Goal: Information Seeking & Learning: Learn about a topic

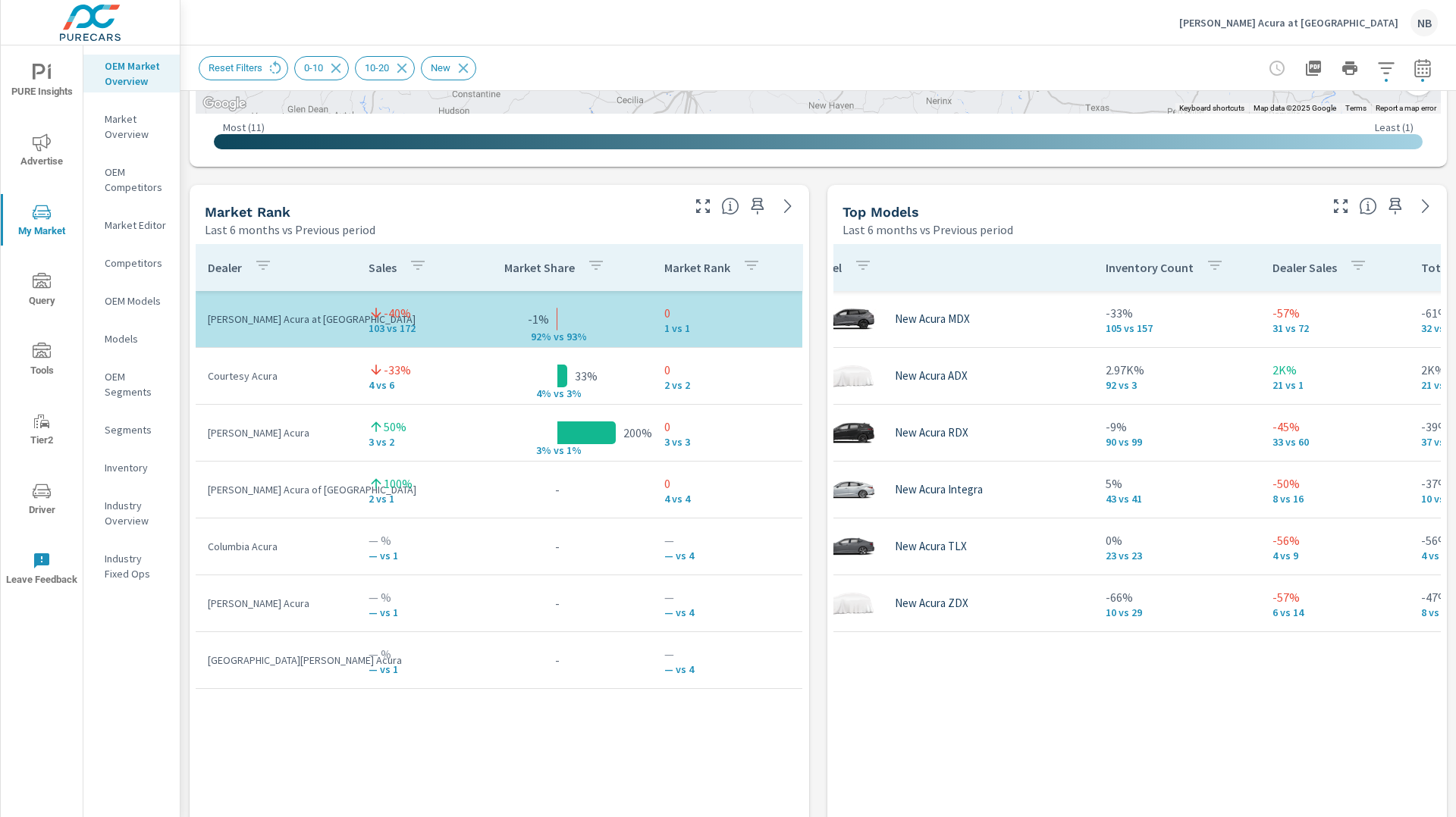
scroll to position [0, 35]
click at [1362, 21] on p "[PERSON_NAME] Acura at [GEOGRAPHIC_DATA]" at bounding box center [1288, 23] width 219 height 14
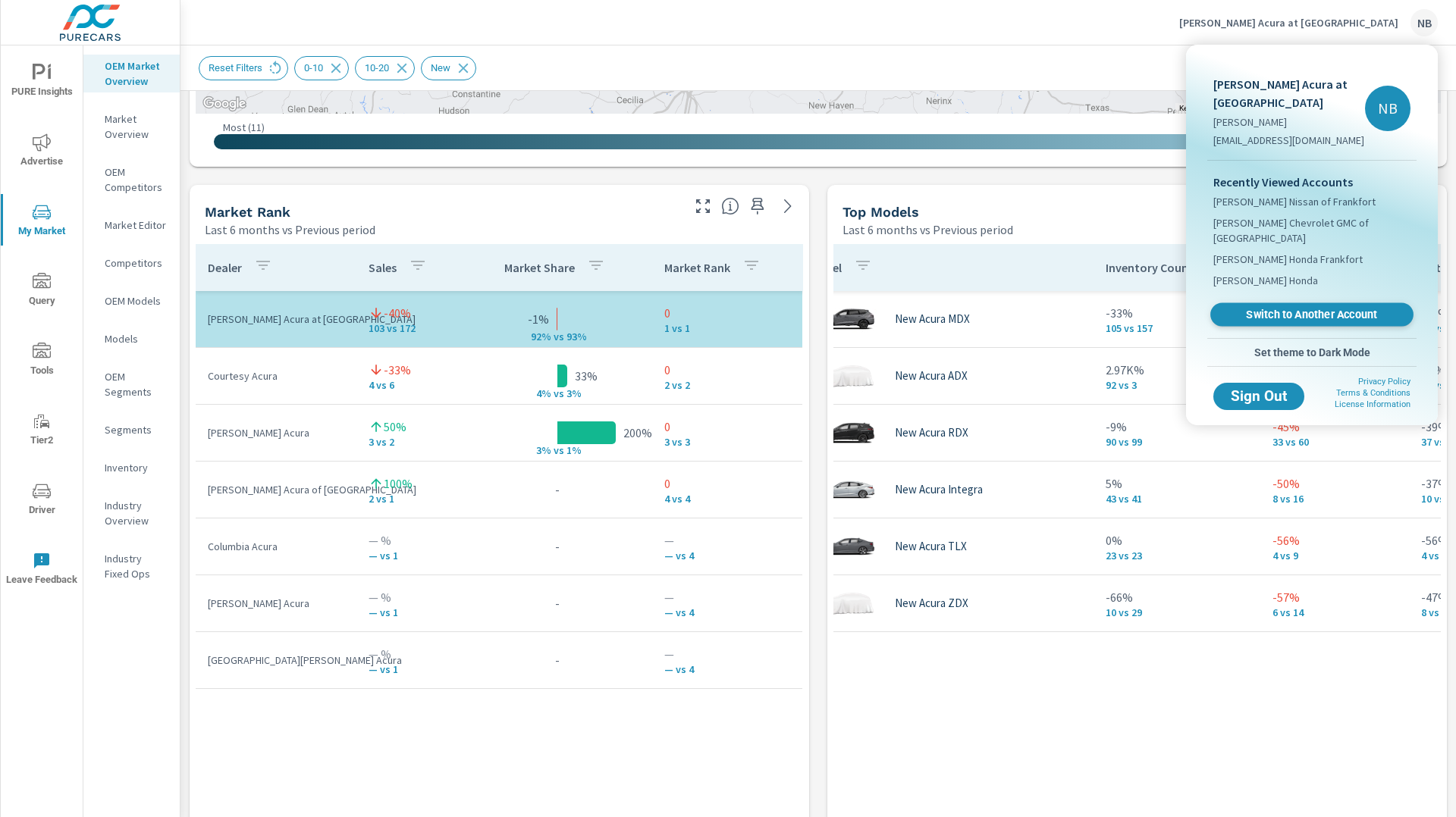
click at [1295, 308] on span "Switch to Another Account" at bounding box center [1312, 314] width 186 height 15
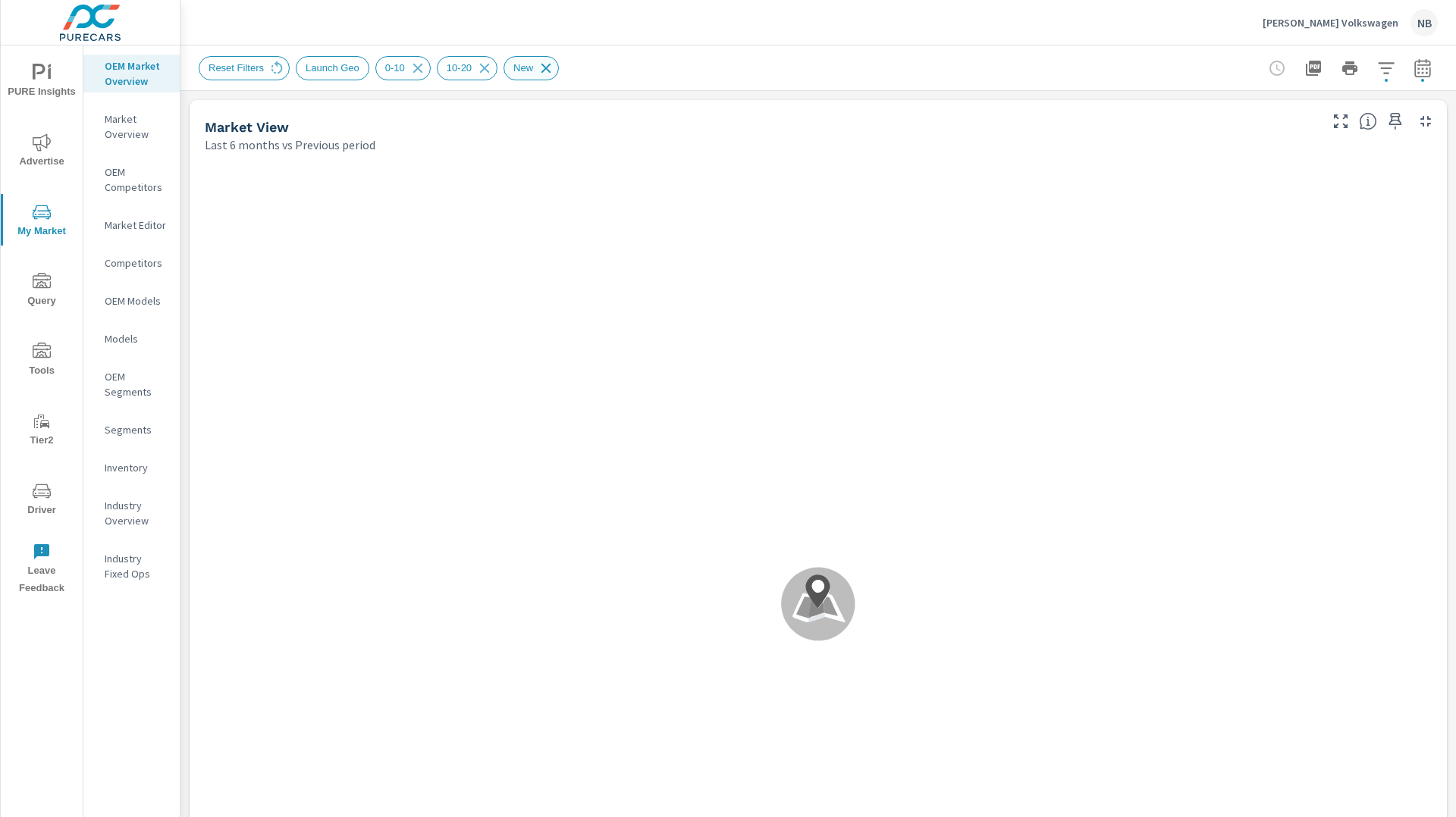
click at [555, 69] on icon at bounding box center [546, 68] width 17 height 17
click at [493, 70] on icon at bounding box center [484, 68] width 17 height 17
click at [426, 72] on icon at bounding box center [417, 68] width 17 height 17
click at [1423, 73] on icon "button" at bounding box center [1422, 68] width 19 height 19
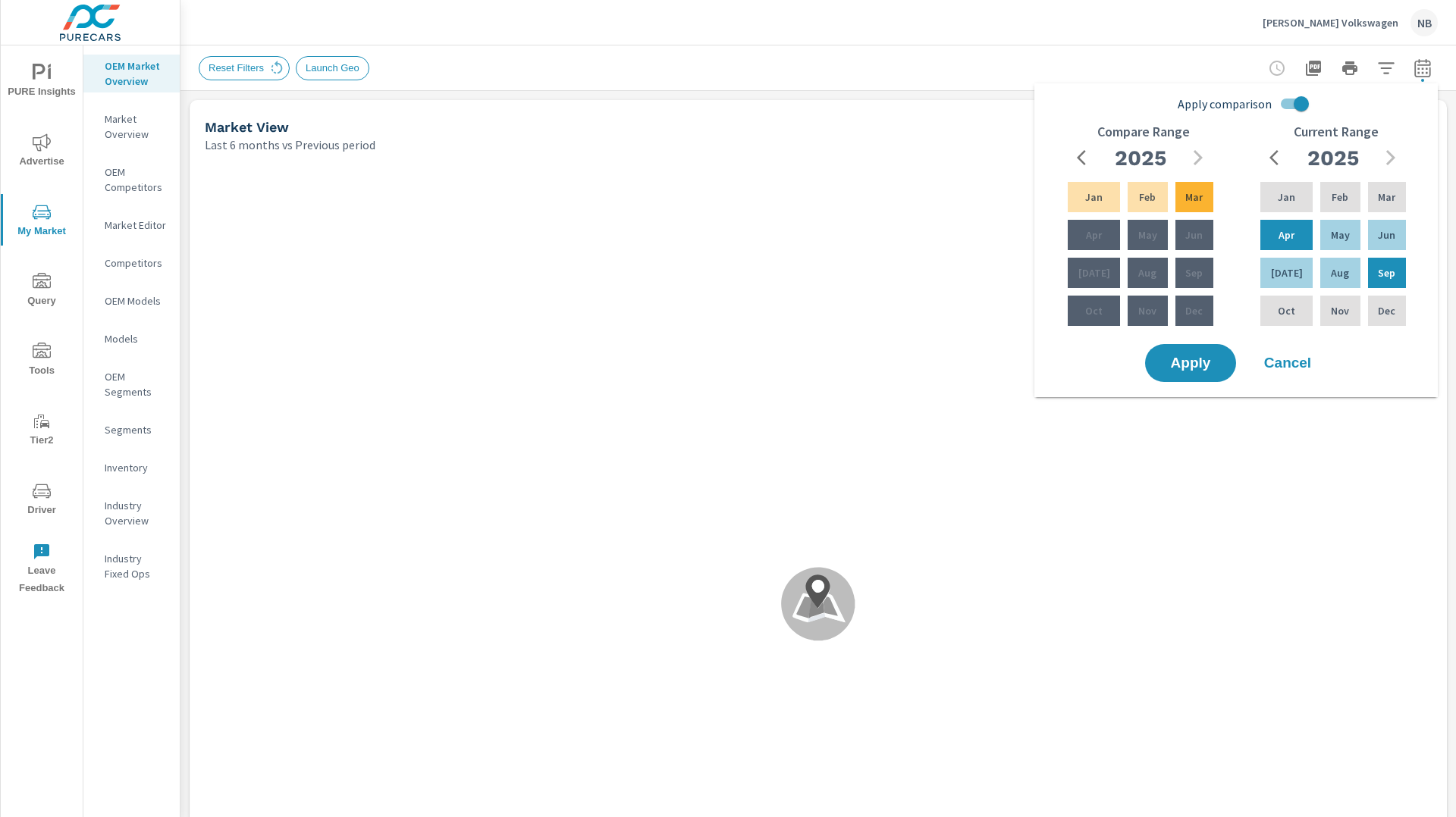
click at [1127, 52] on div "Reset Filters Launch Geo" at bounding box center [818, 68] width 1238 height 45
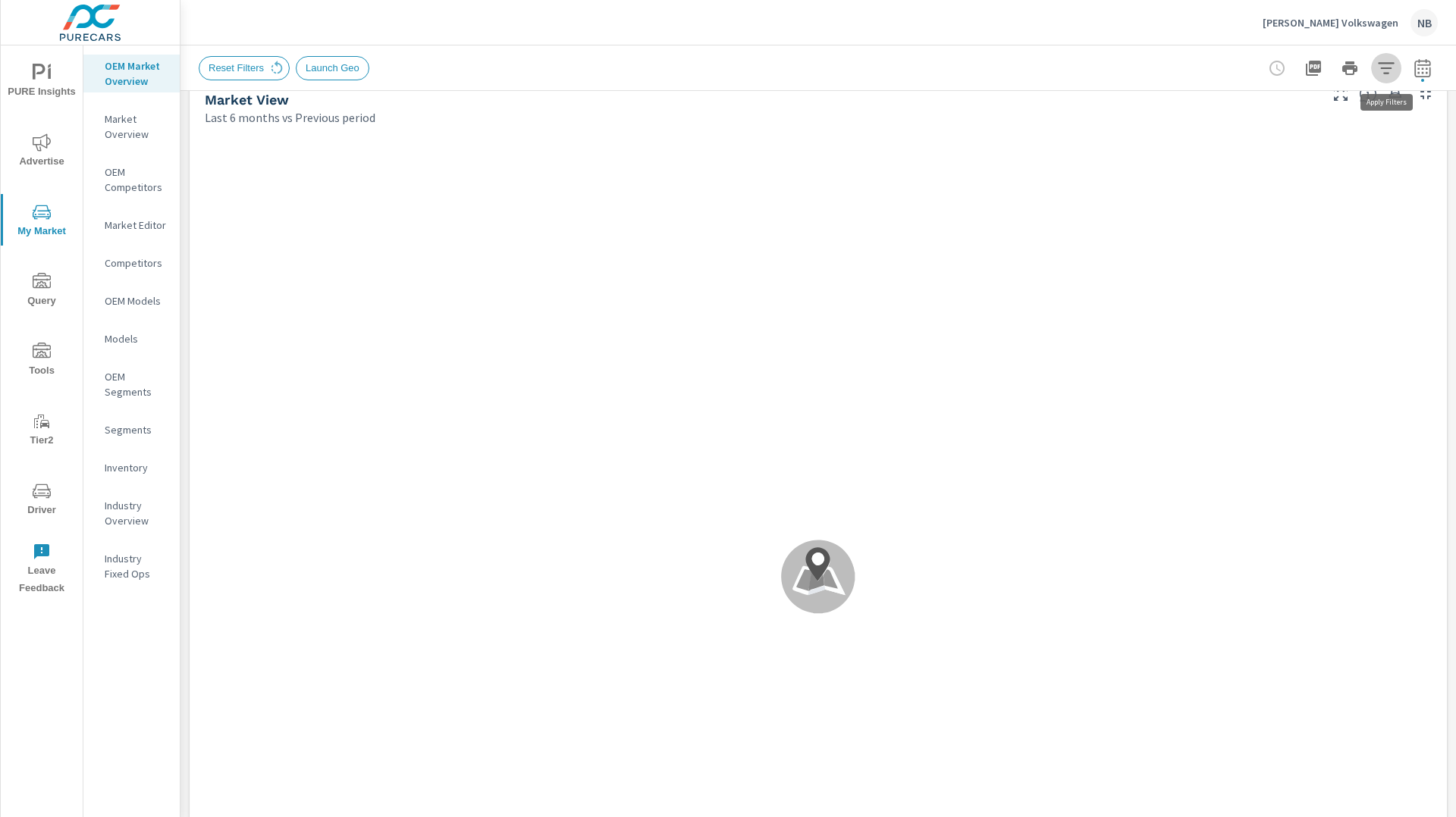
click at [1383, 66] on icon "button" at bounding box center [1385, 68] width 19 height 19
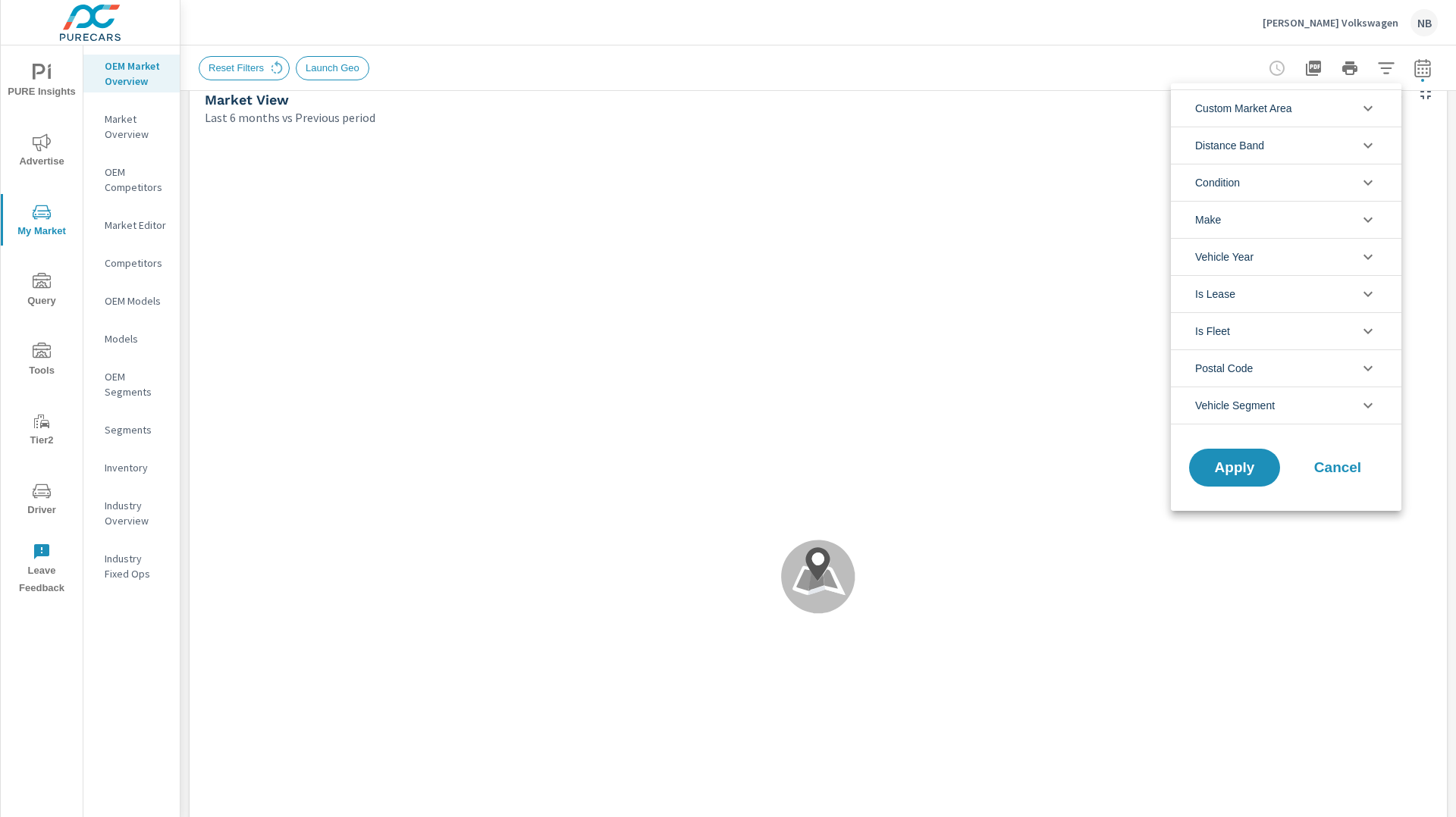
scroll to position [34, 0]
click at [1244, 176] on li "Condition" at bounding box center [1286, 182] width 230 height 37
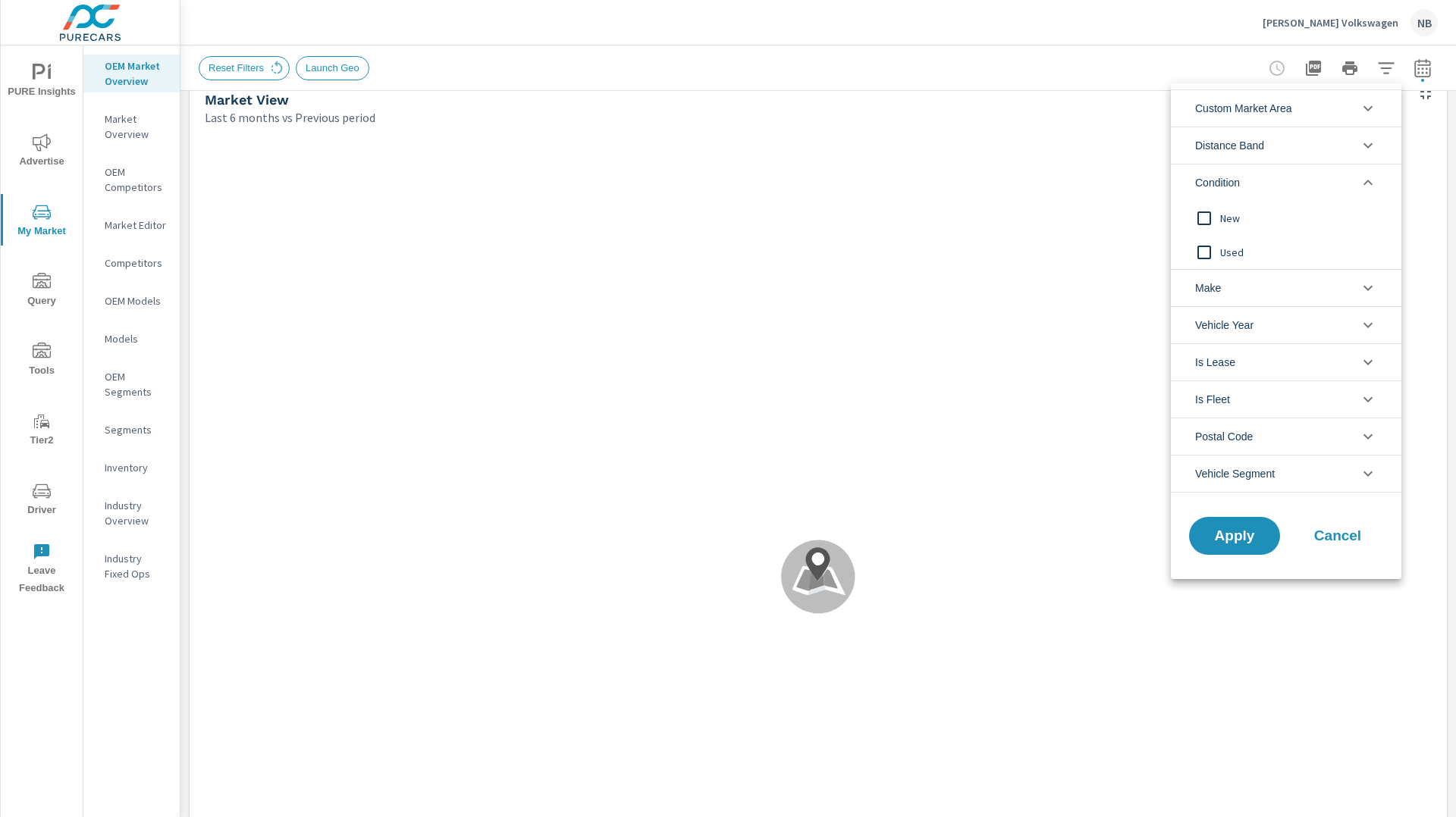
click at [1219, 248] on input "filter options" at bounding box center [1204, 252] width 32 height 32
click at [1227, 522] on button "Apply" at bounding box center [1235, 536] width 94 height 39
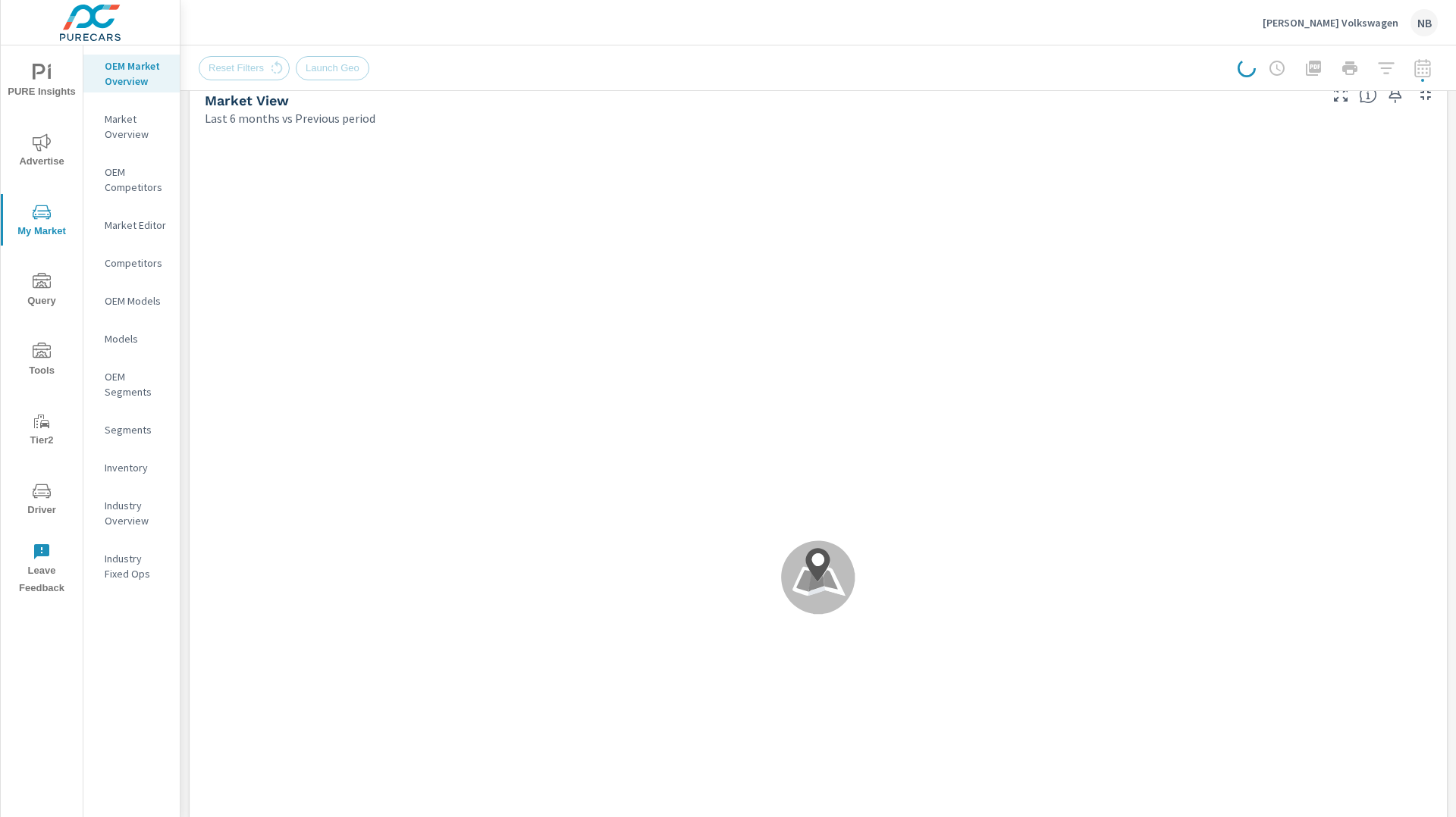
scroll to position [0, 0]
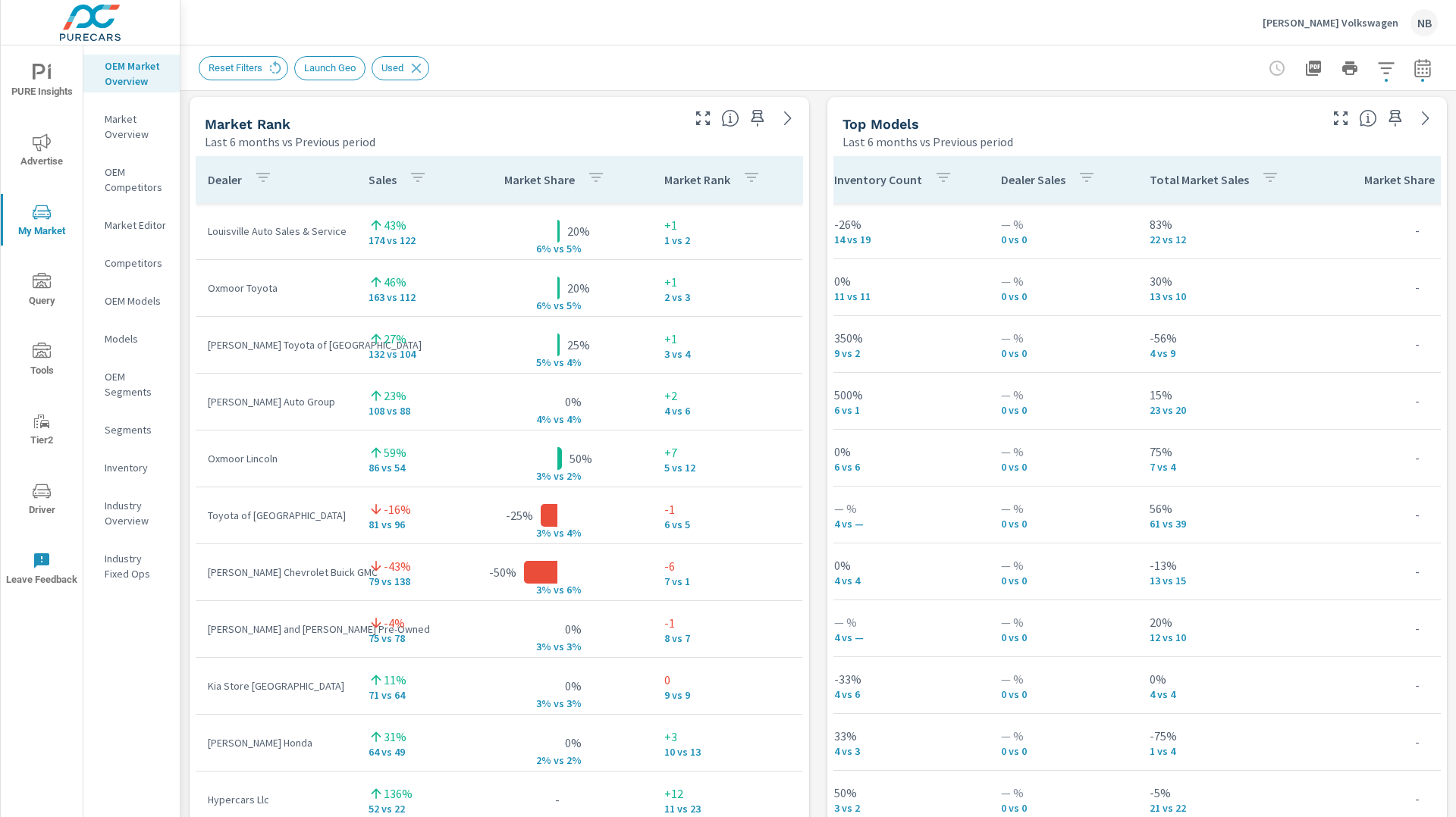
scroll to position [1, 323]
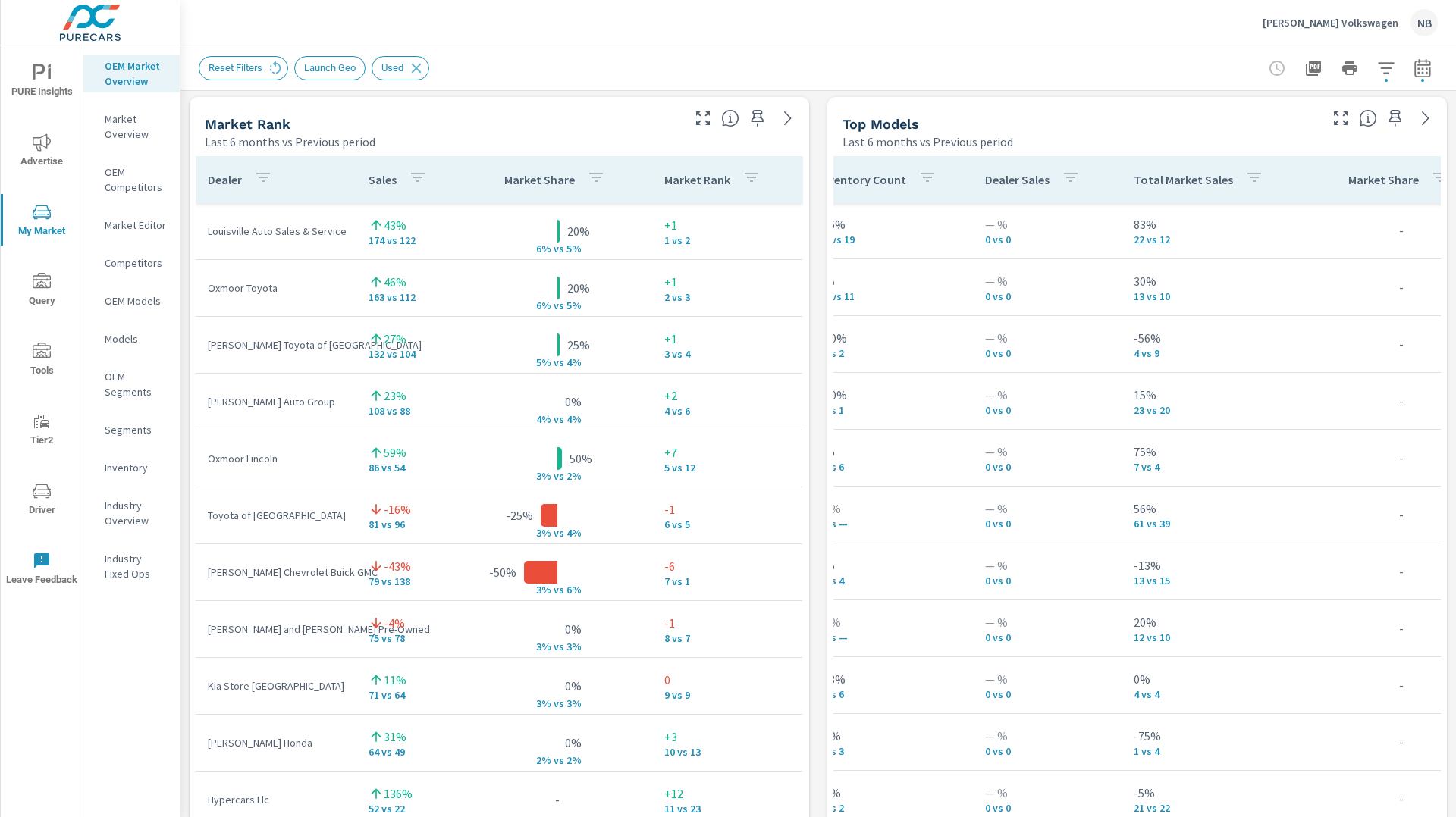
click at [1180, 183] on p "Total Market Sales" at bounding box center [1183, 179] width 99 height 15
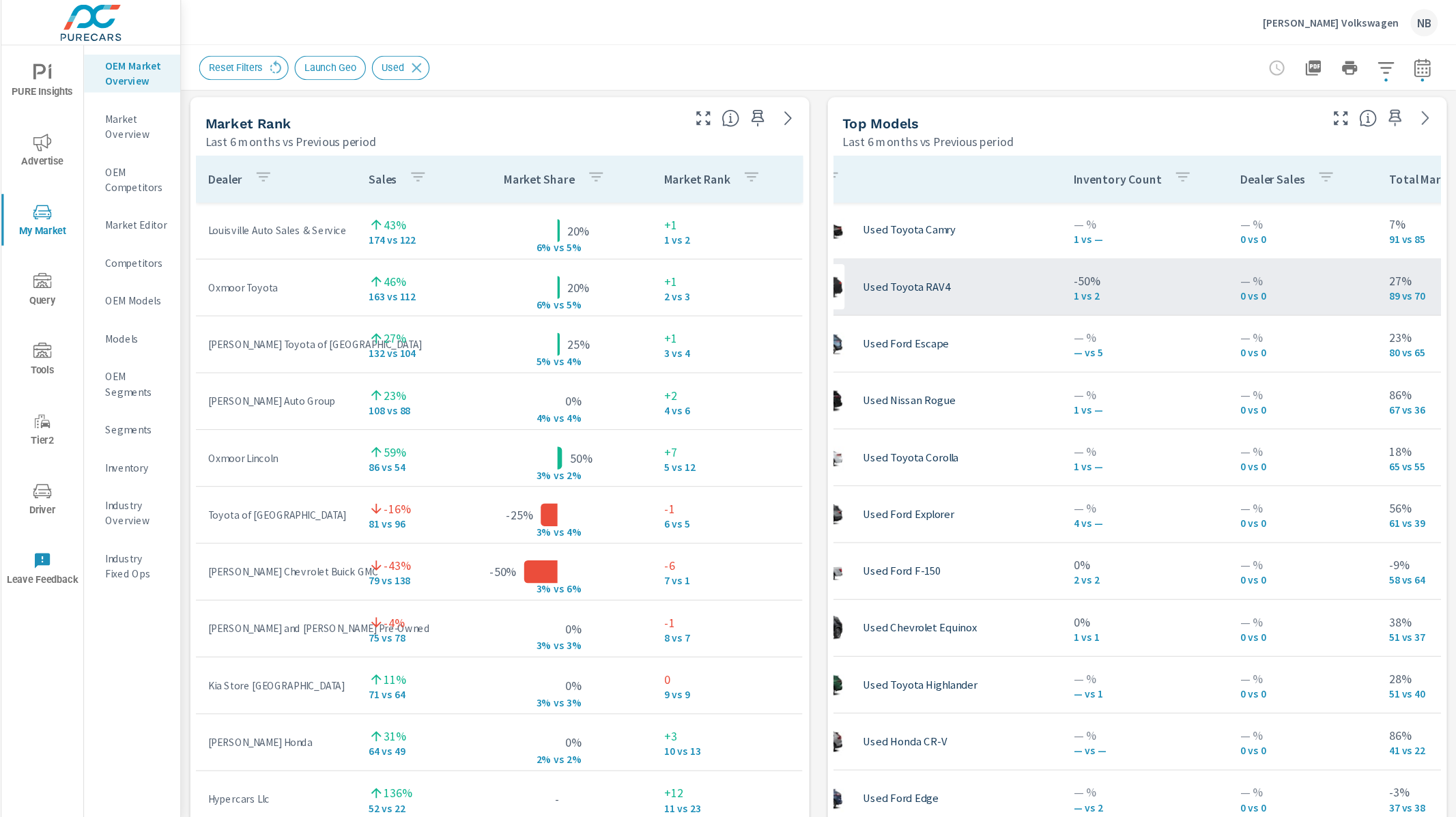
scroll to position [1, 0]
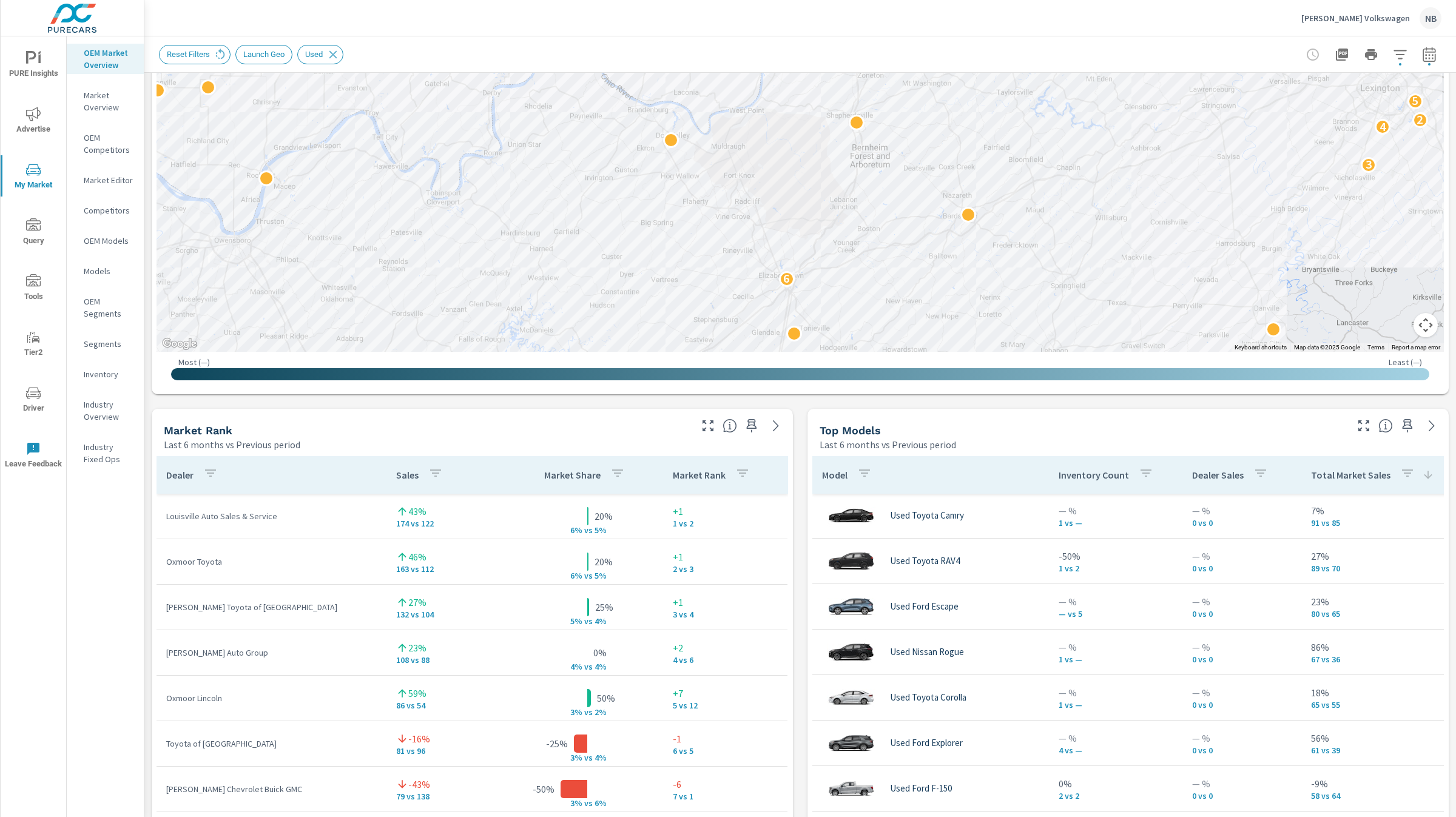
scroll to position [402, 0]
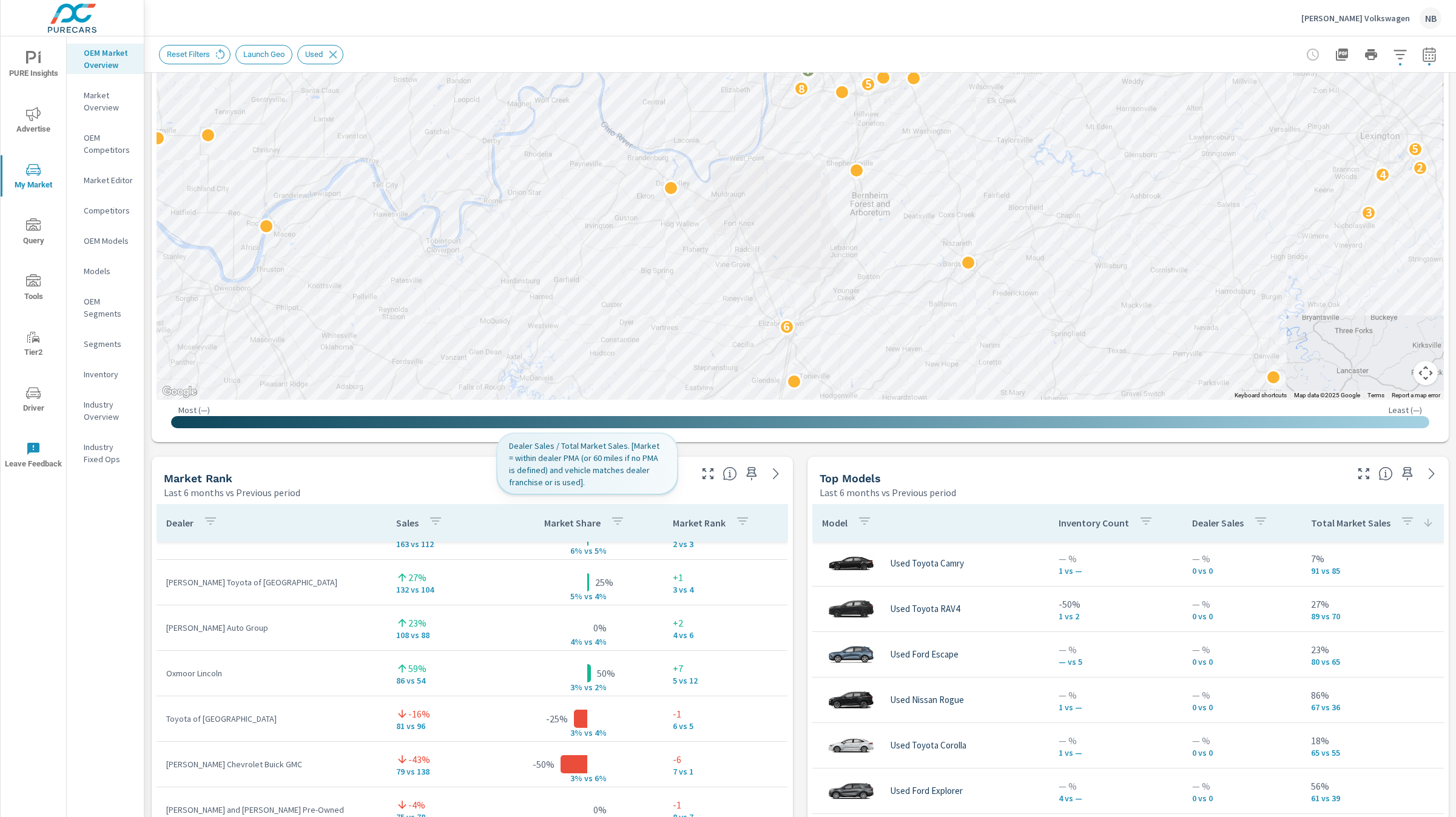
scroll to position [223, 0]
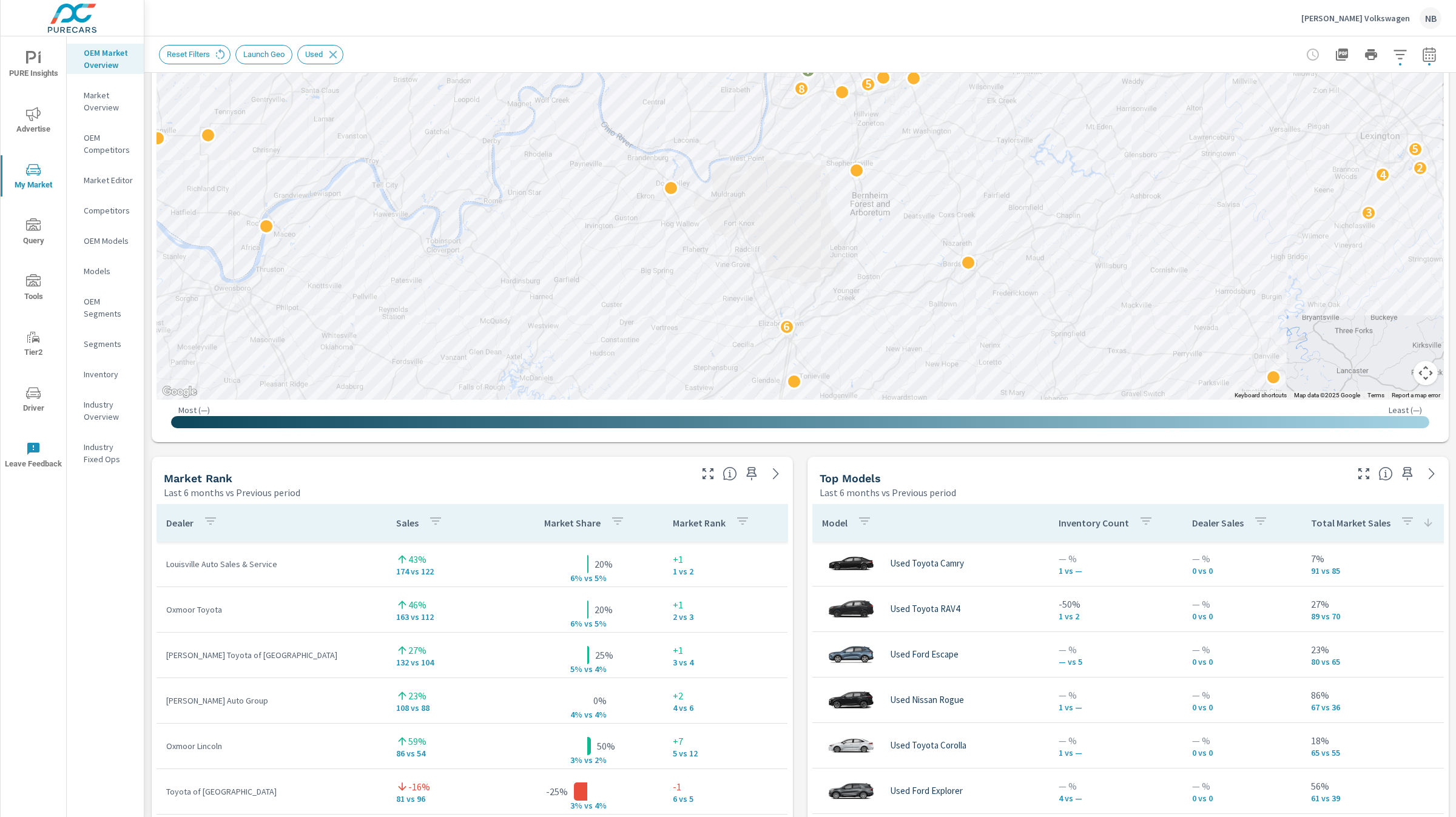
click at [798, 487] on div "Market View Last 6 months vs Previous period ← Move left → Move right ↑ Move up…" at bounding box center [800, 710] width 1312 height 2078
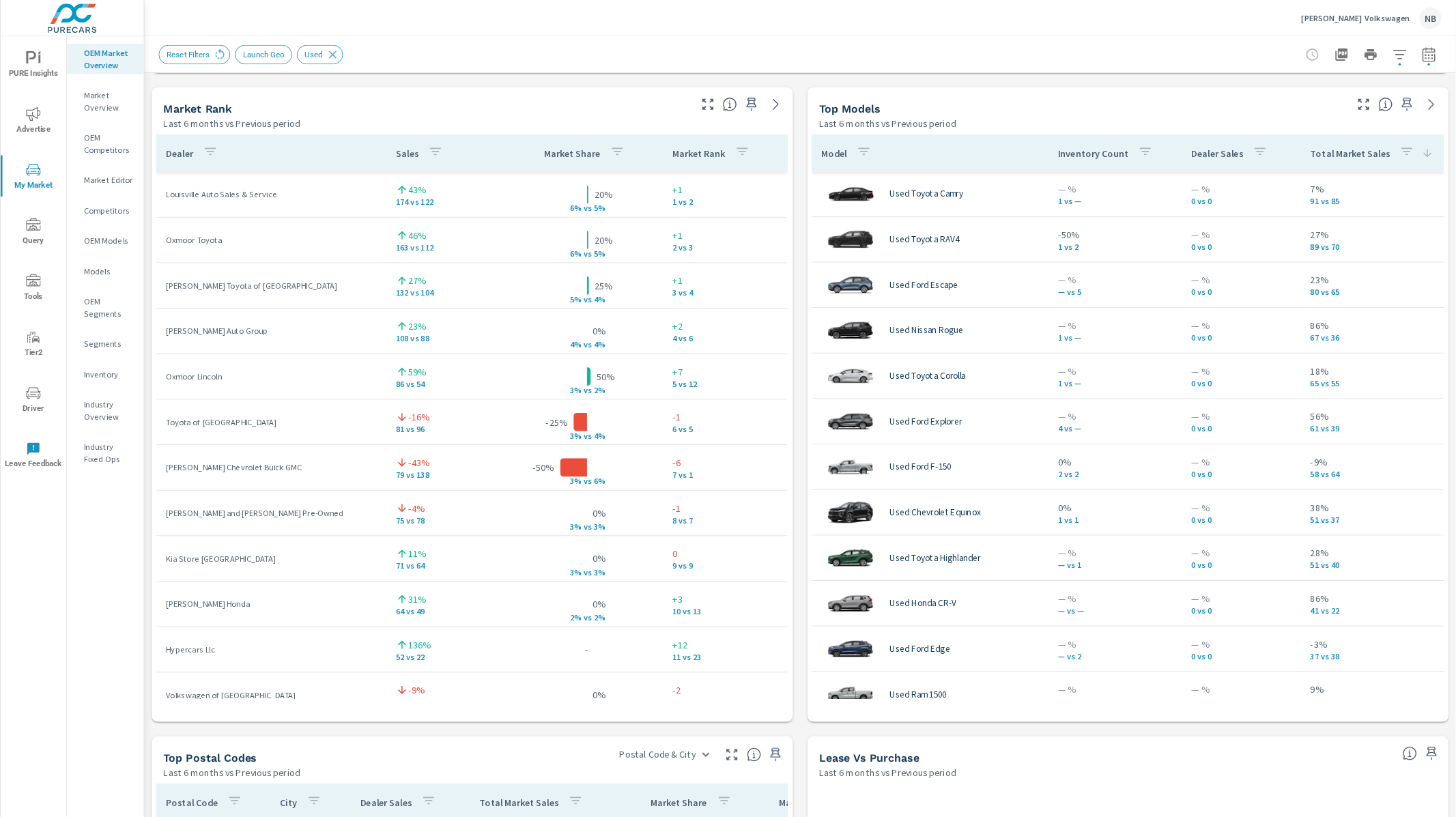
scroll to position [1, 0]
click at [1310, 29] on div "Neil Huffman Volkswagen NB" at bounding box center [900, 20] width 1443 height 41
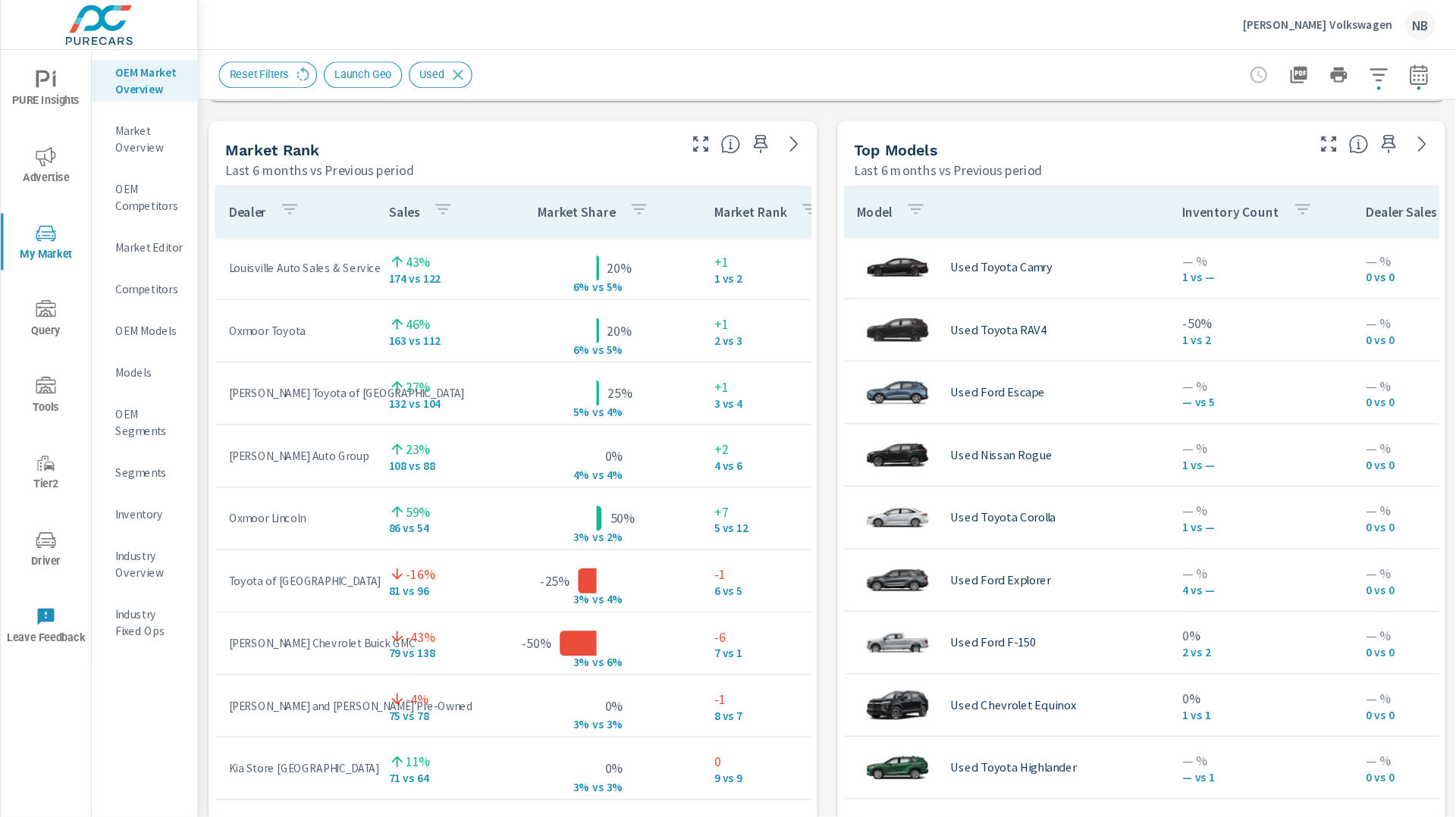
scroll to position [964, 0]
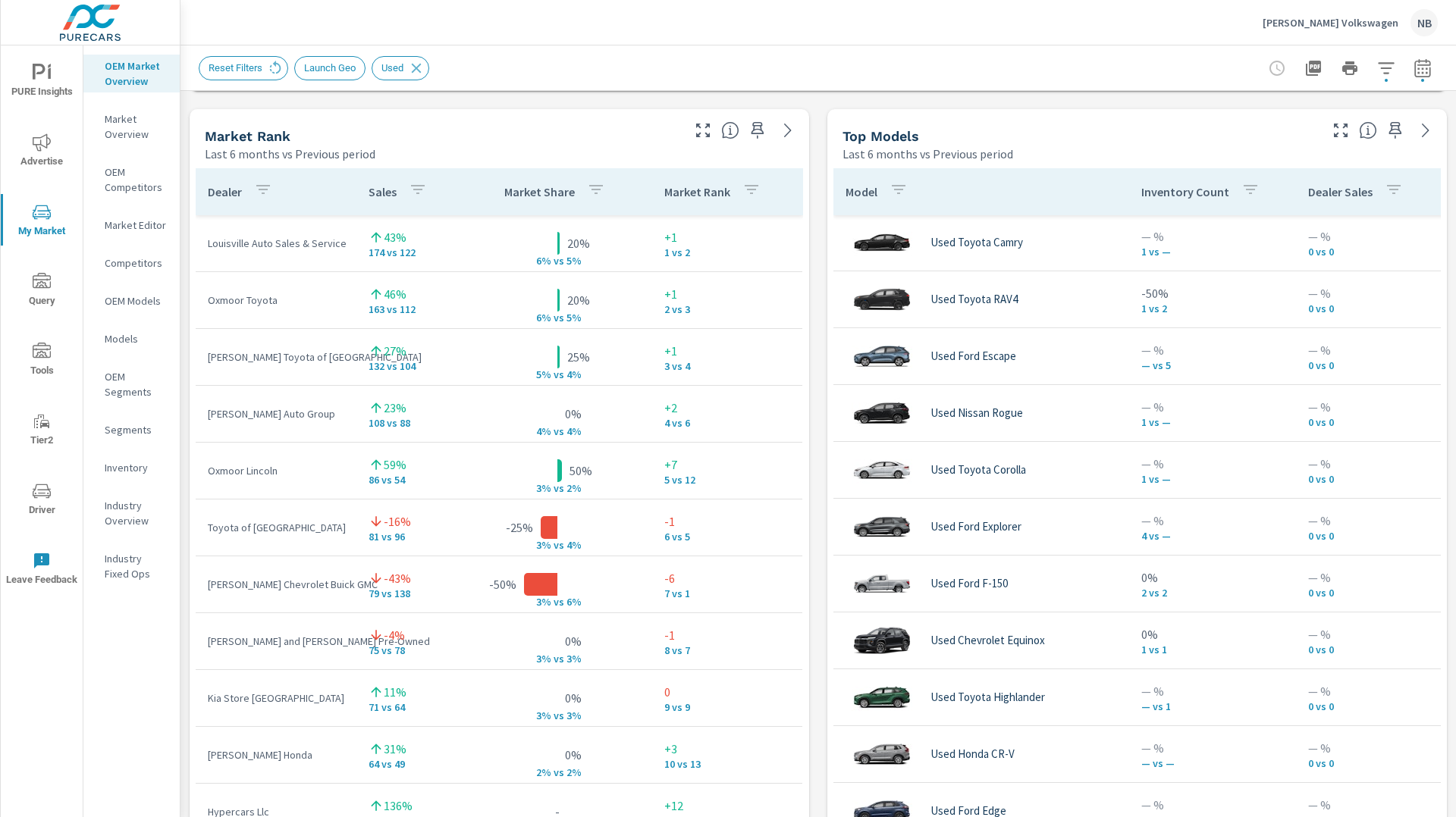
click at [1200, 31] on div "Neil Huffman Volkswagen NB" at bounding box center [818, 23] width 1238 height 45
click at [1353, 19] on p "Neil Huffman Volkswagen" at bounding box center [1330, 23] width 136 height 14
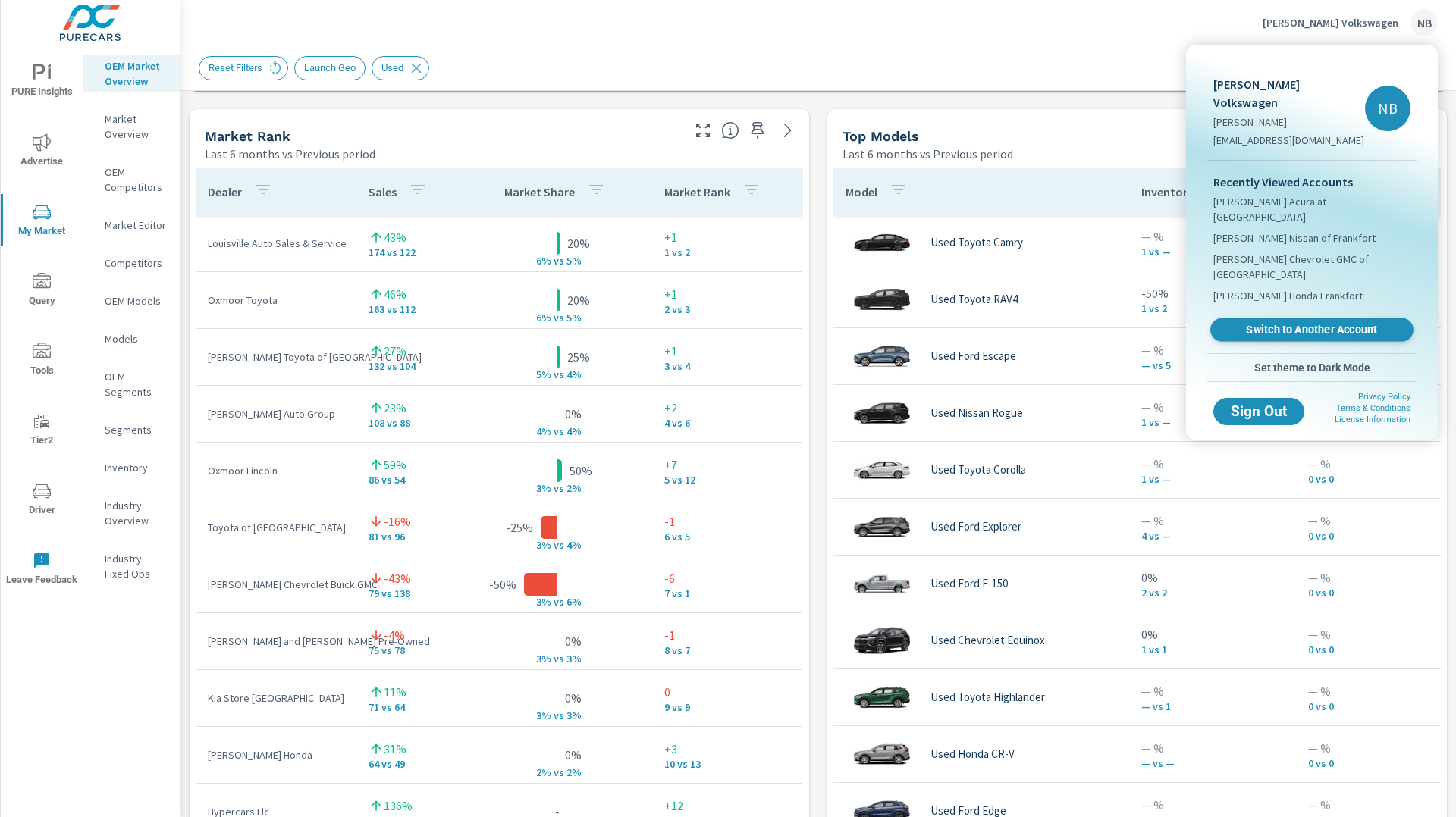
click at [1287, 323] on span "Switch to Another Account" at bounding box center [1312, 330] width 186 height 15
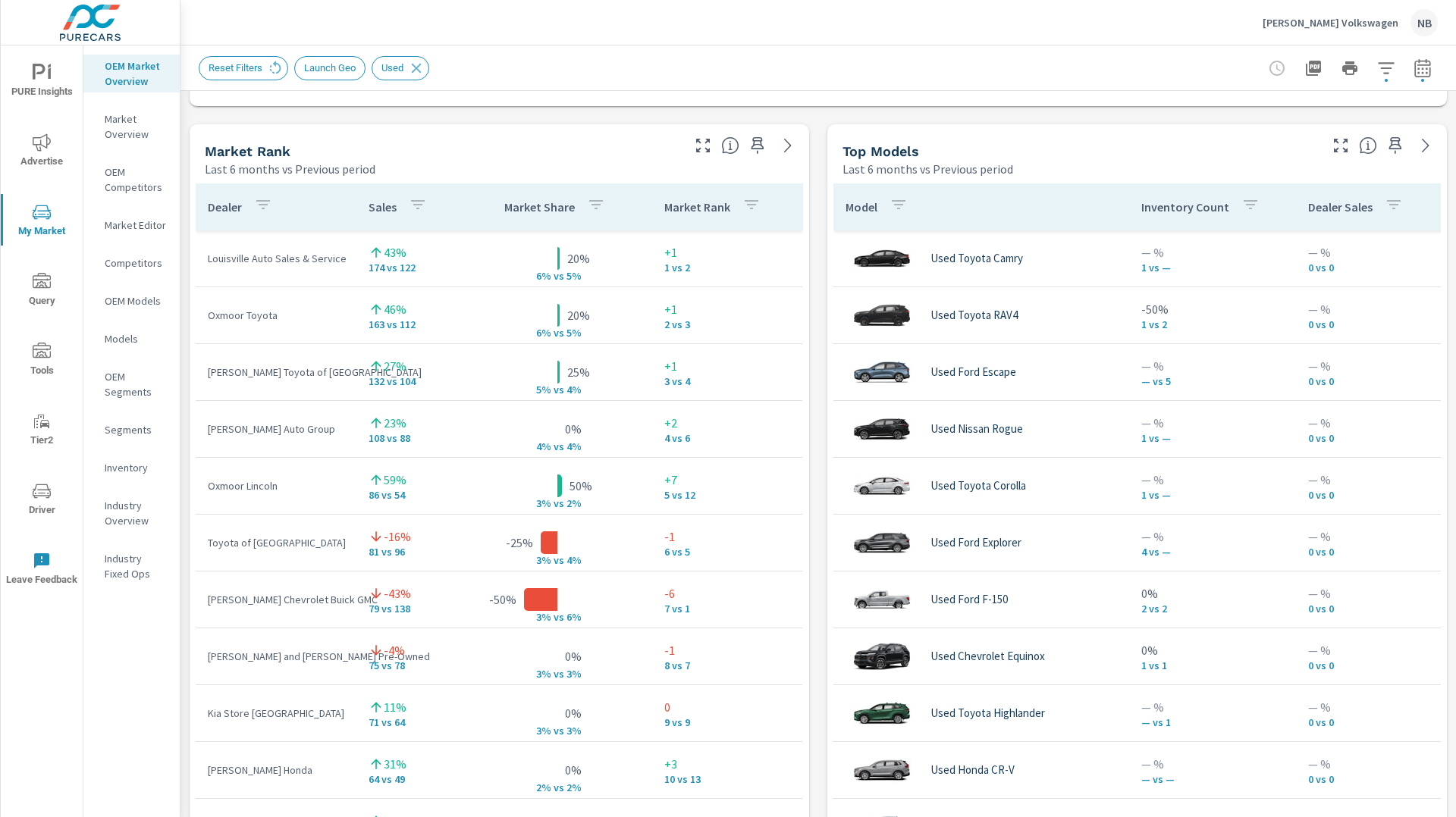
scroll to position [284, 0]
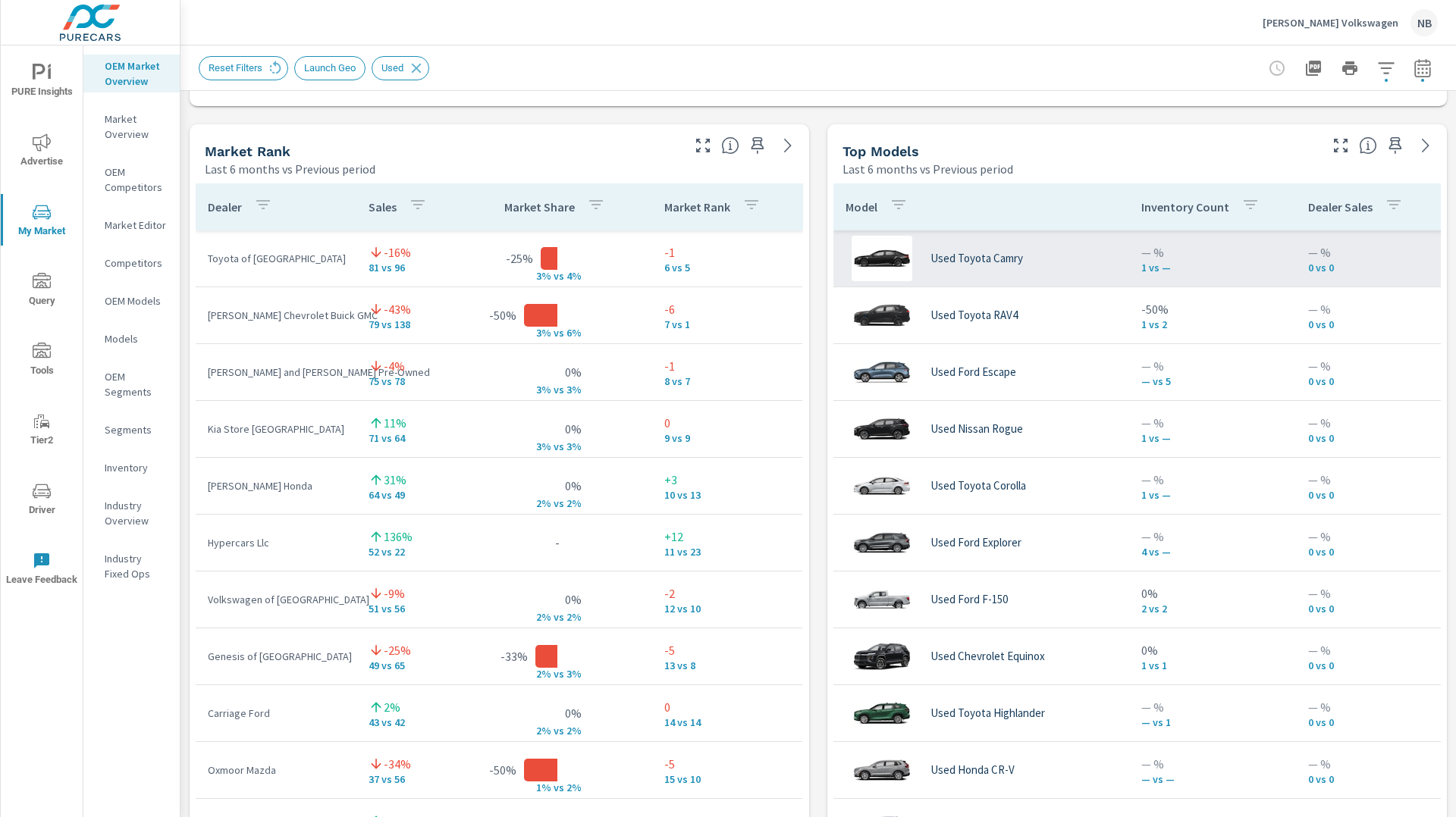
click at [1085, 269] on div "Used Toyota Camry" at bounding box center [981, 259] width 271 height 45
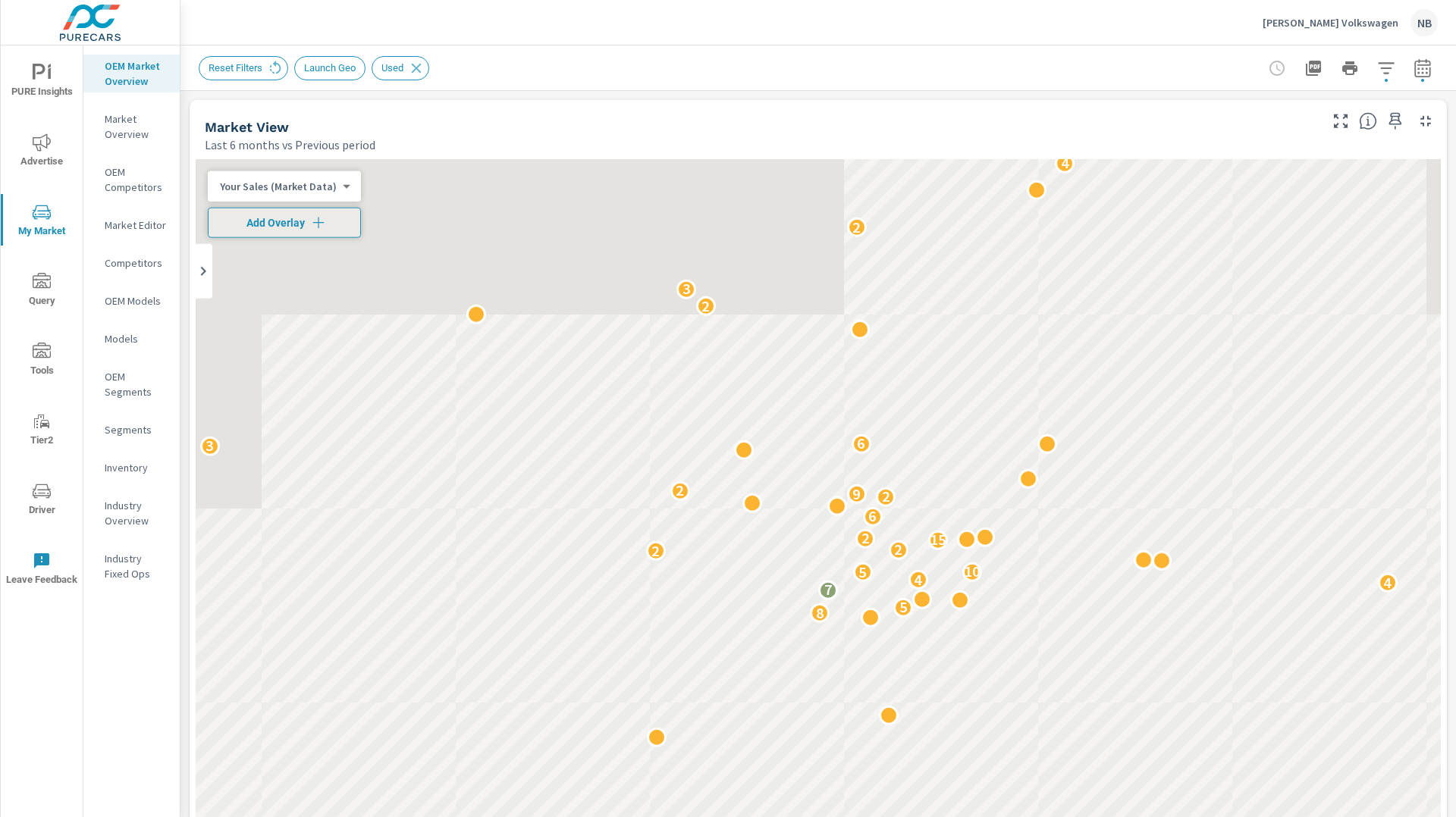
scroll to position [284, 0]
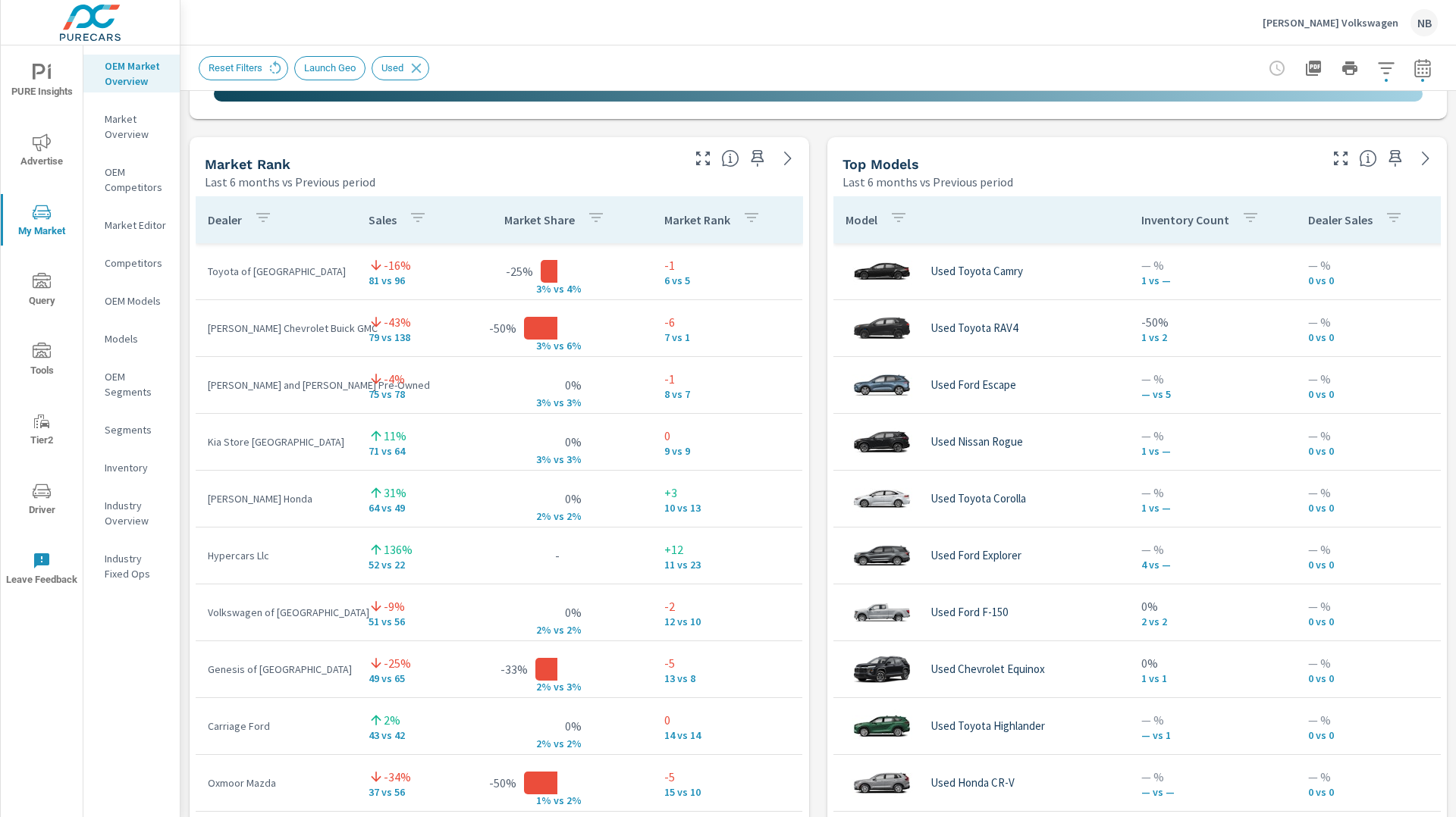
click at [1323, 21] on p "Neil Huffman Volkswagen" at bounding box center [1330, 23] width 136 height 14
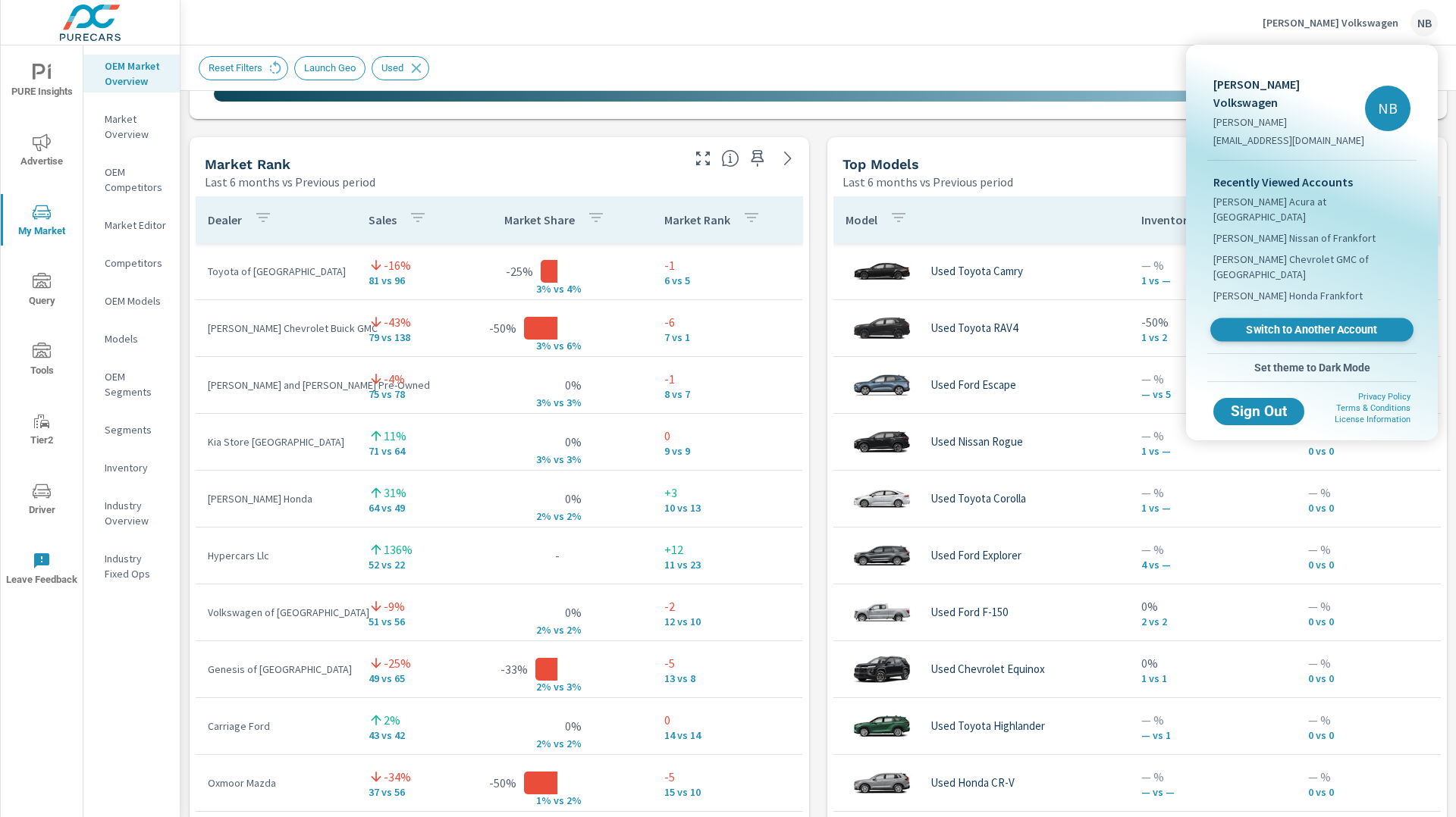
click at [1288, 323] on span "Switch to Another Account" at bounding box center [1312, 330] width 186 height 15
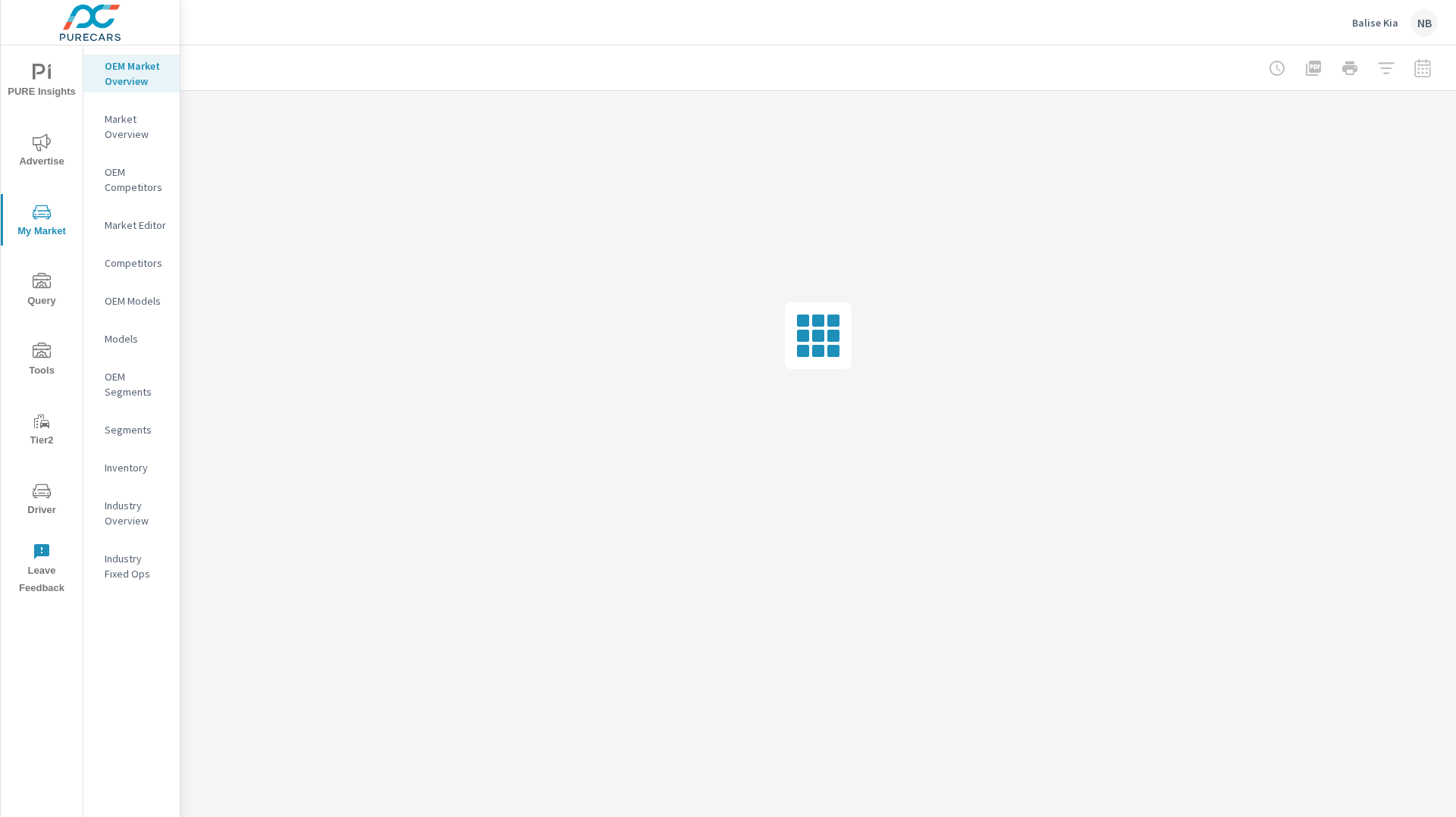
click at [40, 141] on icon "nav menu" at bounding box center [41, 142] width 19 height 18
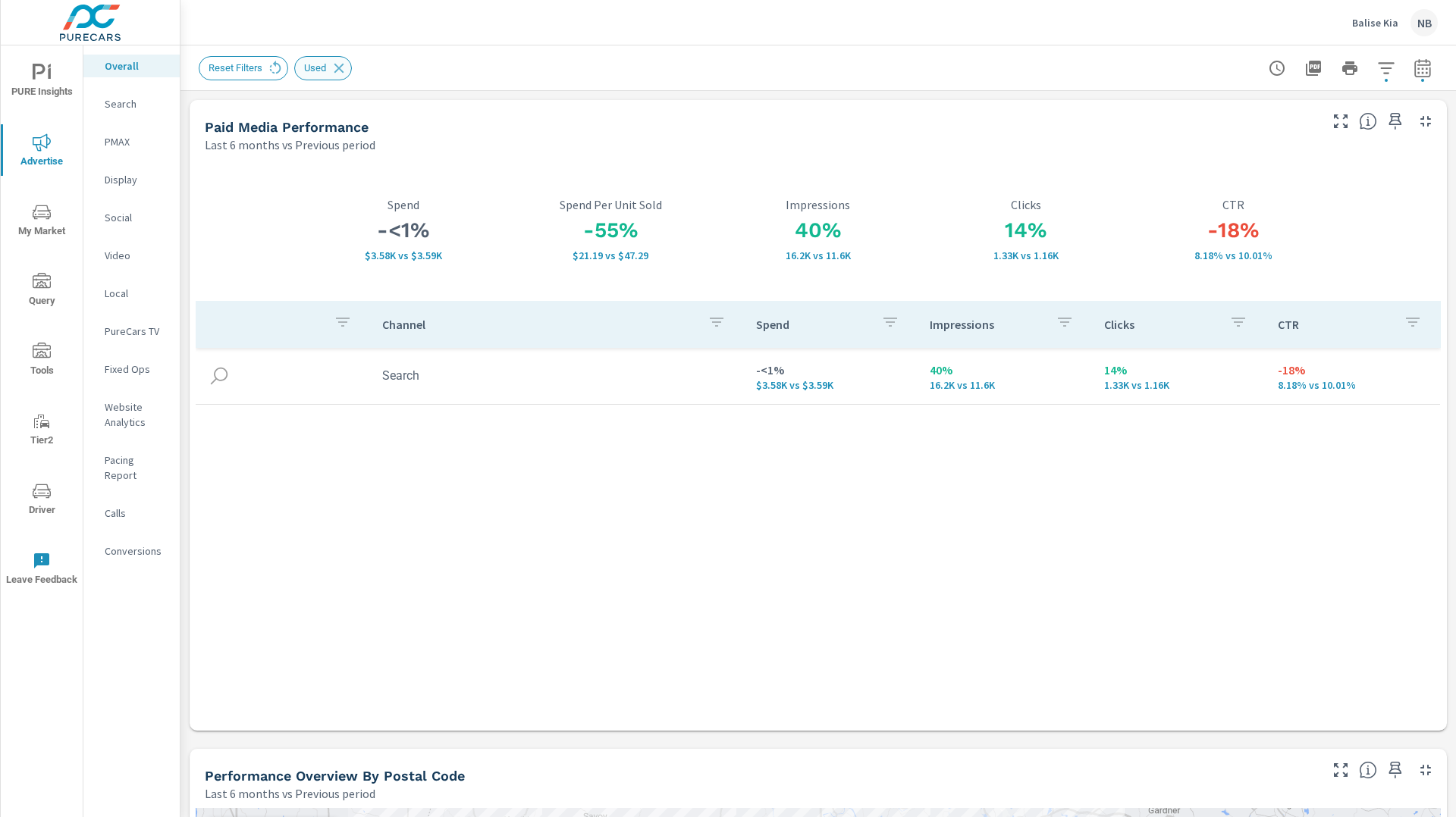
click at [347, 68] on icon at bounding box center [338, 68] width 17 height 17
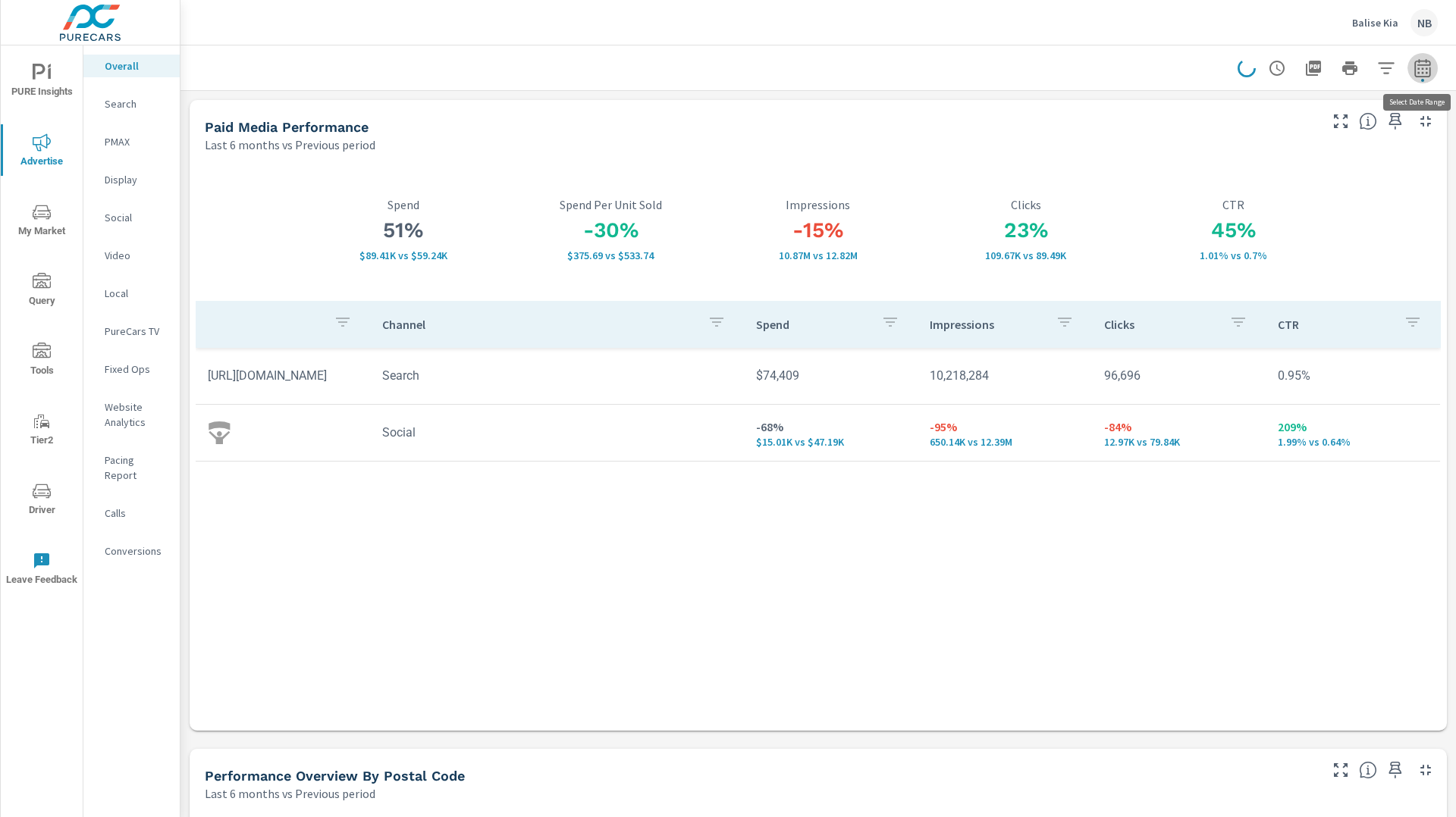
click at [1417, 74] on icon "button" at bounding box center [1422, 68] width 19 height 19
select select "Last 6 months"
select select "Previous period"
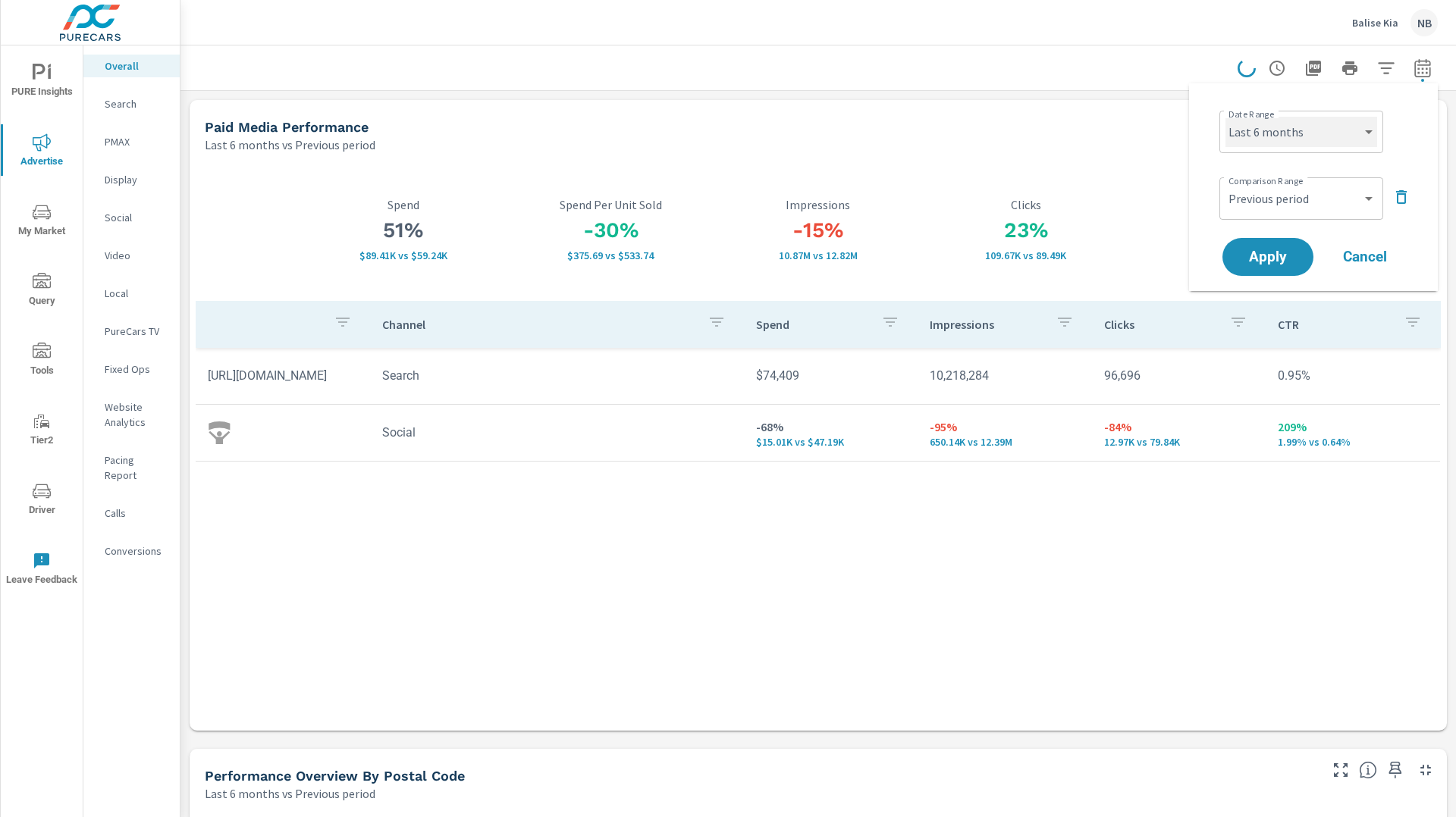
click at [1294, 132] on select "Custom Yesterday Last week Last 7 days Last 14 days Last 30 days Last 45 days L…" at bounding box center [1300, 131] width 152 height 30
select select "Last 30 days"
click at [1225, 117] on select "Custom Yesterday Last week Last 7 days Last 14 days Last 30 days Last 45 days L…" at bounding box center [1300, 131] width 152 height 30
click at [1287, 250] on span "Apply" at bounding box center [1267, 257] width 62 height 15
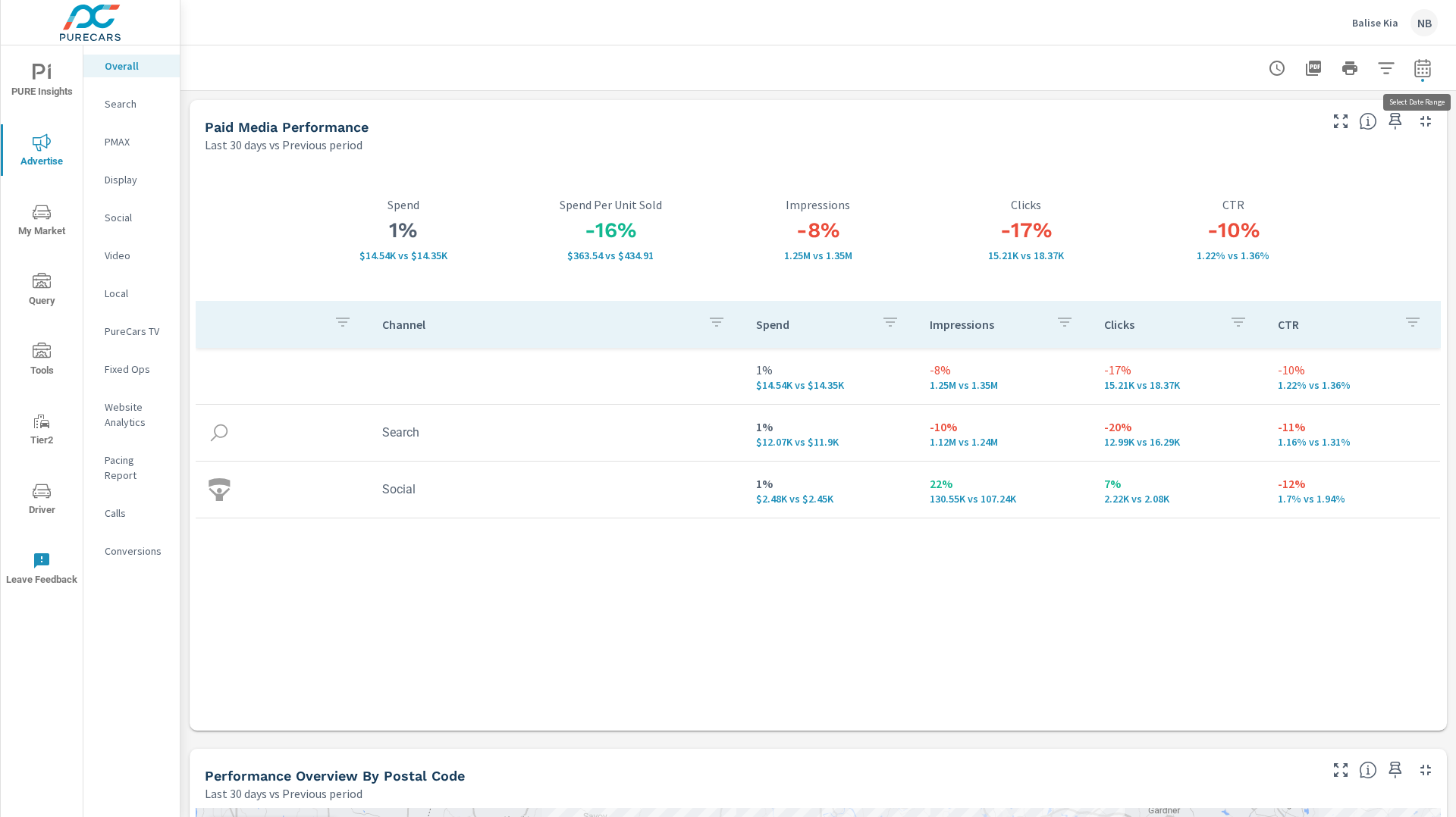
click at [1421, 75] on icon "button" at bounding box center [1422, 68] width 16 height 19
select select "Last 30 days"
select select "Previous period"
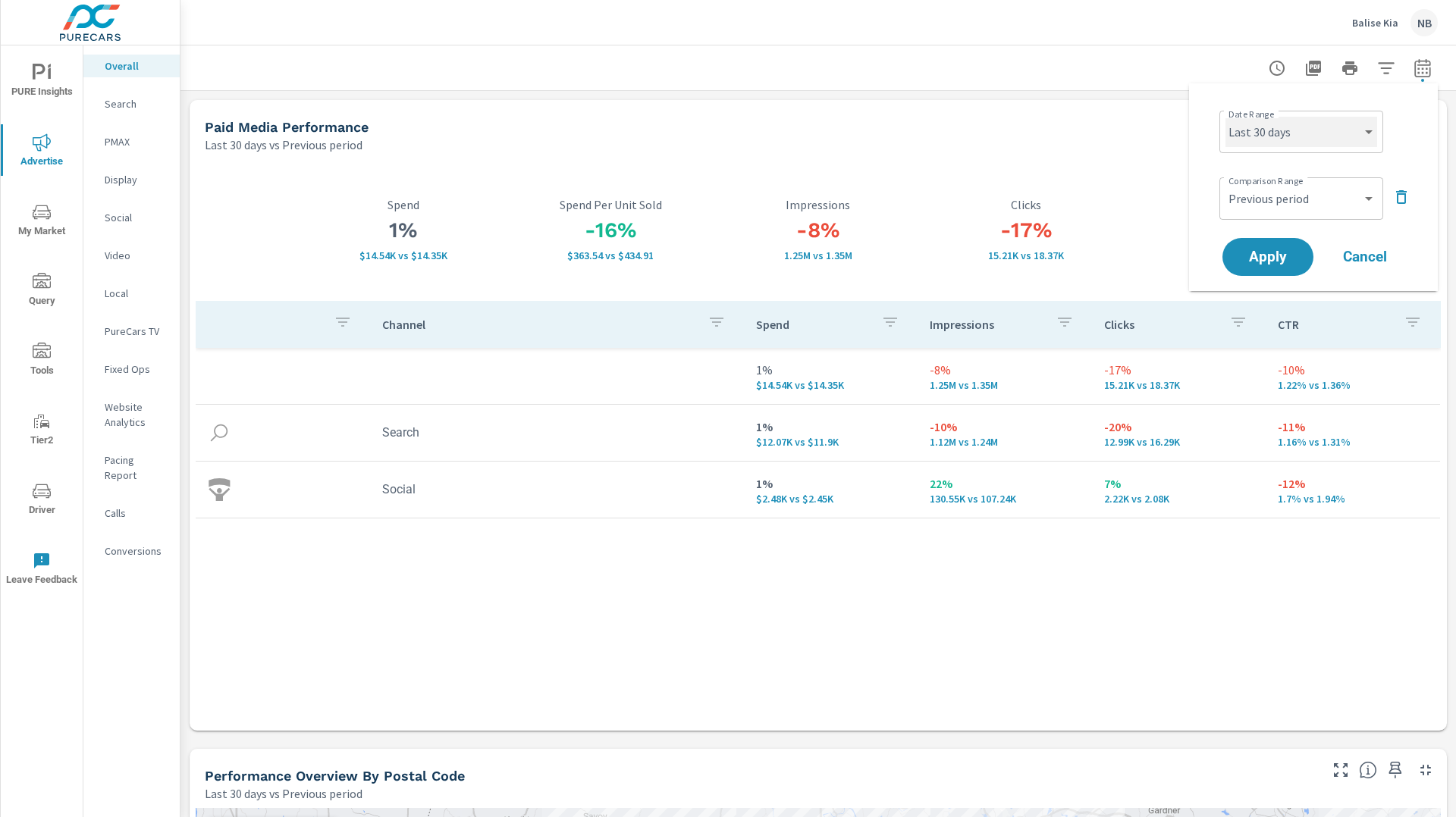
click at [1330, 121] on select "Custom Yesterday Last week Last 7 days Last 14 days Last 30 days Last 45 days L…" at bounding box center [1300, 131] width 152 height 30
select select "Month to date"
click at [1225, 117] on select "Custom Yesterday Last week Last 7 days Last 14 days Last 30 days Last 45 days L…" at bounding box center [1300, 131] width 152 height 30
click at [1300, 202] on select "Custom Previous period Previous month Previous year" at bounding box center [1300, 198] width 152 height 30
select select "Previous month"
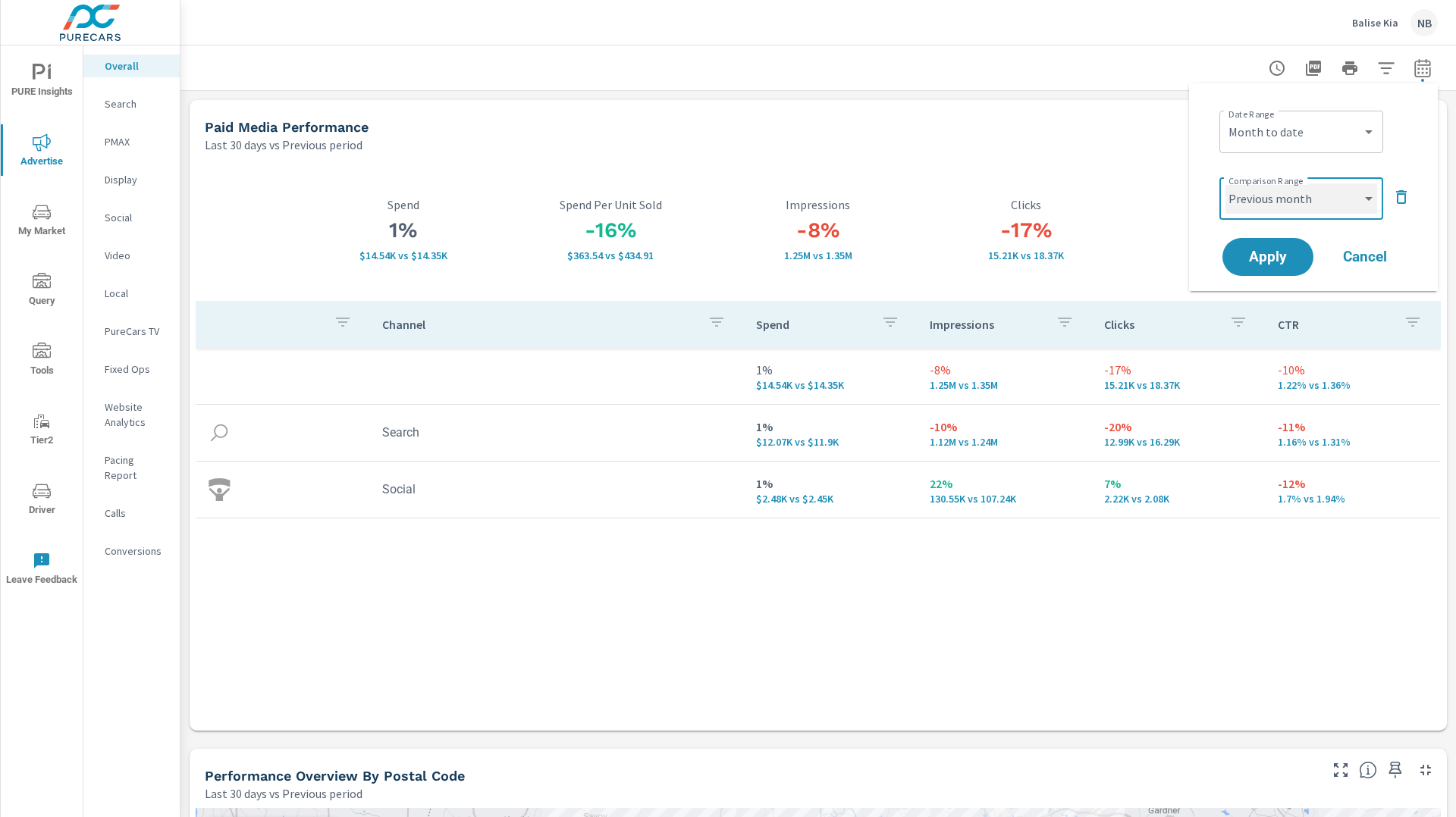
click at [1225, 183] on select "Custom Previous period Previous month Previous year" at bounding box center [1300, 198] width 152 height 30
click at [1298, 264] on button "Apply" at bounding box center [1268, 257] width 94 height 39
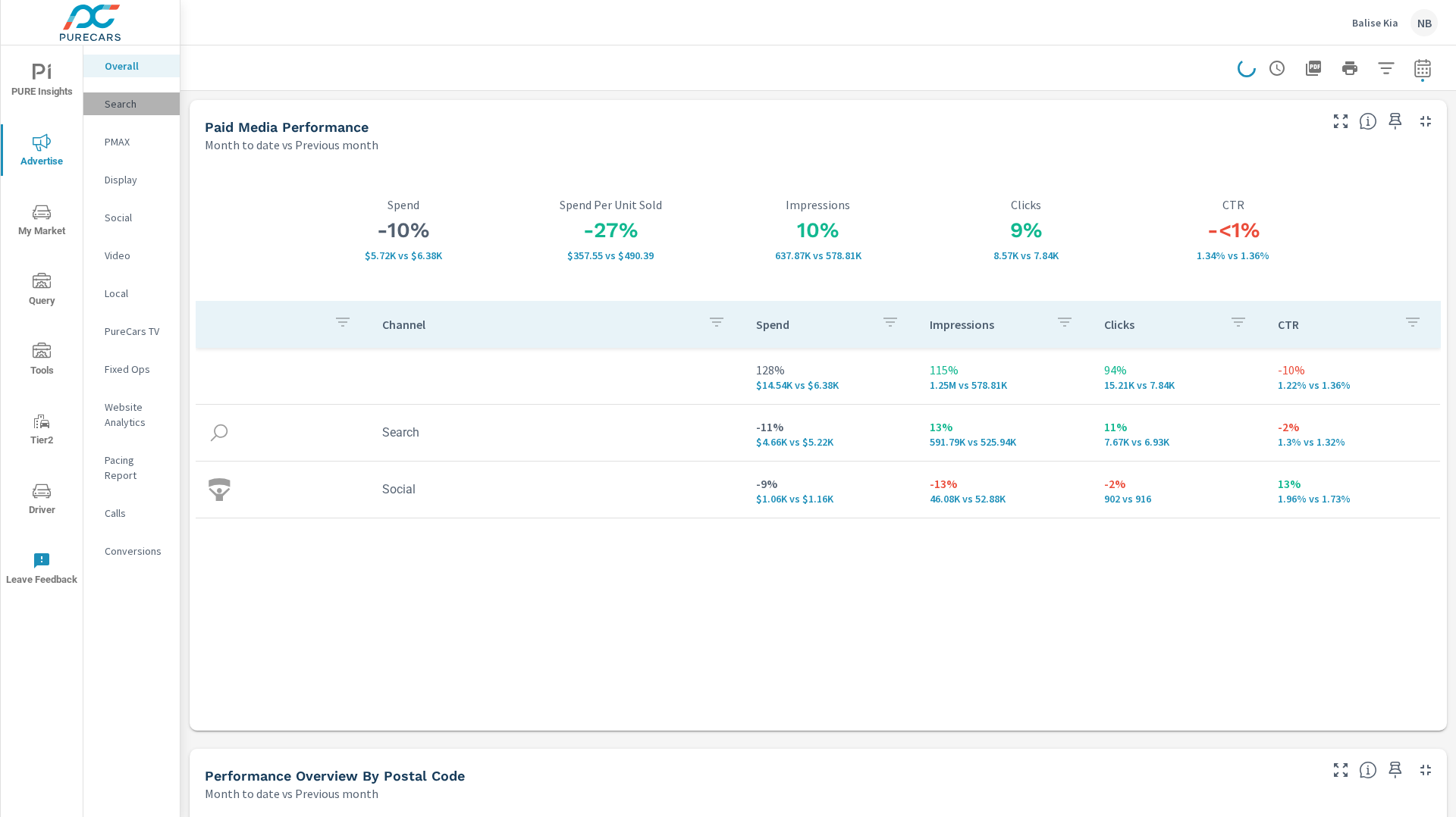
click at [116, 105] on p "Search" at bounding box center [136, 103] width 63 height 15
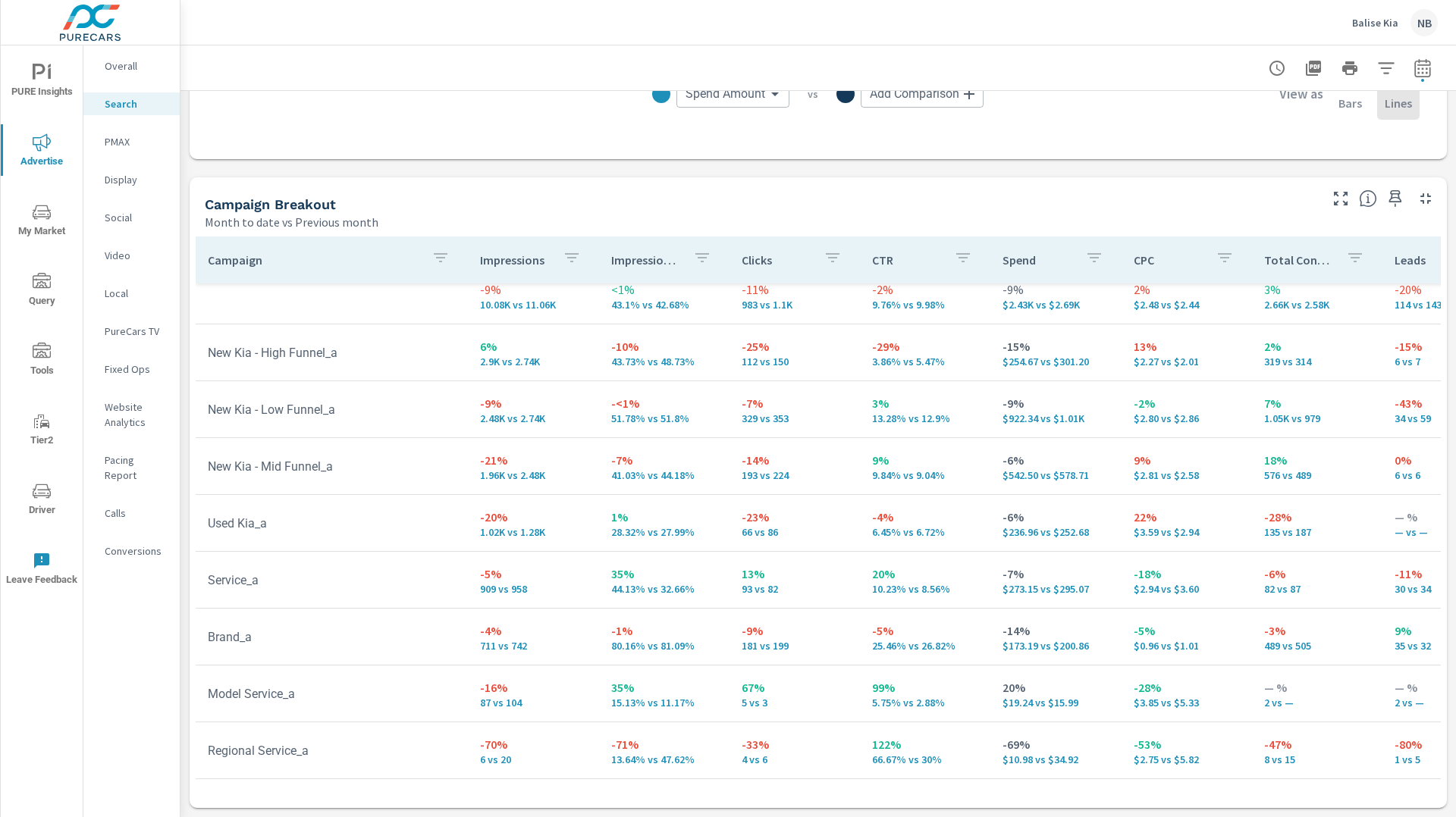
scroll to position [15, 0]
click at [114, 143] on p "PMAX" at bounding box center [136, 141] width 63 height 15
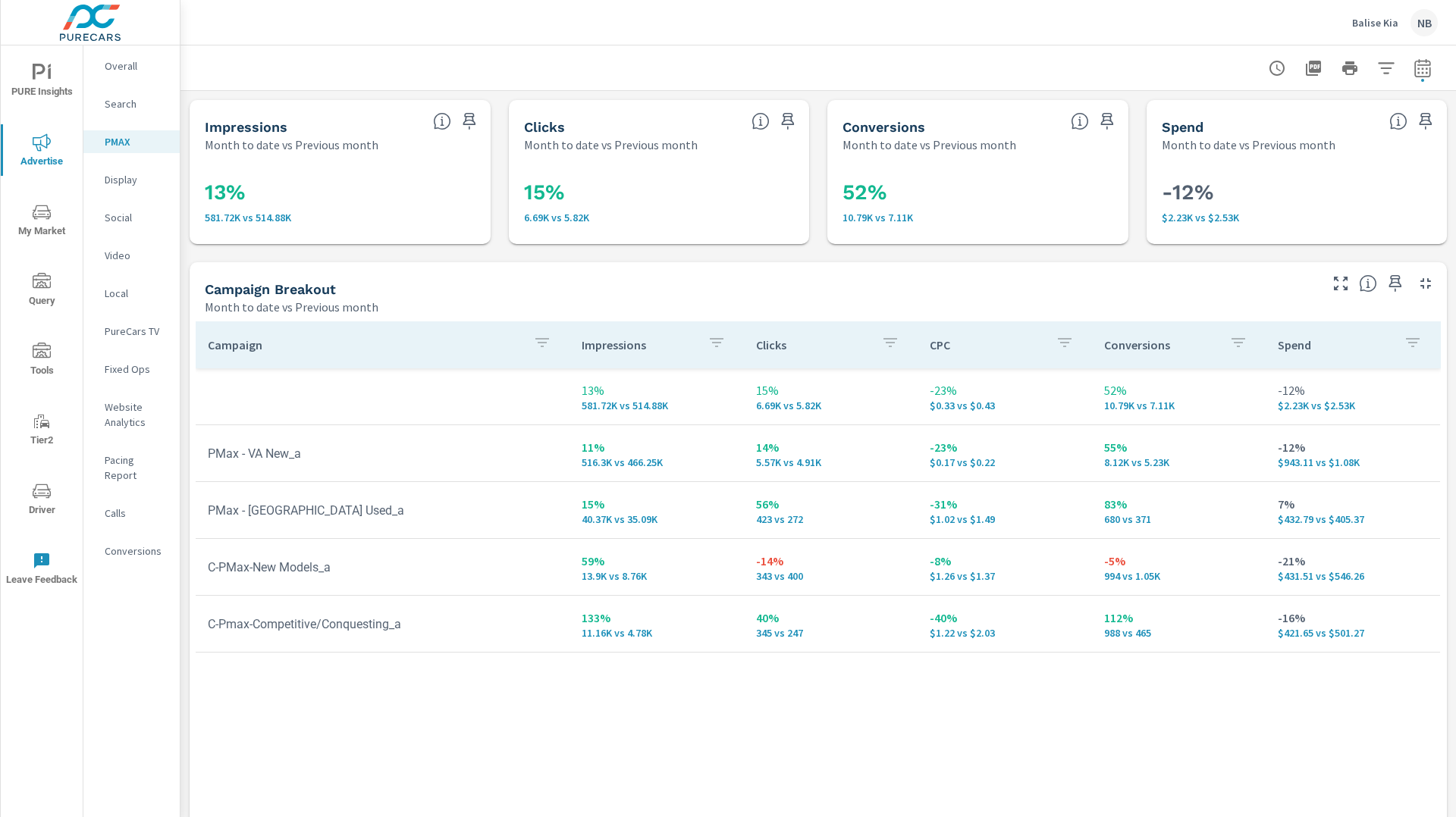
click at [124, 218] on p "Social" at bounding box center [136, 216] width 63 height 15
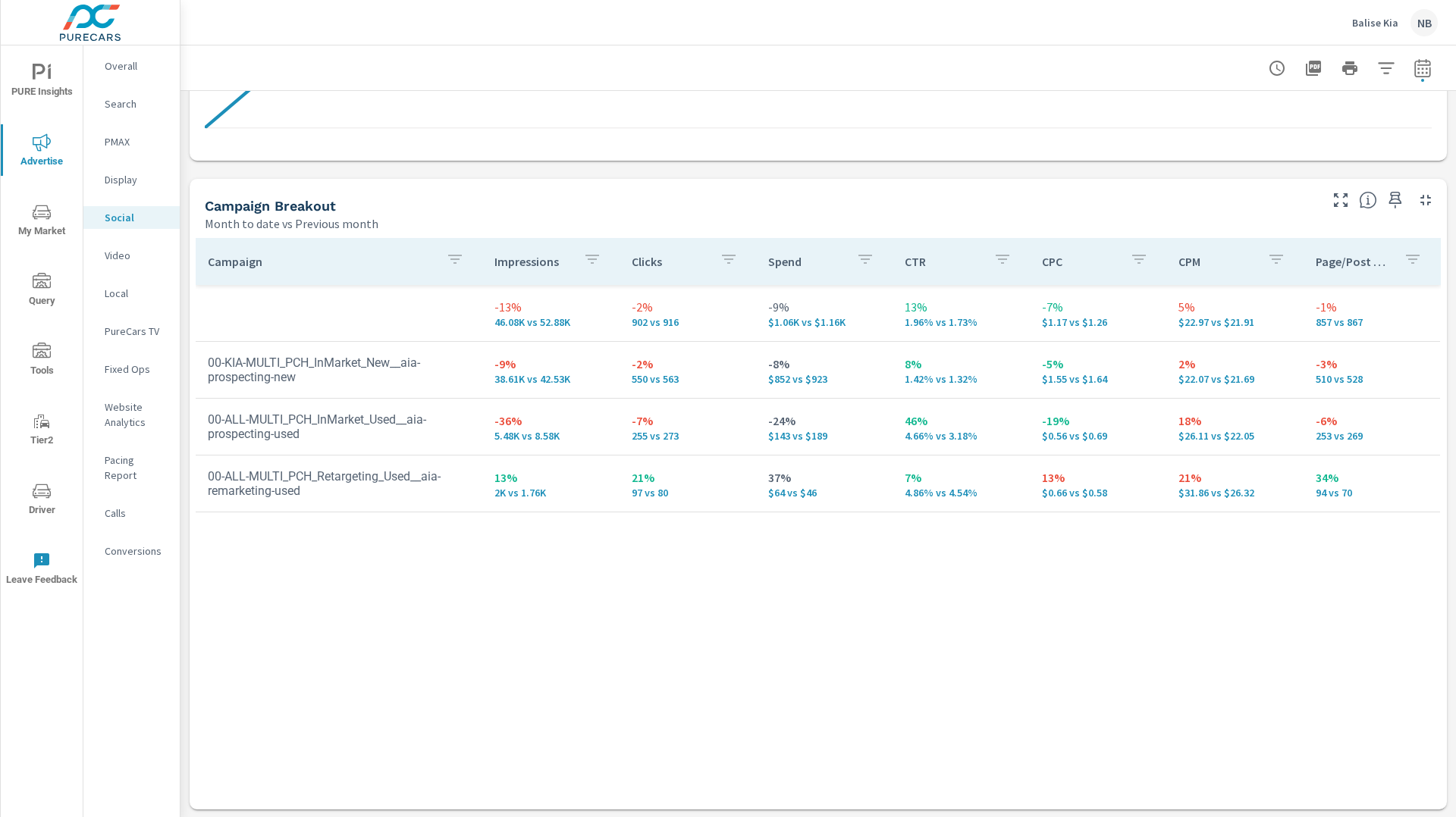
scroll to position [571, 0]
click at [33, 500] on span "Driver" at bounding box center [41, 501] width 73 height 37
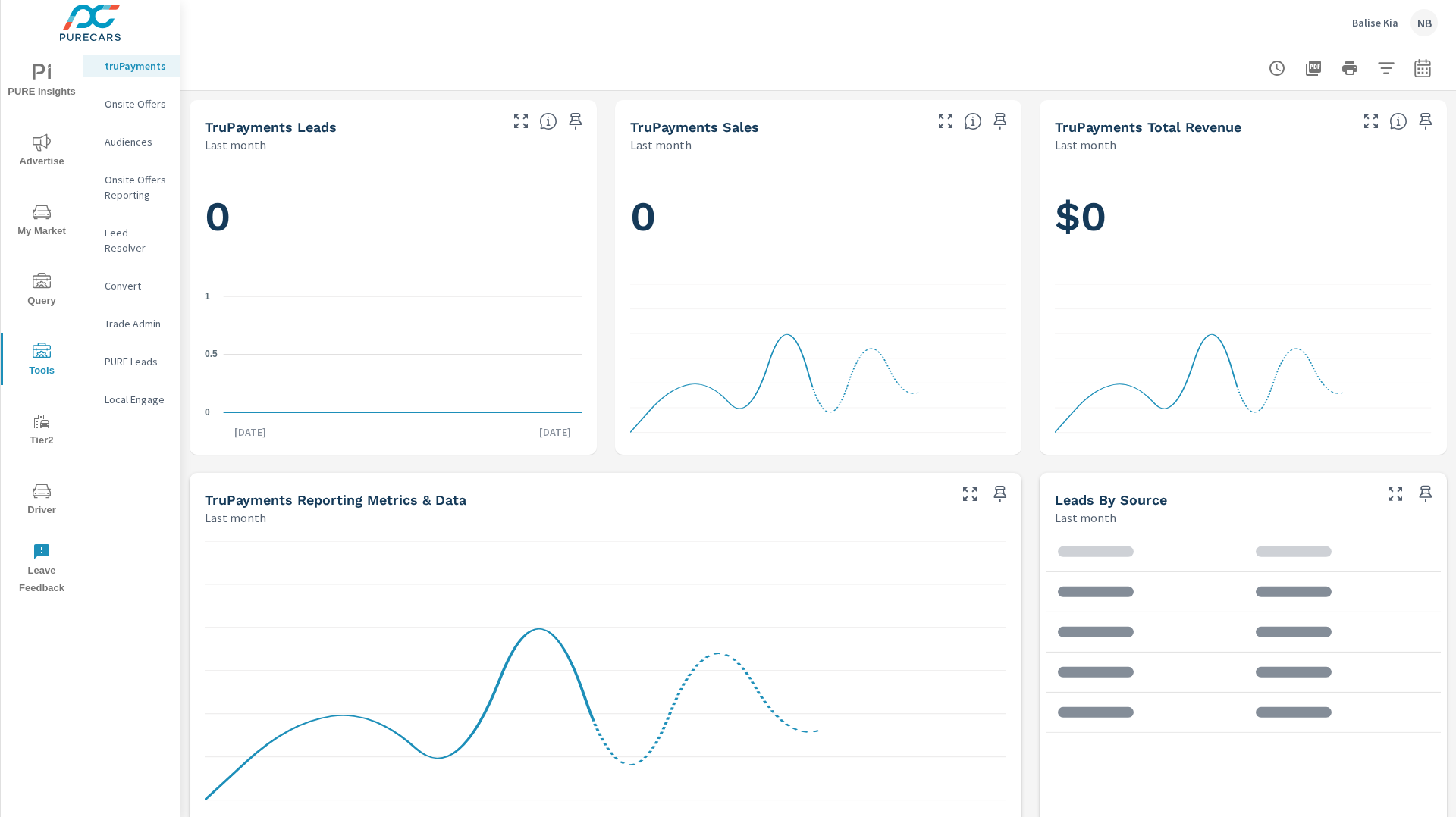
click at [155, 233] on p "Feed Resolver" at bounding box center [136, 240] width 63 height 30
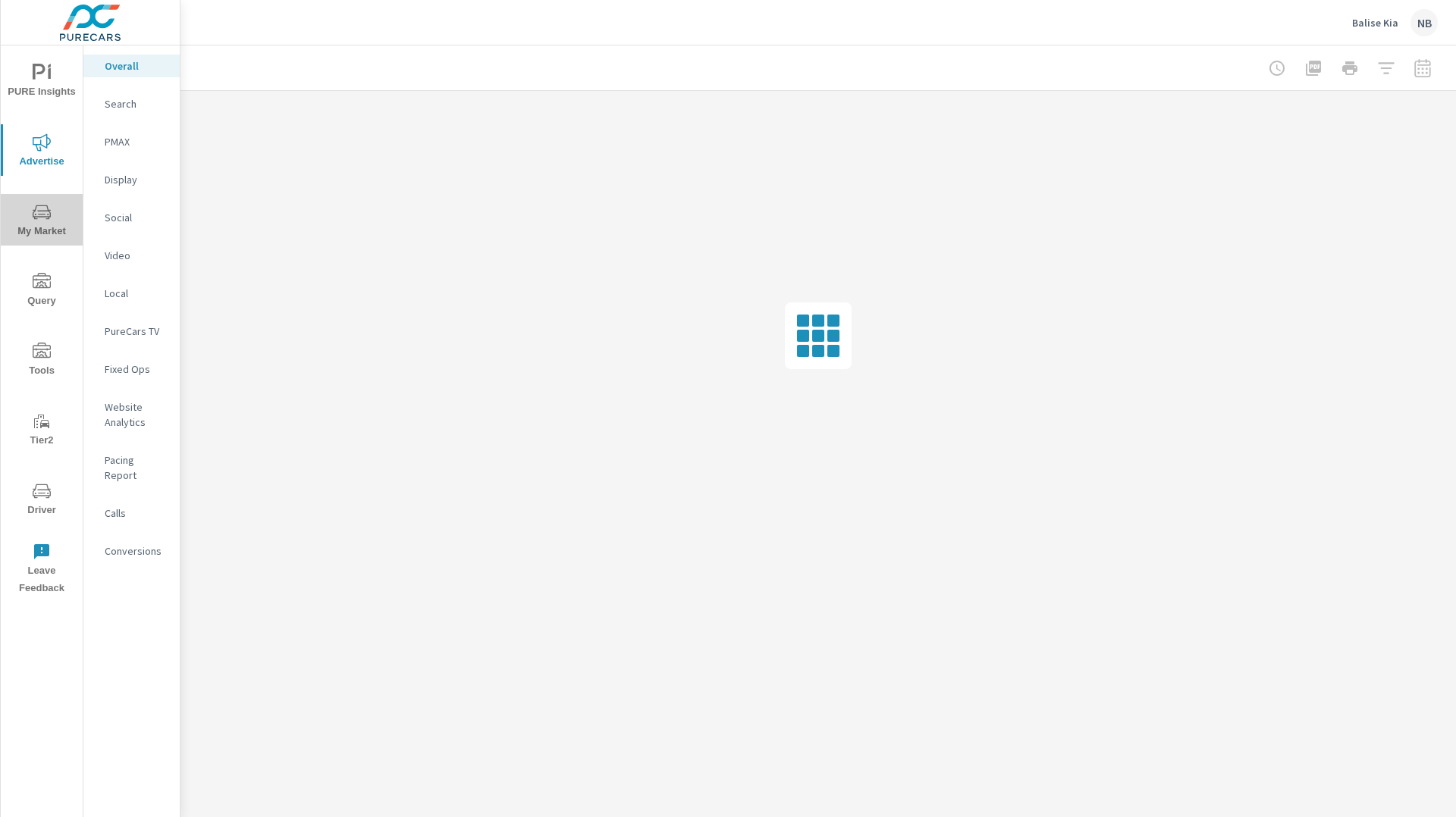
click at [49, 208] on icon "nav menu" at bounding box center [41, 212] width 19 height 19
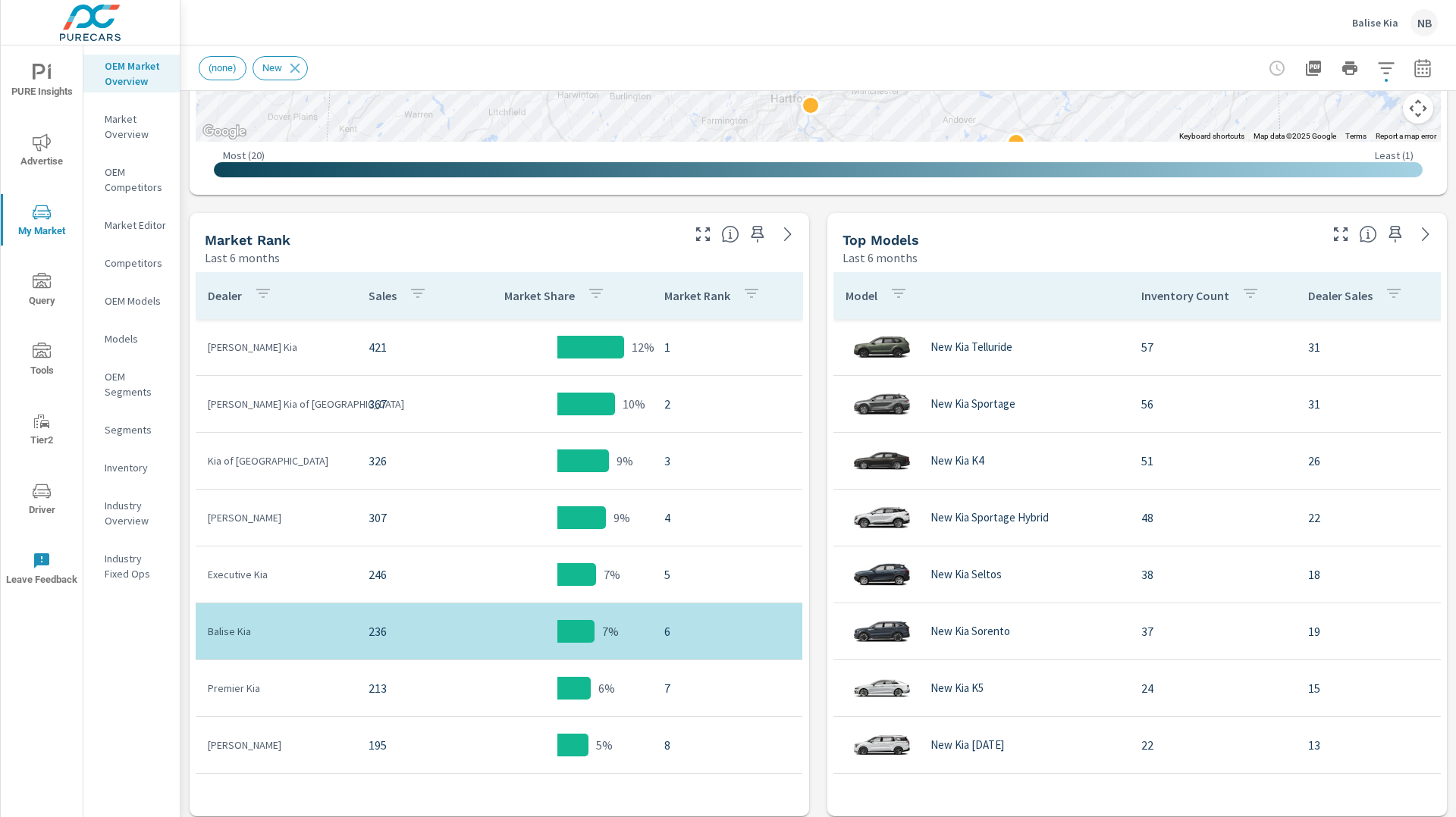
scroll to position [632, 0]
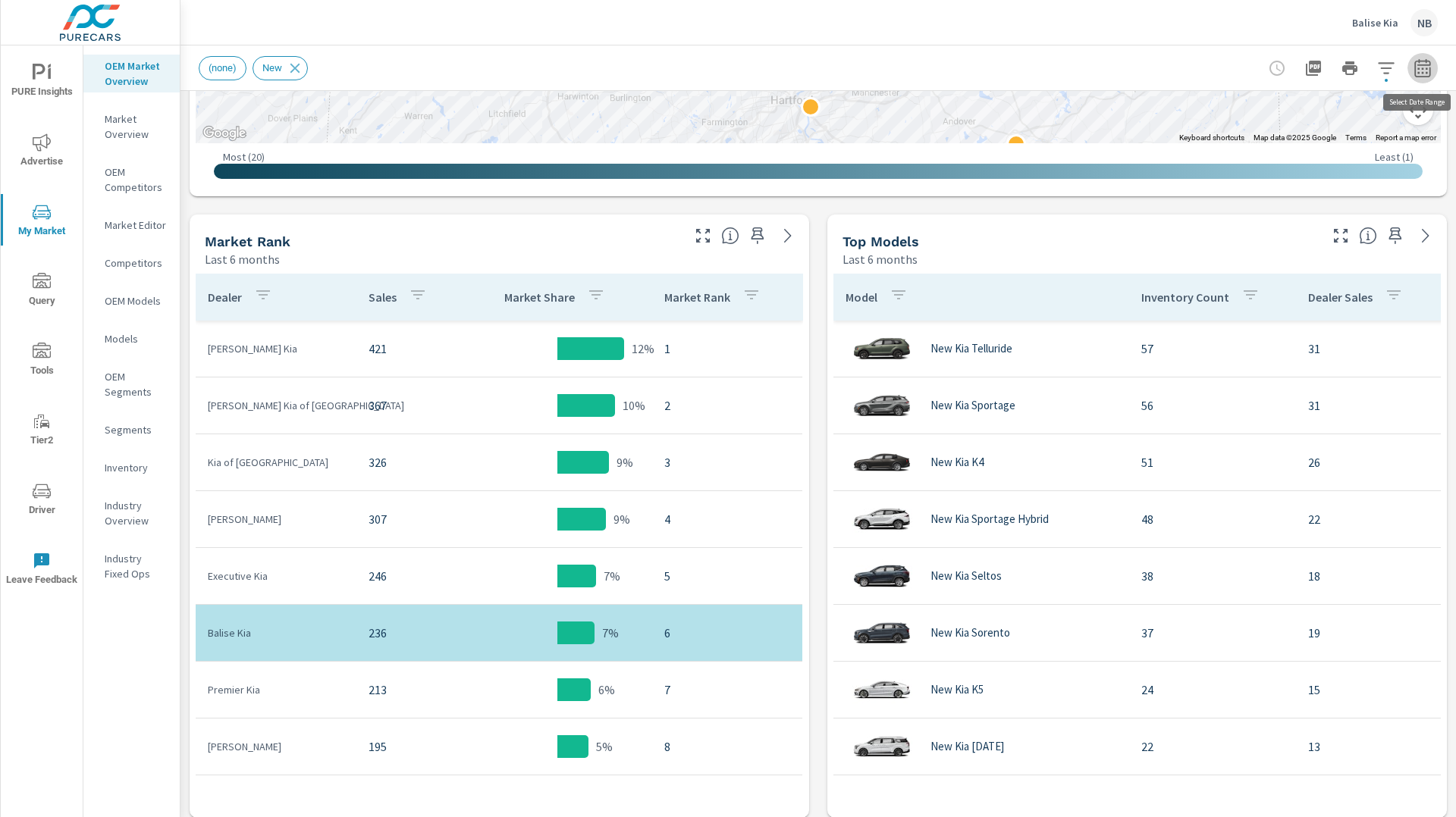
click at [1420, 72] on icon "button" at bounding box center [1422, 68] width 19 height 19
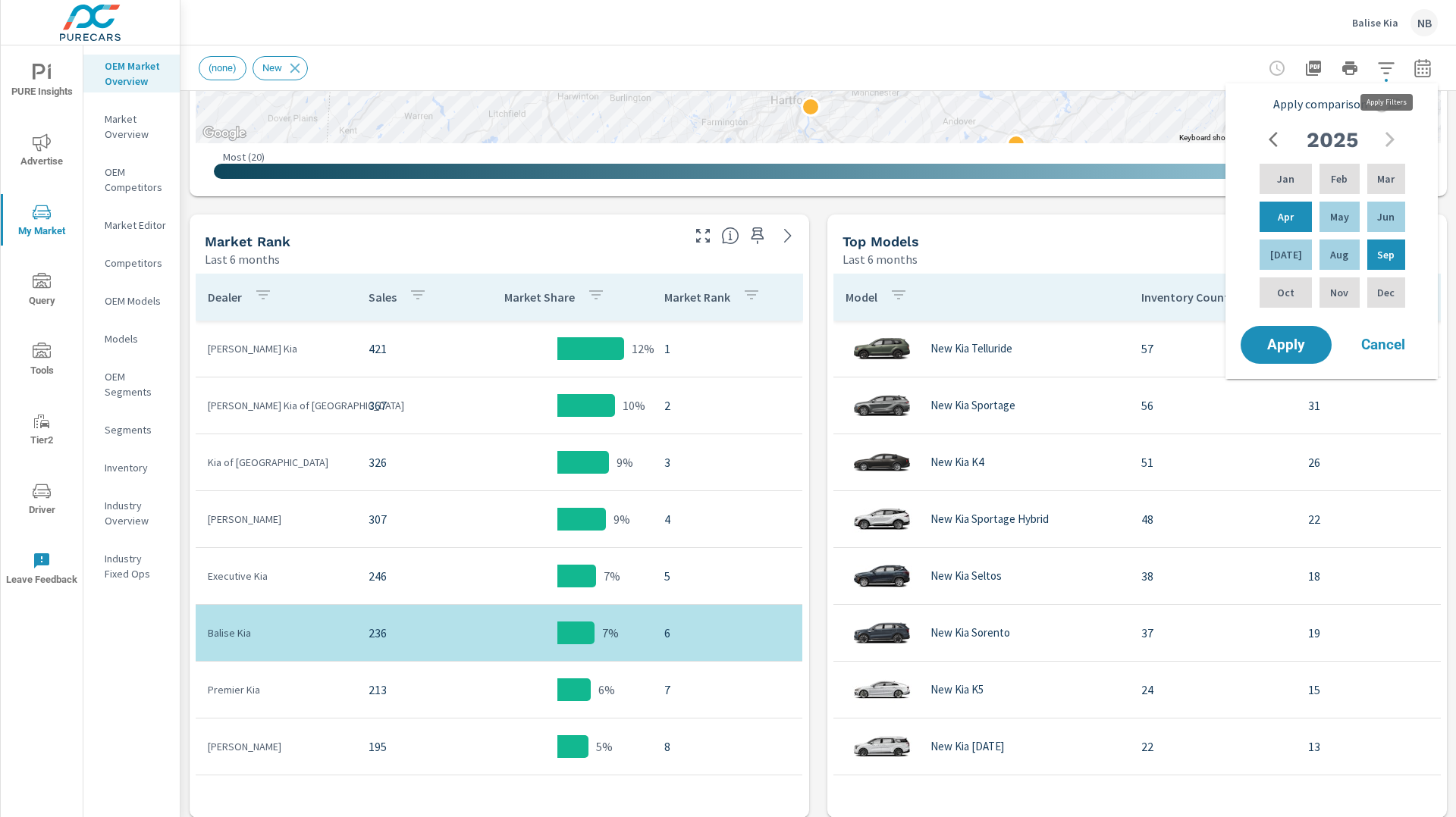
click at [1386, 69] on icon "button" at bounding box center [1385, 68] width 16 height 12
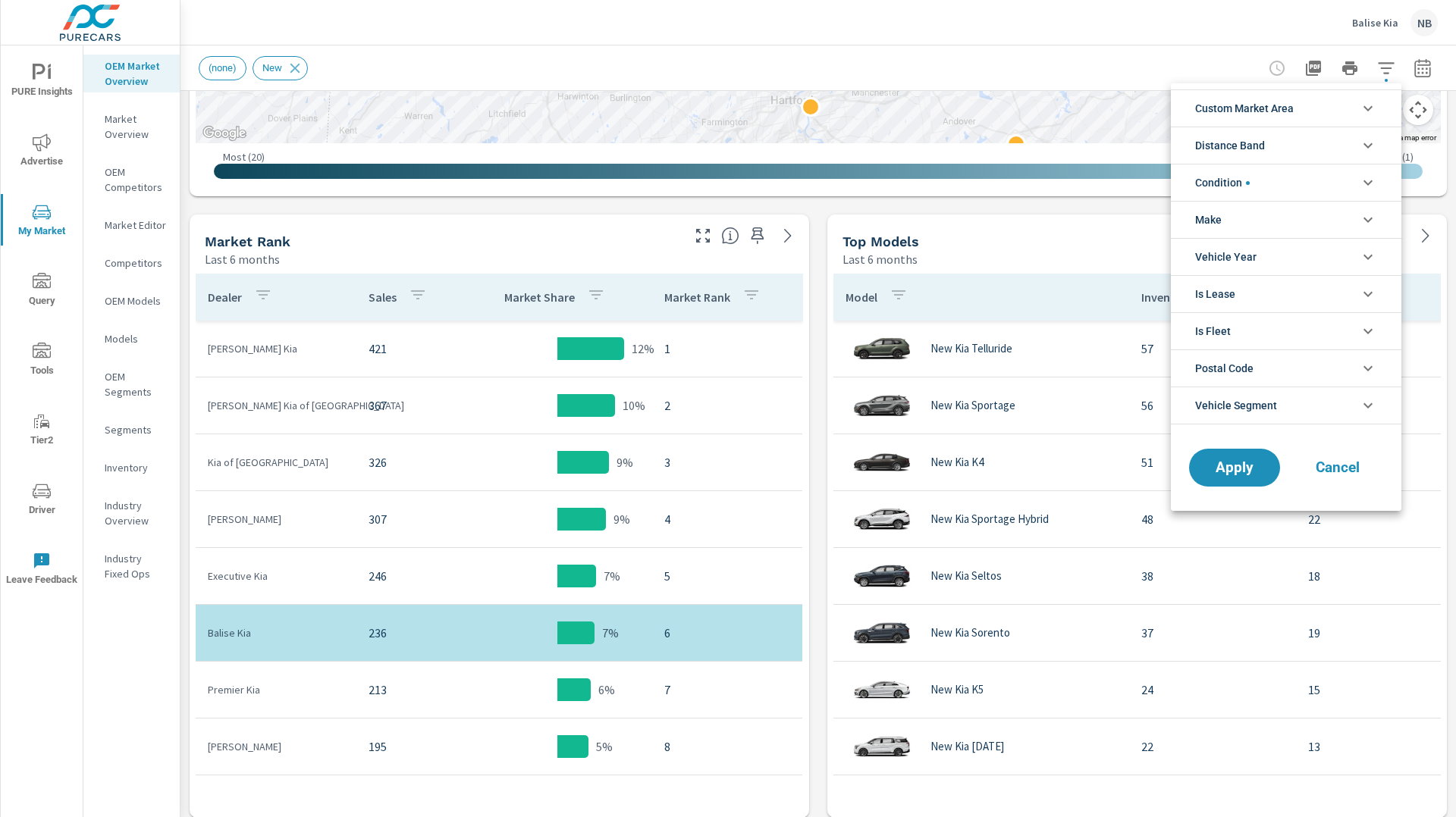
click at [1324, 113] on li "Custom Market Area" at bounding box center [1286, 108] width 230 height 37
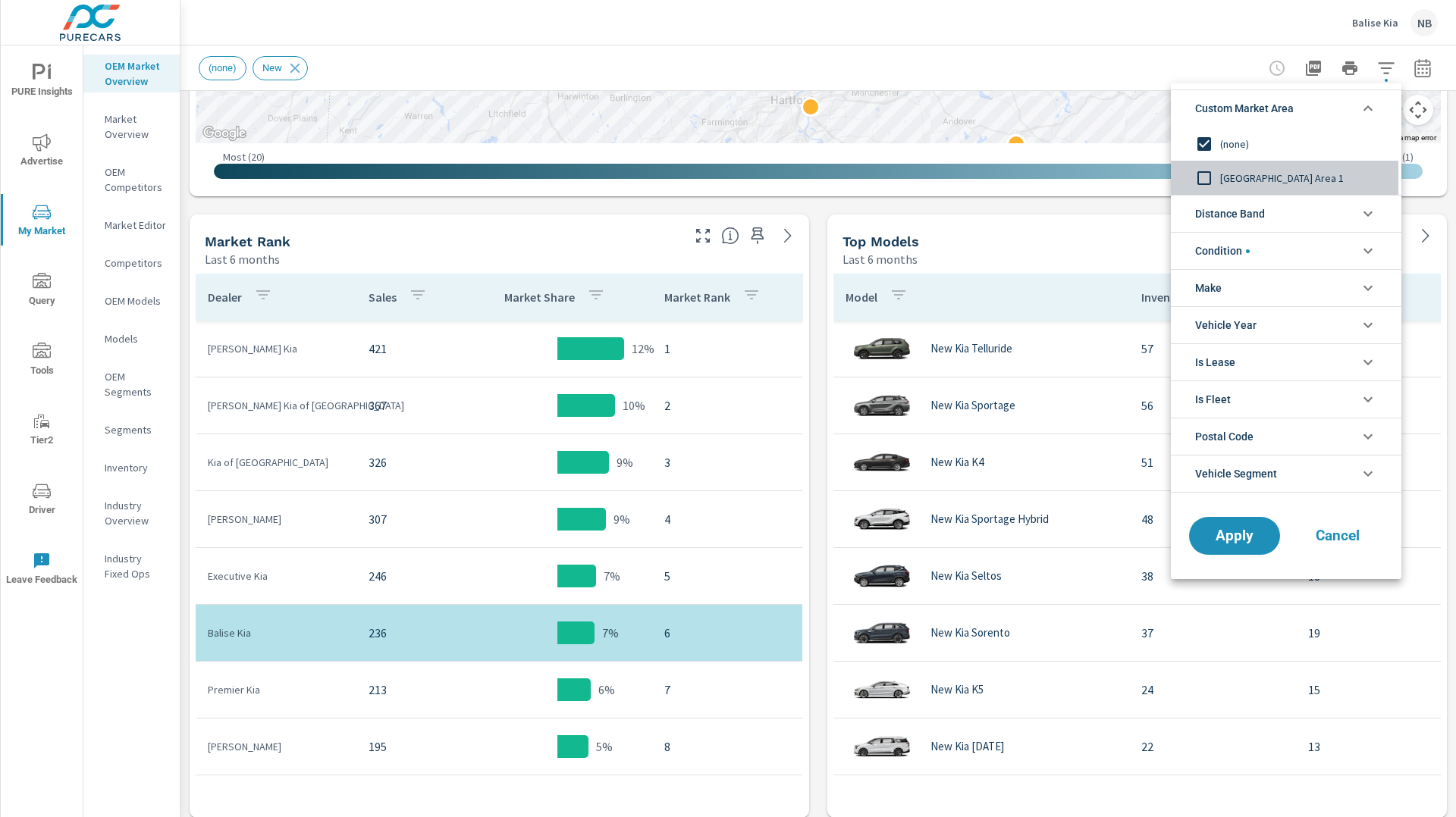
click at [1255, 174] on span "[GEOGRAPHIC_DATA] Area 1" at bounding box center [1302, 178] width 166 height 19
click at [1242, 547] on button "Apply" at bounding box center [1235, 536] width 94 height 39
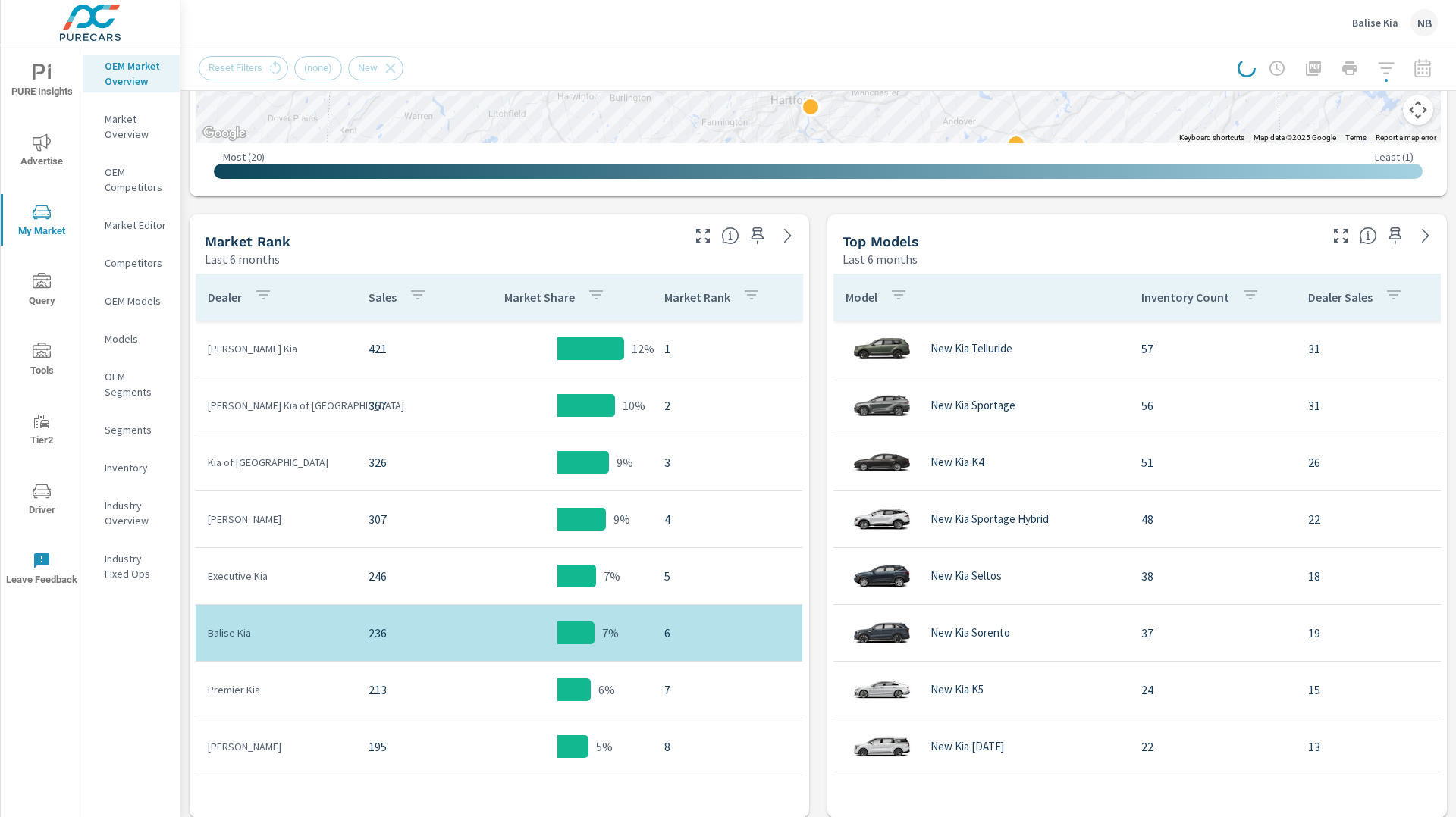
scroll to position [632, 0]
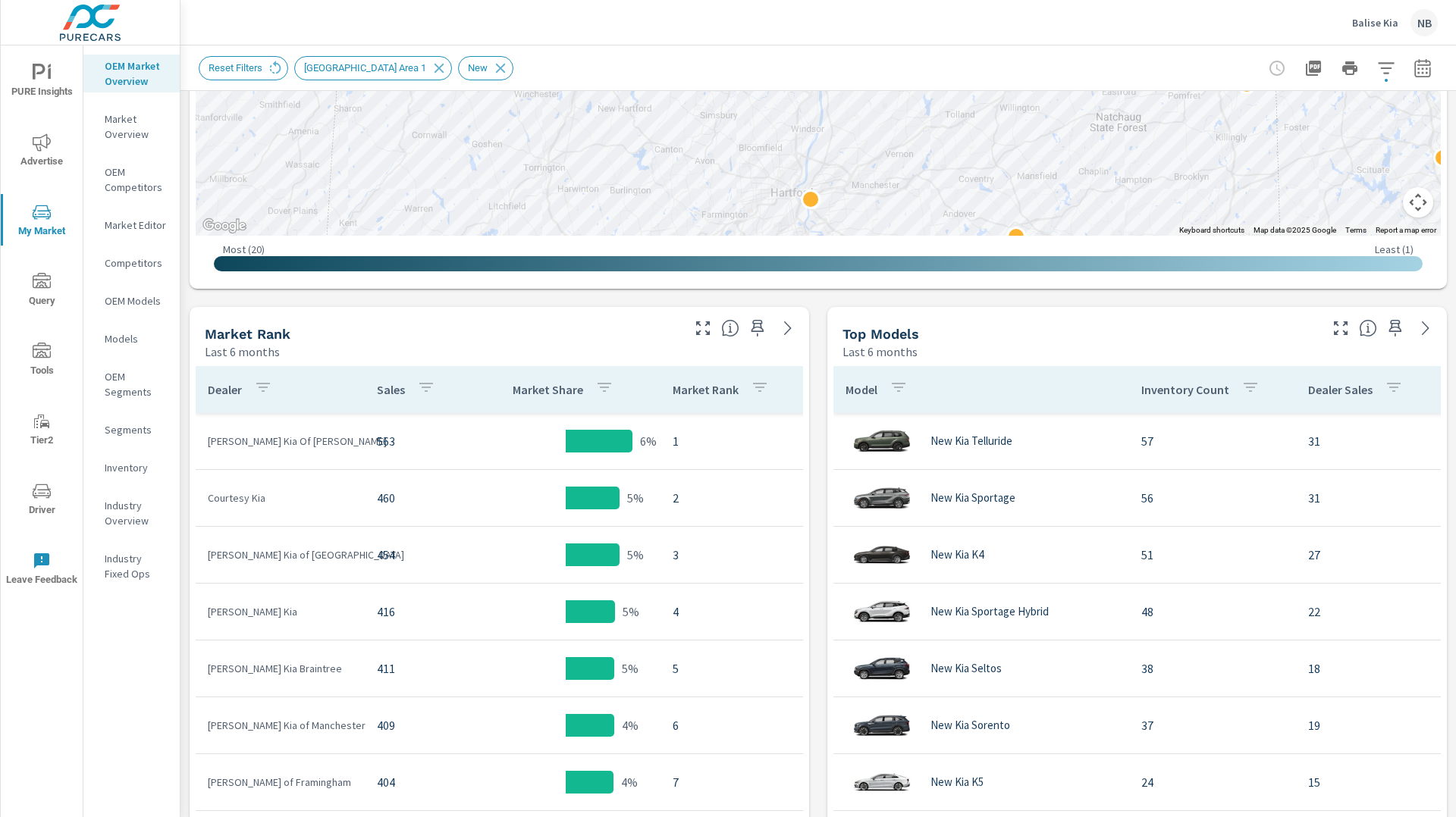
scroll to position [632, 0]
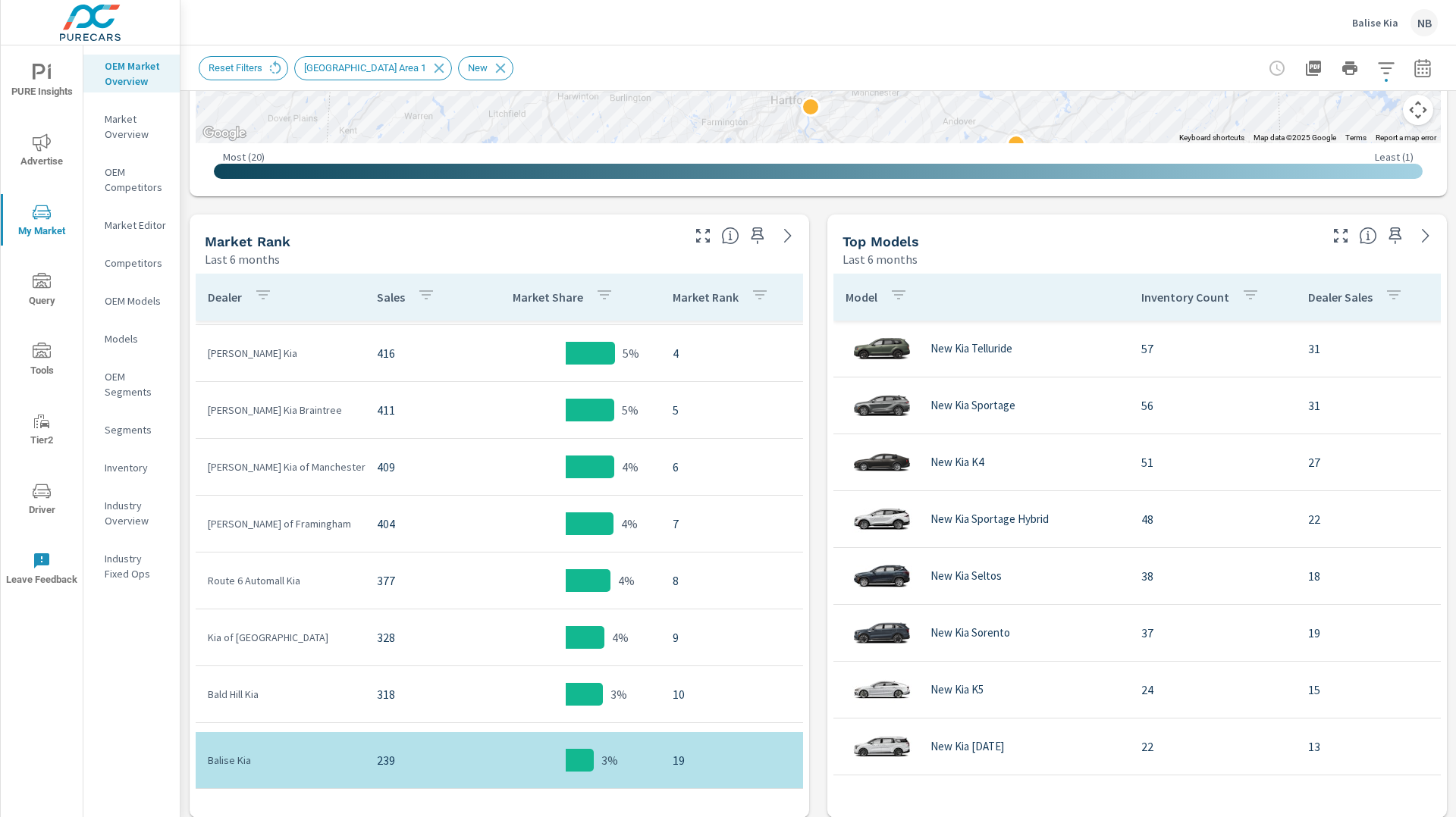
scroll to position [174, 0]
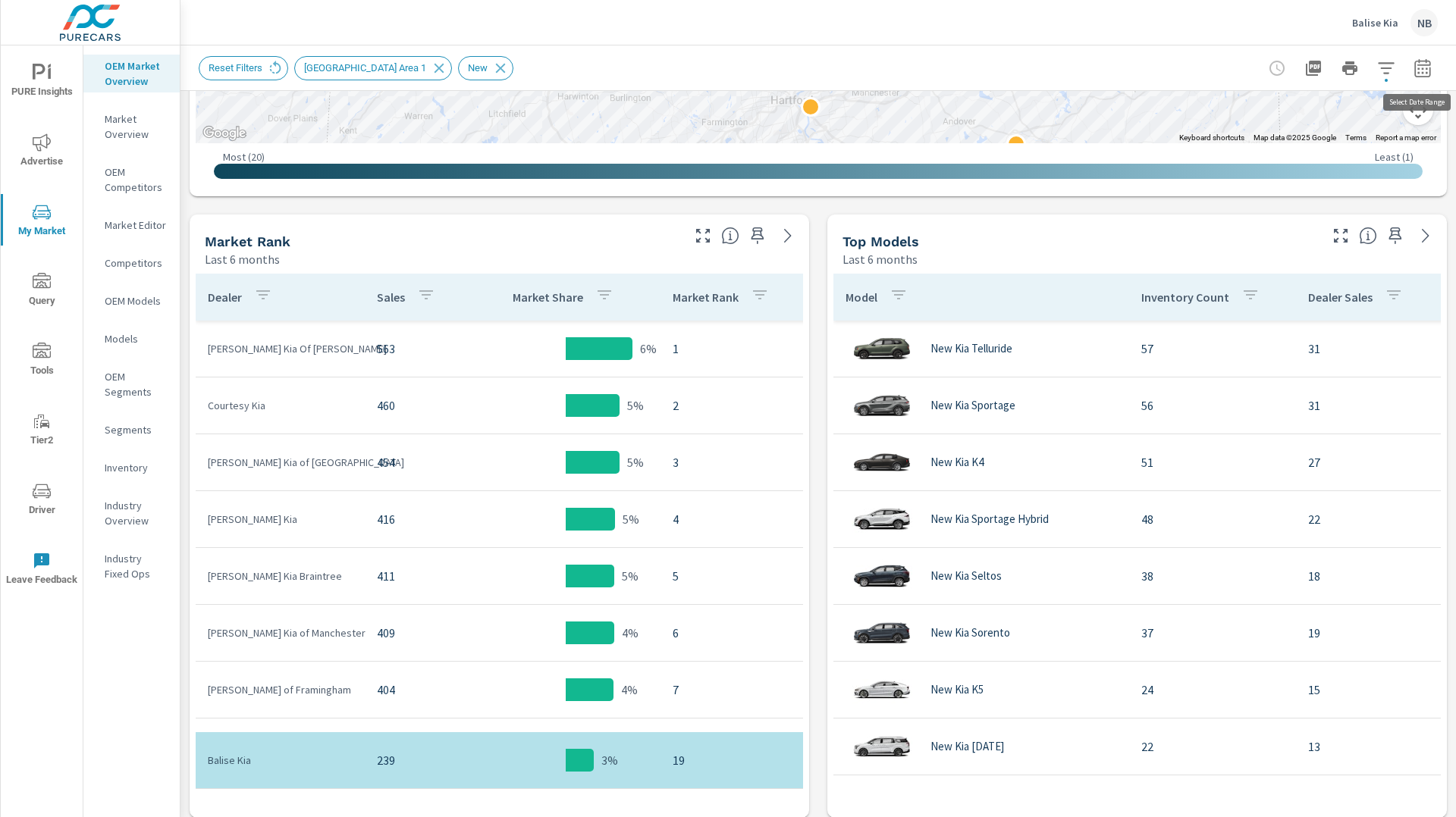
click at [1427, 71] on icon "button" at bounding box center [1422, 68] width 19 height 19
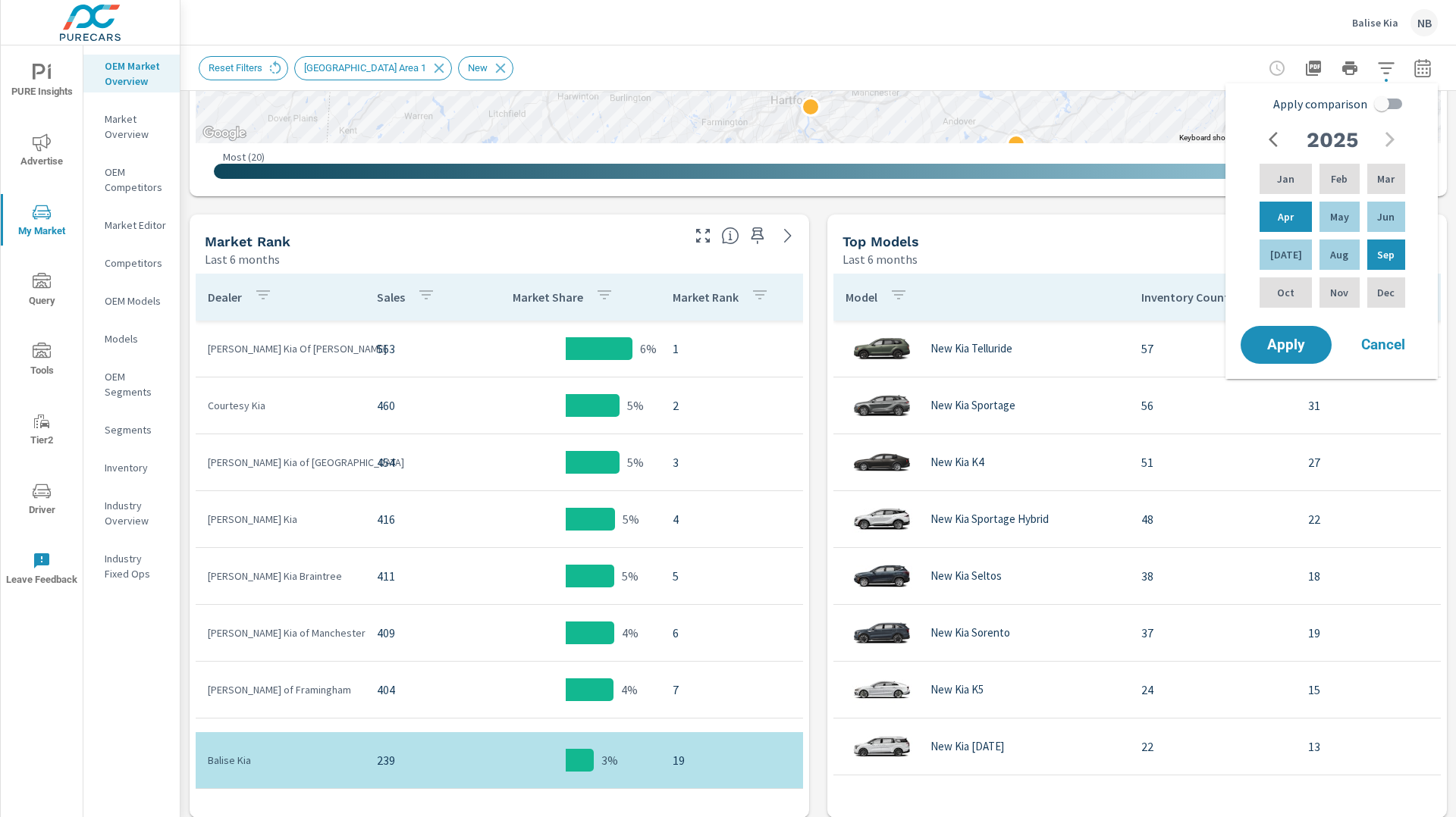
click at [1386, 97] on input "Apply comparison" at bounding box center [1382, 103] width 86 height 28
checkbox input "true"
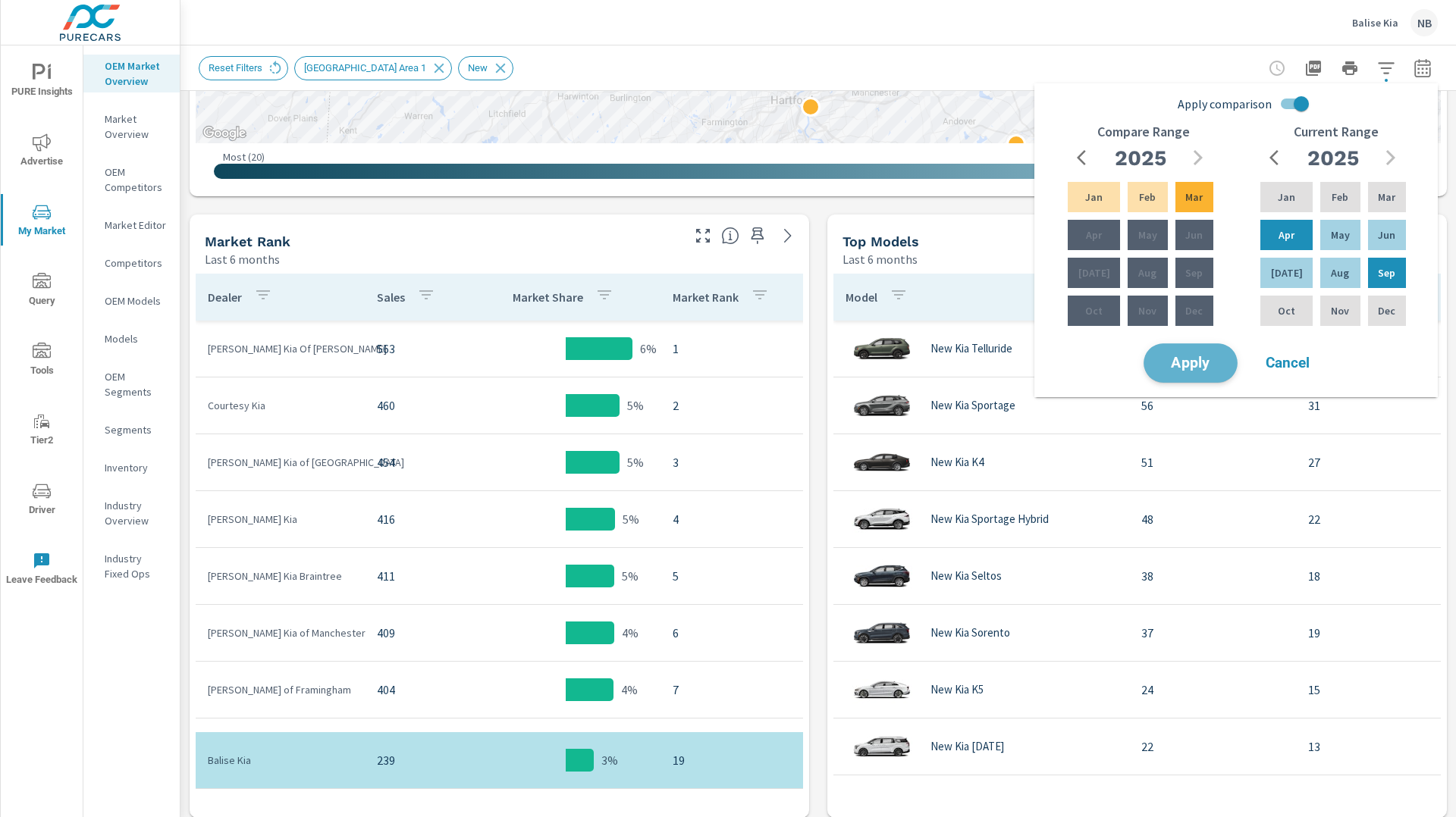
click at [1171, 370] on span "Apply" at bounding box center [1189, 363] width 62 height 15
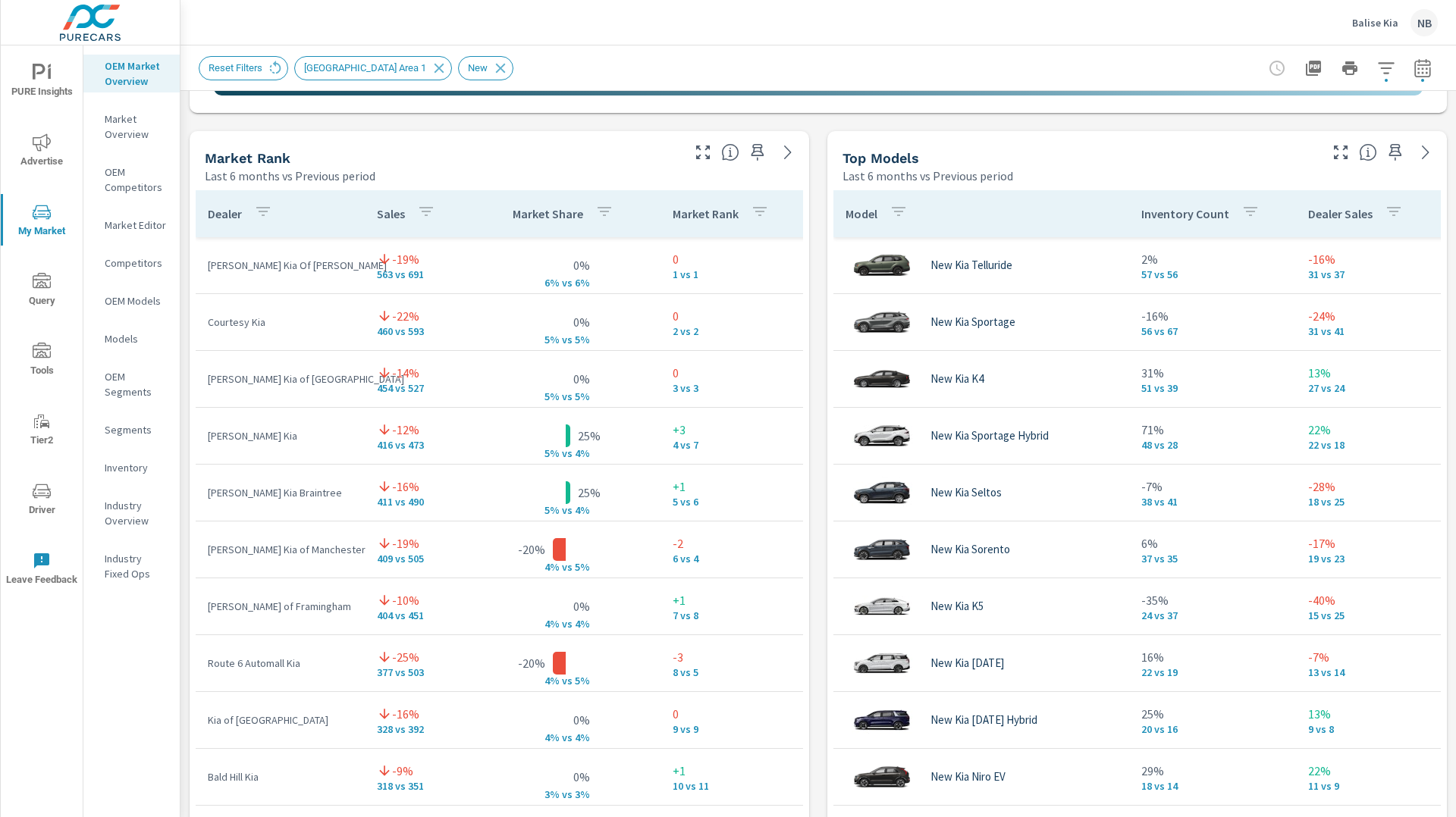
scroll to position [114, 0]
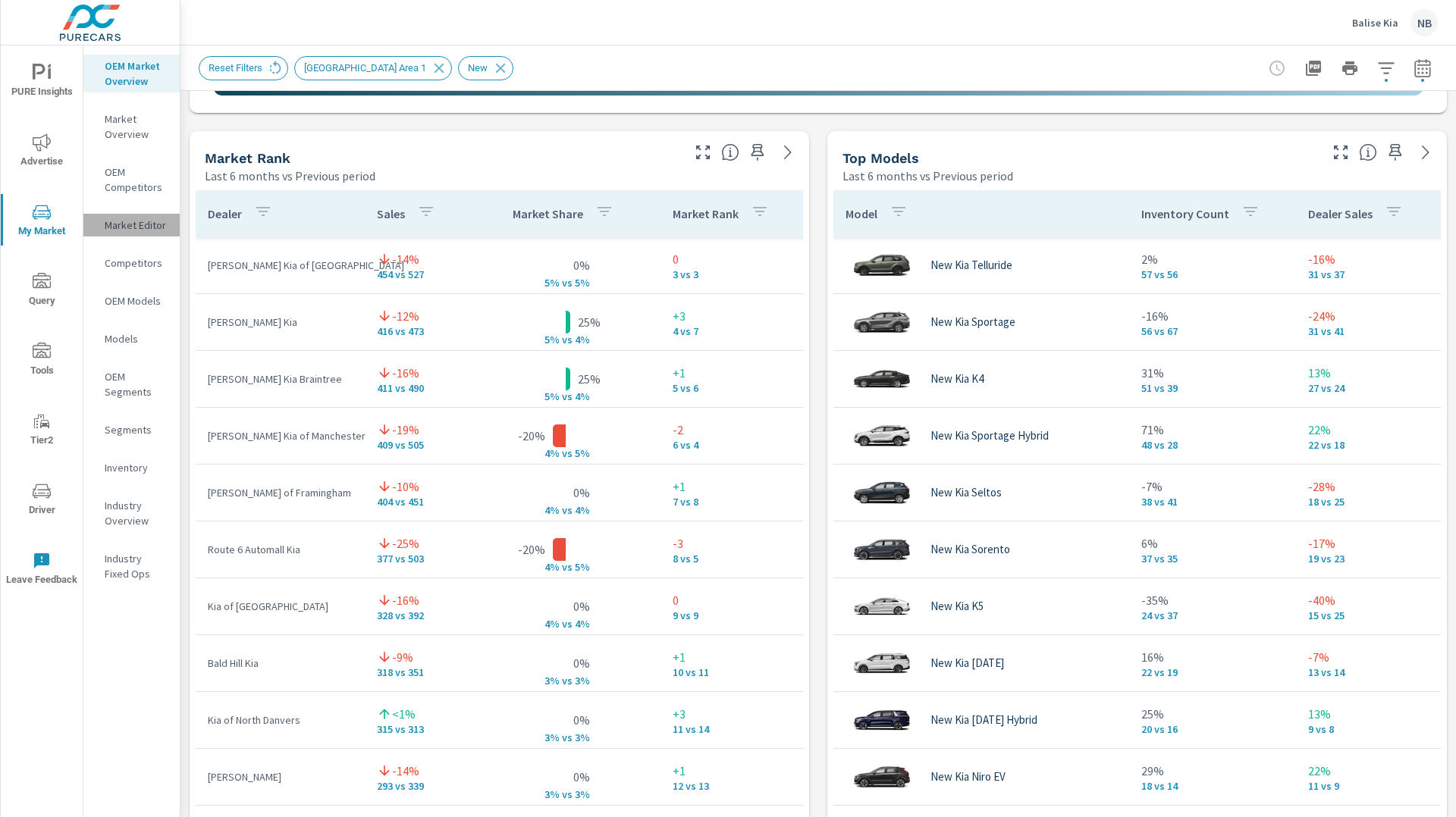
click at [140, 223] on p "Market Editor" at bounding box center [136, 224] width 63 height 15
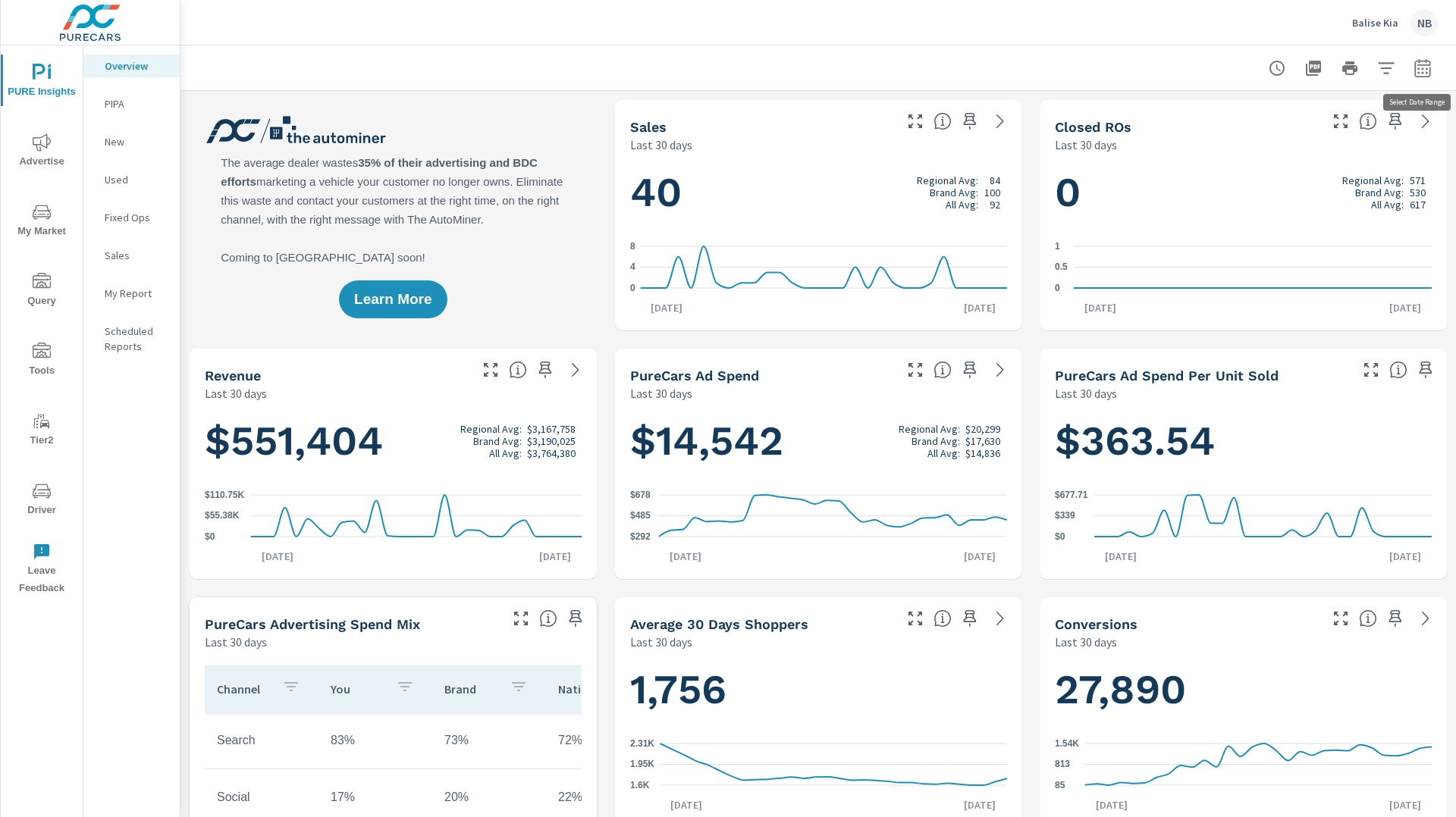
click at [1431, 69] on icon "button" at bounding box center [1422, 68] width 19 height 19
select select "Last 30 days"
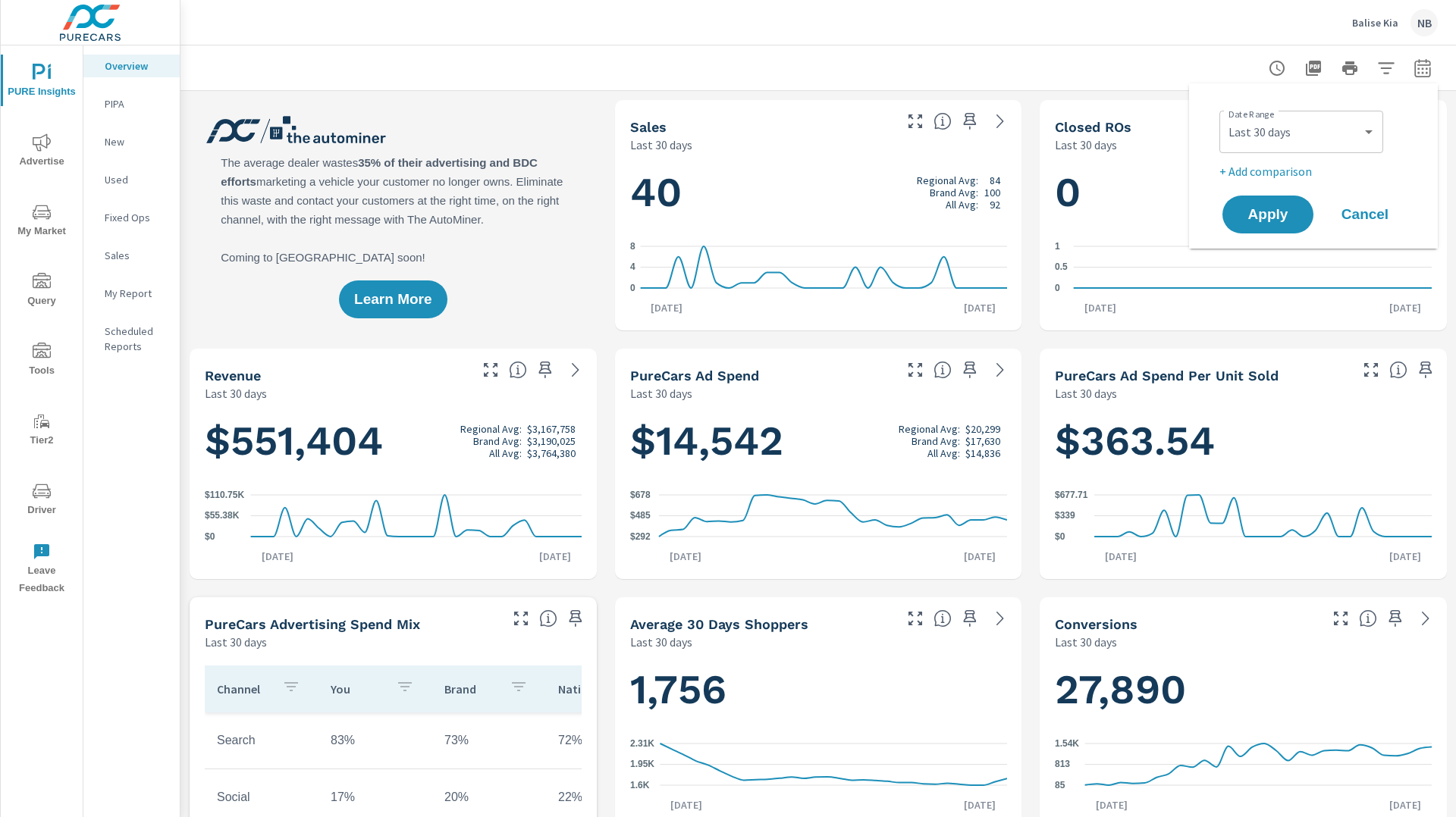
click at [1314, 169] on p "+ Add comparison" at bounding box center [1316, 171] width 194 height 19
select select "Previous period"
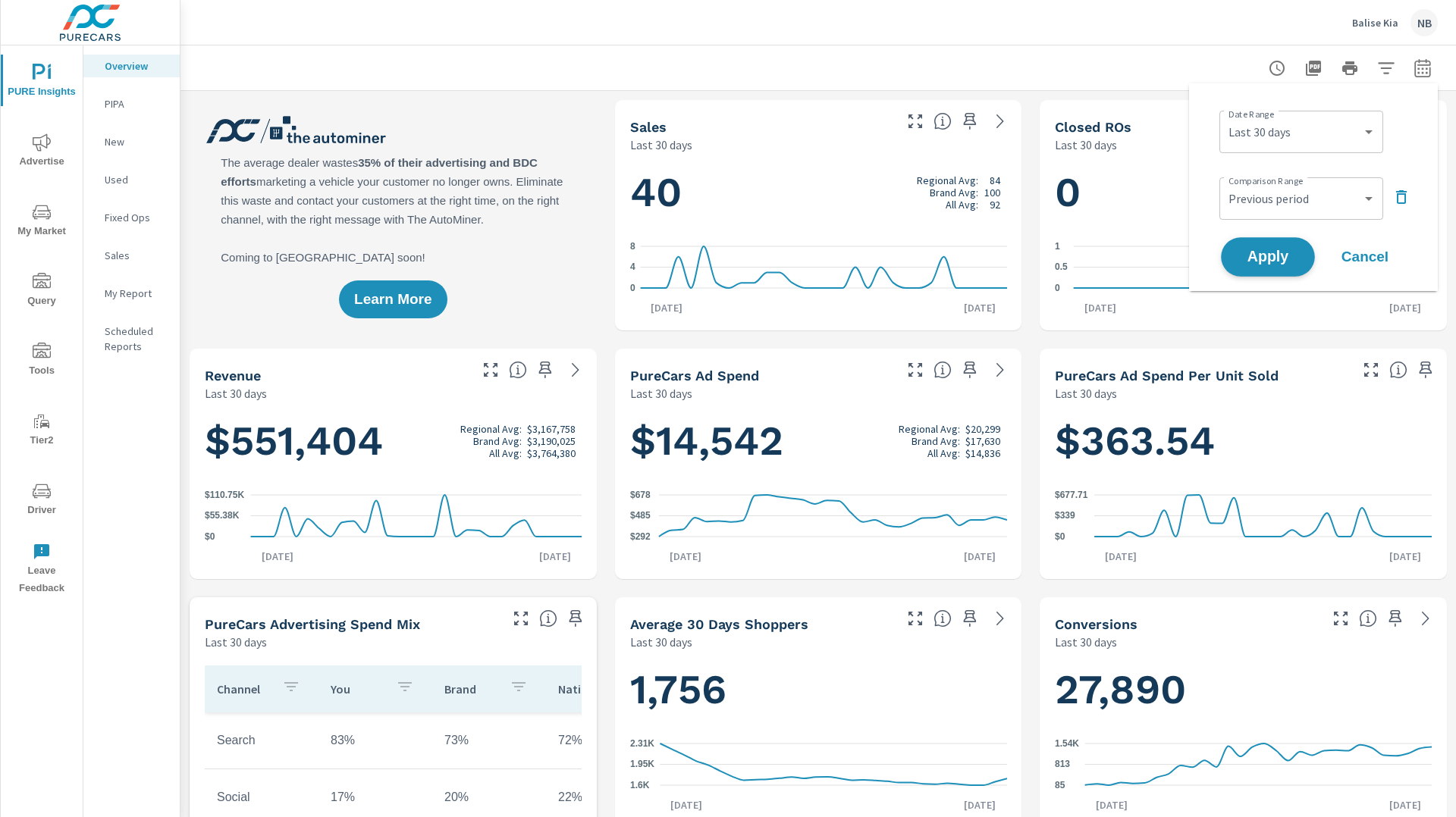
click at [1306, 252] on button "Apply" at bounding box center [1268, 257] width 94 height 39
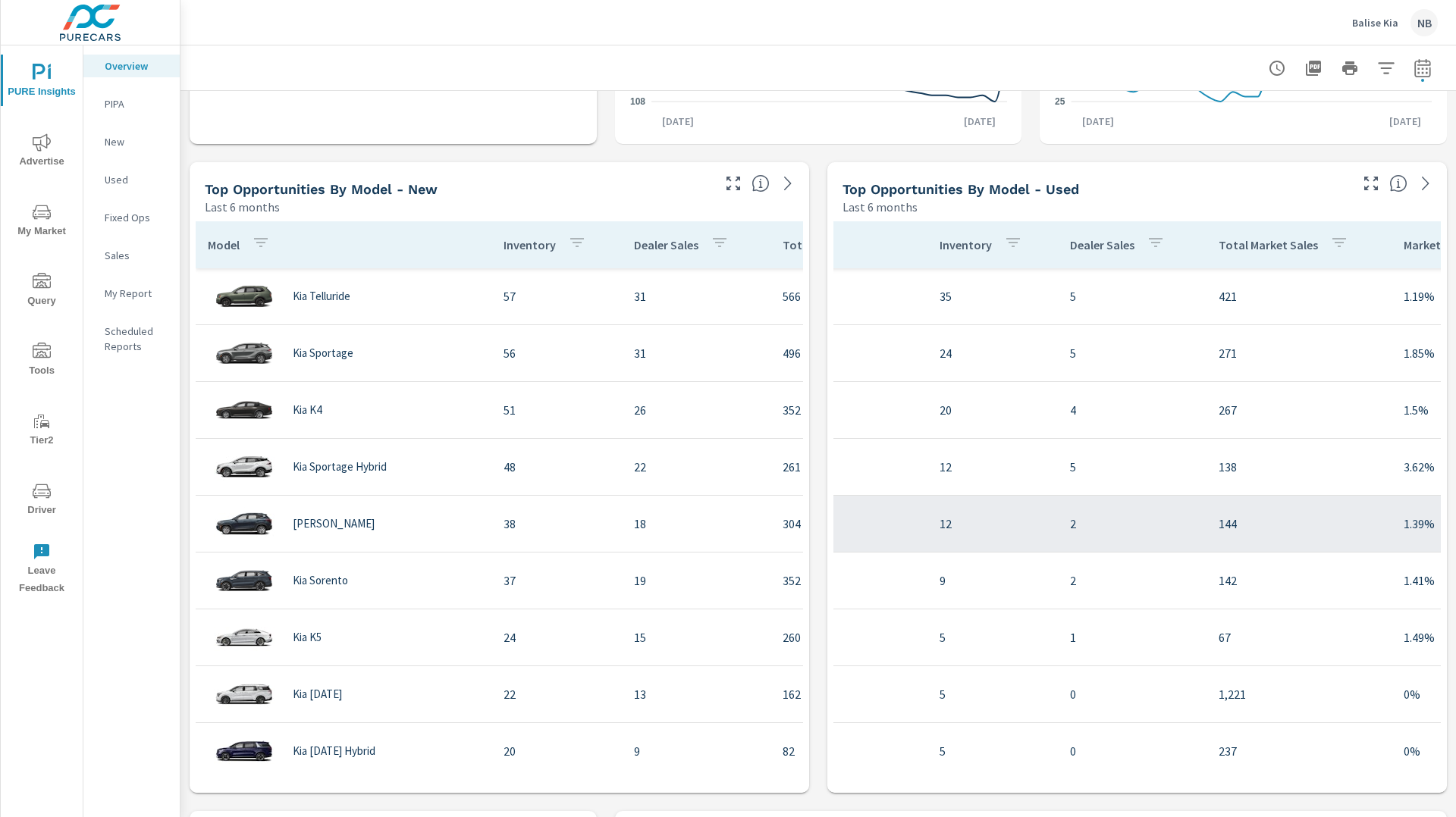
scroll to position [0, 309]
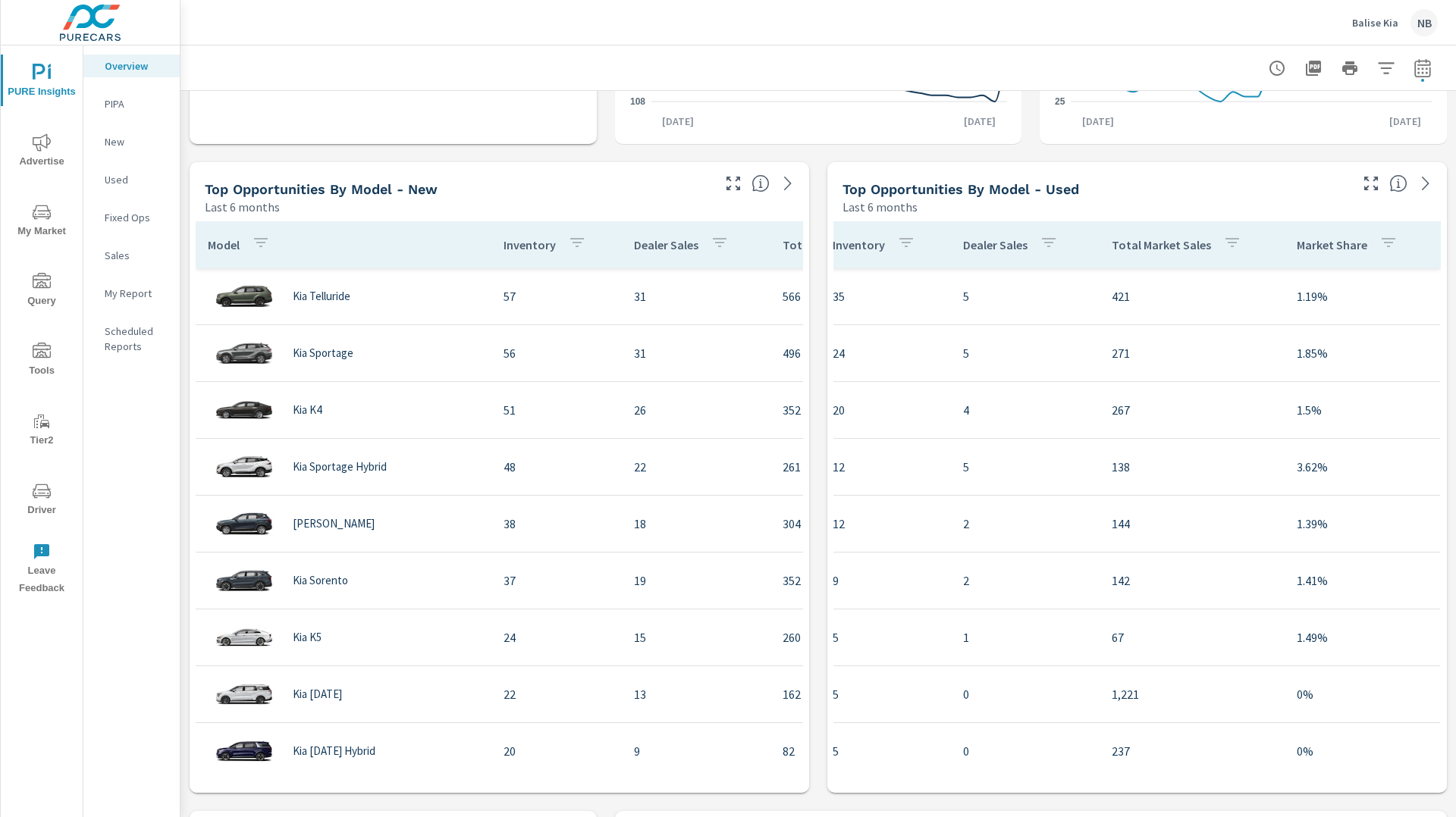
click at [1155, 246] on p "Total Market Sales" at bounding box center [1160, 244] width 99 height 15
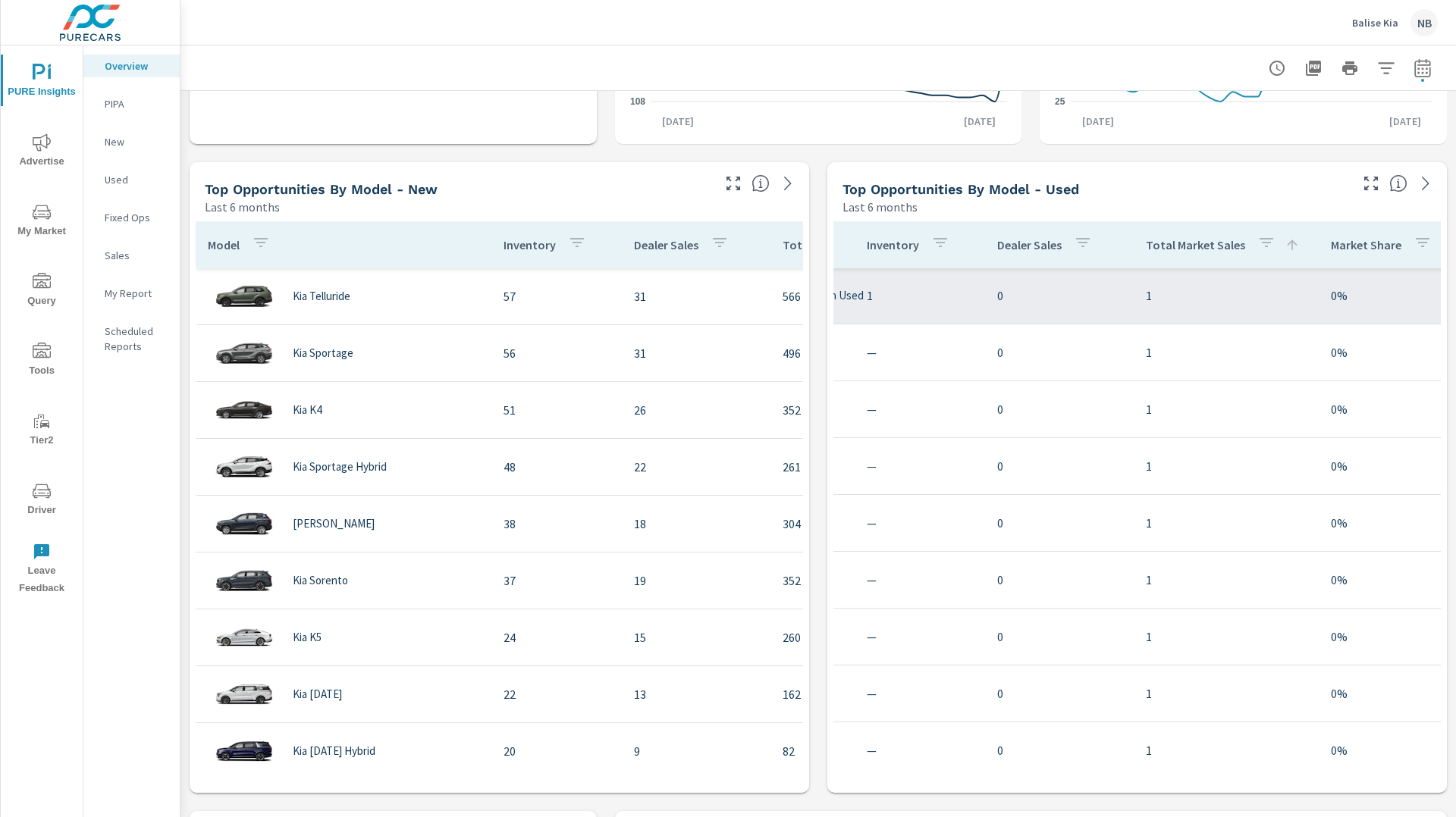
scroll to position [1, 309]
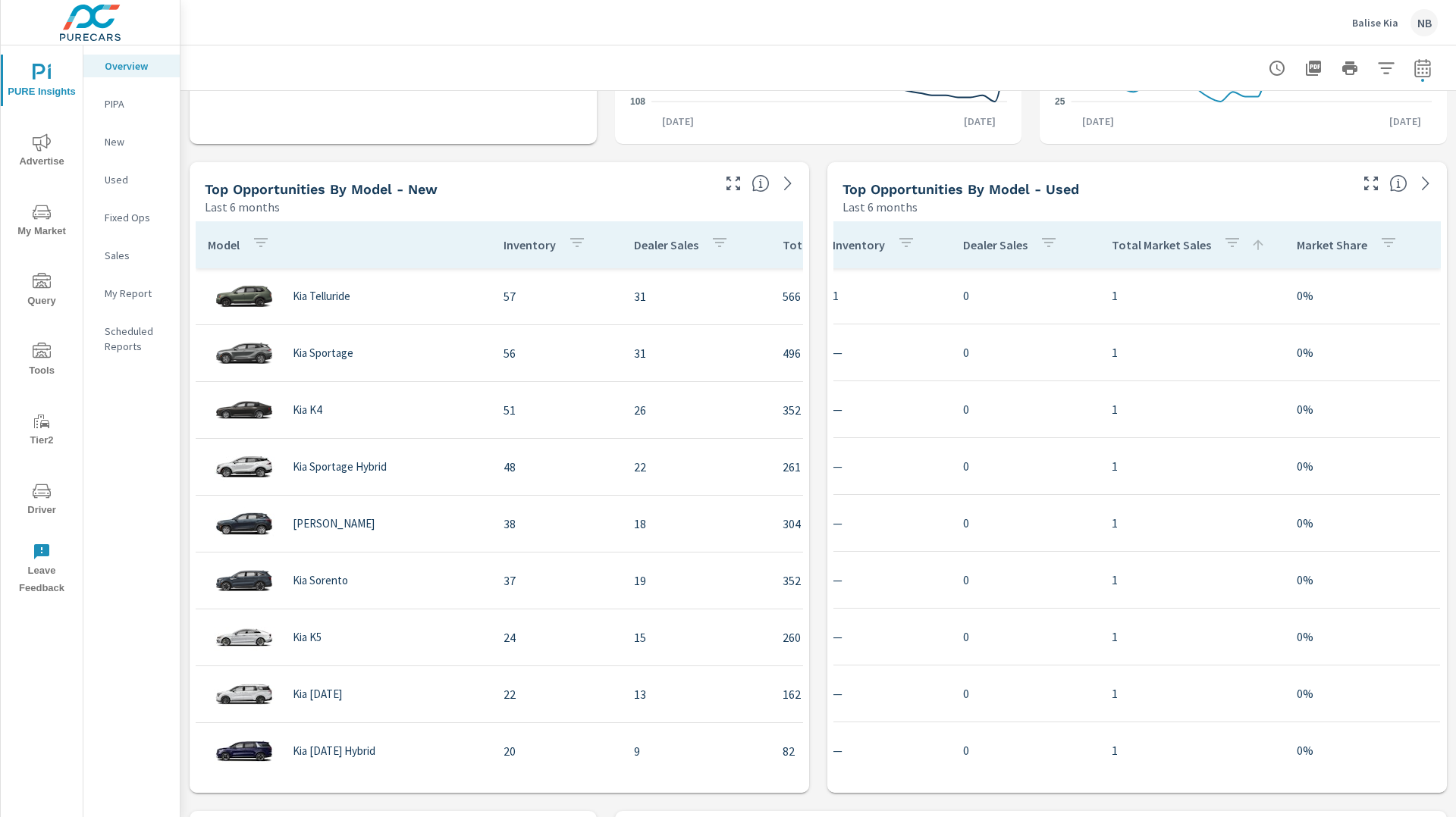
click at [1165, 248] on p "Total Market Sales" at bounding box center [1160, 244] width 99 height 15
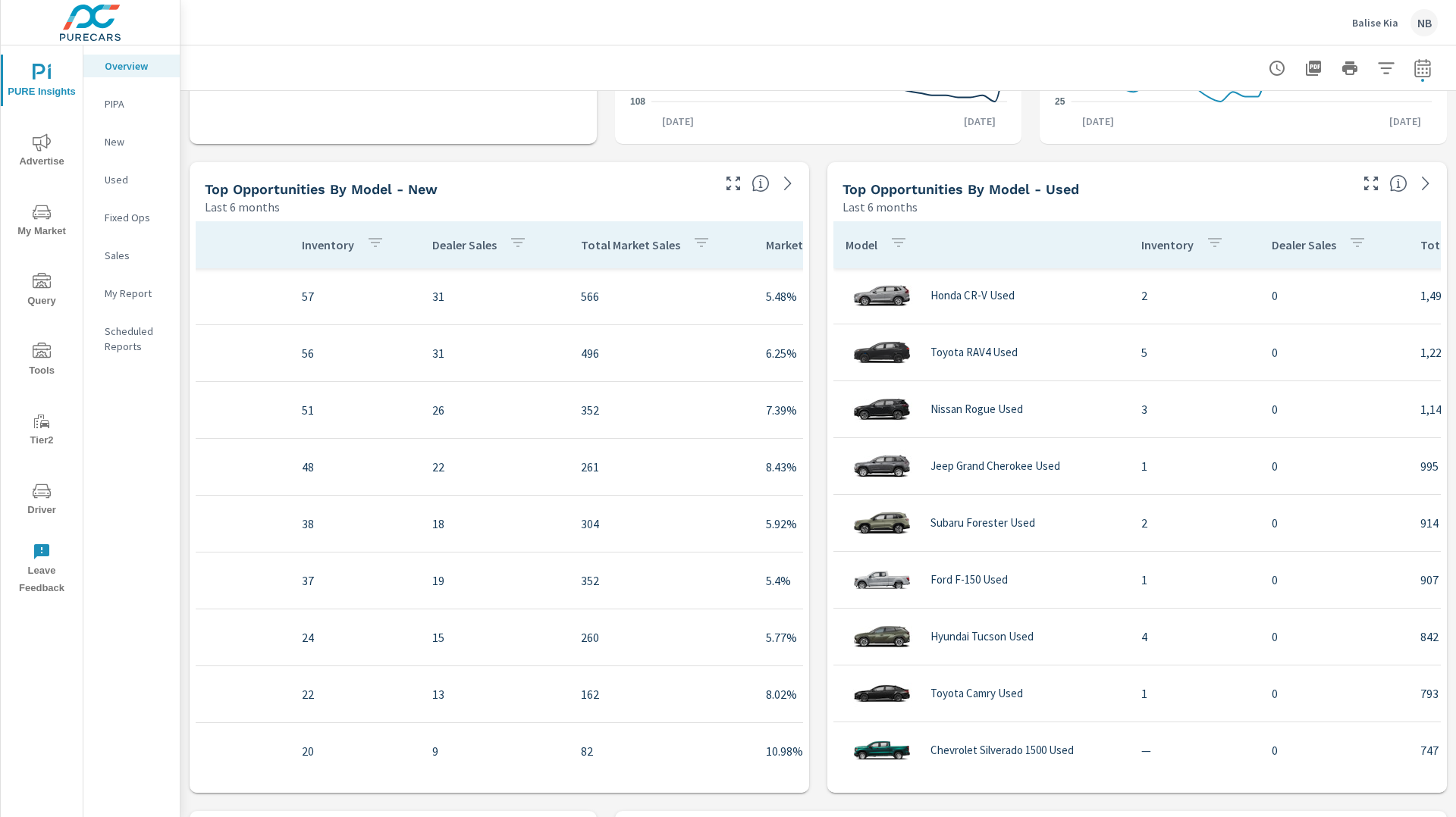
scroll to position [0, 206]
click at [611, 247] on p "Total Market Sales" at bounding box center [625, 244] width 99 height 15
click at [633, 244] on p "Total Market Sales" at bounding box center [625, 244] width 99 height 15
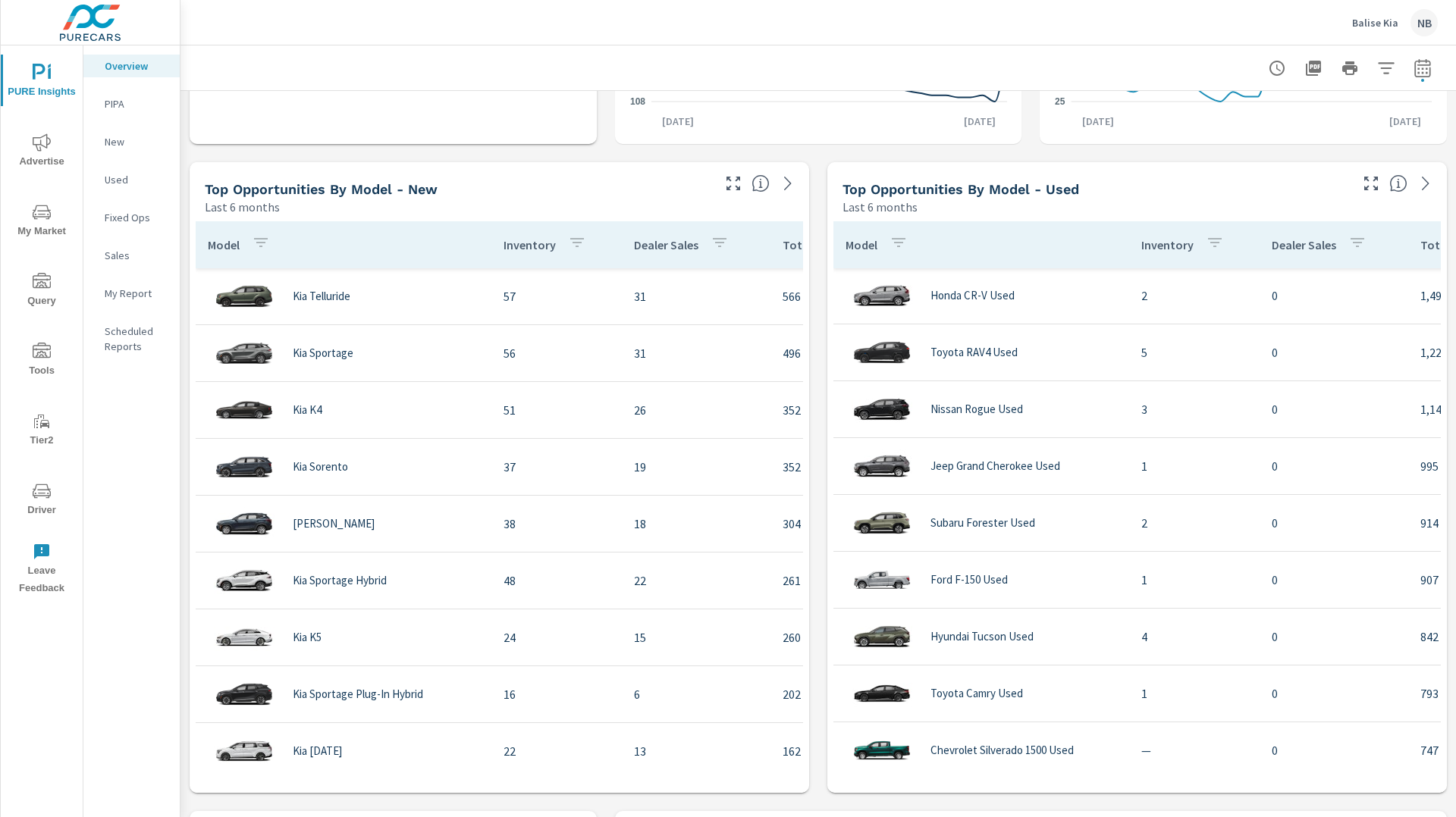
scroll to position [1, 0]
click at [1427, 70] on icon "button" at bounding box center [1422, 68] width 19 height 19
select select "Last 30 days"
select select "Previous period"
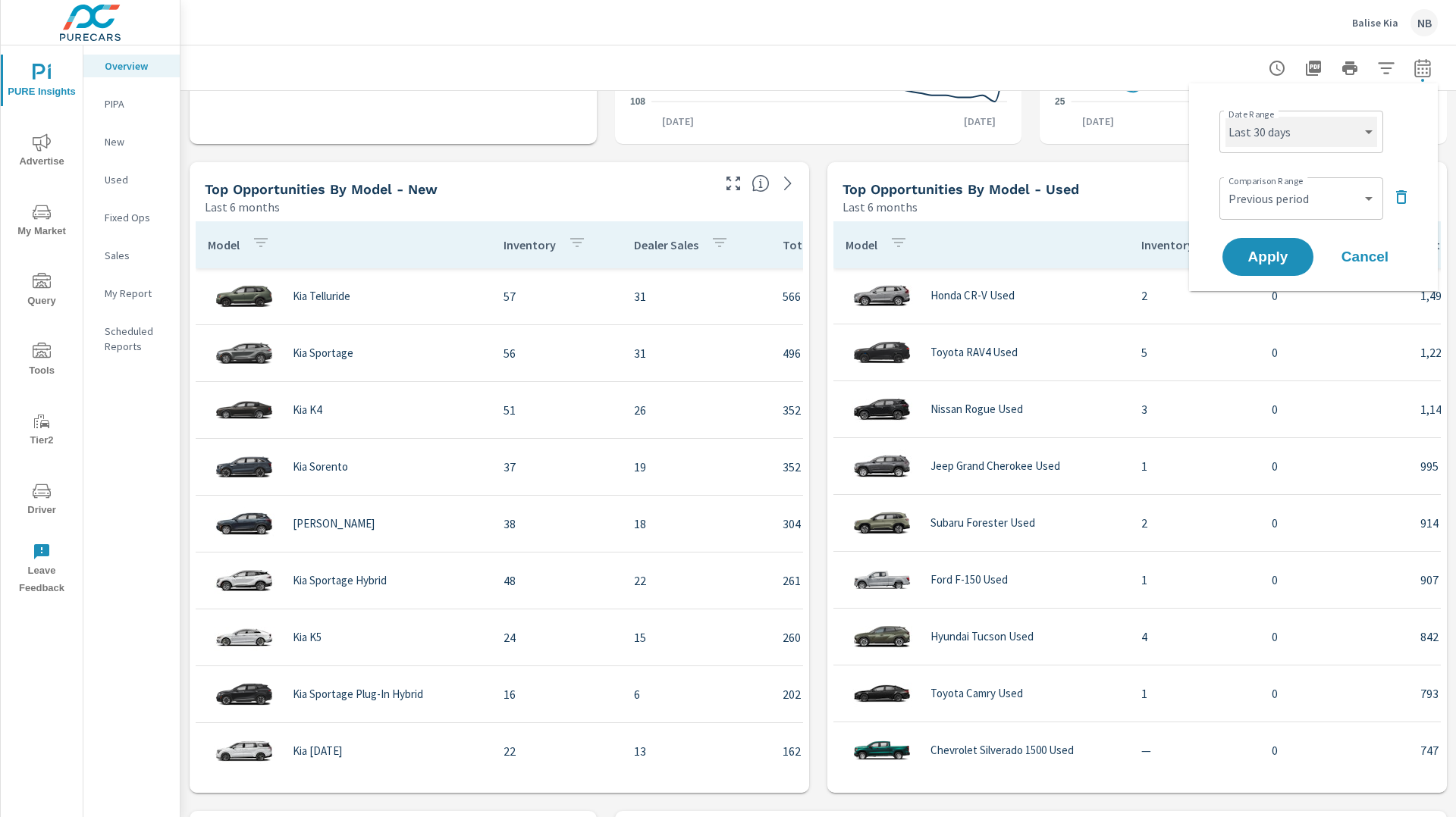
click at [1333, 119] on select "Custom Yesterday Last week Last 7 days Last 14 days Last 30 days Last 45 days L…" at bounding box center [1300, 131] width 152 height 30
select select "custom"
click at [1225, 117] on select "Custom Yesterday Last week Last 7 days Last 14 days Last 30 days Last 45 days L…" at bounding box center [1300, 131] width 152 height 30
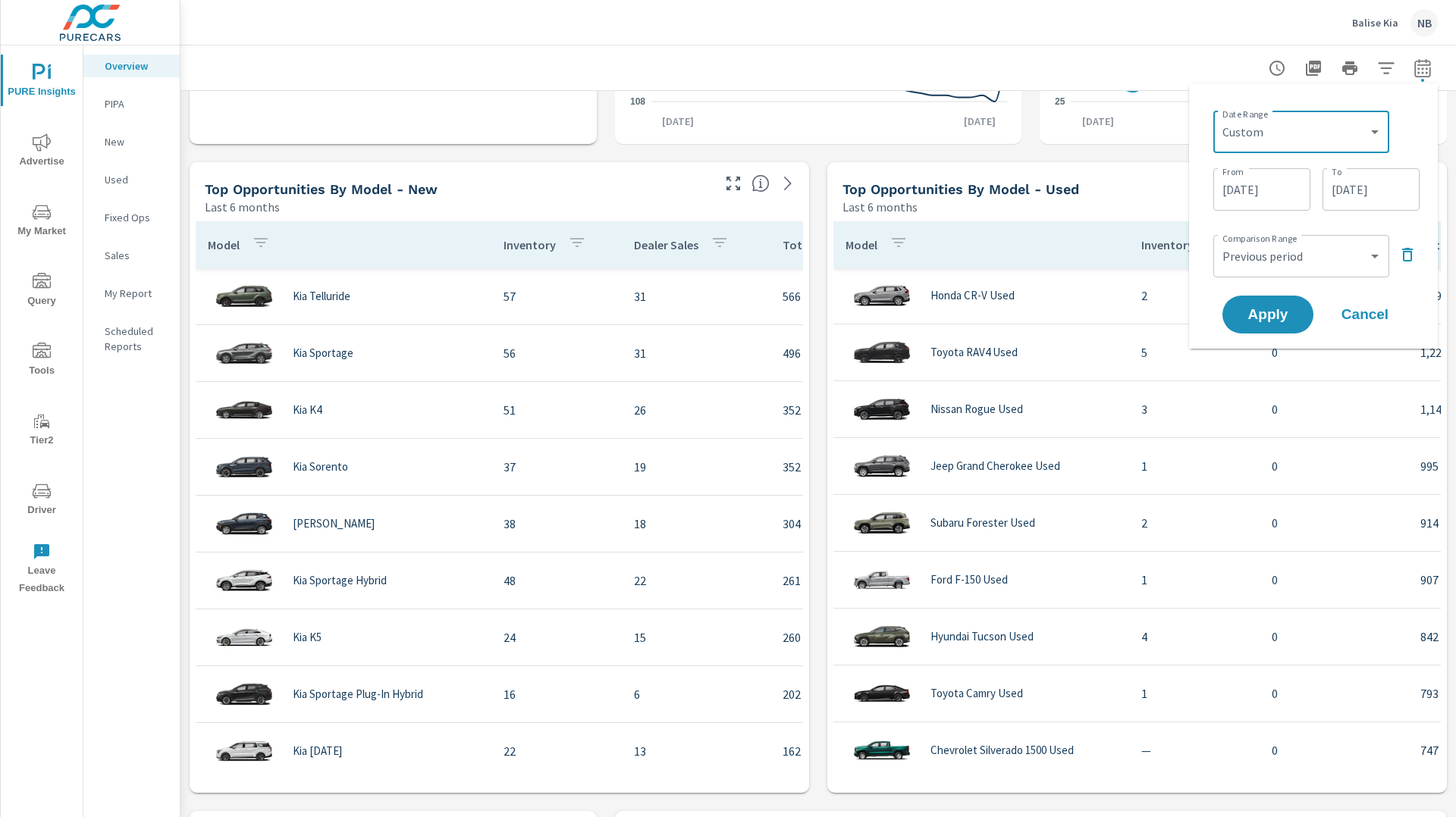
click at [1283, 181] on input "09/14/2025" at bounding box center [1261, 189] width 85 height 30
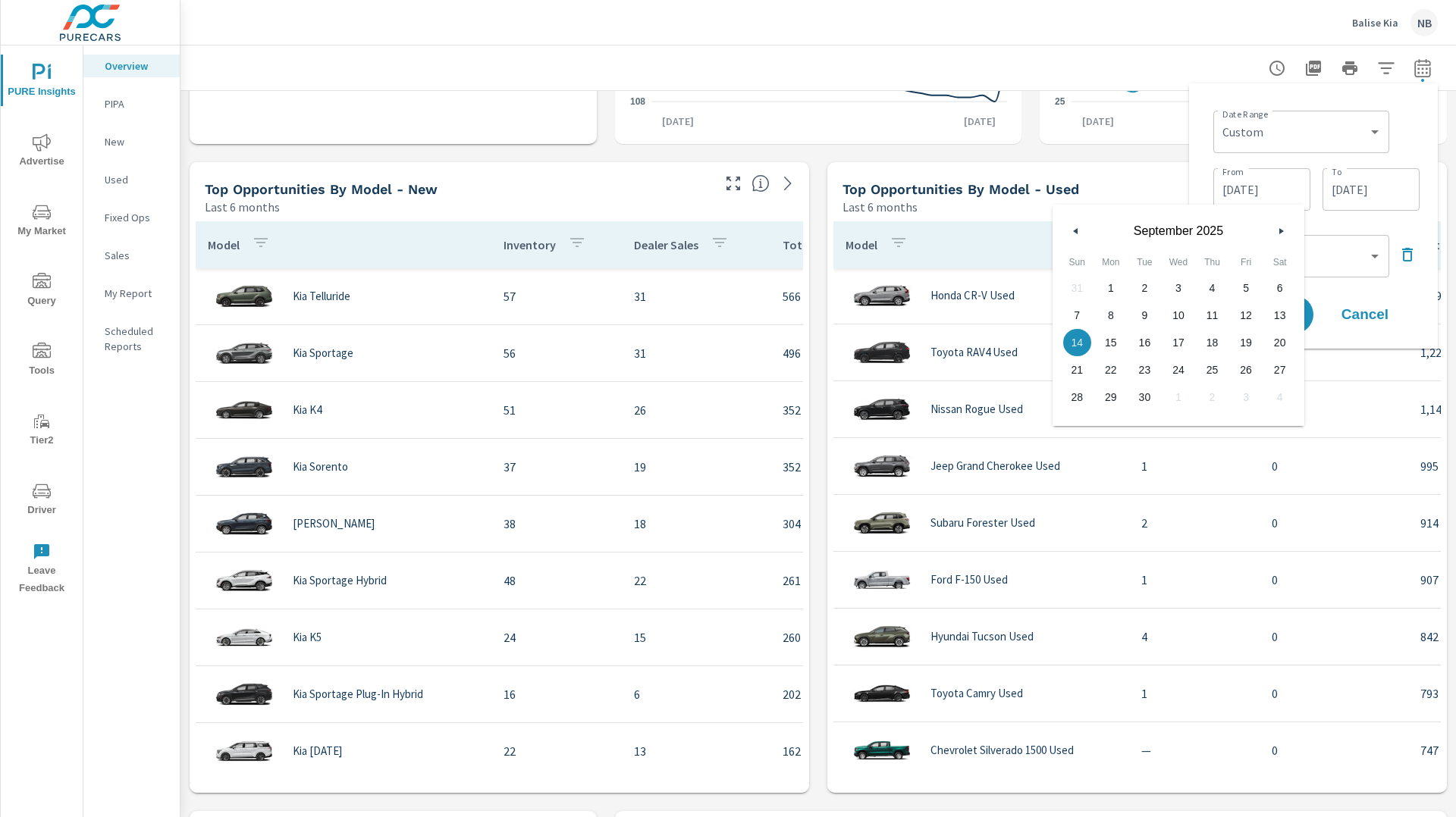
click at [1111, 291] on span "1" at bounding box center [1111, 288] width 34 height 20
click at [1149, 397] on span "30" at bounding box center [1144, 397] width 34 height 20
click at [1102, 289] on span "1" at bounding box center [1111, 288] width 34 height 20
type input "09/01/2025"
click at [1359, 197] on input "10/13/2025" at bounding box center [1371, 189] width 85 height 30
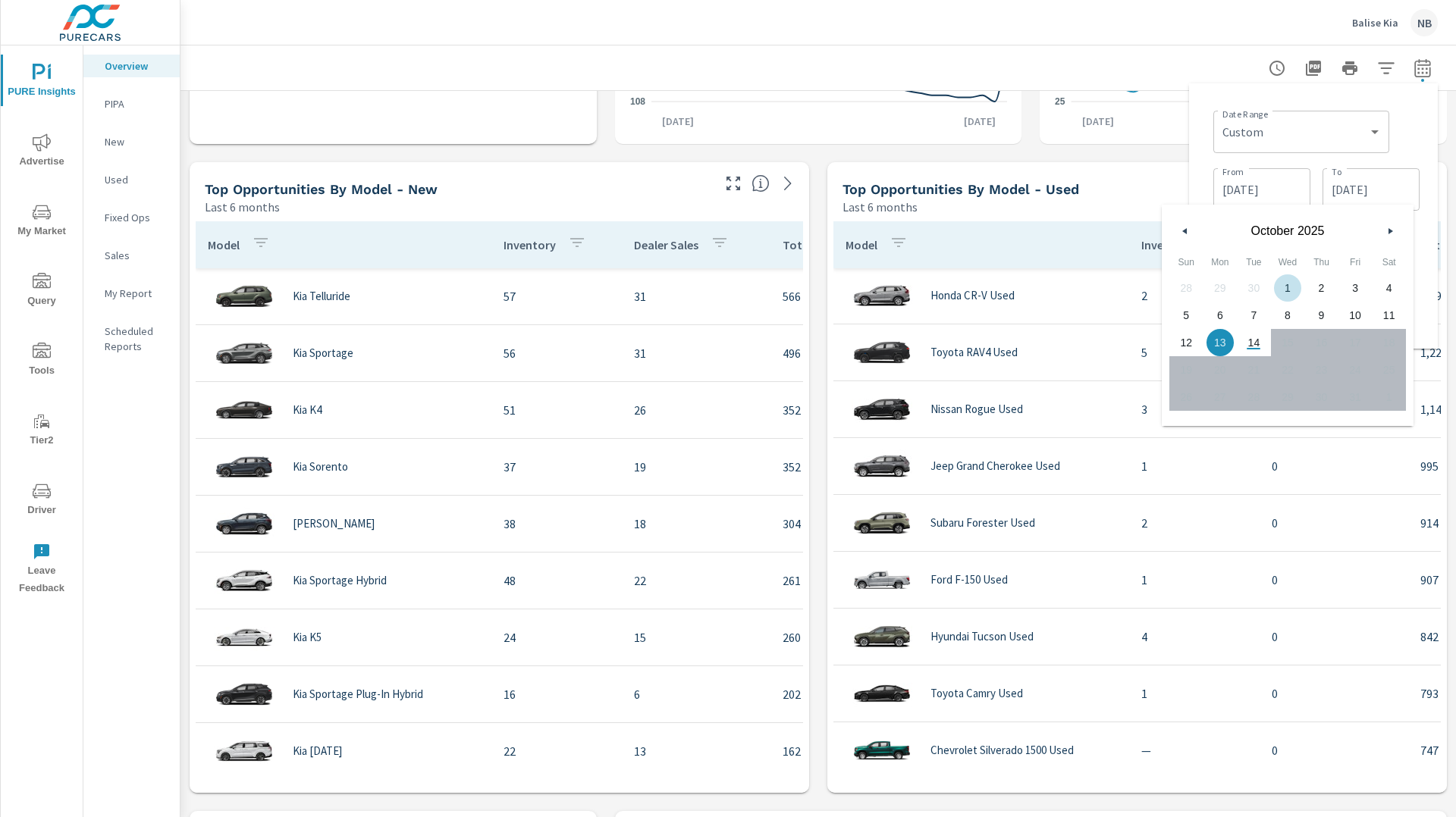
click at [1185, 230] on icon "button" at bounding box center [1183, 231] width 8 height 6
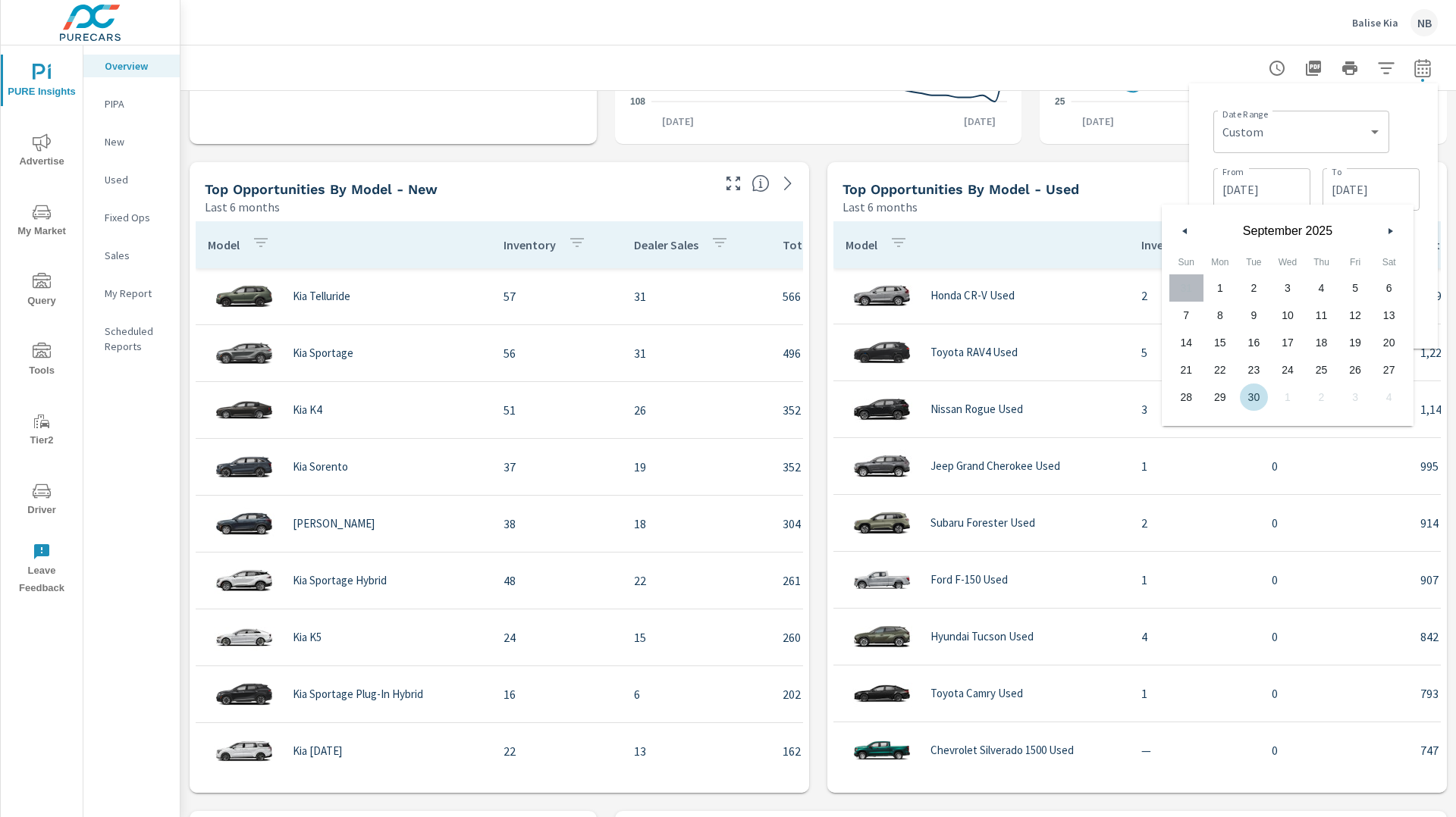
click at [1252, 404] on span "30" at bounding box center [1253, 397] width 34 height 20
type input "09/30/2025"
click at [1403, 149] on div "Date Range Custom Yesterday Last week Last 7 days Last 14 days Last 30 days Las…" at bounding box center [1316, 130] width 206 height 52
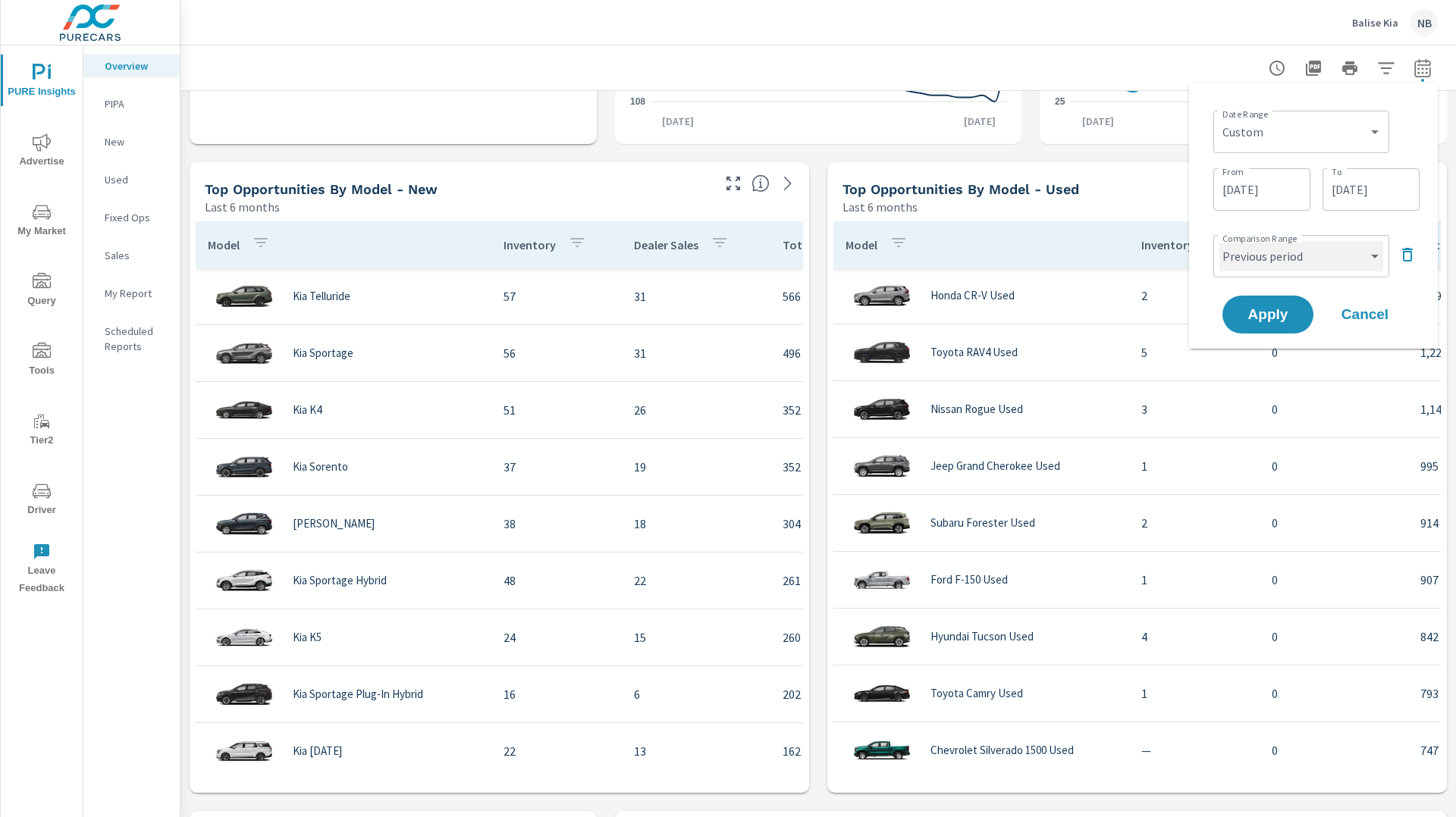
click at [1288, 253] on select "Custom Previous period Previous month Previous year" at bounding box center [1300, 256] width 164 height 30
select select "Previous month"
click at [1219, 241] on select "Custom Previous period Previous month Previous year" at bounding box center [1300, 256] width 164 height 30
click at [1280, 304] on button "Apply" at bounding box center [1268, 314] width 94 height 39
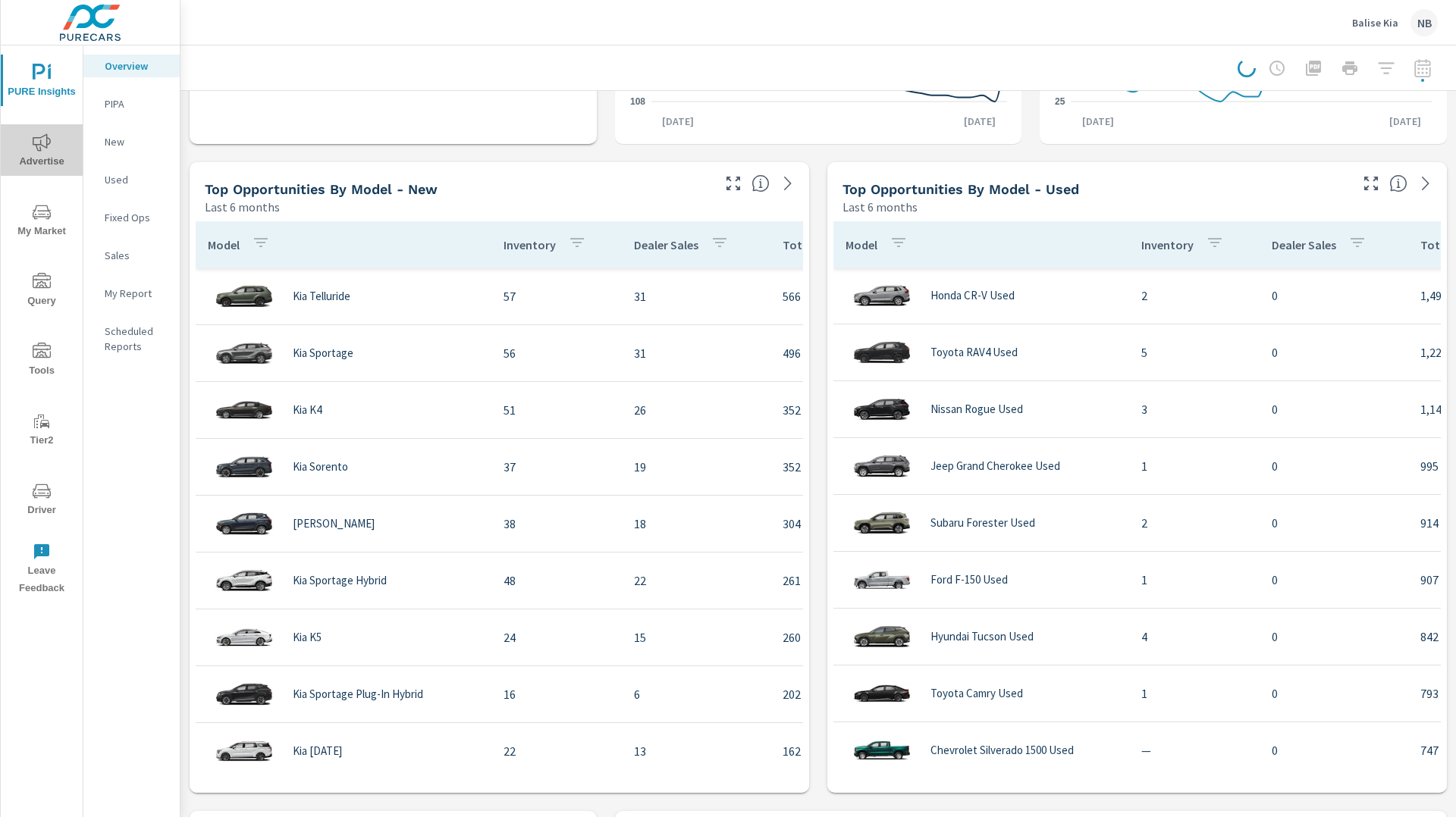
click at [30, 149] on span "Advertise" at bounding box center [41, 152] width 73 height 37
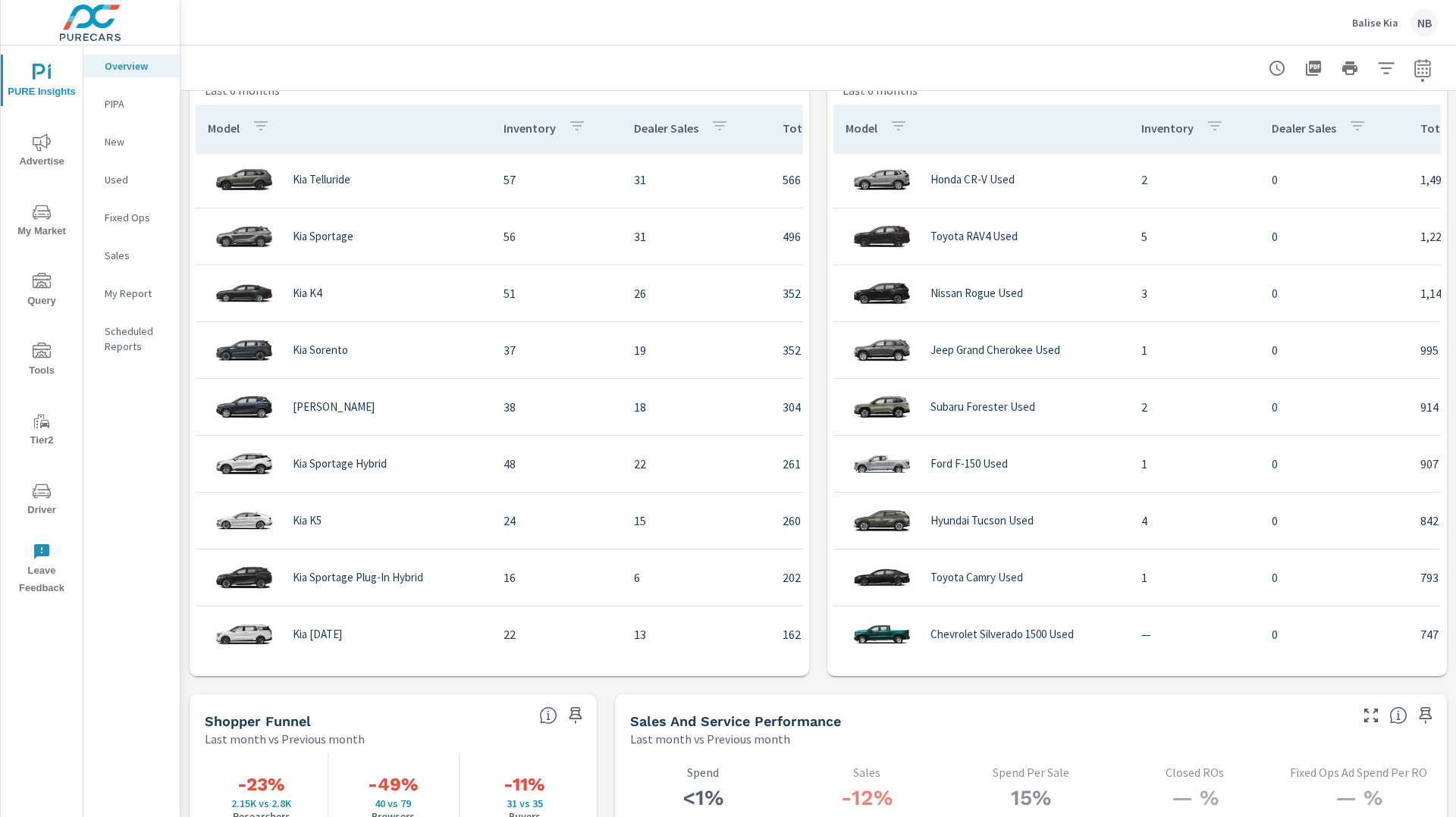
scroll to position [1349, 0]
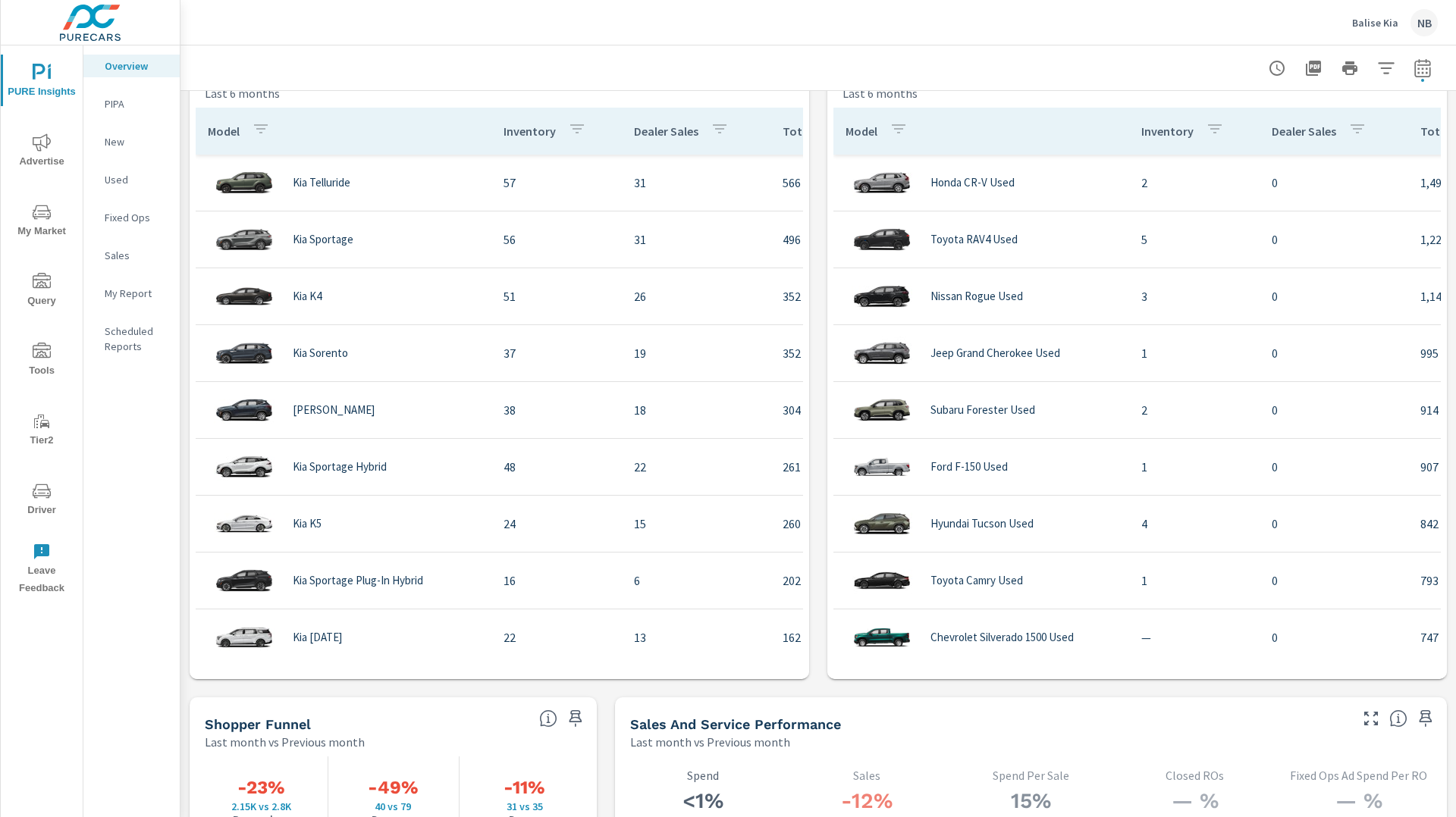
click at [38, 142] on icon "nav menu" at bounding box center [41, 142] width 19 height 19
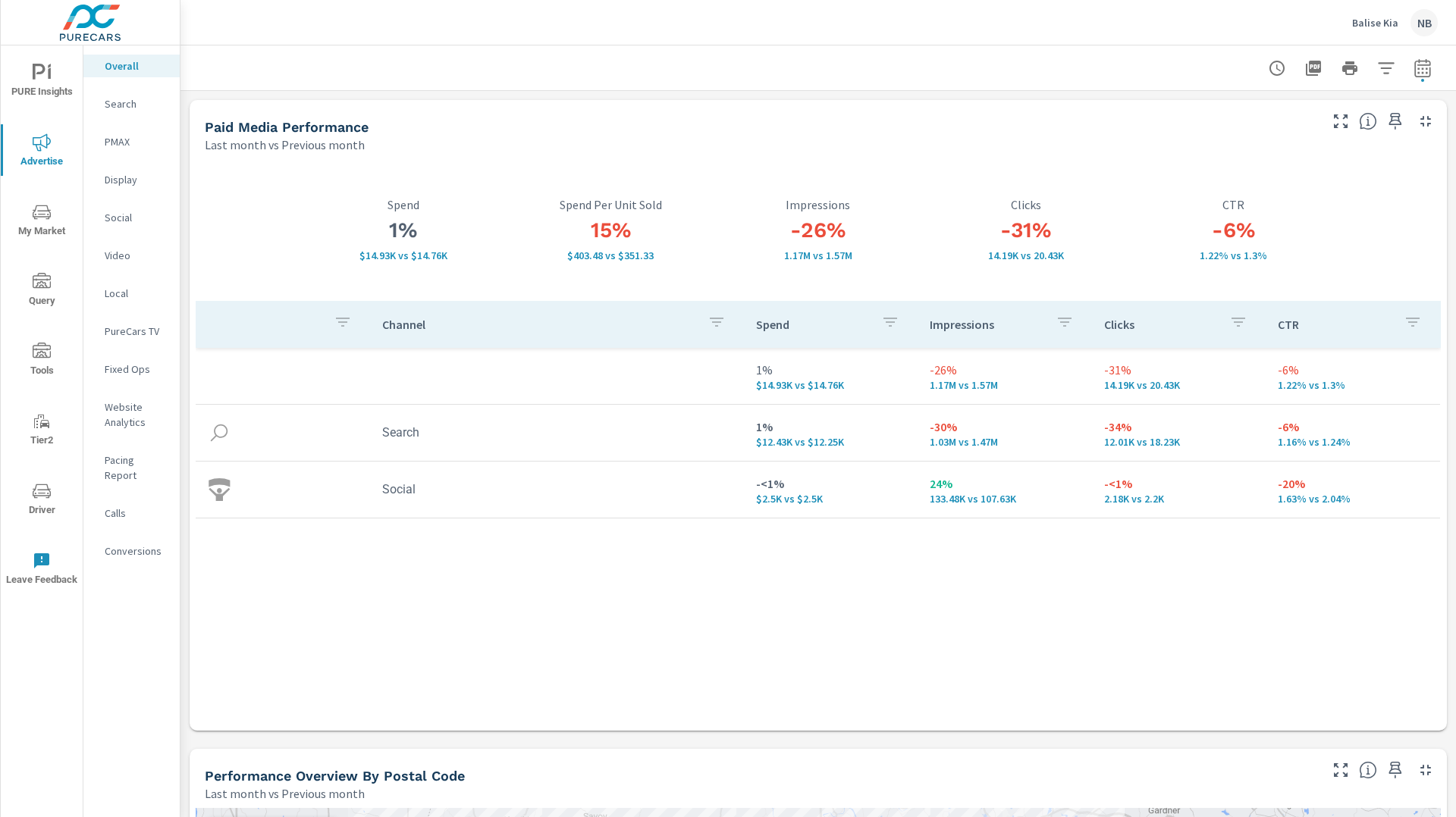
click at [114, 108] on p "Search" at bounding box center [136, 103] width 63 height 15
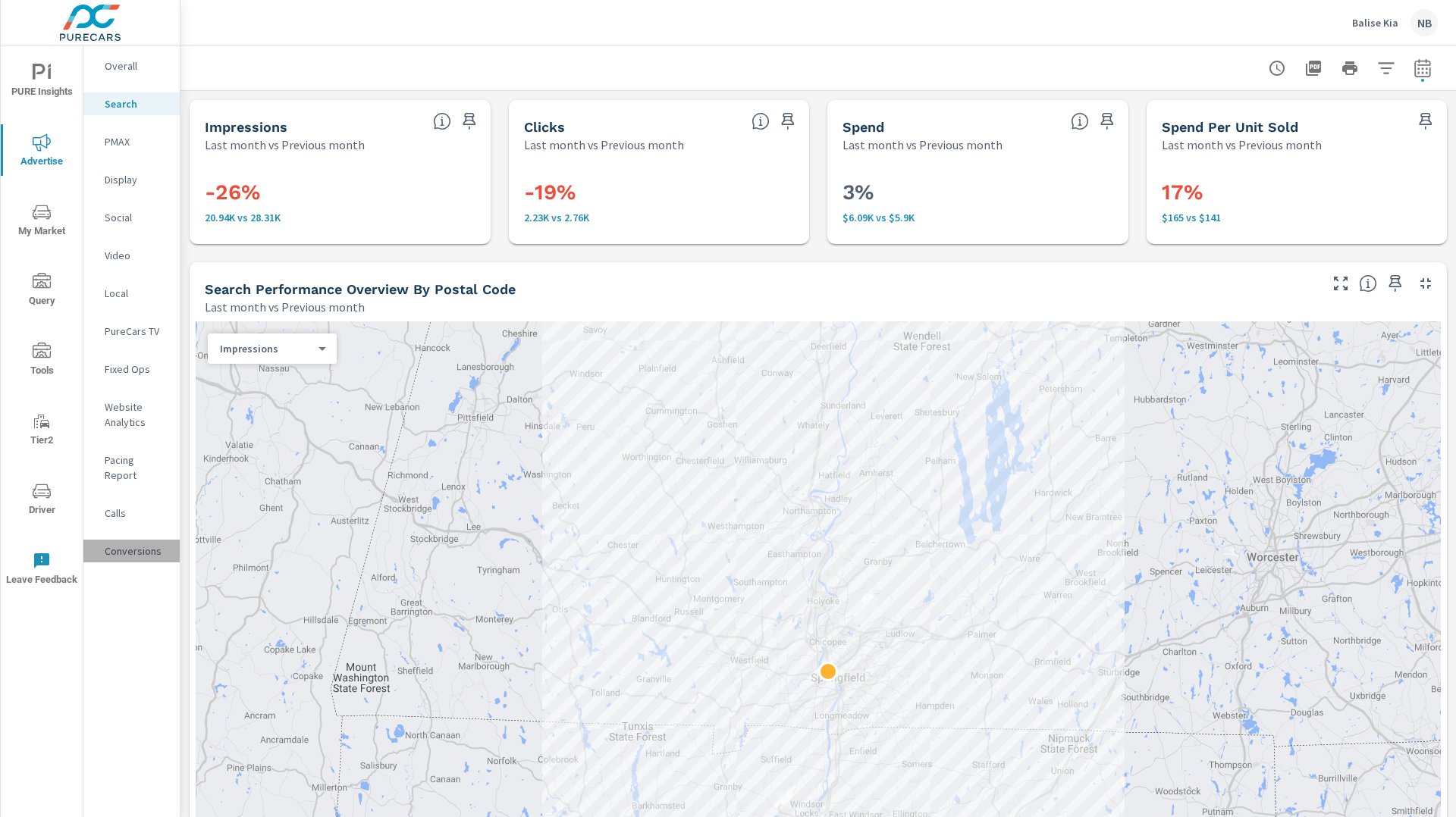
click at [132, 540] on div "Conversions" at bounding box center [131, 551] width 96 height 23
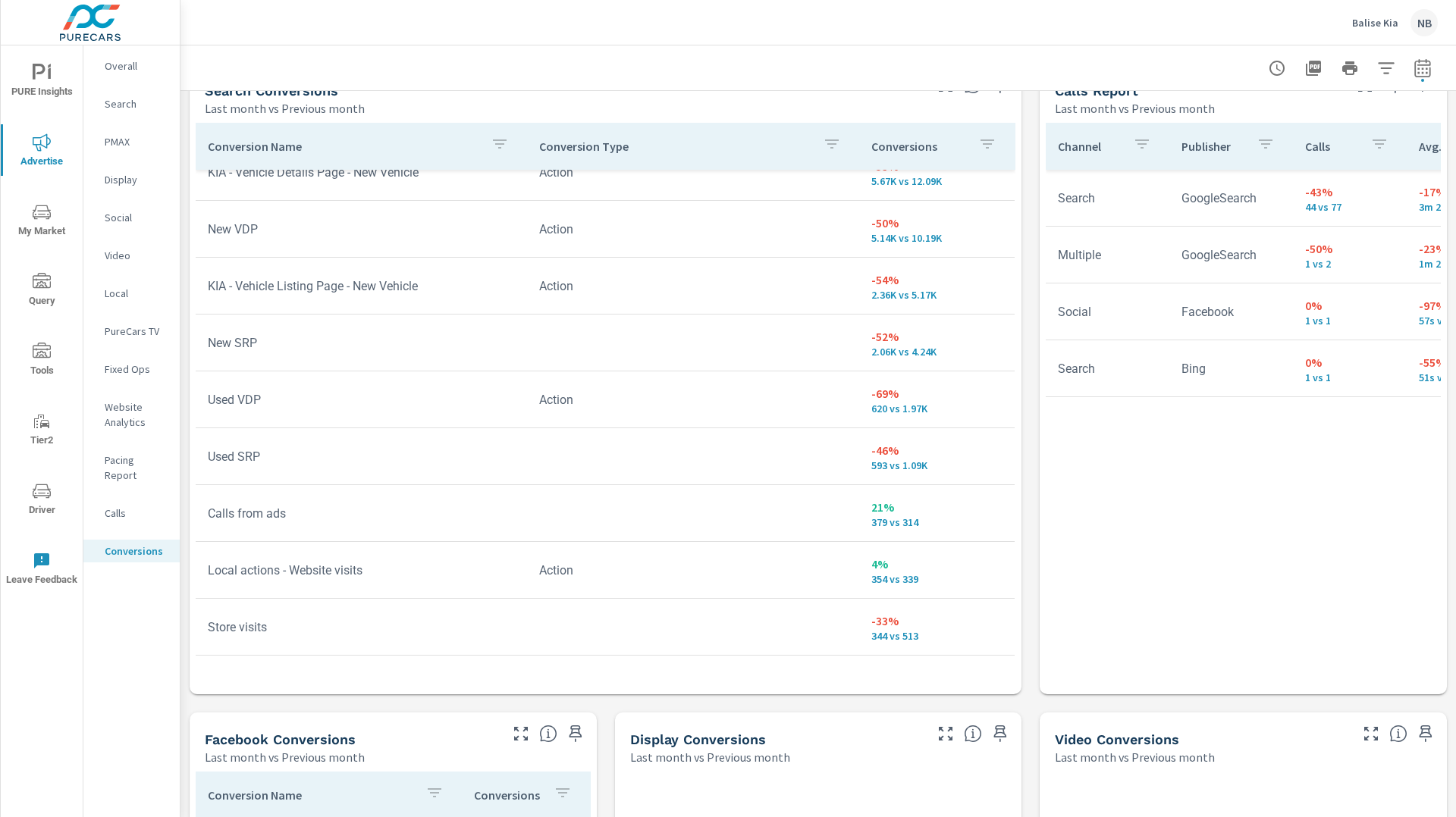
scroll to position [26, 0]
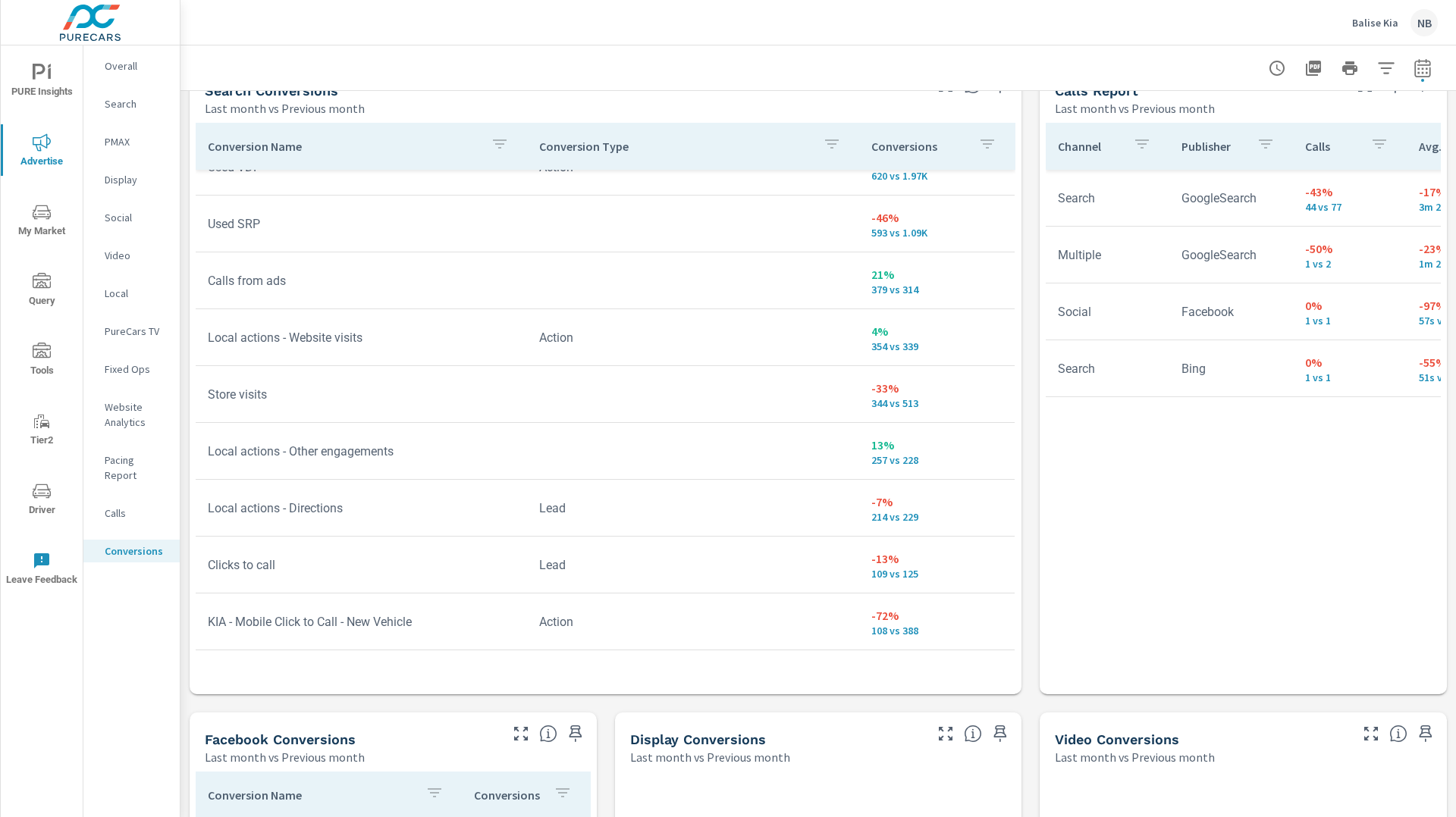
scroll to position [260, 0]
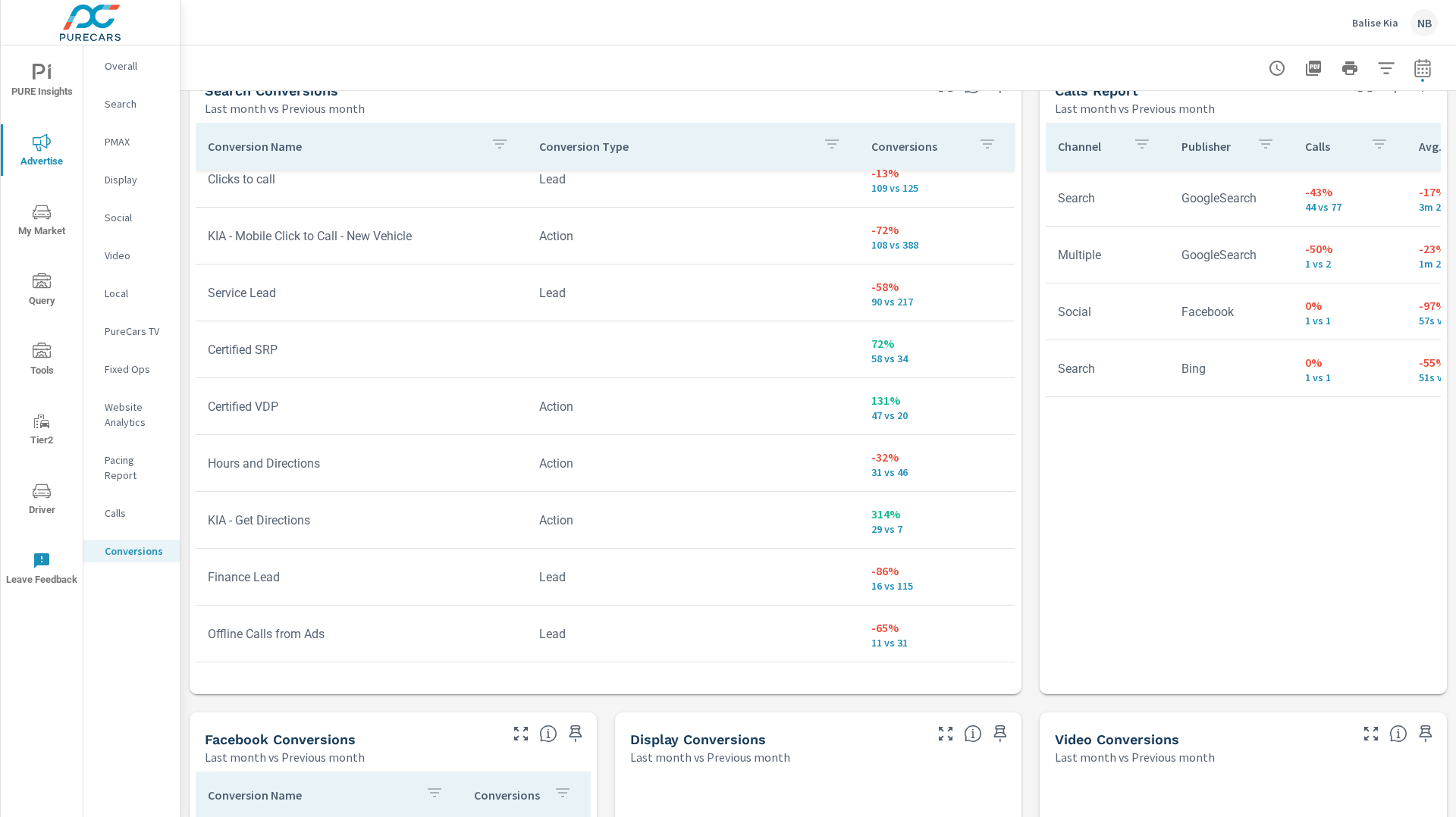
scroll to position [647, 0]
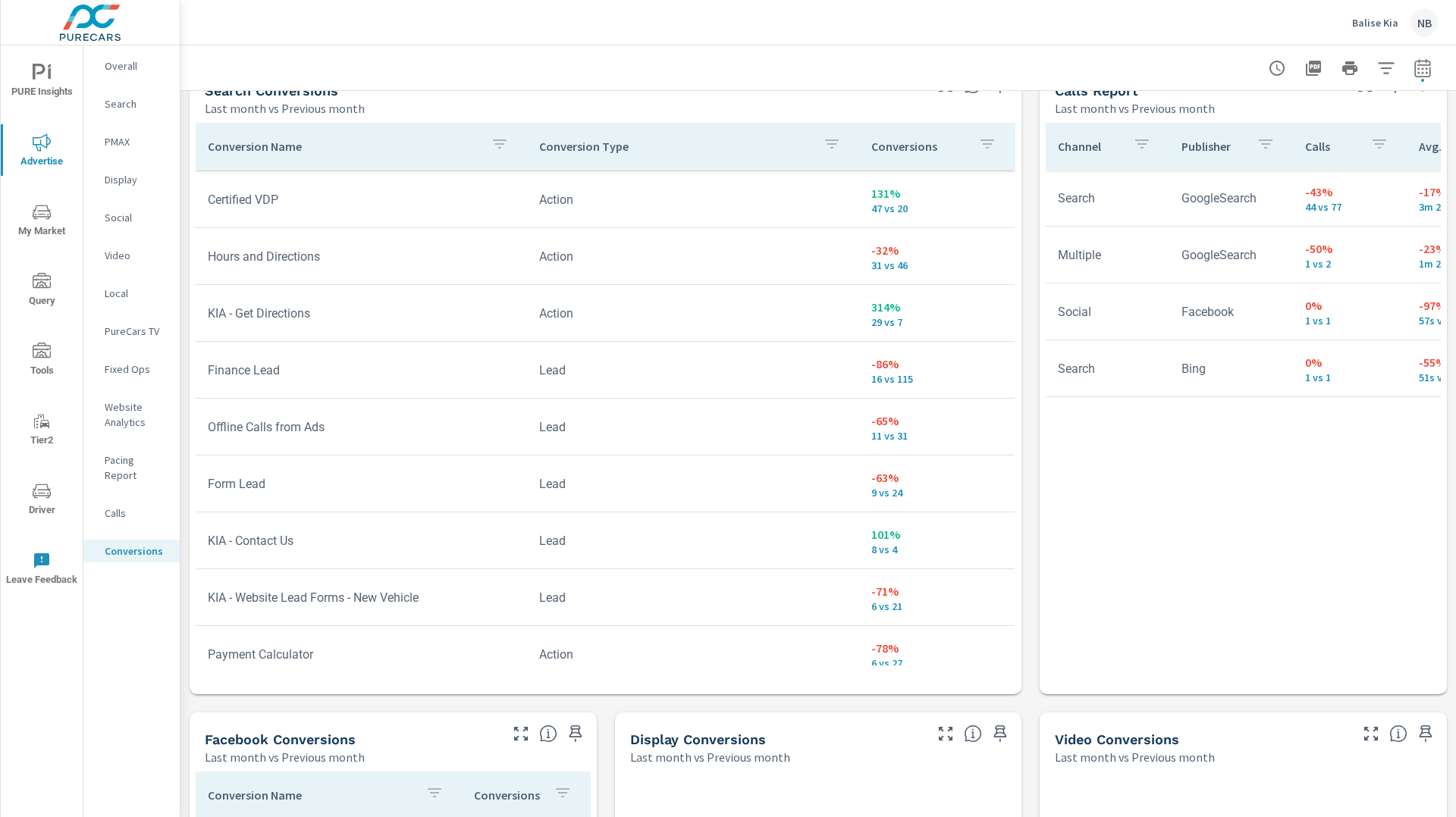
scroll to position [863, 0]
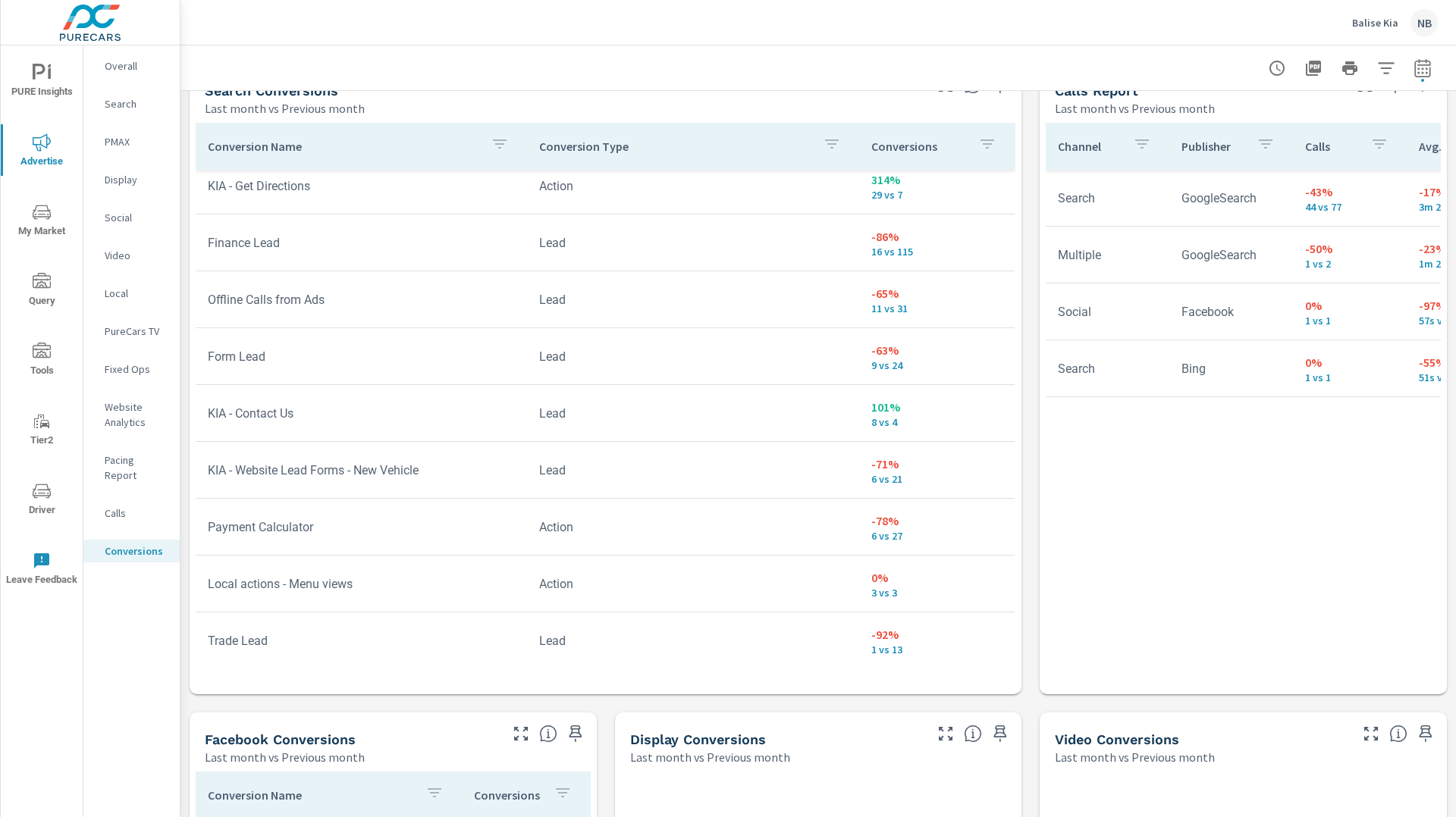
scroll to position [981, 0]
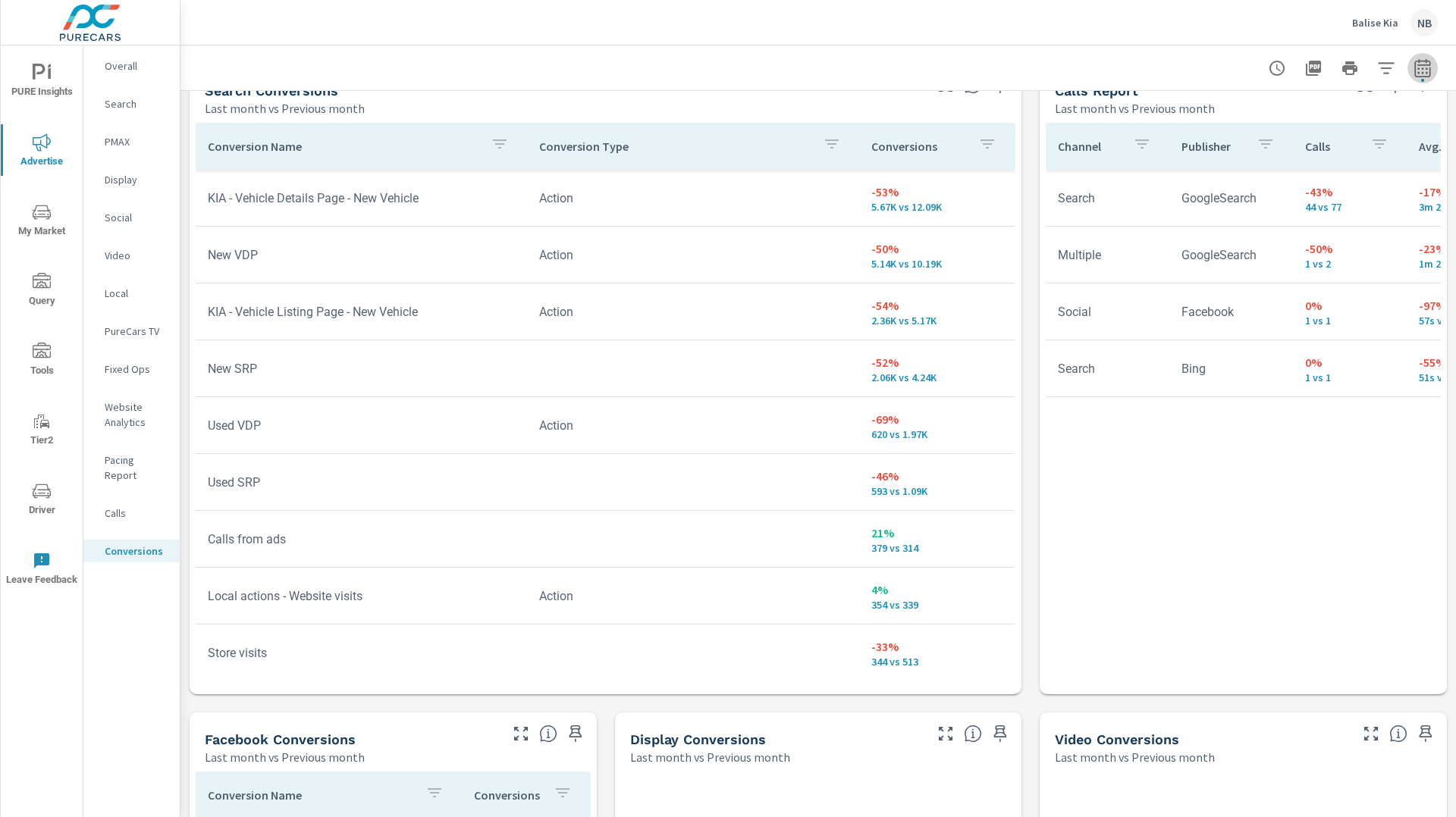
click at [1423, 69] on icon "button" at bounding box center [1422, 71] width 10 height 6
select select "Last month"
select select "Previous month"
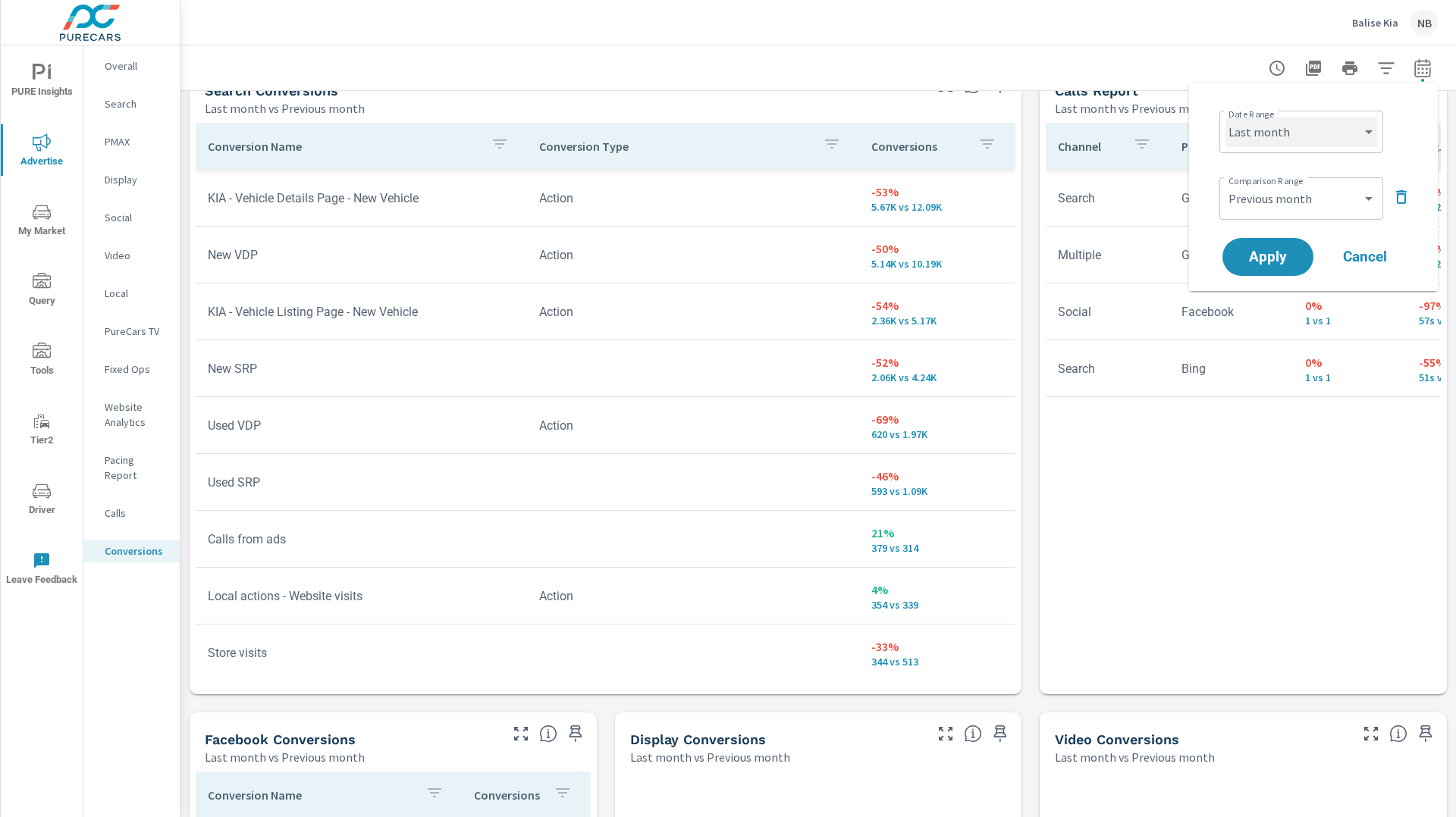
click at [1312, 132] on select "Custom [DATE] Last week Last 7 days Last 14 days Last 30 days Last 45 days Last…" at bounding box center [1300, 131] width 152 height 30
select select "Month to date"
click at [1225, 117] on select "Custom [DATE] Last week Last 7 days Last 14 days Last 30 days Last 45 days Last…" at bounding box center [1300, 131] width 152 height 30
click at [1302, 199] on select "Custom Previous period Previous month Previous year" at bounding box center [1300, 198] width 152 height 30
click at [1225, 183] on select "Custom Previous period Previous month Previous year" at bounding box center [1300, 198] width 152 height 30
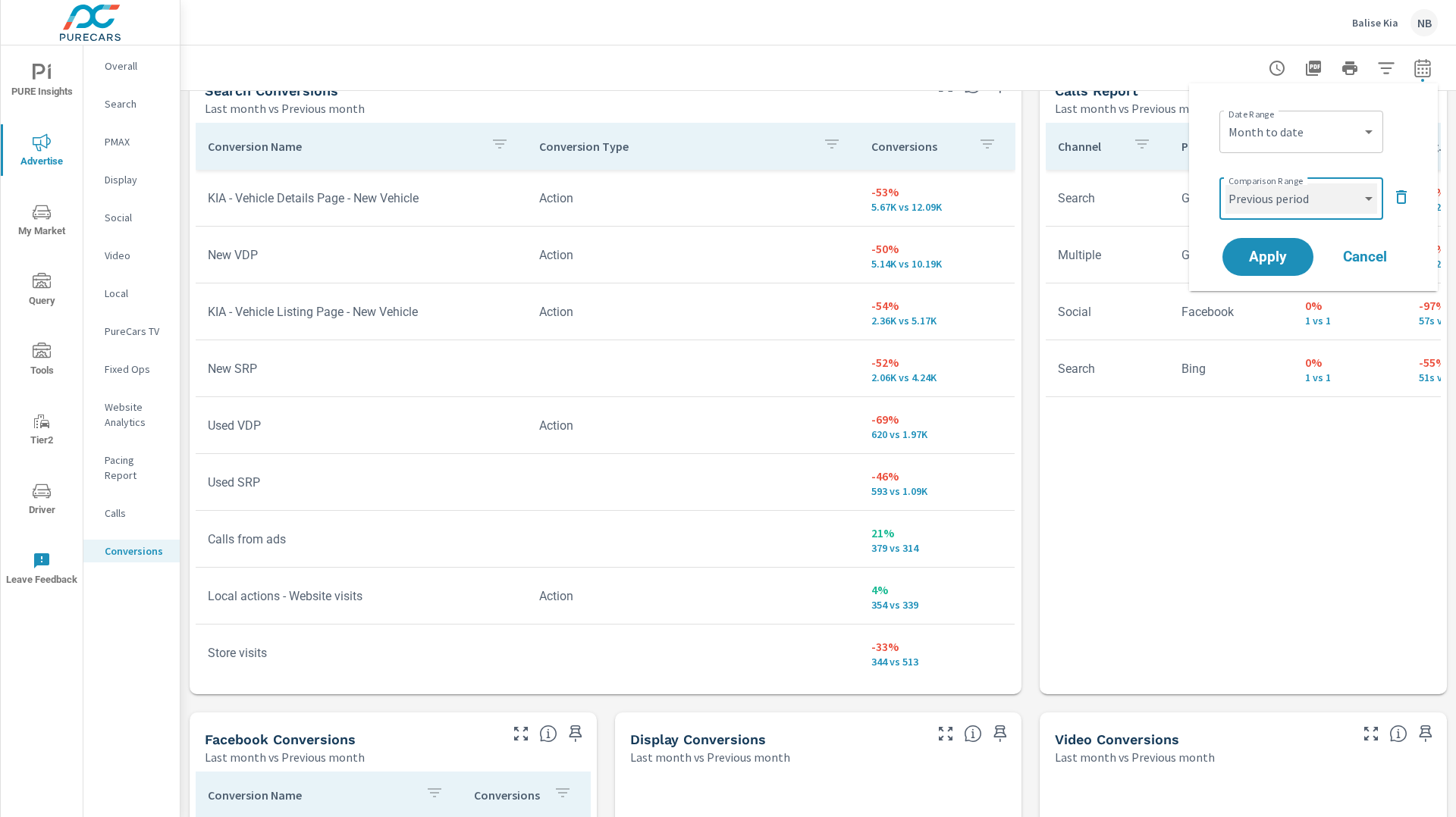
click at [1306, 196] on select "Custom Previous period Previous month Previous year" at bounding box center [1300, 198] width 152 height 30
select select "Previous month"
click at [1225, 183] on select "Custom Previous period Previous month Previous year" at bounding box center [1300, 198] width 152 height 30
click at [1286, 250] on span "Apply" at bounding box center [1267, 257] width 62 height 15
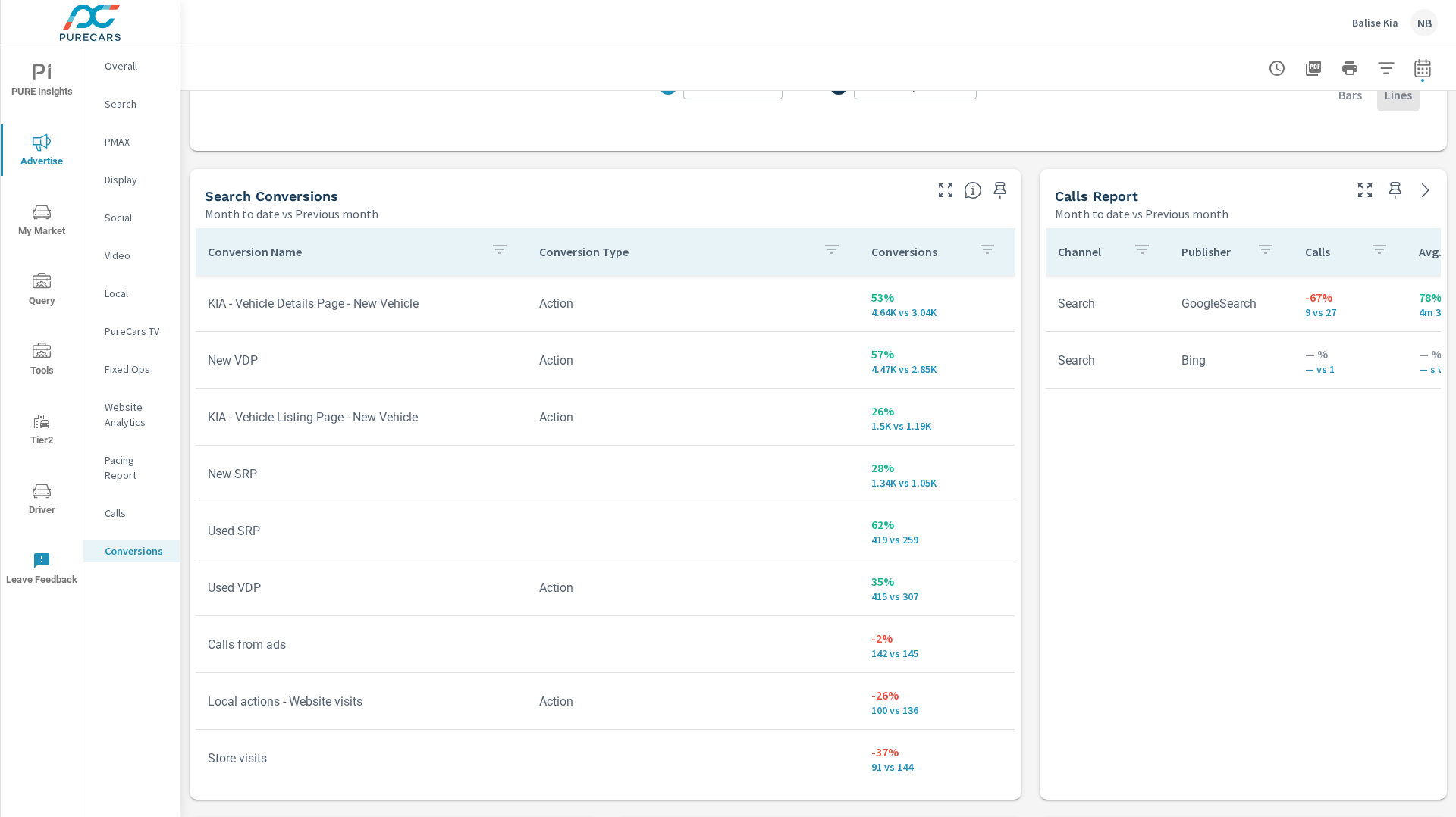
scroll to position [754, 0]
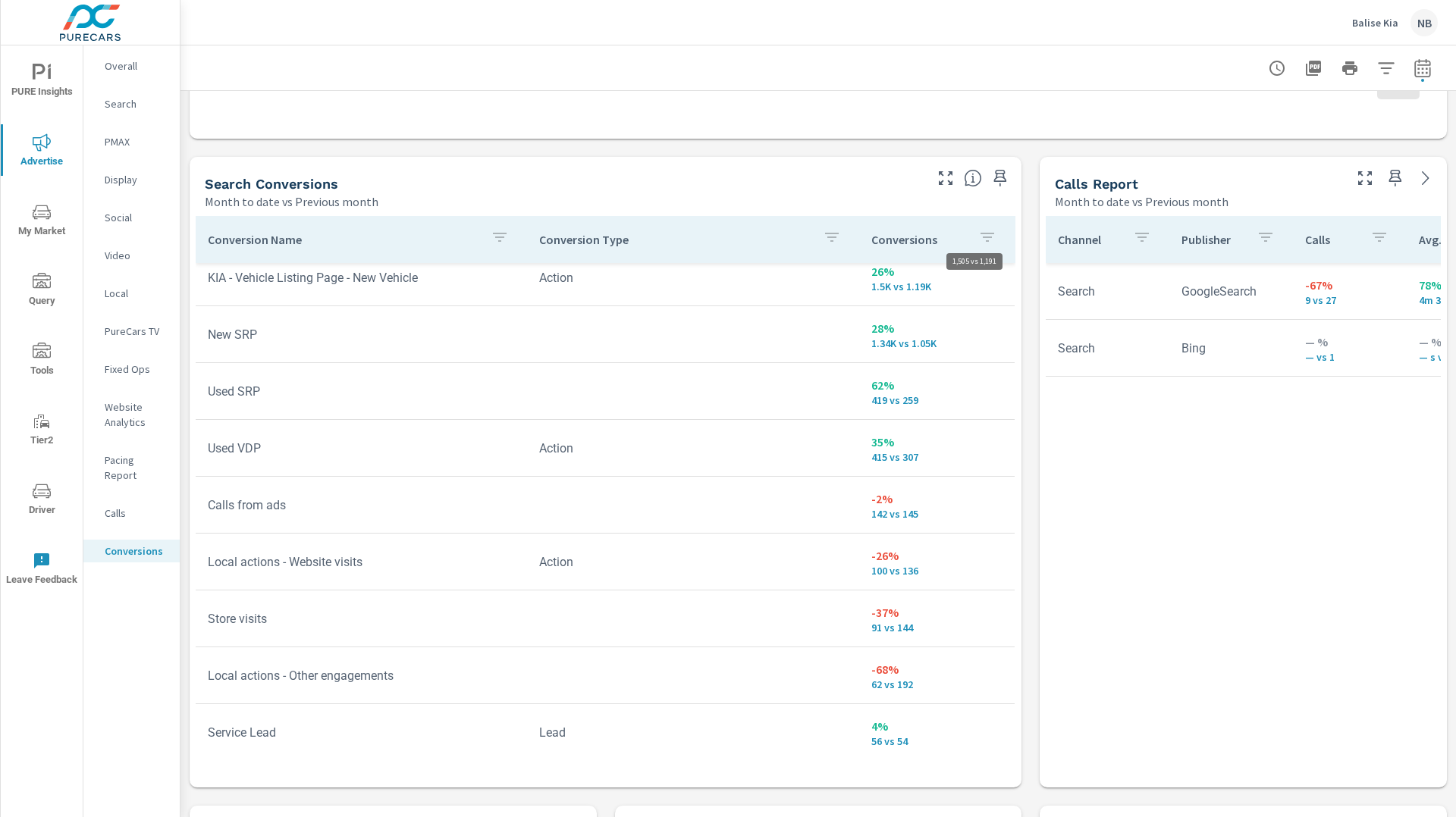
scroll to position [36, 0]
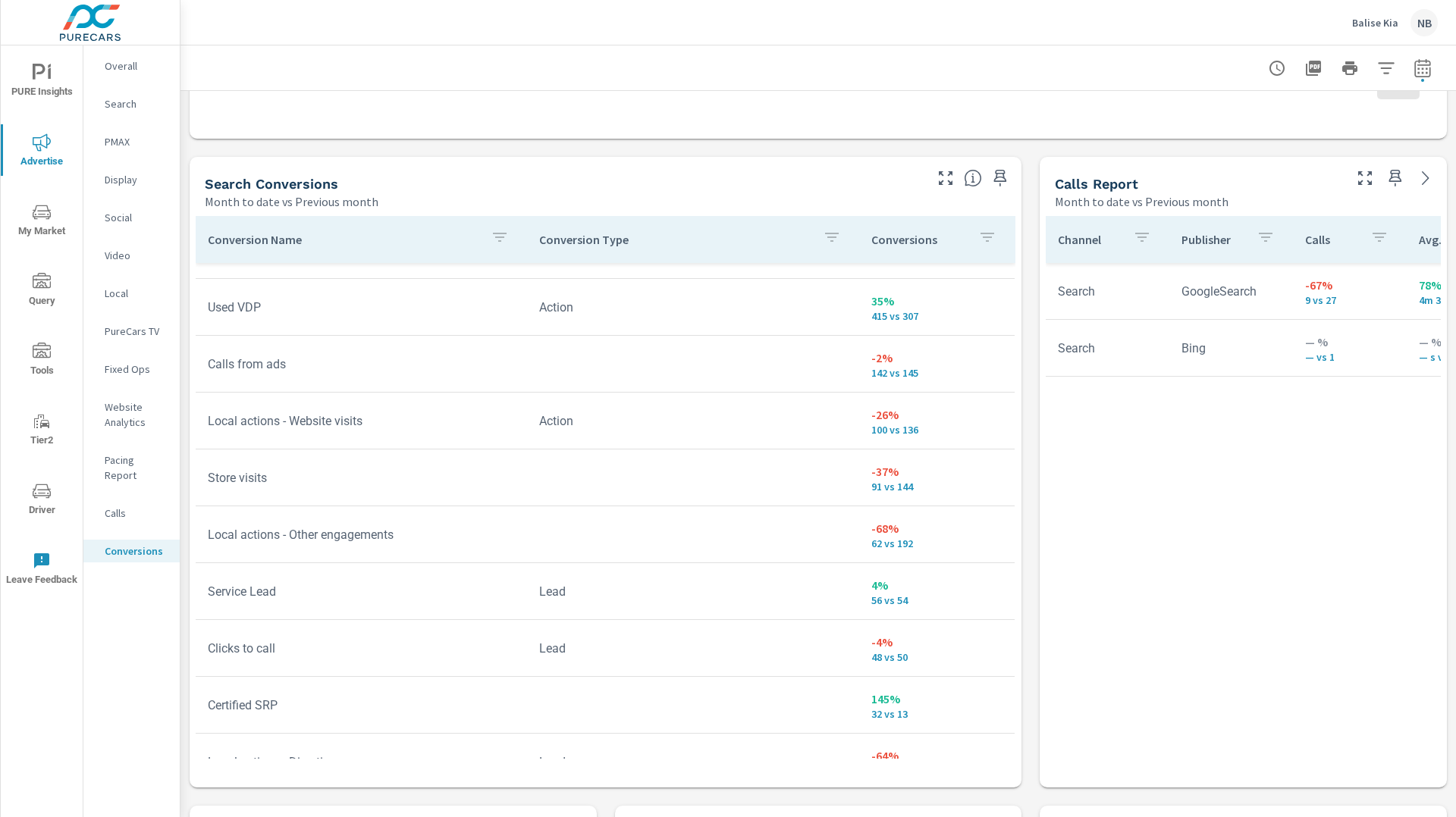
scroll to position [269, 0]
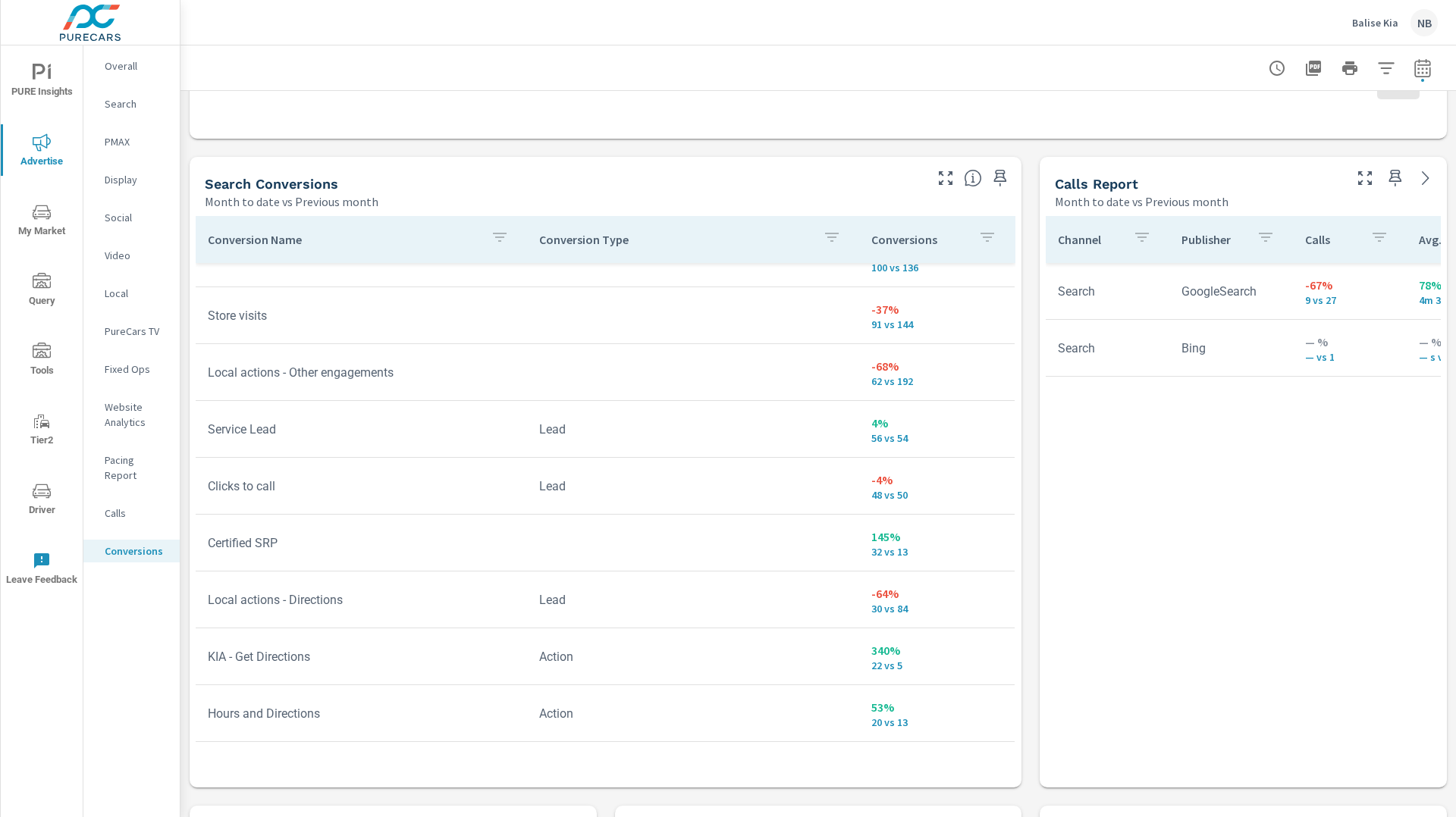
scroll to position [436, 0]
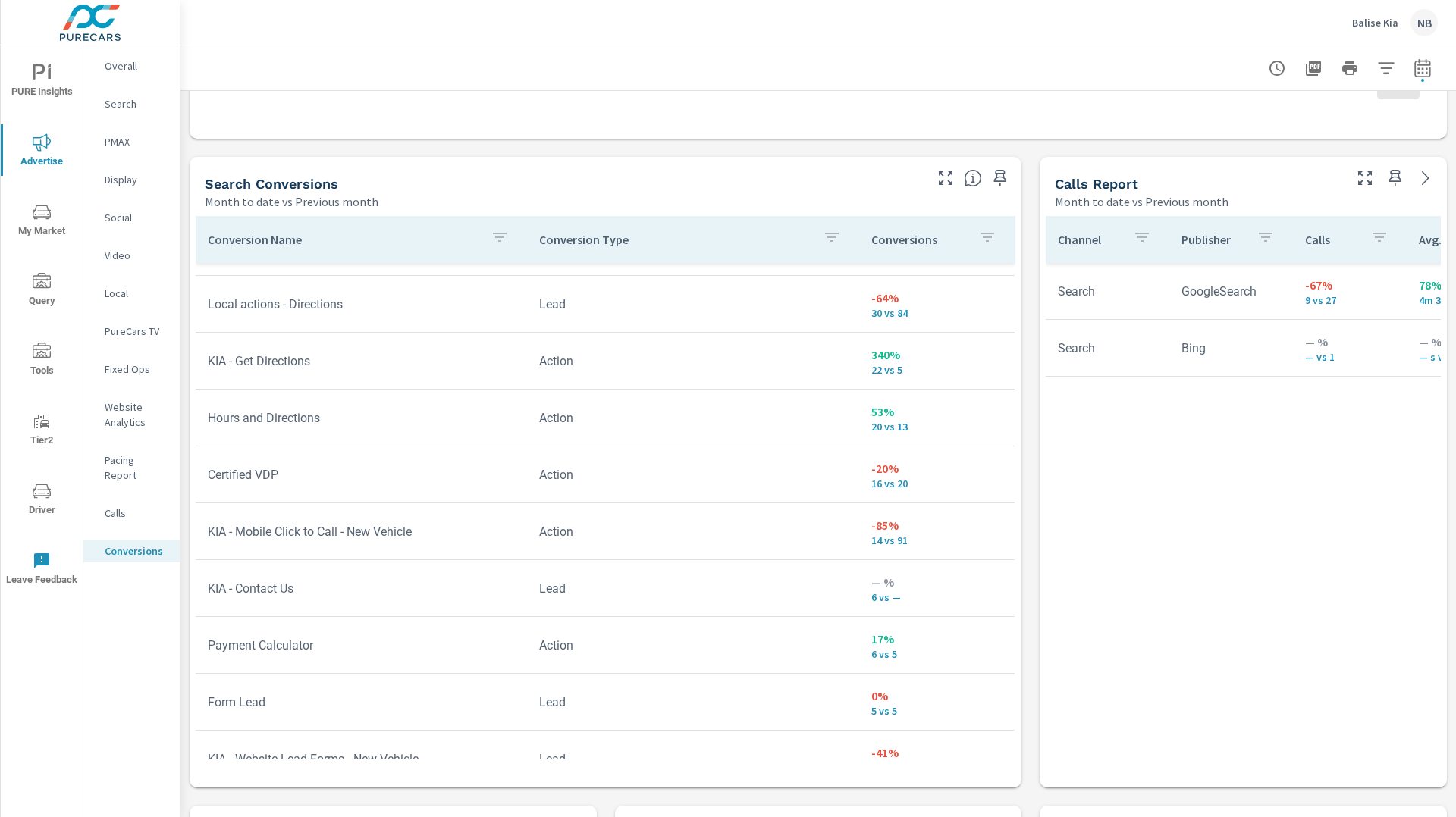
scroll to position [754, 0]
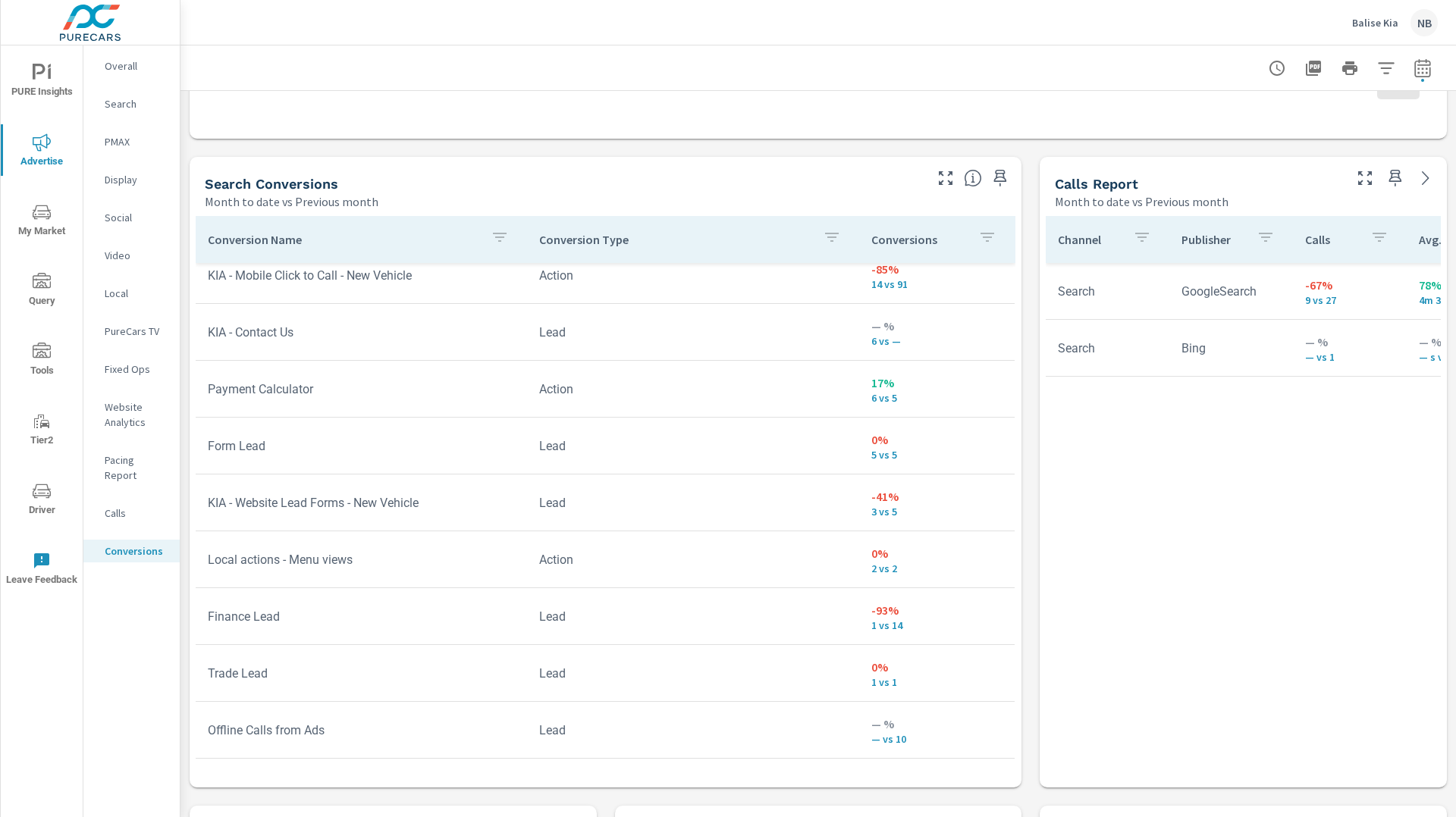
scroll to position [982, 0]
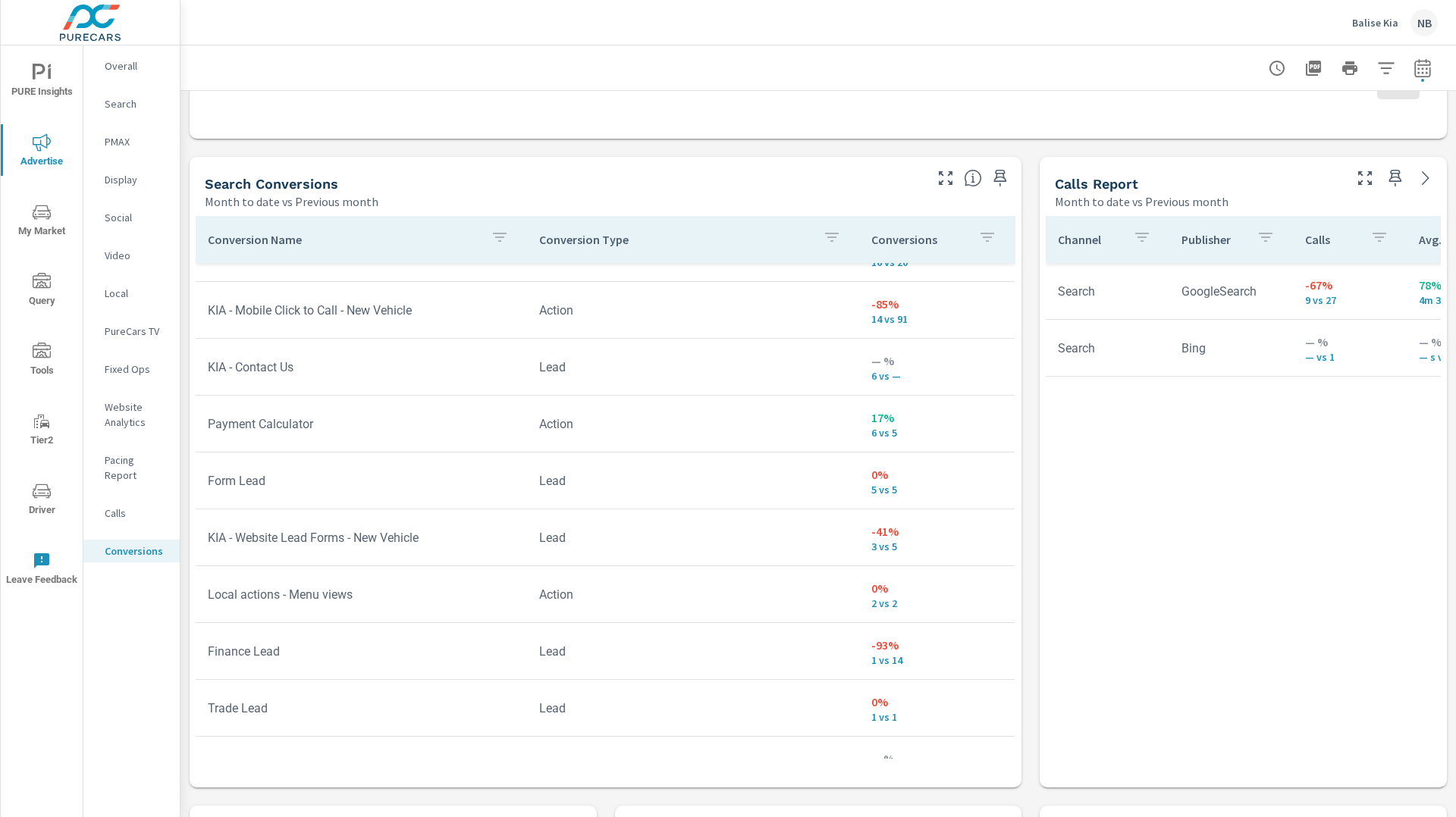
scroll to position [943, 0]
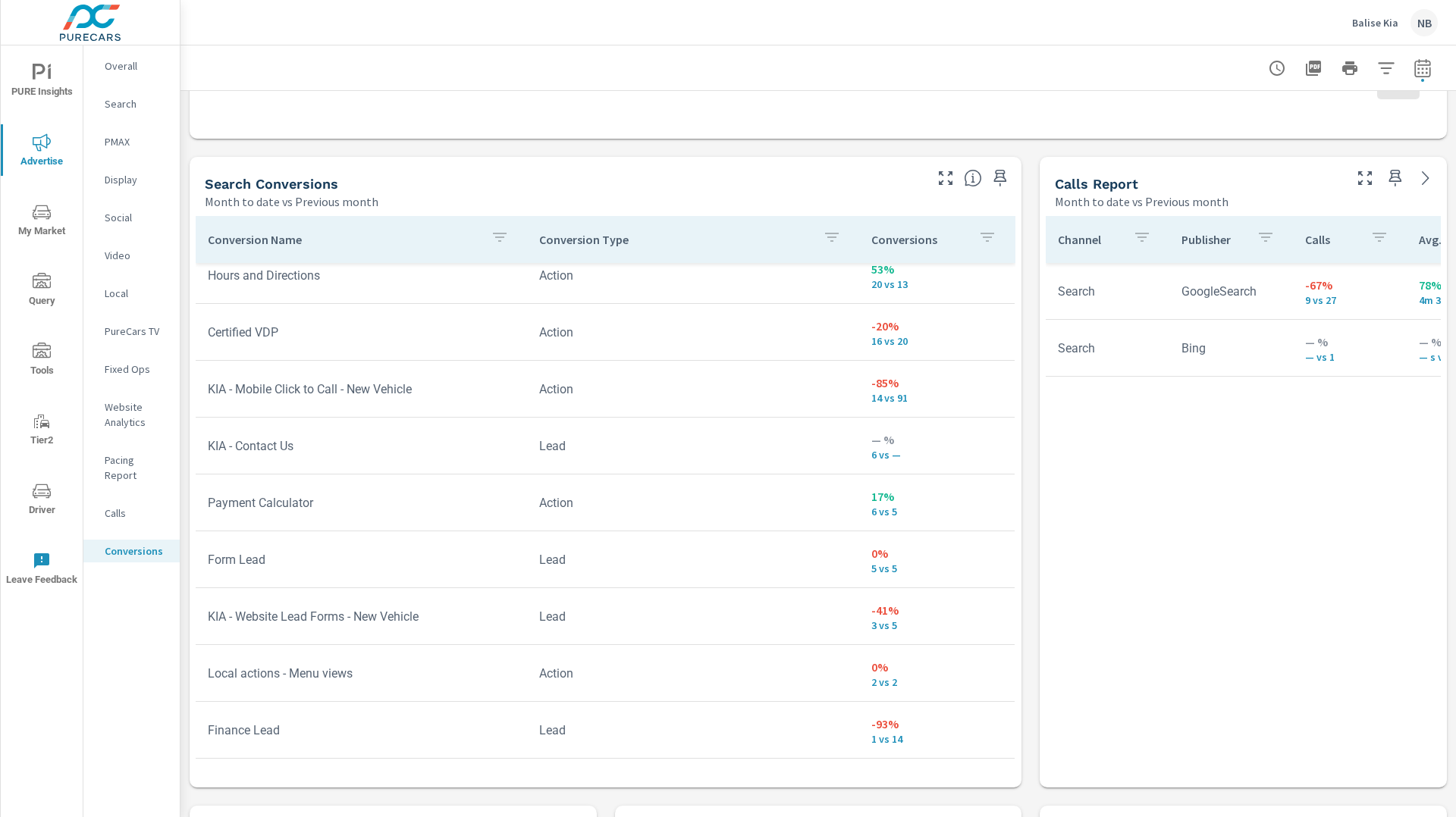
scroll to position [864, 0]
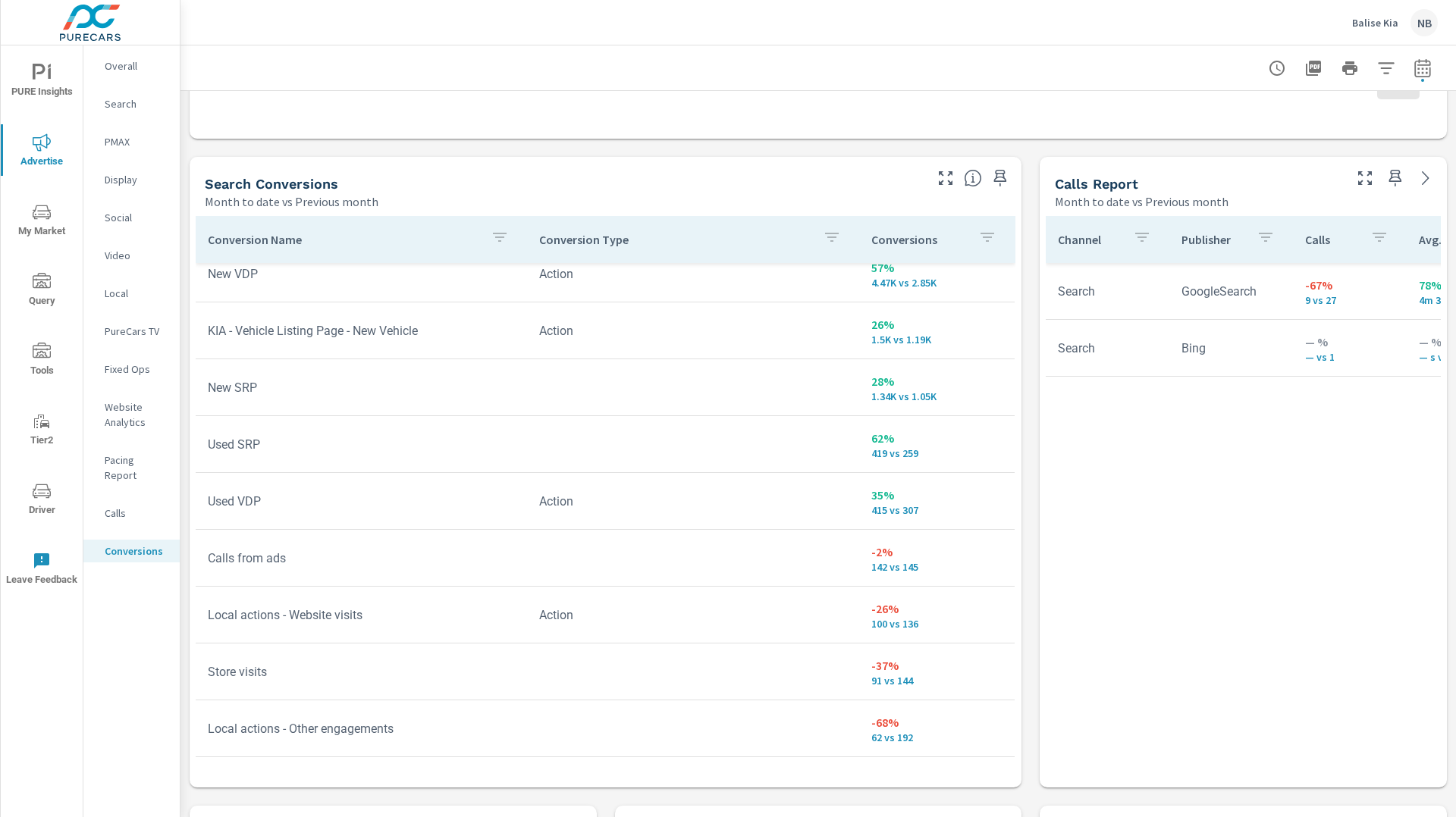
scroll to position [53, 0]
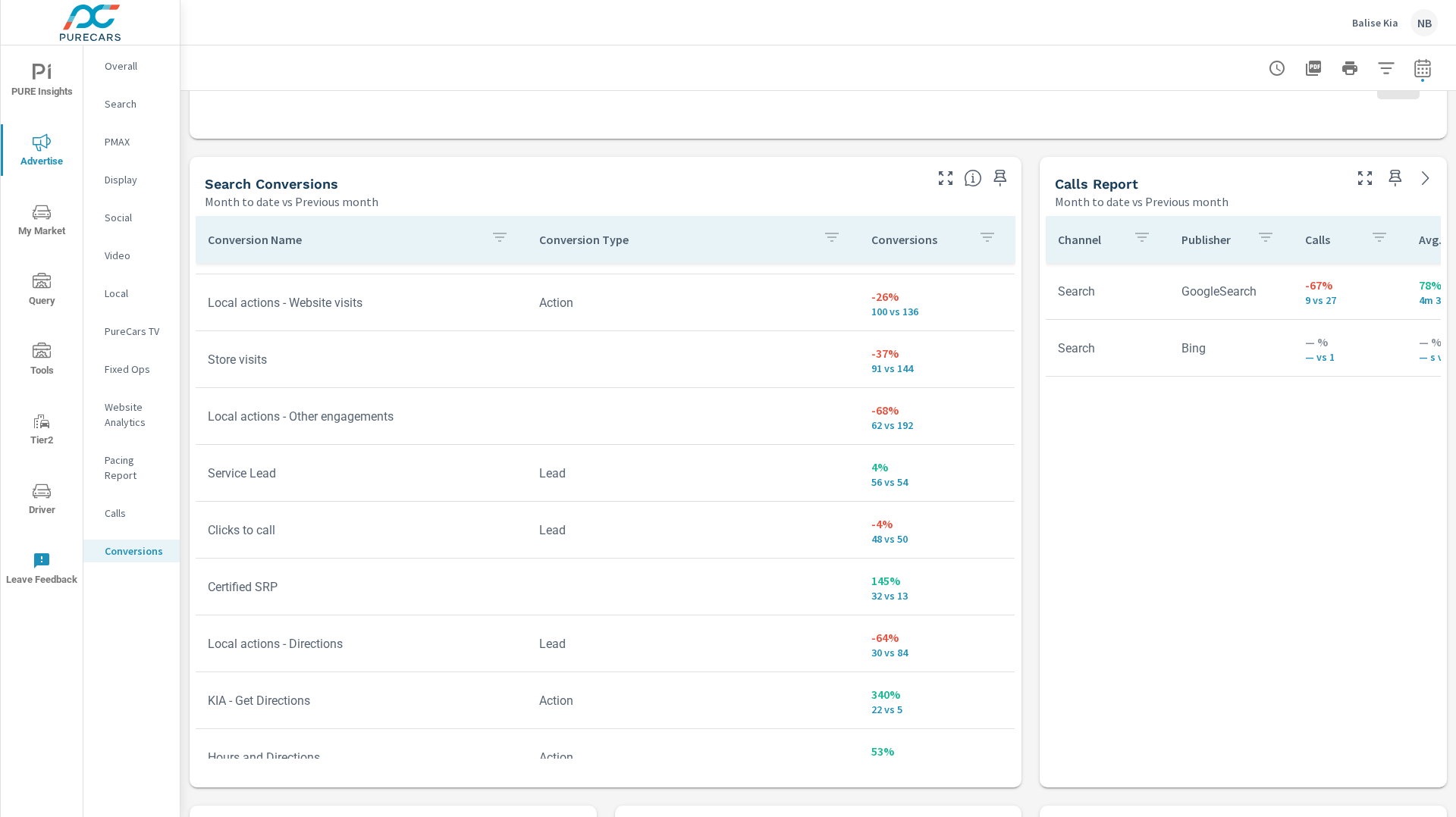
scroll to position [983, 0]
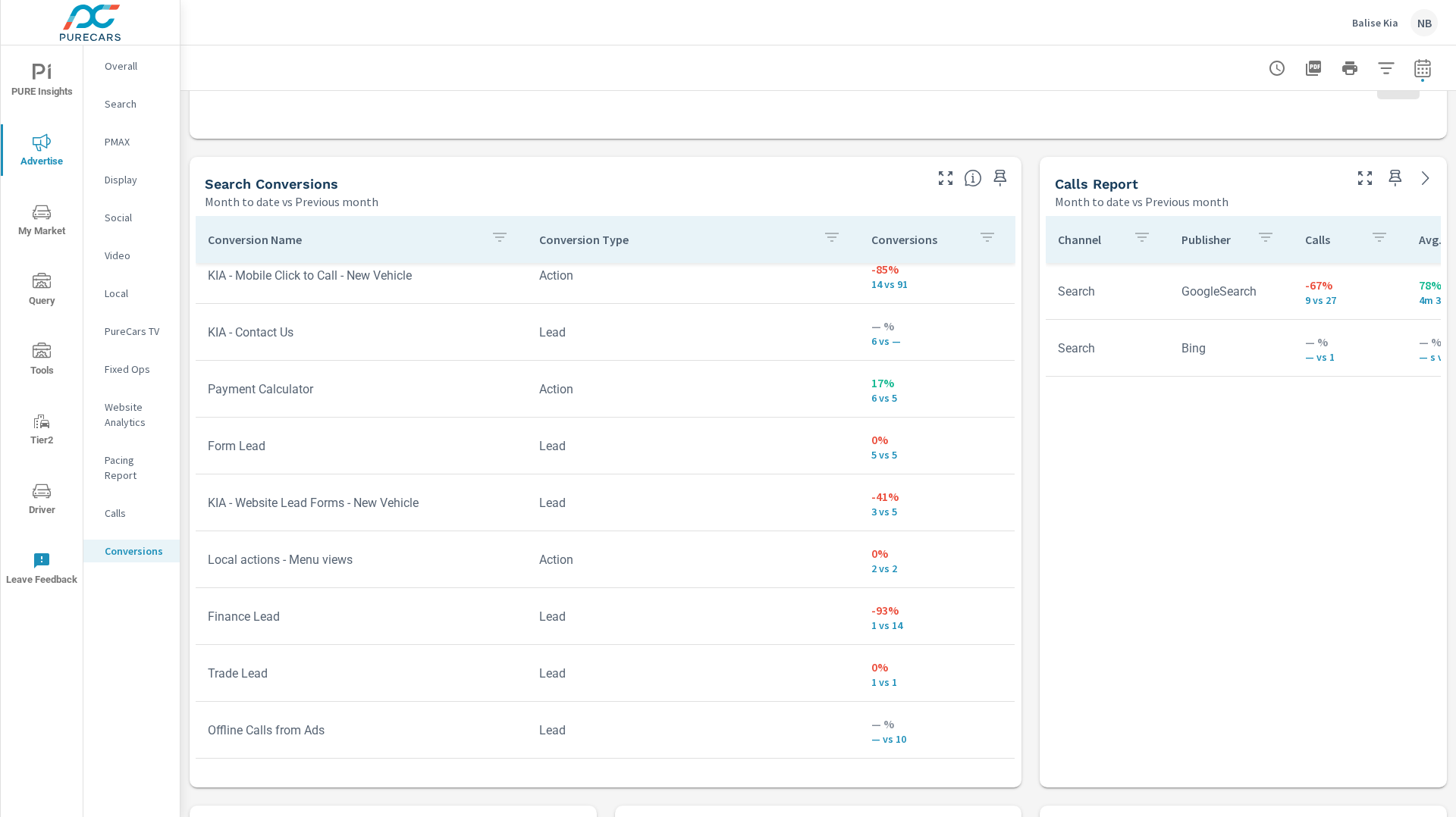
scroll to position [976, 0]
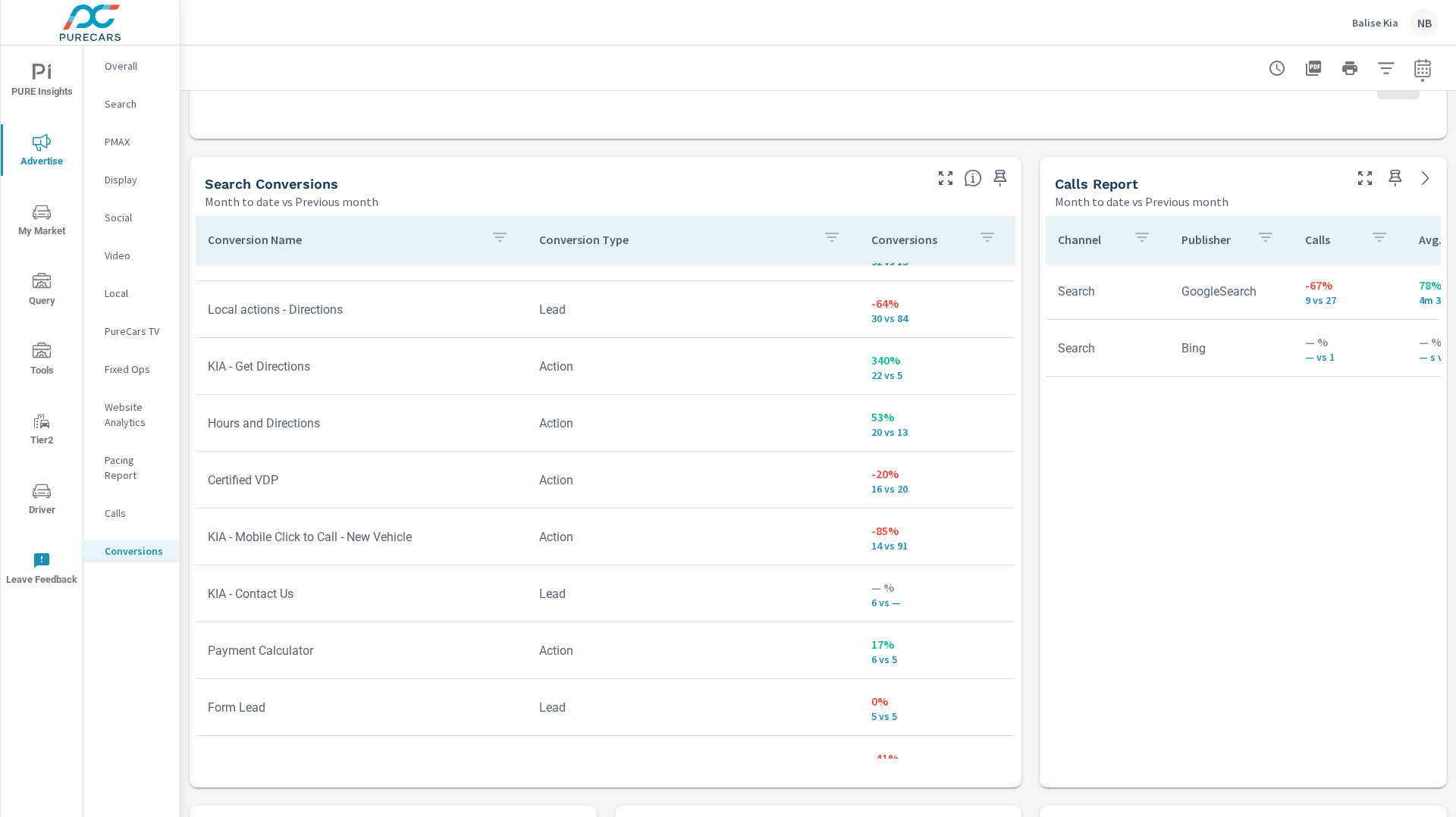
scroll to position [629, 0]
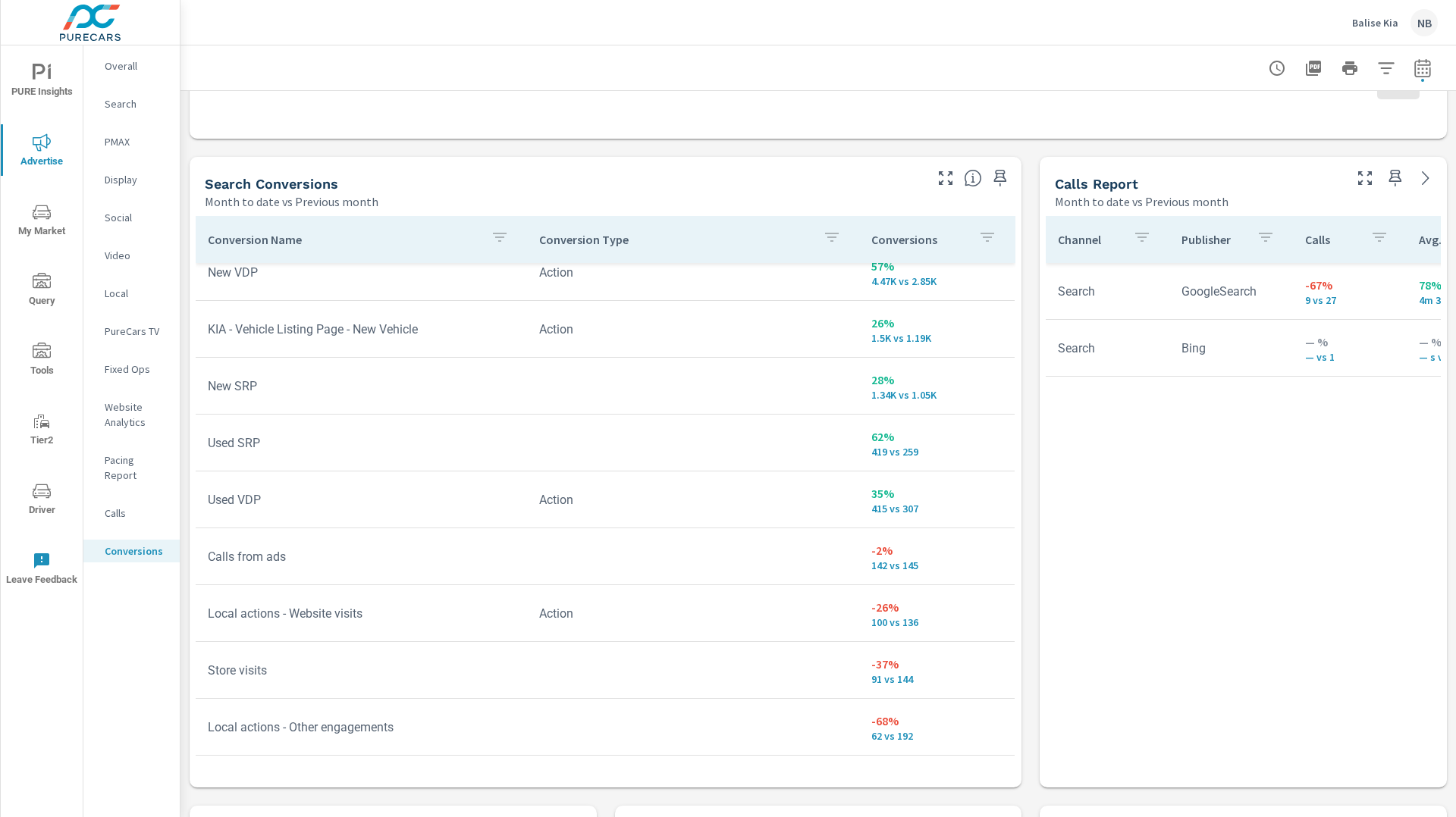
scroll to position [82, 0]
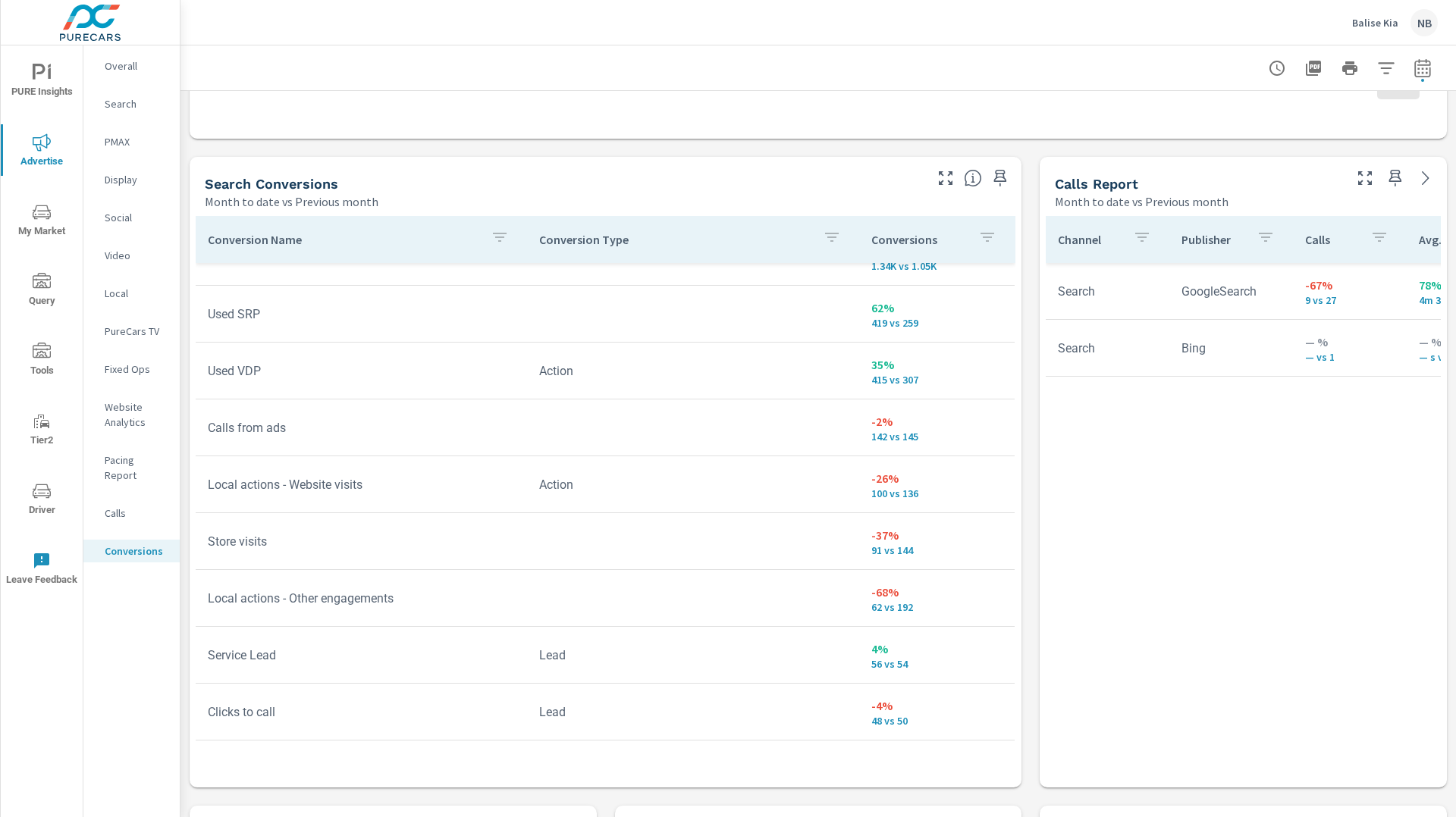
scroll to position [209, 0]
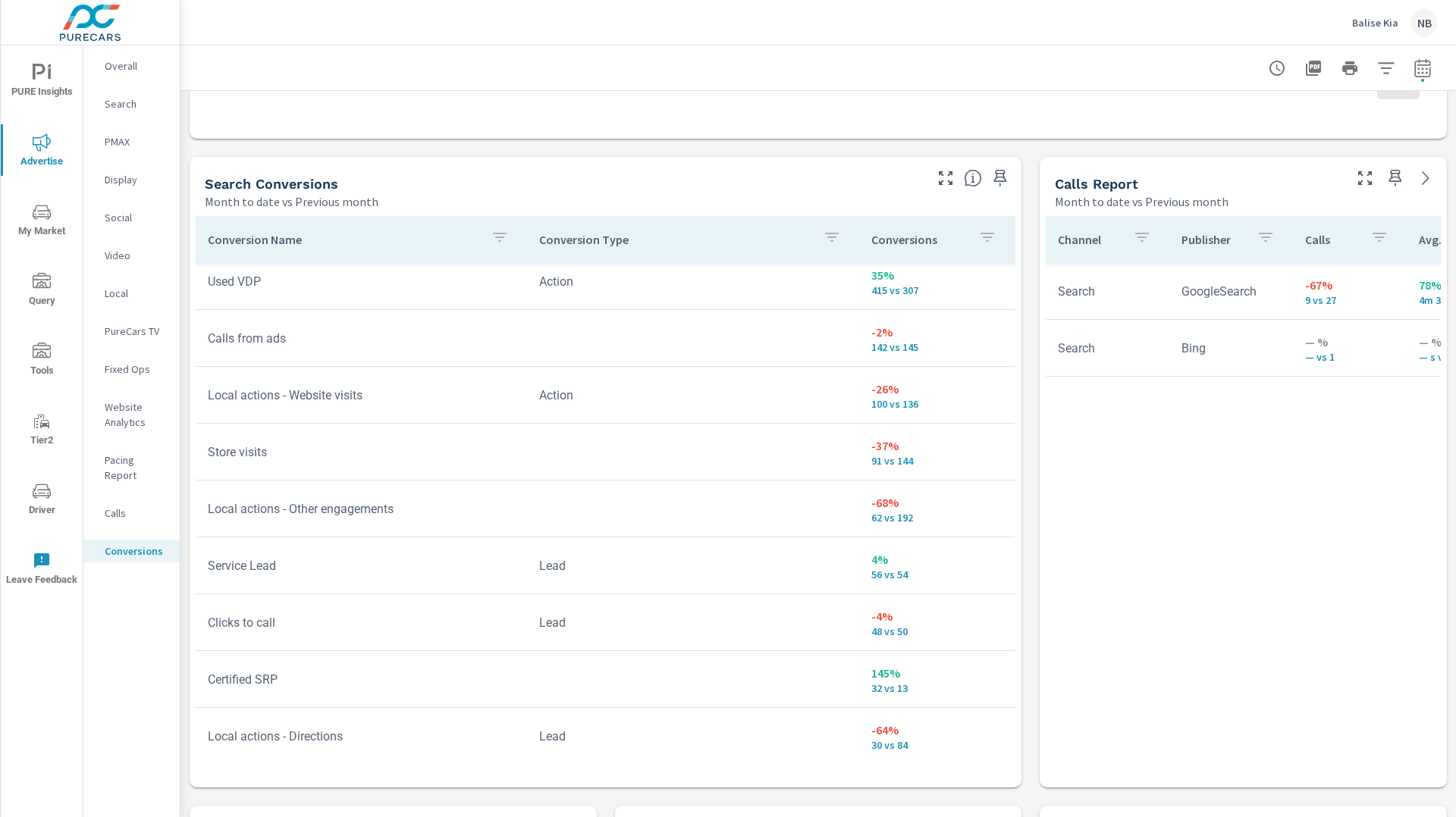
scroll to position [319, 0]
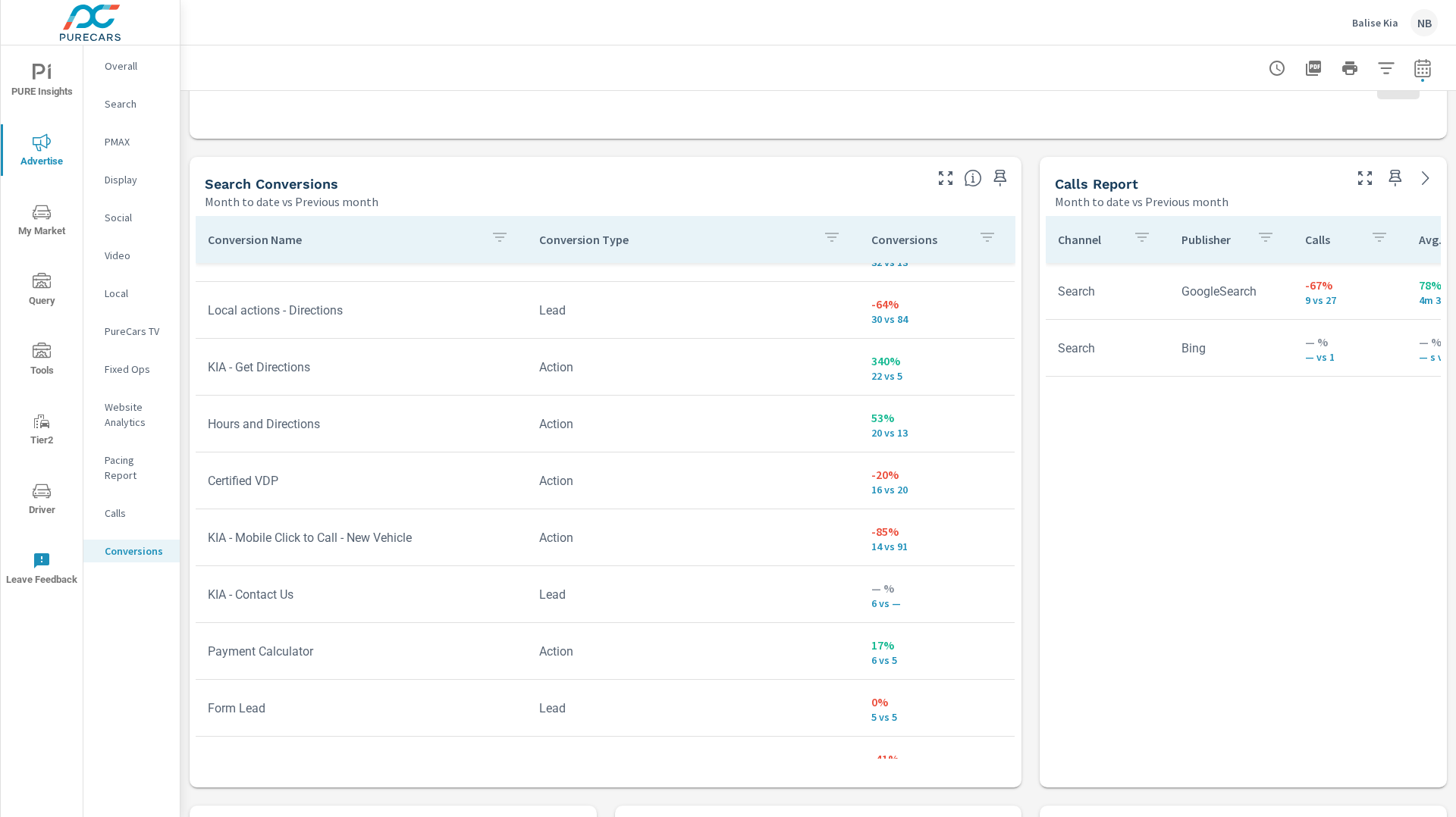
scroll to position [719, 0]
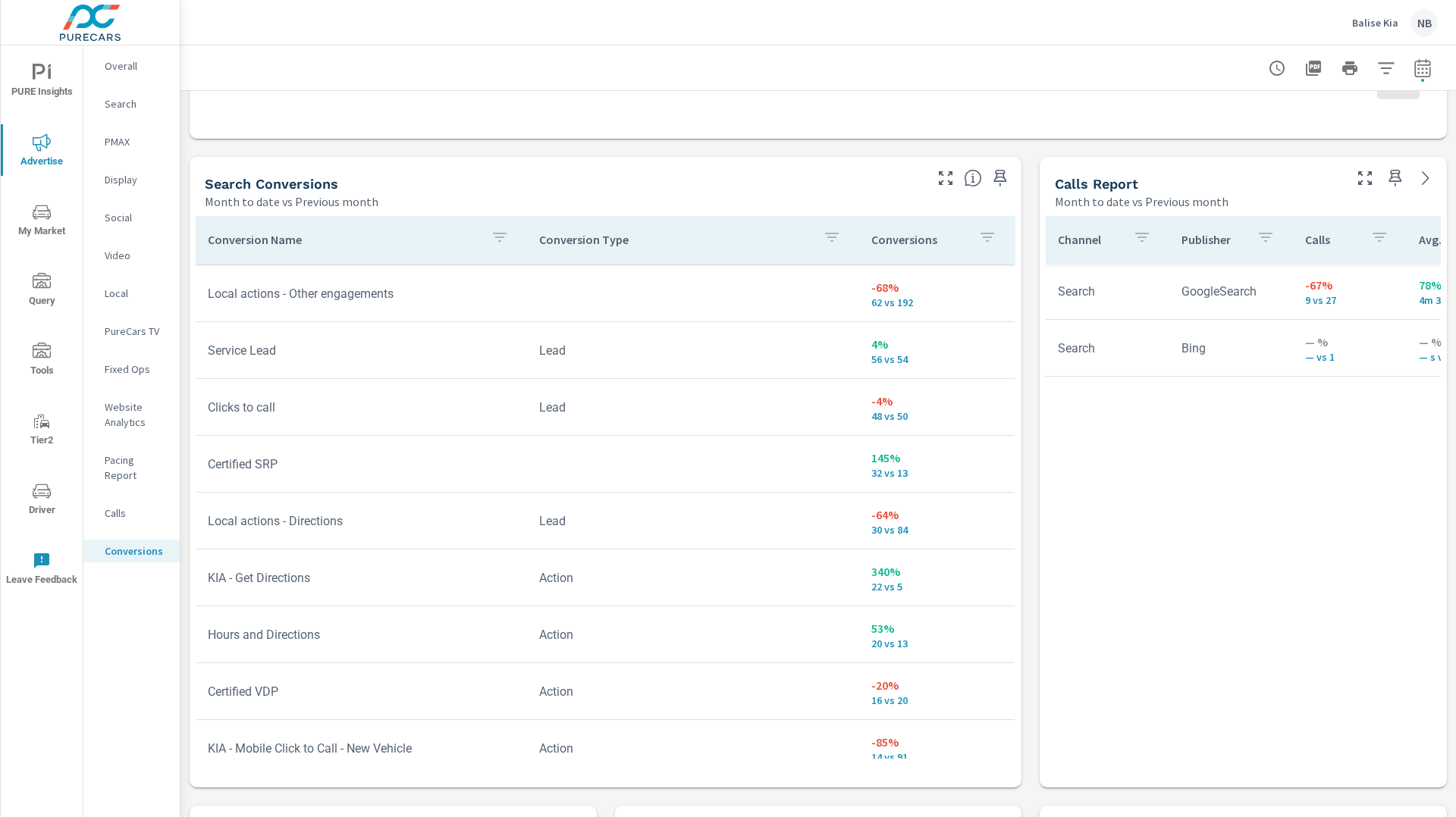
scroll to position [501, 0]
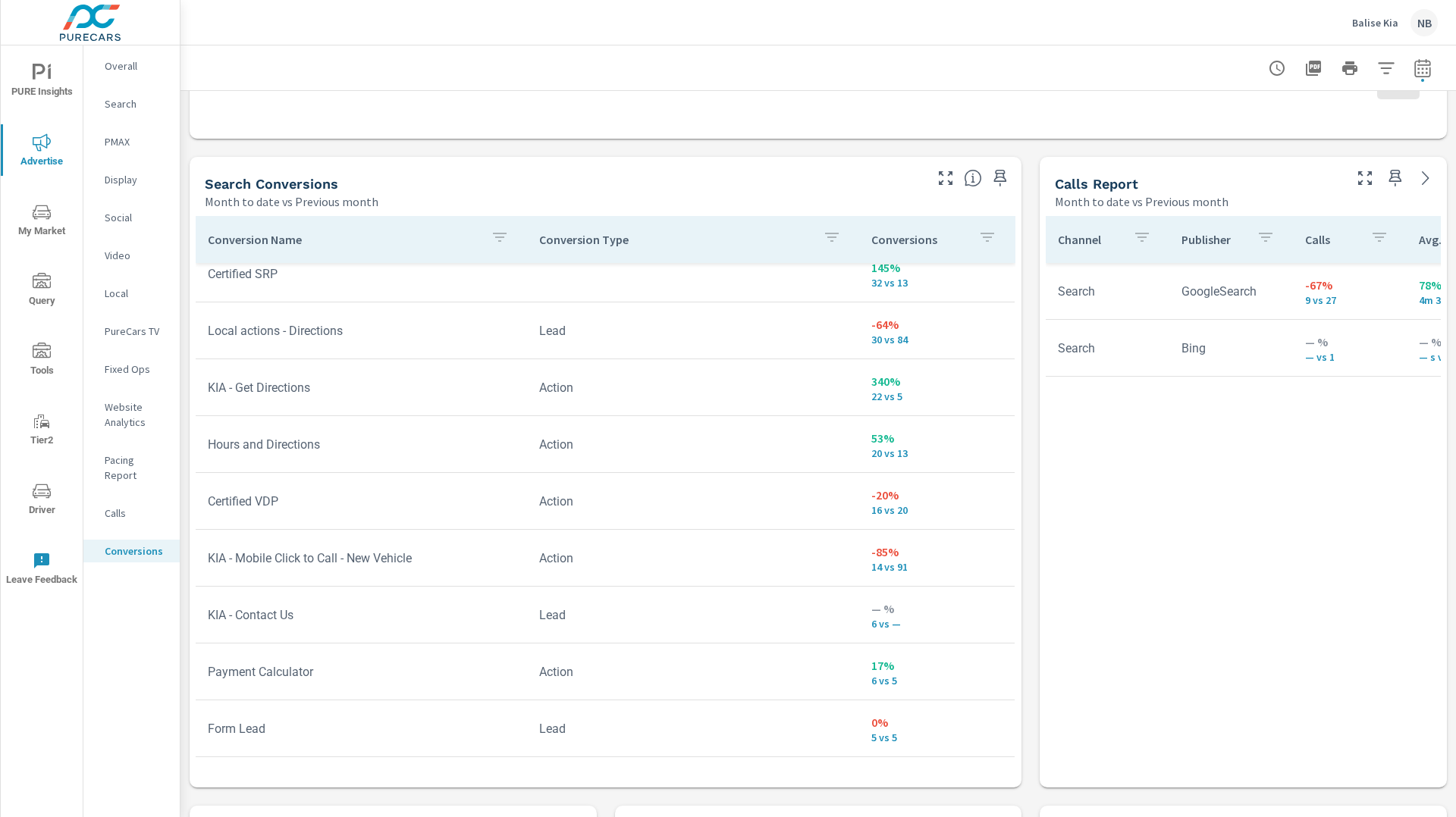
scroll to position [701, 0]
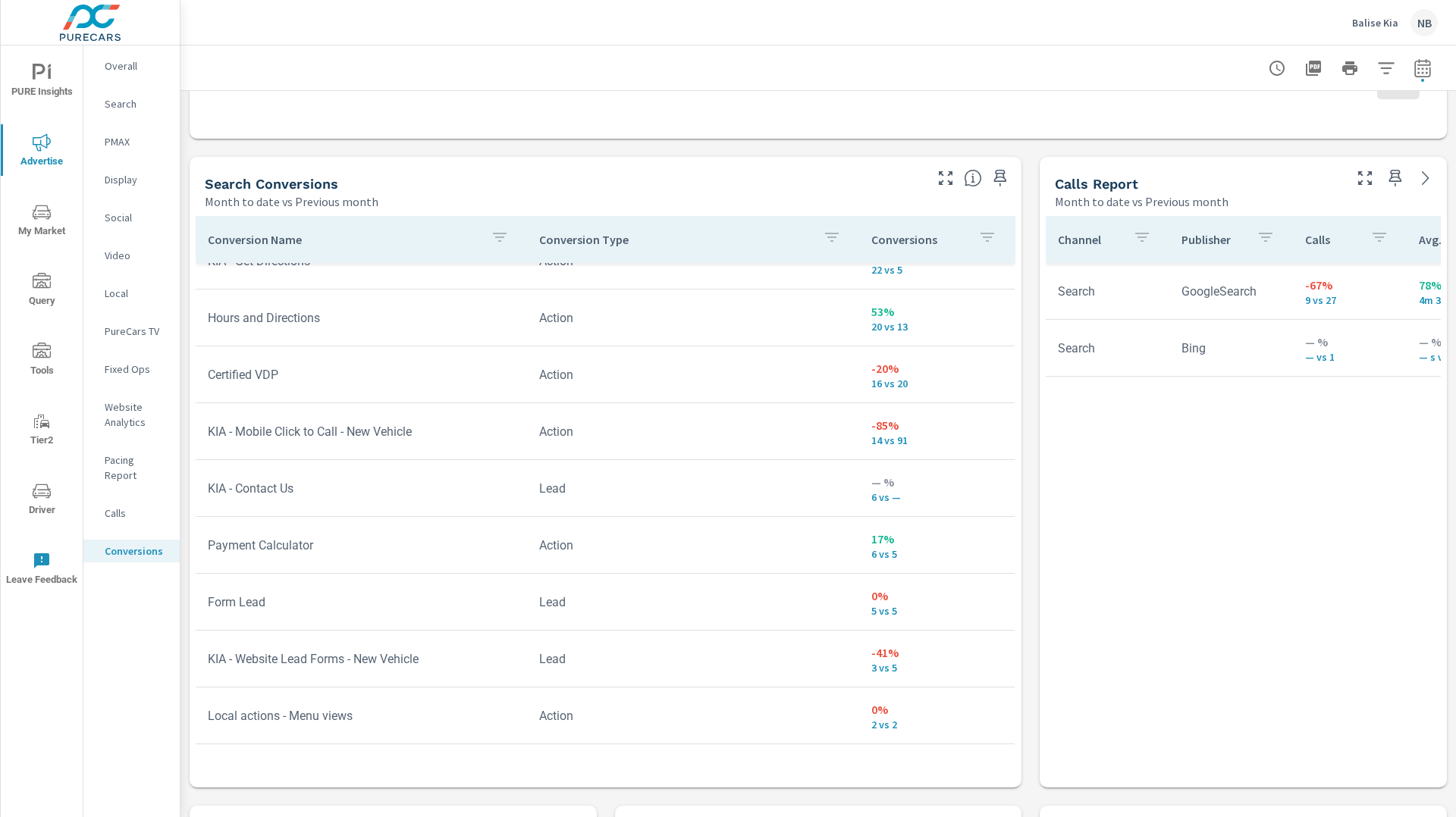
scroll to position [841, 0]
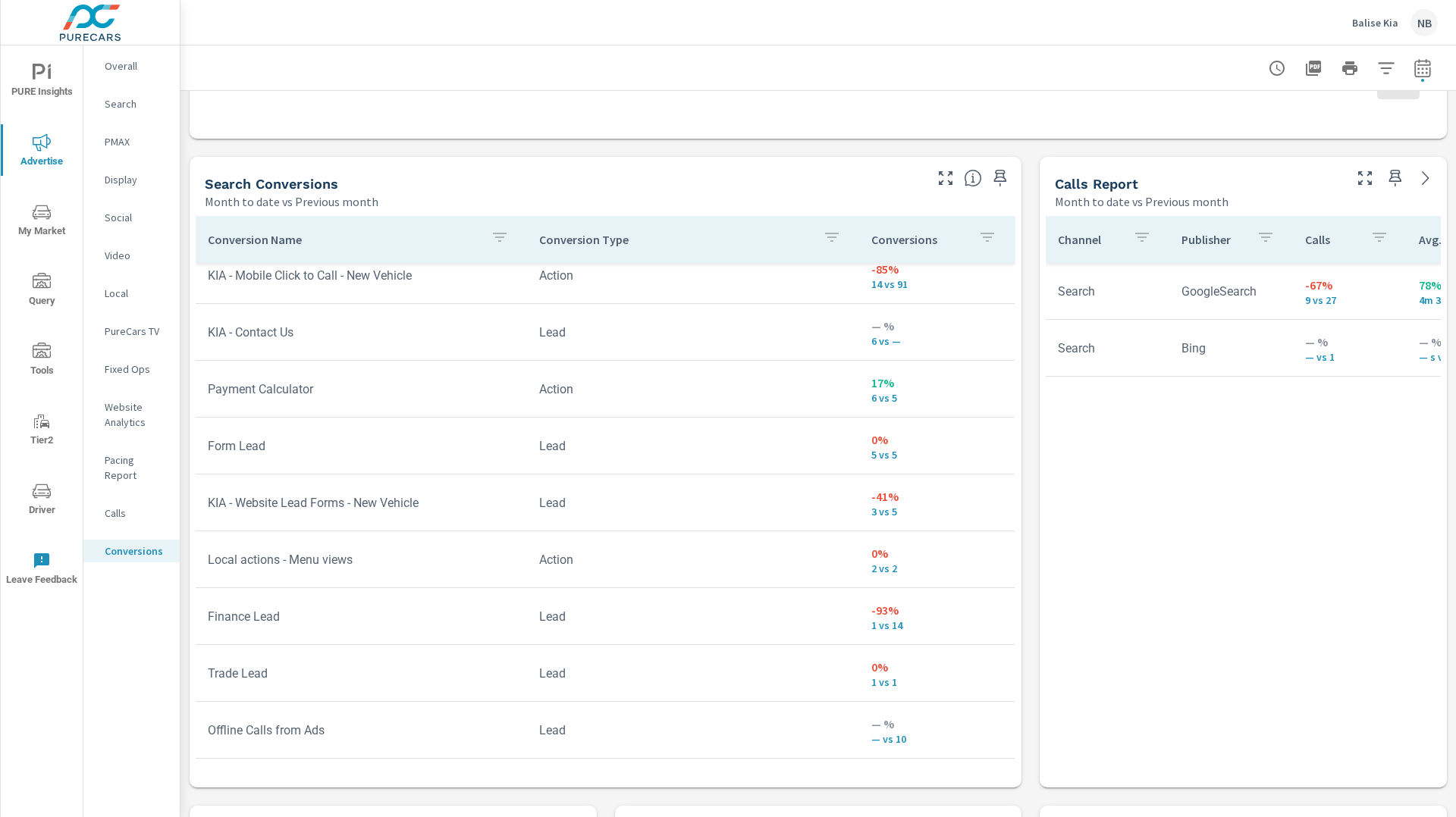
scroll to position [981, 0]
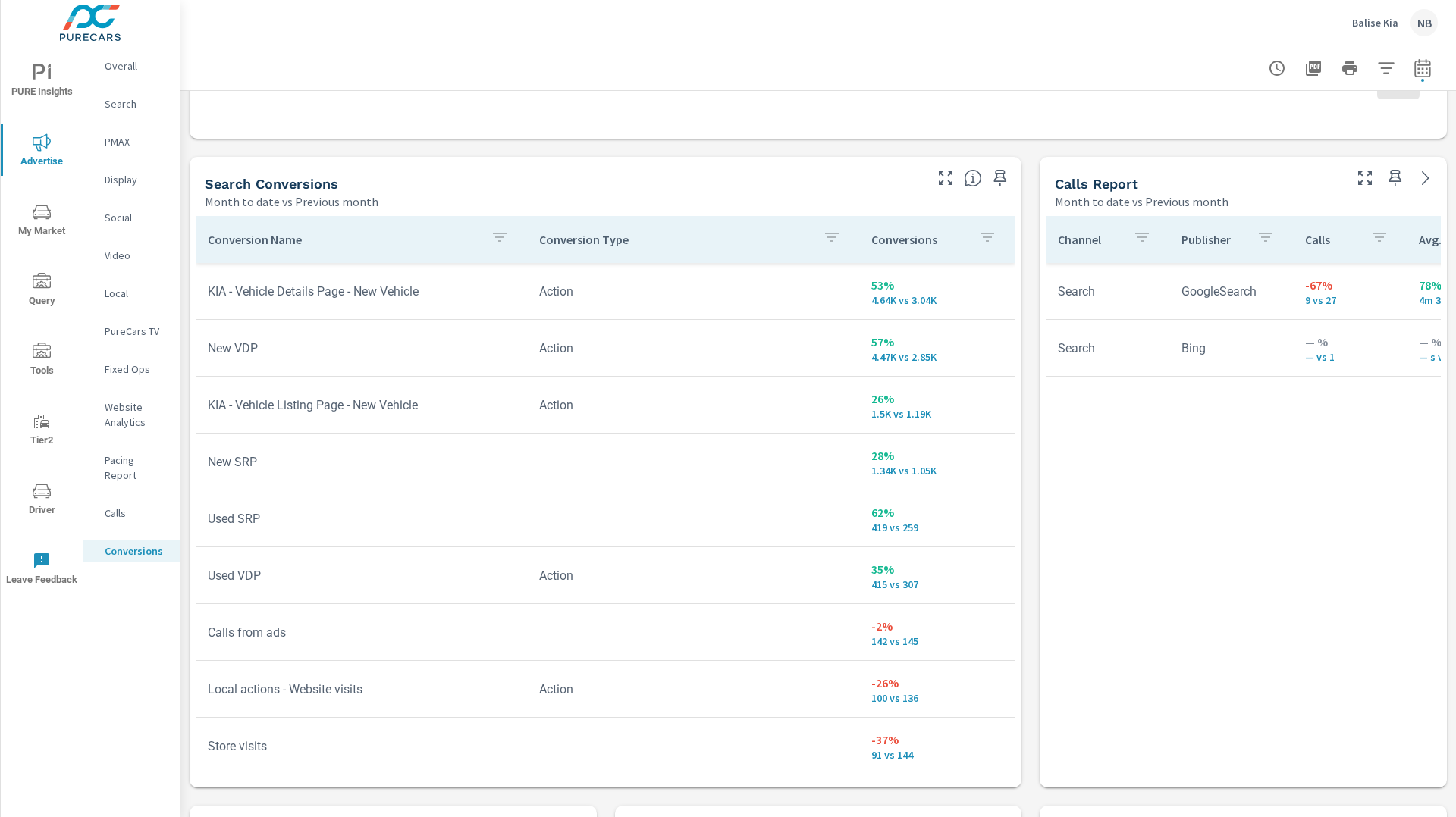
click at [54, 486] on span "Driver" at bounding box center [41, 501] width 73 height 37
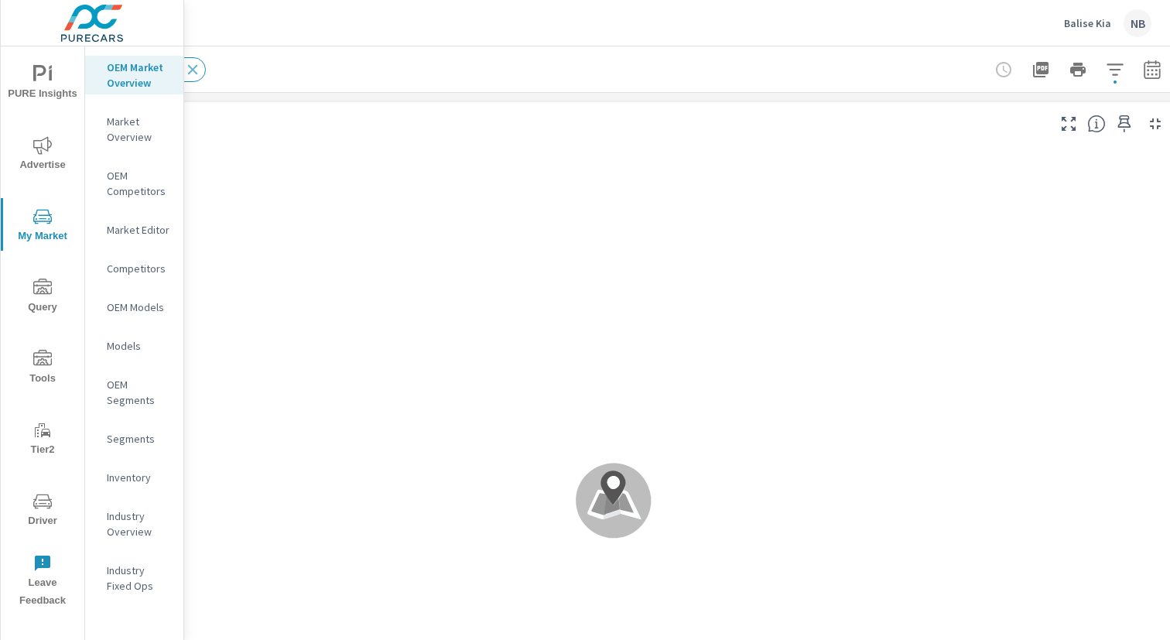
scroll to position [0, 159]
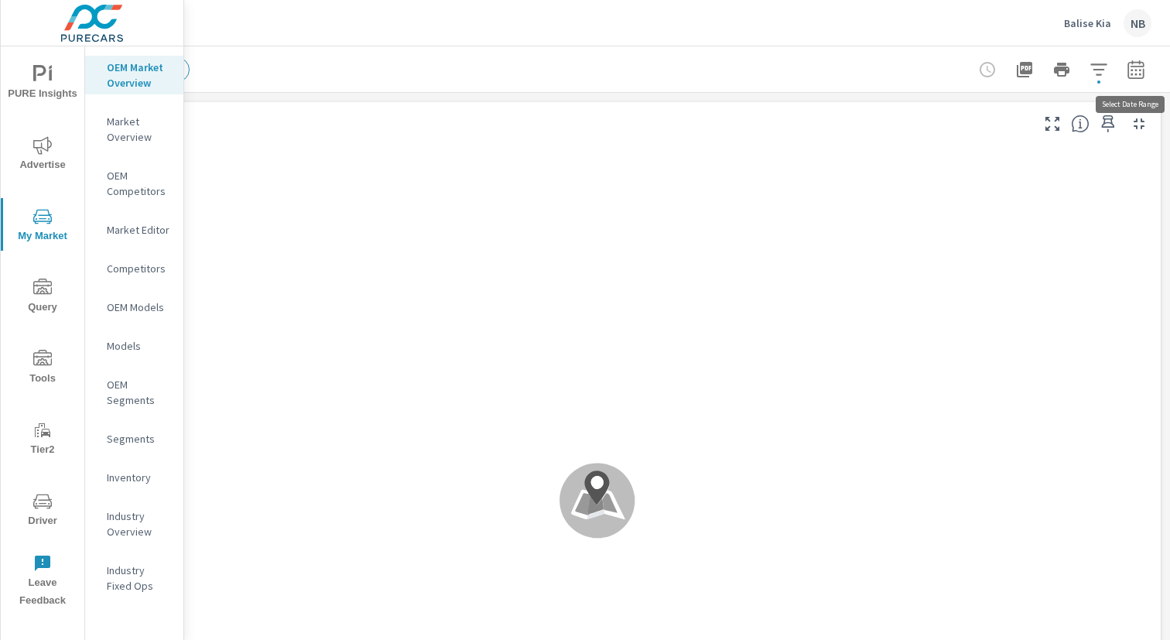
click at [1138, 74] on icon "button" at bounding box center [1136, 69] width 19 height 19
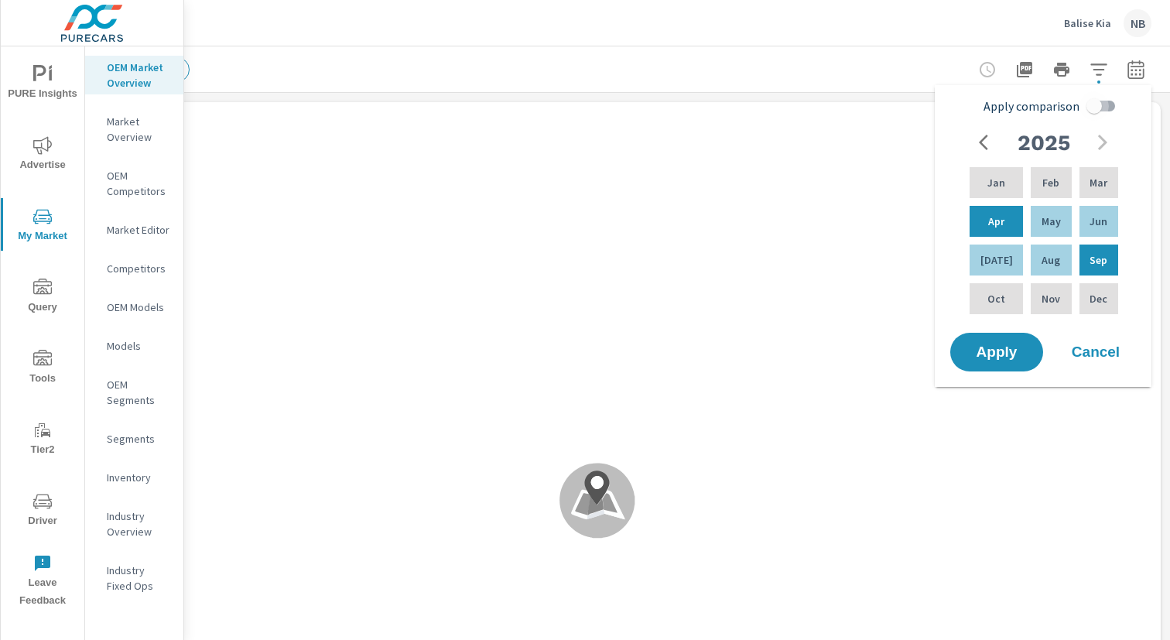
click at [1087, 108] on input "Apply comparison" at bounding box center [1094, 105] width 88 height 29
checkbox input "true"
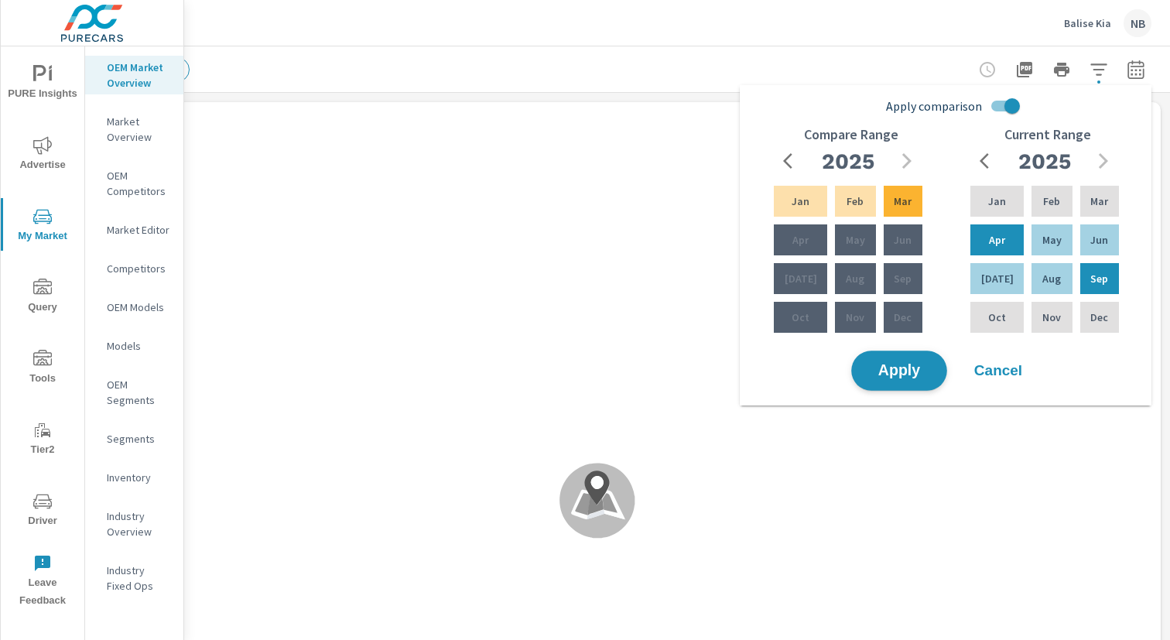
click at [919, 372] on span "Apply" at bounding box center [898, 371] width 63 height 15
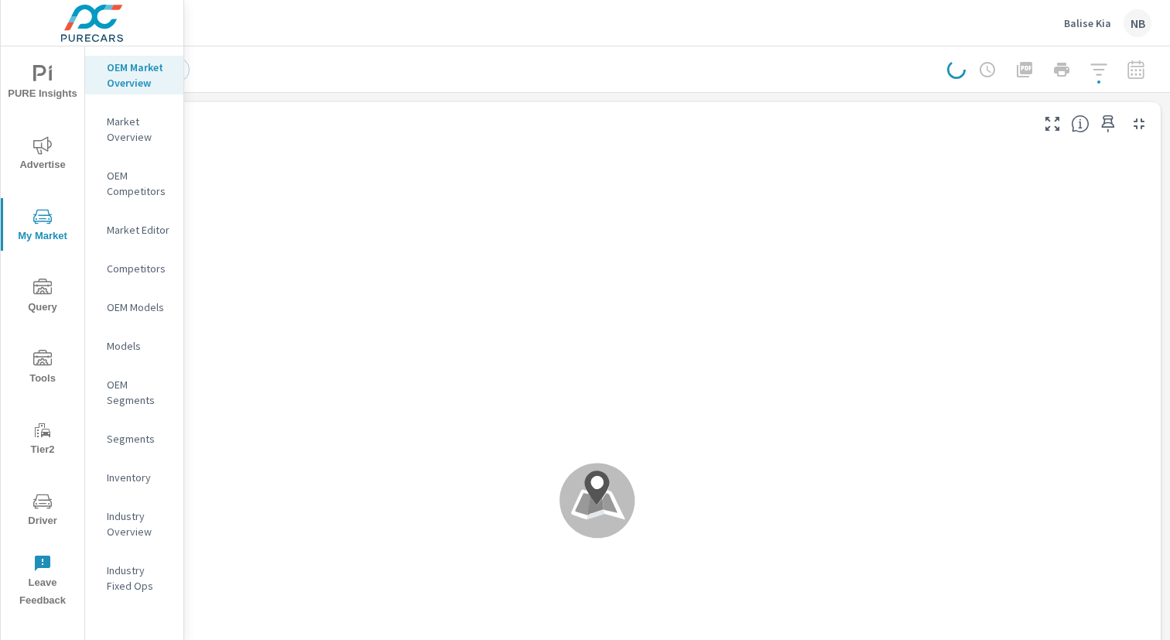
scroll to position [116, 0]
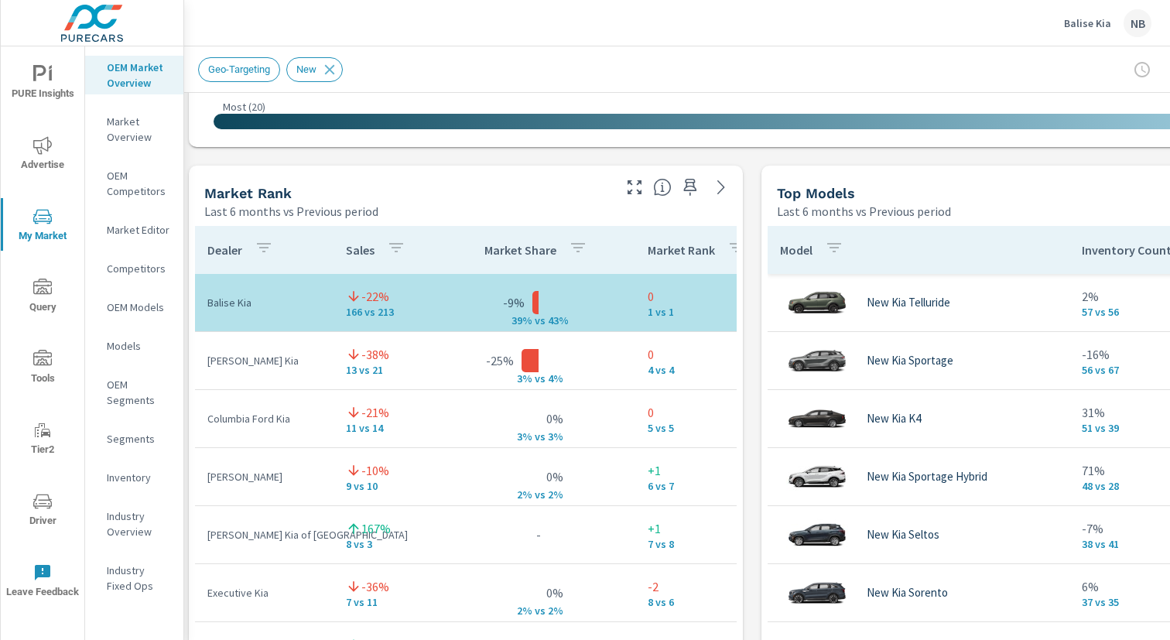
scroll to position [931, 5]
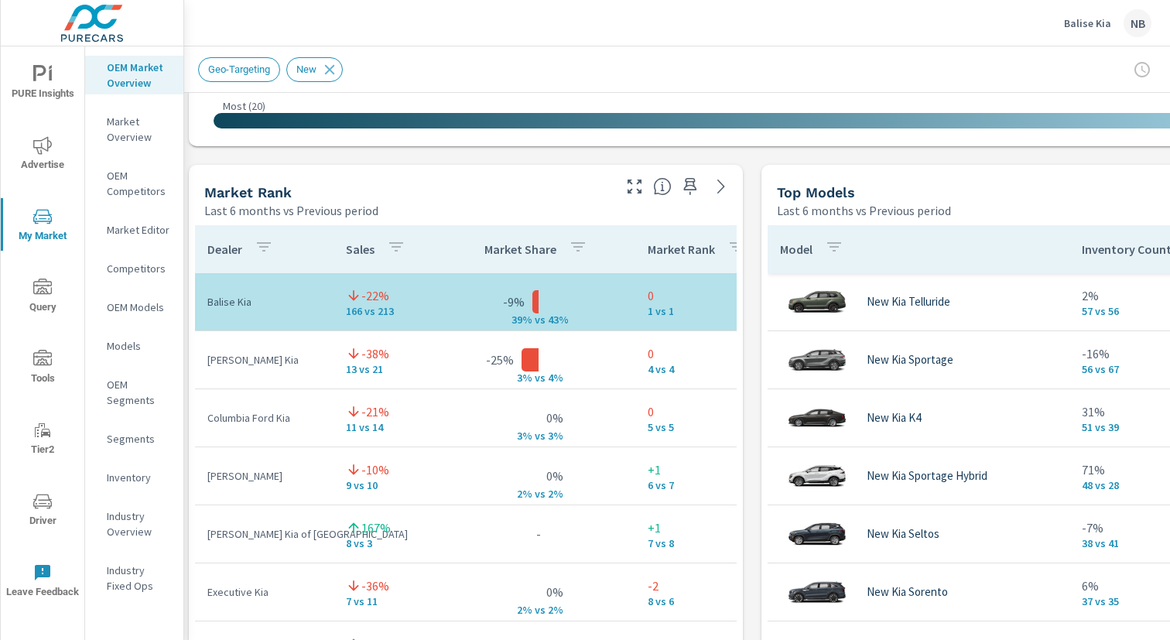
click at [746, 216] on div "Market View Last 6 months vs Previous period ← Move left → Move right ↑ Move up…" at bounding box center [752, 487] width 1145 height 2650
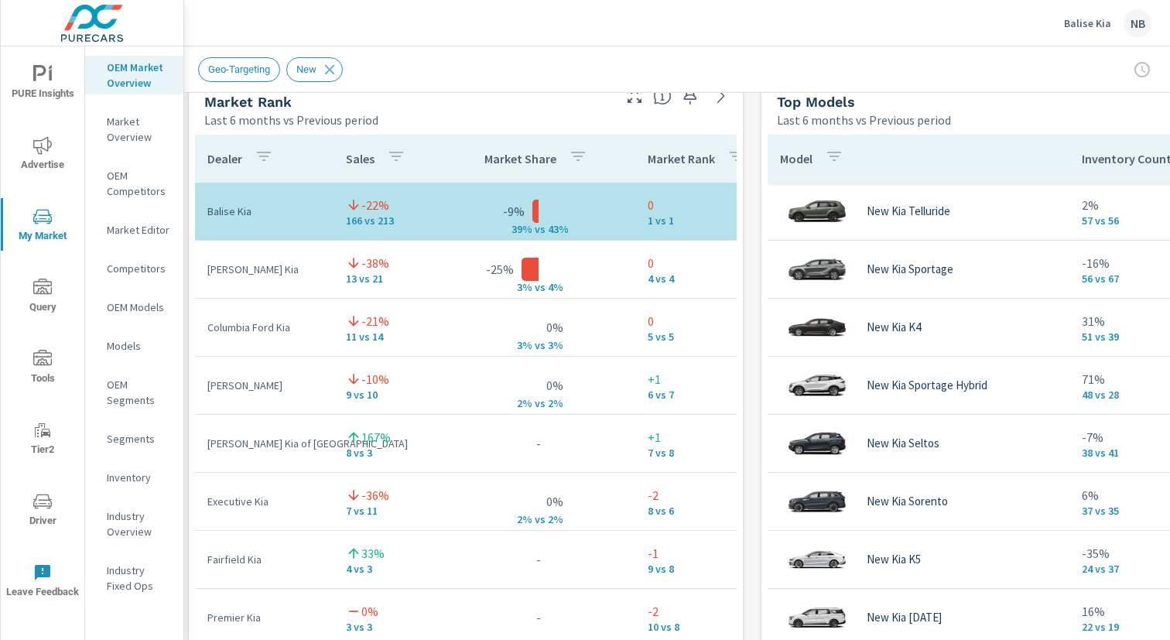
scroll to position [1035, 5]
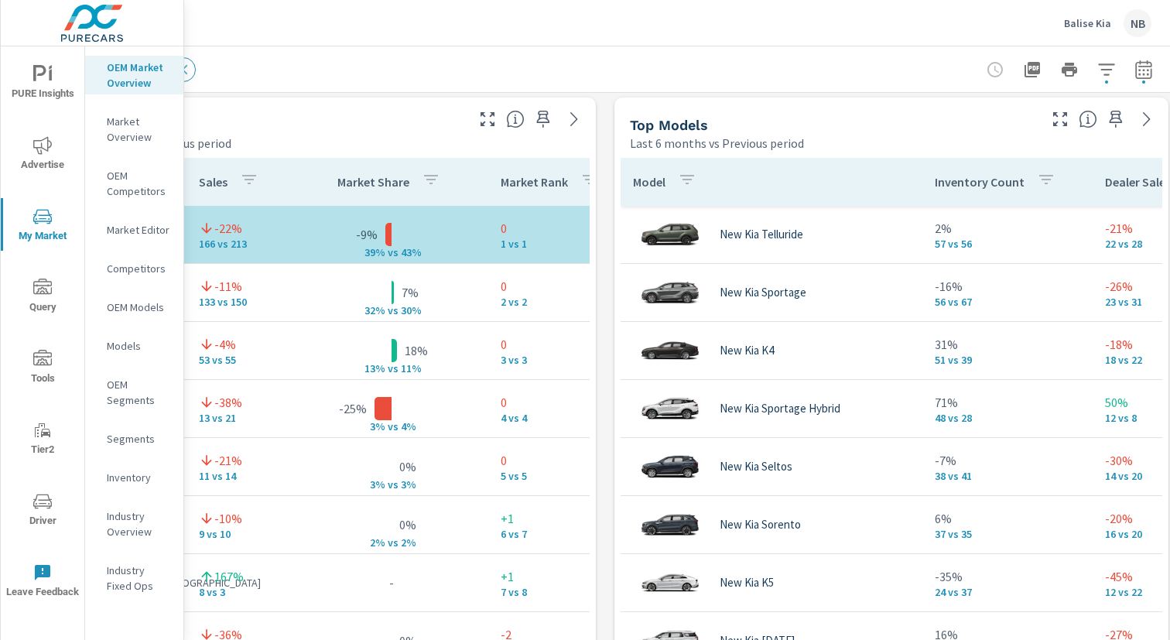
scroll to position [994, 152]
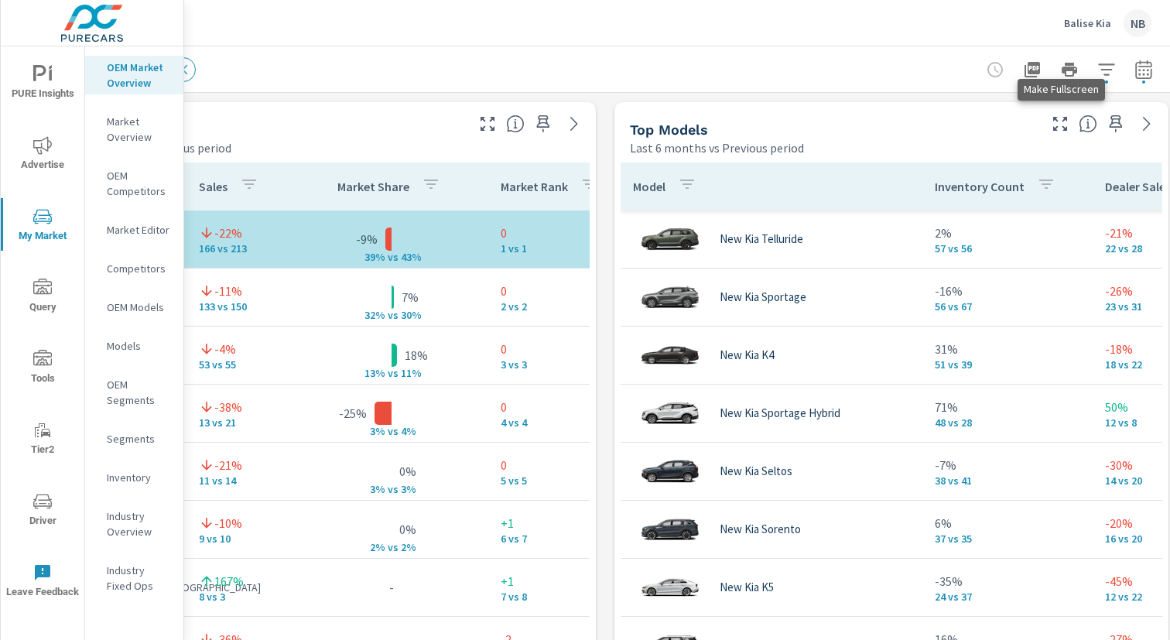
click at [1063, 121] on icon "button" at bounding box center [1060, 124] width 19 height 19
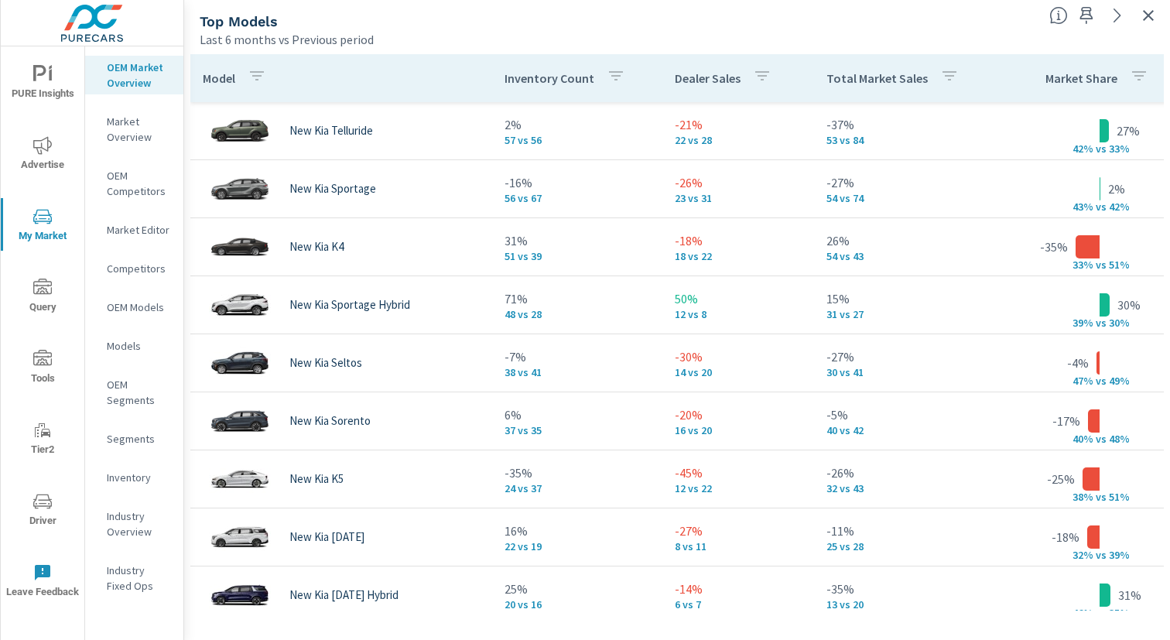
scroll to position [0, 152]
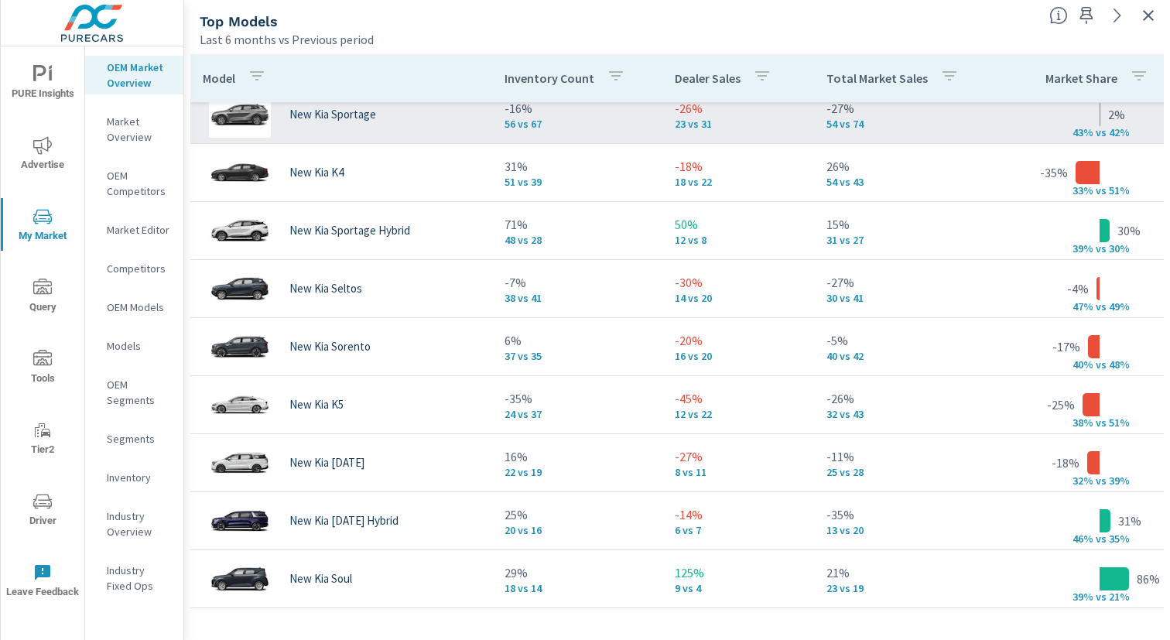
scroll to position [77, 0]
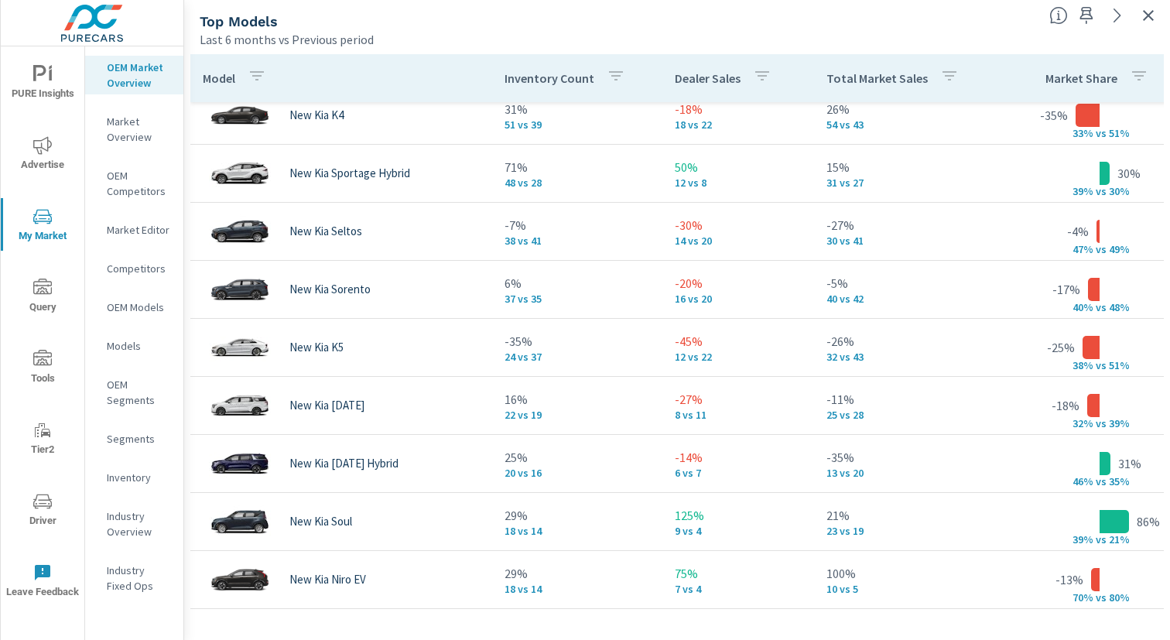
scroll to position [132, 0]
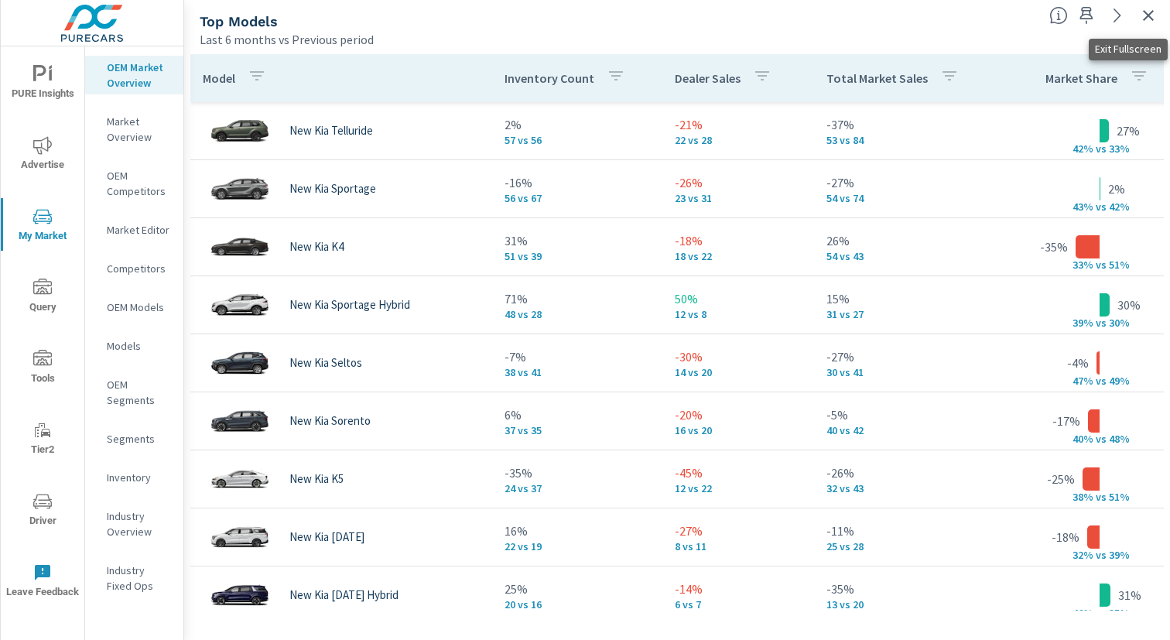
click at [1141, 14] on icon "button" at bounding box center [1148, 15] width 19 height 19
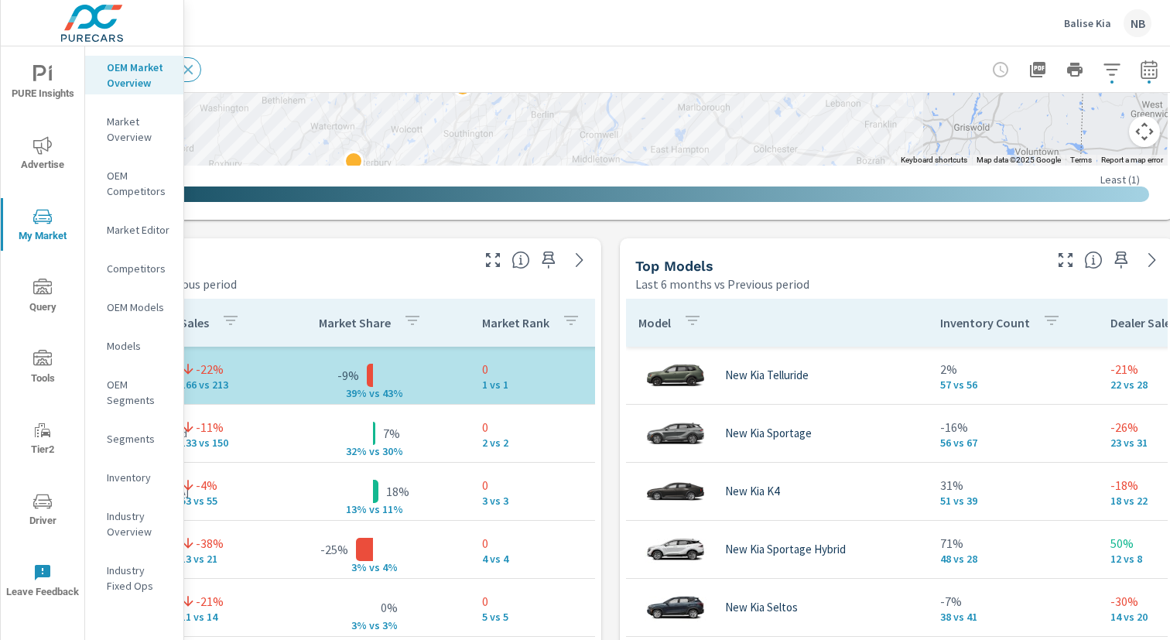
scroll to position [857, 159]
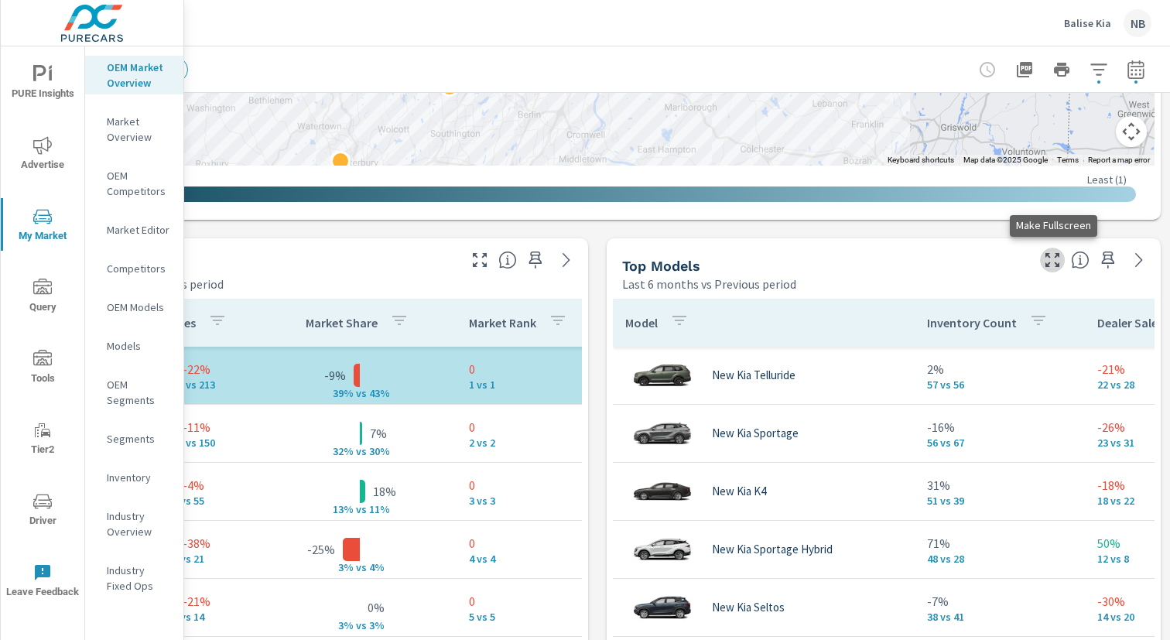
click at [1047, 257] on icon "button" at bounding box center [1052, 260] width 19 height 19
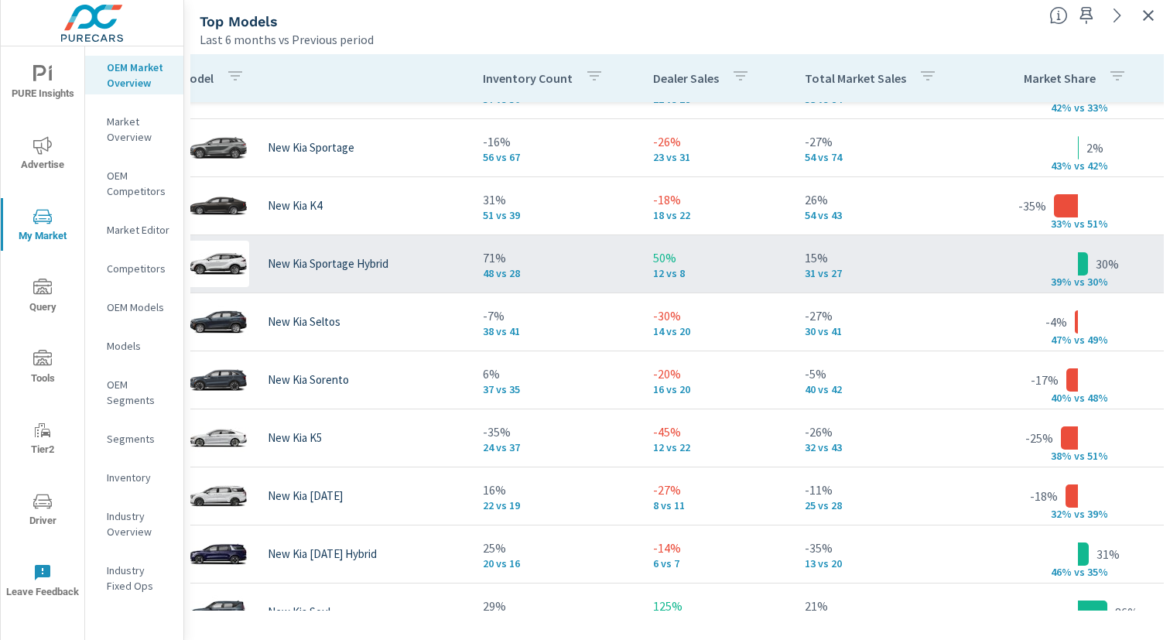
scroll to position [41, 0]
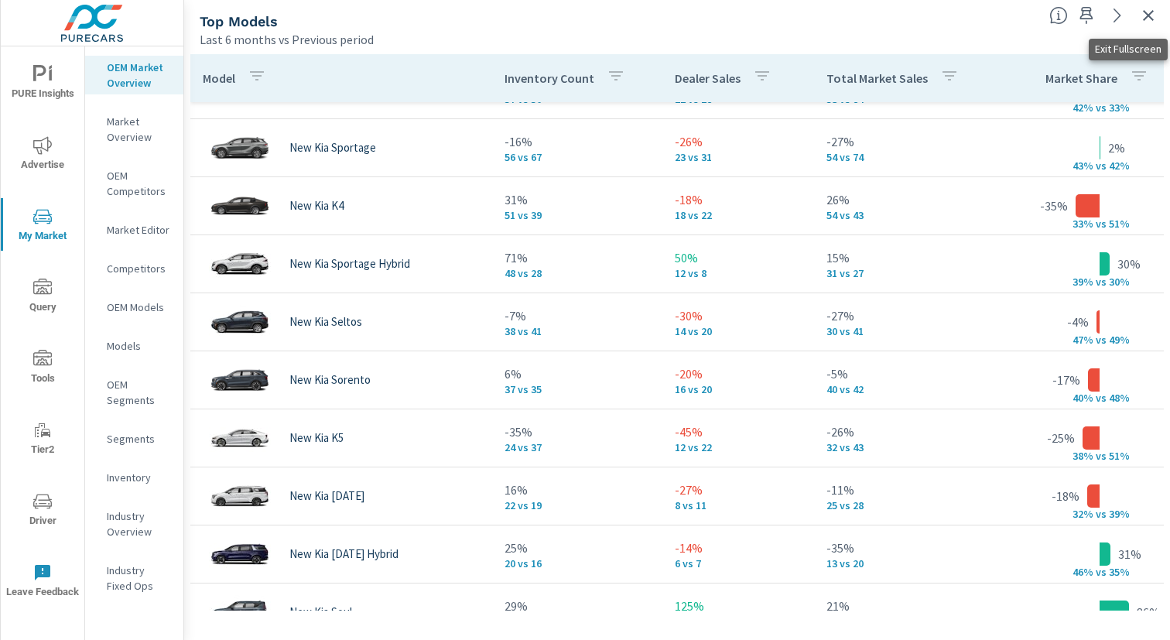
click at [1141, 11] on icon "button" at bounding box center [1148, 15] width 19 height 19
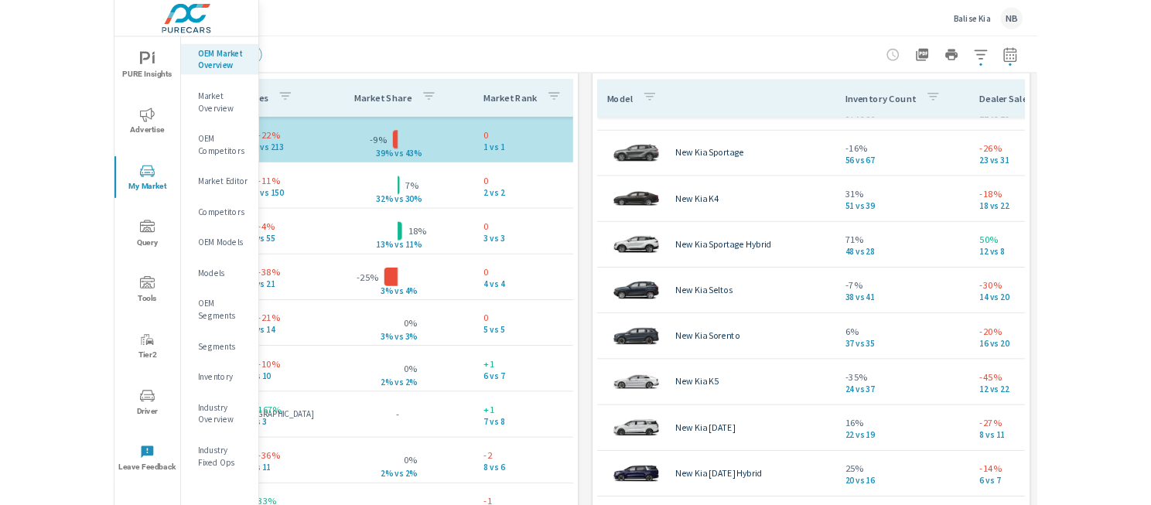
scroll to position [1056, 0]
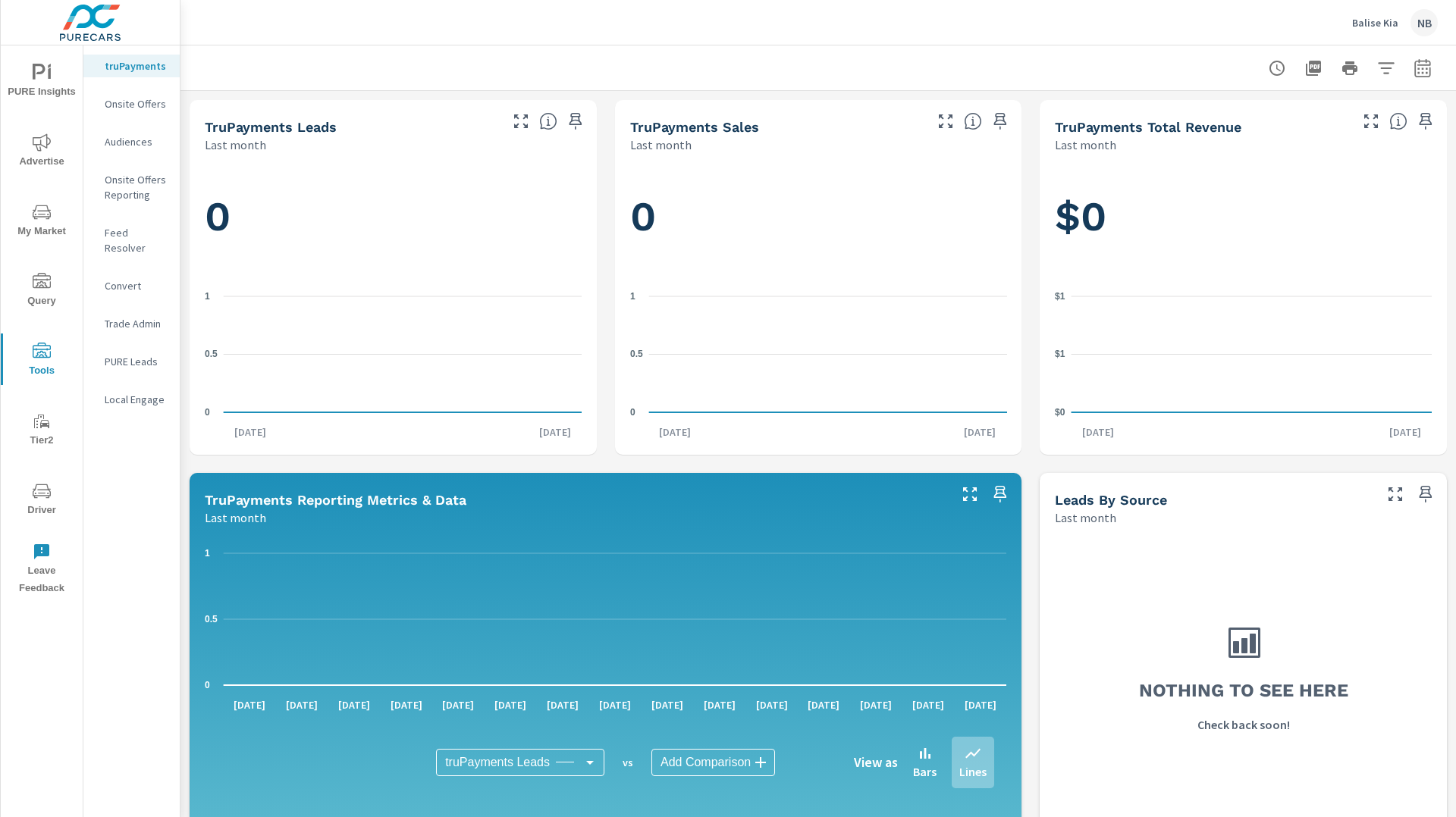
click at [35, 505] on span "Driver" at bounding box center [41, 501] width 73 height 37
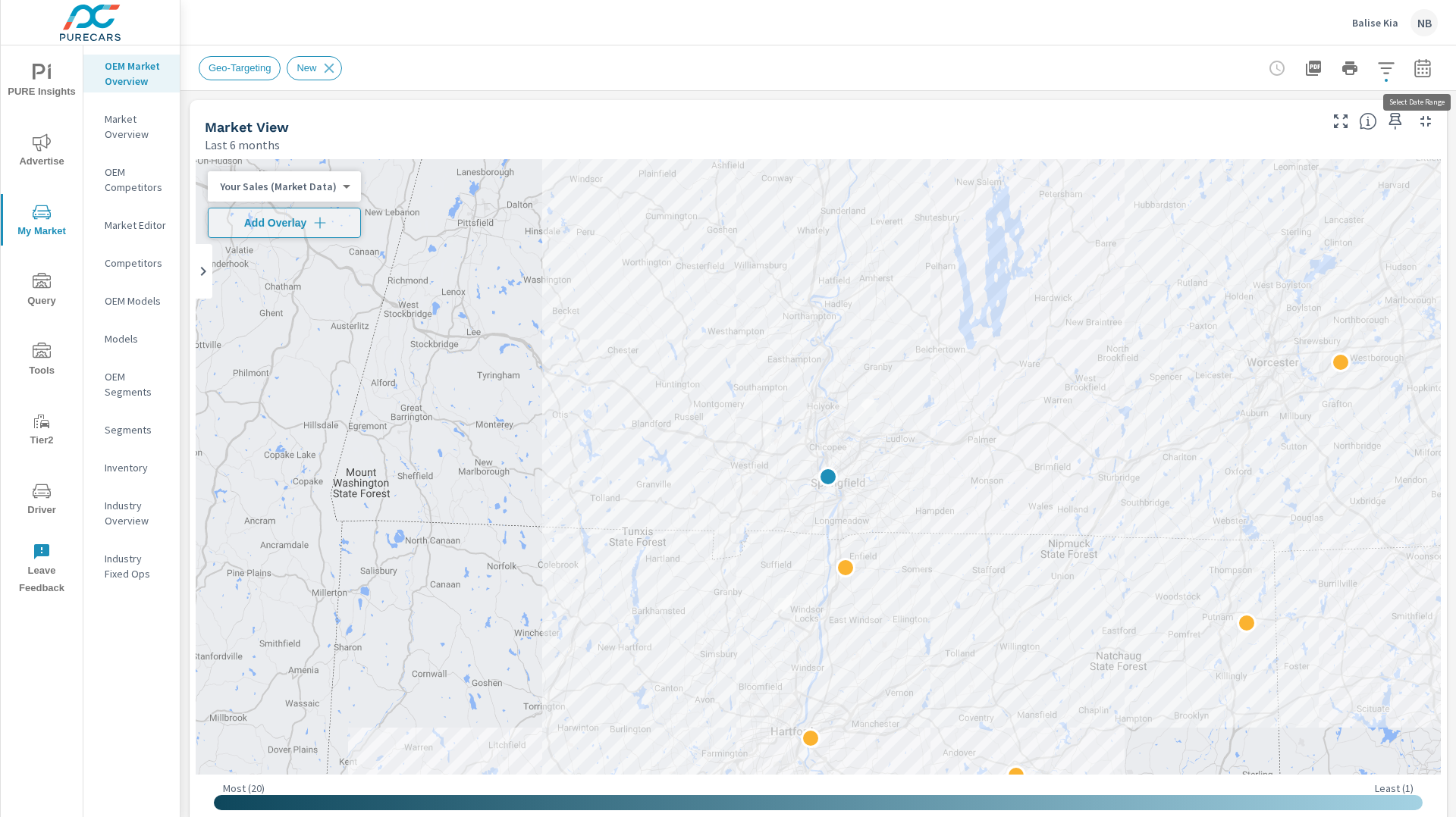
click at [1430, 68] on icon "button" at bounding box center [1422, 68] width 16 height 19
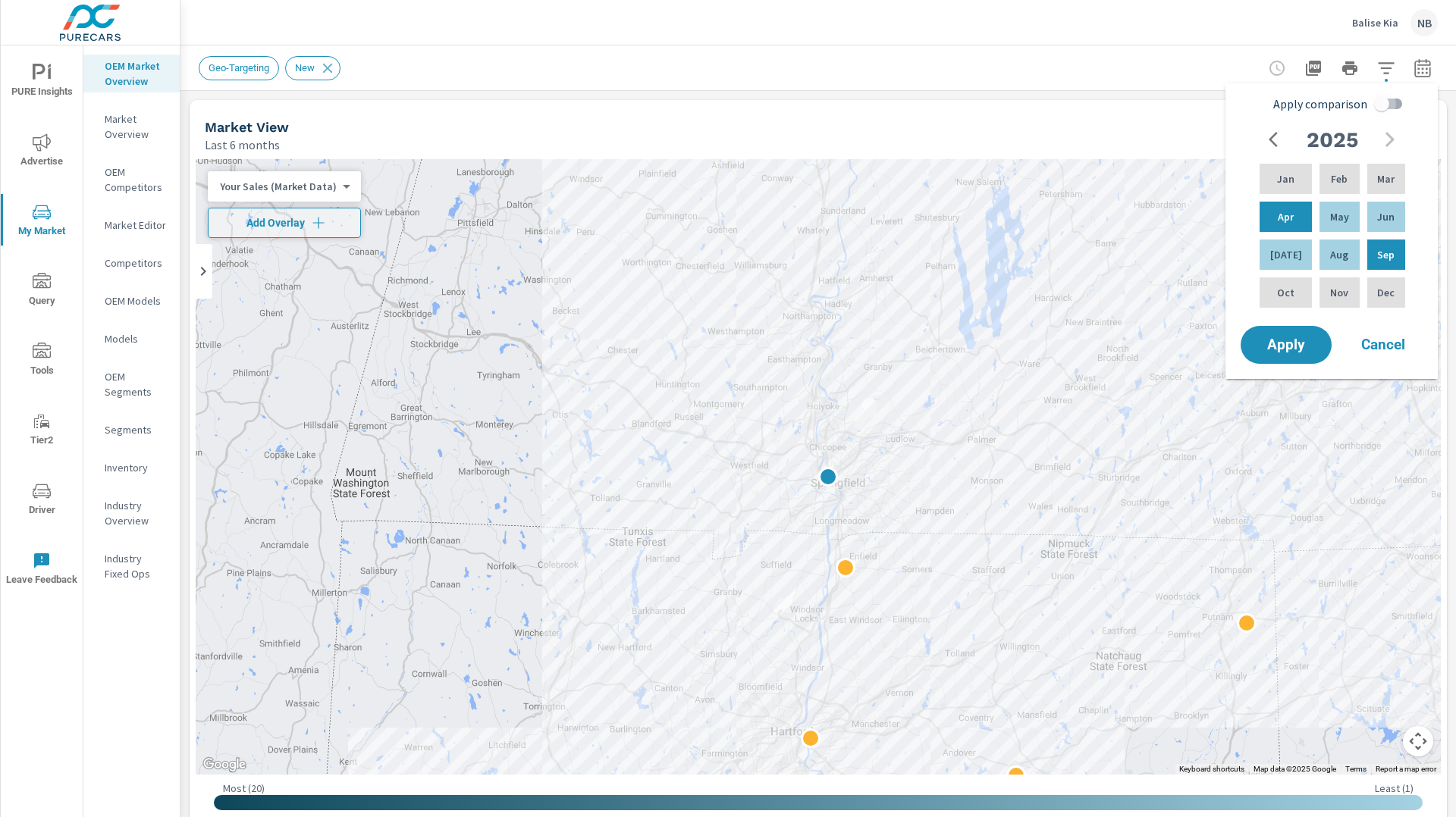
click at [1375, 102] on input "Apply comparison" at bounding box center [1382, 103] width 86 height 28
checkbox input "true"
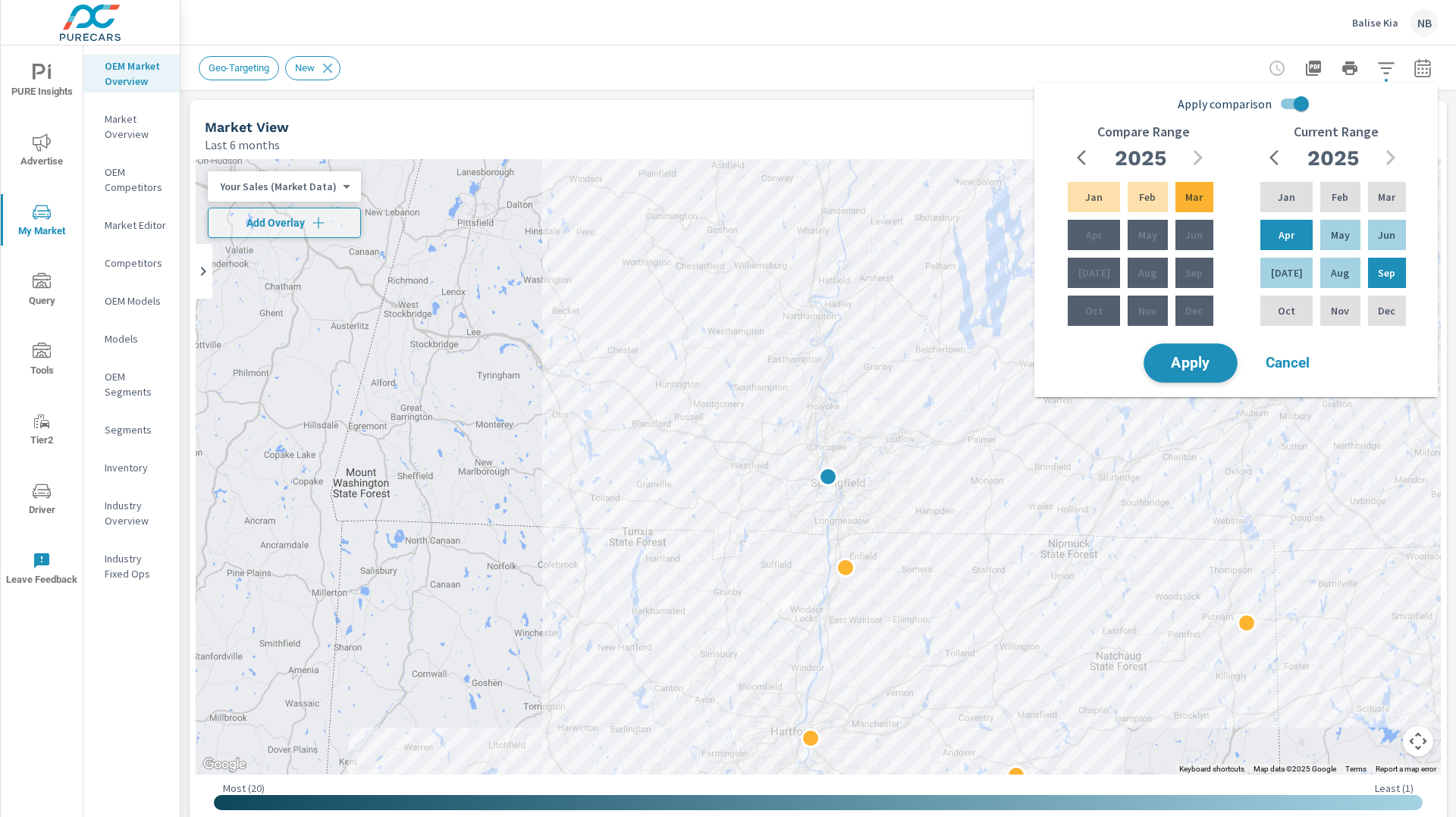
click at [1194, 371] on button "Apply" at bounding box center [1190, 363] width 94 height 39
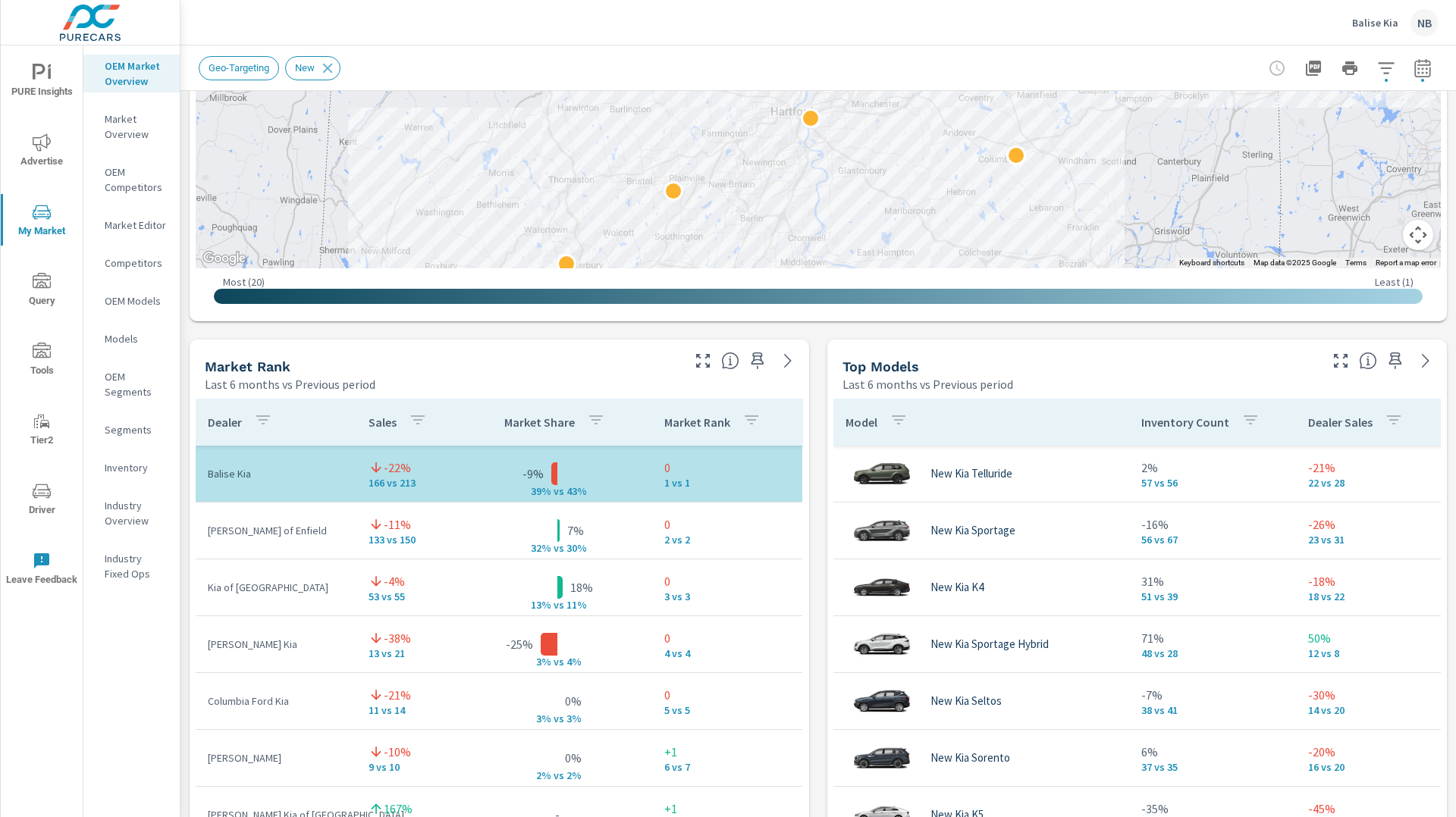
scroll to position [734, 0]
click at [41, 153] on span "Advertise" at bounding box center [41, 152] width 73 height 37
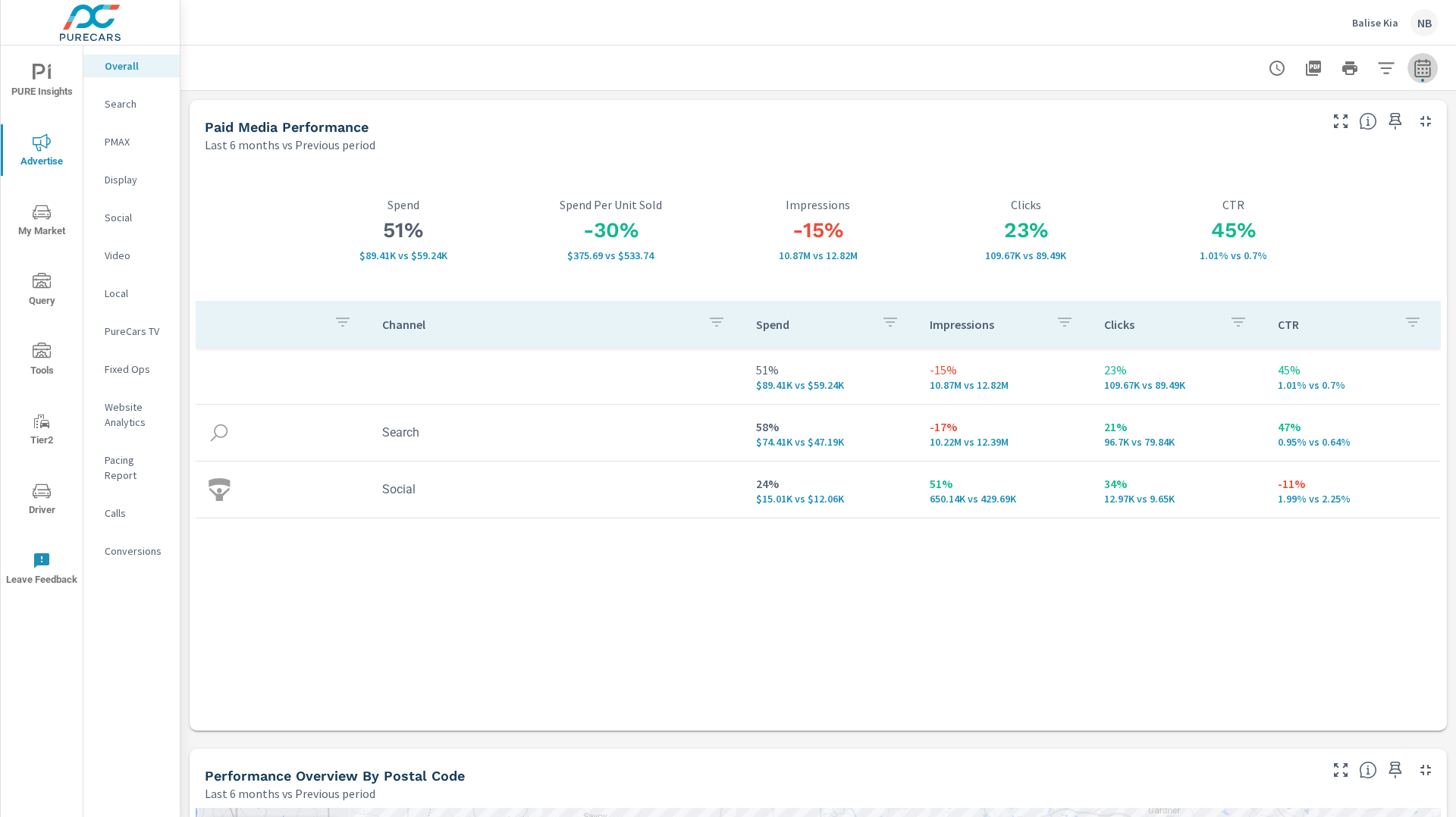
click at [1423, 67] on icon "button" at bounding box center [1422, 68] width 19 height 19
select select "Last 6 months"
select select "Previous period"
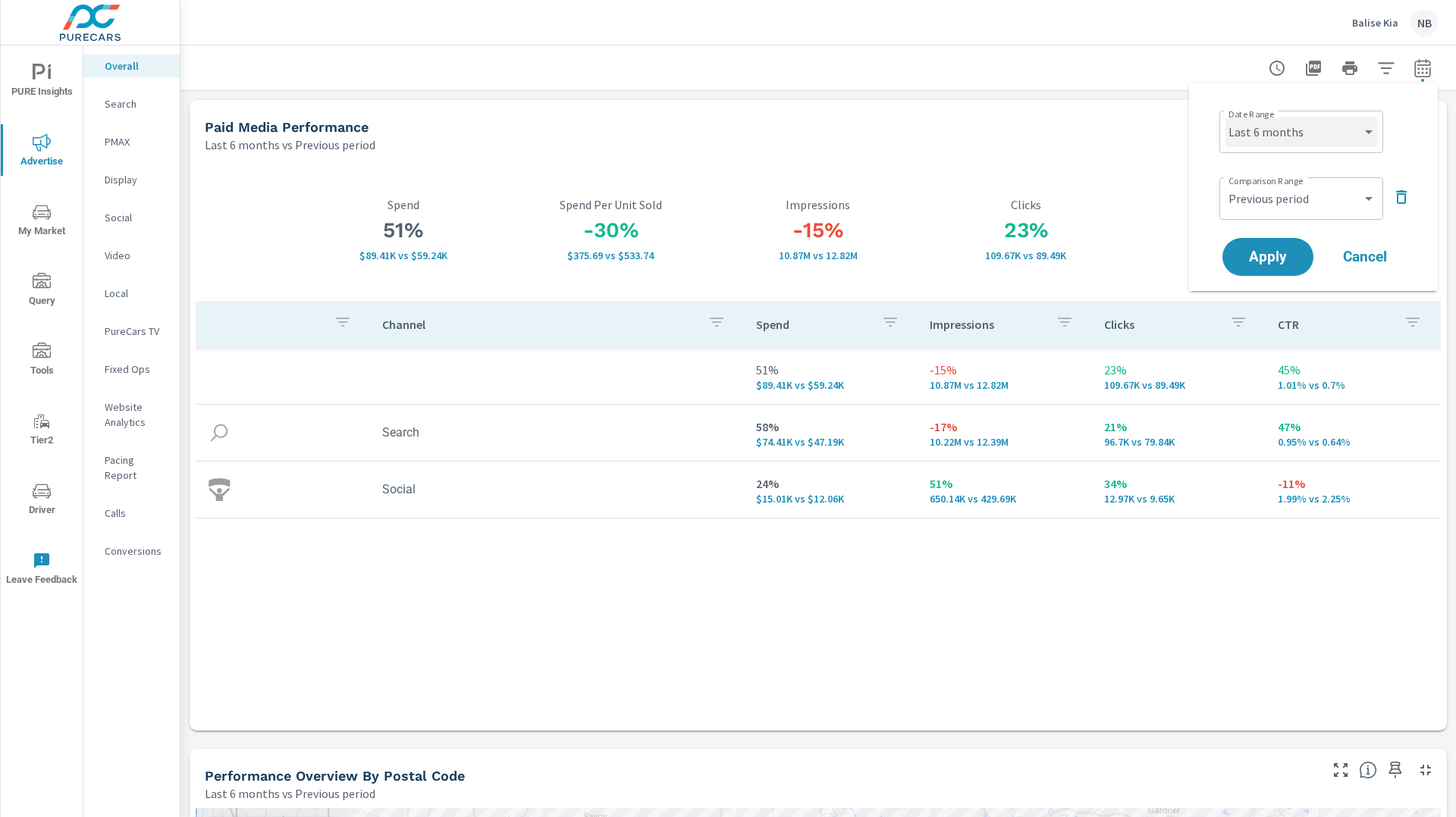
click at [1295, 139] on select "Custom Yesterday Last week Last 7 days Last 14 days Last 30 days Last 45 days L…" at bounding box center [1300, 131] width 152 height 30
select select "Last month"
click at [1225, 117] on select "Custom Yesterday Last week Last 7 days Last 14 days Last 30 days Last 45 days L…" at bounding box center [1300, 131] width 152 height 30
drag, startPoint x: 1393, startPoint y: 196, endPoint x: 1341, endPoint y: 235, distance: 65.0
click at [1393, 197] on icon "button" at bounding box center [1401, 197] width 19 height 19
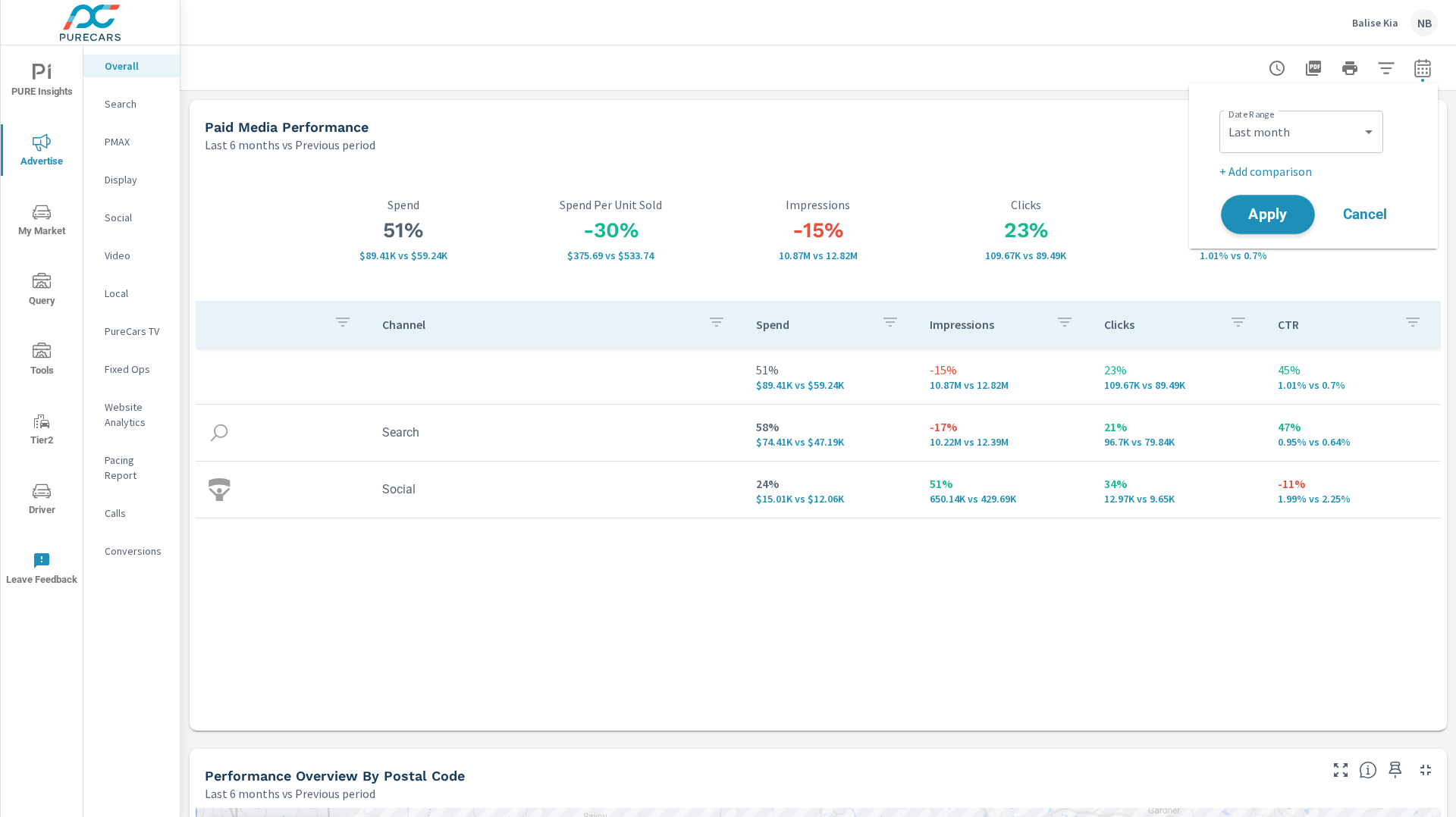
click at [1289, 223] on button "Apply" at bounding box center [1268, 215] width 94 height 39
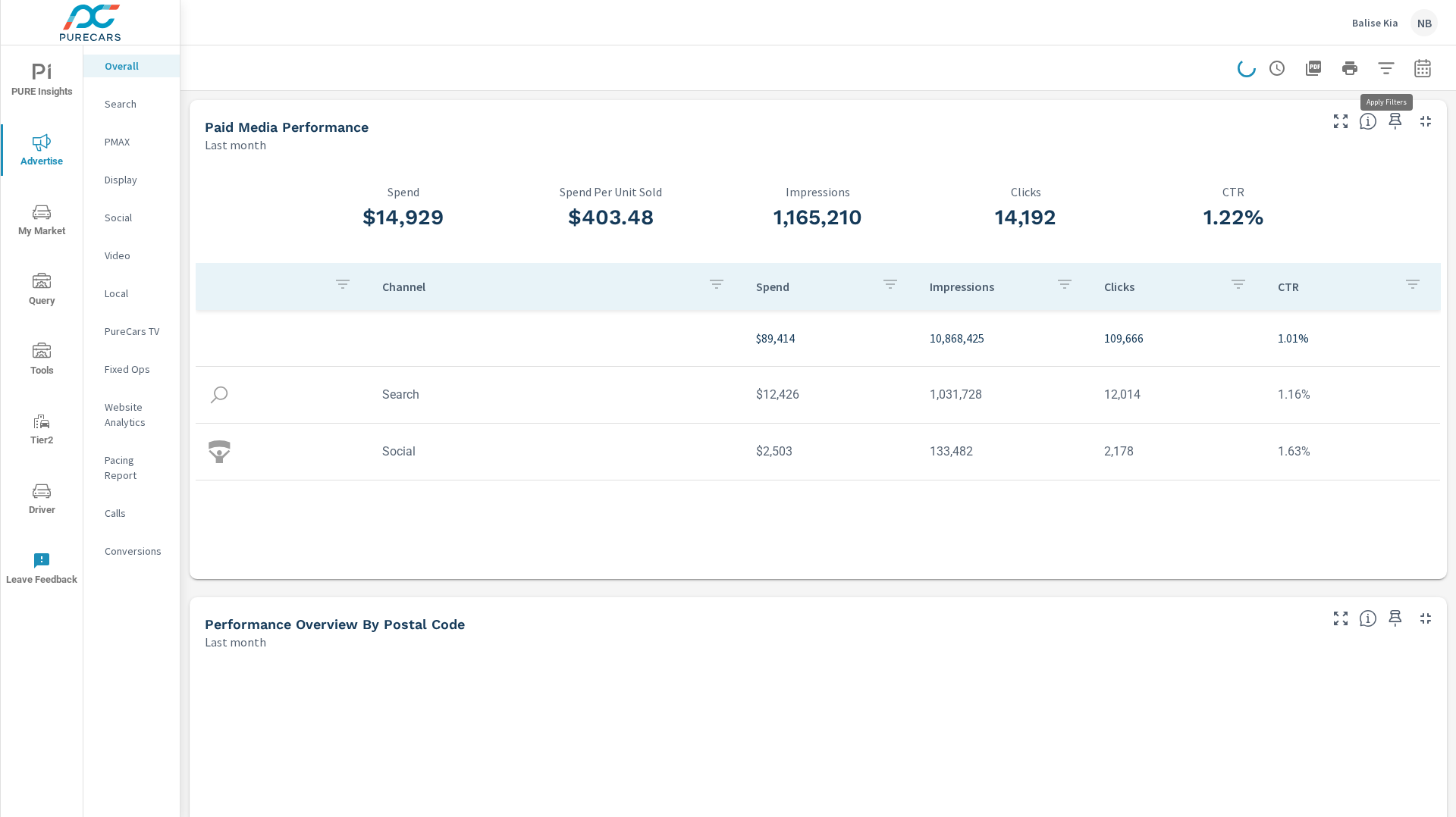
click at [1384, 67] on icon "button" at bounding box center [1385, 68] width 19 height 19
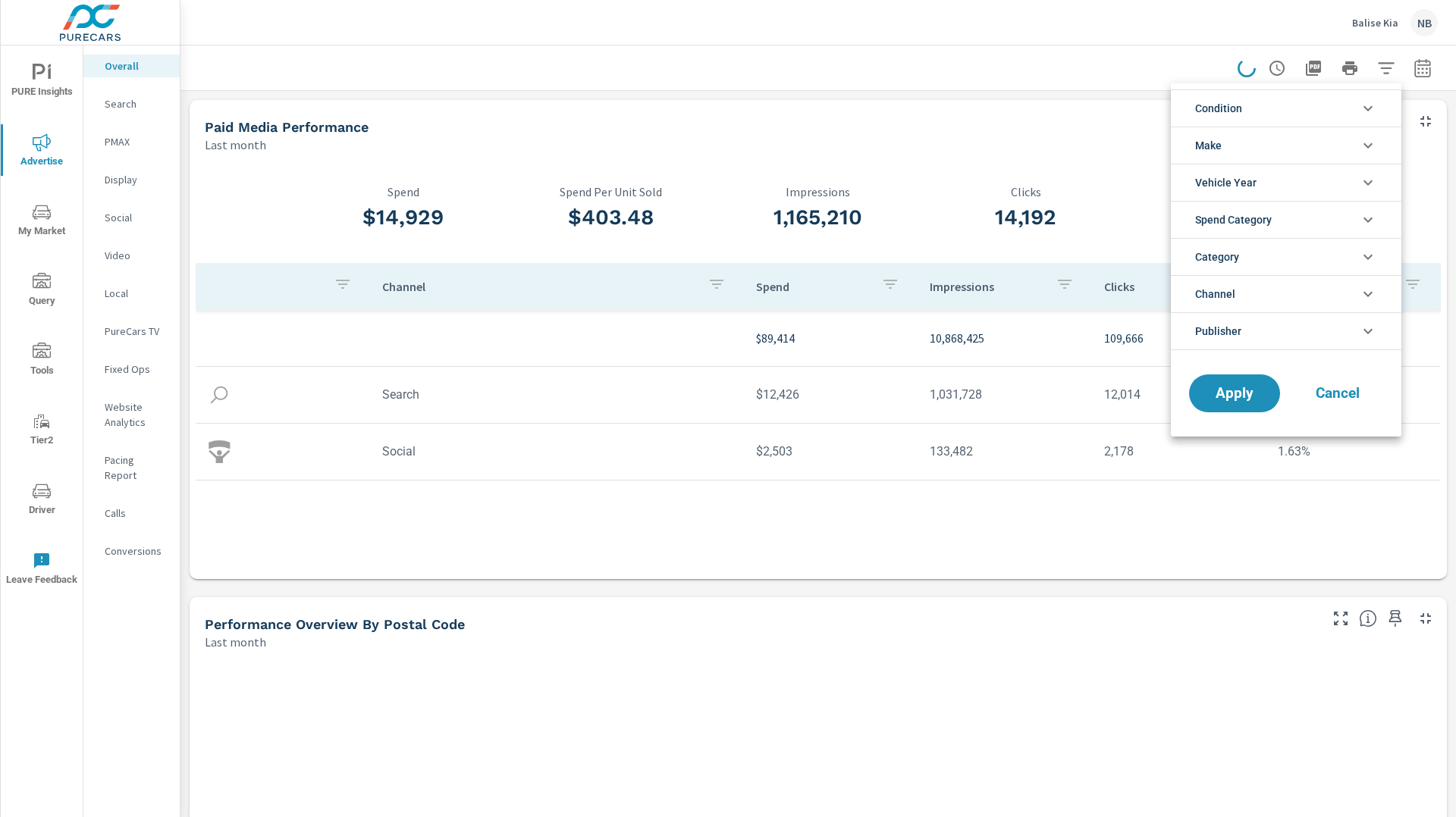
click at [1305, 320] on li "Publisher" at bounding box center [1286, 331] width 230 height 38
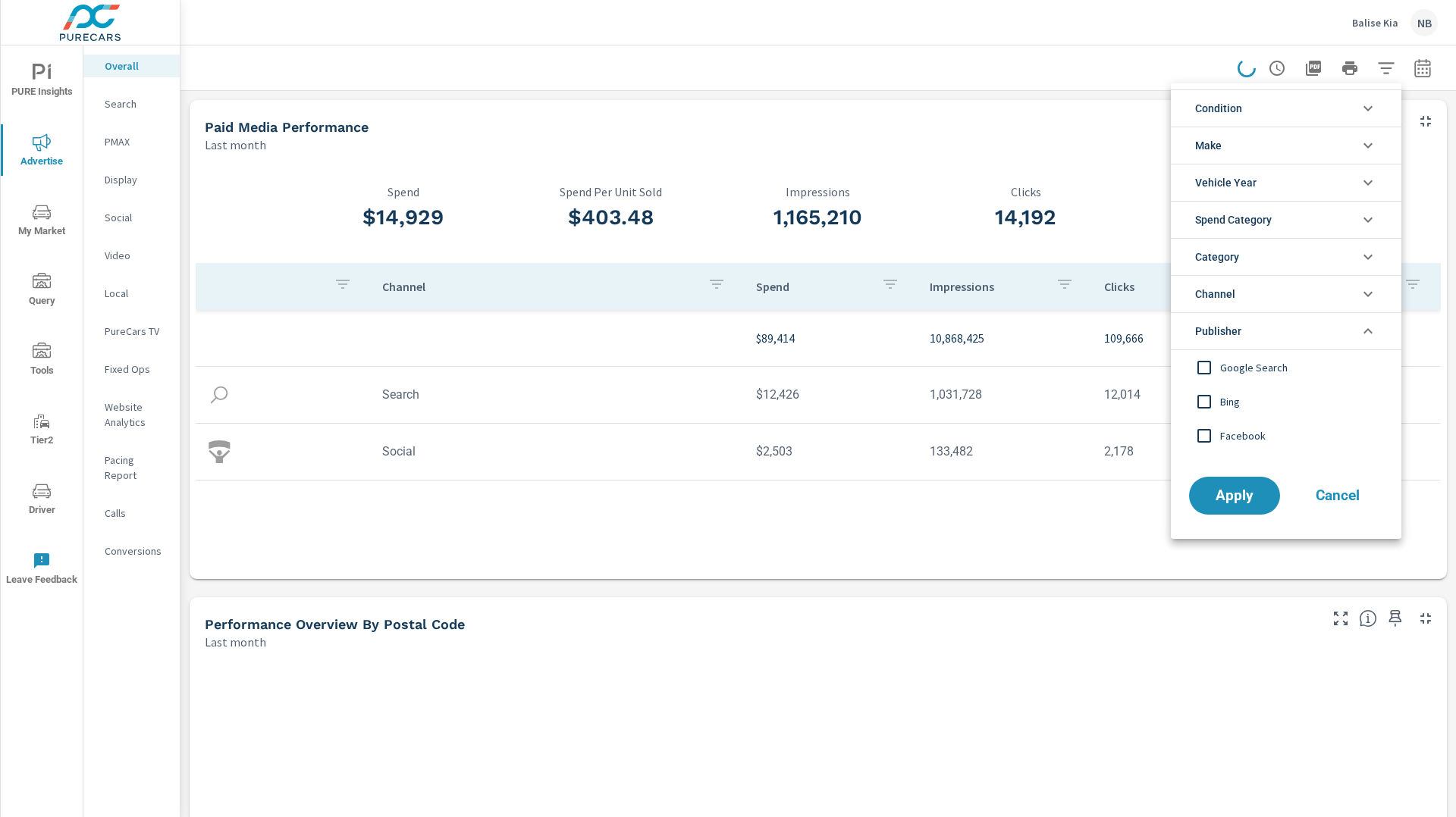
click at [1215, 402] on input "filter options" at bounding box center [1204, 402] width 32 height 32
drag, startPoint x: 1242, startPoint y: 488, endPoint x: 1298, endPoint y: 460, distance: 62.6
click at [1242, 489] on span "Apply" at bounding box center [1235, 496] width 61 height 14
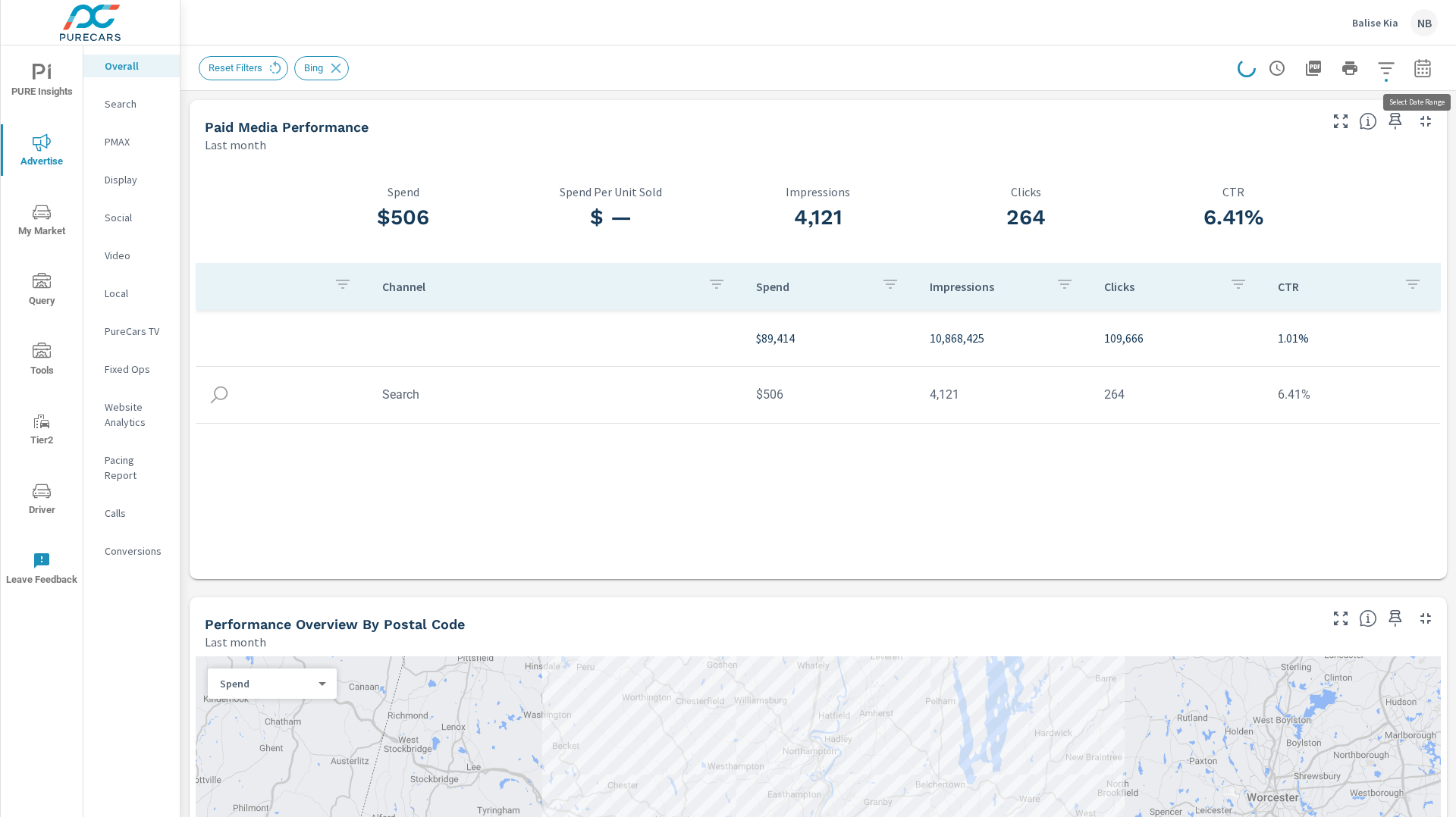
click at [1429, 72] on icon "button" at bounding box center [1422, 68] width 19 height 19
click at [1328, 116] on div "Custom Yesterday Last week Last 7 days Last 14 days Last 30 days Last 45 days L…" at bounding box center [1300, 131] width 164 height 42
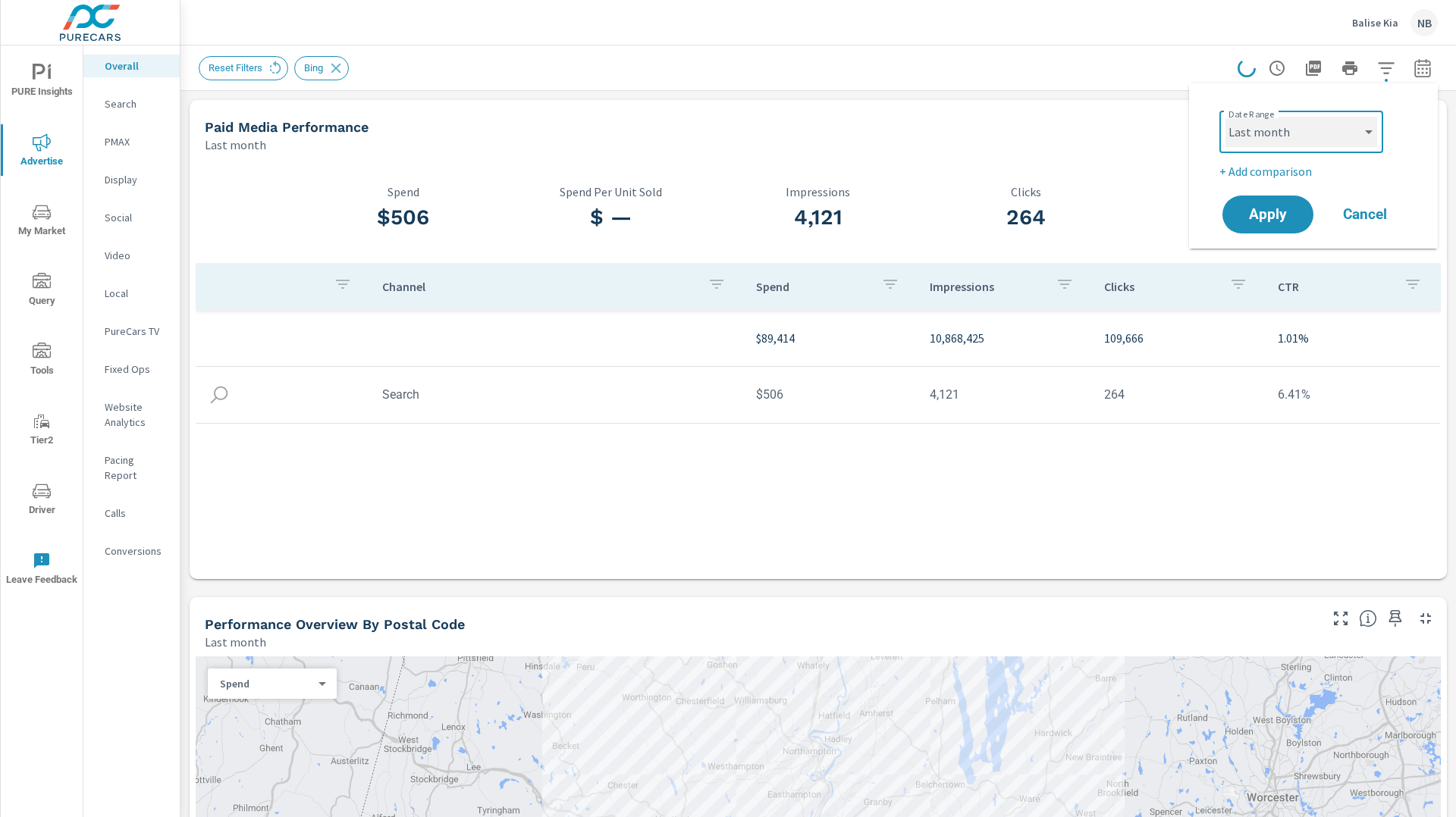
click at [1328, 125] on select "Custom [DATE] Last week Last 7 days Last 14 days Last 30 days Last 45 days Last…" at bounding box center [1300, 131] width 152 height 30
select select "Last 6 months"
click at [1225, 117] on select "Custom [DATE] Last week Last 7 days Last 14 days Last 30 days Last 45 days Last…" at bounding box center [1300, 131] width 152 height 30
click at [1262, 172] on p "+ Add comparison" at bounding box center [1316, 171] width 194 height 19
select select "Previous period"
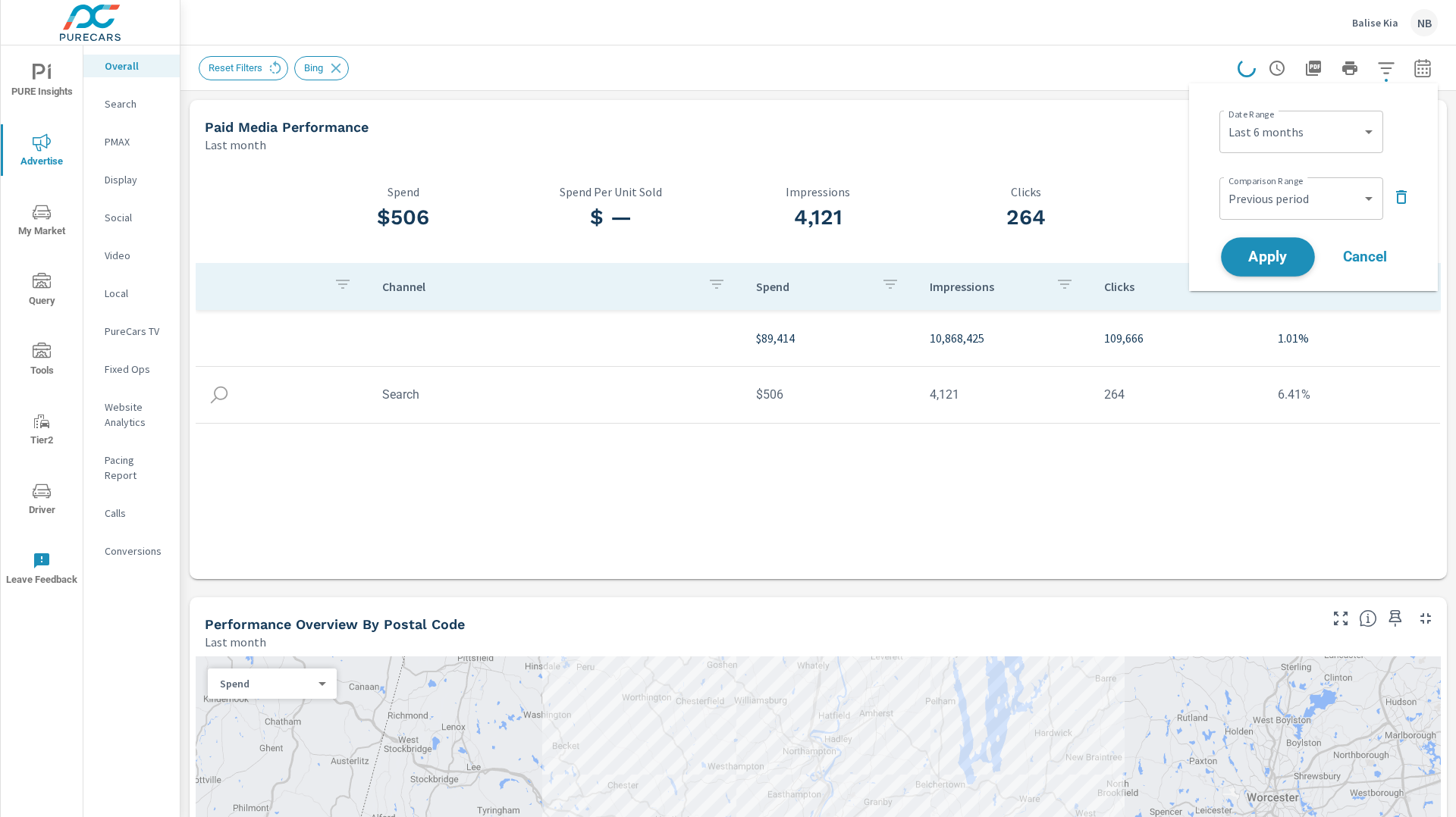
click at [1245, 250] on span "Apply" at bounding box center [1267, 257] width 62 height 15
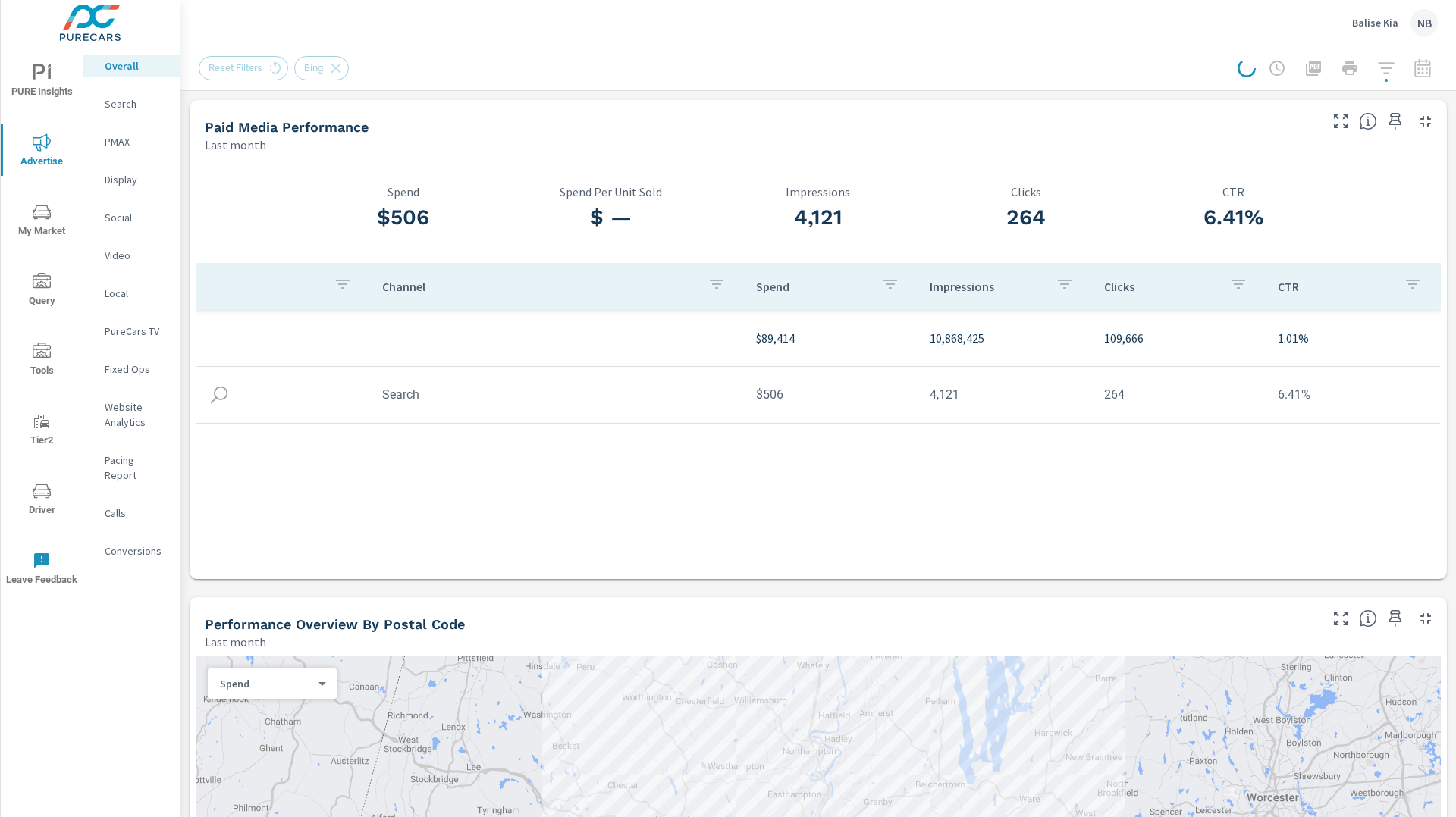
click at [27, 223] on span "My Market" at bounding box center [41, 221] width 73 height 37
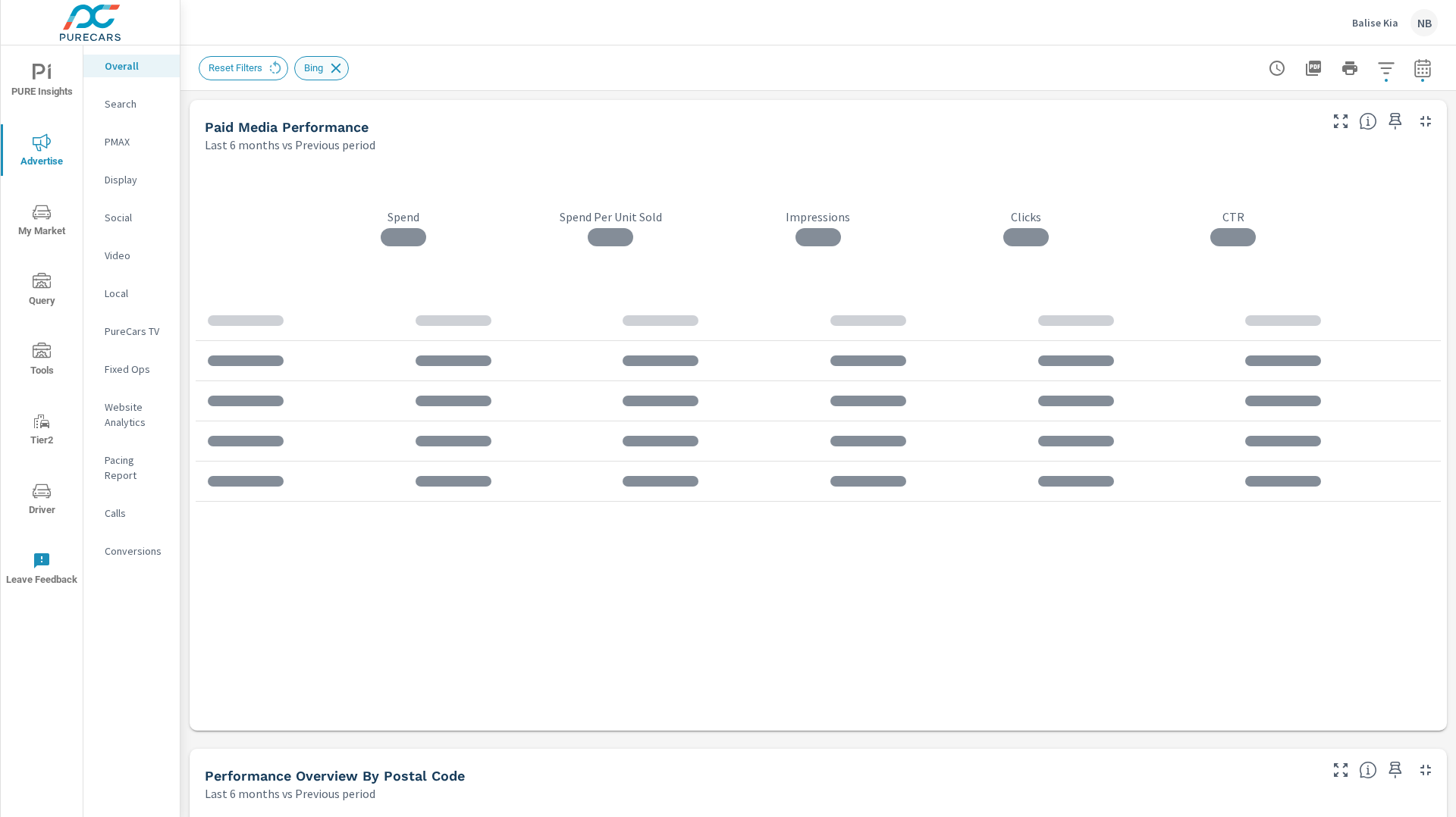
click at [339, 71] on icon at bounding box center [335, 68] width 17 height 17
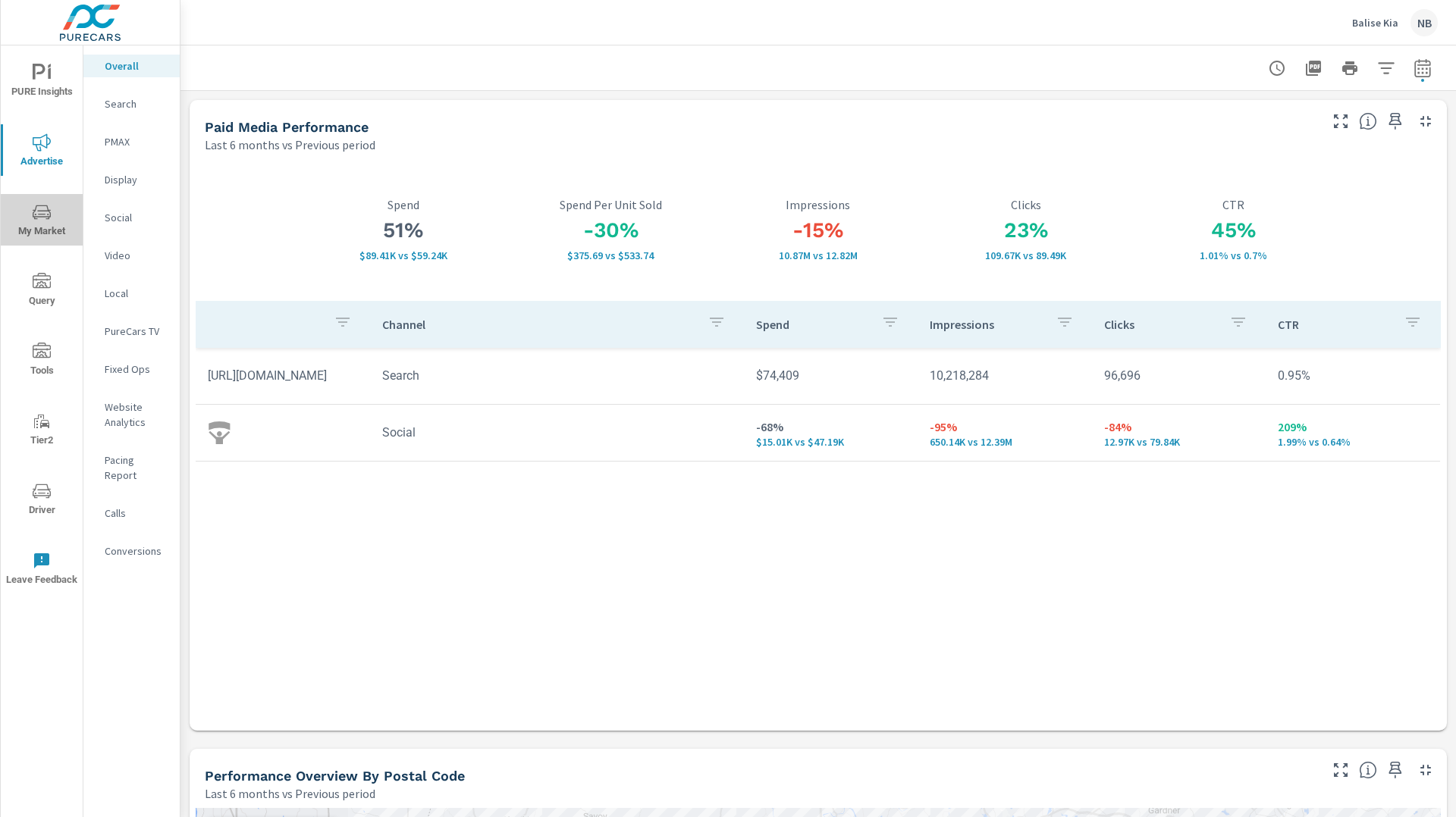
click at [28, 218] on span "My Market" at bounding box center [41, 221] width 73 height 37
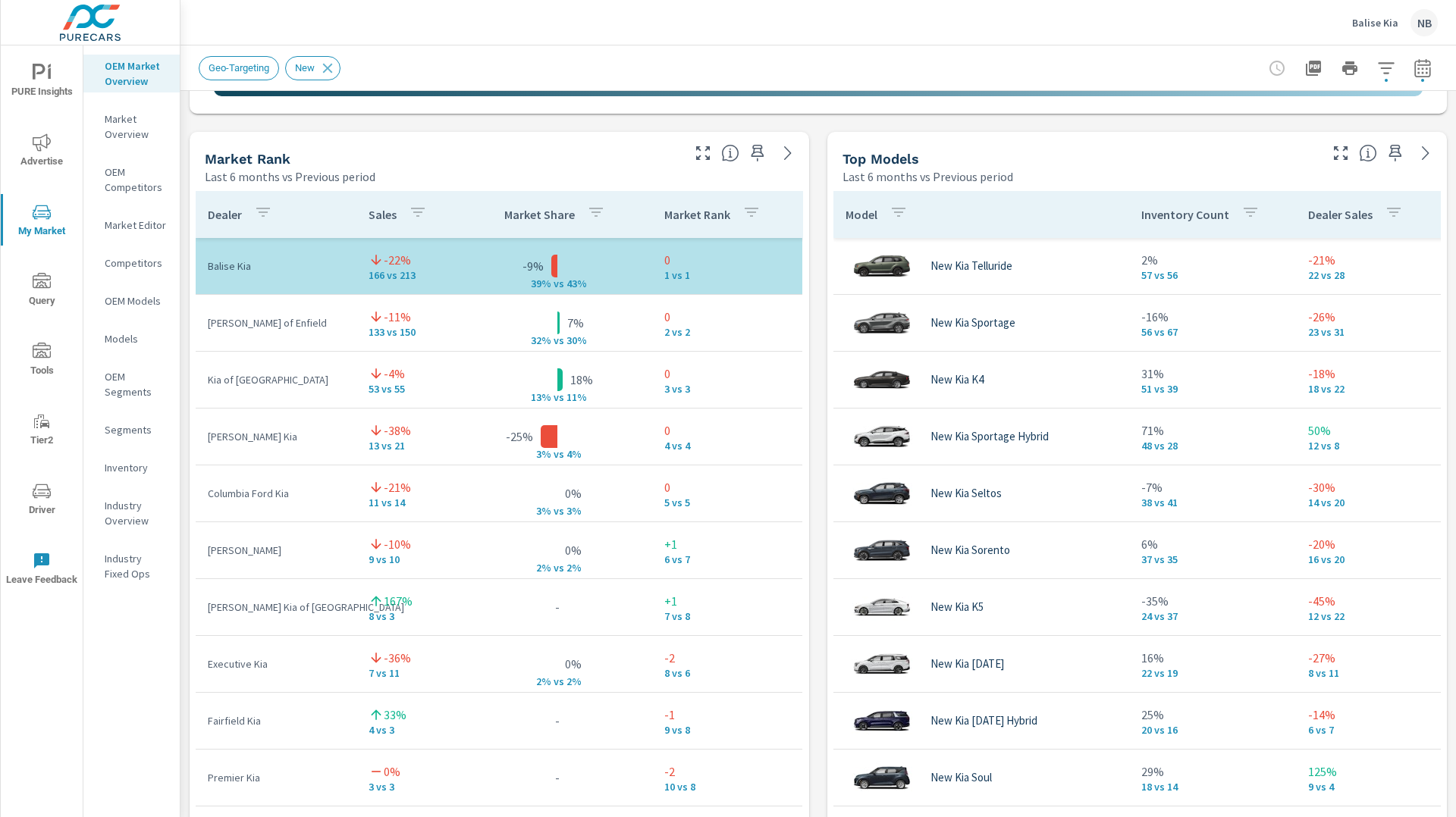
scroll to position [942, 0]
click at [1388, 72] on icon "button" at bounding box center [1385, 68] width 19 height 19
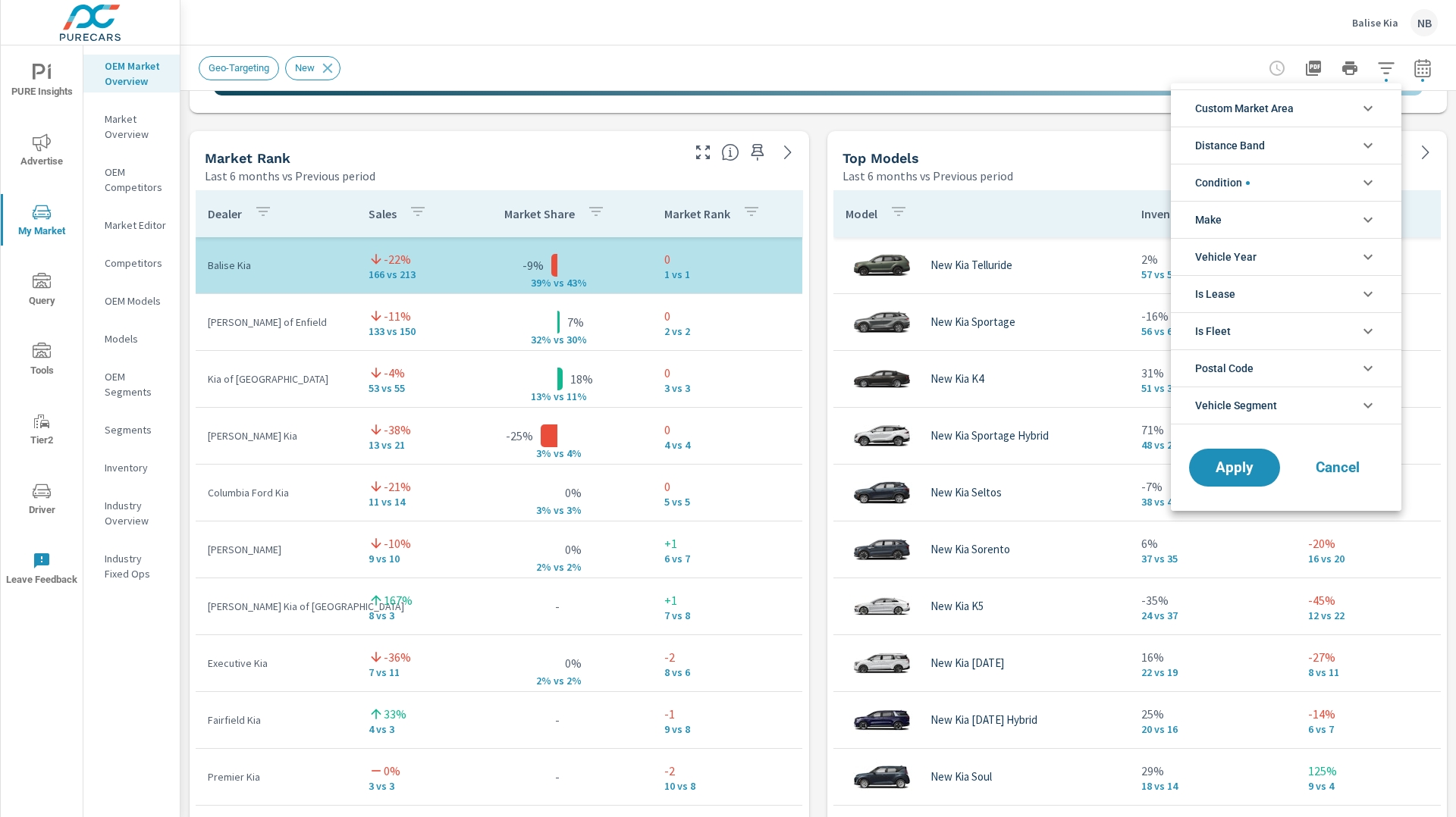
click at [1303, 187] on li "Condition" at bounding box center [1286, 182] width 230 height 37
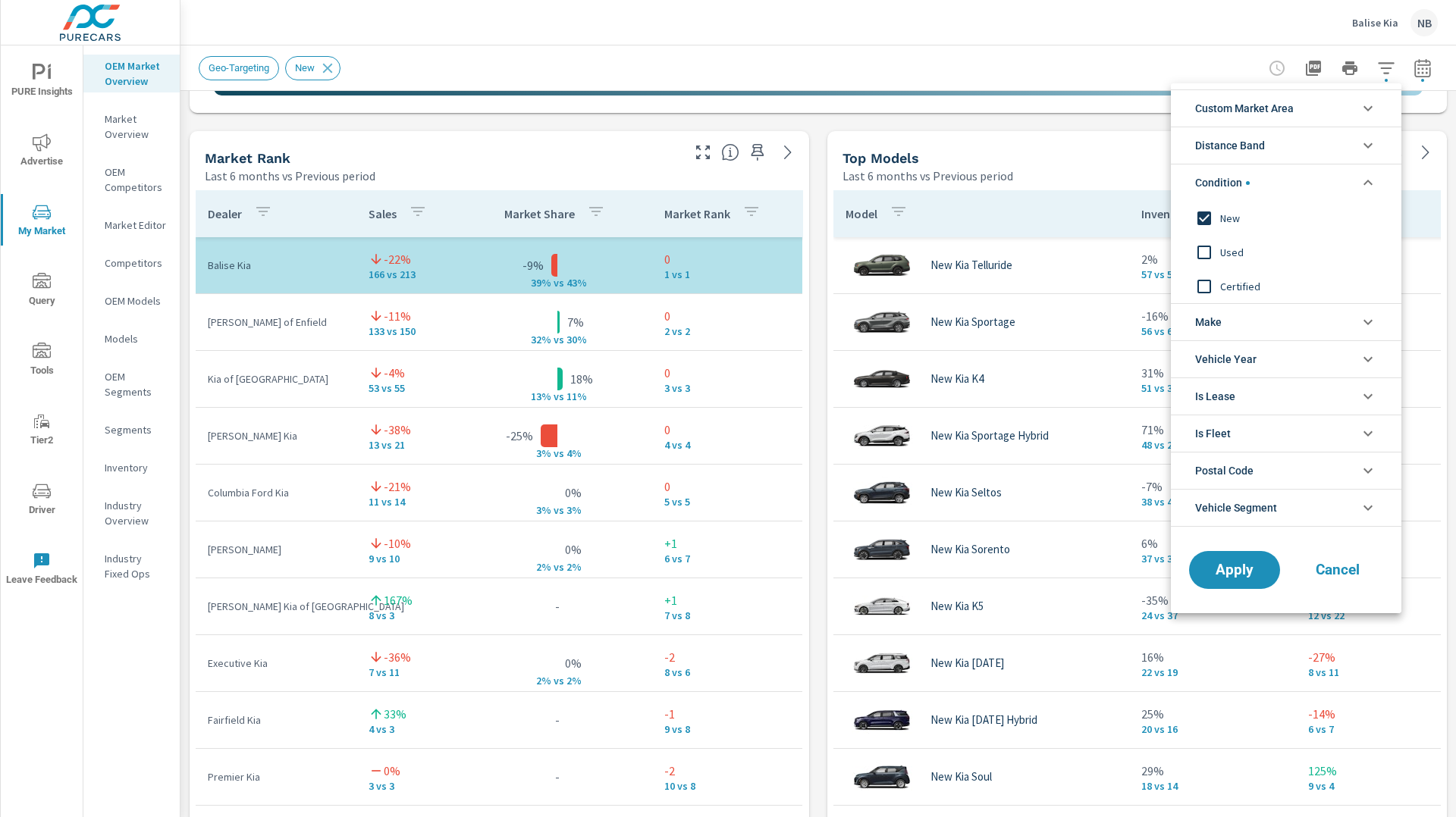
click at [1222, 259] on span "Used" at bounding box center [1302, 252] width 166 height 19
click at [1222, 219] on span "New" at bounding box center [1302, 218] width 166 height 19
click at [1249, 567] on span "Apply" at bounding box center [1234, 570] width 62 height 15
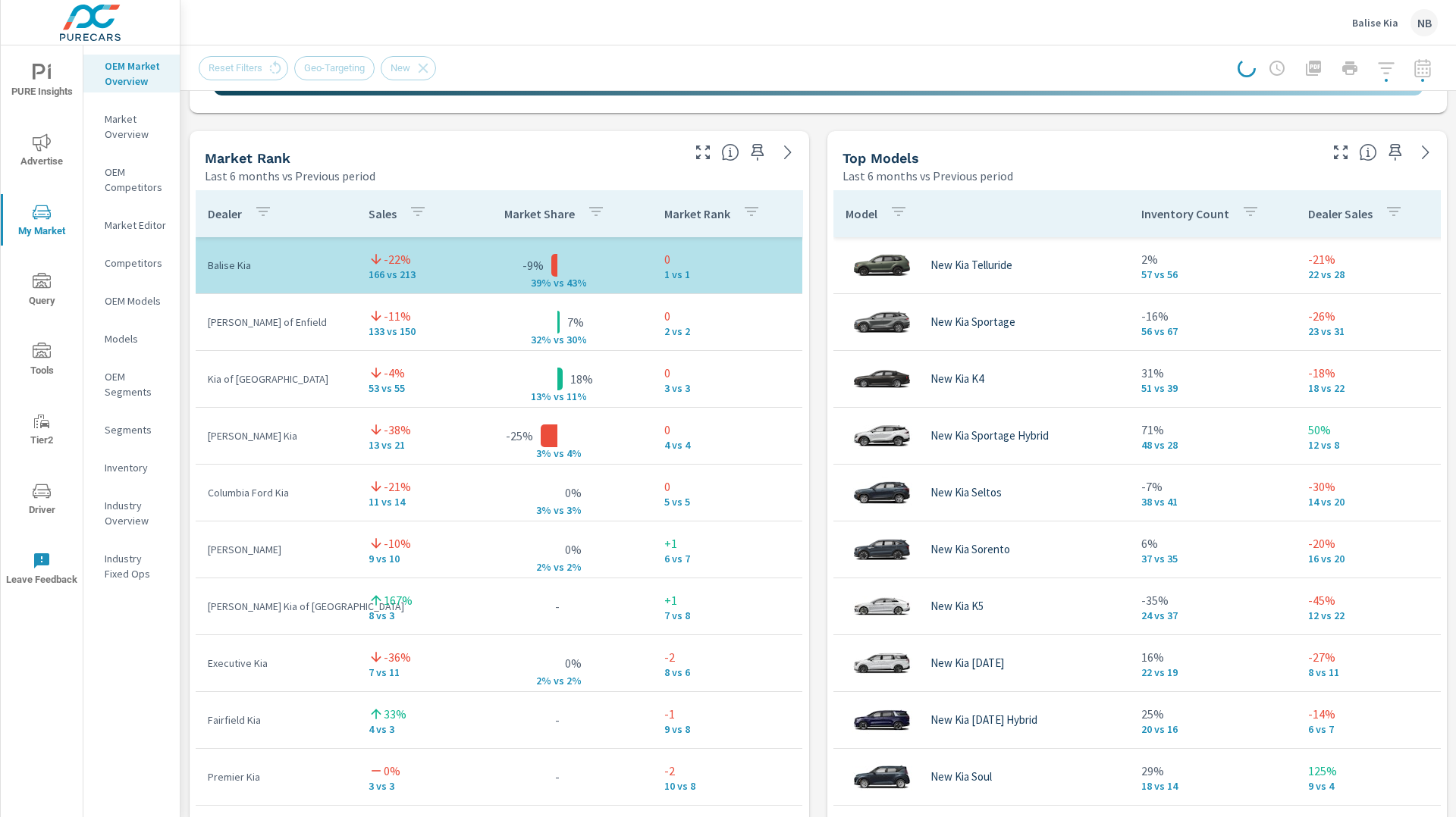
scroll to position [941, 0]
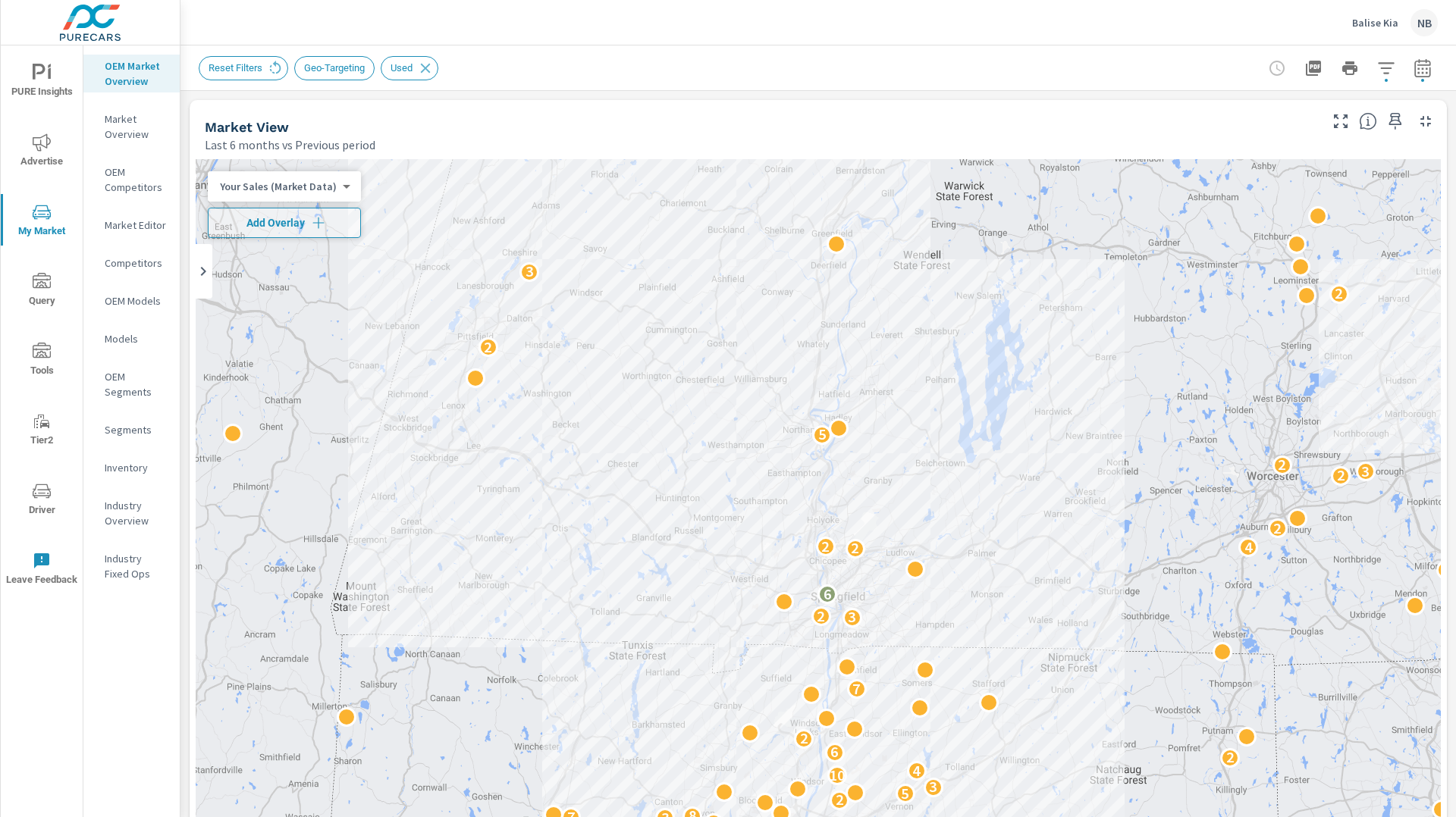
click at [1439, 103] on div at bounding box center [1384, 117] width 124 height 33
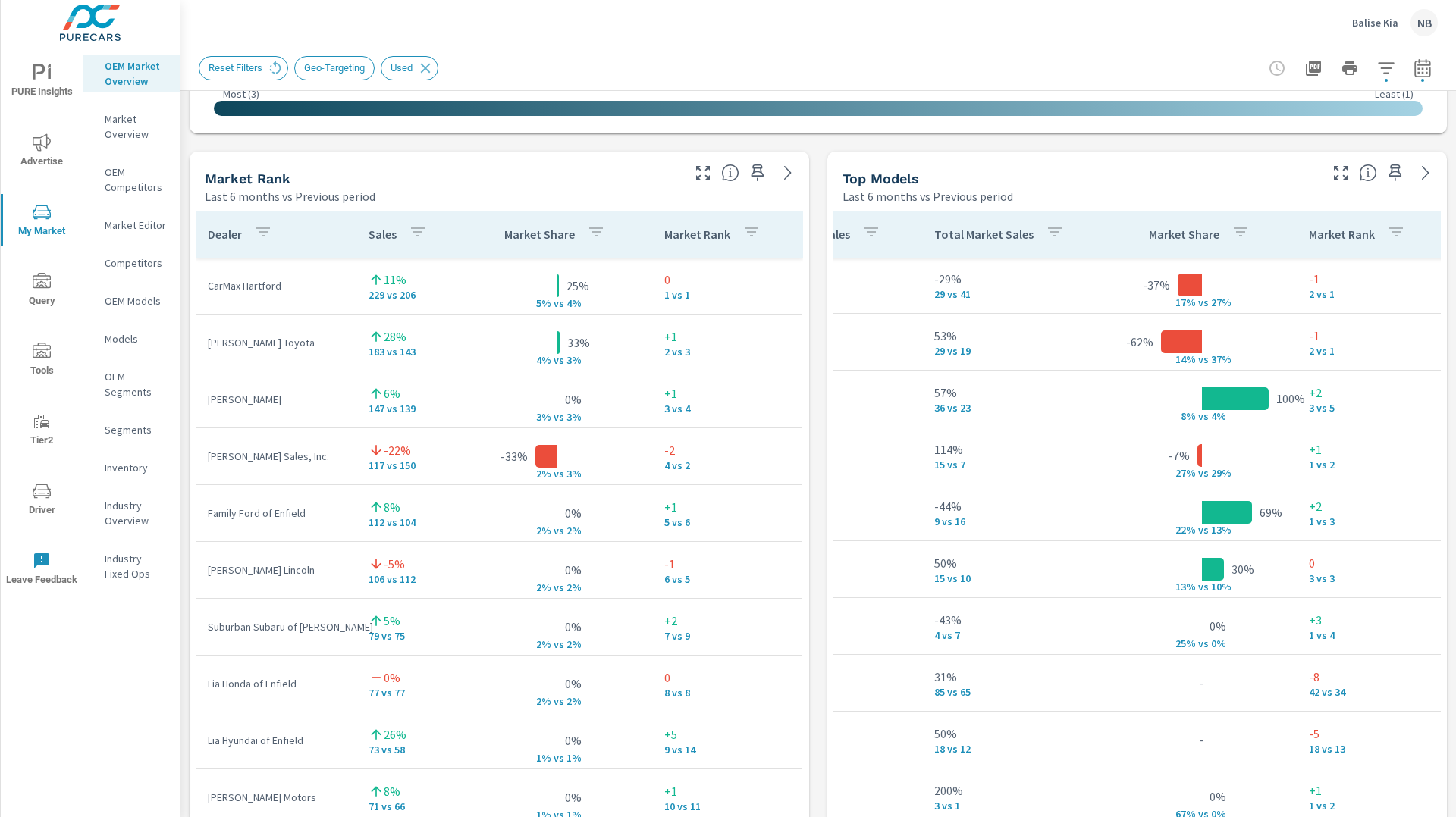
scroll to position [0, 524]
click at [1014, 238] on p "Total Market Sales" at bounding box center [982, 233] width 99 height 15
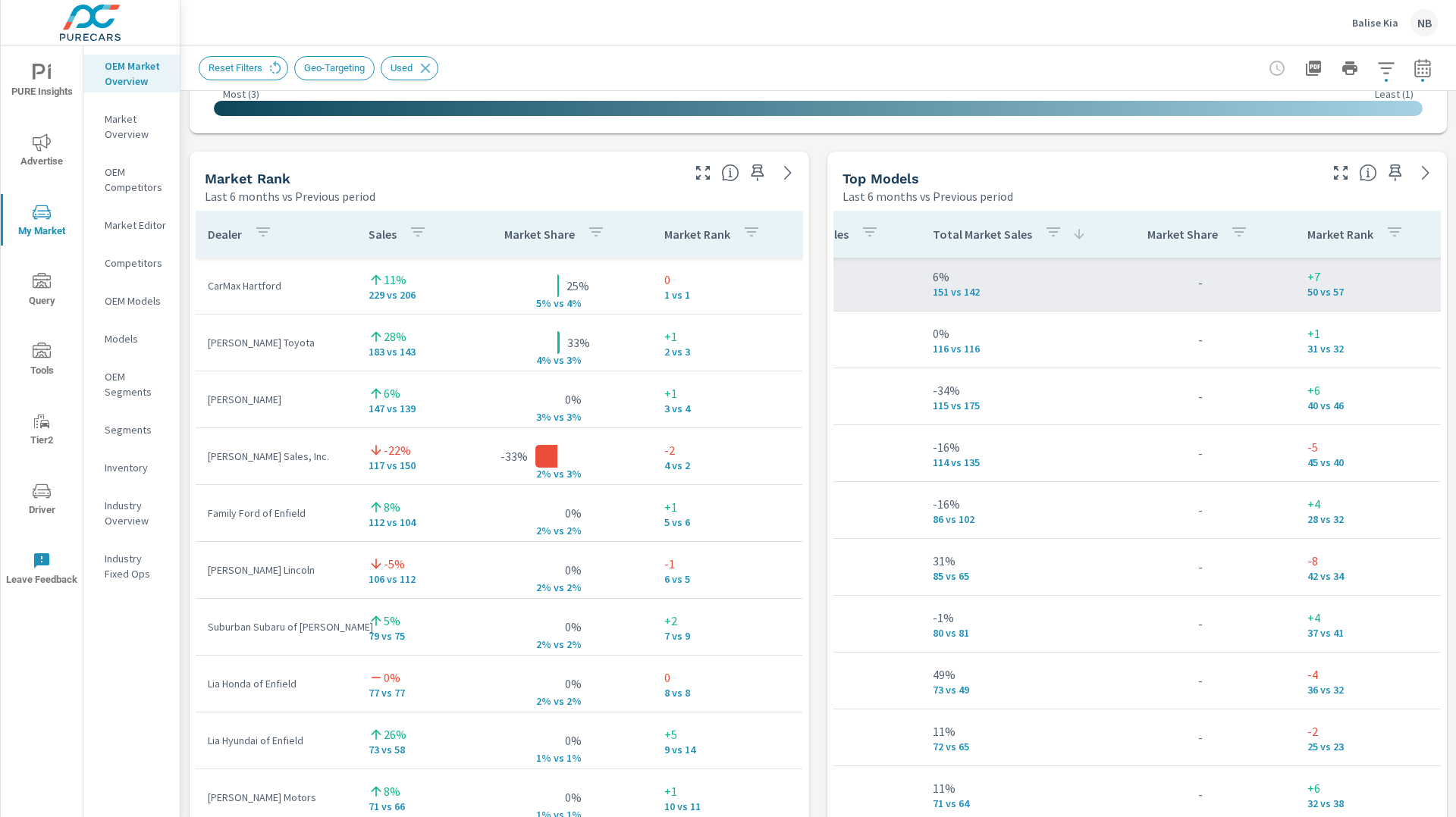
scroll to position [3, 0]
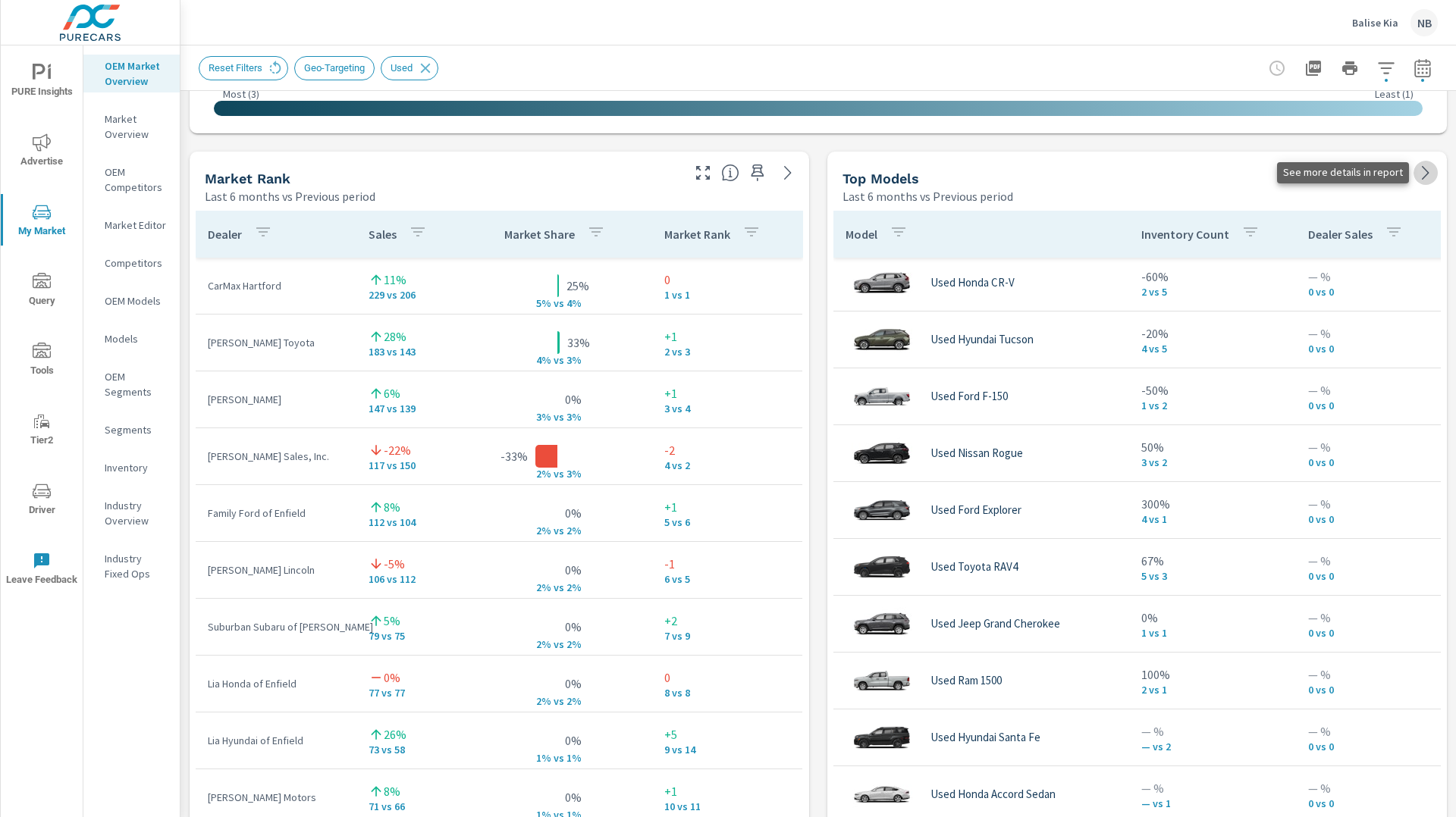
click at [1421, 176] on icon at bounding box center [1426, 172] width 19 height 19
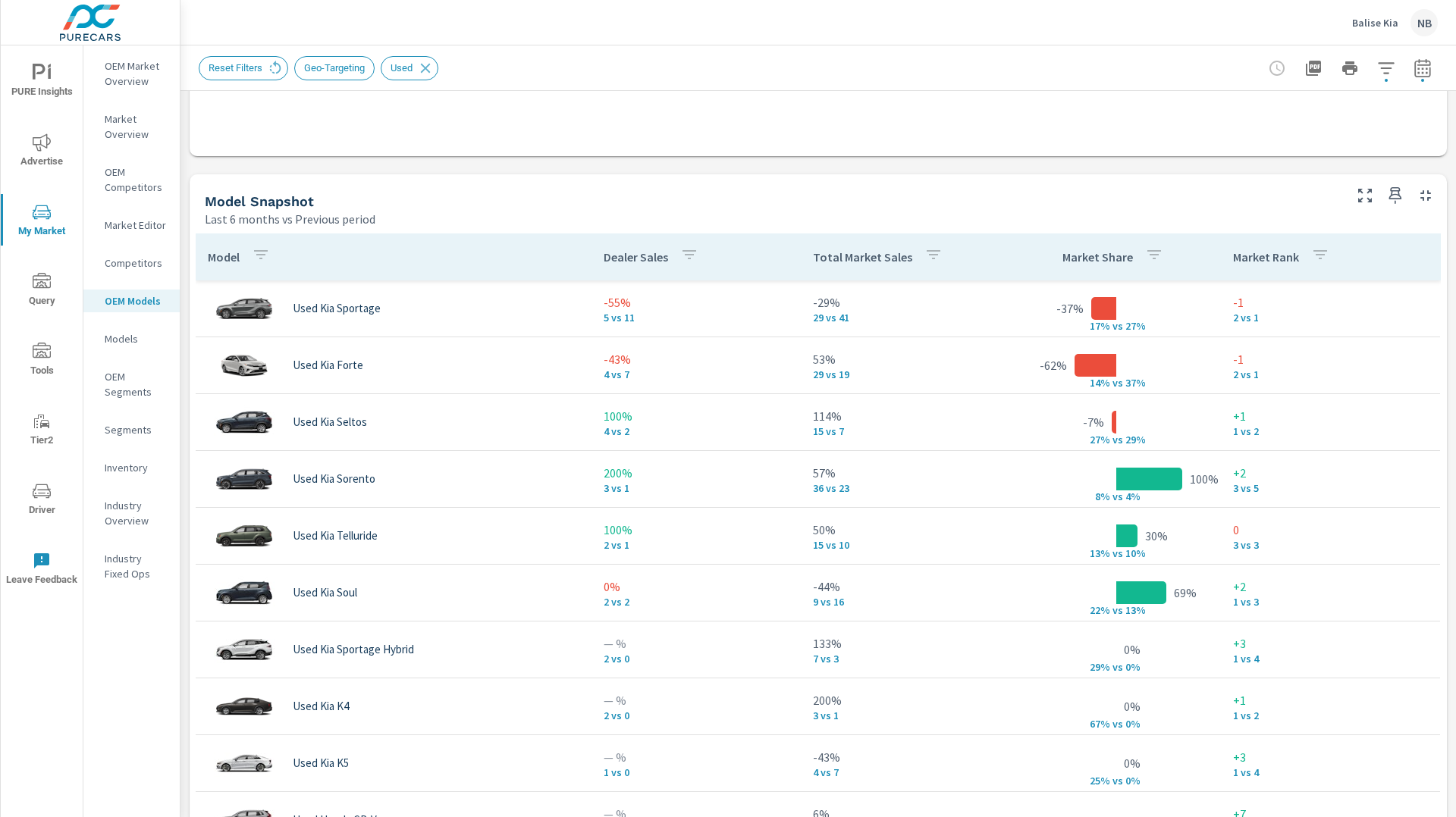
scroll to position [903, 0]
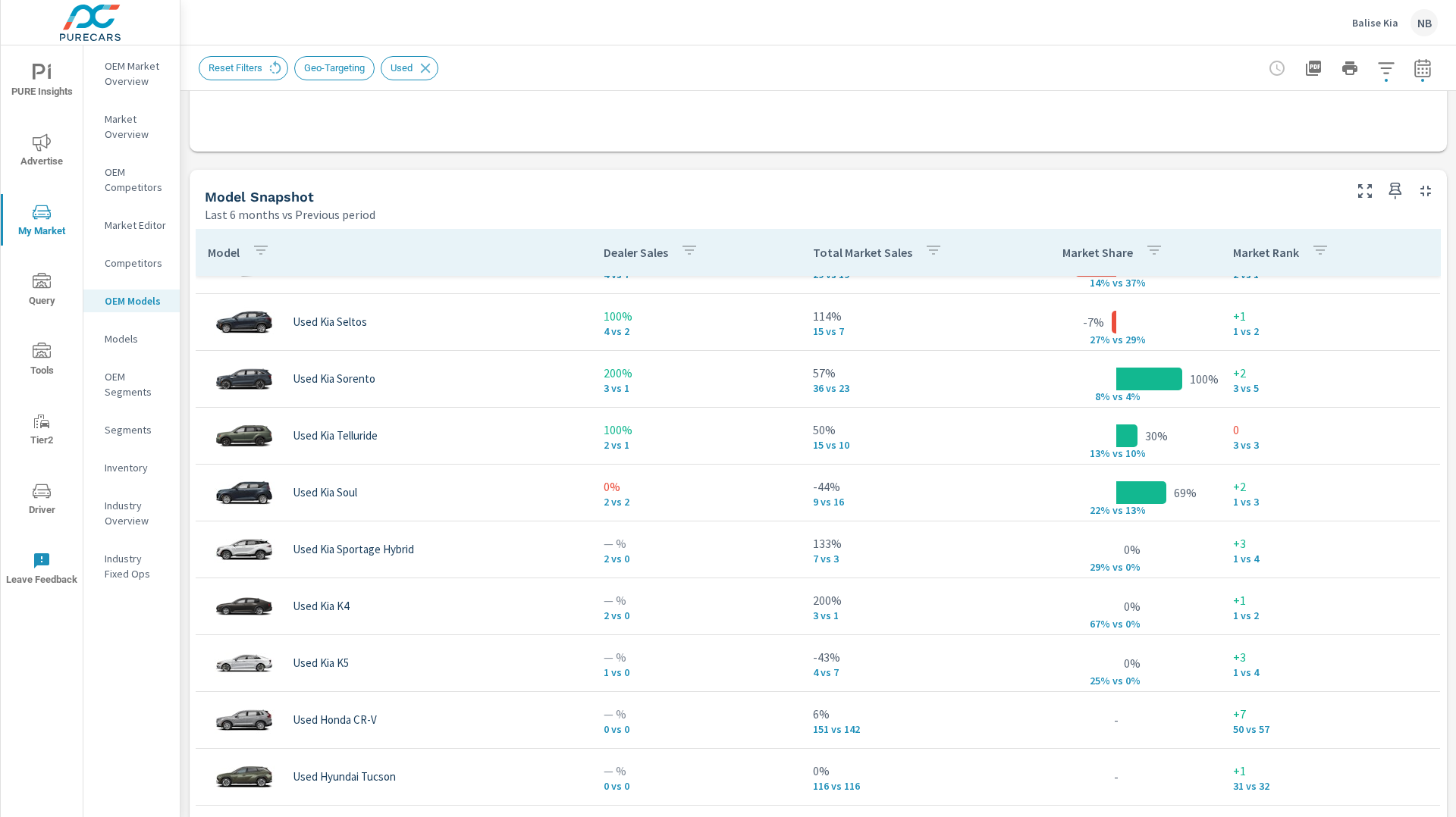
scroll to position [52, 0]
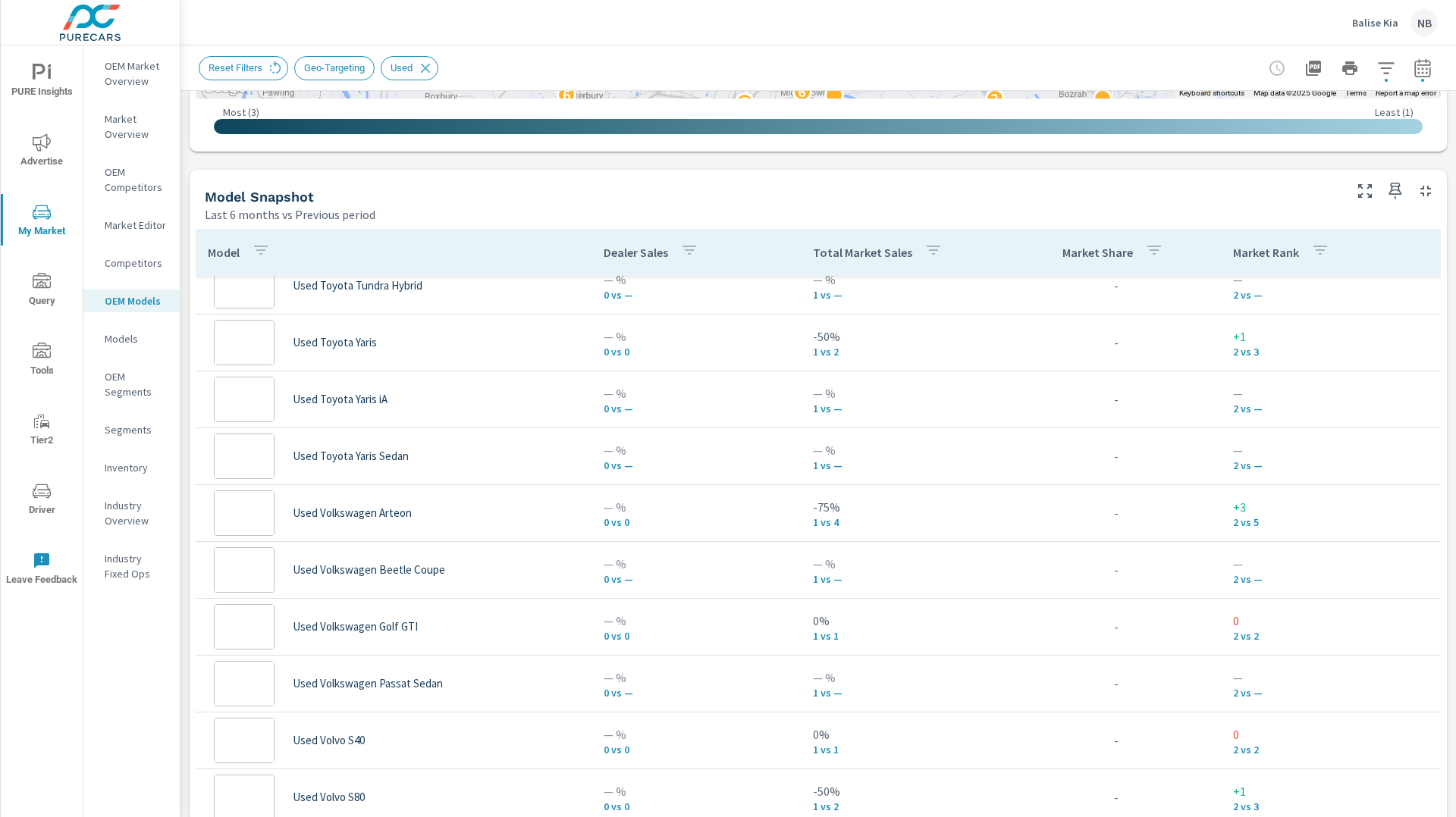
scroll to position [1869, 0]
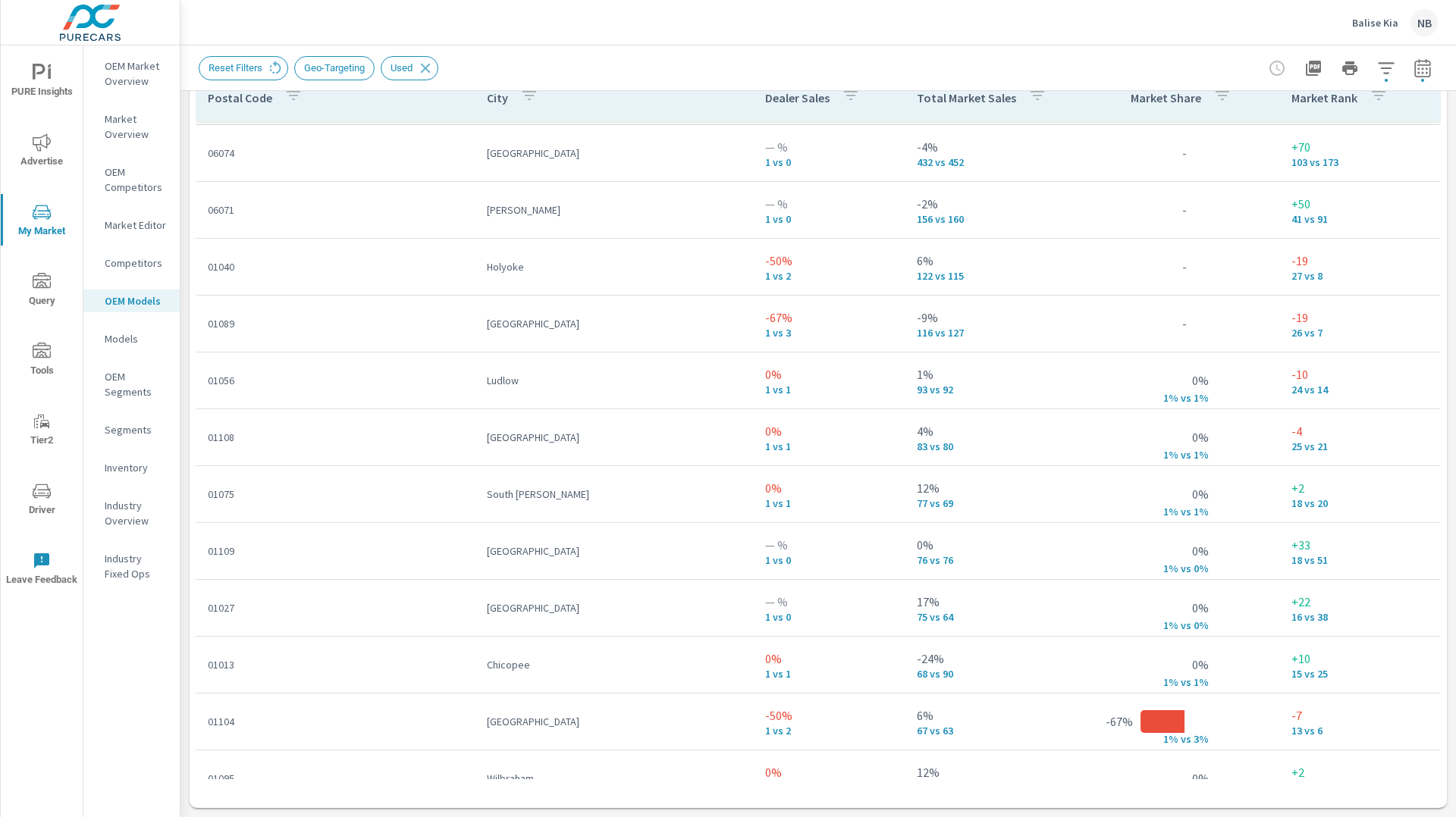
scroll to position [139, 0]
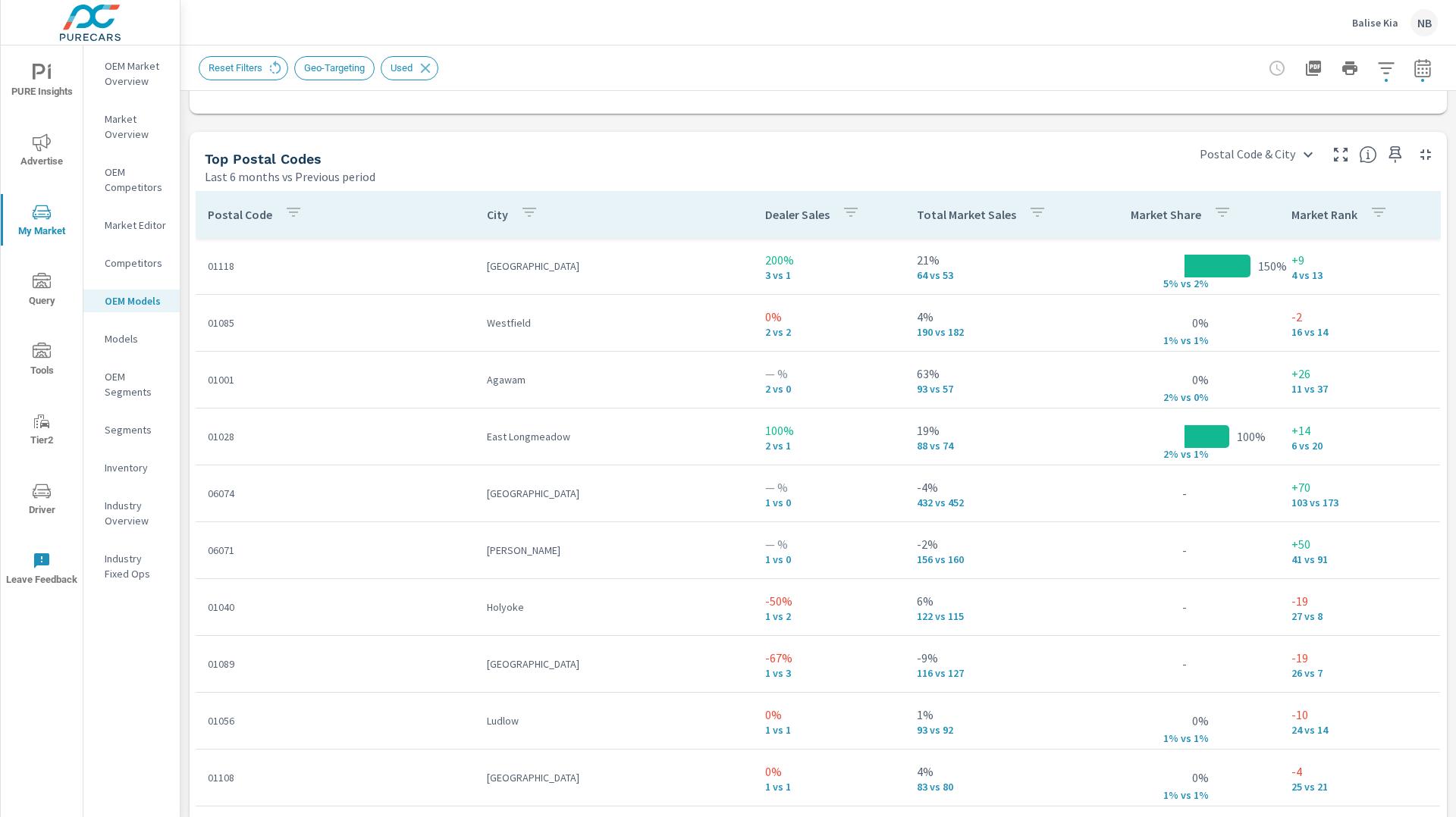
scroll to position [1754, 0]
click at [1028, 211] on icon "button" at bounding box center [1037, 211] width 19 height 19
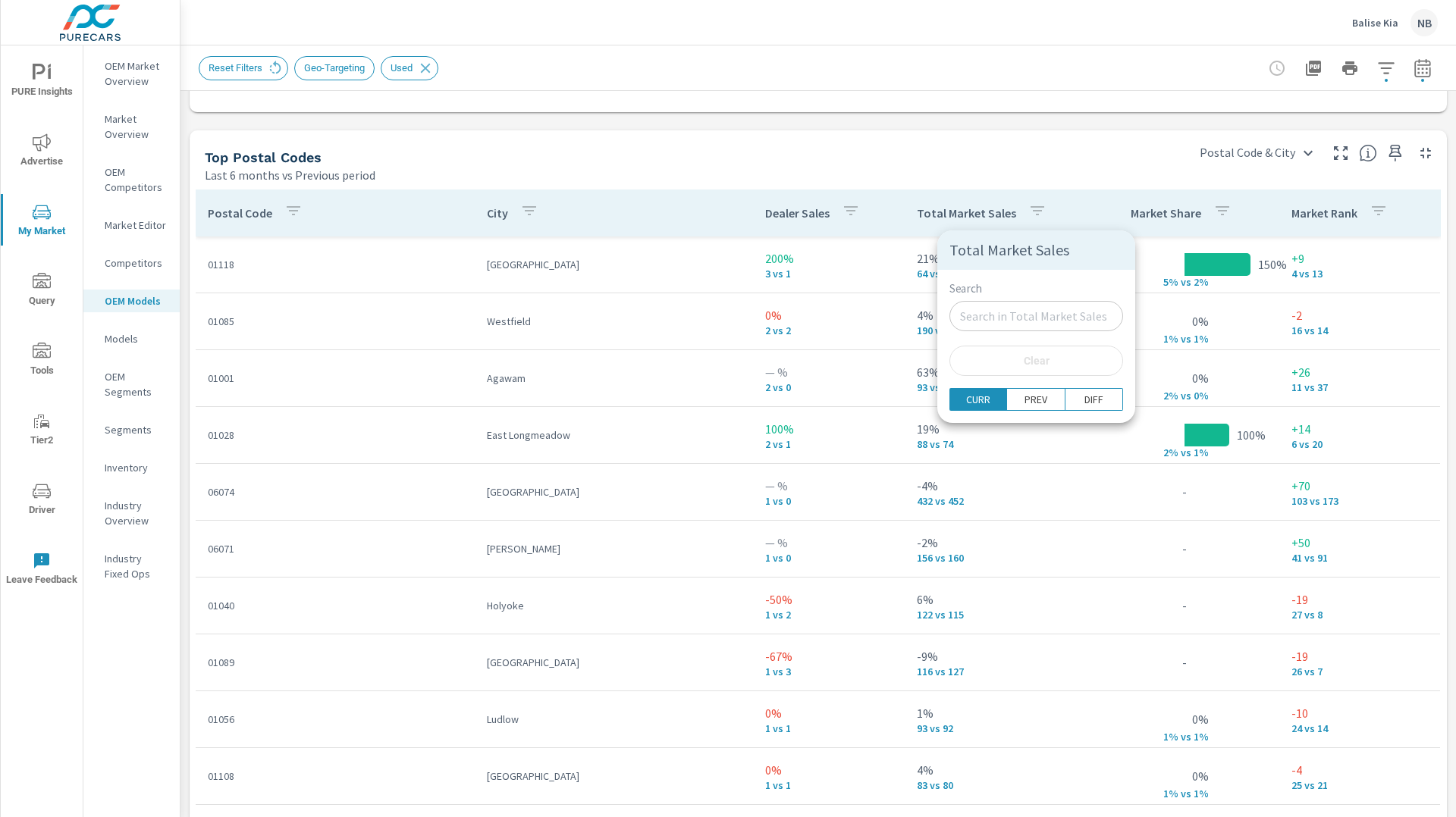
drag, startPoint x: 909, startPoint y: 216, endPoint x: 922, endPoint y: 215, distance: 13.0
click at [909, 216] on div at bounding box center [728, 408] width 1456 height 817
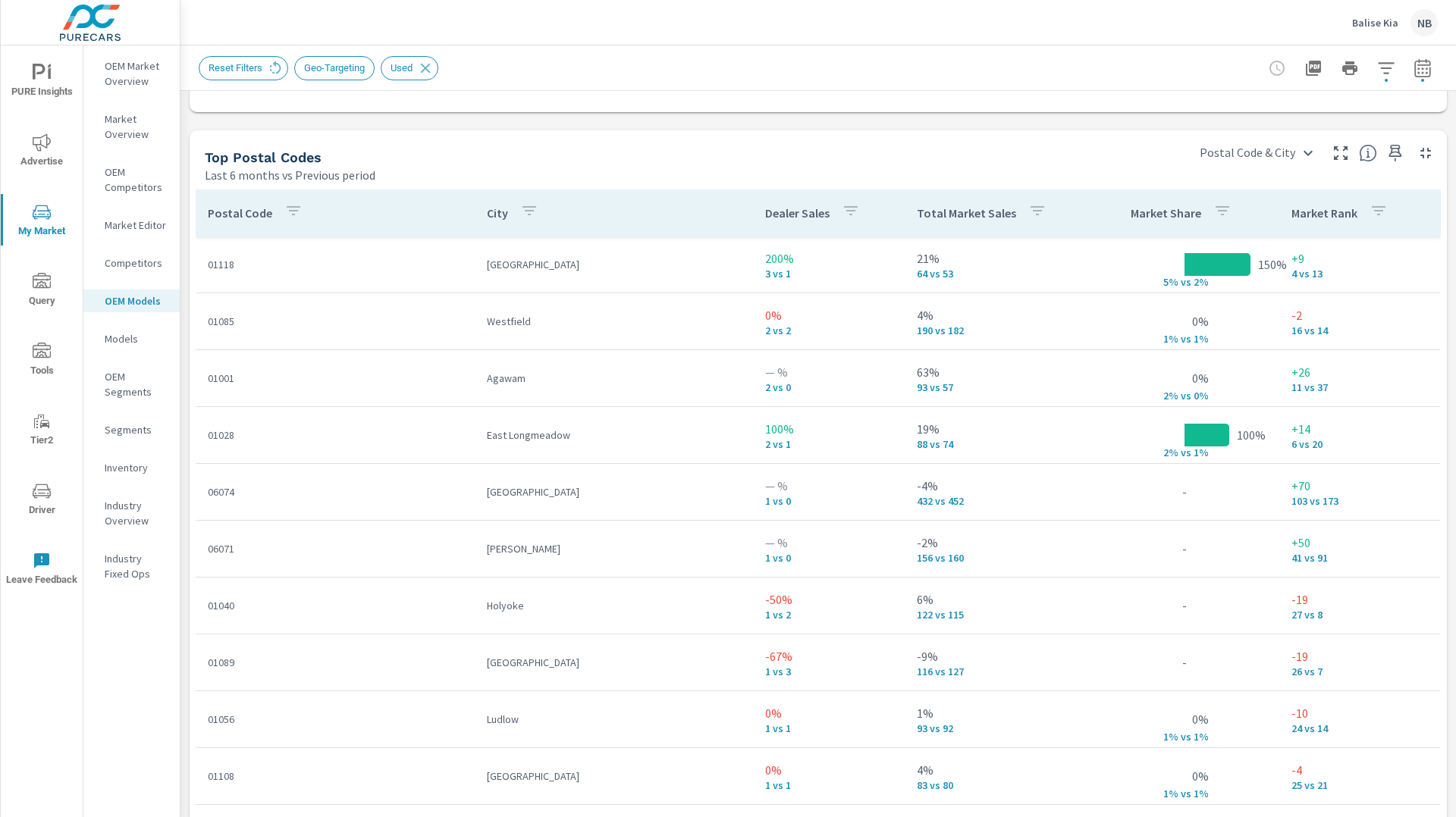
click at [953, 216] on p "Total Market Sales" at bounding box center [966, 213] width 99 height 15
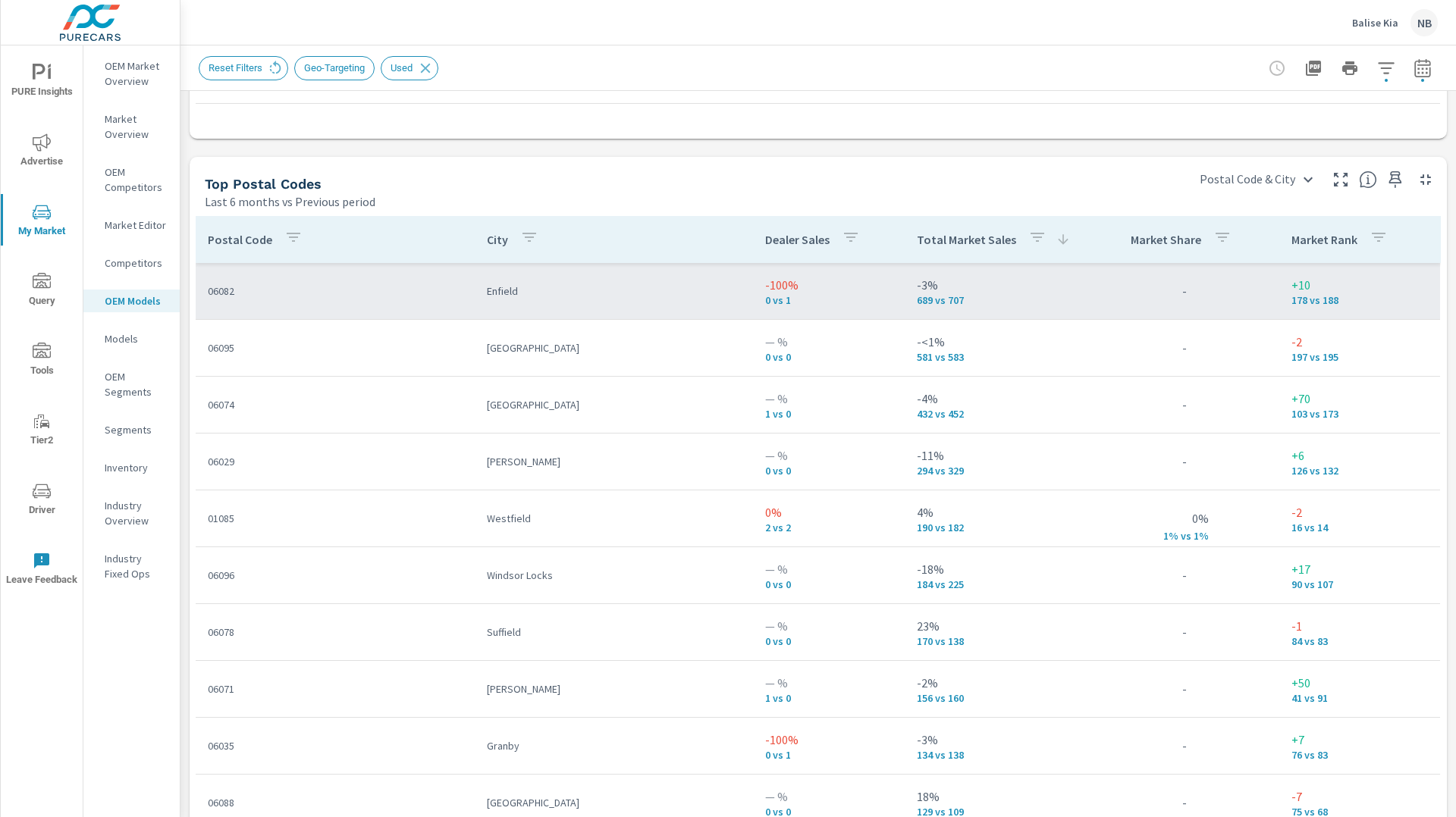
scroll to position [1717, 0]
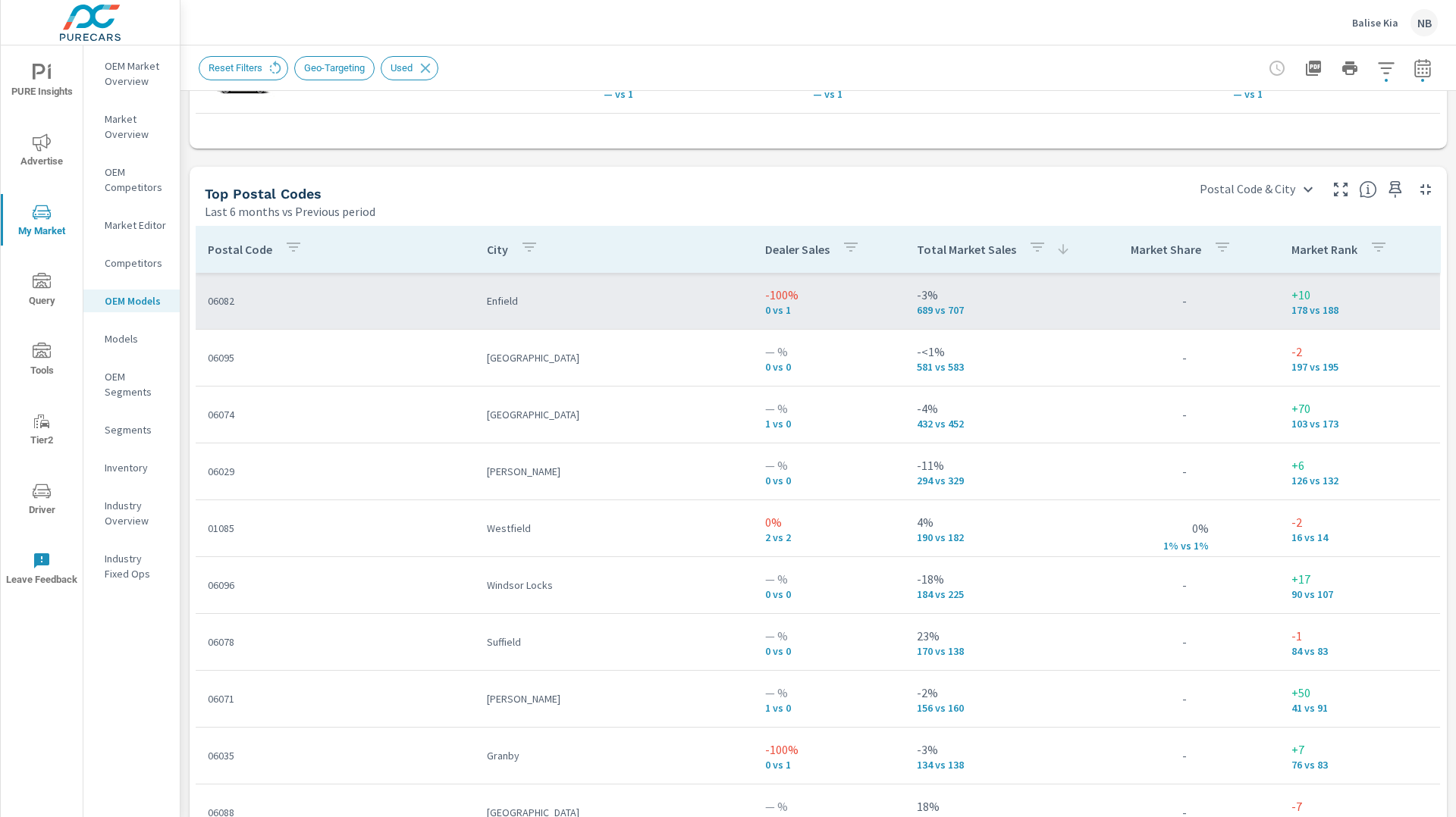
click at [1047, 302] on p "-3%" at bounding box center [997, 295] width 161 height 19
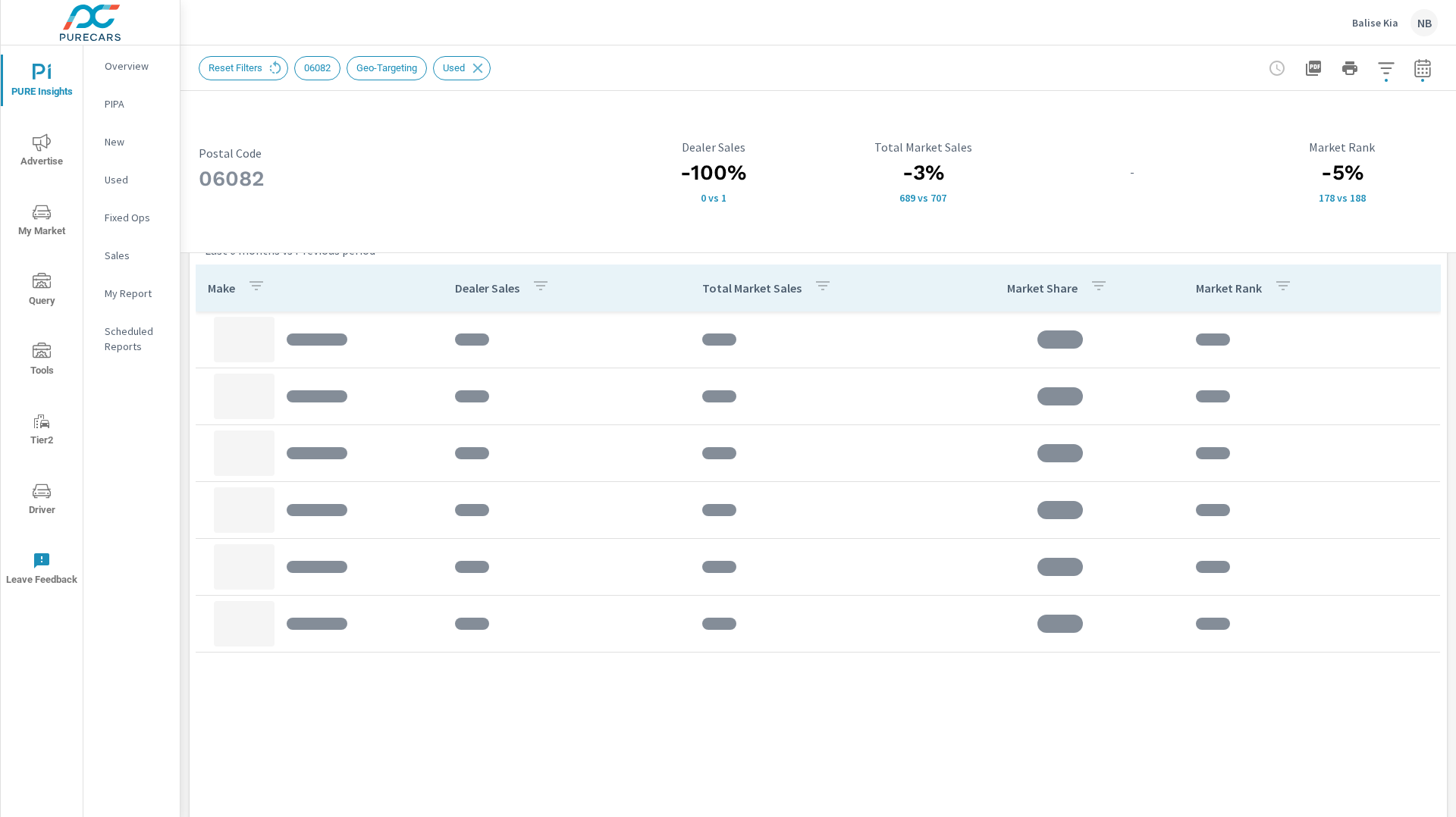
scroll to position [1221, 0]
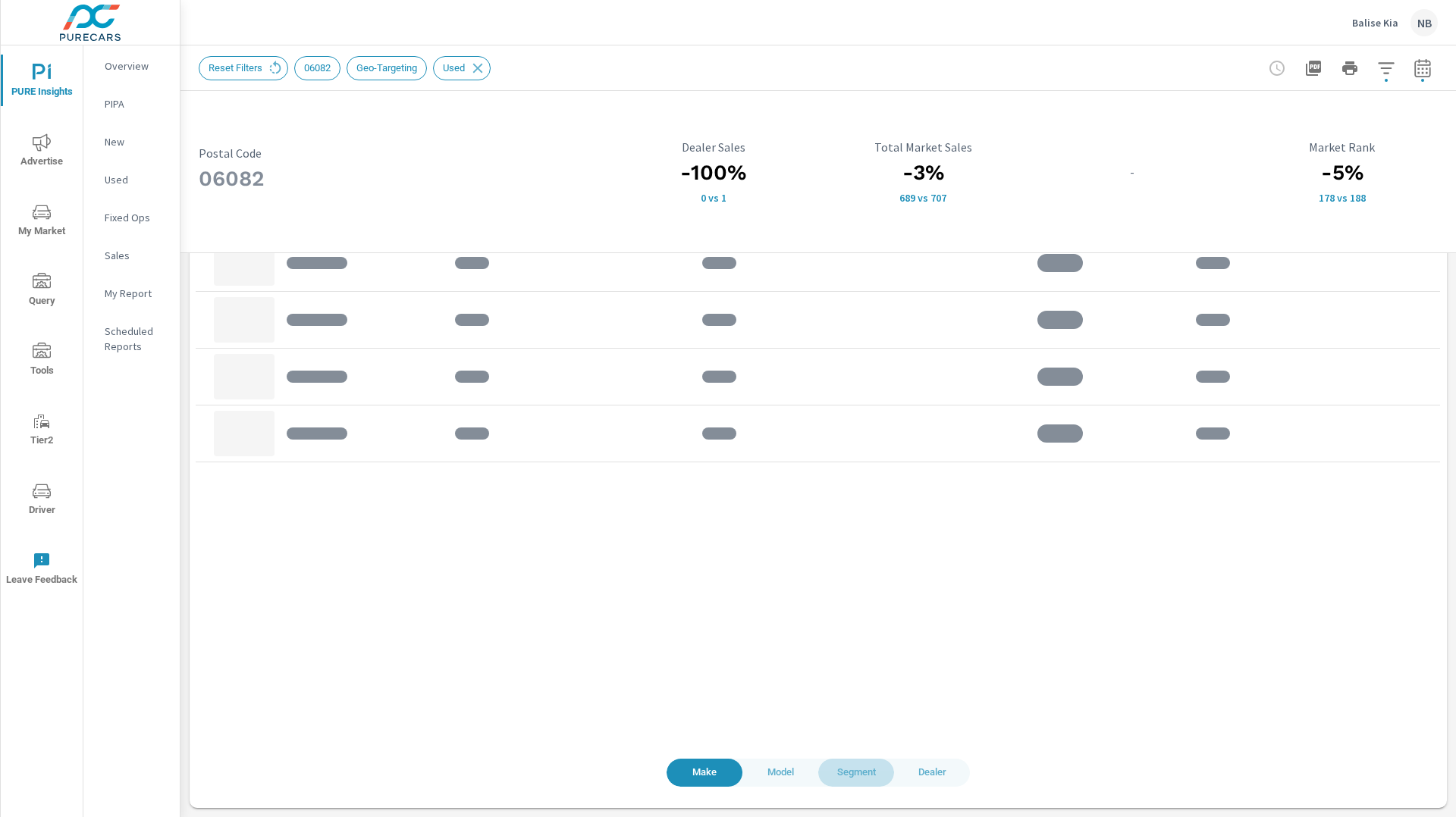
click at [849, 779] on span "Segment" at bounding box center [855, 773] width 58 height 18
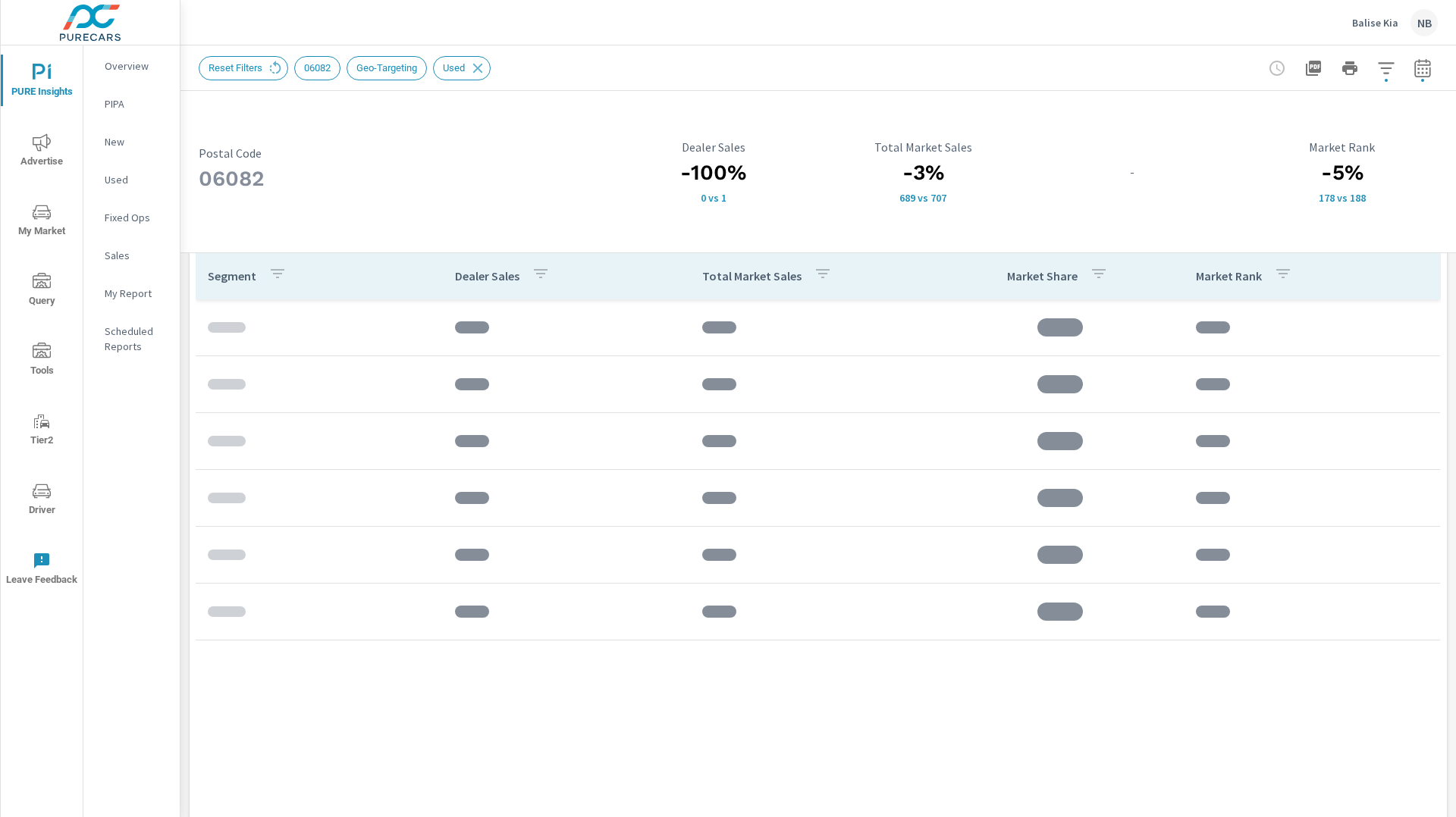
scroll to position [1031, 0]
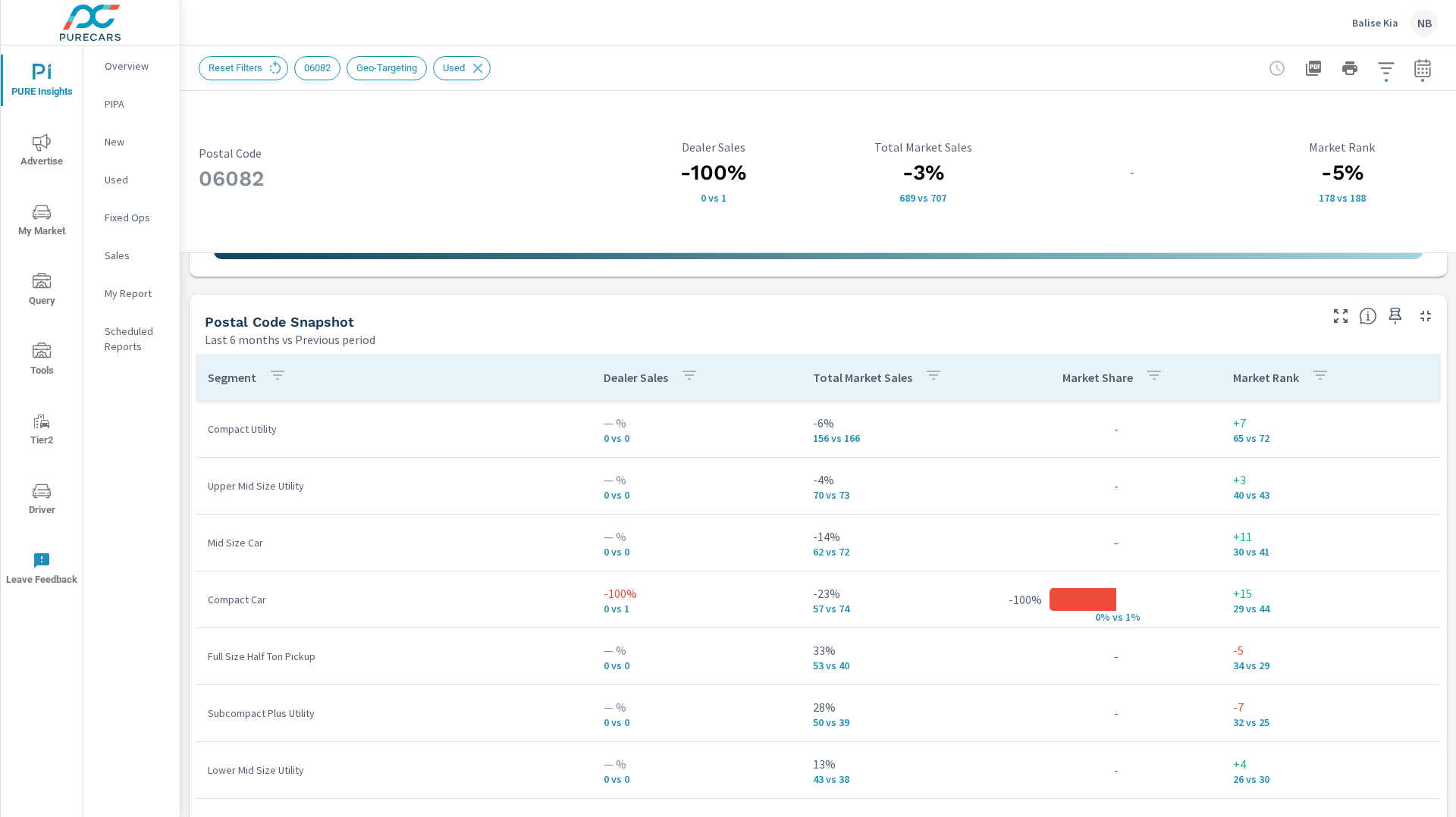
scroll to position [938, 0]
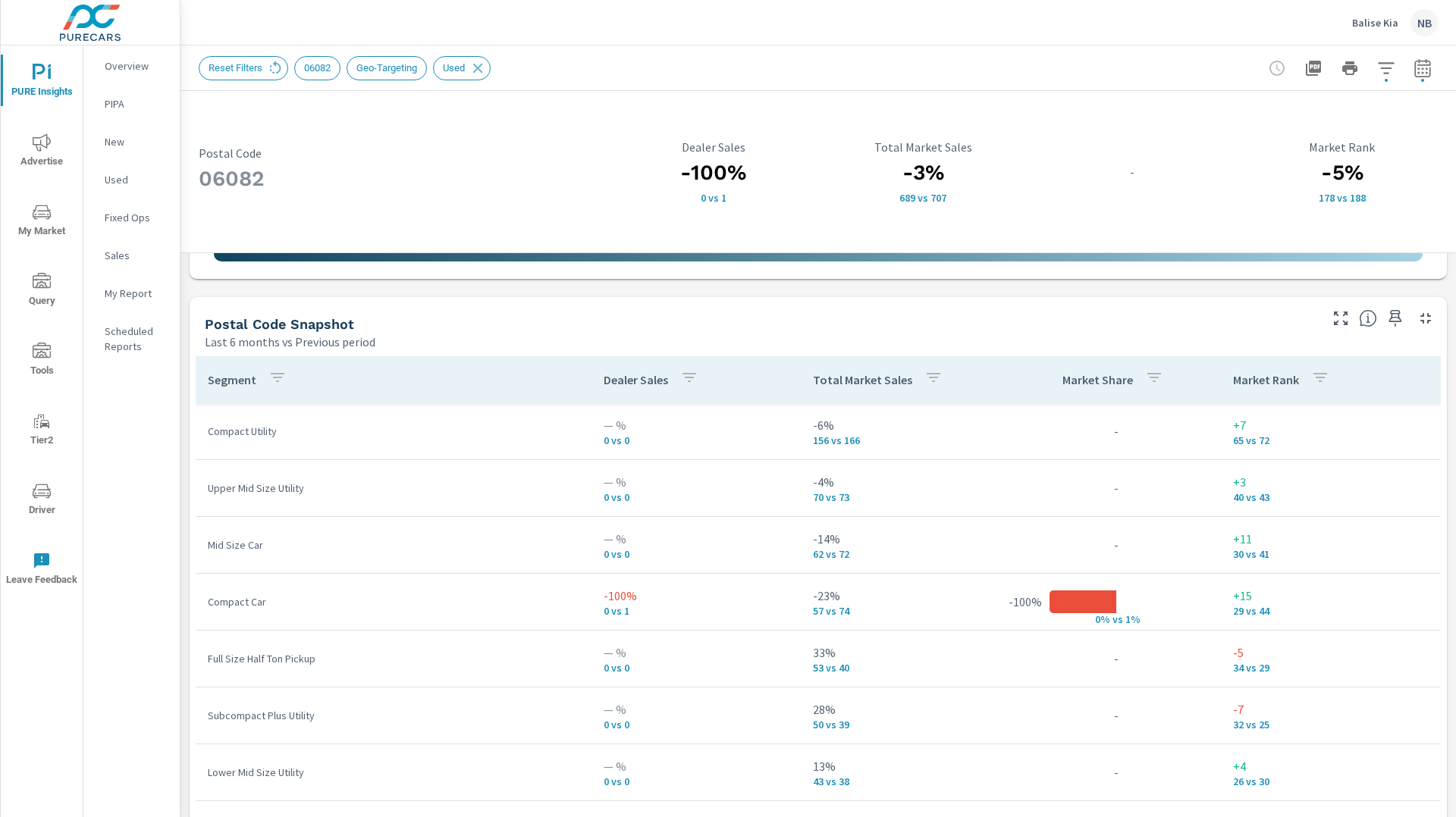
click at [853, 379] on p "Total Market Sales" at bounding box center [862, 379] width 99 height 15
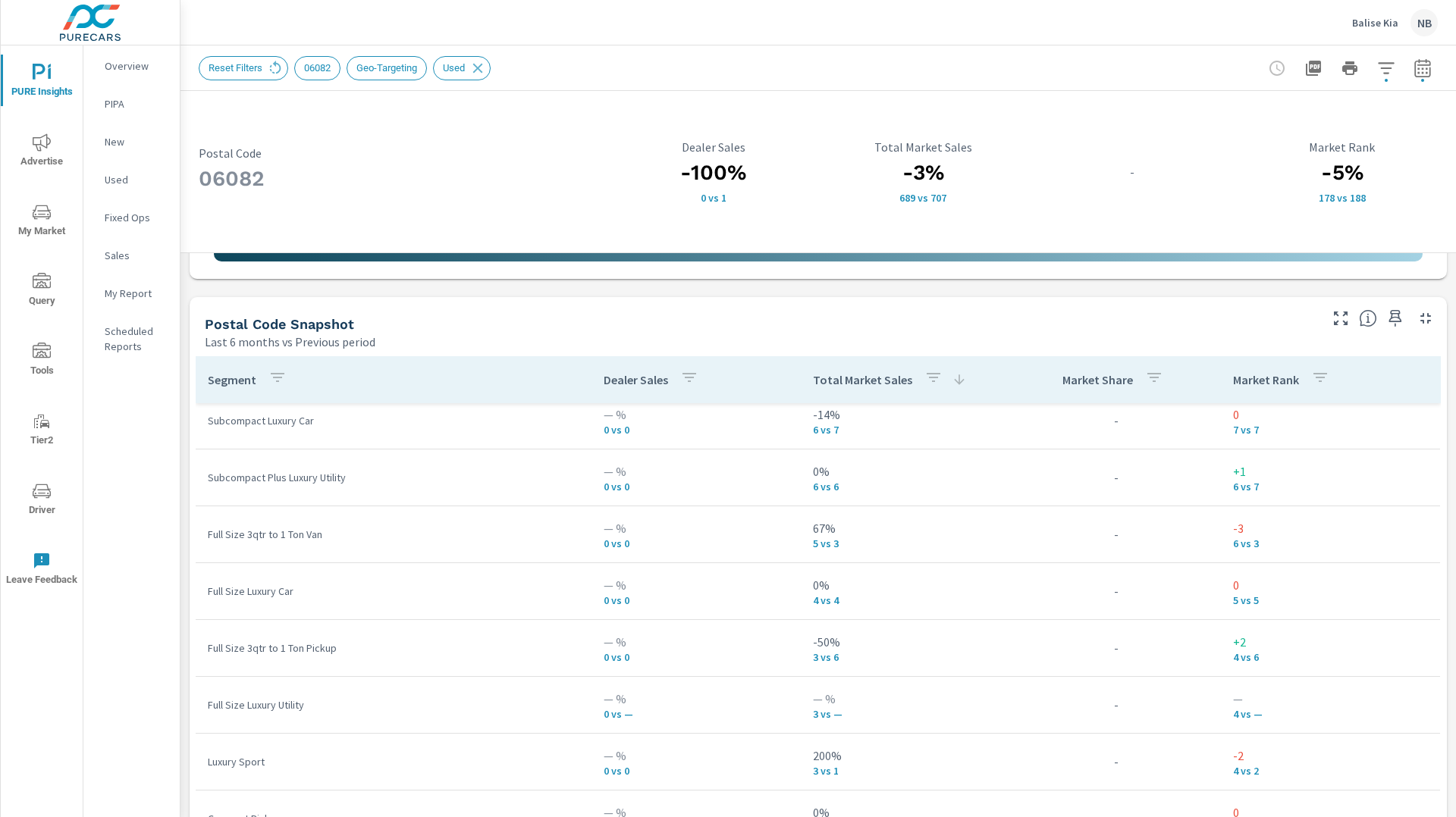
scroll to position [1221, 0]
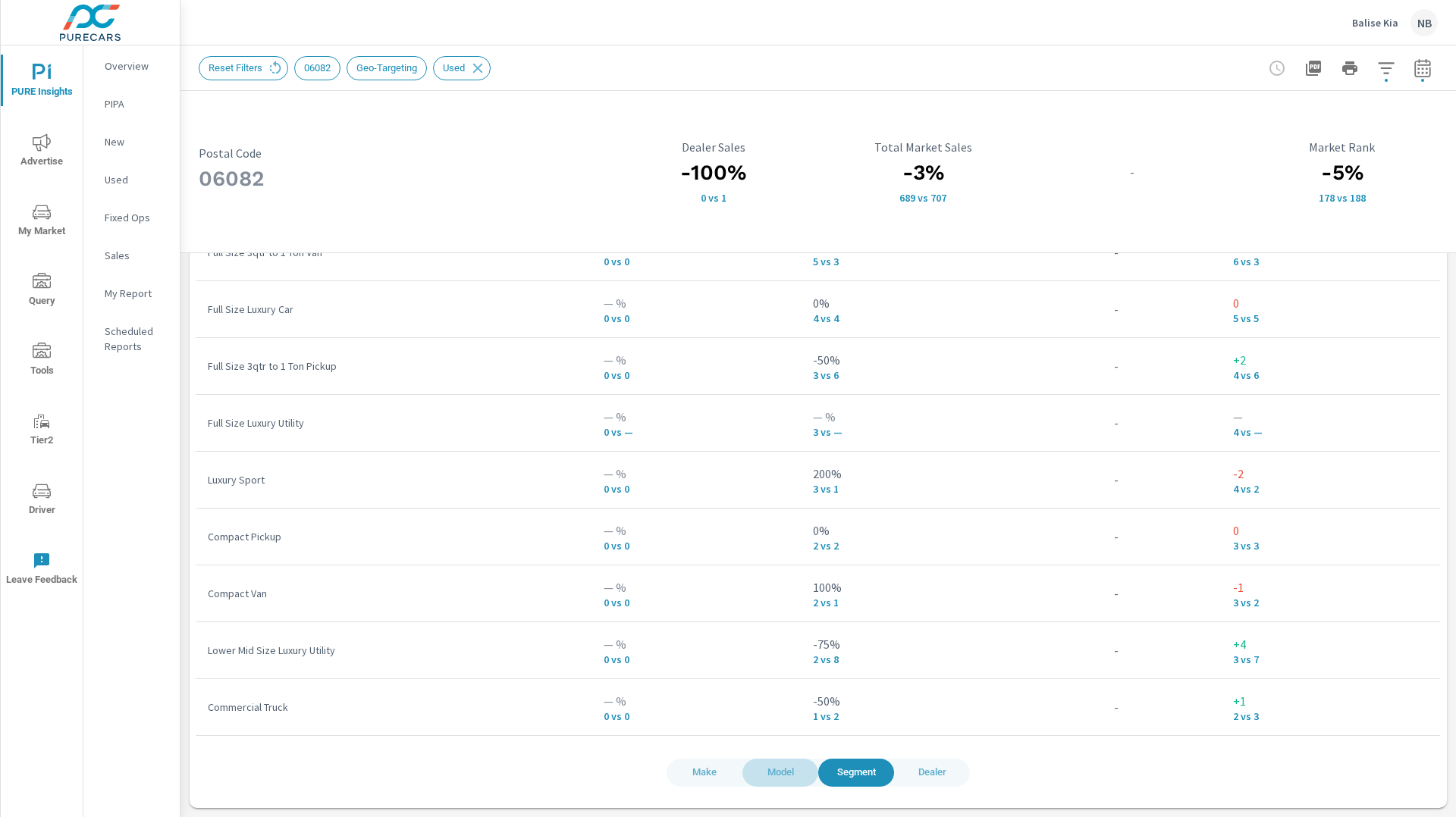
click at [779, 779] on span "Model" at bounding box center [780, 773] width 58 height 18
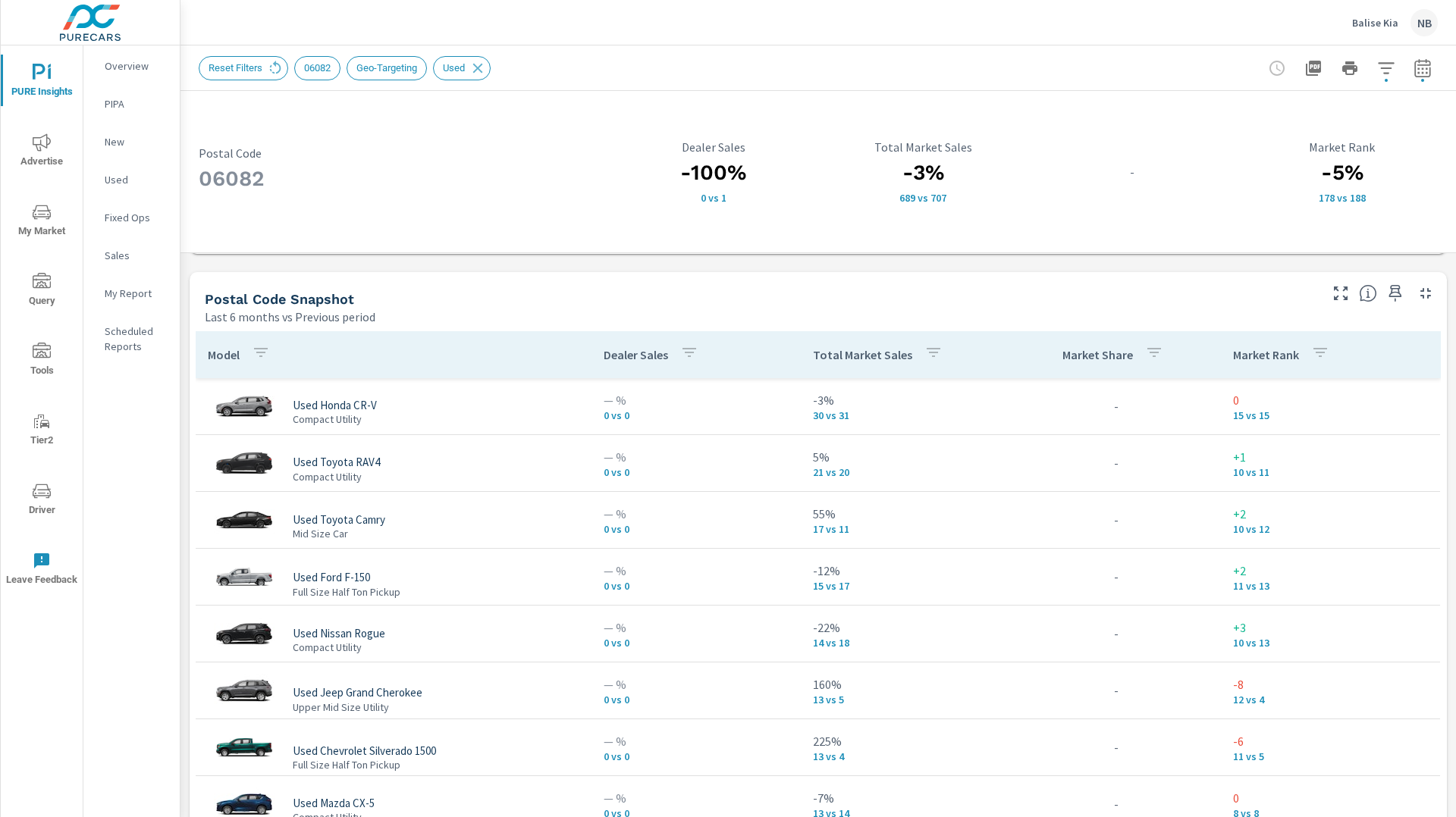
scroll to position [963, 0]
click at [49, 75] on icon "nav menu" at bounding box center [49, 73] width 3 height 12
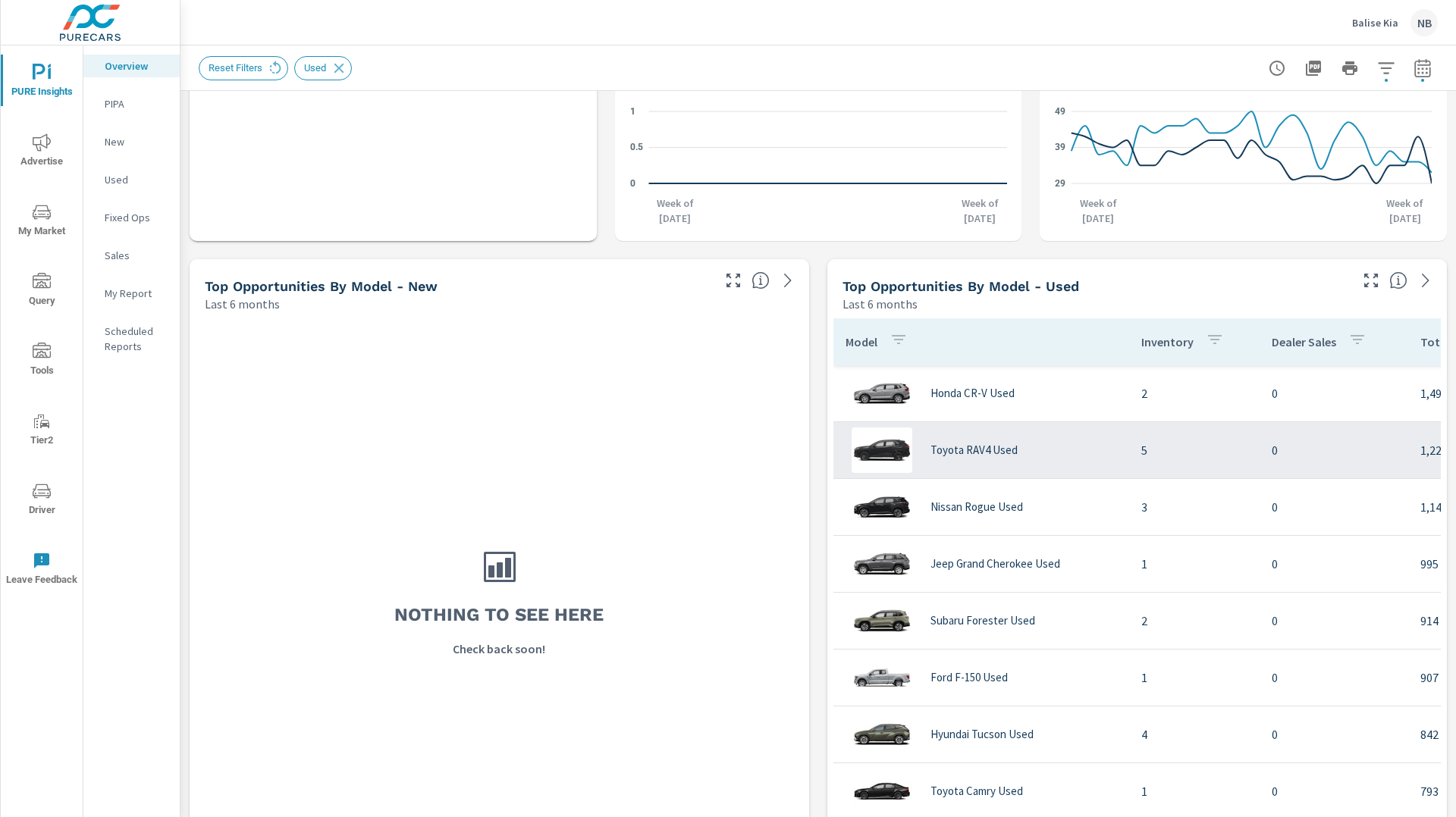
scroll to position [1136, 0]
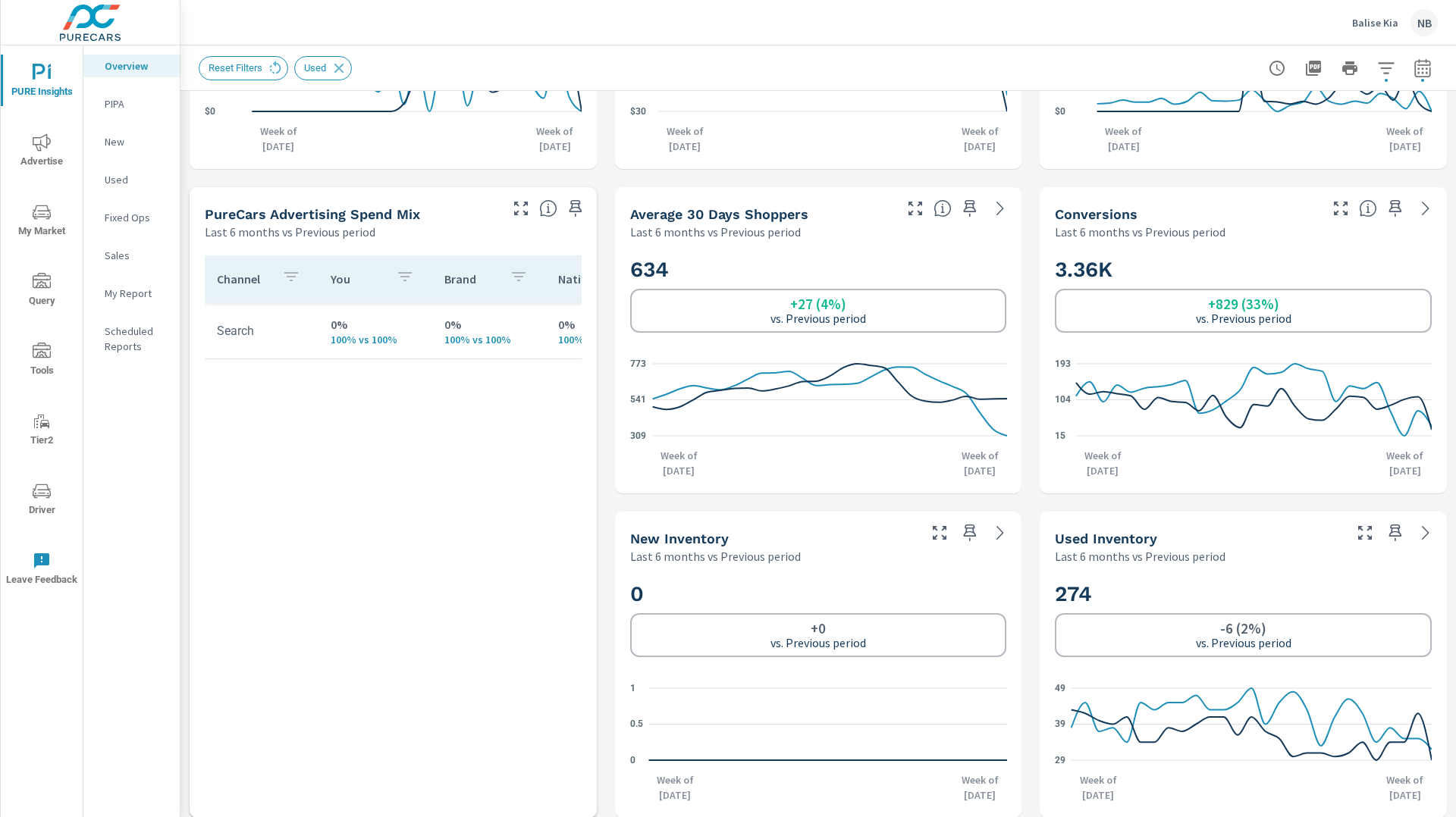
scroll to position [556, 0]
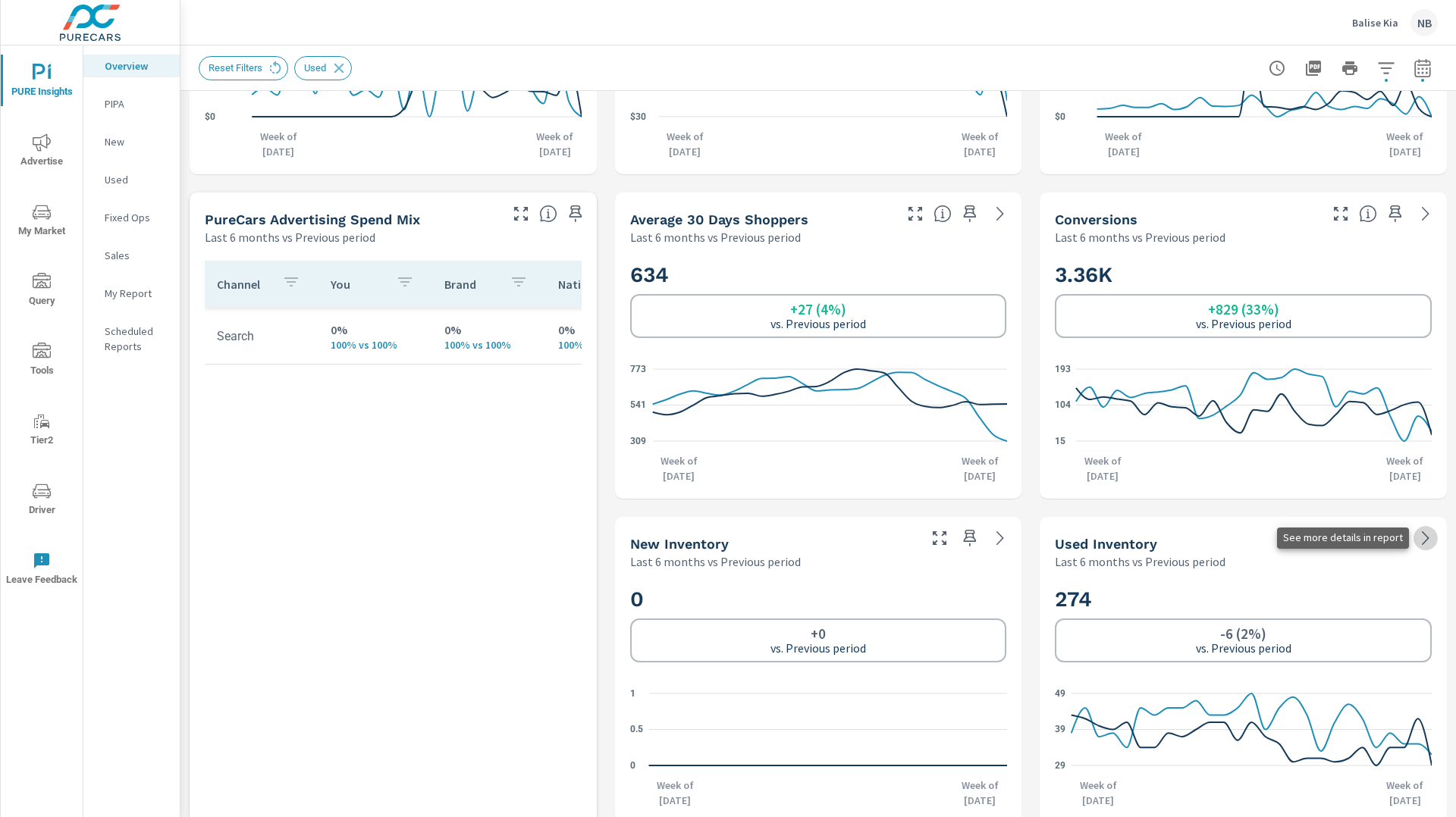
click at [1425, 538] on icon at bounding box center [1426, 538] width 19 height 19
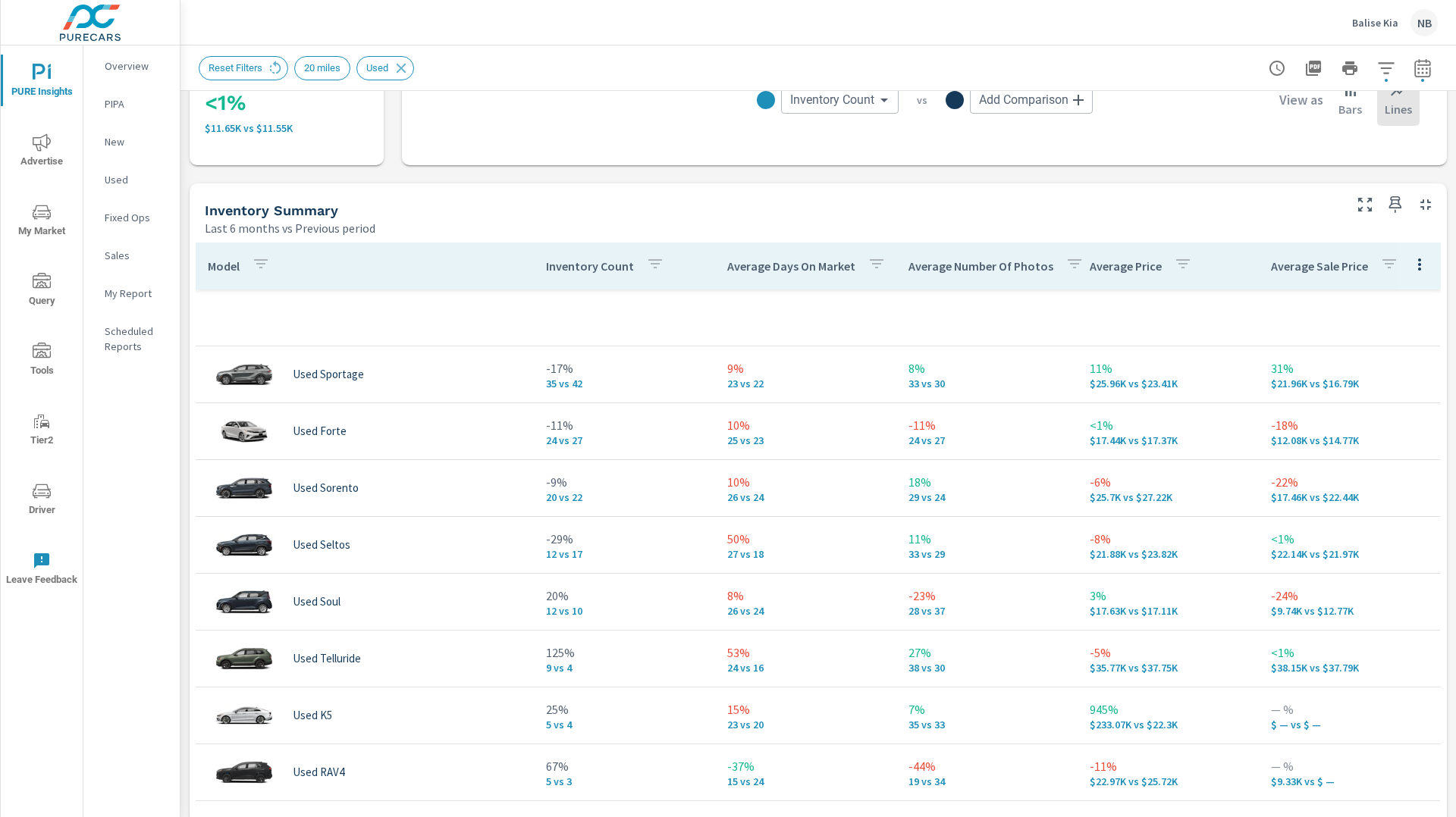
scroll to position [567, 0]
click at [878, 269] on icon "button" at bounding box center [876, 262] width 19 height 19
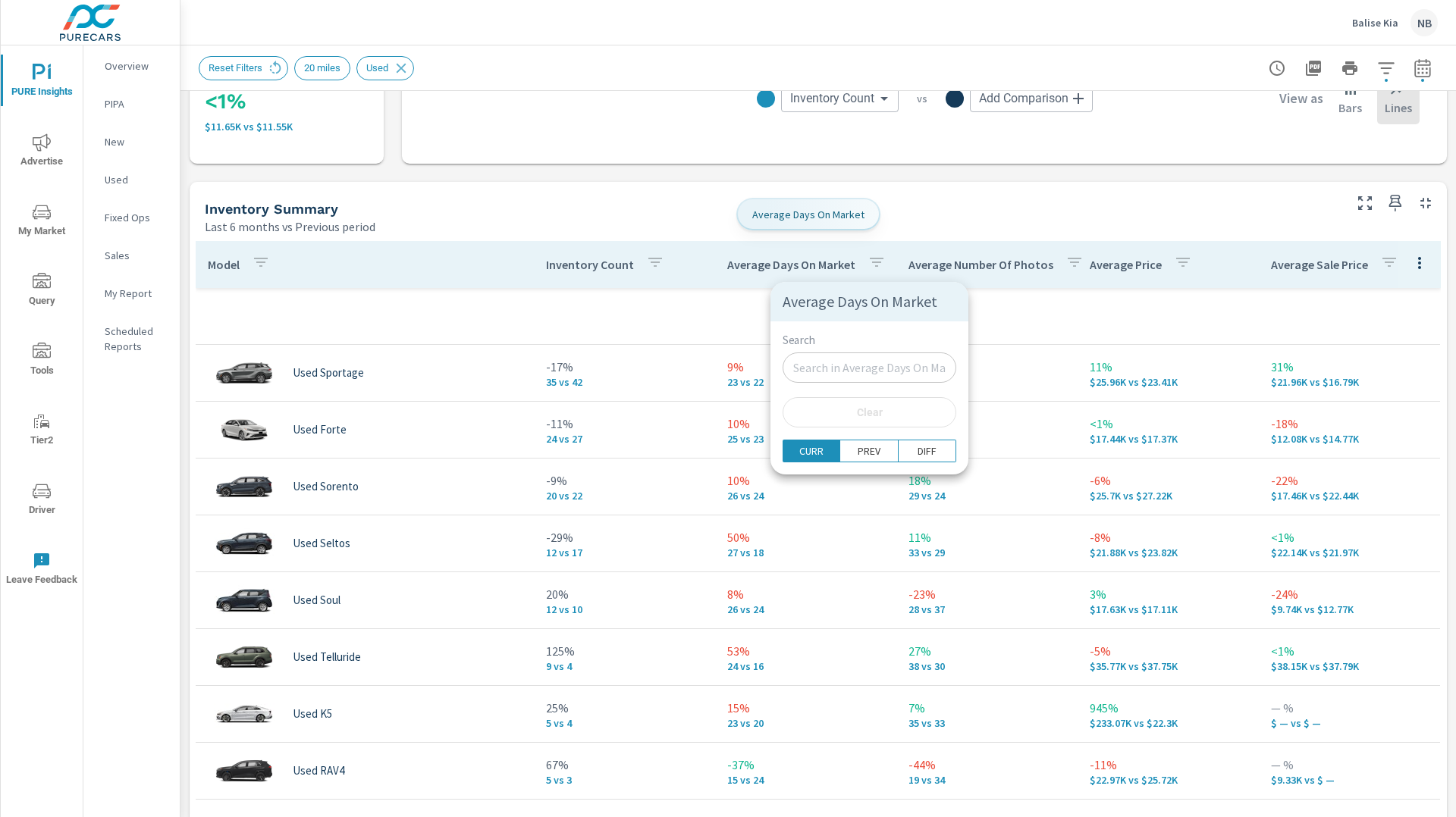
click at [794, 273] on div at bounding box center [728, 408] width 1456 height 817
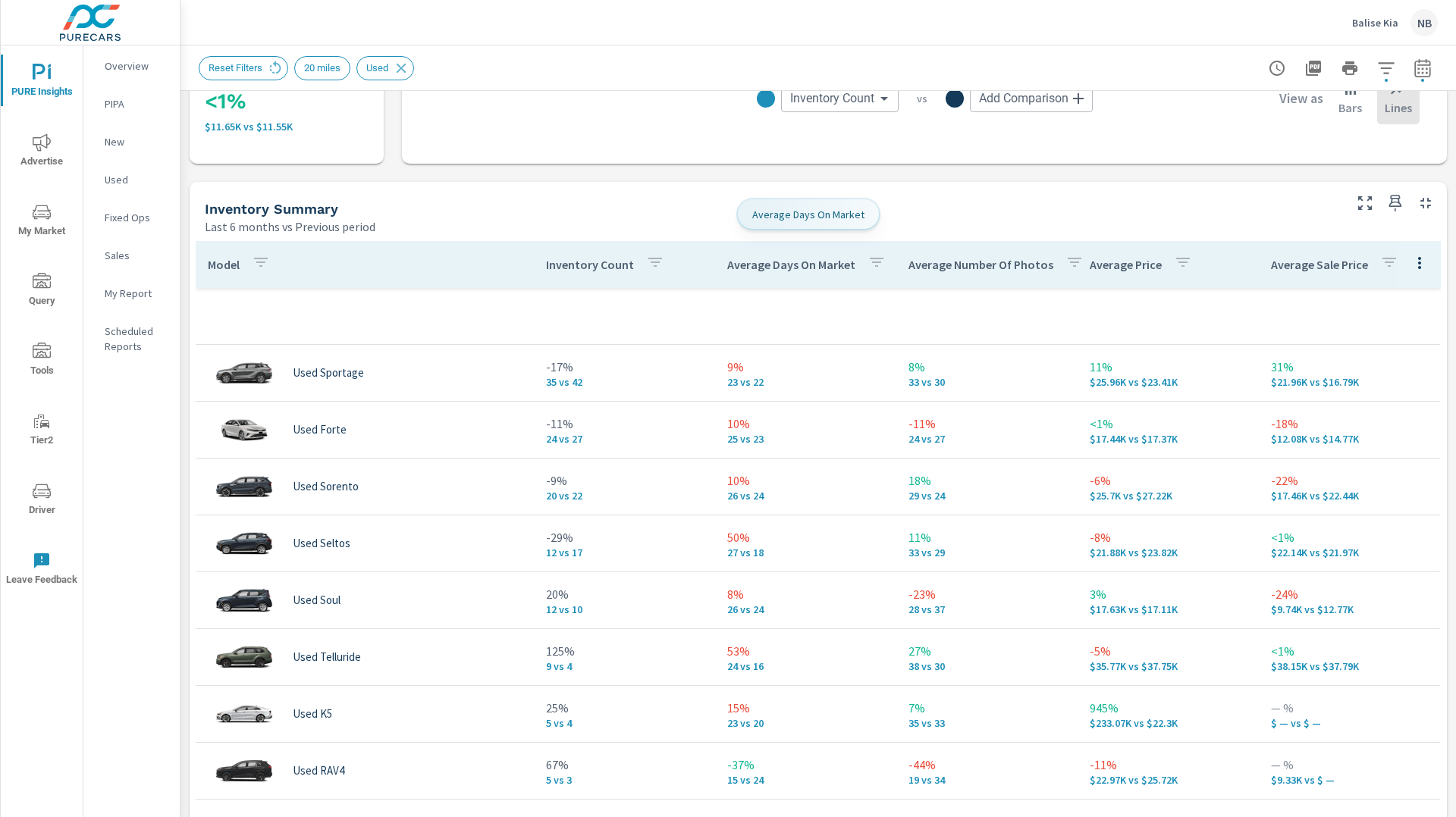
click at [790, 268] on p "Average Days On Market" at bounding box center [791, 264] width 128 height 15
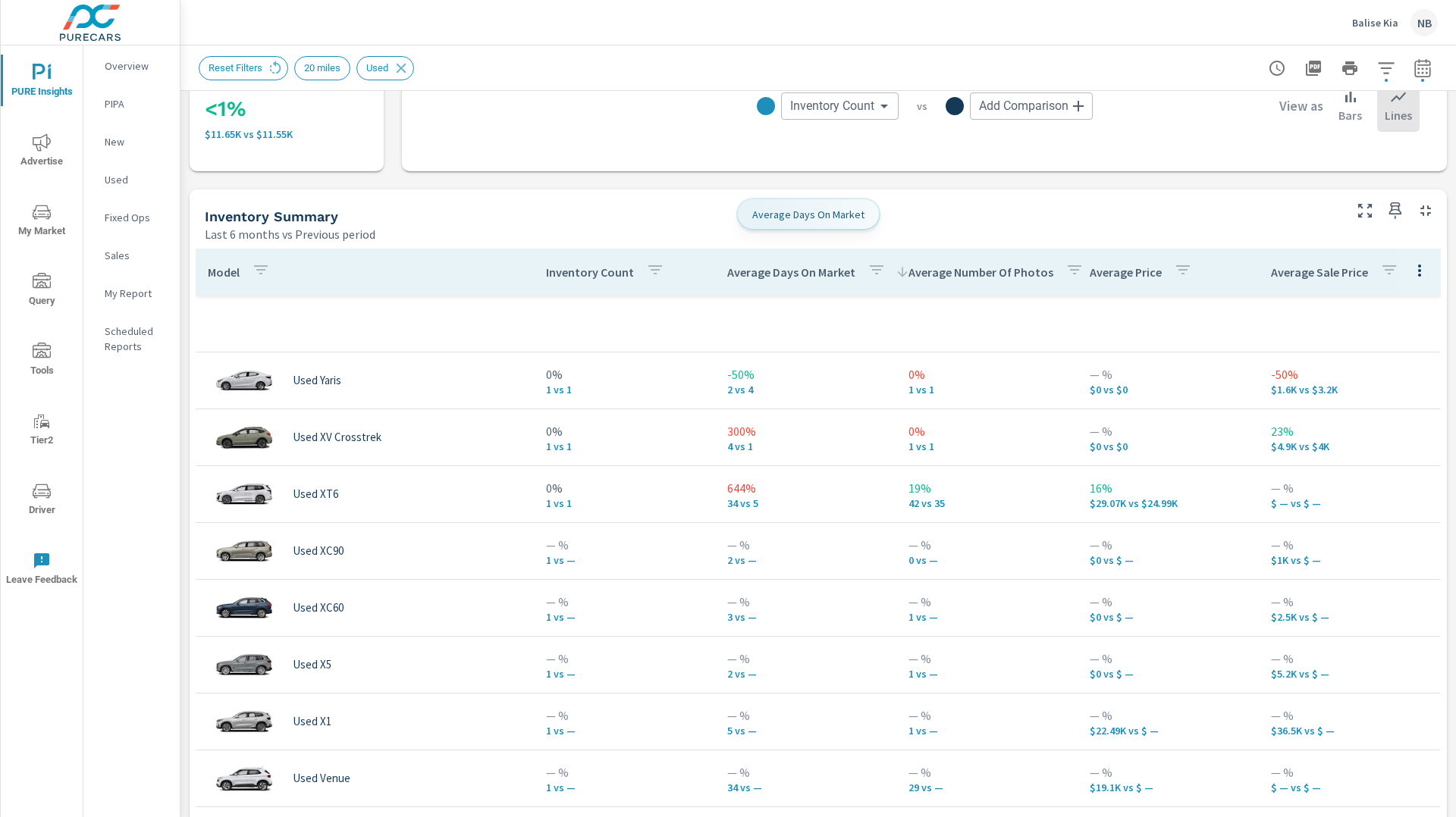
click at [790, 268] on p "Average Days On Market" at bounding box center [791, 271] width 128 height 15
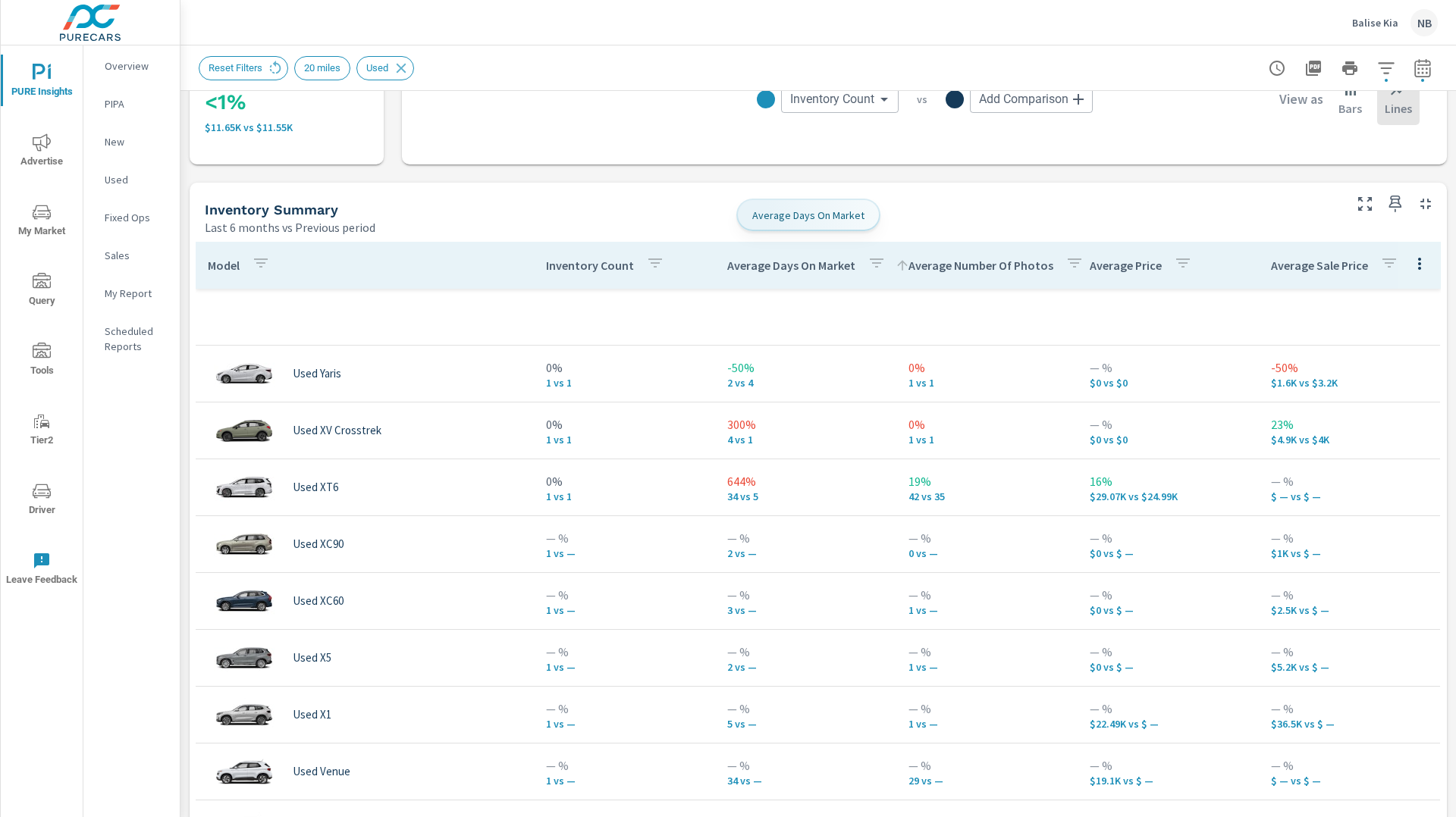
click at [790, 268] on p "Average Days On Market" at bounding box center [791, 264] width 128 height 15
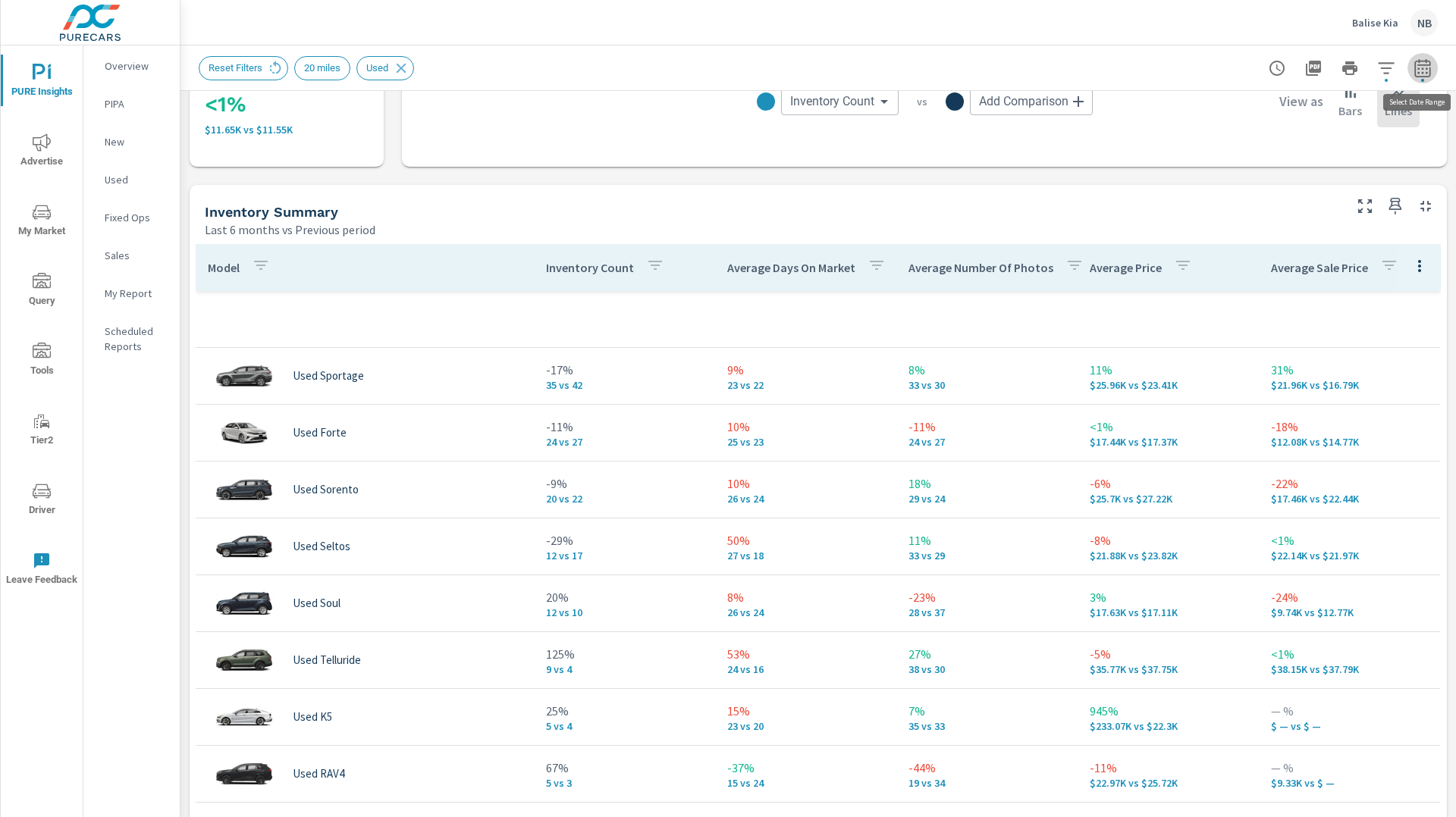
click at [1420, 69] on icon "button" at bounding box center [1422, 68] width 19 height 19
select select "Last 6 months"
select select "Previous period"
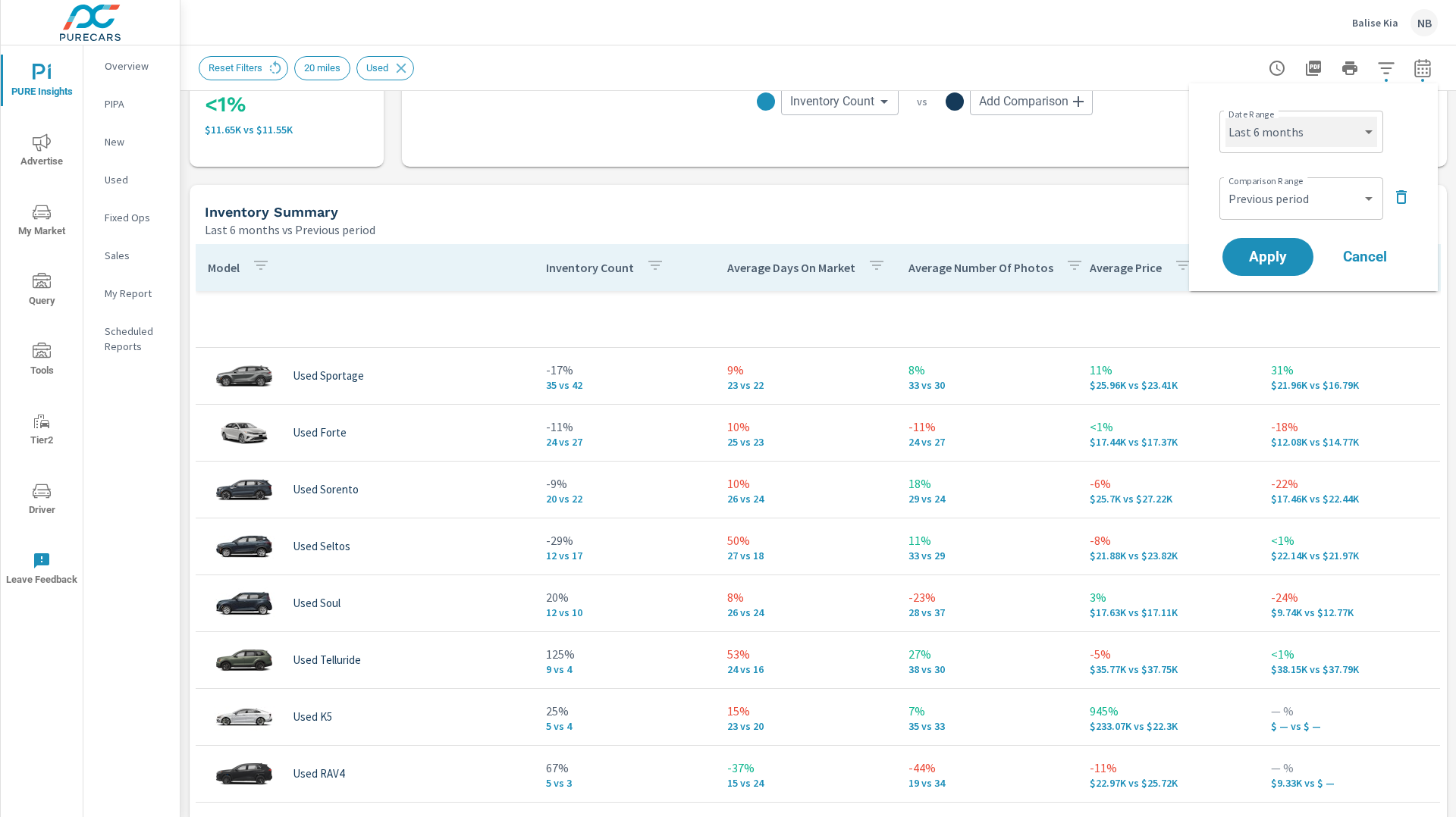
click at [1308, 134] on select "Custom Yesterday Last week Last 7 days Last 14 days Last 30 days Last 45 days L…" at bounding box center [1300, 131] width 152 height 30
click at [1225, 117] on select "Custom Yesterday Last week Last 7 days Last 14 days Last 30 days Last 45 days L…" at bounding box center [1300, 131] width 152 height 30
click at [1415, 106] on div "Date Range Custom Yesterday Last week Last 7 days Last 14 days Last 30 days Las…" at bounding box center [1313, 187] width 213 height 183
click at [1295, 132] on select "Custom Yesterday Last week Last 7 days Last 14 days Last 30 days Last 45 days L…" at bounding box center [1300, 131] width 152 height 30
select select "Last 30 days"
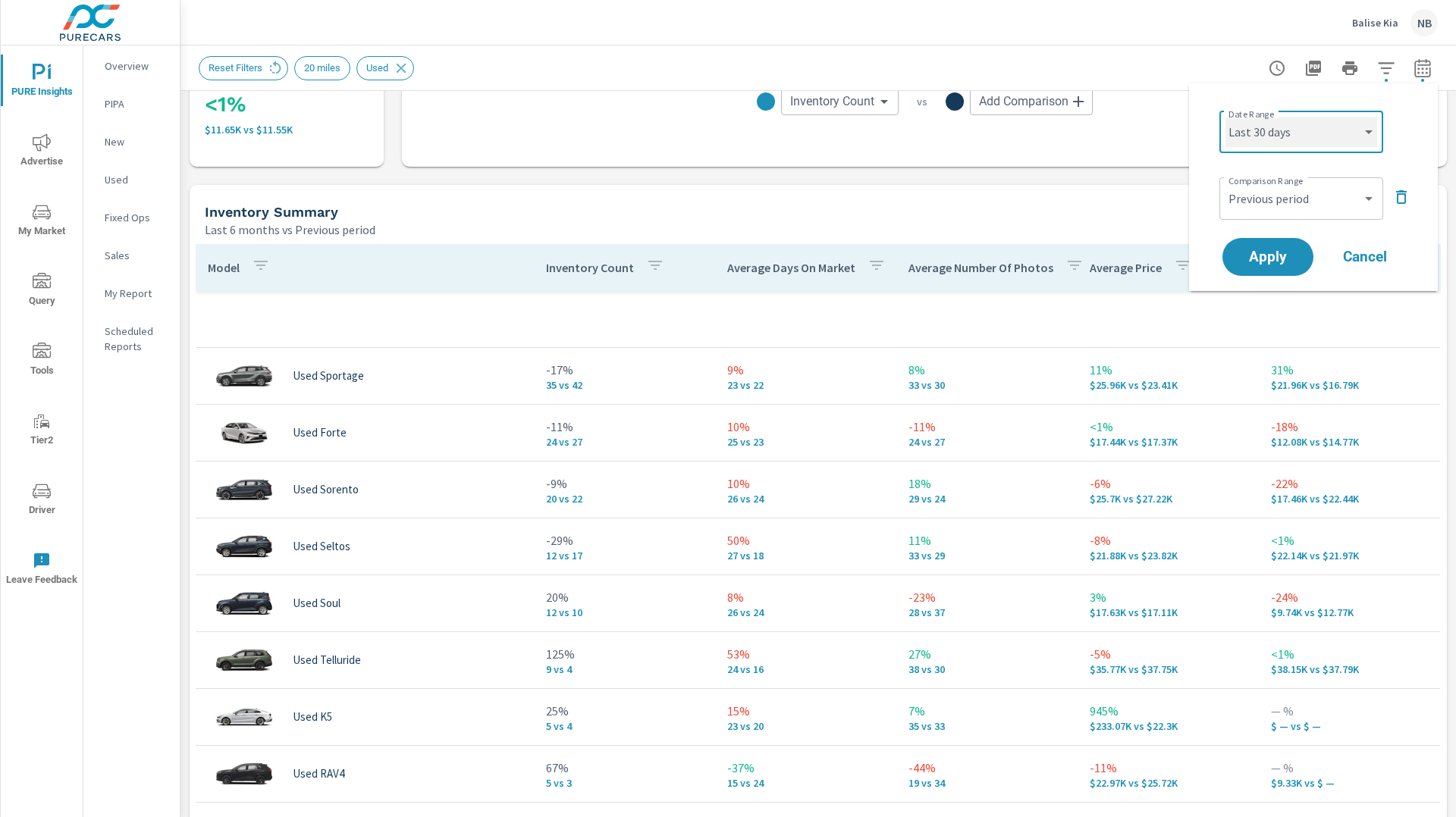
click at [1225, 117] on select "Custom Yesterday Last week Last 7 days Last 14 days Last 30 days Last 45 days L…" at bounding box center [1300, 131] width 152 height 30
click at [1286, 250] on span "Apply" at bounding box center [1267, 257] width 62 height 15
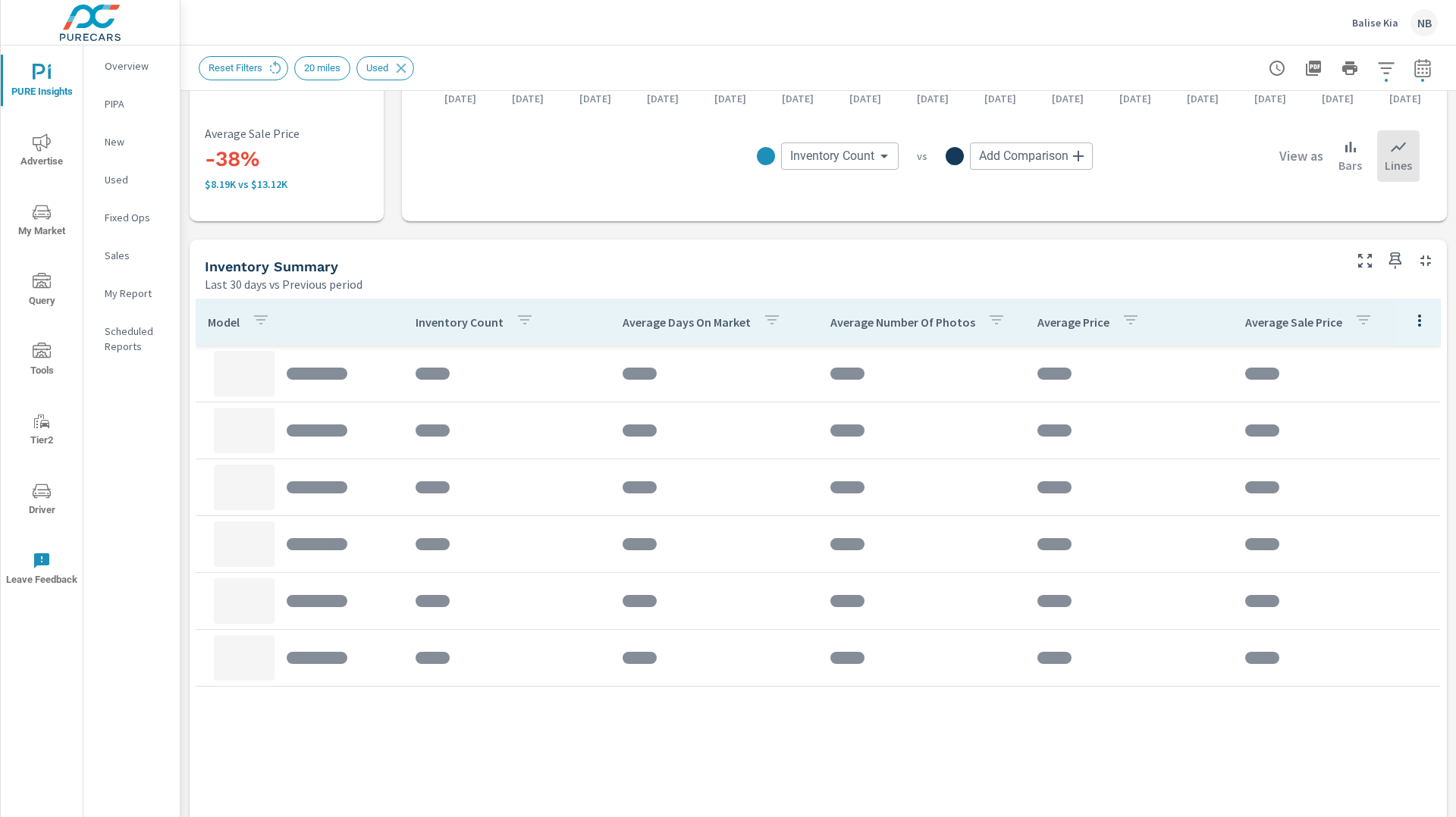
scroll to position [552, 0]
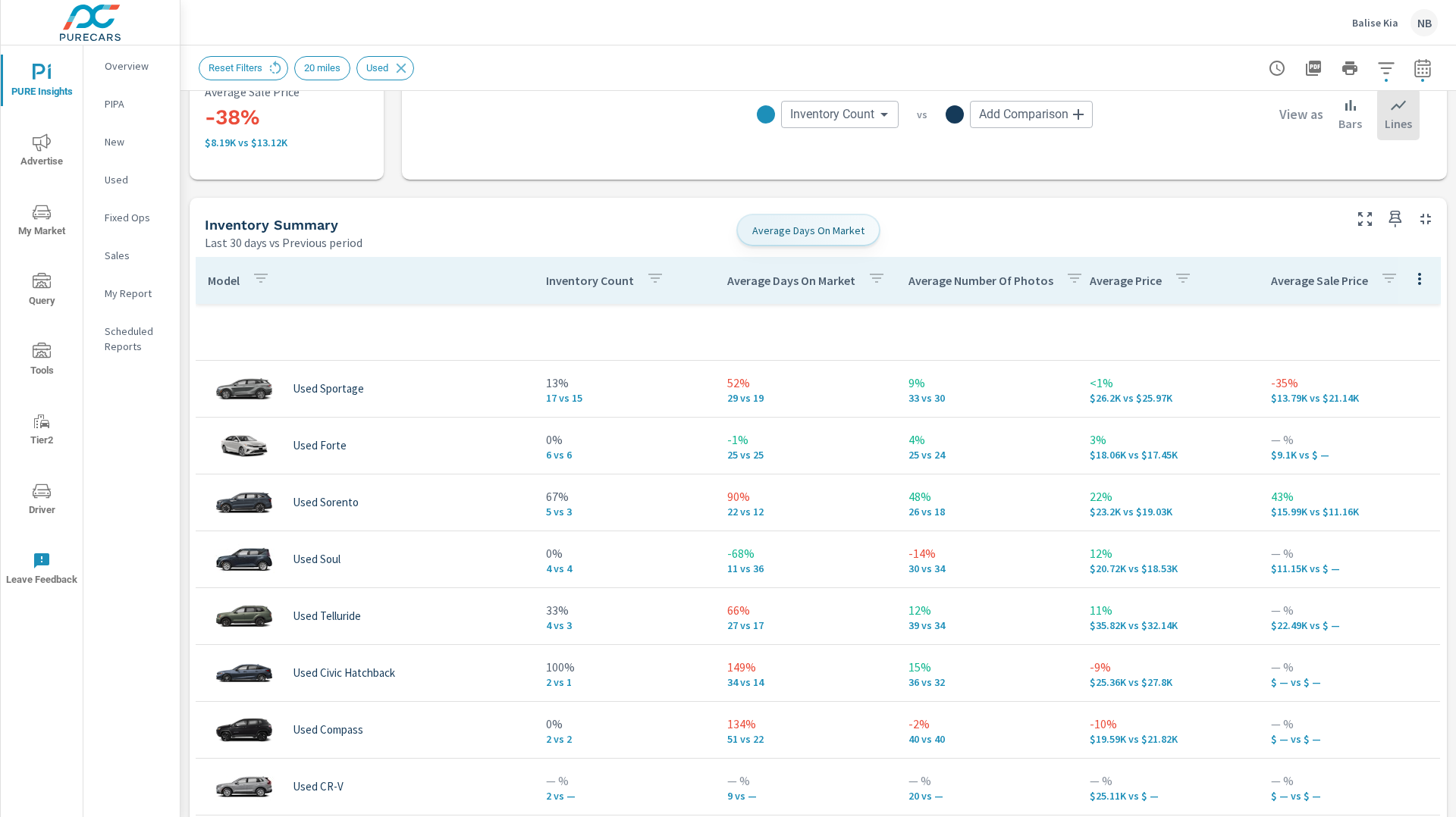
click at [776, 280] on p "Average Days On Market" at bounding box center [791, 280] width 128 height 15
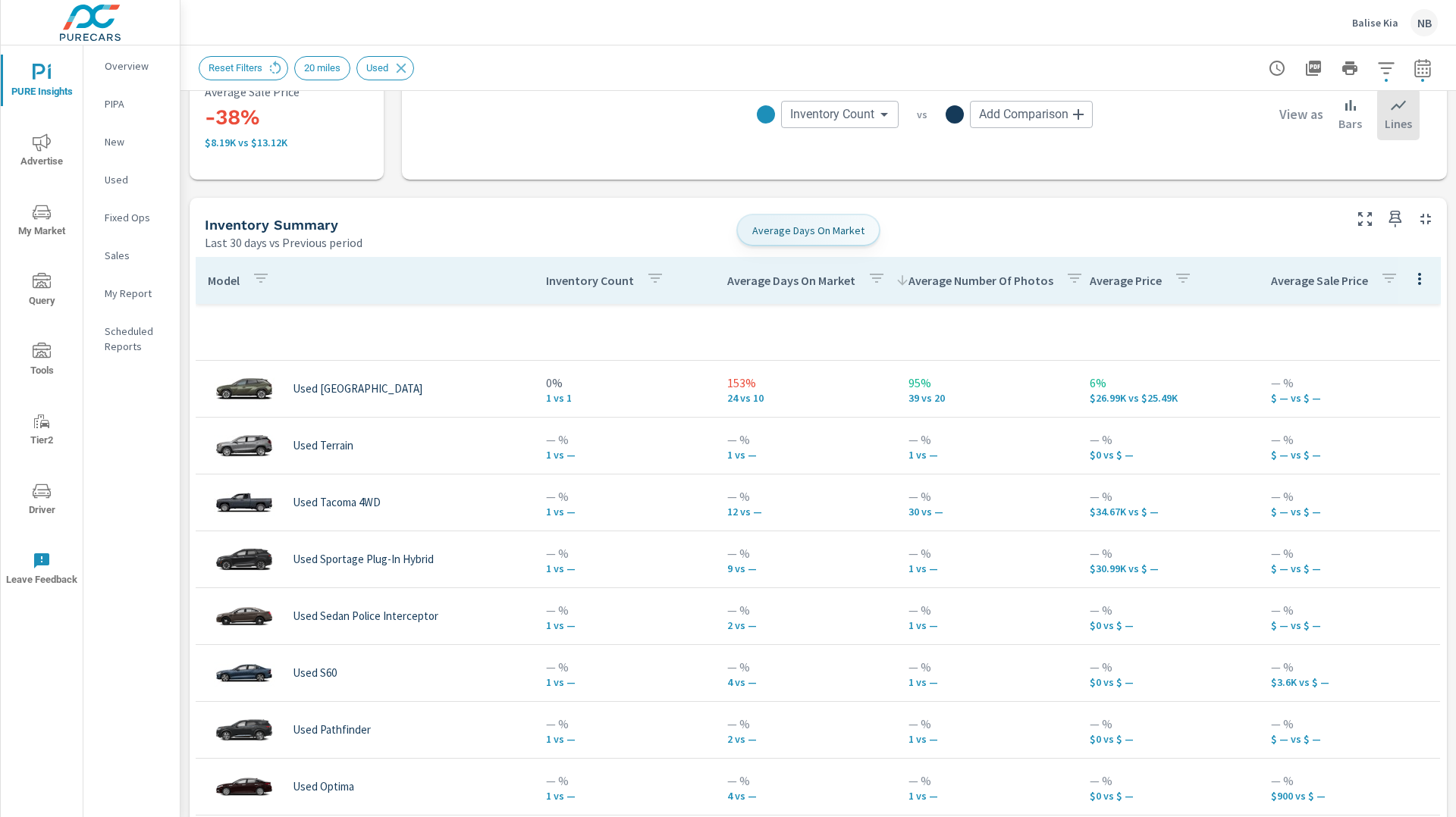
click at [795, 284] on p "Average Days On Market" at bounding box center [791, 280] width 128 height 15
click at [783, 283] on p "Average Days On Market" at bounding box center [791, 280] width 128 height 15
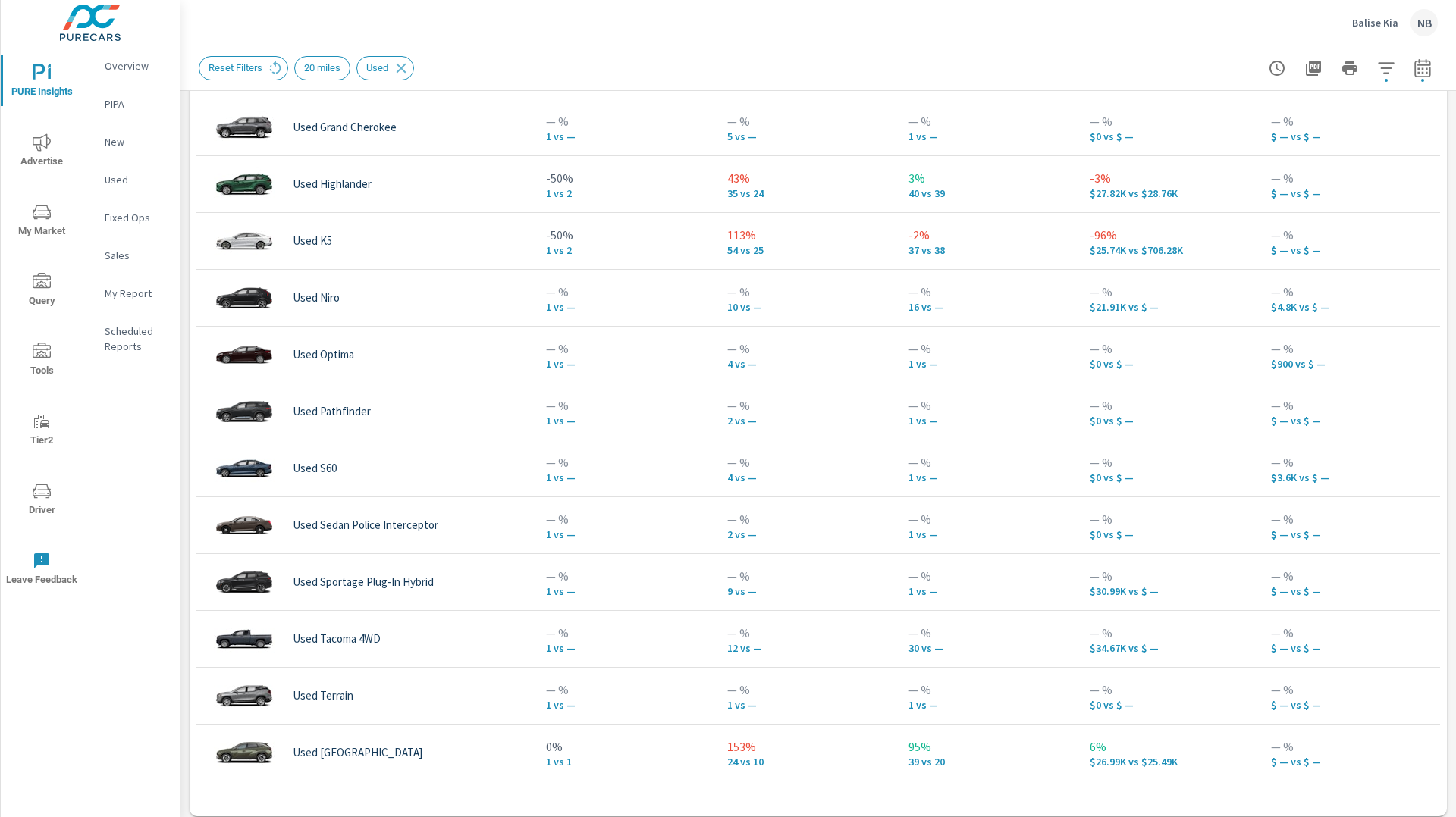
scroll to position [896, 0]
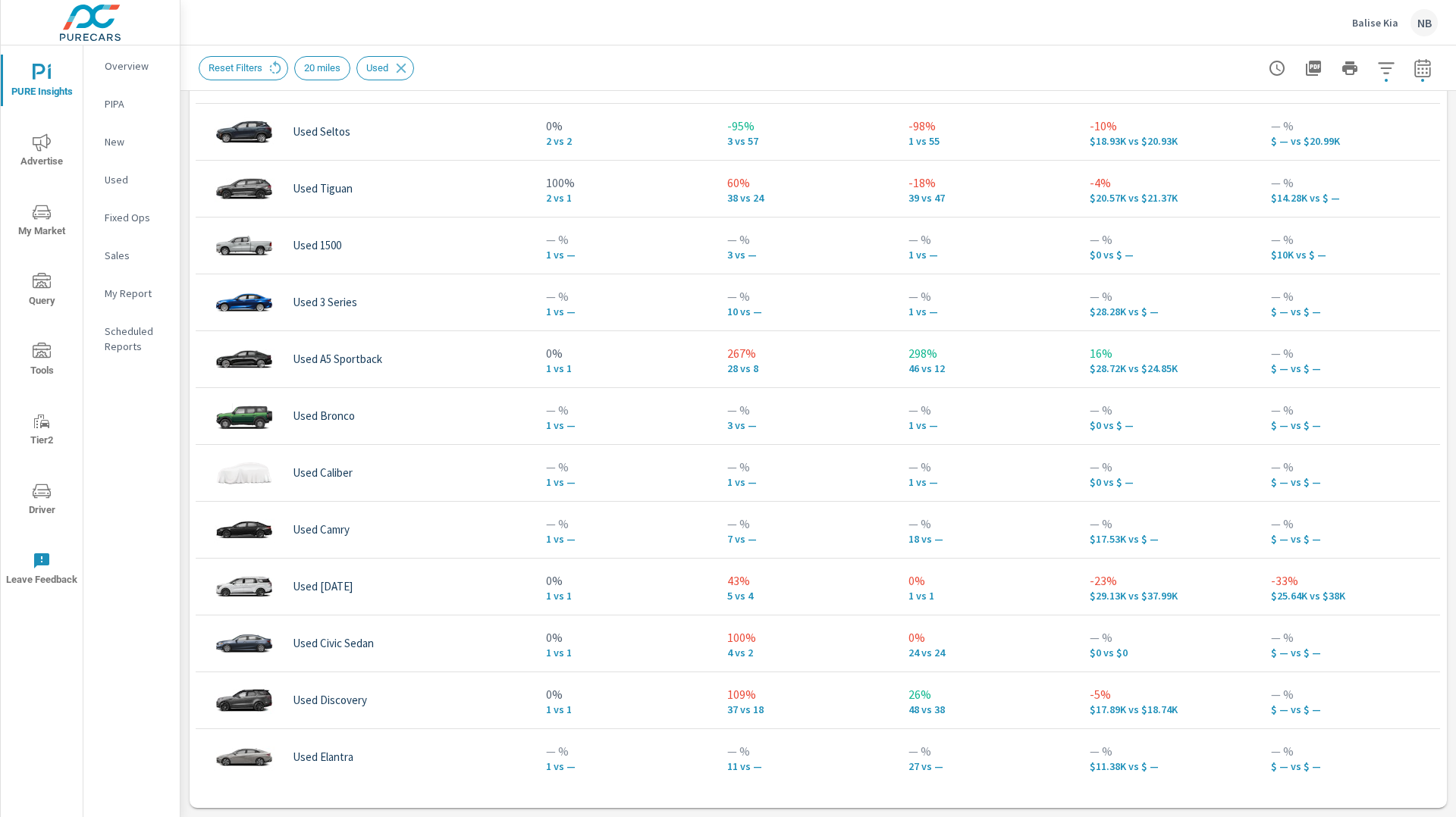
scroll to position [130, 0]
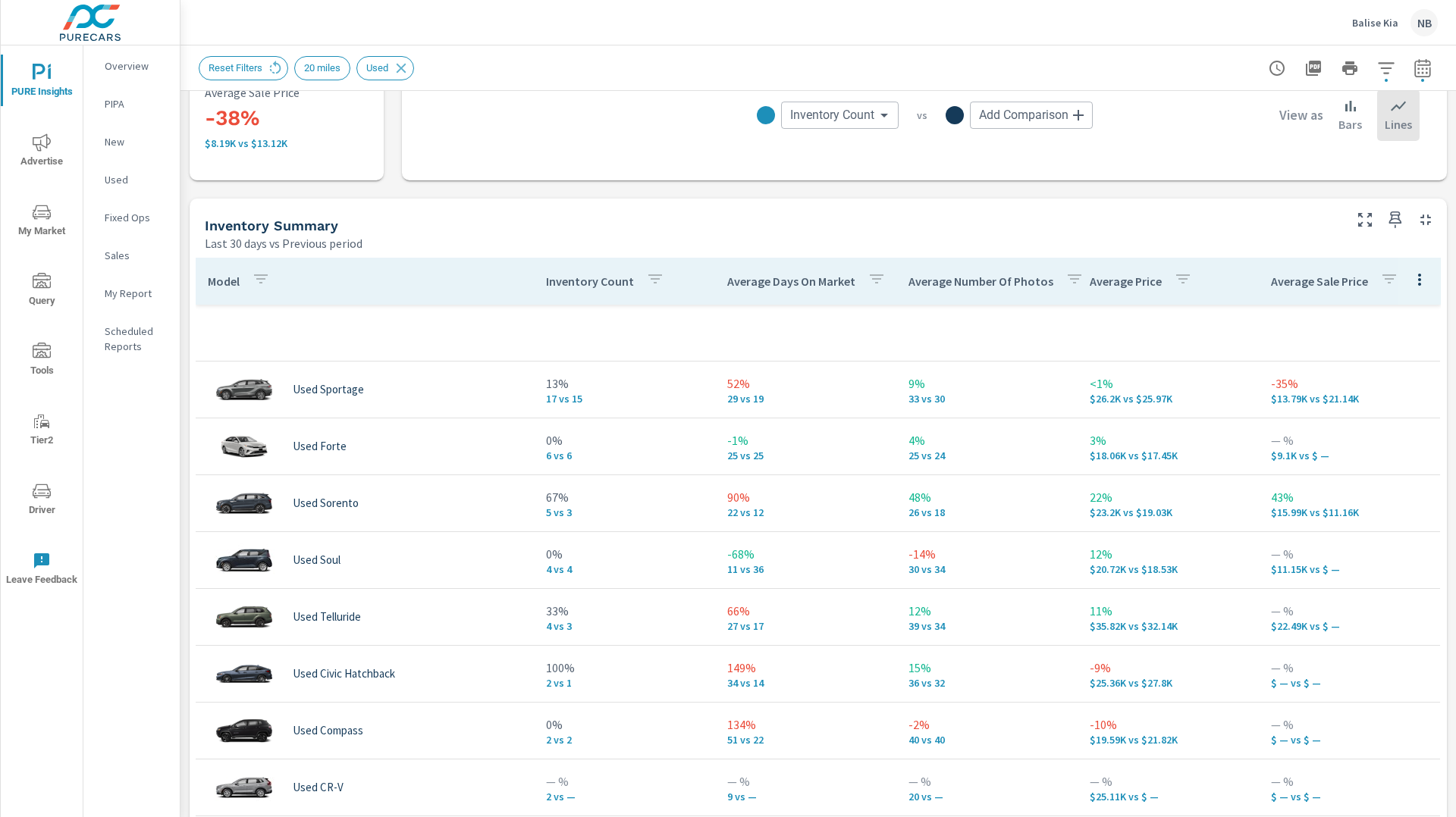
scroll to position [549, 0]
click at [32, 230] on span "My Market" at bounding box center [41, 221] width 73 height 37
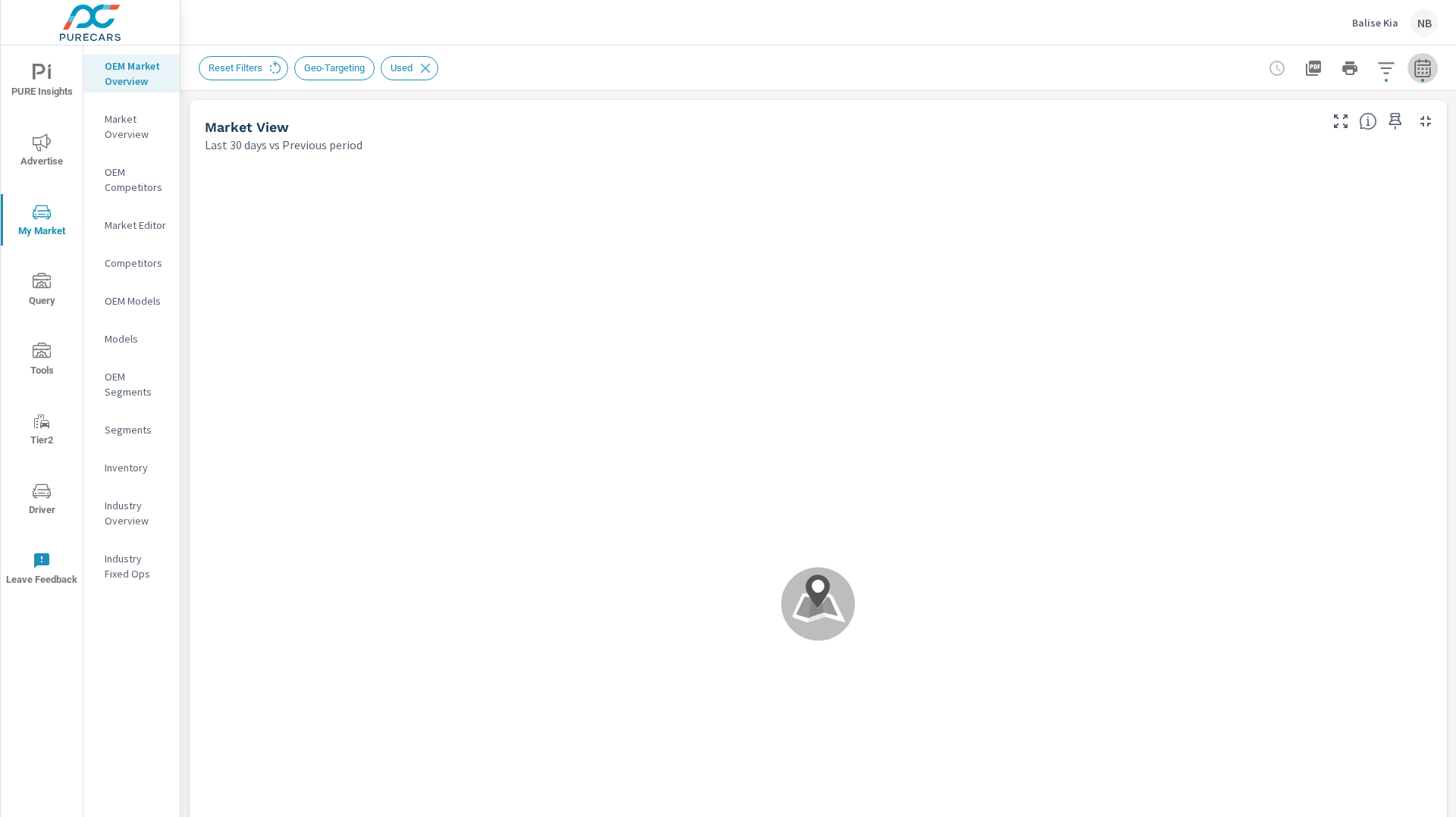
click at [1423, 73] on icon "button" at bounding box center [1422, 68] width 19 height 19
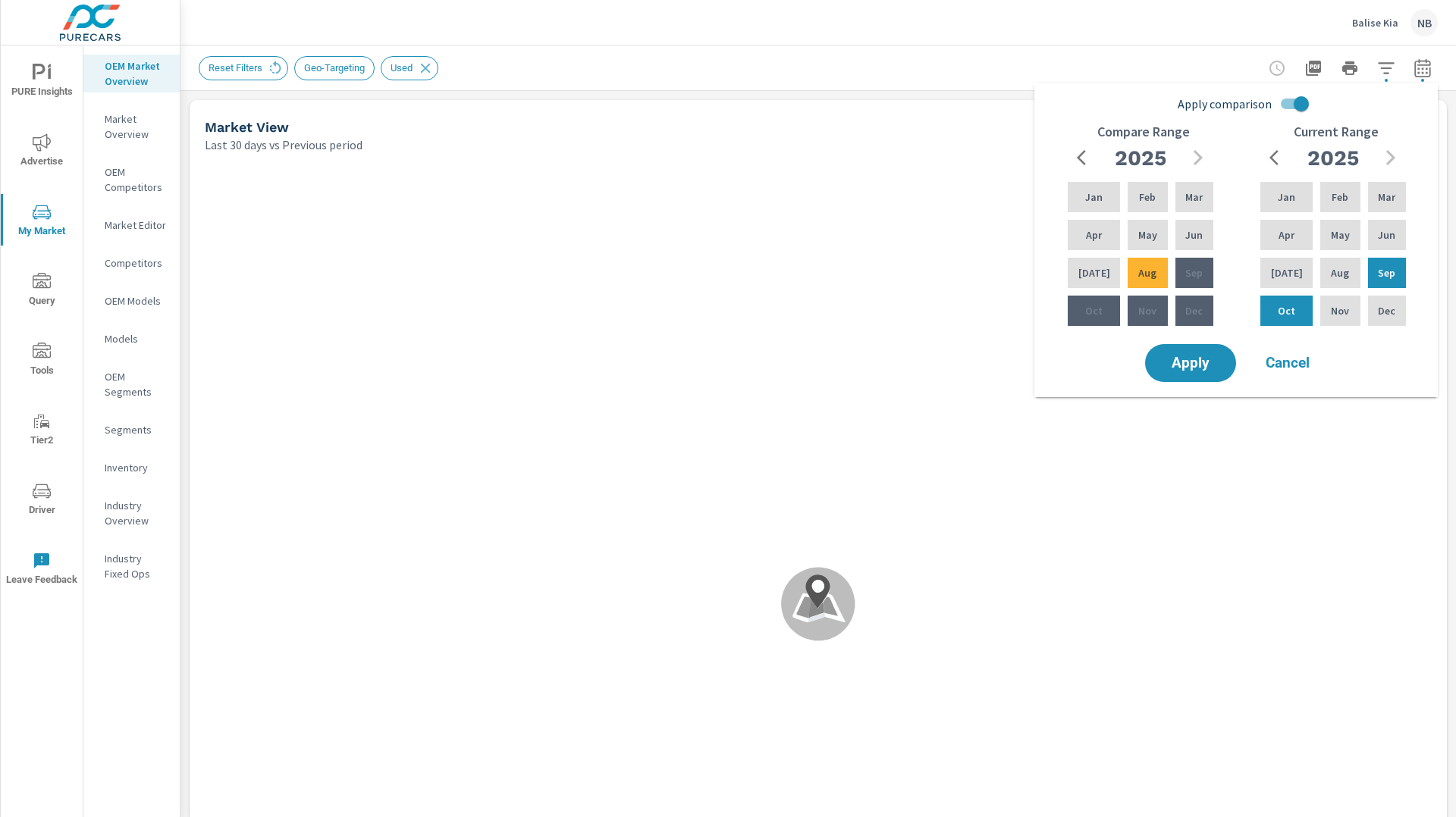
click at [1300, 97] on input "Apply comparison" at bounding box center [1301, 103] width 86 height 28
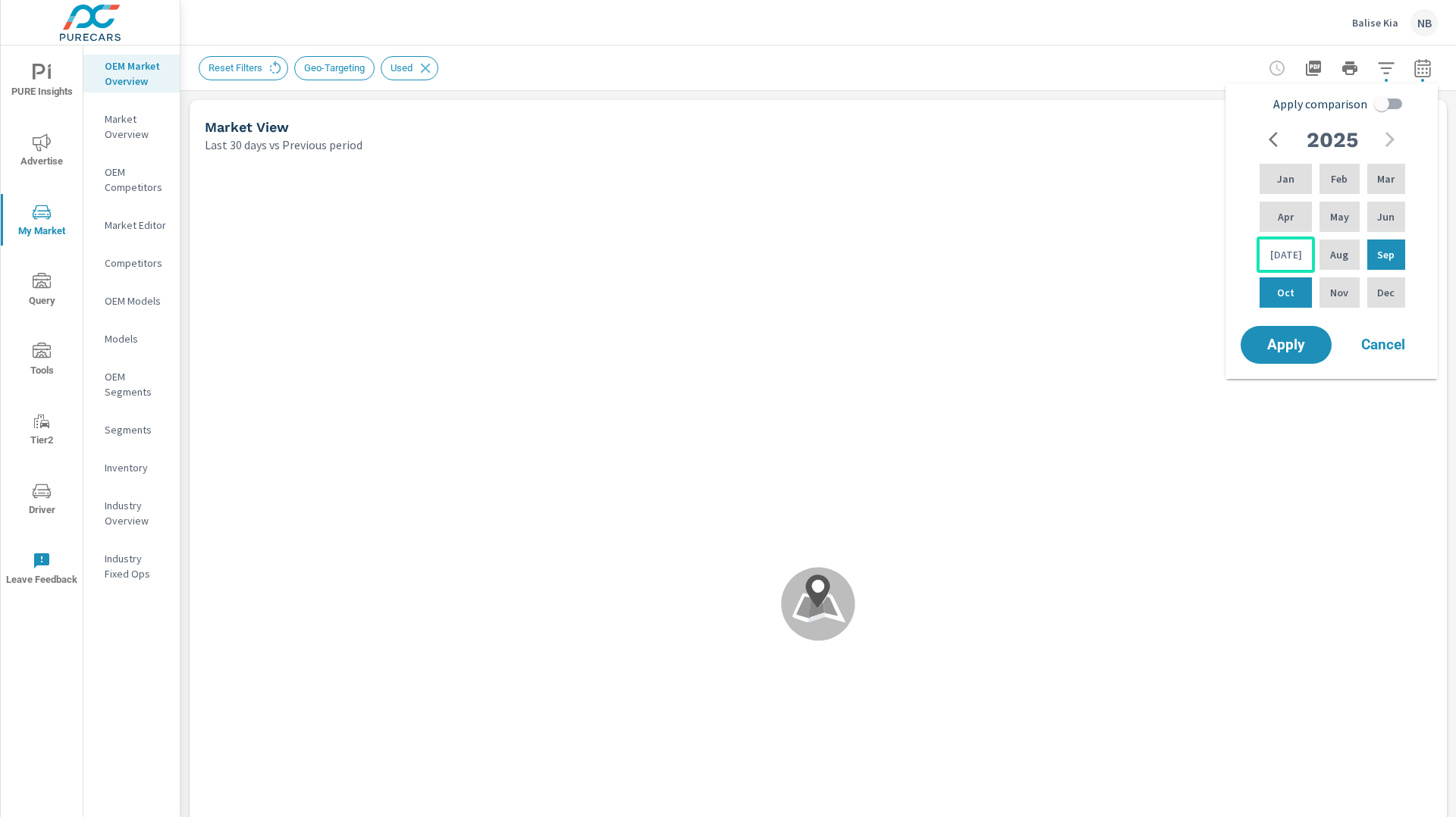
click at [1275, 249] on p "Jul" at bounding box center [1286, 254] width 32 height 15
click at [1272, 224] on div "Apr" at bounding box center [1286, 216] width 59 height 36
click at [1381, 262] on p "Sep" at bounding box center [1385, 254] width 18 height 15
click at [1279, 218] on p "Apr" at bounding box center [1286, 216] width 16 height 15
click at [1381, 102] on input "Apply comparison" at bounding box center [1382, 103] width 86 height 28
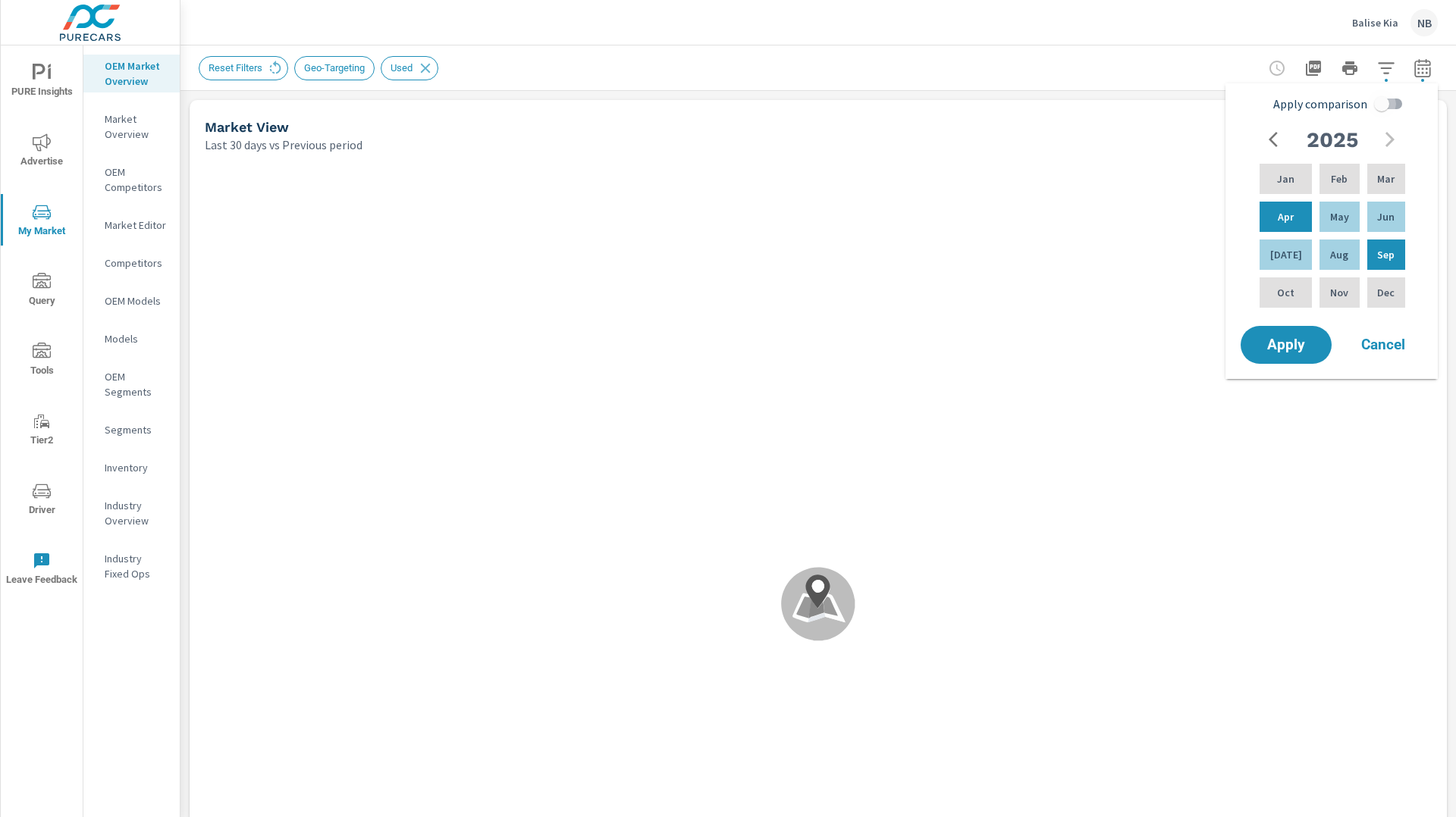
checkbox input "true"
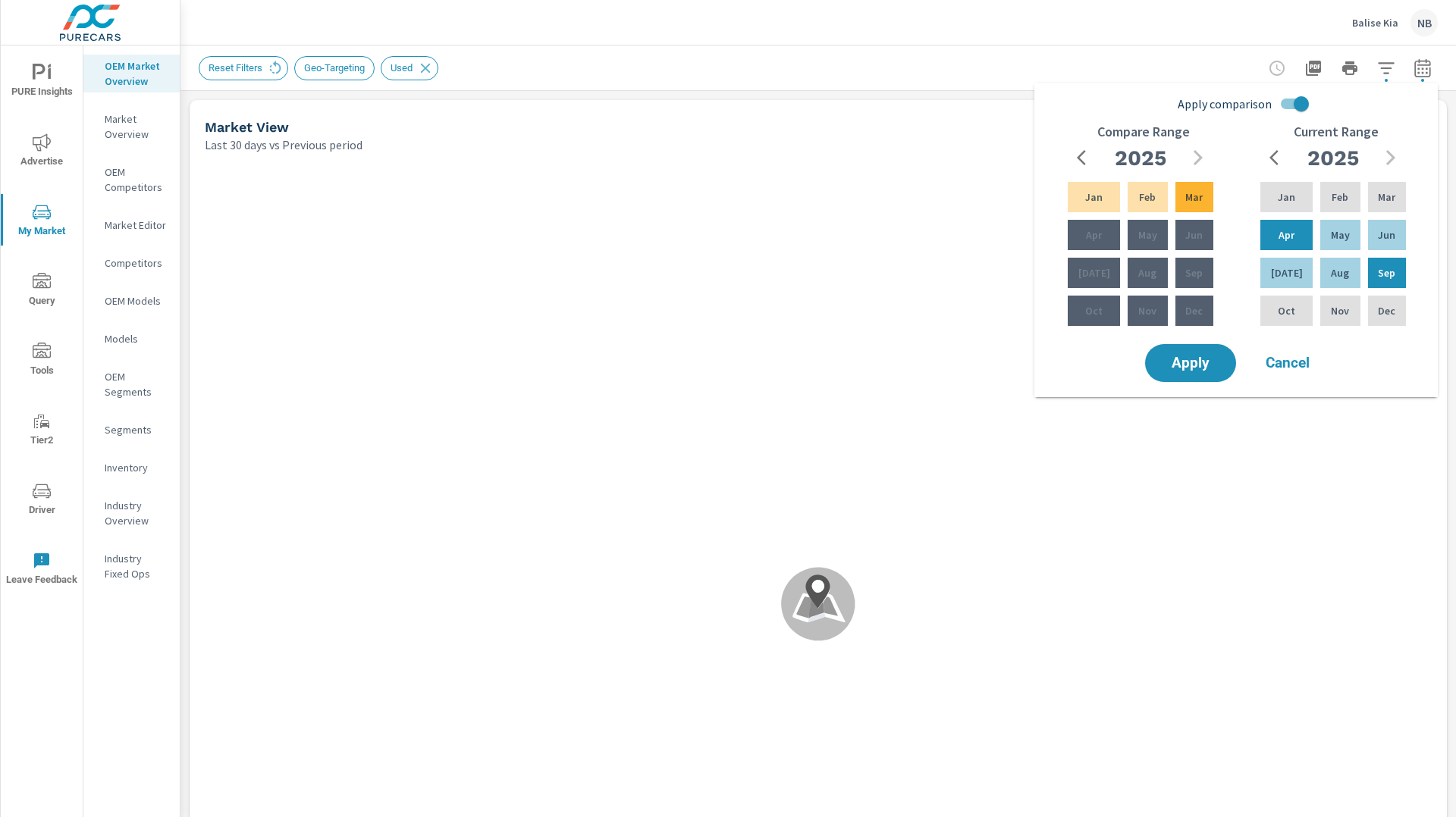
click at [1194, 384] on div "Apply Cancel" at bounding box center [1238, 362] width 194 height 44
click at [1204, 367] on span "Apply" at bounding box center [1189, 363] width 62 height 15
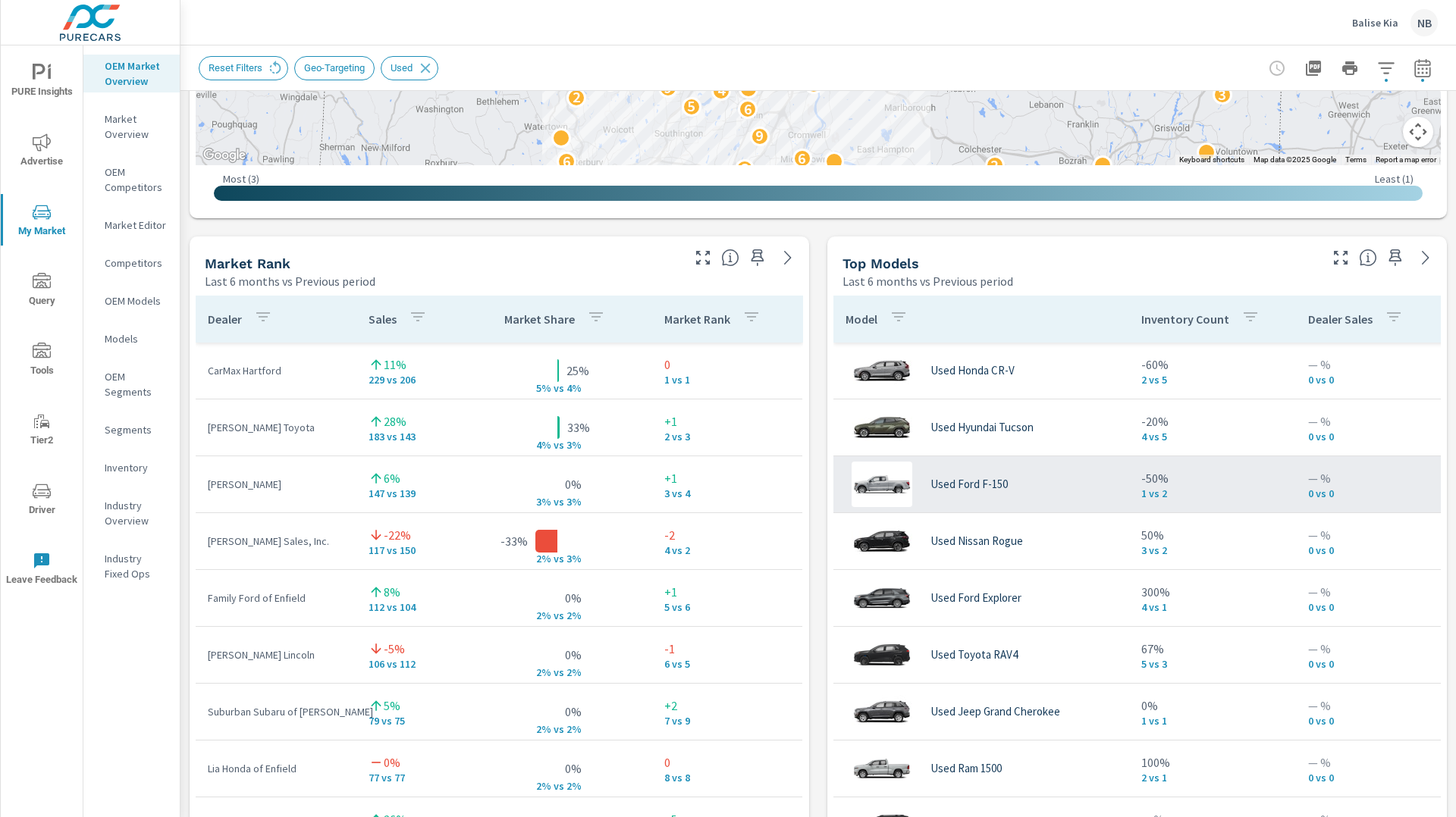
scroll to position [826, 0]
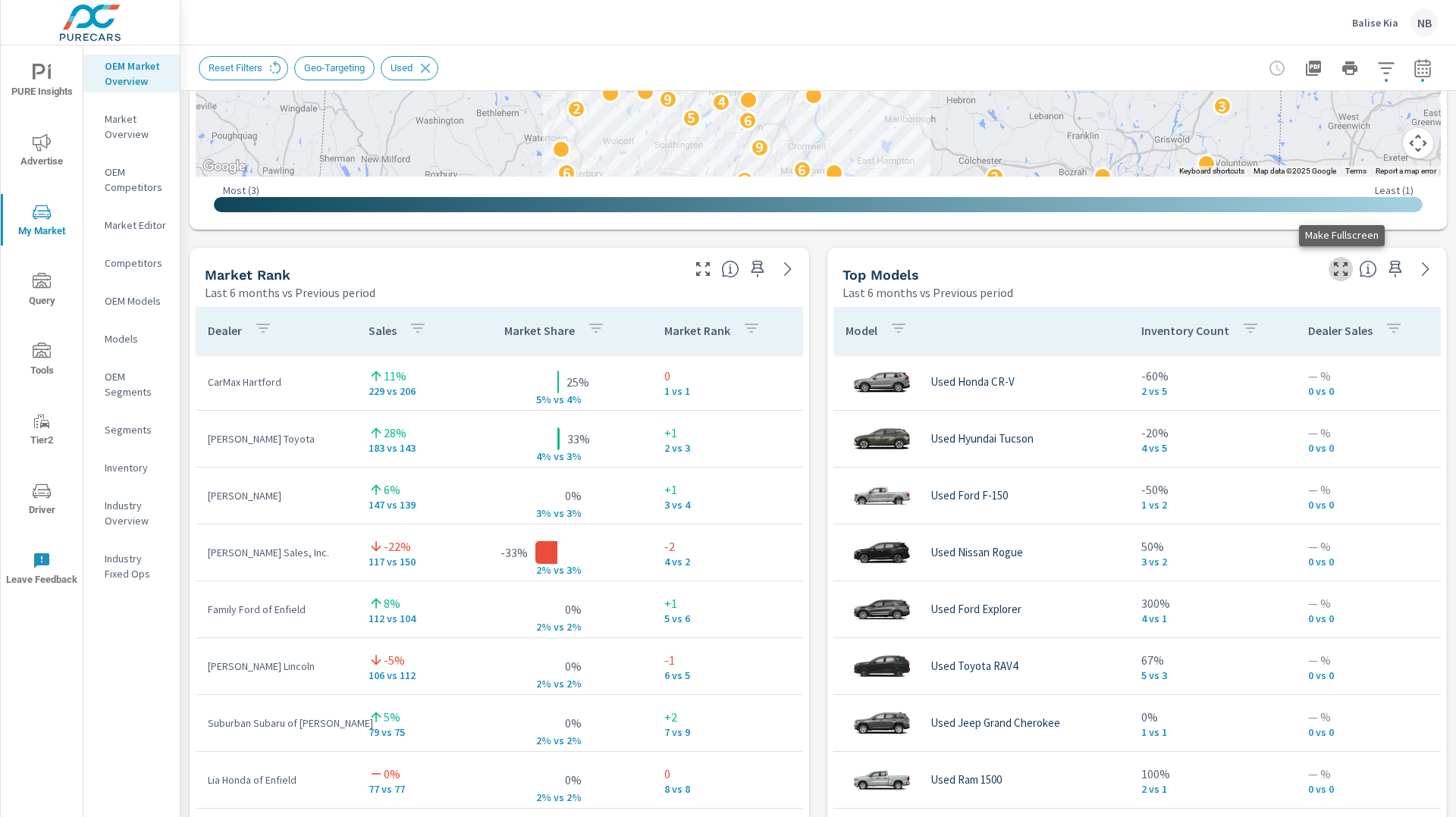
click at [1335, 267] on icon "button" at bounding box center [1340, 268] width 19 height 19
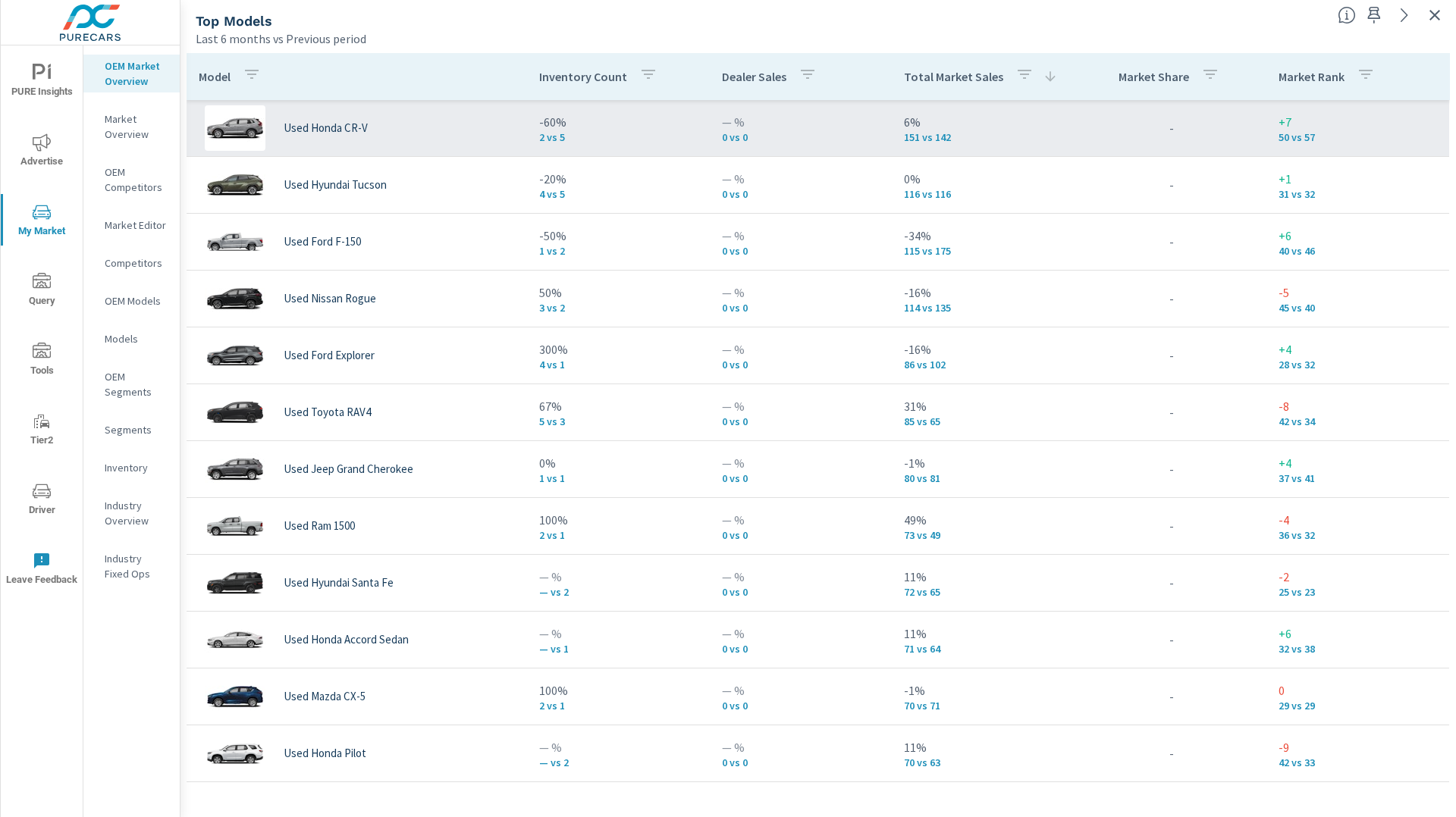
drag, startPoint x: 1245, startPoint y: 30, endPoint x: 1240, endPoint y: 102, distance: 72.2
click at [1245, 29] on div "Last 6 months vs Previous period" at bounding box center [760, 38] width 1130 height 19
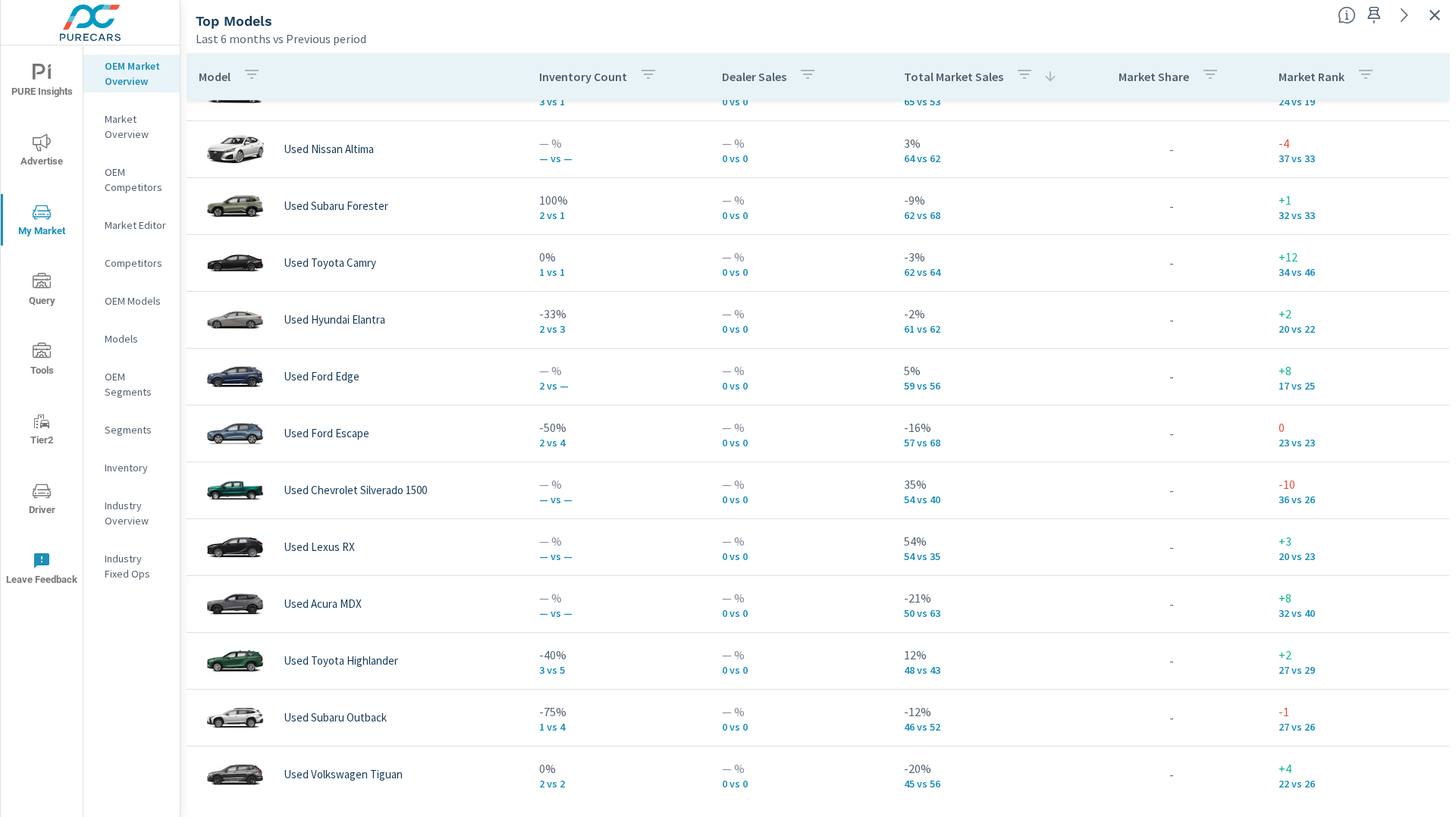
scroll to position [915, 0]
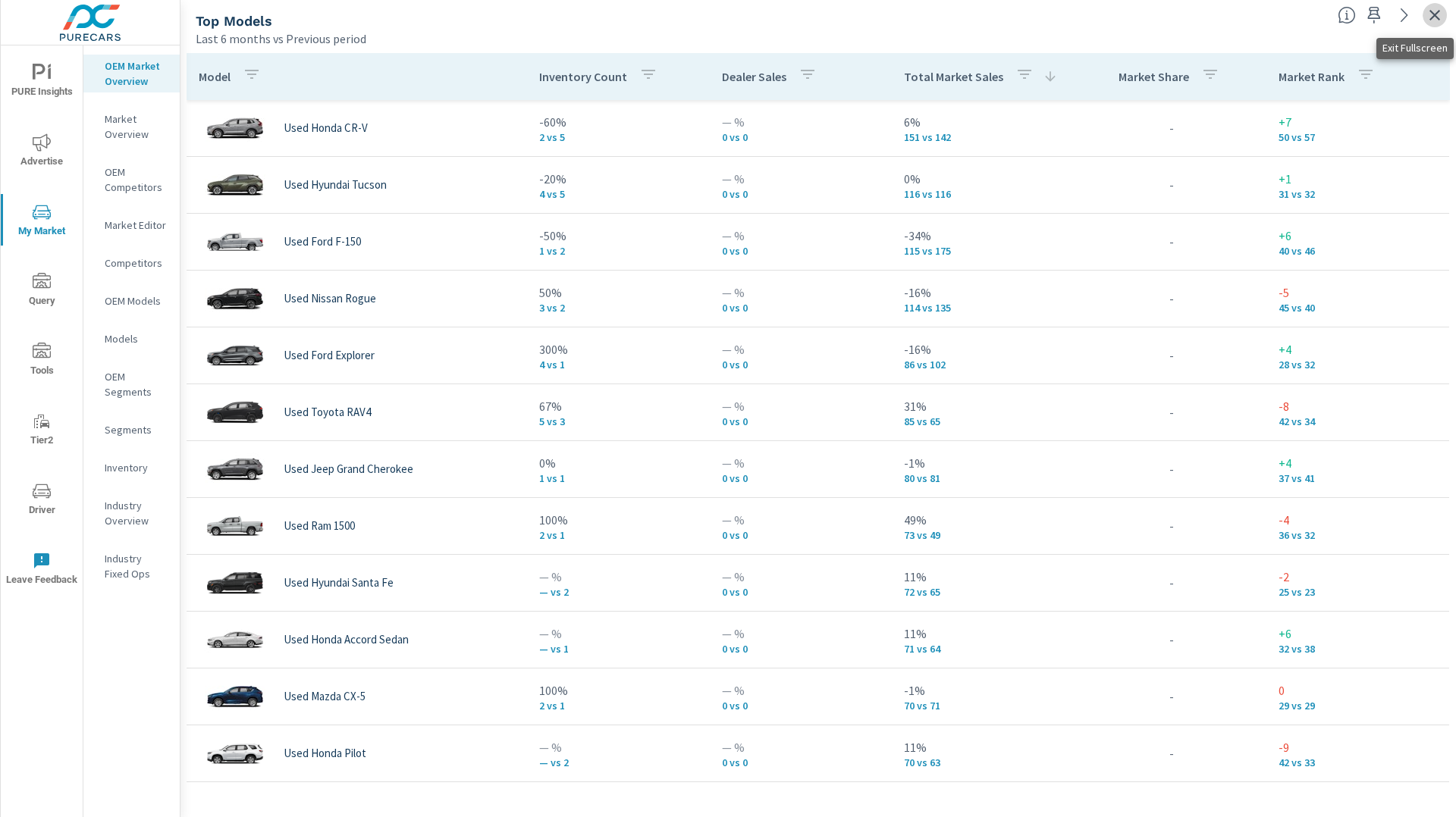
click at [1430, 15] on icon "button" at bounding box center [1434, 15] width 19 height 19
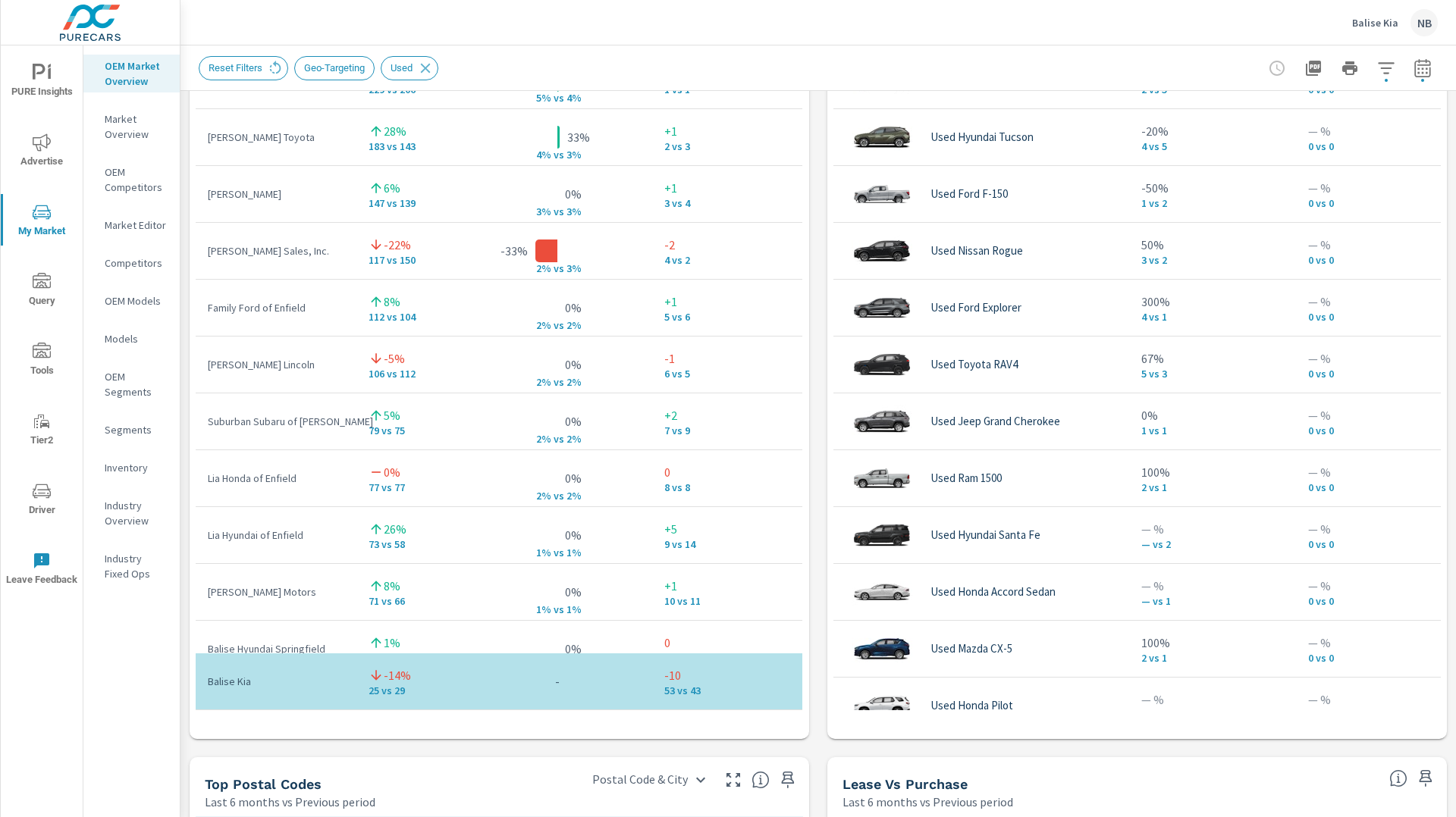
scroll to position [1155, 0]
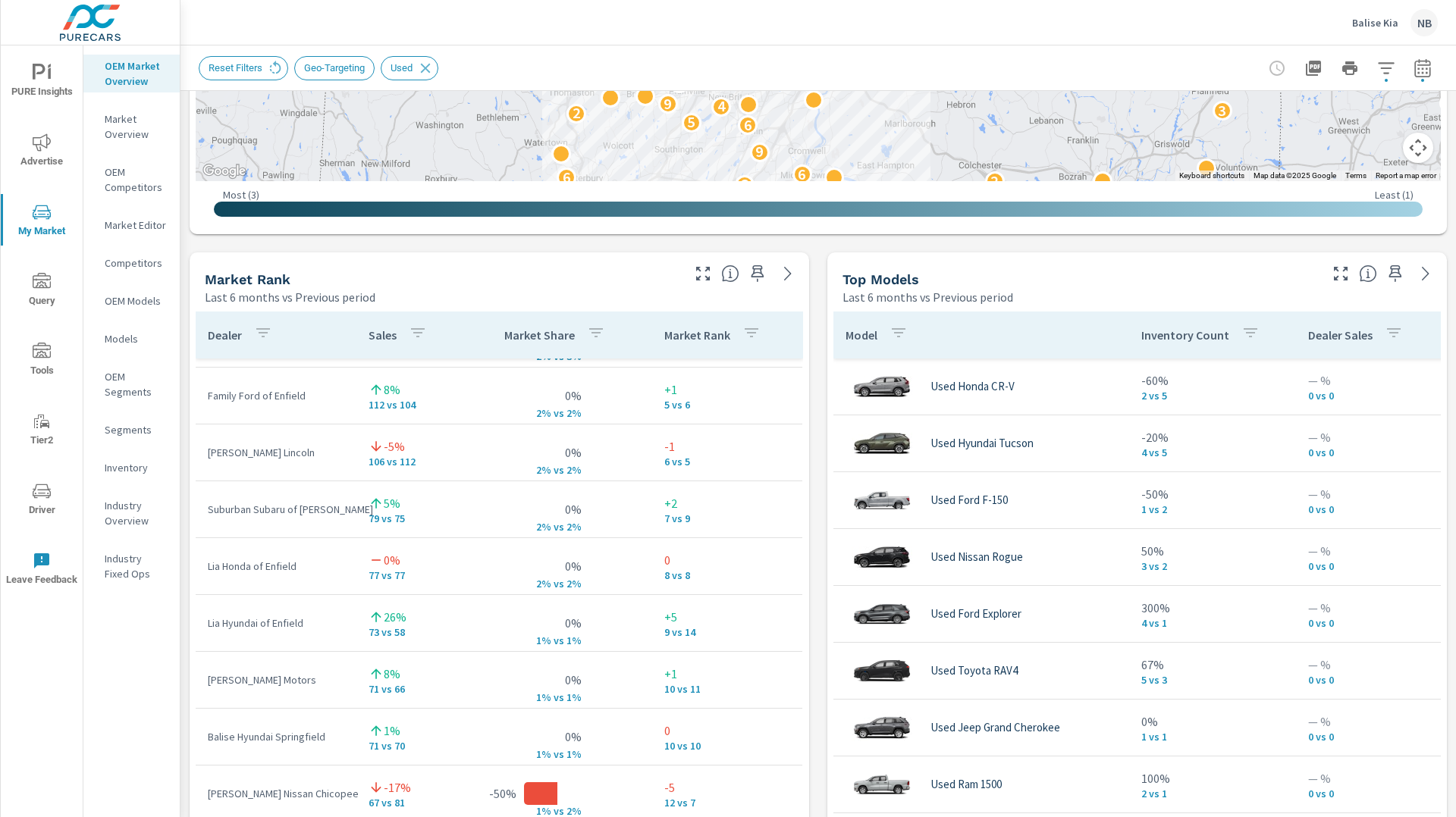
scroll to position [819, 0]
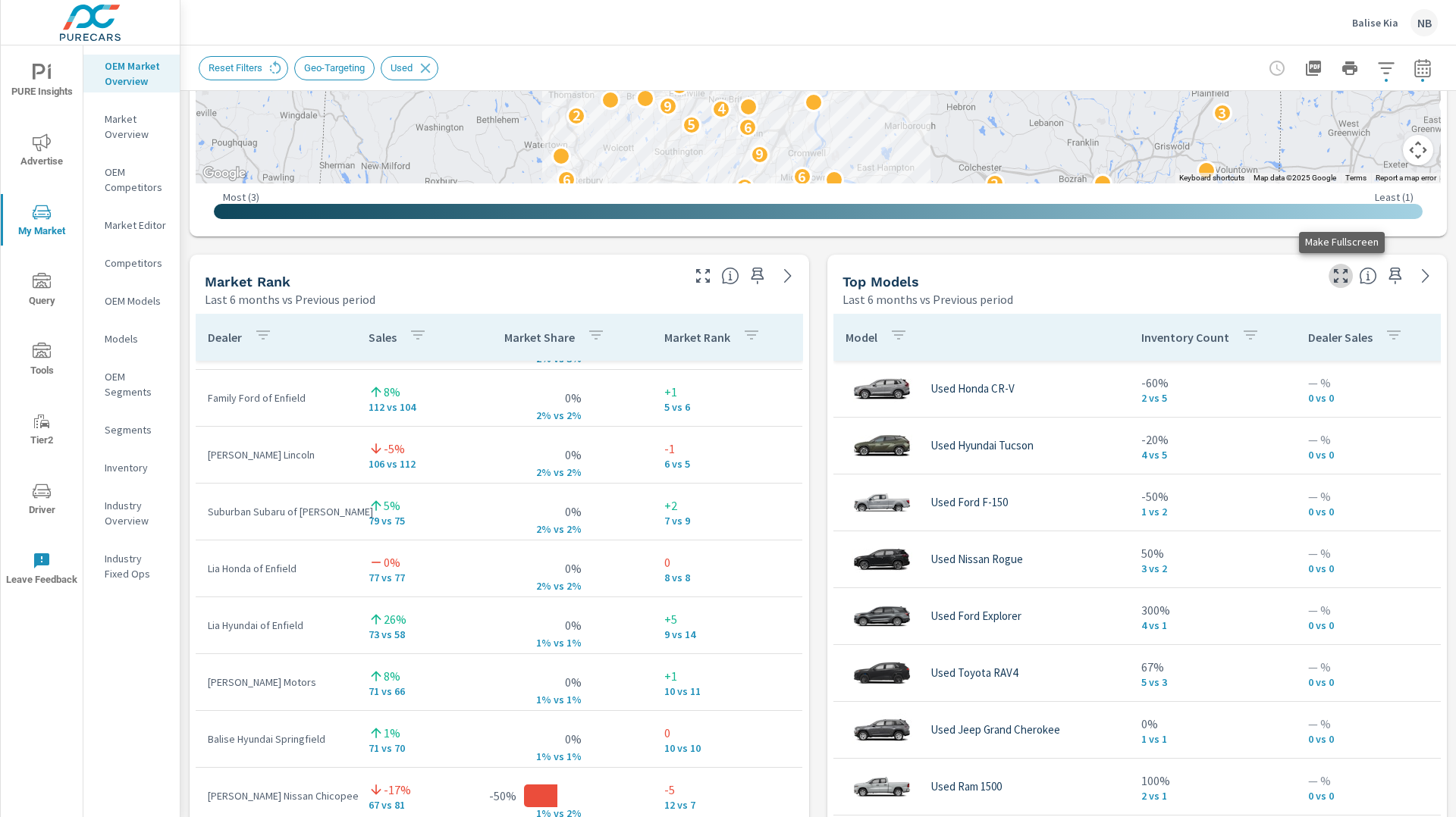
click at [1341, 280] on icon "button" at bounding box center [1340, 275] width 19 height 19
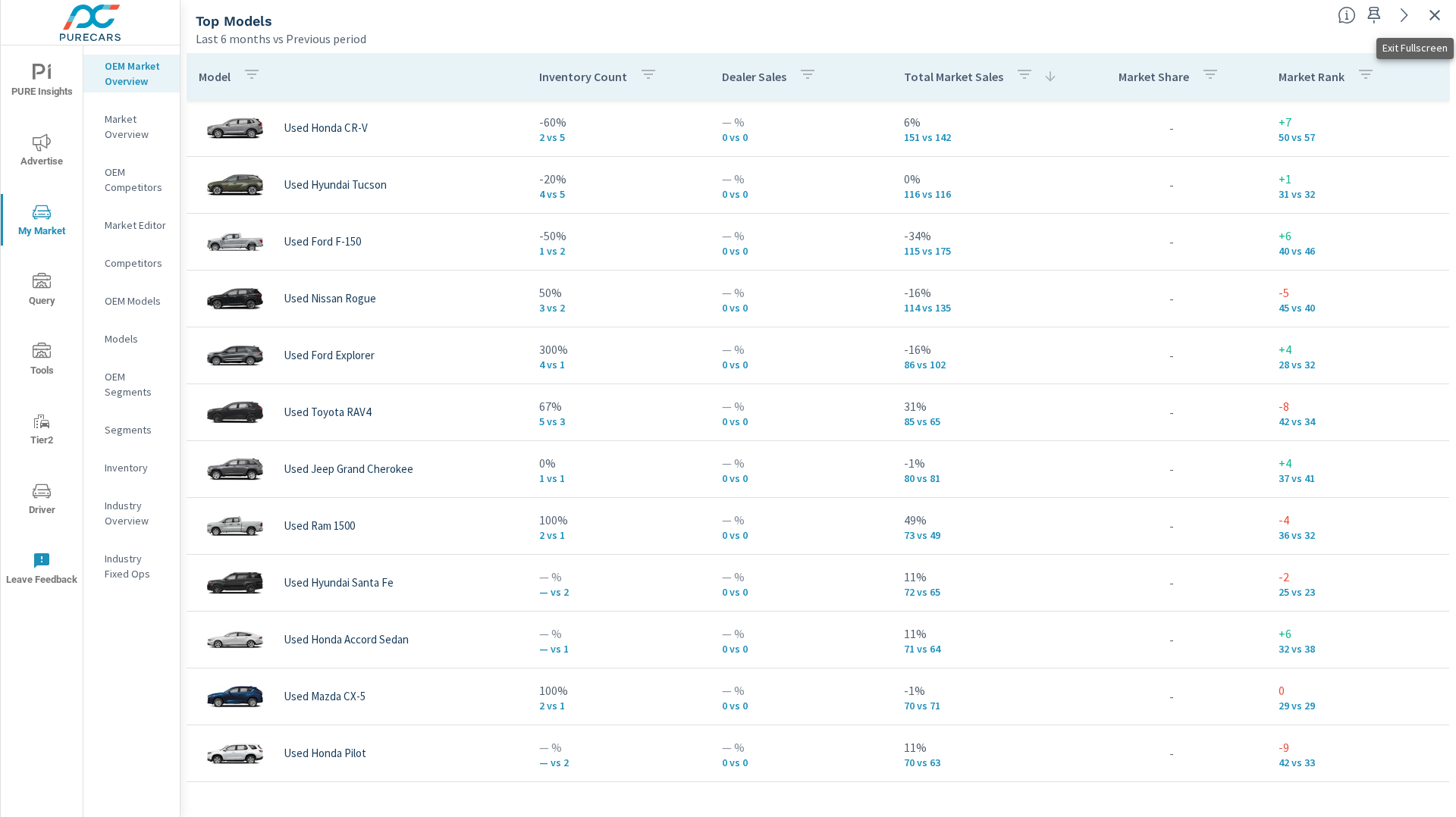
click at [1438, 14] on icon "button" at bounding box center [1434, 15] width 19 height 19
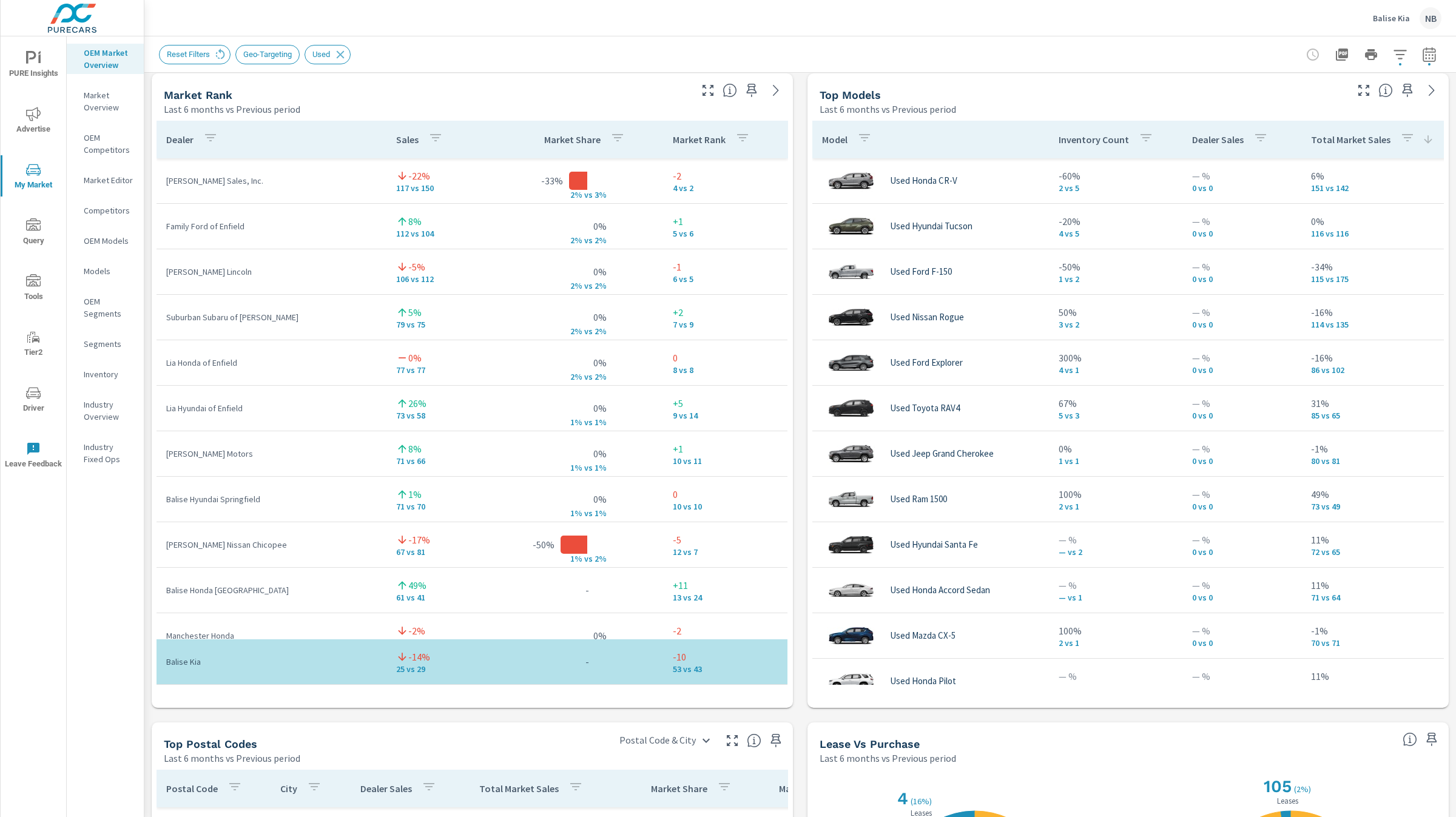
scroll to position [785, 0]
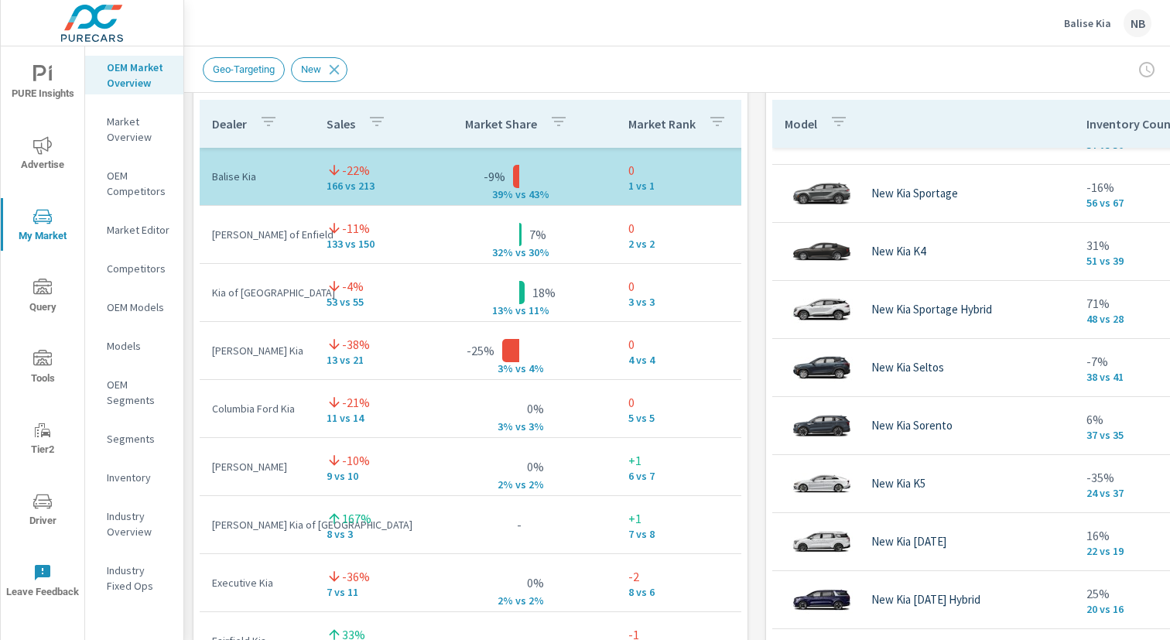
scroll to position [41, 0]
click at [1083, 26] on p "Balise Kia" at bounding box center [1087, 23] width 47 height 14
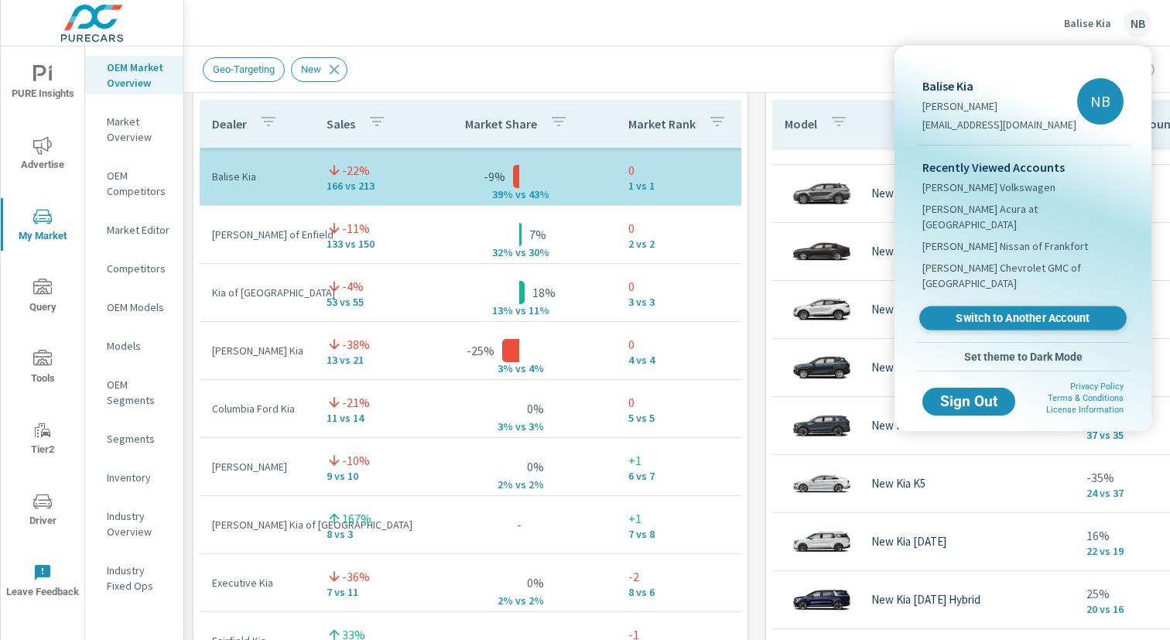
click at [980, 311] on span "Switch to Another Account" at bounding box center [1023, 318] width 190 height 15
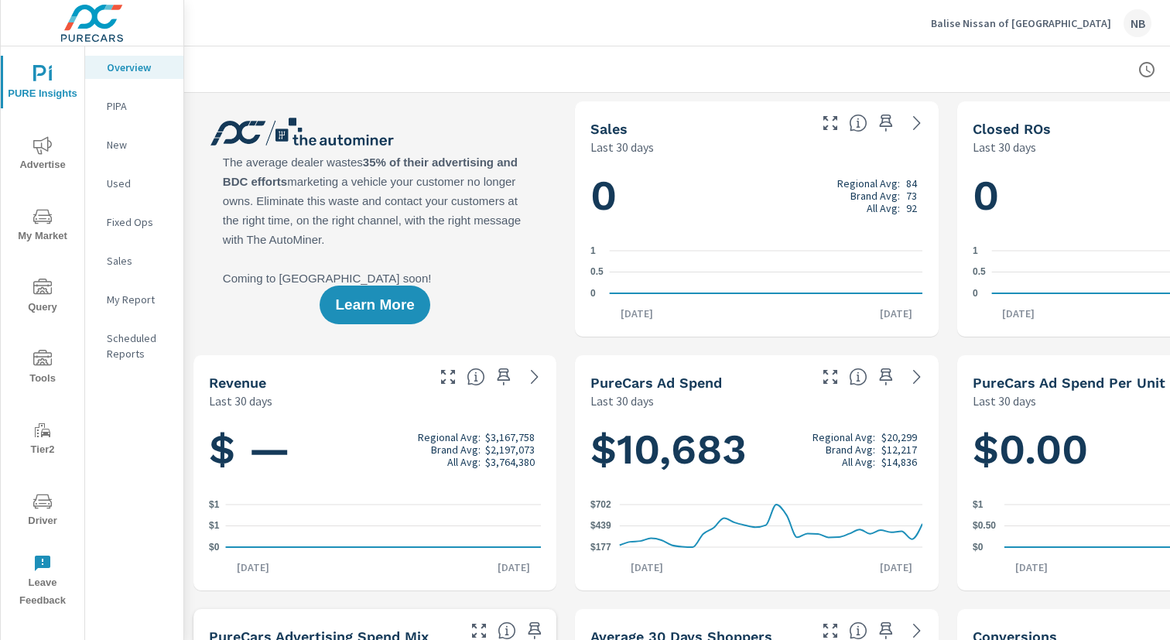
scroll to position [1, 159]
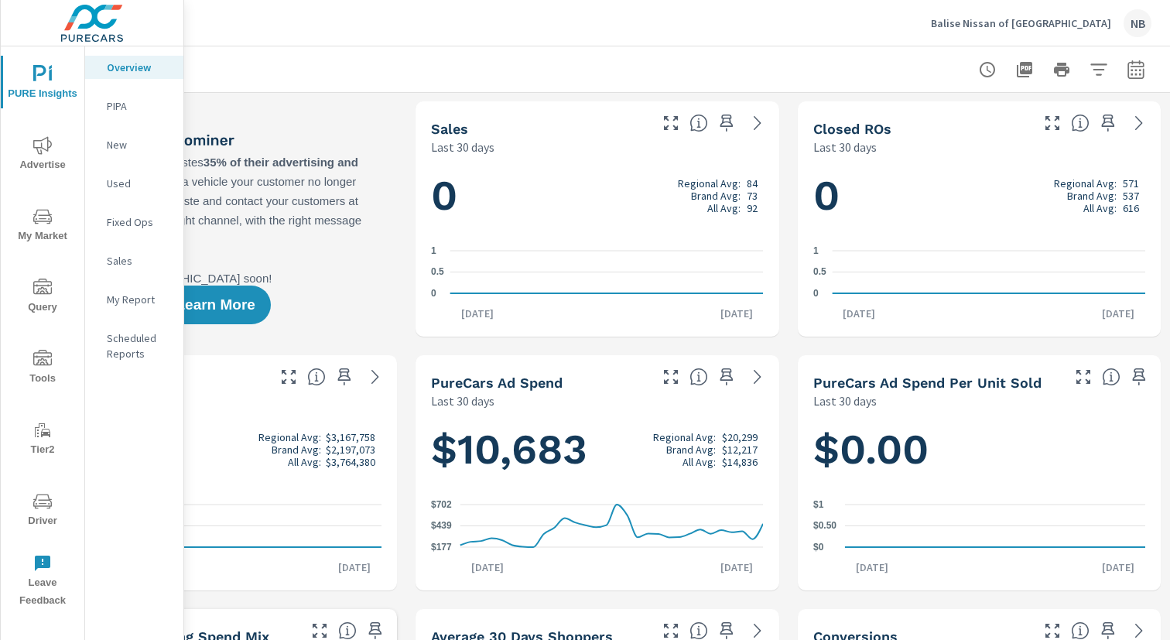
click at [1141, 70] on icon "button" at bounding box center [1136, 69] width 19 height 19
select select "Last 30 days"
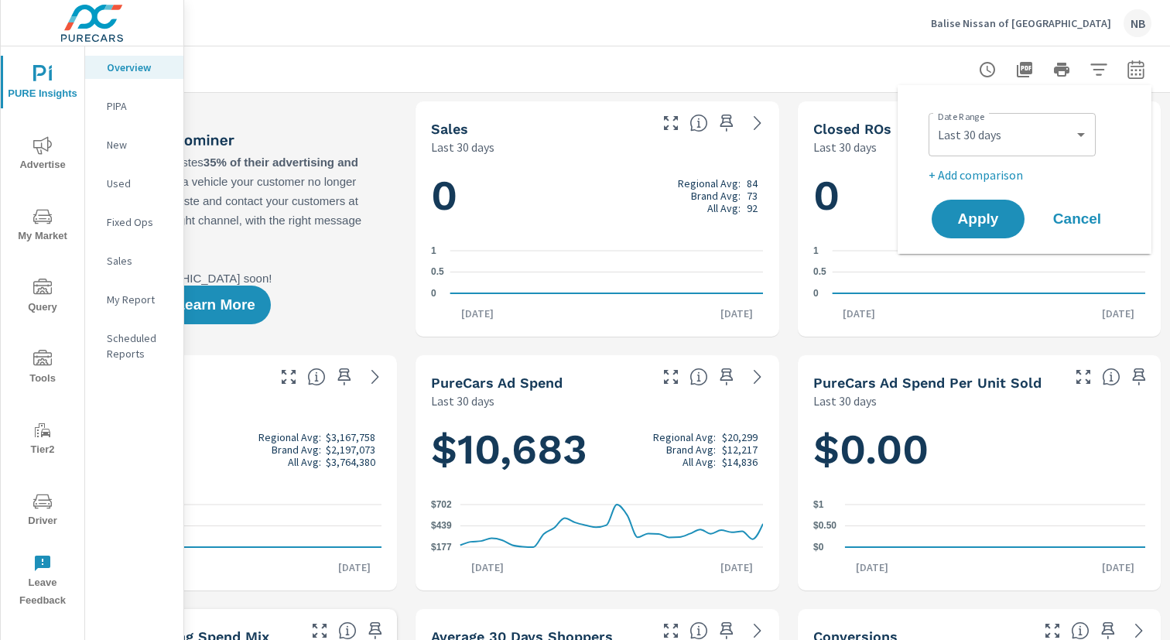
click at [997, 176] on p "+ Add comparison" at bounding box center [1028, 175] width 198 height 19
select select "Previous period"
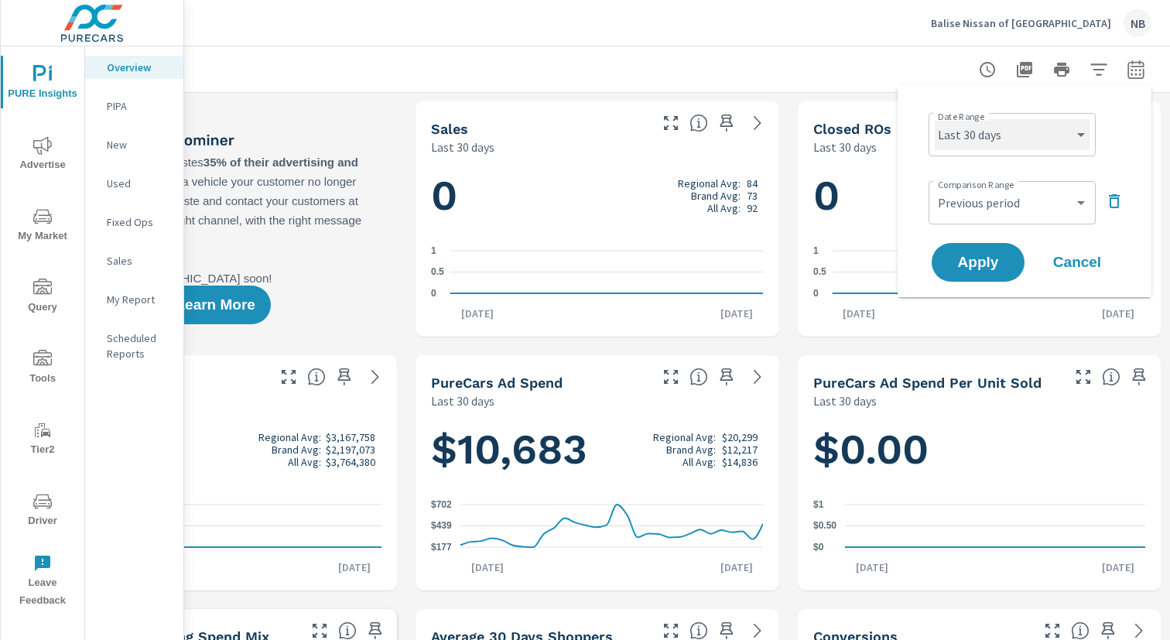
click at [1038, 136] on select "Custom [DATE] Last week Last 7 days Last 14 days Last 30 days Last 45 days Last…" at bounding box center [1012, 134] width 155 height 31
select select "Last month"
click at [935, 119] on select "Custom [DATE] Last week Last 7 days Last 14 days Last 30 days Last 45 days Last…" at bounding box center [1012, 134] width 155 height 31
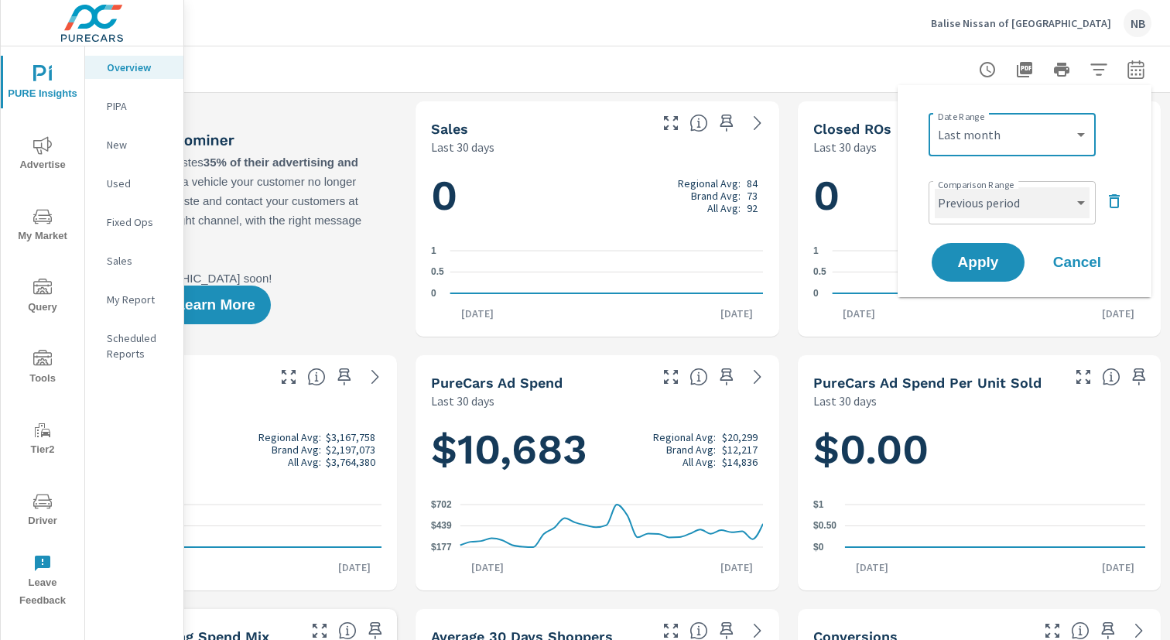
click at [1002, 207] on select "Custom Previous period Previous month Previous year" at bounding box center [1012, 202] width 155 height 31
select select "Previous month"
click at [935, 187] on select "Custom Previous period Previous month Previous year" at bounding box center [1012, 202] width 155 height 31
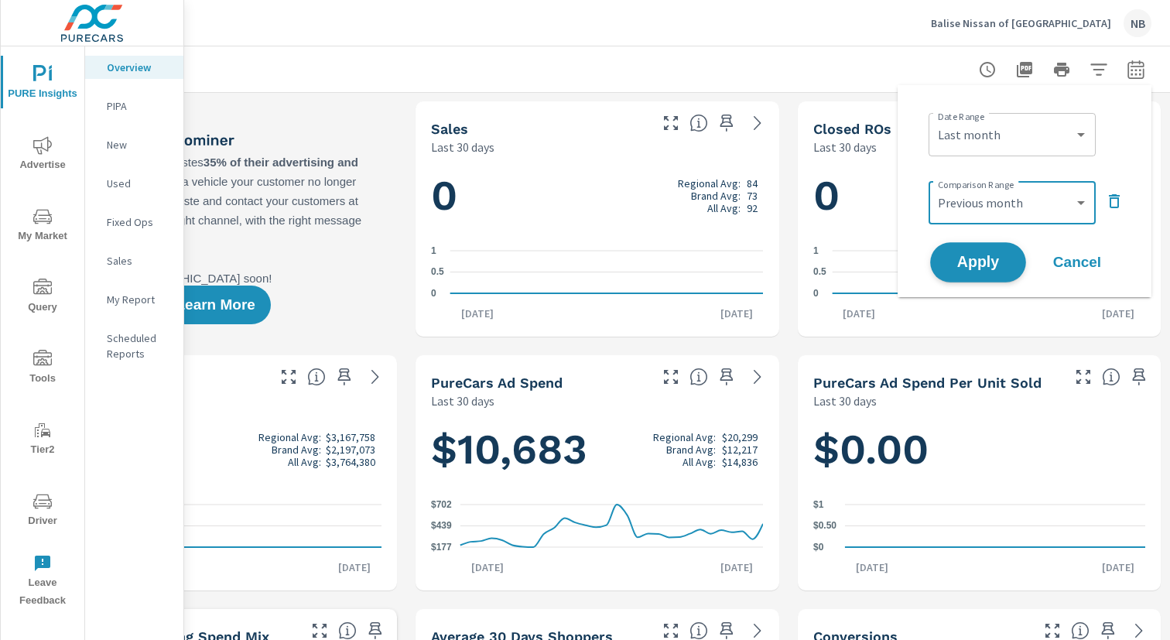
click at [985, 262] on span "Apply" at bounding box center [977, 262] width 63 height 15
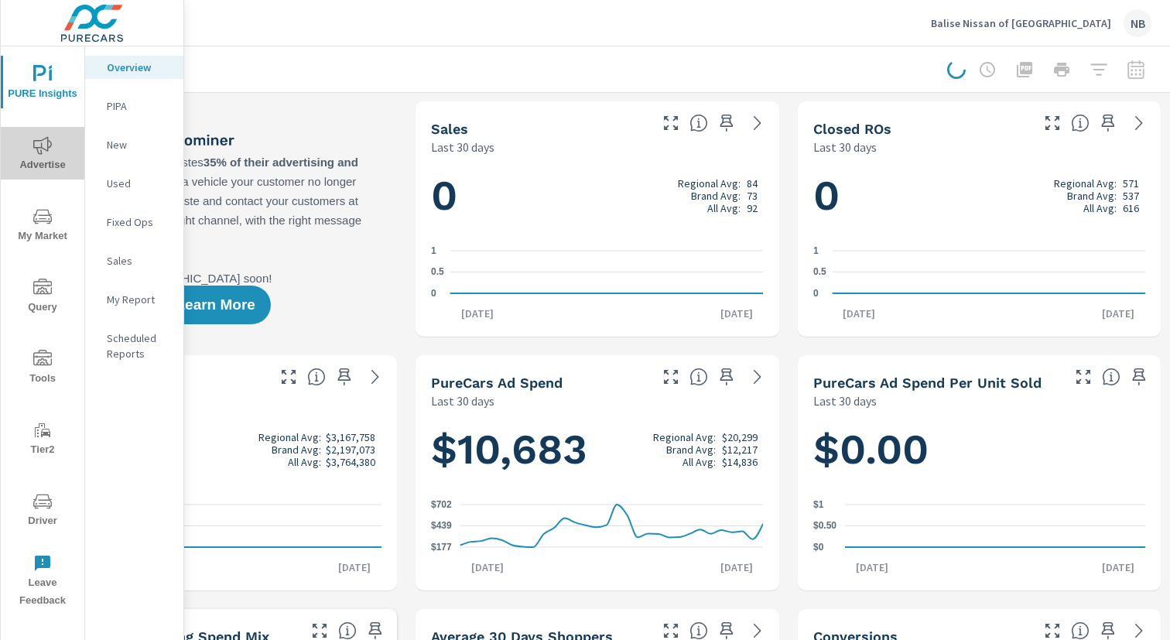
click at [42, 149] on icon "nav menu" at bounding box center [42, 145] width 19 height 19
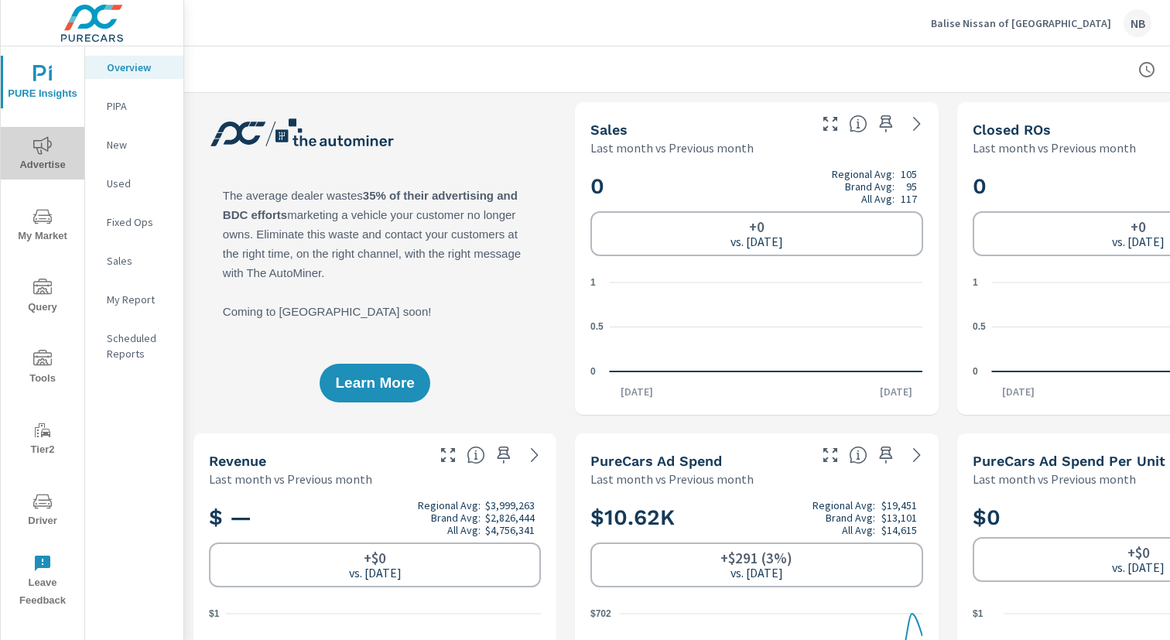
click at [49, 152] on icon "nav menu" at bounding box center [42, 145] width 19 height 19
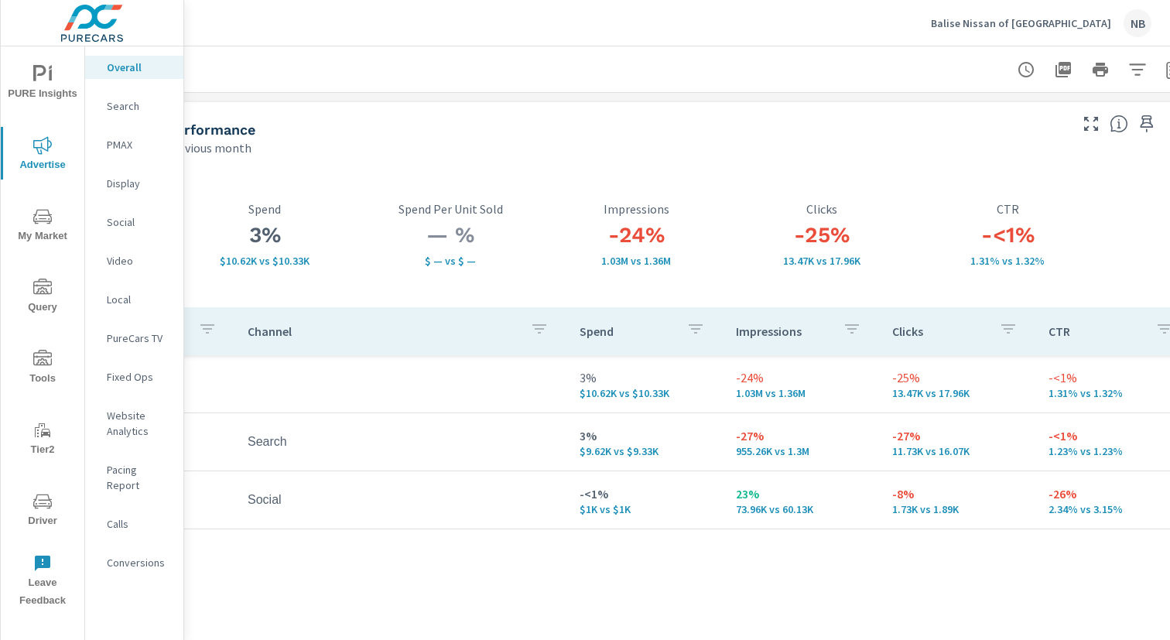
scroll to position [0, 159]
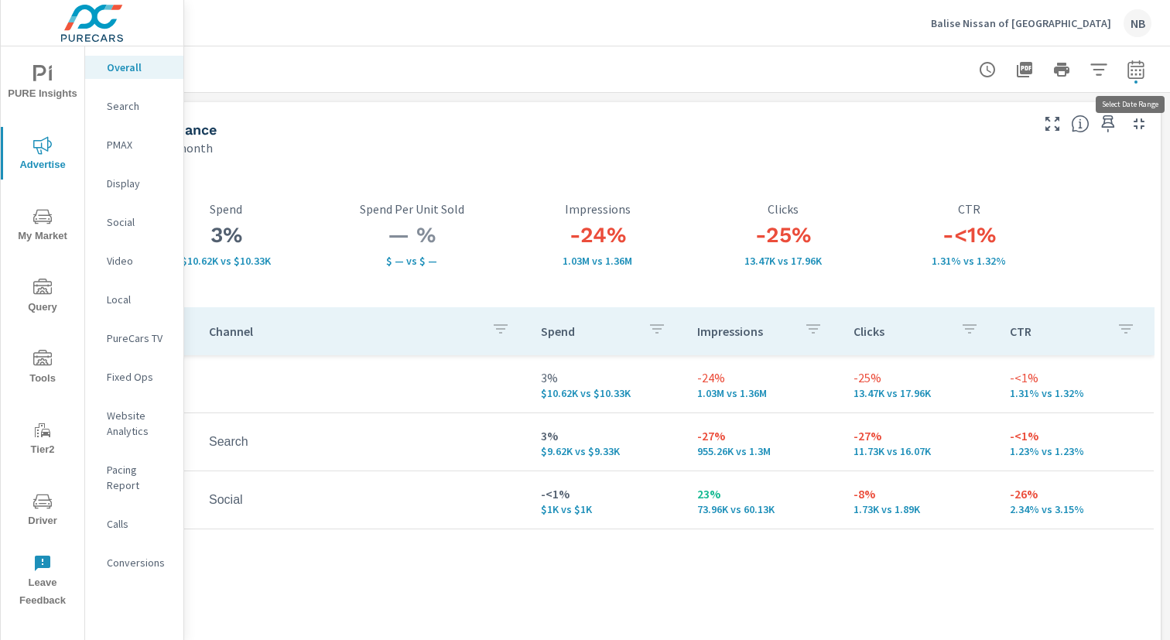
click at [1140, 68] on icon "button" at bounding box center [1136, 69] width 19 height 19
select select "Last month"
select select "Previous month"
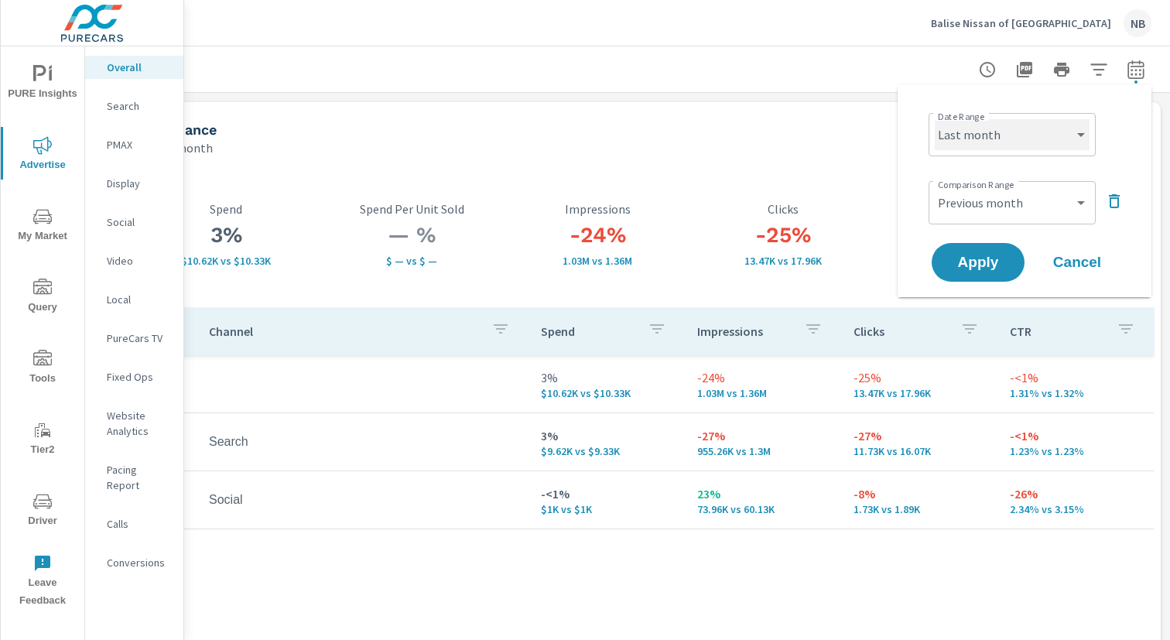
click at [1033, 134] on select "Custom Yesterday Last week Last 7 days Last 14 days Last 30 days Last 45 days L…" at bounding box center [1012, 134] width 155 height 31
select select "Month to date"
click at [935, 119] on select "Custom Yesterday Last week Last 7 days Last 14 days Last 30 days Last 45 days L…" at bounding box center [1012, 134] width 155 height 31
click at [1033, 204] on select "Custom Previous period Previous month Previous year" at bounding box center [1012, 202] width 155 height 31
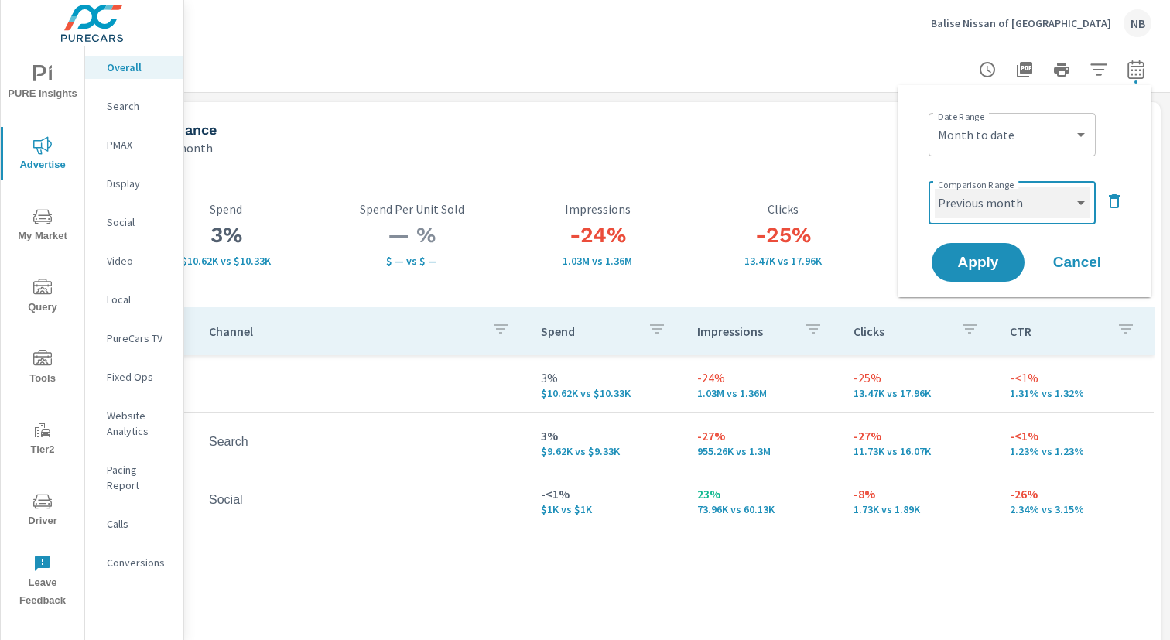
click at [935, 187] on select "Custom Previous period Previous month Previous year" at bounding box center [1012, 202] width 155 height 31
click at [1005, 255] on span "Apply" at bounding box center [977, 262] width 63 height 15
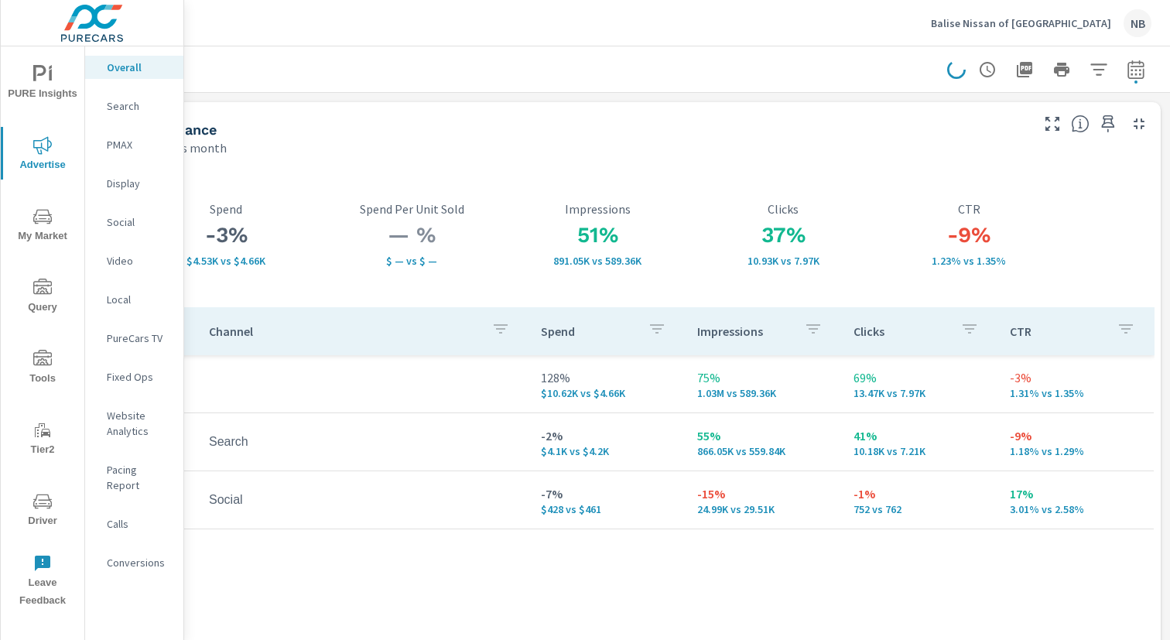
click at [119, 106] on p "Search" at bounding box center [139, 105] width 64 height 15
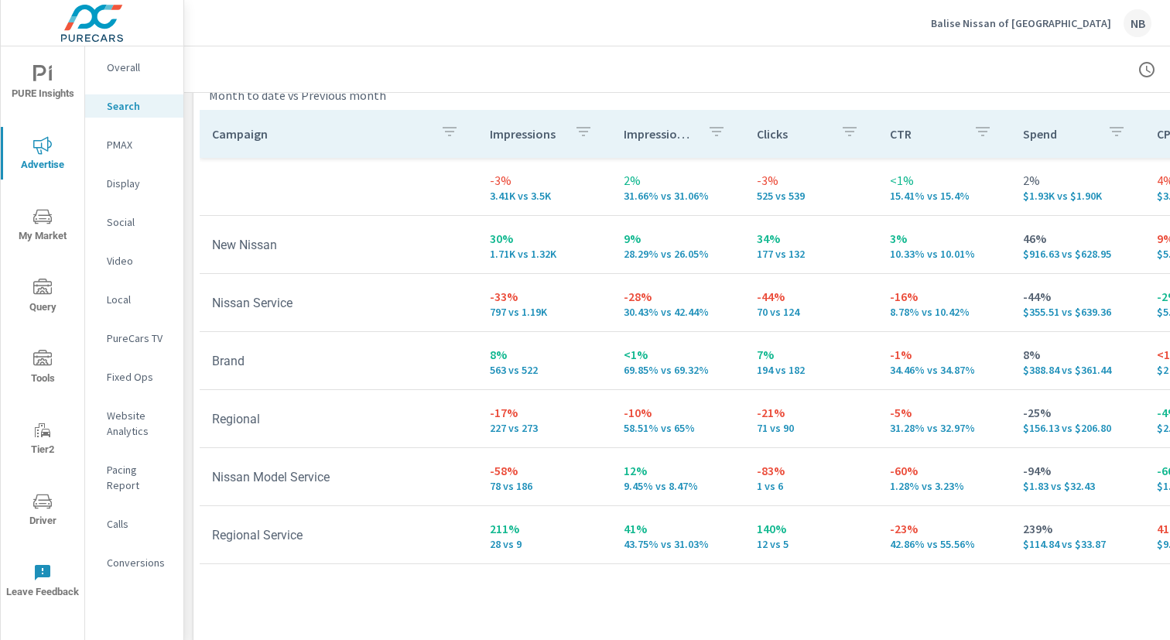
scroll to position [1536, 0]
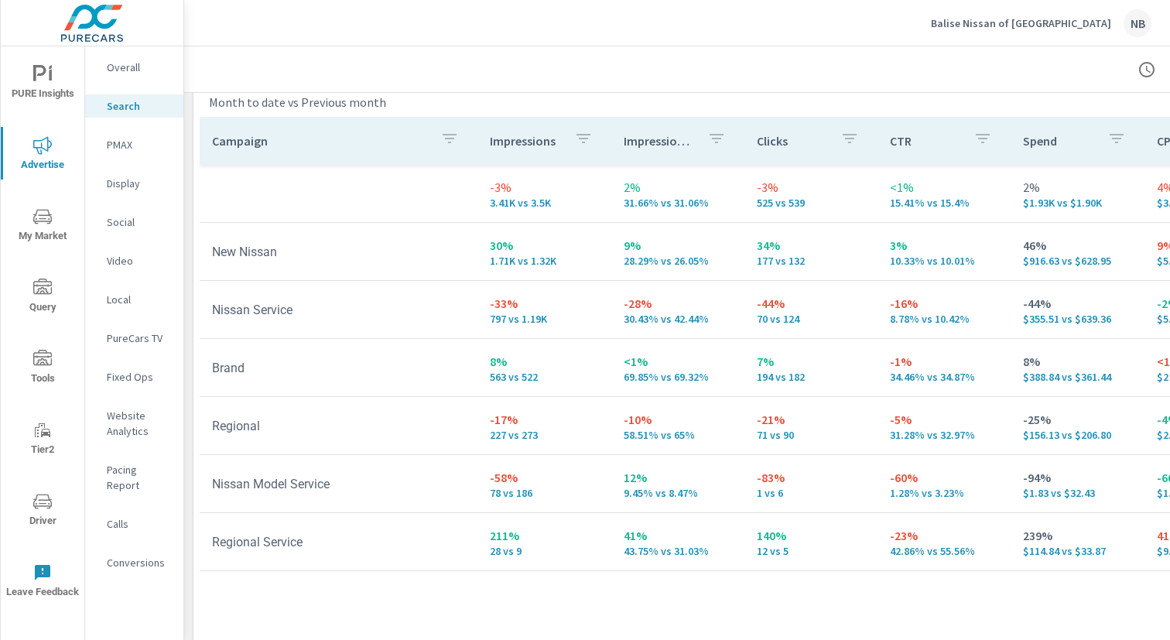
click at [107, 143] on p "PMAX" at bounding box center [139, 144] width 64 height 15
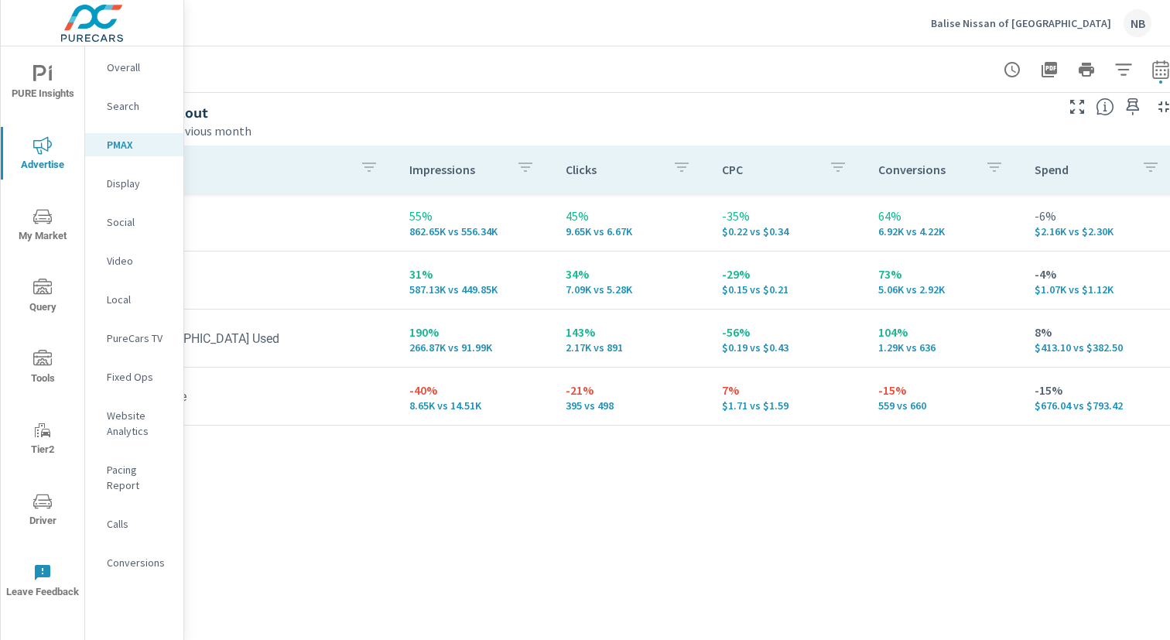
scroll to position [183, 0]
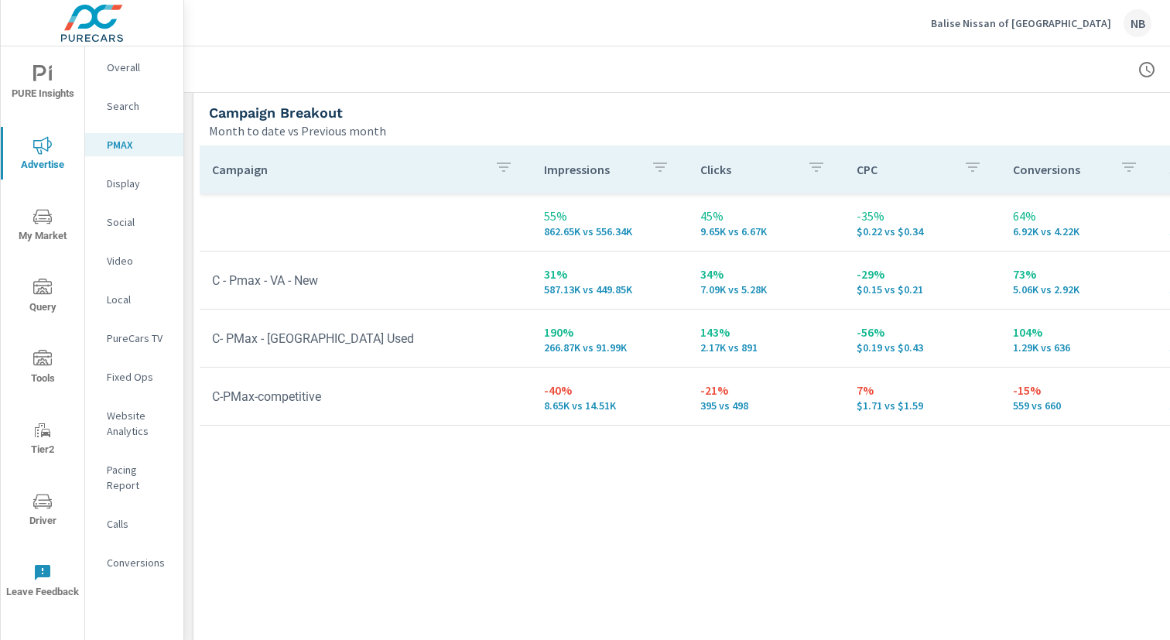
click at [119, 185] on p "Display" at bounding box center [139, 183] width 64 height 15
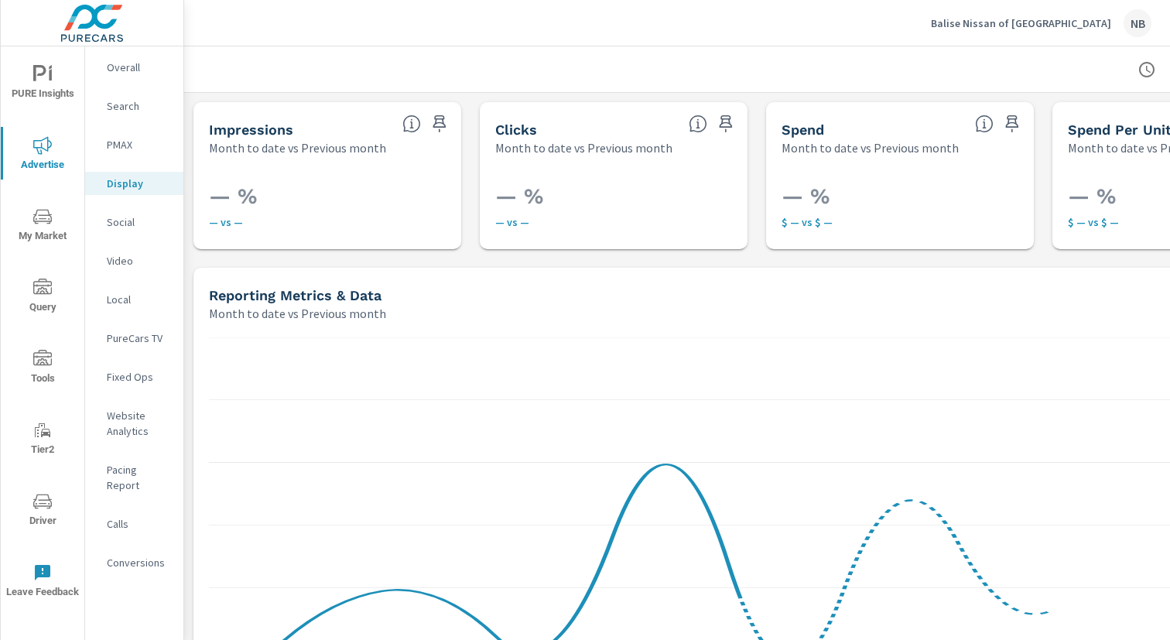
click at [120, 221] on p "Social" at bounding box center [139, 221] width 64 height 15
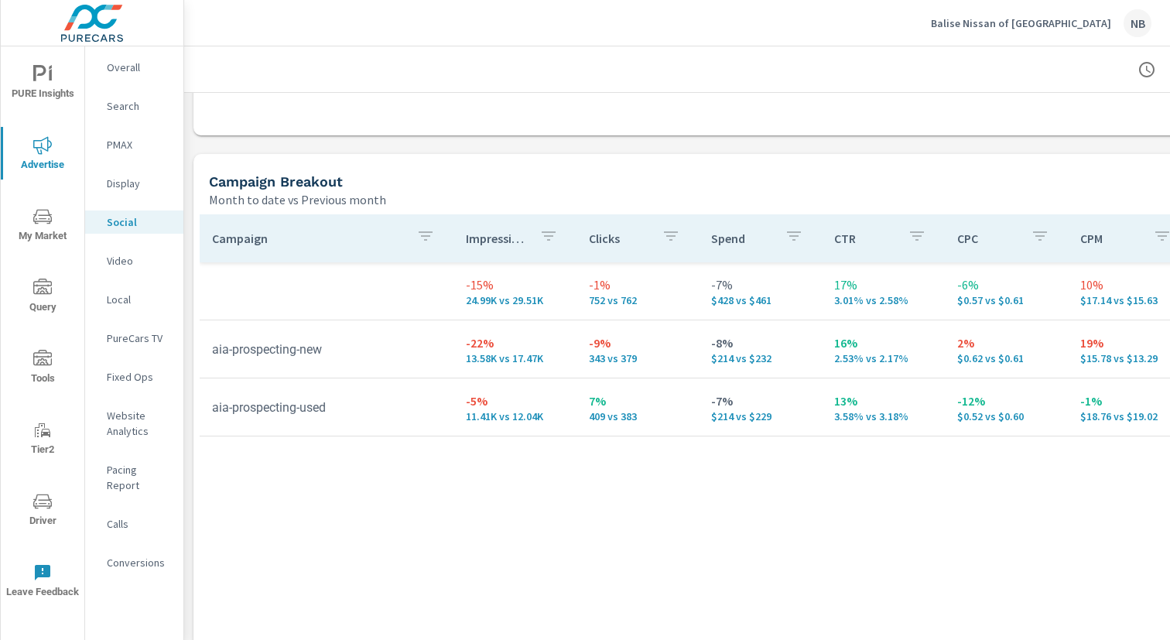
scroll to position [611, 159]
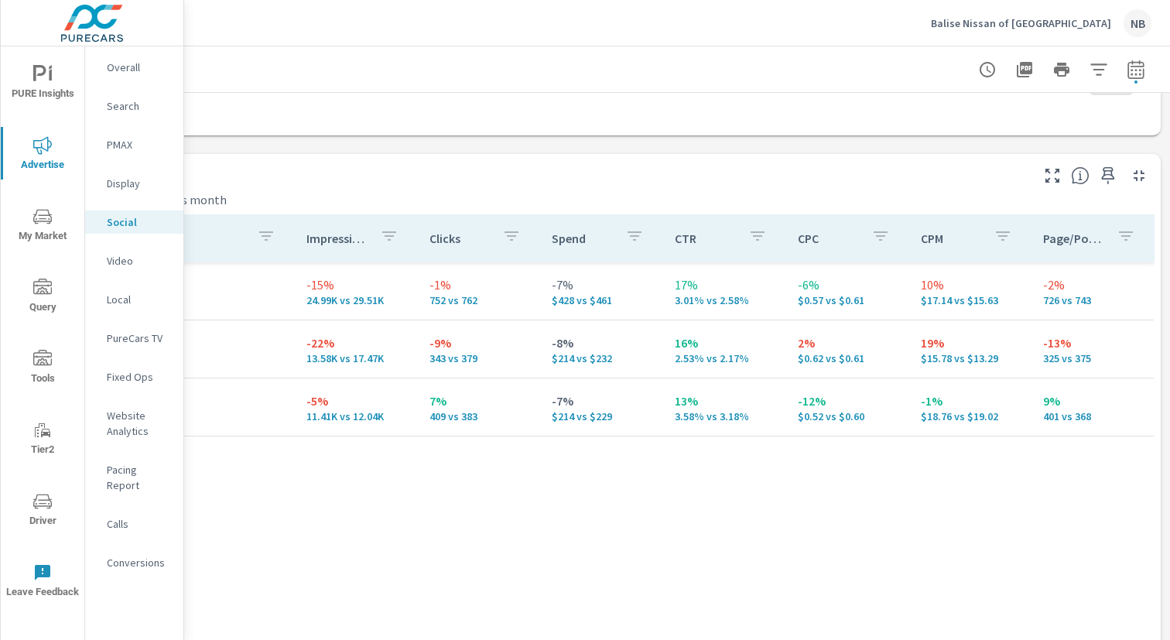
click at [1138, 72] on icon "button" at bounding box center [1136, 69] width 19 height 19
select select "Month to date"
select select "Previous month"
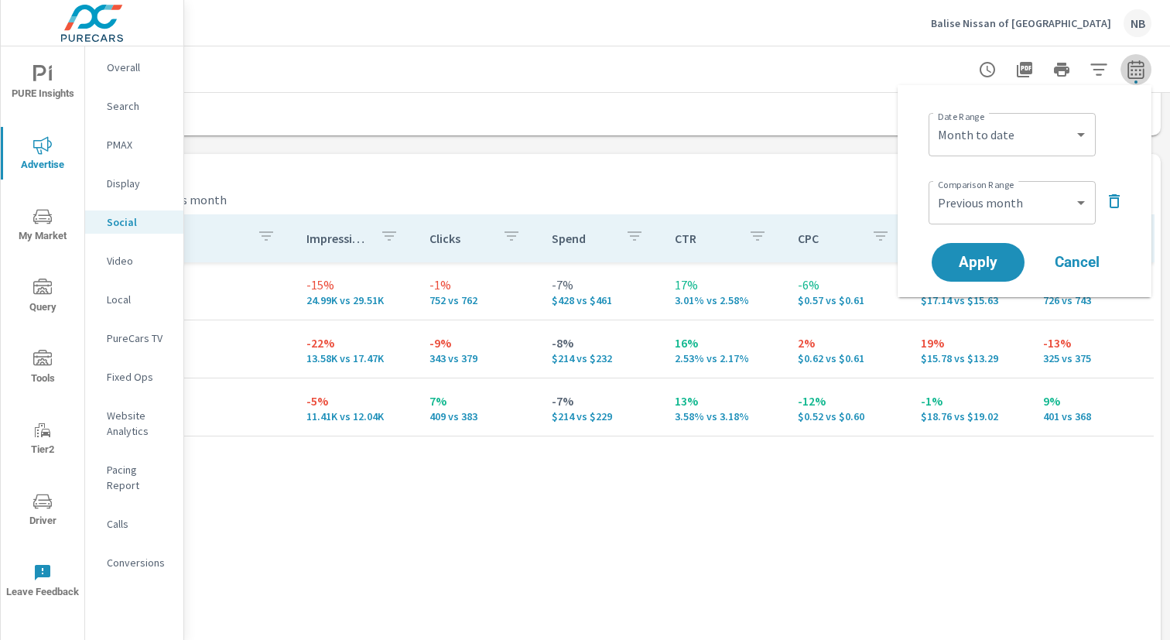
click at [1138, 72] on icon "button" at bounding box center [1136, 69] width 19 height 19
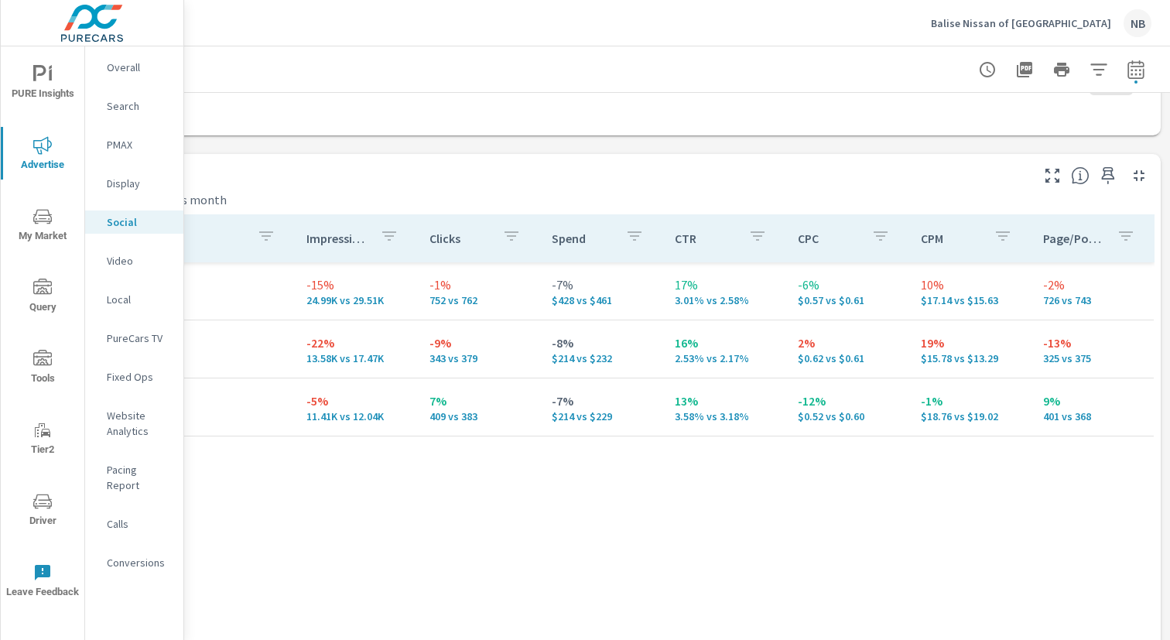
click at [1138, 72] on icon "button" at bounding box center [1136, 69] width 19 height 19
select select "Month to date"
select select "Previous month"
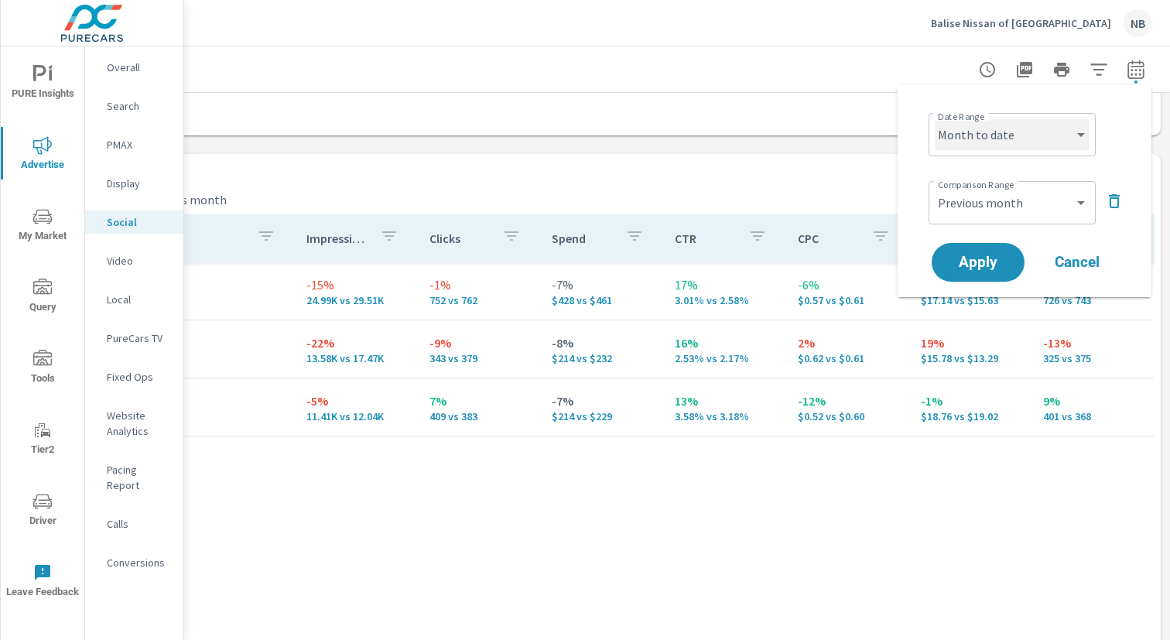
click at [1025, 127] on select "Custom Yesterday Last week Last 7 days Last 14 days Last 30 days Last 45 days L…" at bounding box center [1012, 134] width 155 height 31
select select "Last month"
click at [935, 119] on select "Custom Yesterday Last week Last 7 days Last 14 days Last 30 days Last 45 days L…" at bounding box center [1012, 134] width 155 height 31
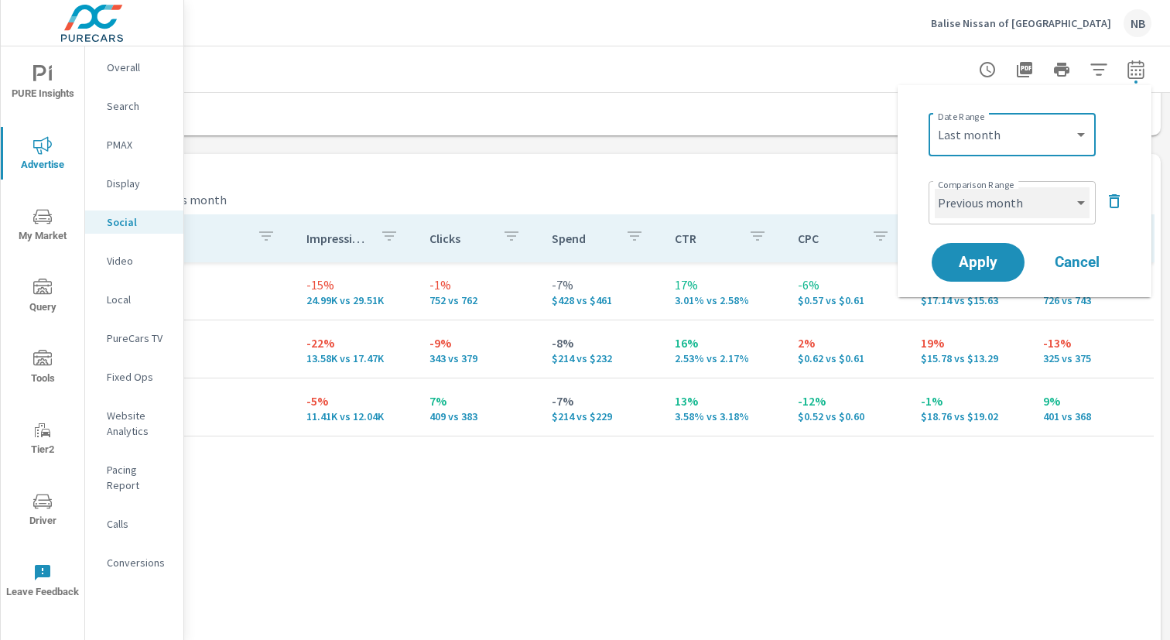
click at [1025, 210] on select "Custom Previous period Previous month Previous year" at bounding box center [1012, 202] width 155 height 31
click at [935, 187] on select "Custom Previous period Previous month Previous year" at bounding box center [1012, 202] width 155 height 31
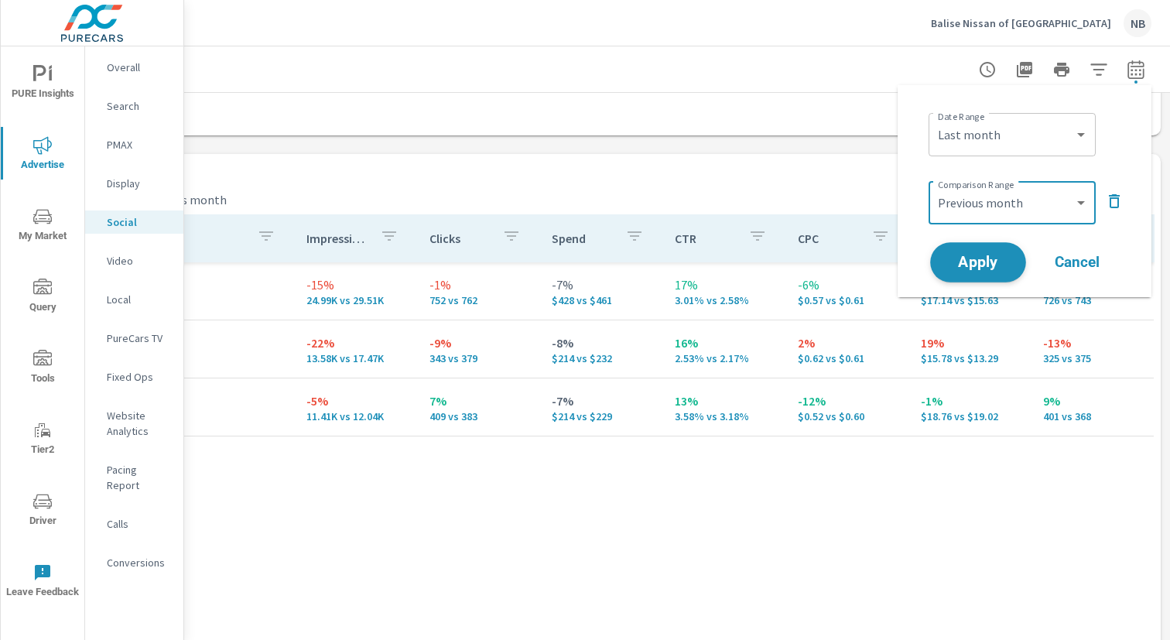
click at [996, 251] on button "Apply" at bounding box center [978, 262] width 96 height 40
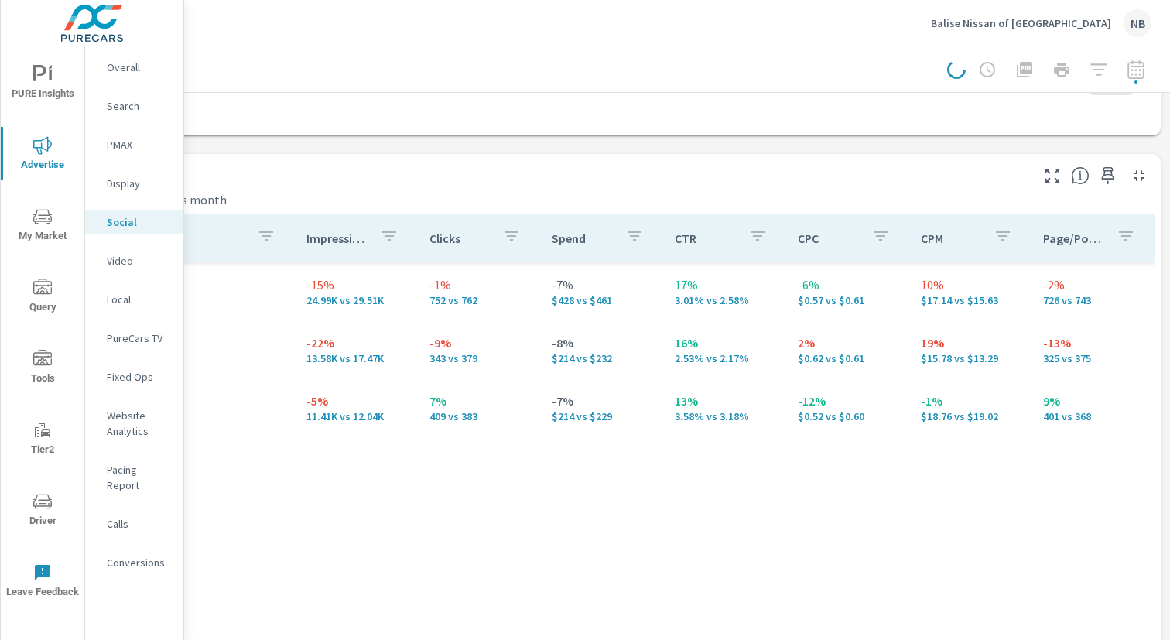
scroll to position [611, 0]
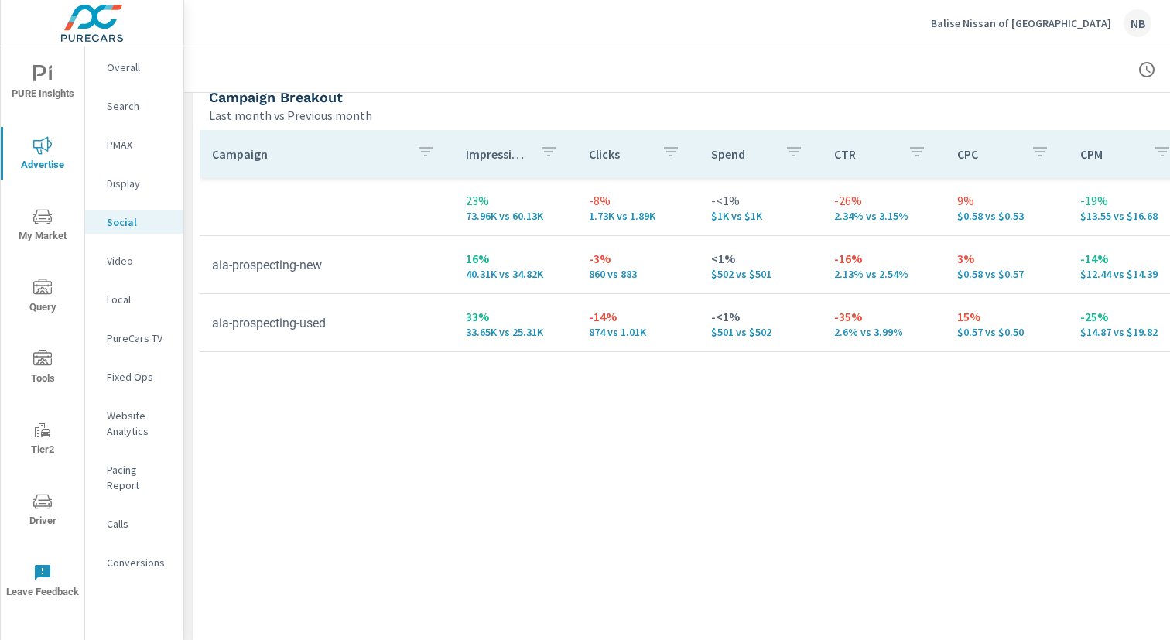
scroll to position [705, 0]
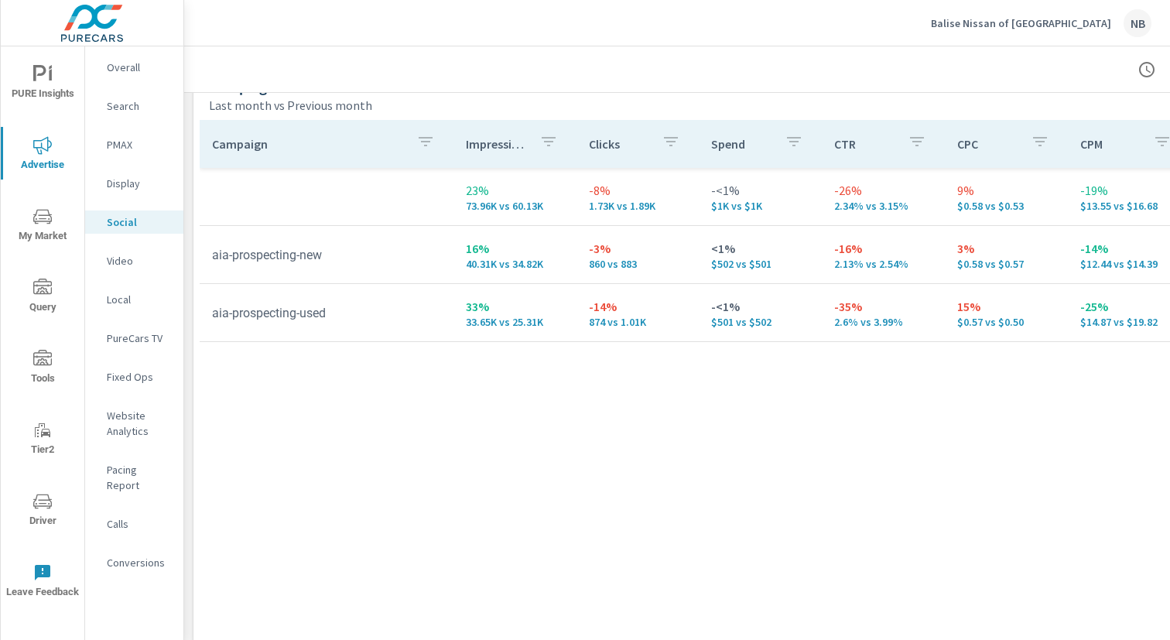
click at [43, 70] on icon "nav menu" at bounding box center [42, 74] width 19 height 19
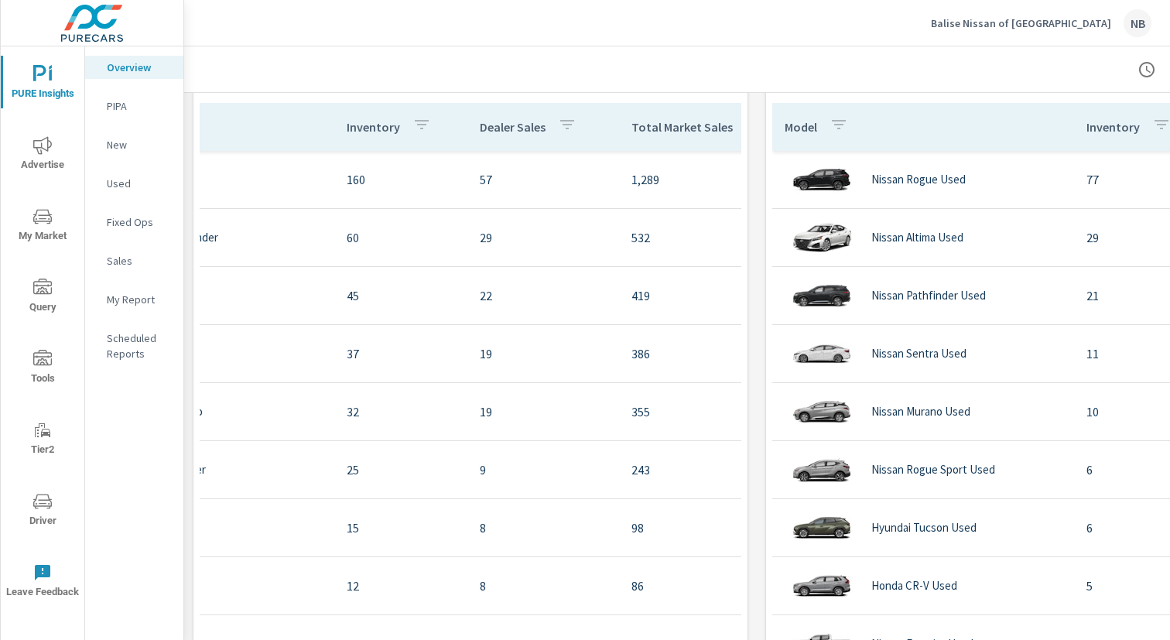
scroll to position [0, 183]
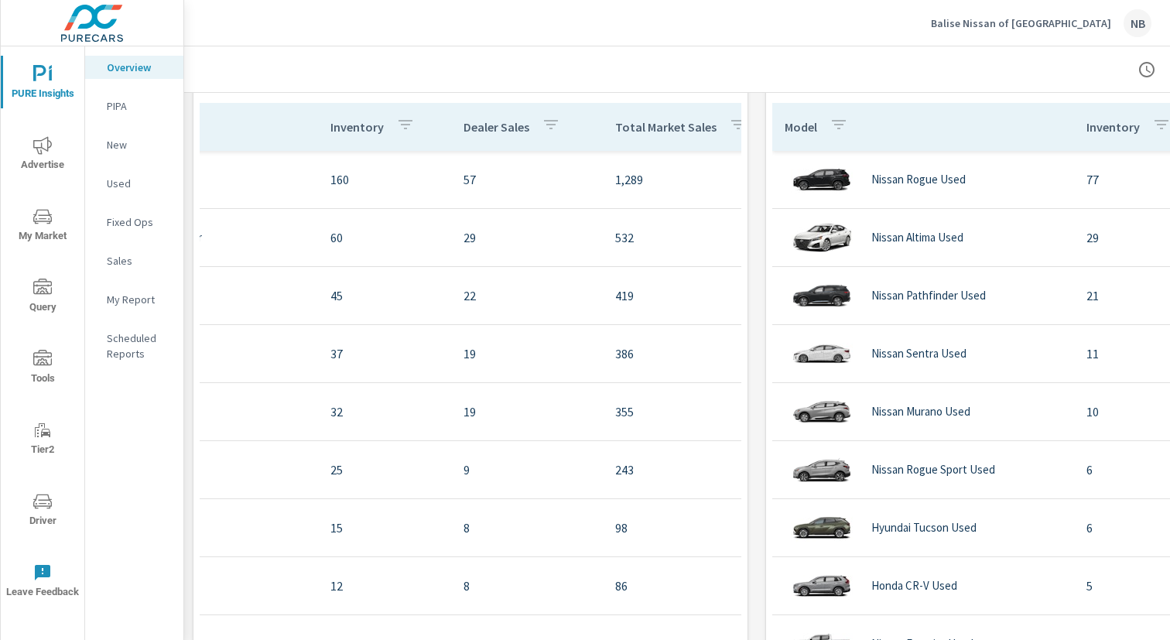
click at [670, 128] on p "Total Market Sales" at bounding box center [665, 126] width 101 height 15
click at [650, 135] on div "Total Market Sales" at bounding box center [693, 127] width 157 height 36
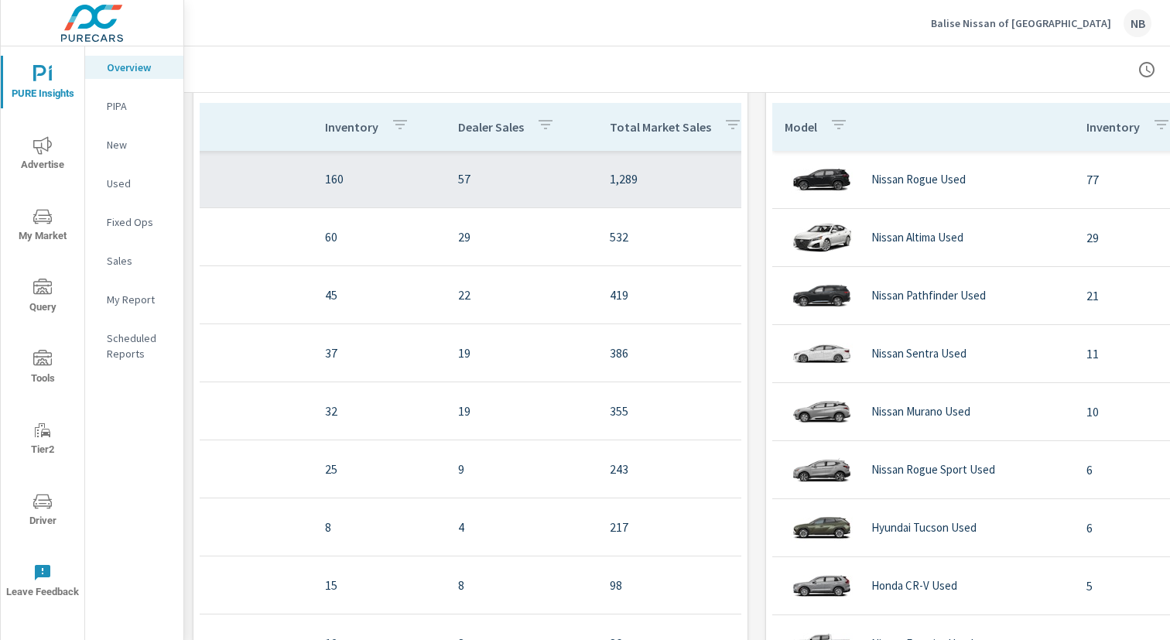
scroll to position [1, 0]
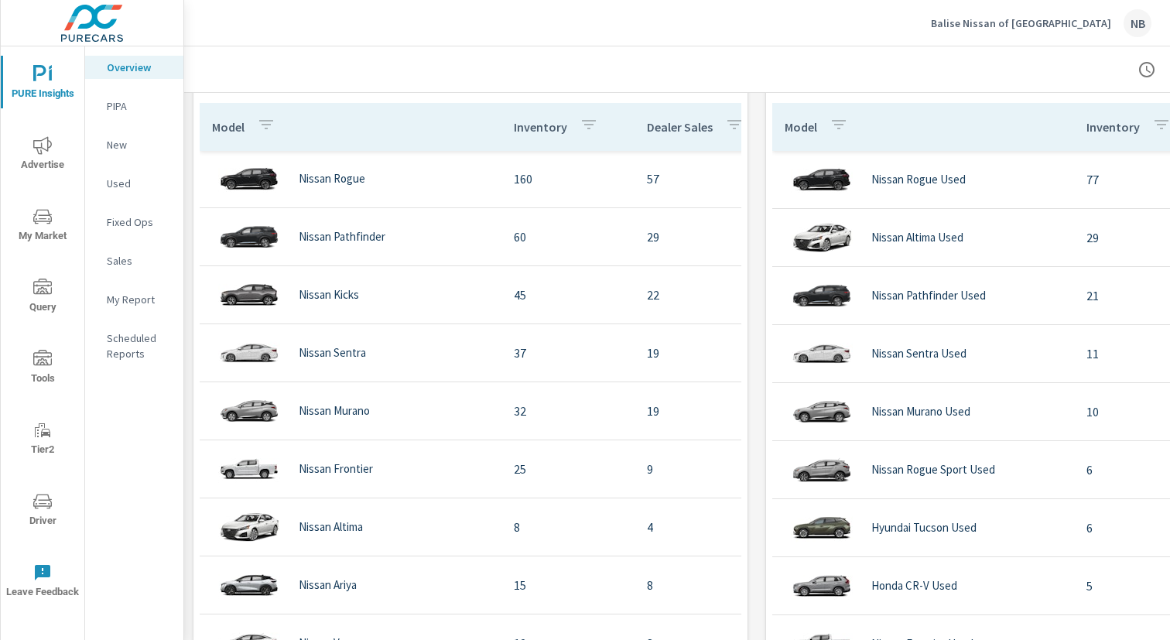
click at [760, 169] on div "Learn More The average dealer wastes 35% of their advertising and BDC efforts m…" at bounding box center [756, 364] width 1145 height 3312
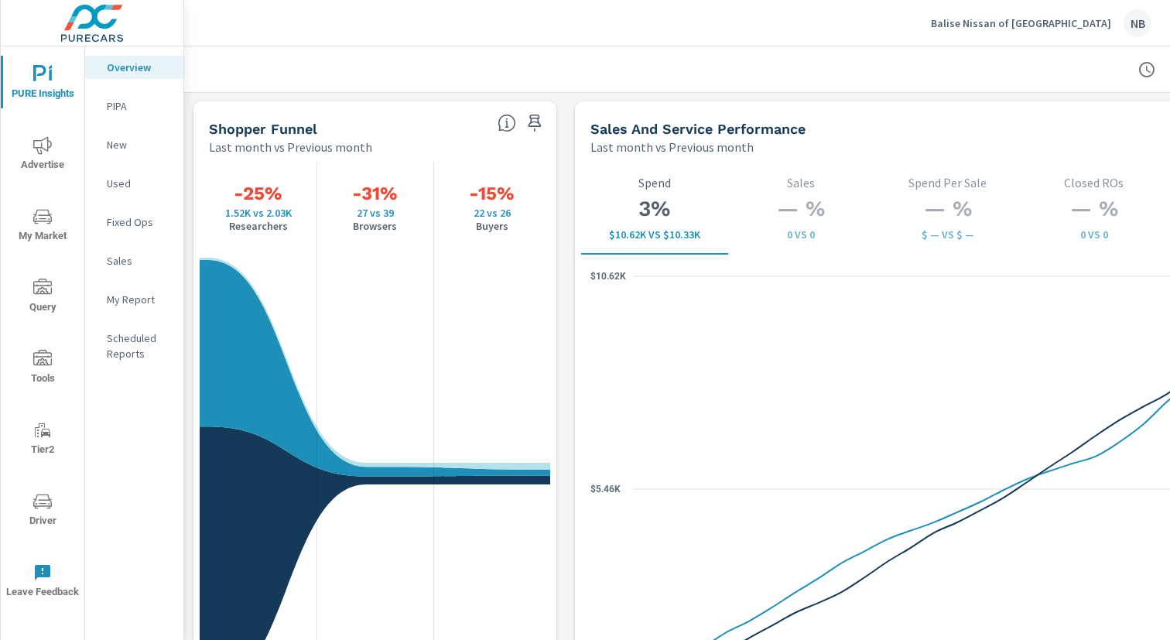
scroll to position [1991, 0]
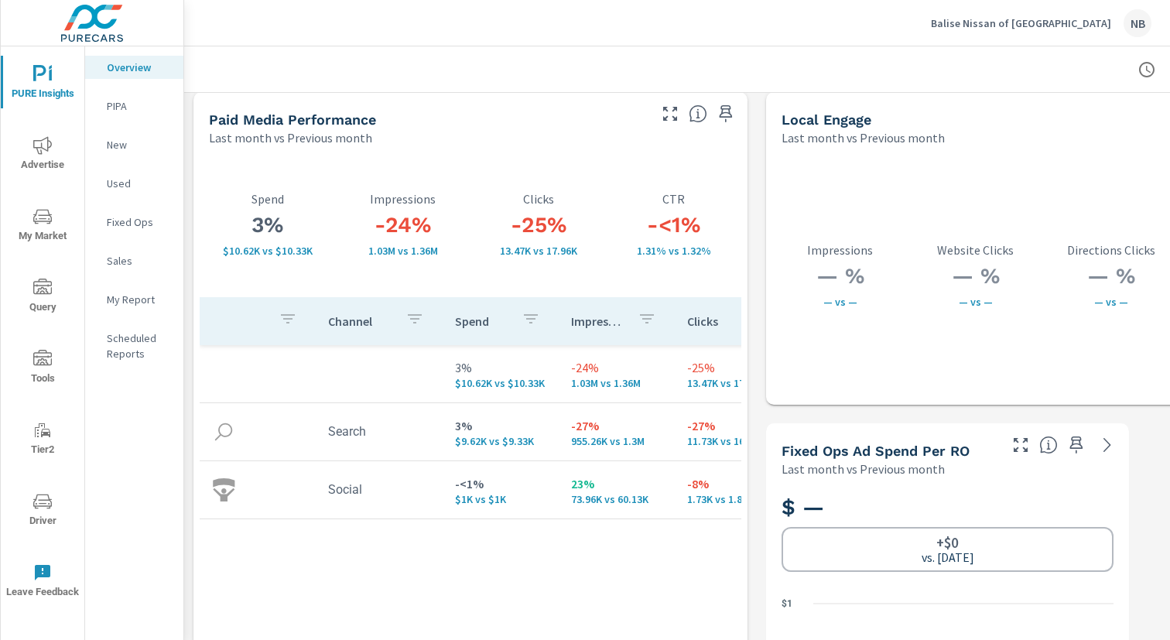
scroll to position [2765, 0]
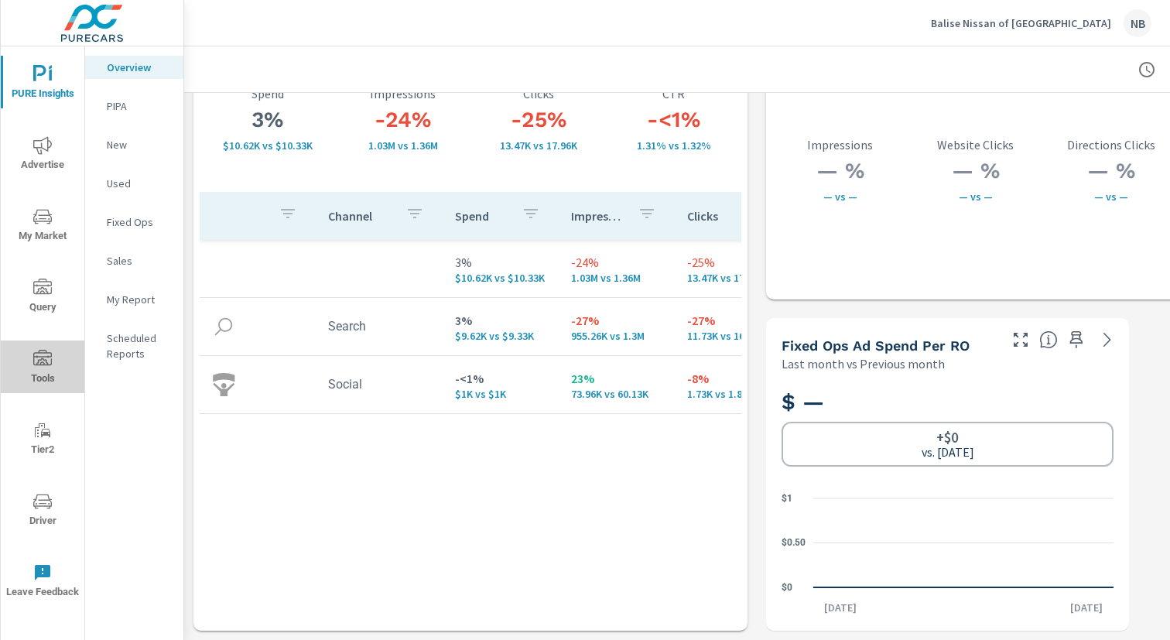
click at [40, 366] on icon "nav menu" at bounding box center [42, 359] width 19 height 19
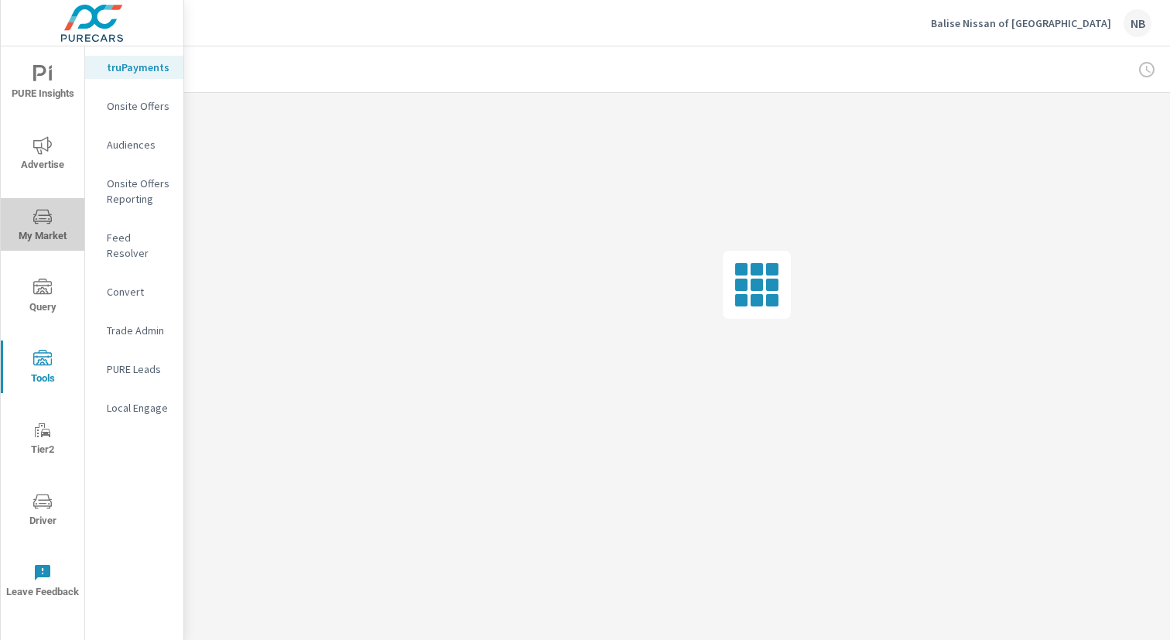
click at [42, 221] on icon "nav menu" at bounding box center [42, 216] width 19 height 15
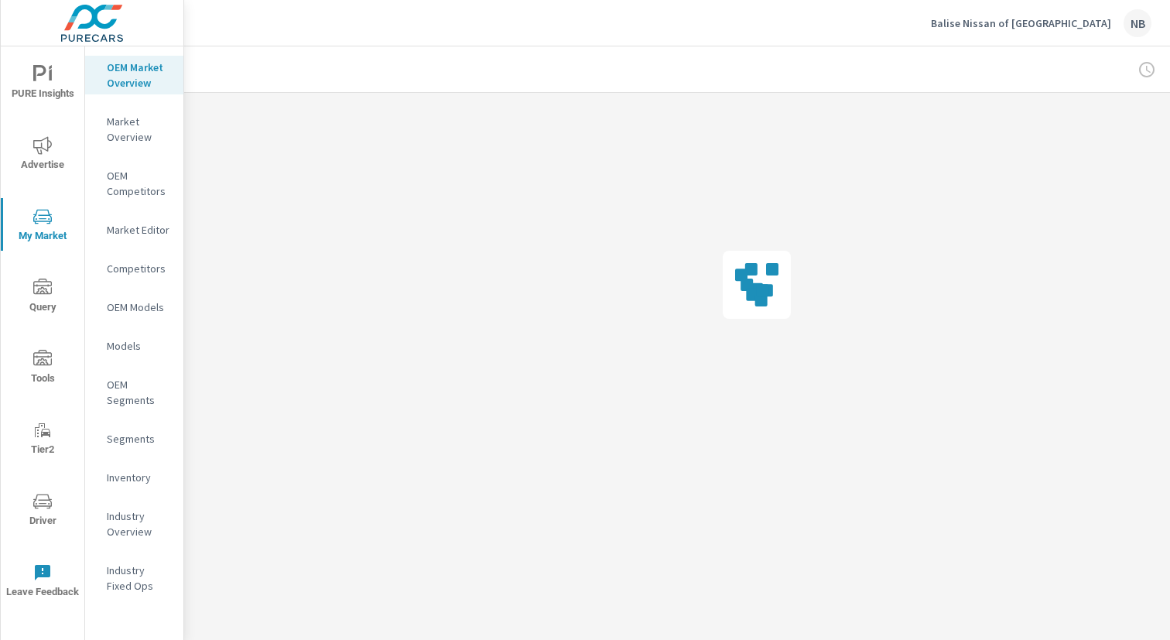
click at [37, 128] on button "Advertise" at bounding box center [43, 153] width 84 height 53
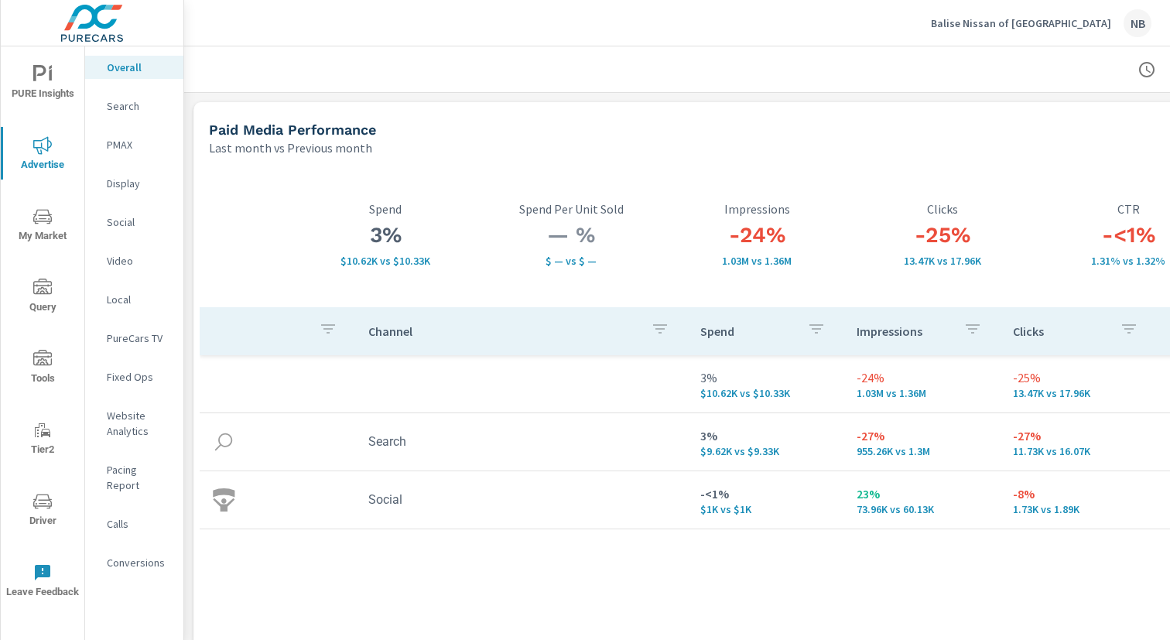
click at [134, 414] on p "Website Analytics" at bounding box center [139, 423] width 64 height 31
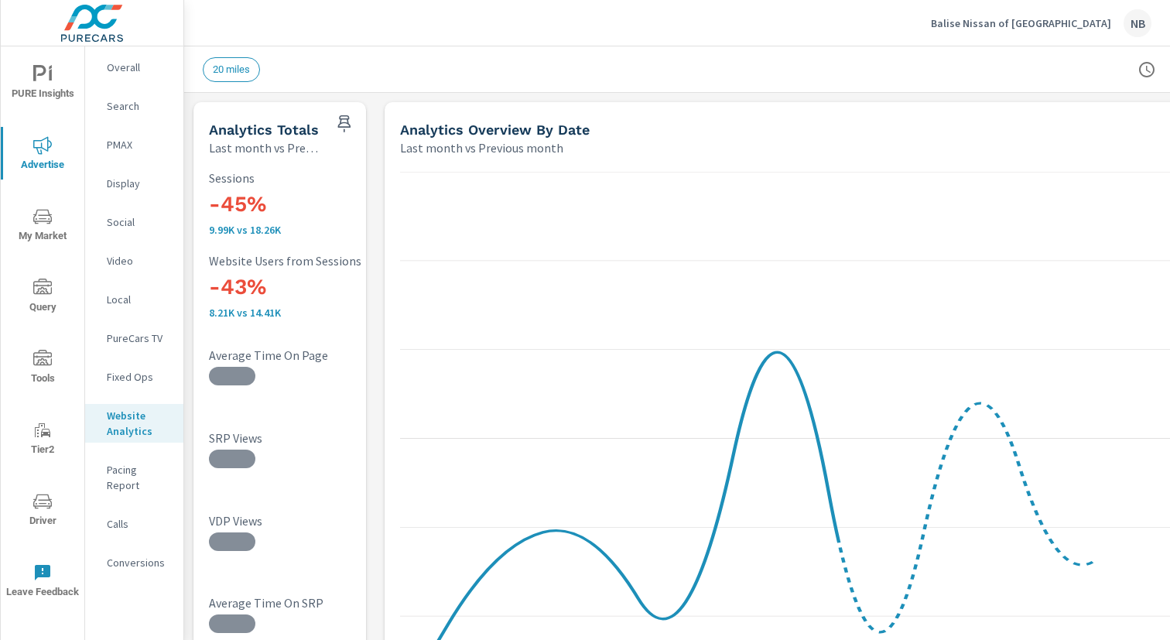
scroll to position [0, 159]
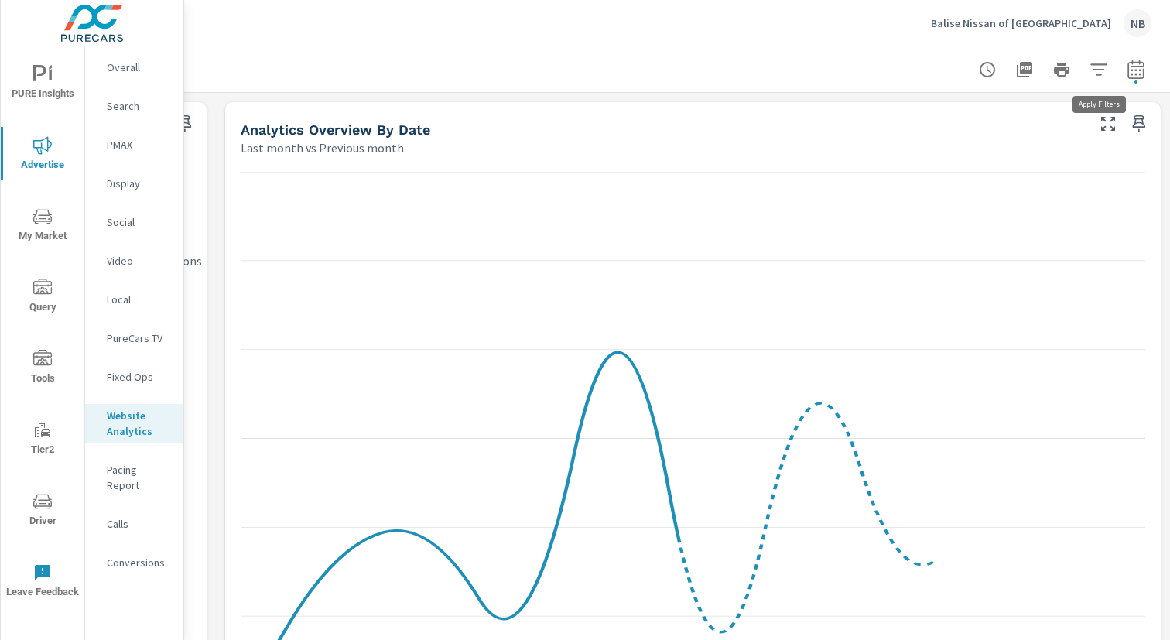
click at [1099, 71] on icon "button" at bounding box center [1099, 69] width 19 height 19
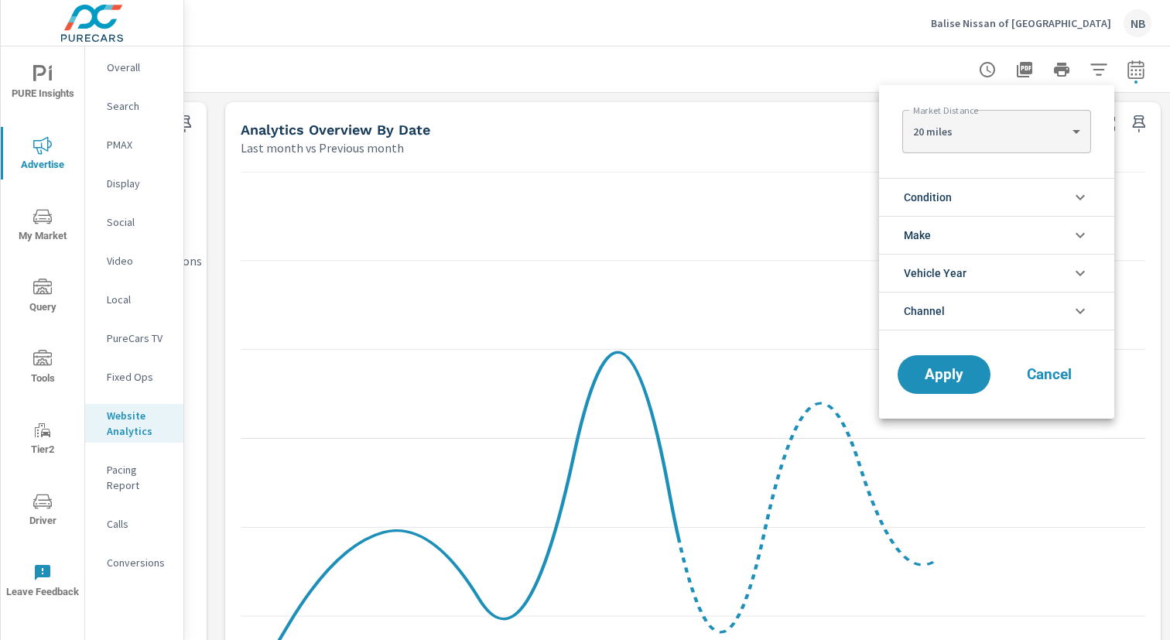
click at [970, 200] on li "Condition" at bounding box center [996, 197] width 235 height 38
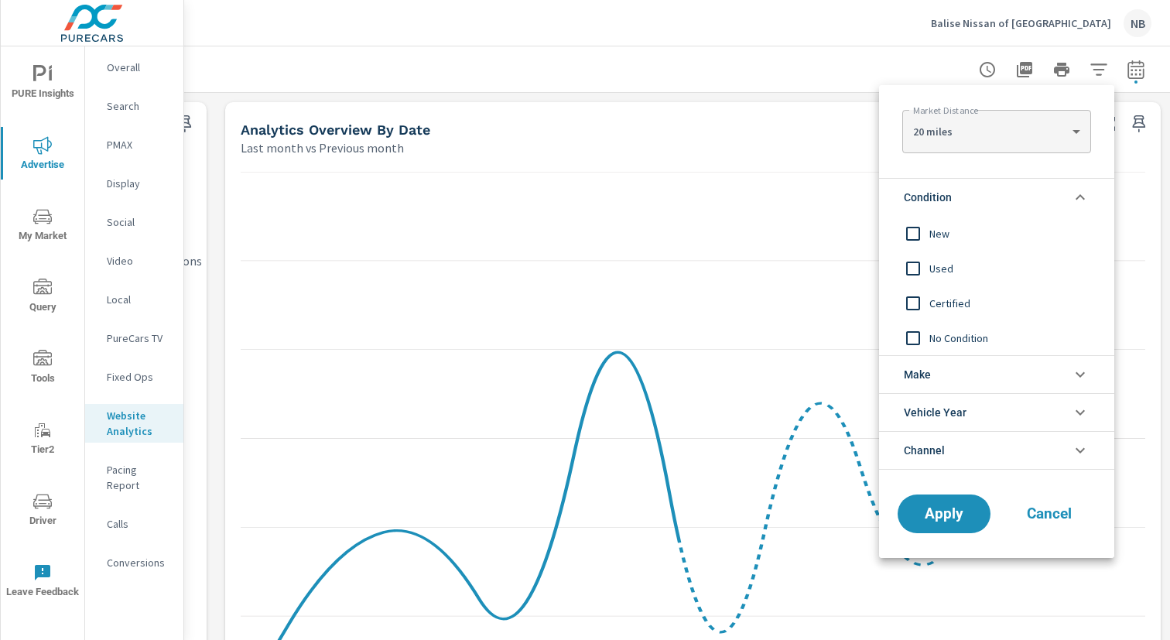
click at [949, 226] on span "New" at bounding box center [1013, 233] width 169 height 19
click at [974, 507] on span "Apply" at bounding box center [943, 514] width 63 height 15
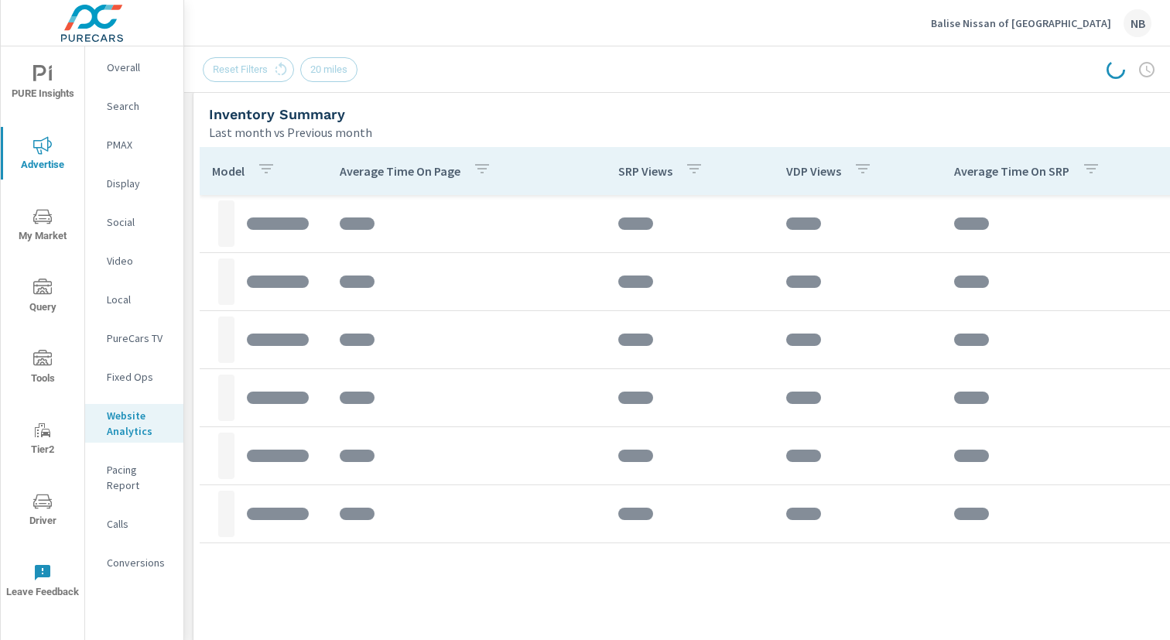
scroll to position [676, 0]
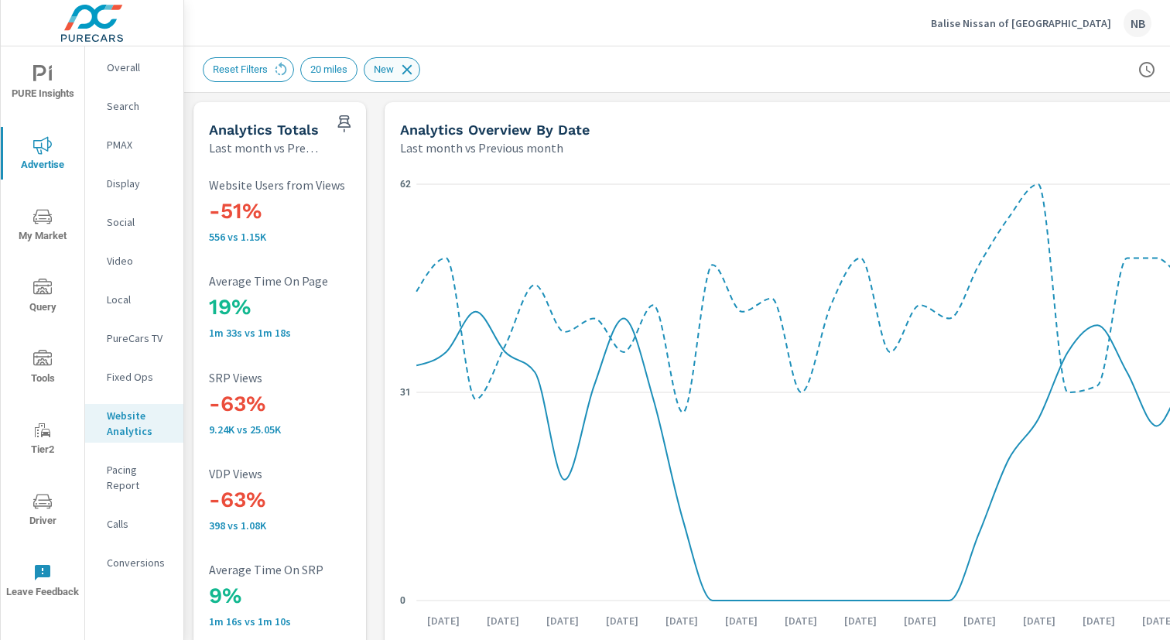
click at [412, 70] on icon at bounding box center [407, 69] width 10 height 10
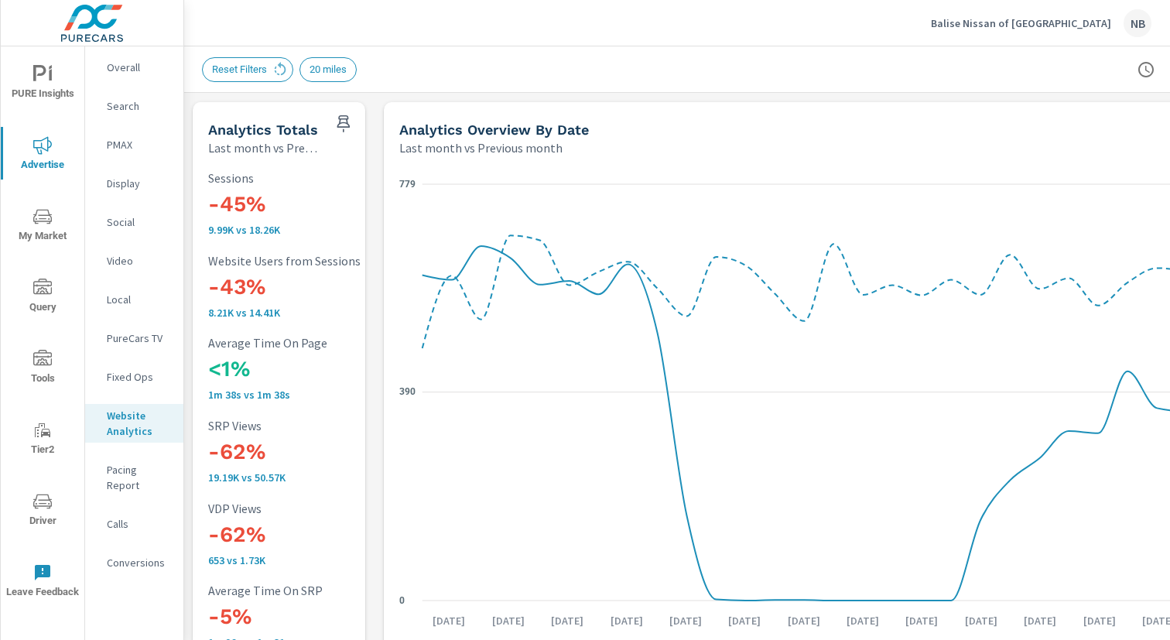
scroll to position [0, 159]
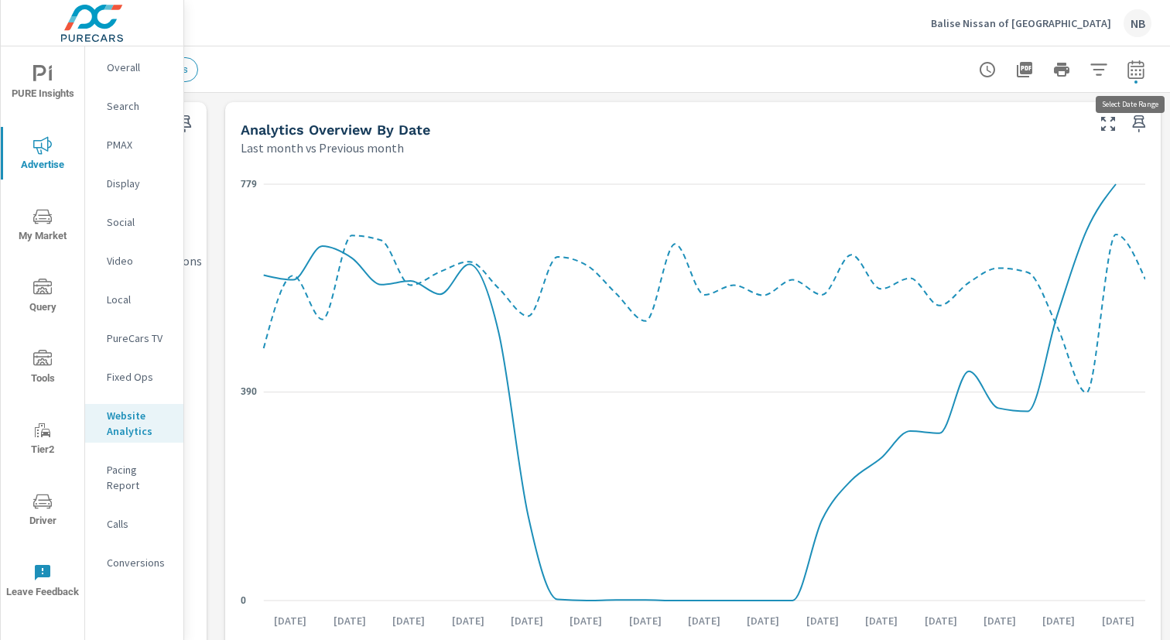
click at [1133, 70] on icon "button" at bounding box center [1136, 69] width 19 height 19
select select "Last month"
select select "Previous month"
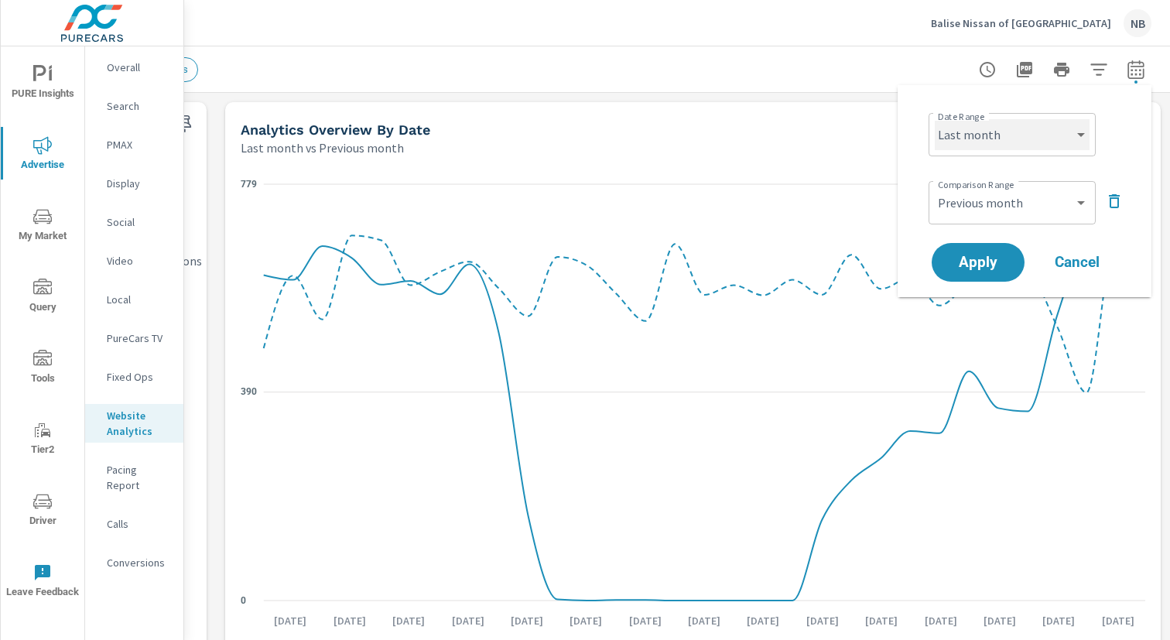
click at [1017, 145] on select "Custom Yesterday Last week Last 7 days Last 14 days Last 30 days Last 45 days L…" at bounding box center [1012, 134] width 155 height 31
select select "Month to date"
click at [935, 119] on select "Custom Yesterday Last week Last 7 days Last 14 days Last 30 days Last 45 days L…" at bounding box center [1012, 134] width 155 height 31
click at [1029, 204] on select "Custom Previous period Previous month Previous year" at bounding box center [1012, 202] width 155 height 31
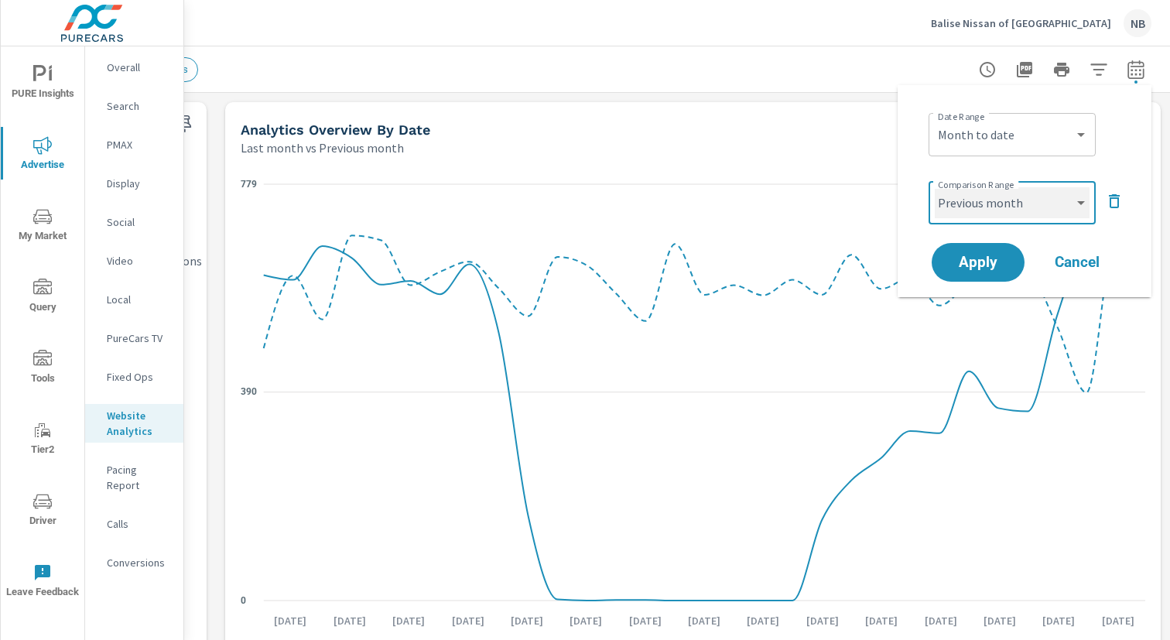
click at [935, 187] on select "Custom Previous period Previous month Previous year" at bounding box center [1012, 202] width 155 height 31
click at [995, 264] on span "Apply" at bounding box center [977, 262] width 63 height 15
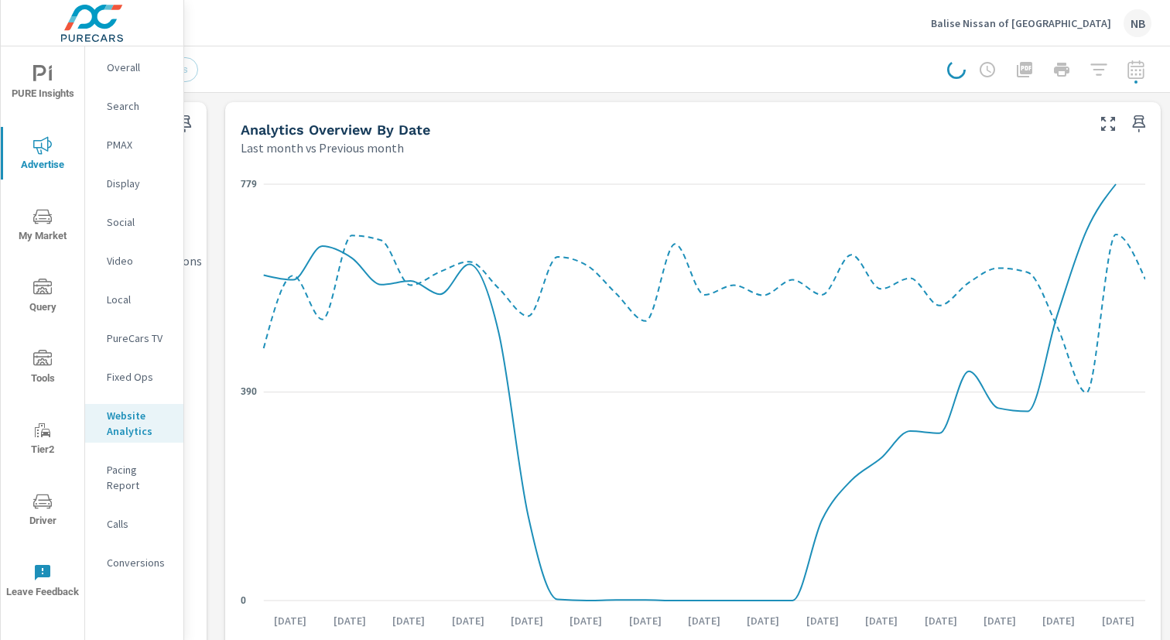
scroll to position [0, 0]
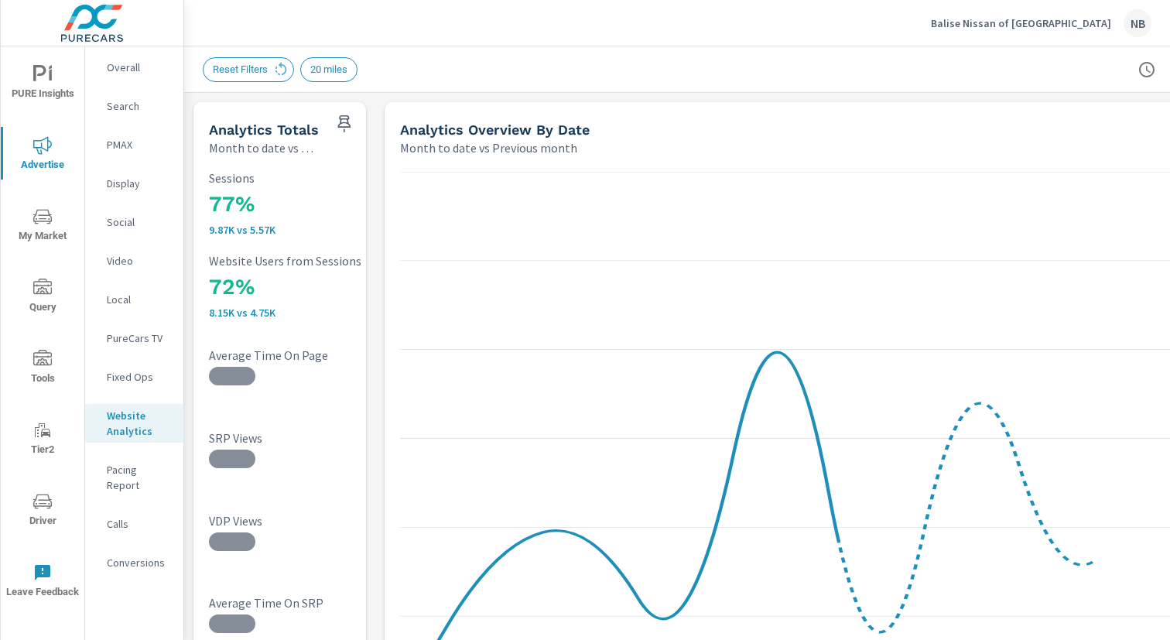
scroll to position [0, 159]
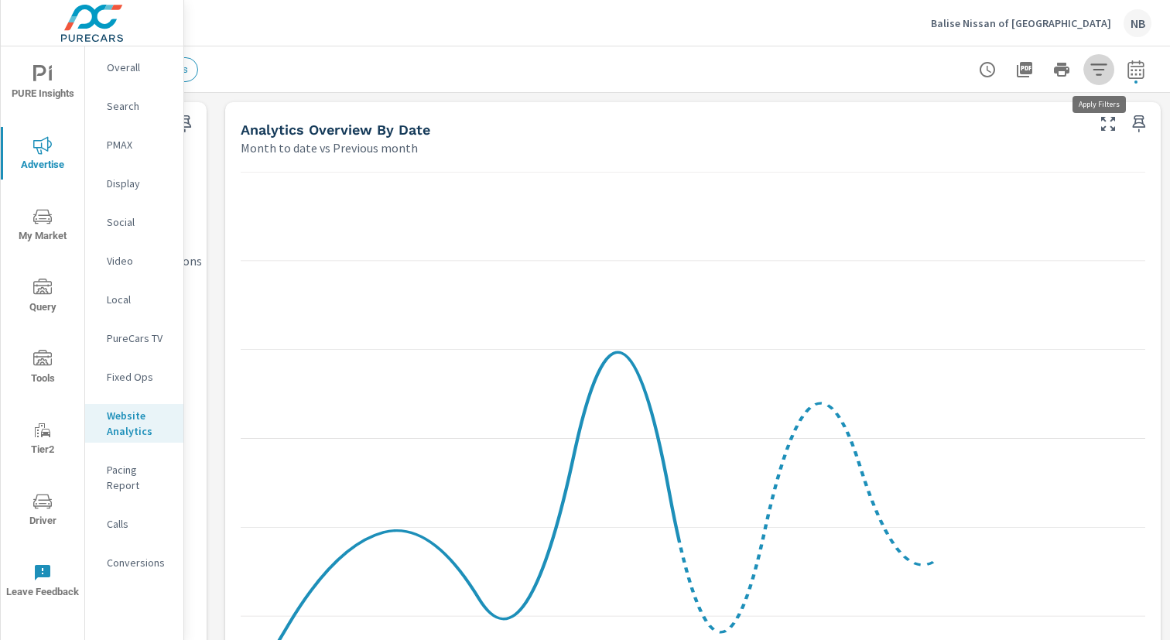
click at [1094, 71] on icon "button" at bounding box center [1099, 69] width 19 height 19
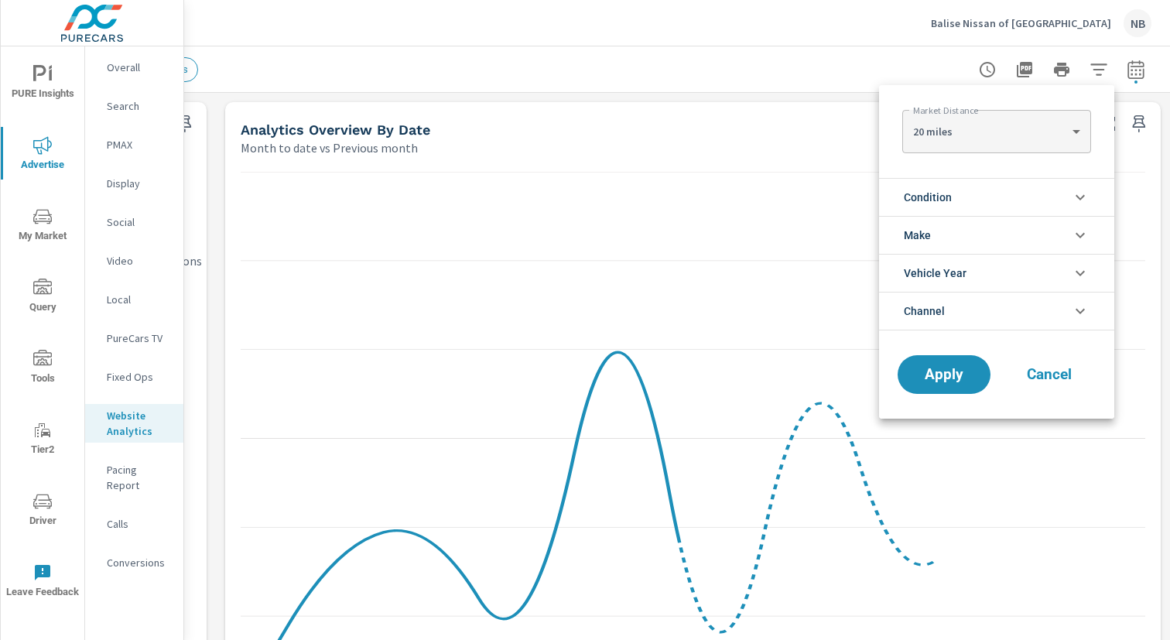
click at [977, 204] on li "Condition" at bounding box center [996, 197] width 235 height 38
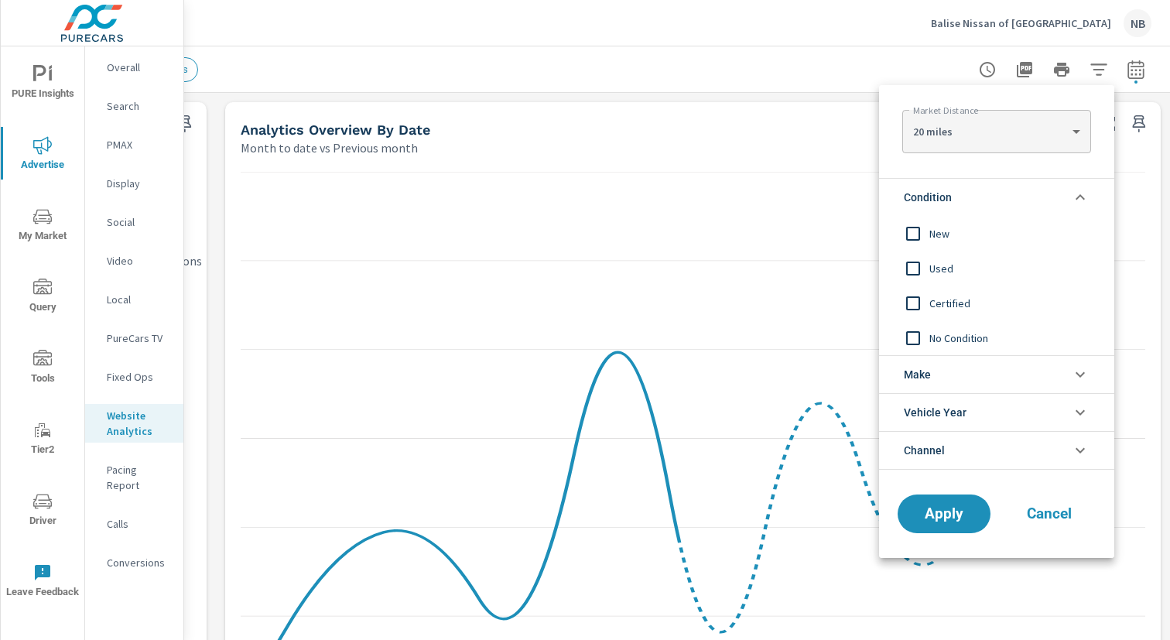
click at [931, 231] on span "New" at bounding box center [1013, 233] width 169 height 19
click at [960, 516] on span "Apply" at bounding box center [943, 514] width 63 height 15
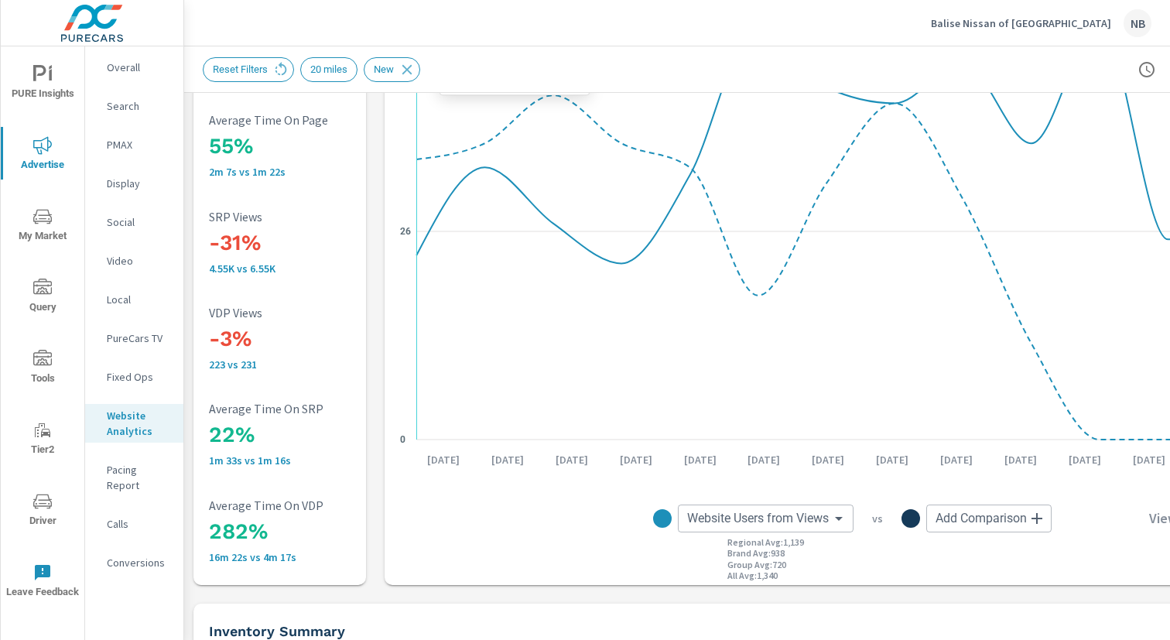
scroll to position [146, 0]
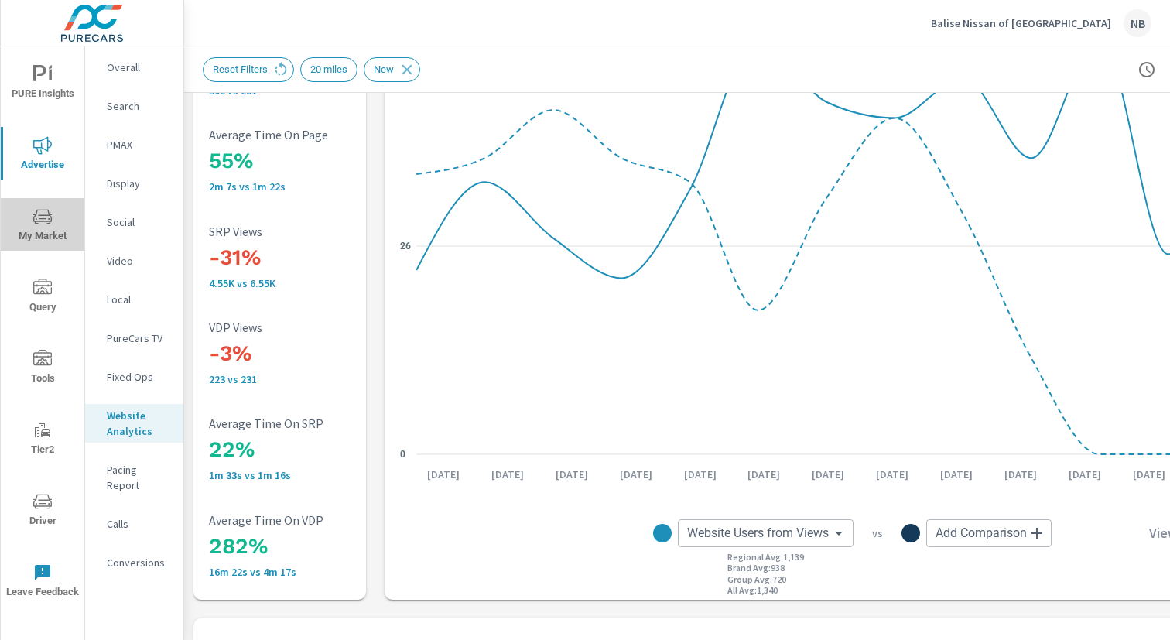
click at [42, 224] on icon "nav menu" at bounding box center [42, 216] width 19 height 19
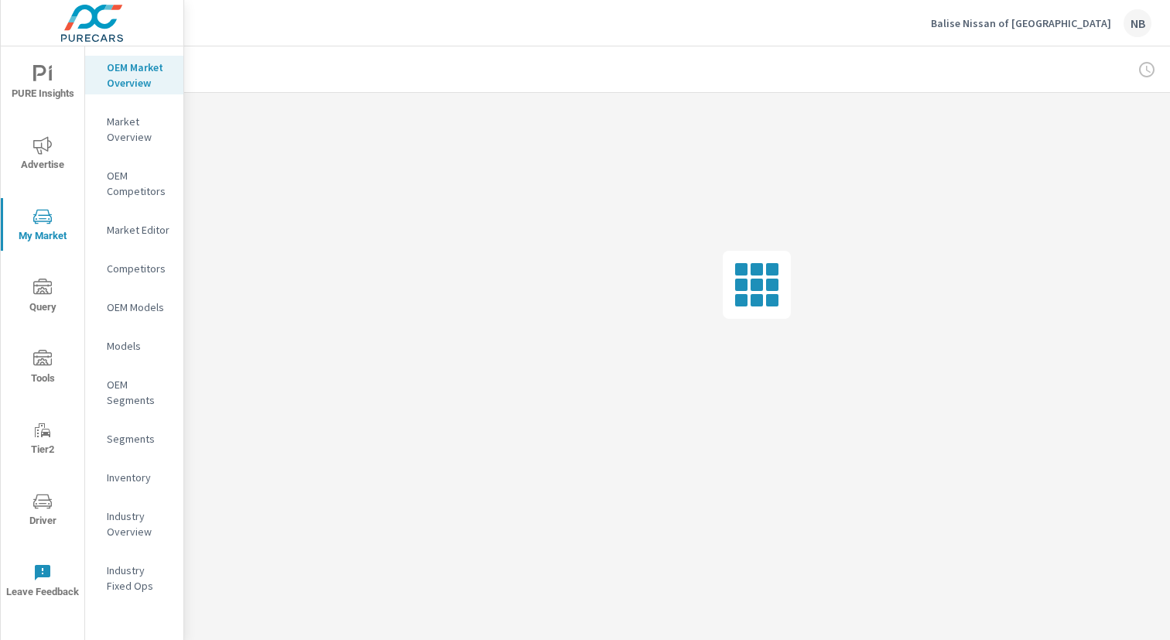
click at [131, 481] on p "Inventory" at bounding box center [139, 477] width 64 height 15
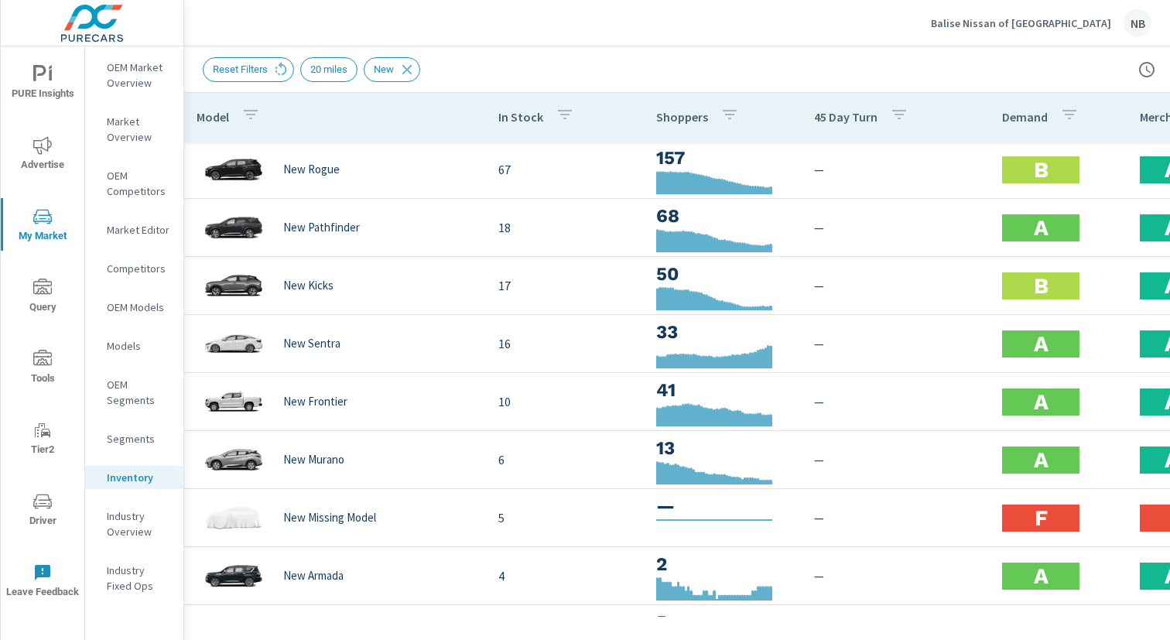
click at [43, 153] on icon "nav menu" at bounding box center [42, 145] width 19 height 19
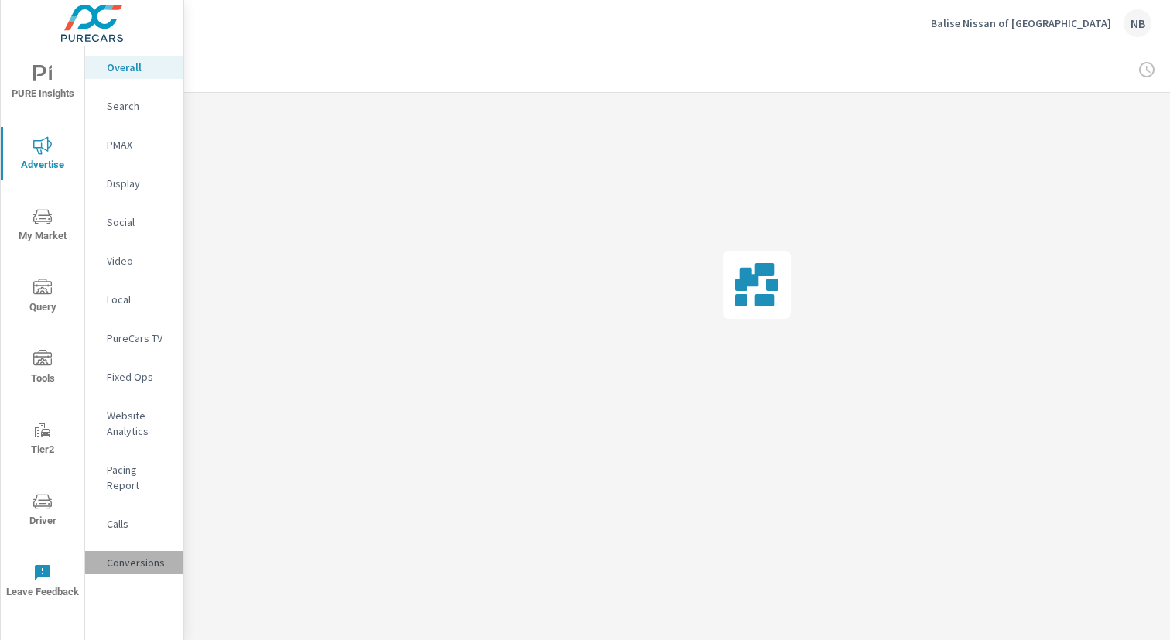
click at [146, 555] on p "Conversions" at bounding box center [139, 562] width 64 height 15
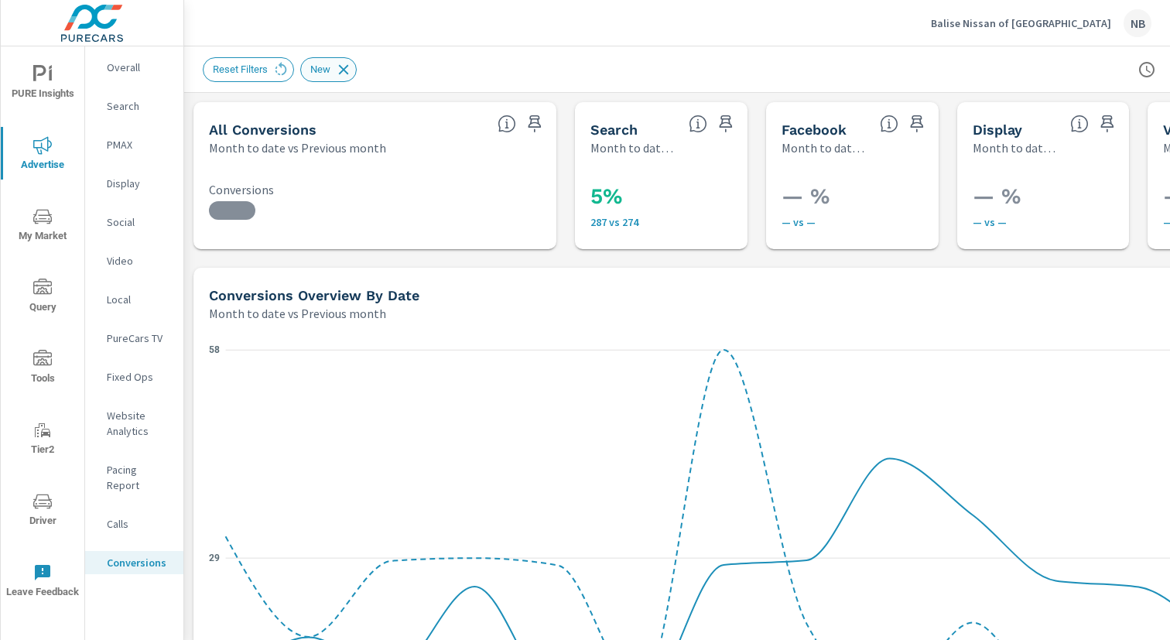
click at [348, 74] on icon at bounding box center [343, 69] width 17 height 17
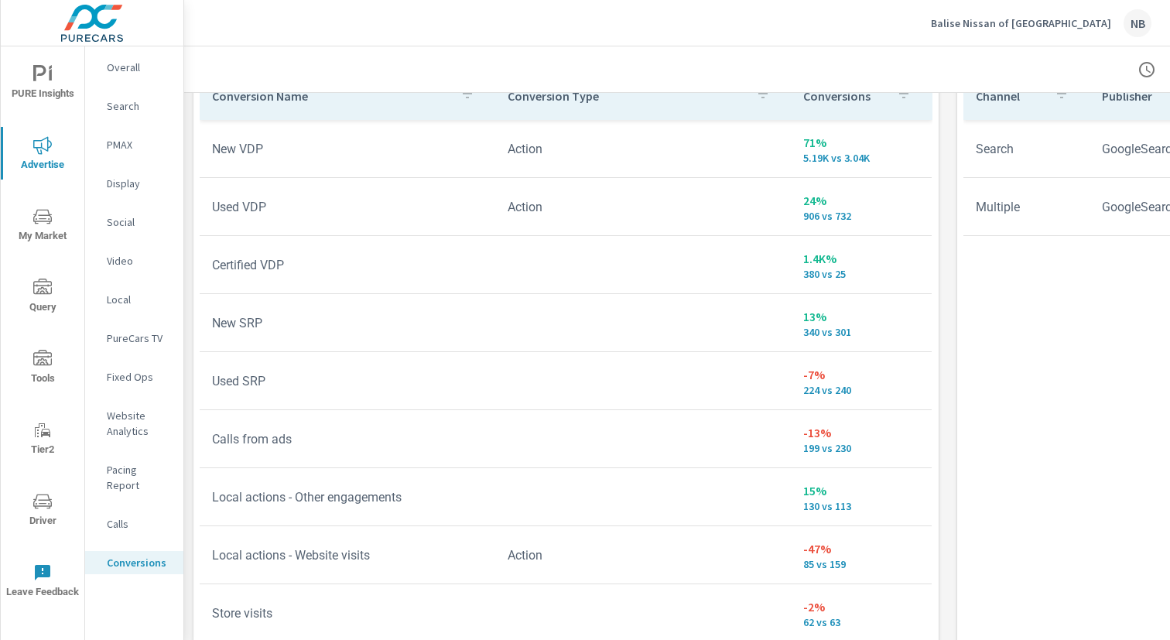
scroll to position [919, 0]
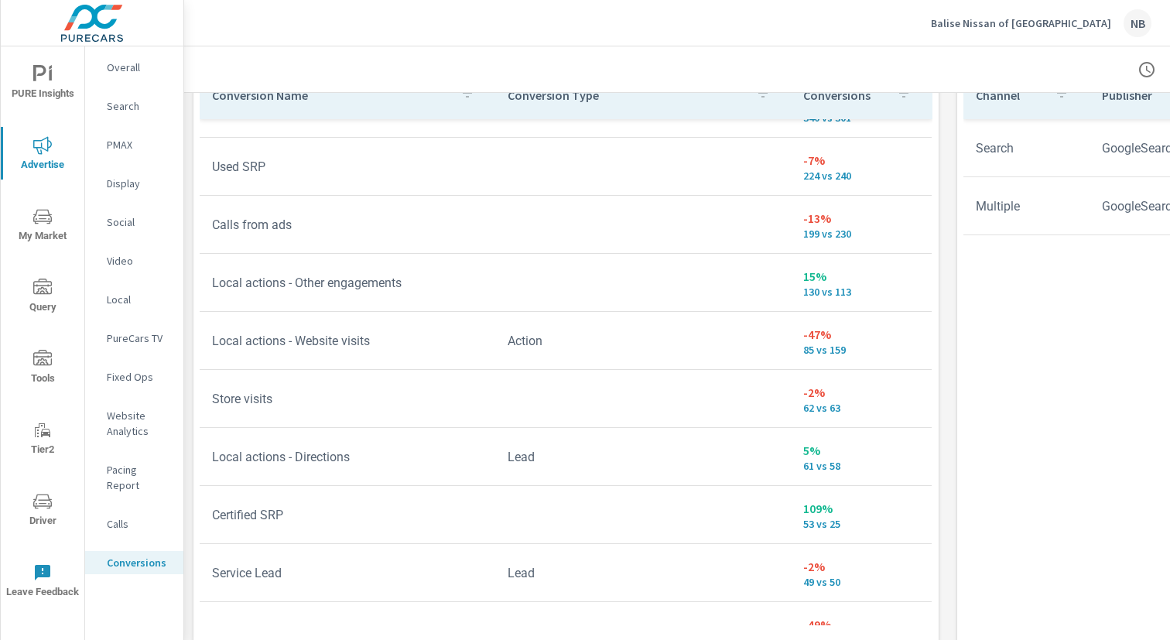
scroll to position [217, 0]
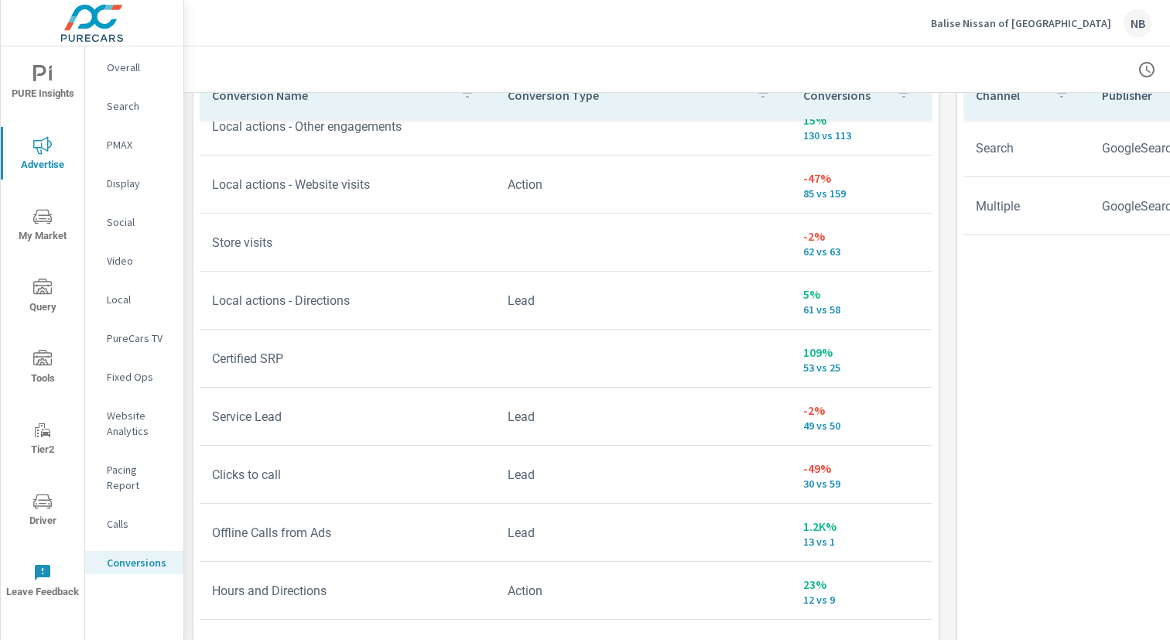
scroll to position [376, 0]
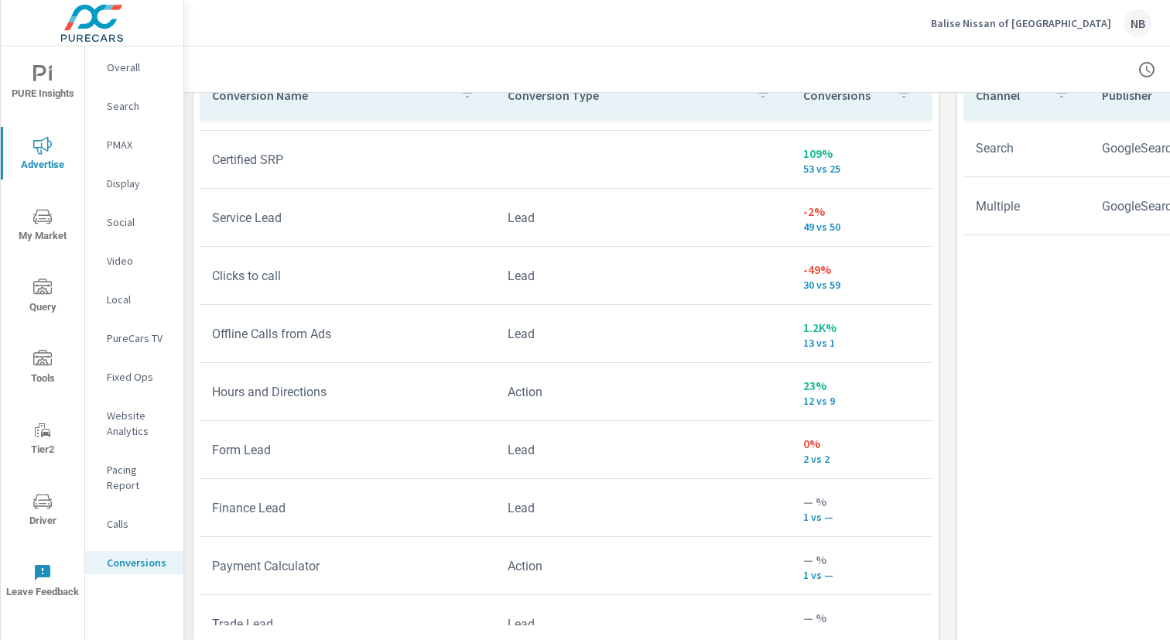
scroll to position [597, 0]
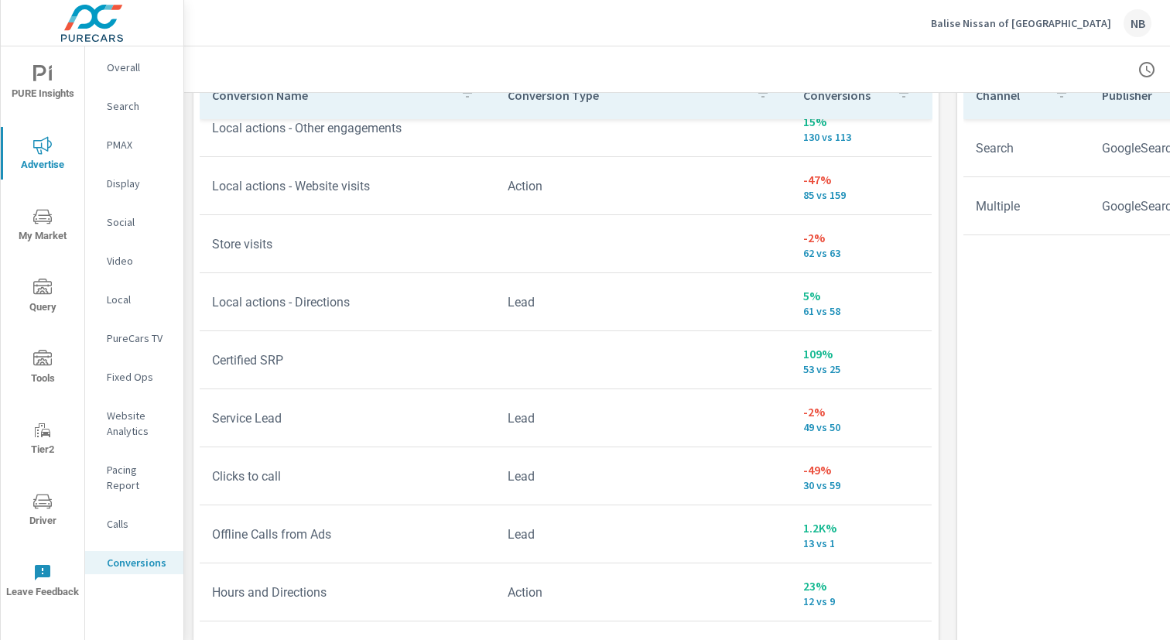
scroll to position [364, 0]
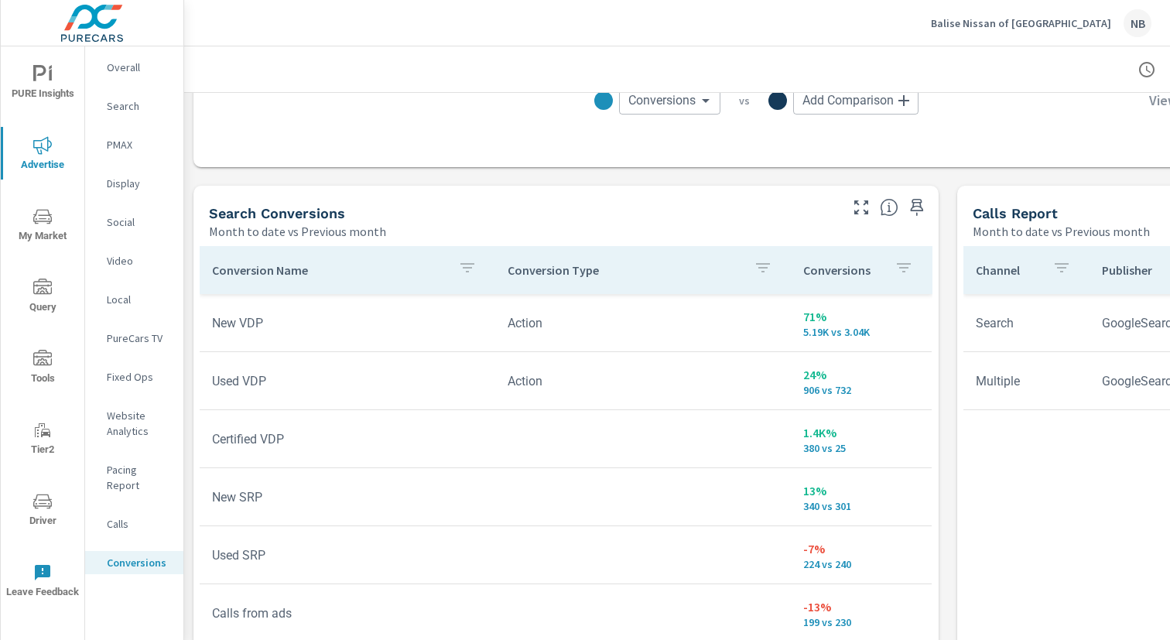
scroll to position [738, 0]
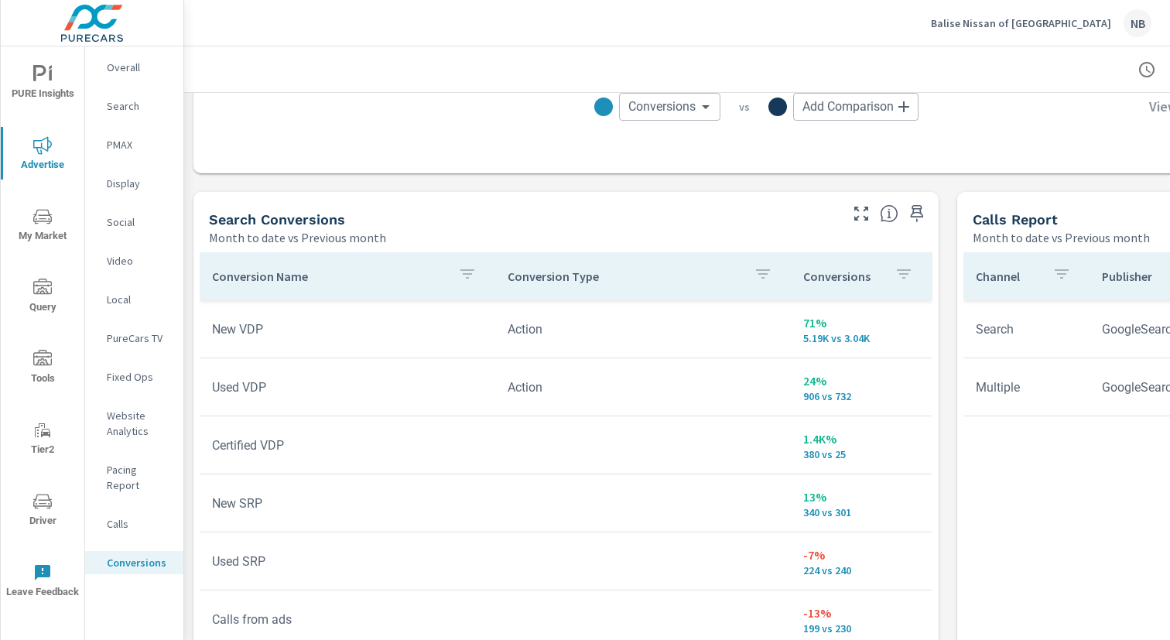
click at [57, 77] on span "PURE Insights" at bounding box center [42, 84] width 74 height 38
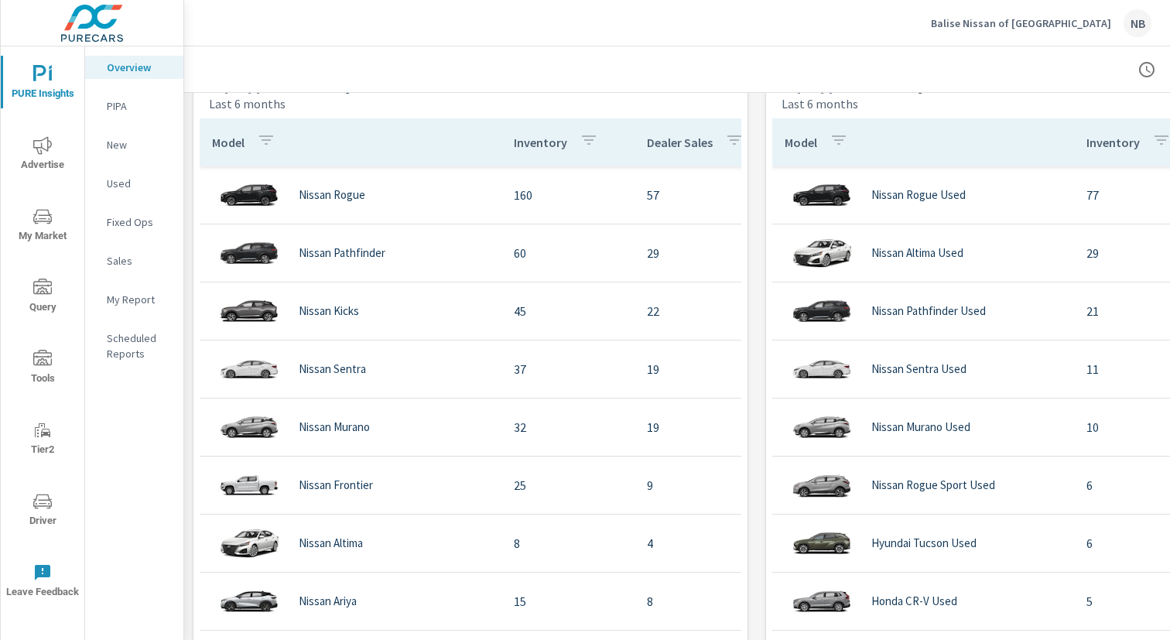
scroll to position [1499, 0]
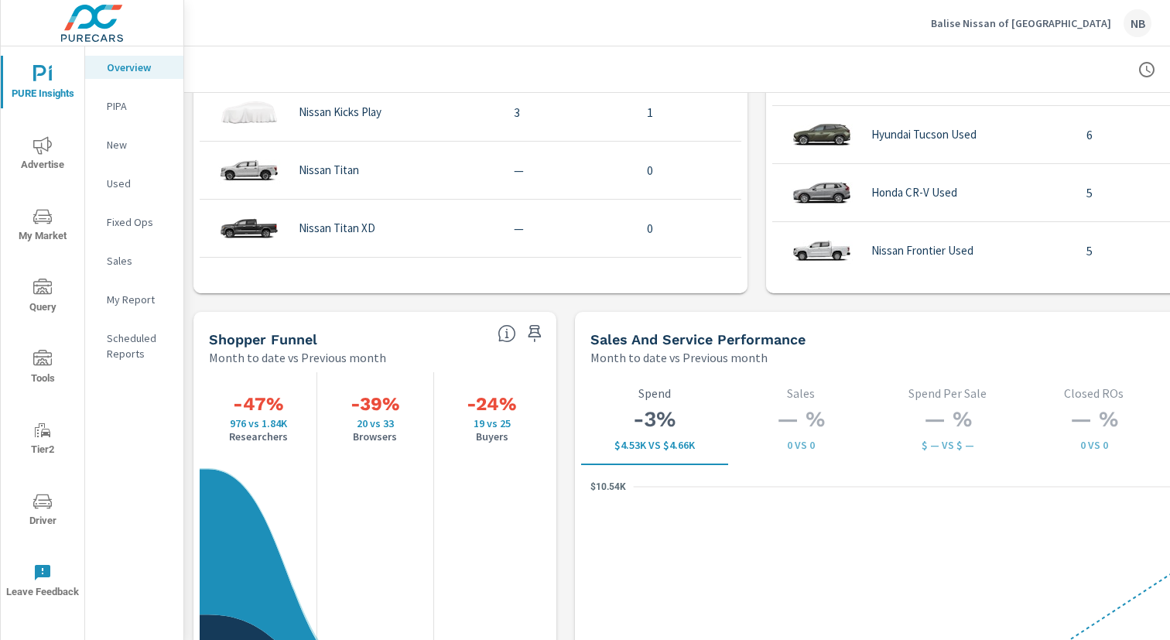
scroll to position [1619, 0]
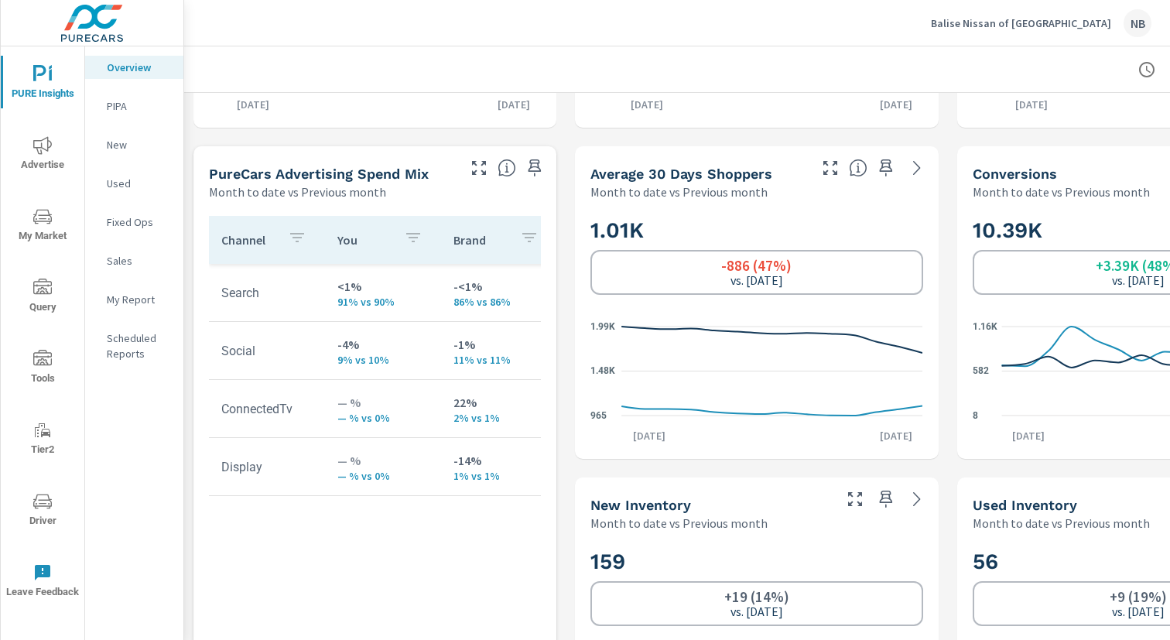
scroll to position [601, 0]
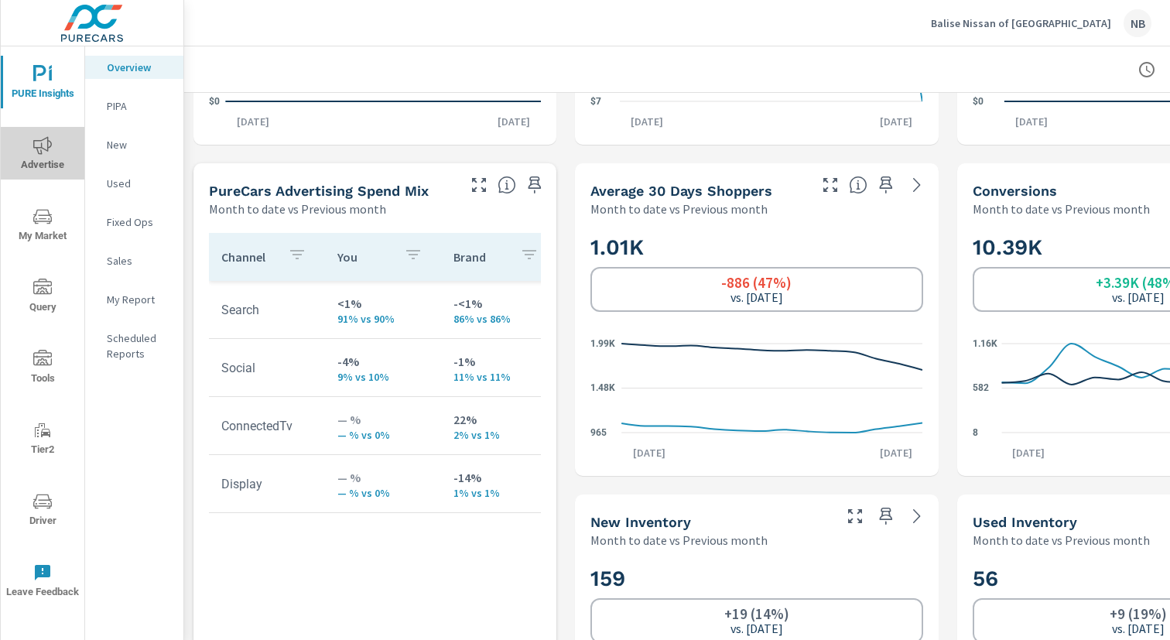
click at [43, 152] on icon "nav menu" at bounding box center [42, 145] width 19 height 19
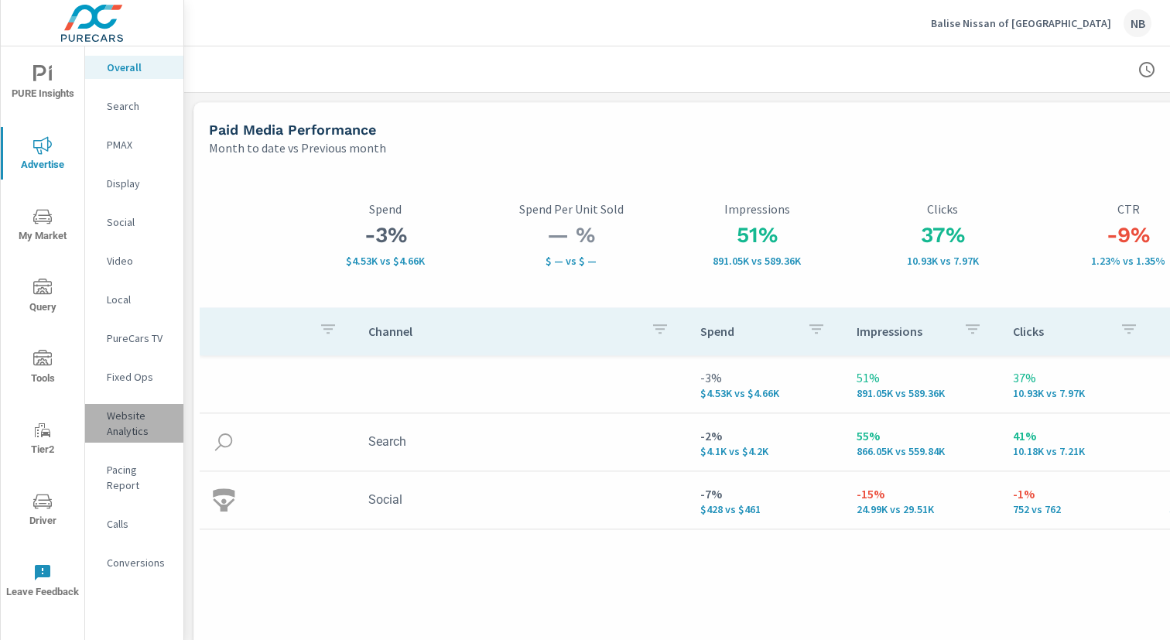
click at [103, 409] on div "Website Analytics" at bounding box center [134, 423] width 98 height 39
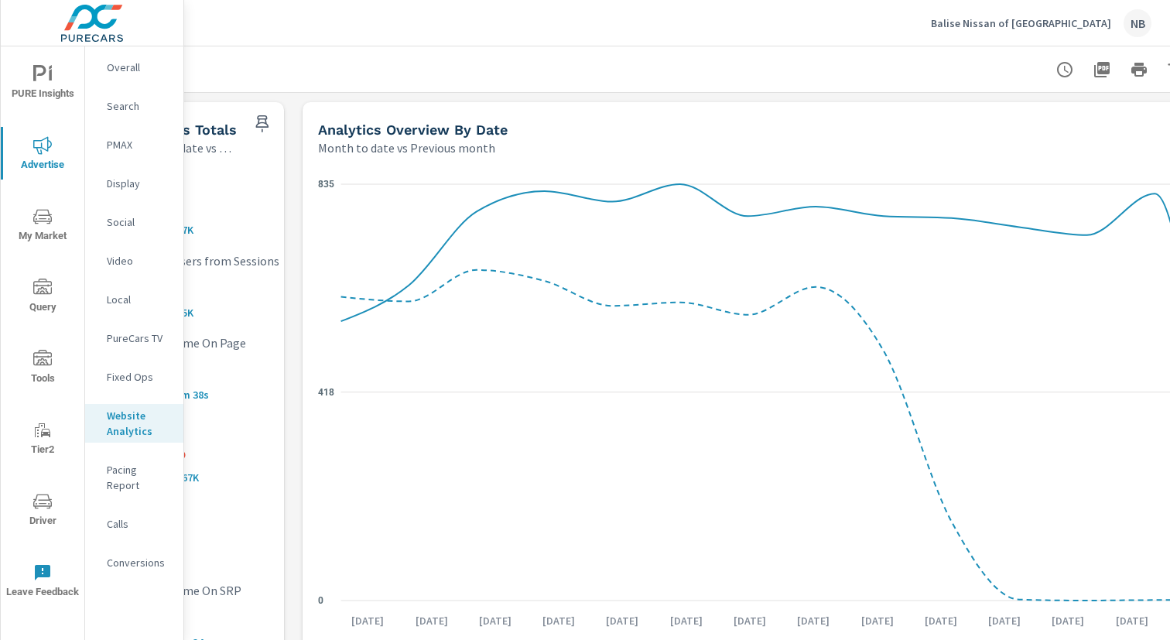
scroll to position [0, 159]
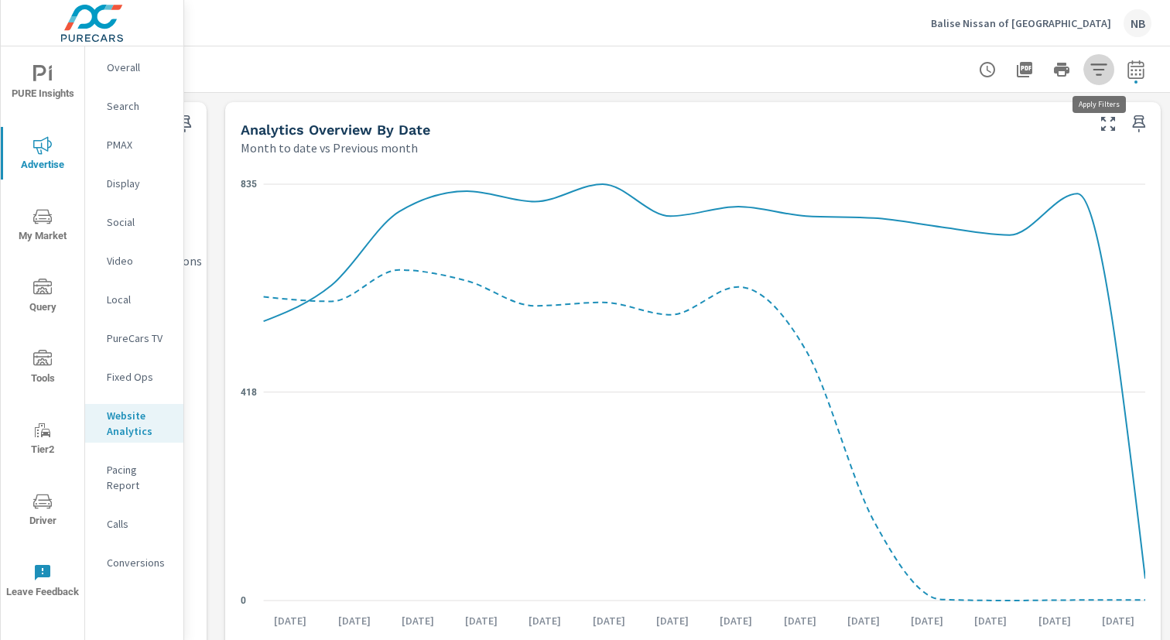
click at [1095, 67] on icon "button" at bounding box center [1099, 69] width 19 height 19
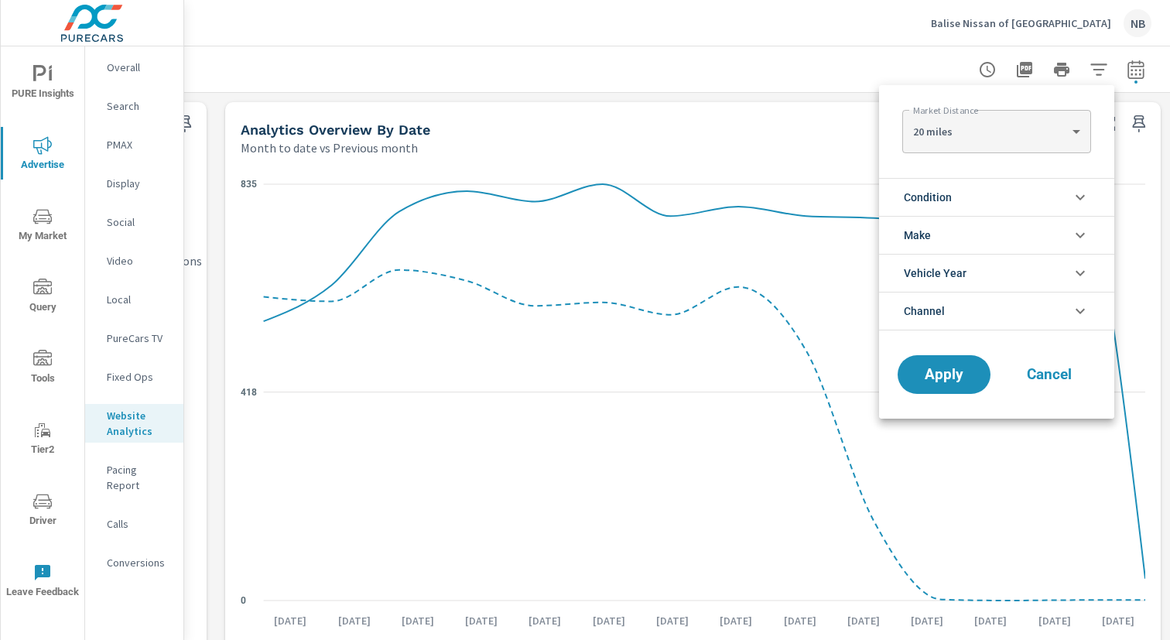
click at [807, 65] on div at bounding box center [585, 320] width 1170 height 640
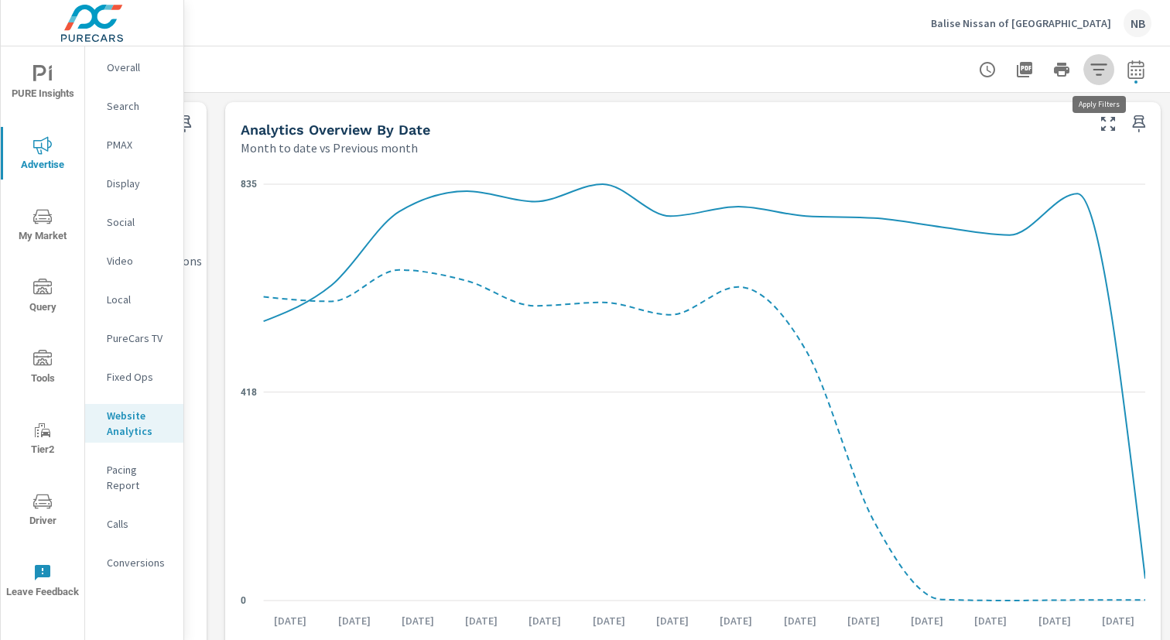
click at [1110, 67] on button "button" at bounding box center [1098, 69] width 31 height 31
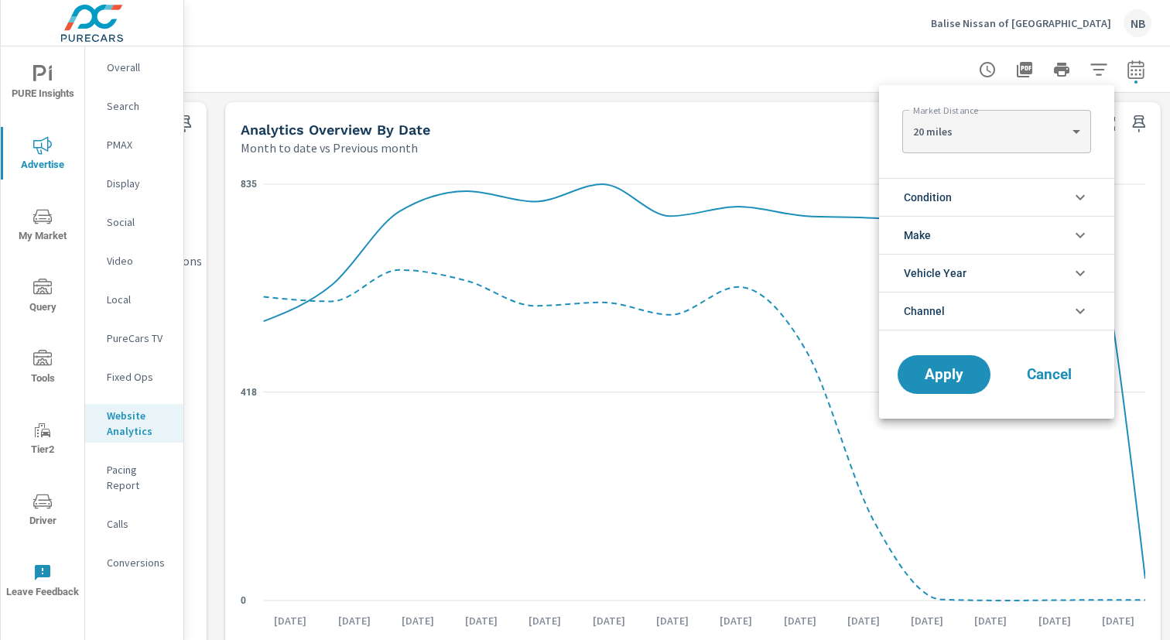
click at [997, 193] on li "Condition" at bounding box center [996, 197] width 235 height 38
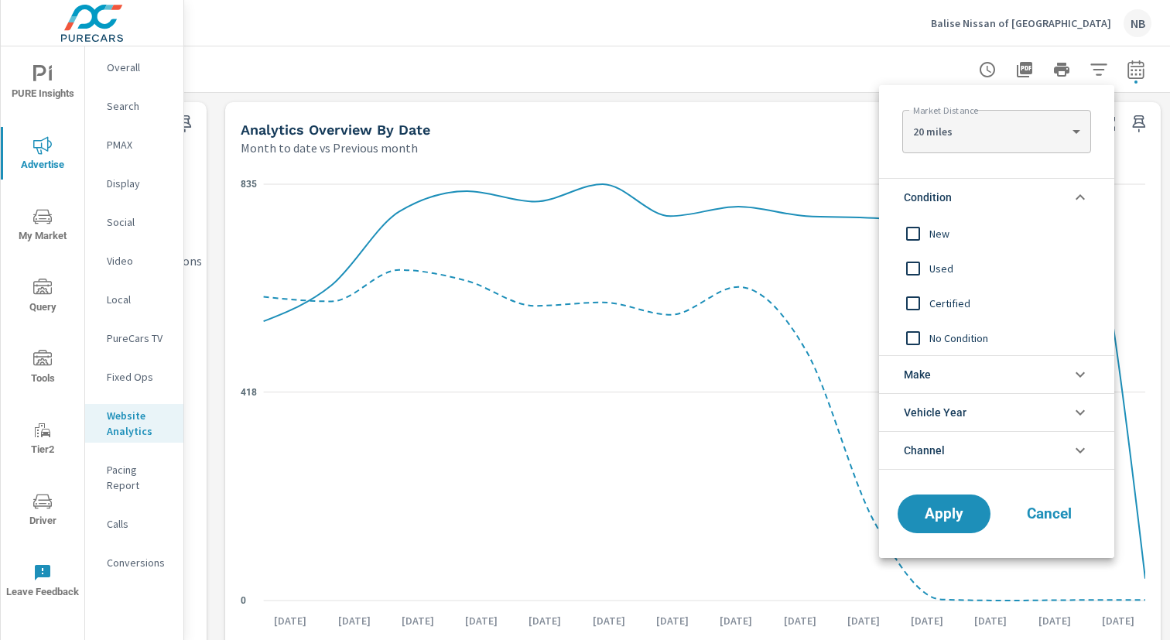
click at [933, 232] on span "New" at bounding box center [1013, 233] width 169 height 19
click at [937, 511] on span "Apply" at bounding box center [943, 514] width 63 height 15
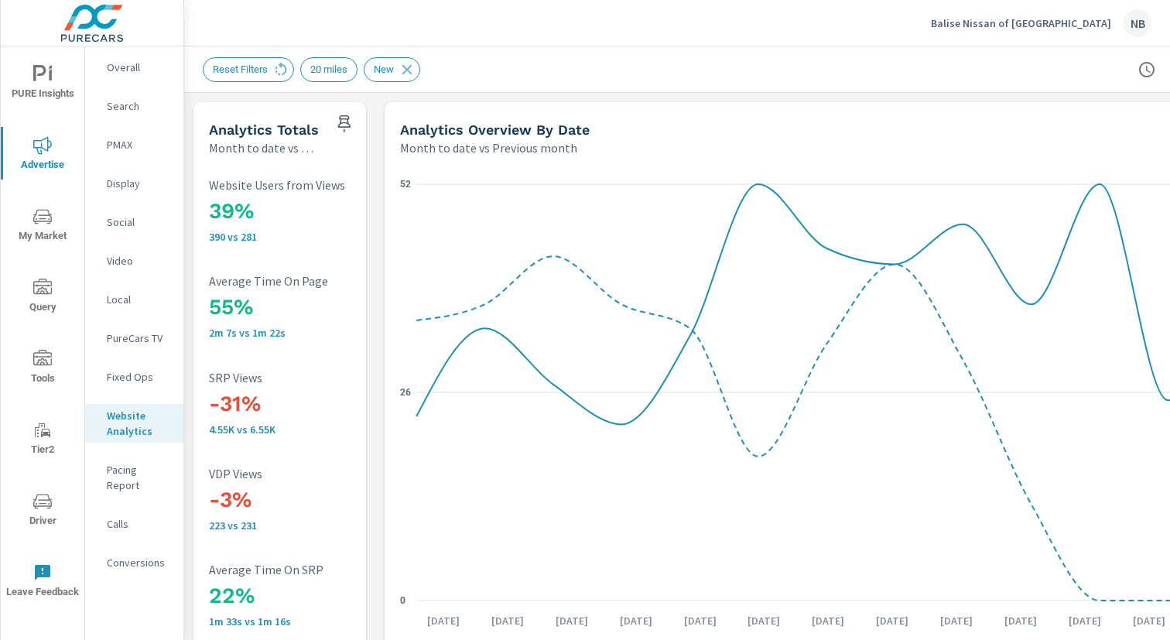
scroll to position [0, 159]
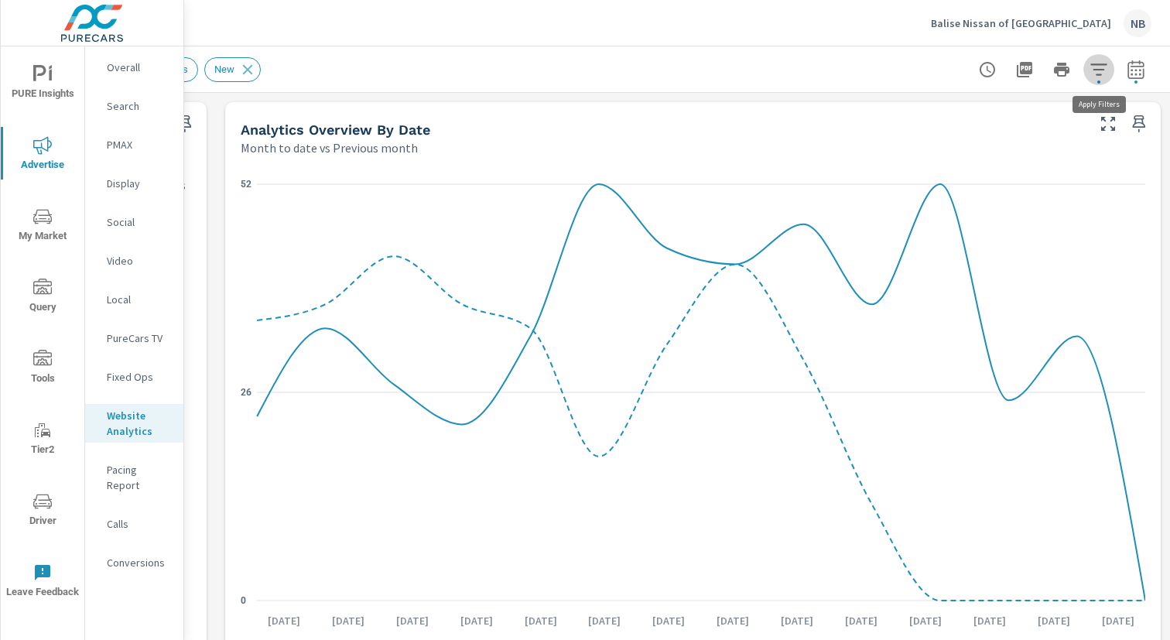
click at [1093, 75] on icon "button" at bounding box center [1099, 69] width 19 height 19
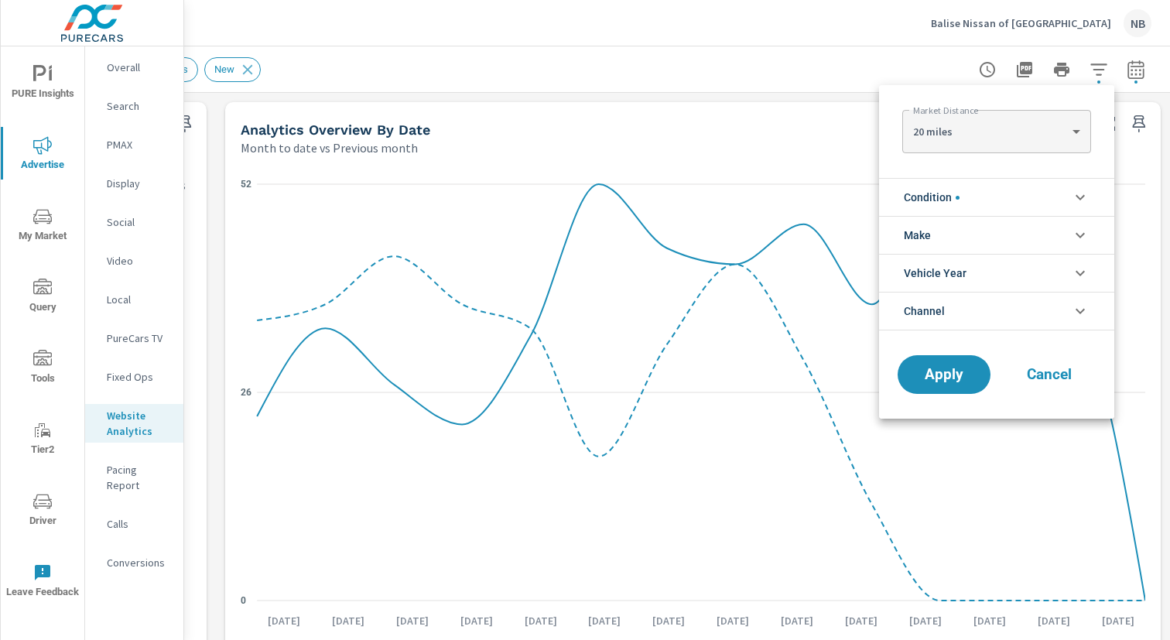
click at [976, 190] on li "Condition" at bounding box center [996, 197] width 235 height 38
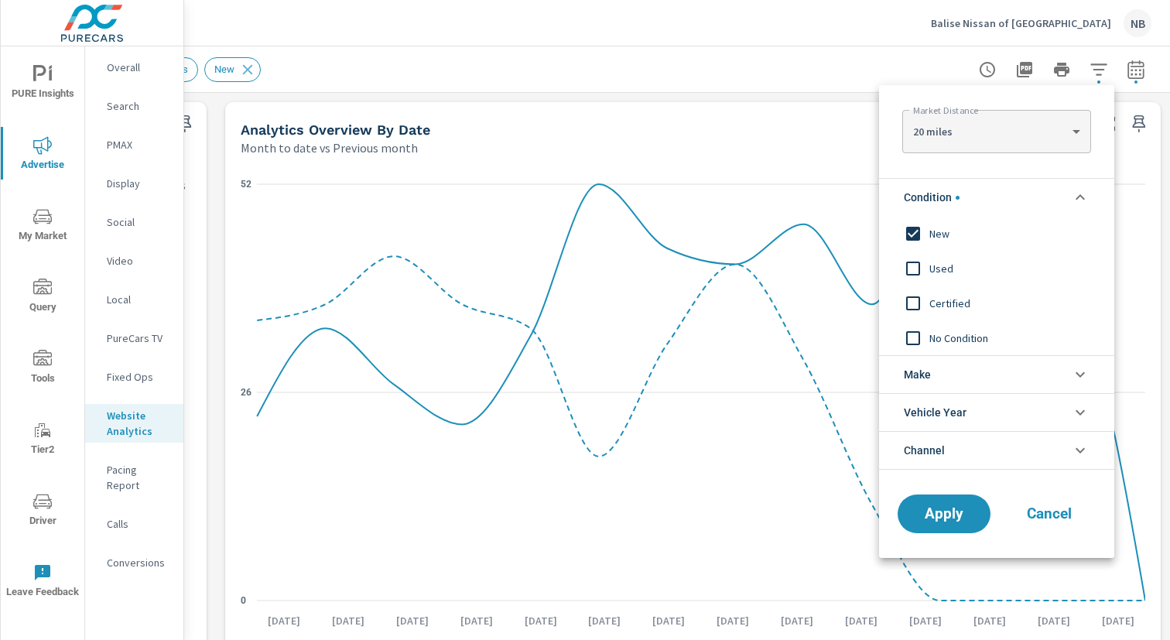
click at [936, 264] on span "Used" at bounding box center [1013, 268] width 169 height 19
click at [936, 233] on span "New" at bounding box center [1013, 233] width 169 height 19
click at [938, 516] on span "Apply" at bounding box center [943, 514] width 63 height 15
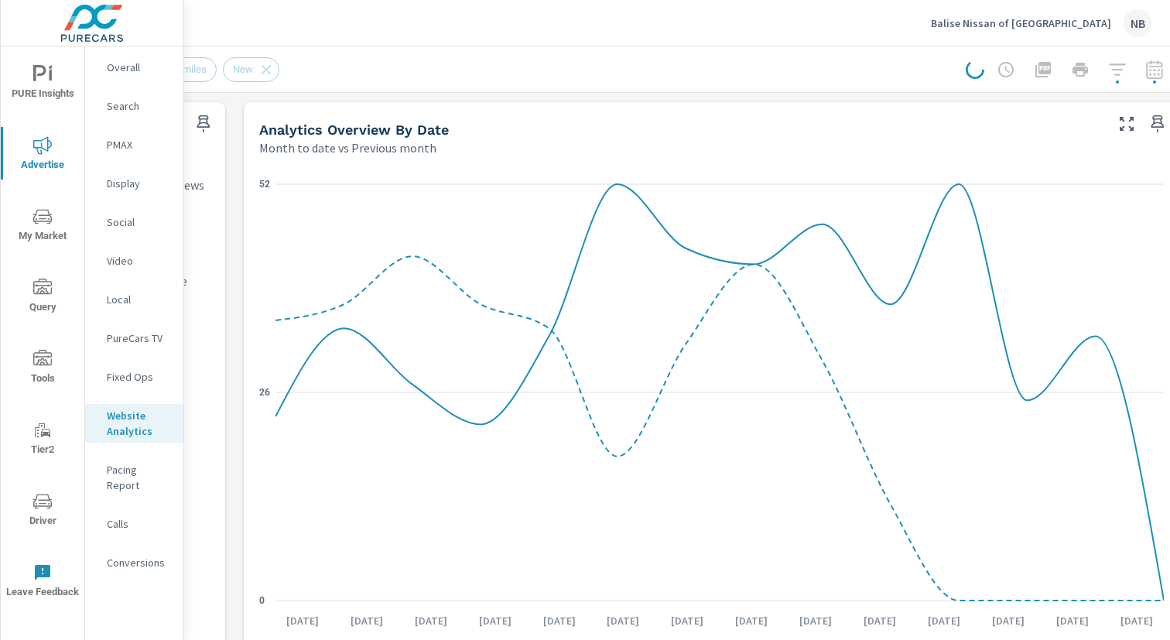
scroll to position [0, 0]
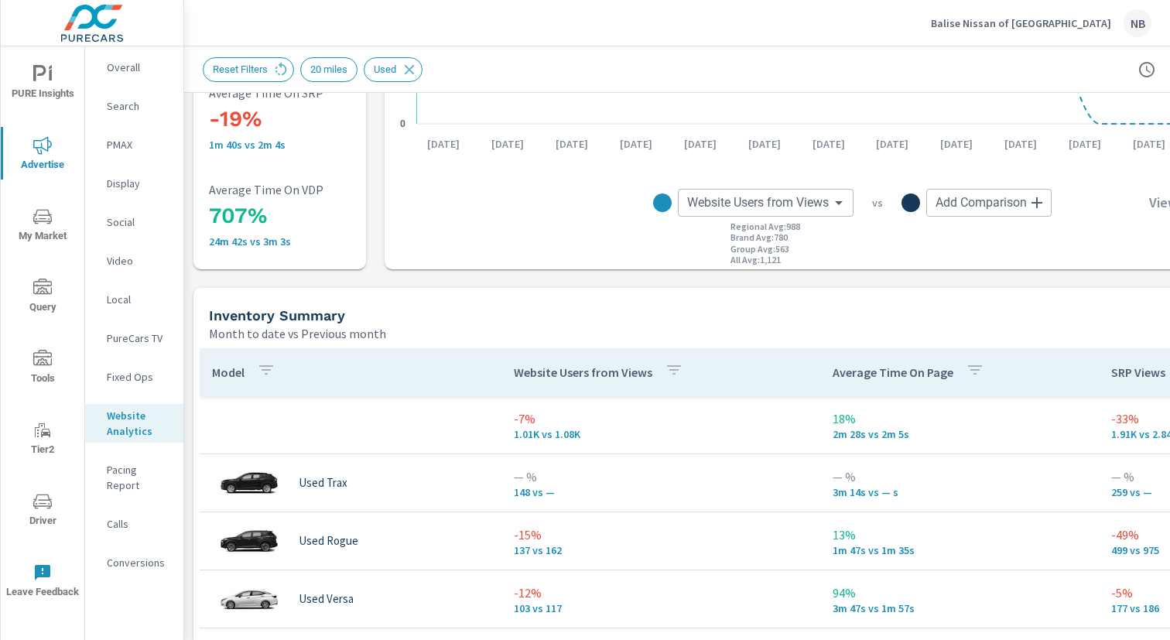
scroll to position [495, 0]
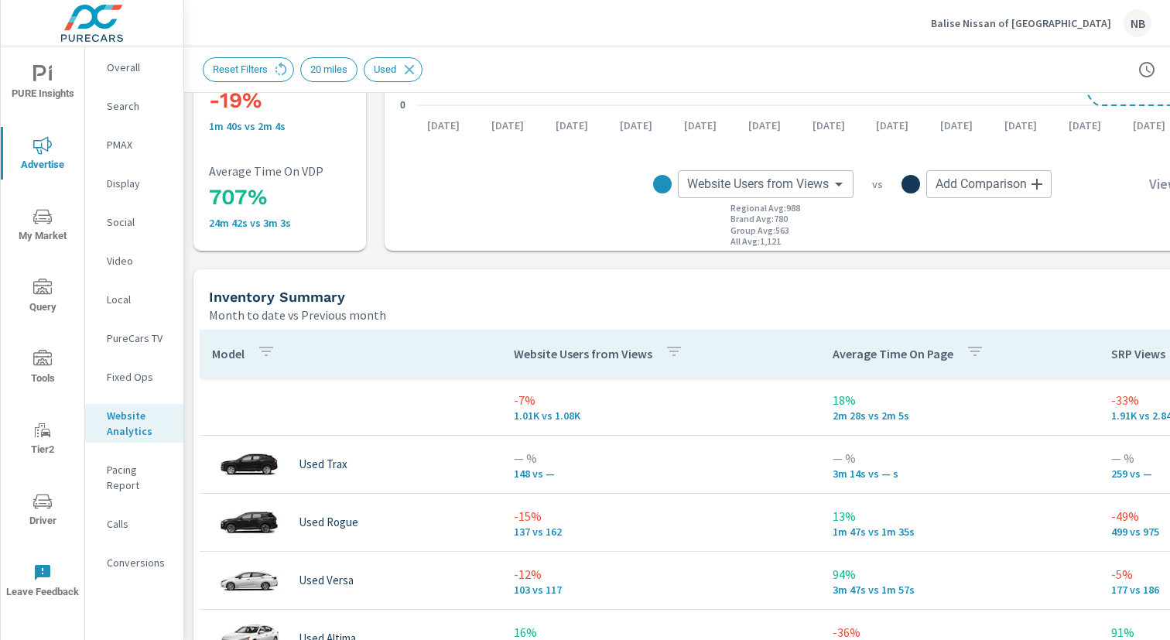
click at [33, 371] on span "Tools" at bounding box center [42, 369] width 74 height 38
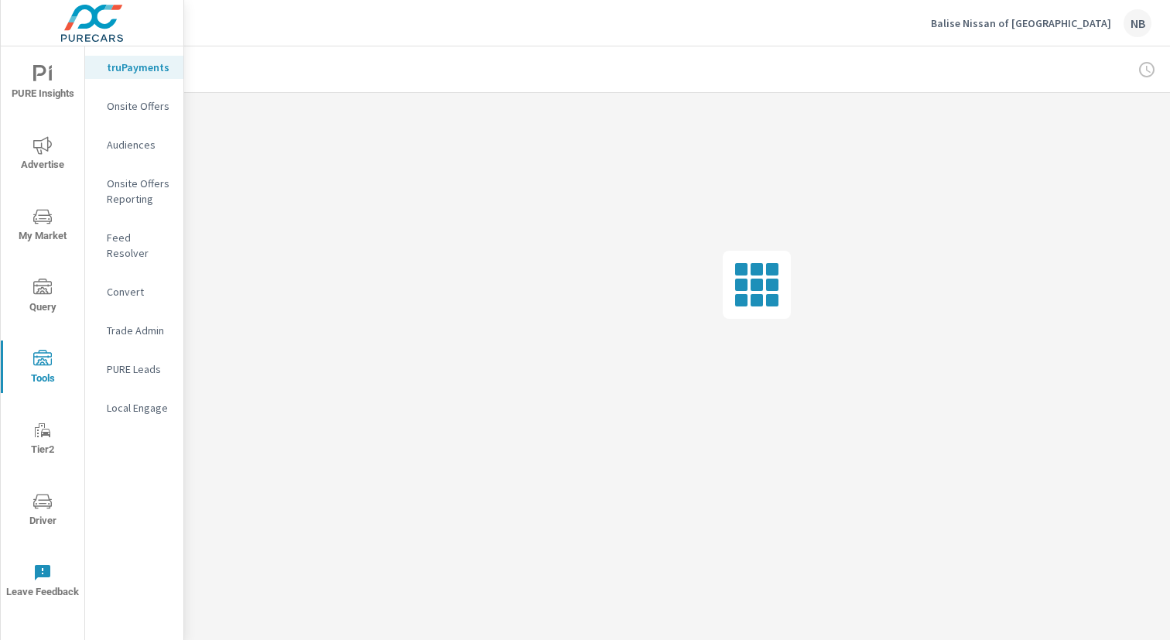
click at [116, 238] on p "Feed Resolver" at bounding box center [139, 245] width 64 height 31
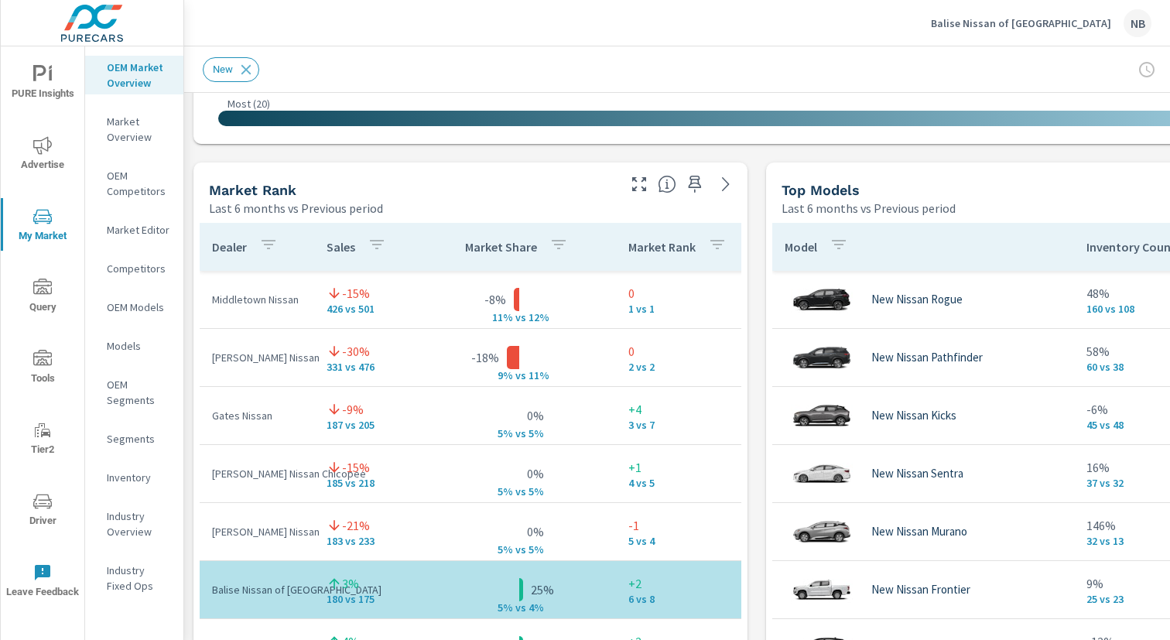
scroll to position [866, 0]
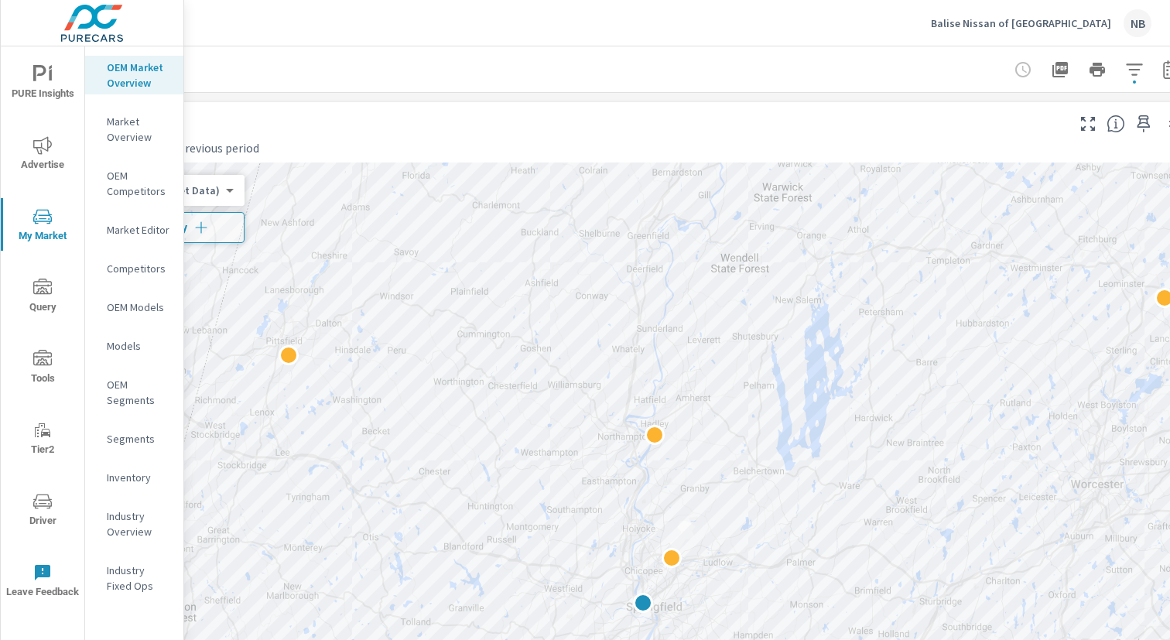
scroll to position [0, 159]
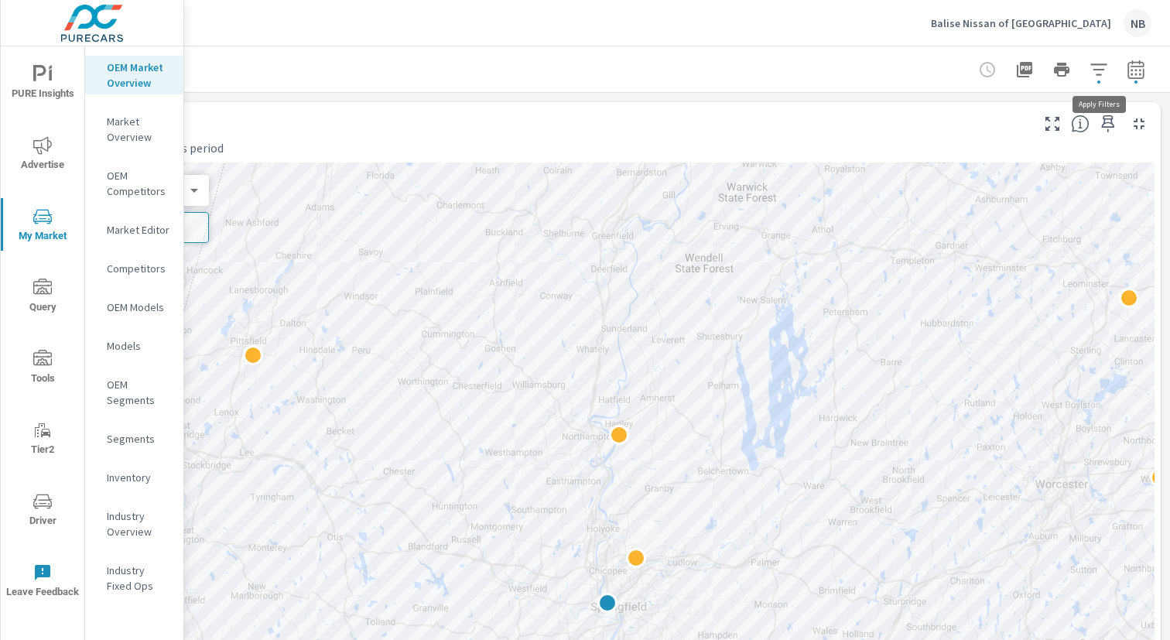
click at [1101, 77] on icon "button" at bounding box center [1099, 69] width 19 height 19
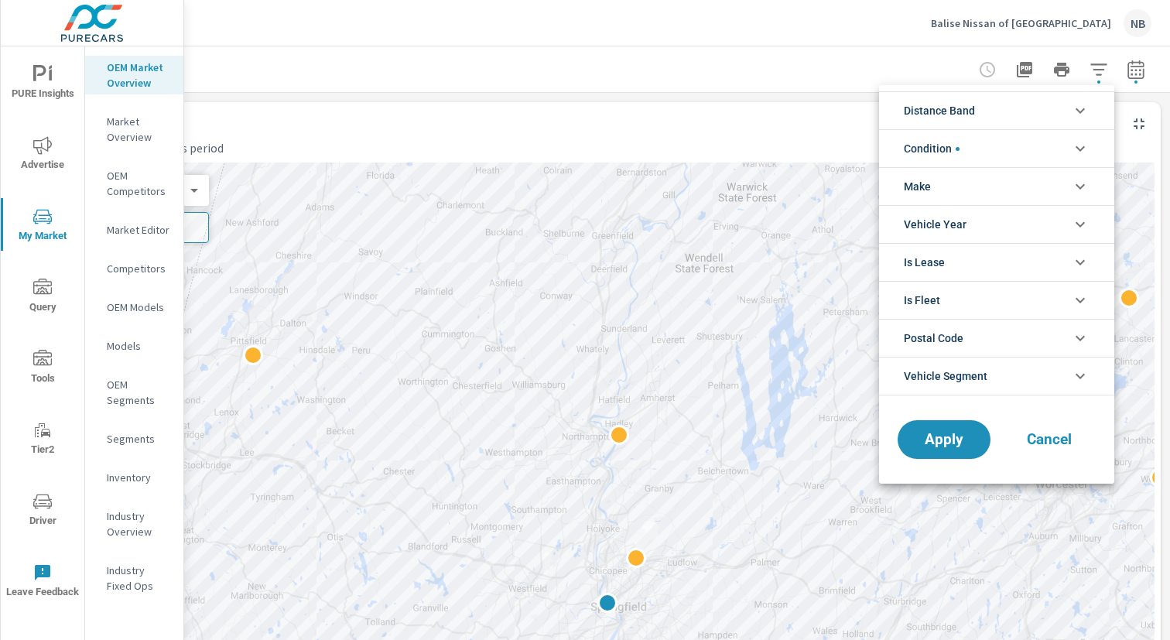
click at [120, 137] on div at bounding box center [585, 320] width 1170 height 640
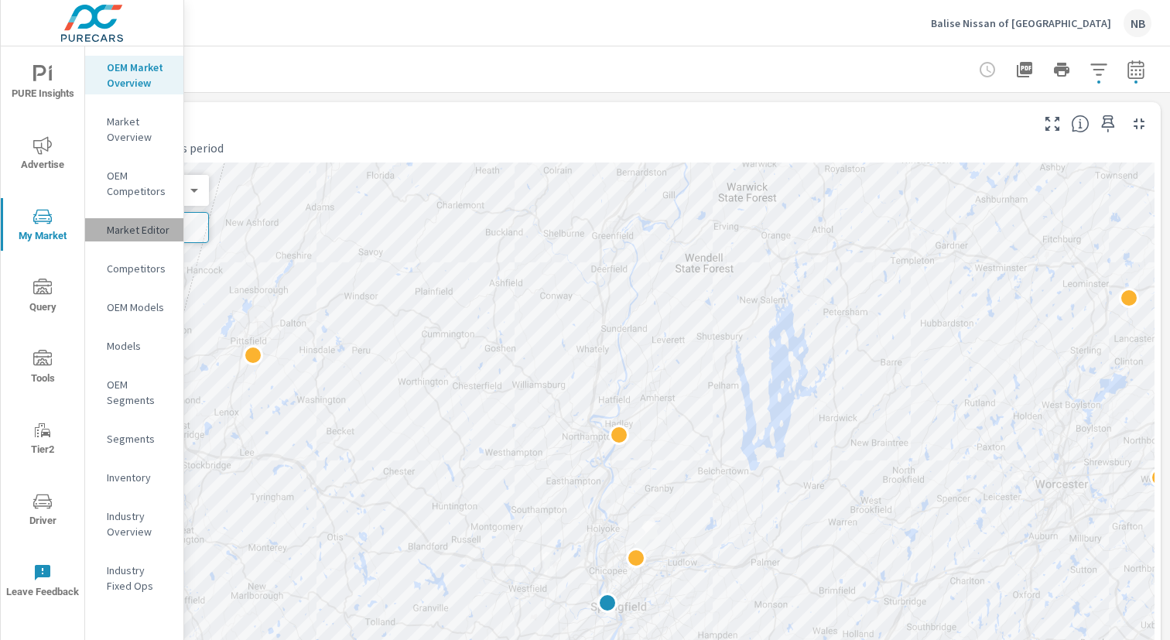
click at [144, 229] on p "Market Editor" at bounding box center [139, 229] width 64 height 15
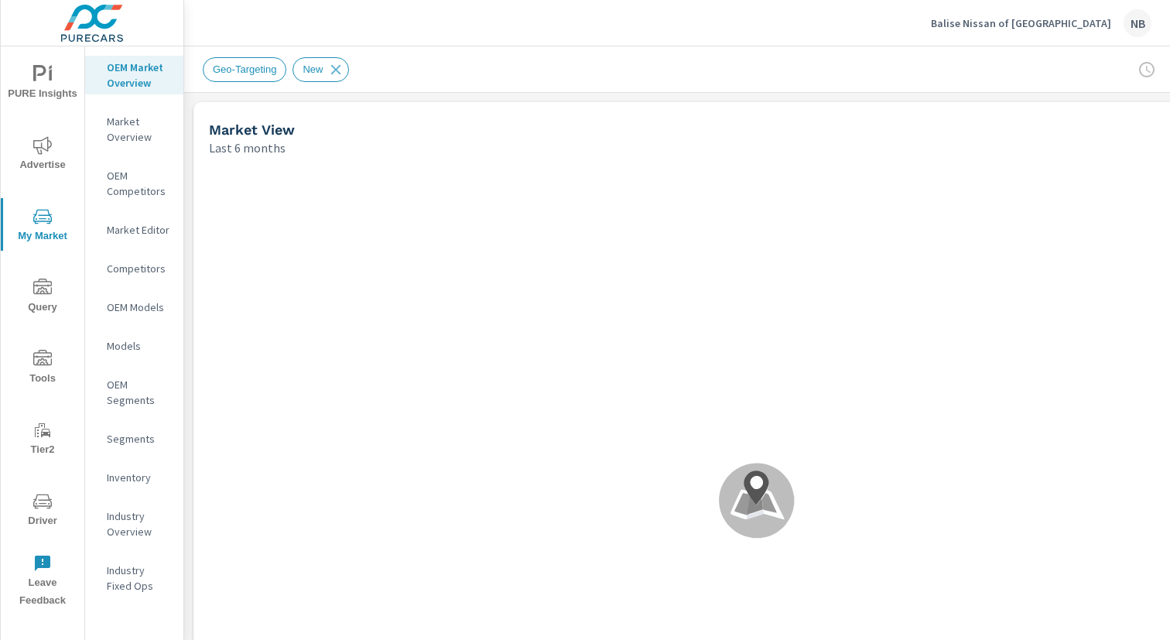
scroll to position [0, 159]
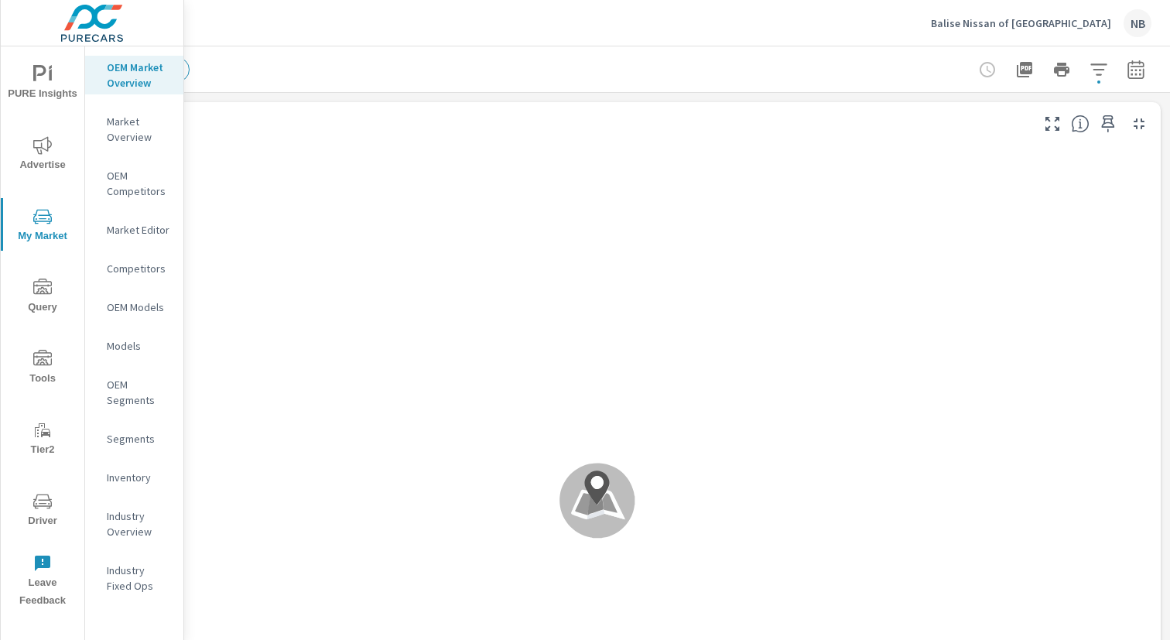
click at [1135, 74] on icon "button" at bounding box center [1136, 72] width 10 height 6
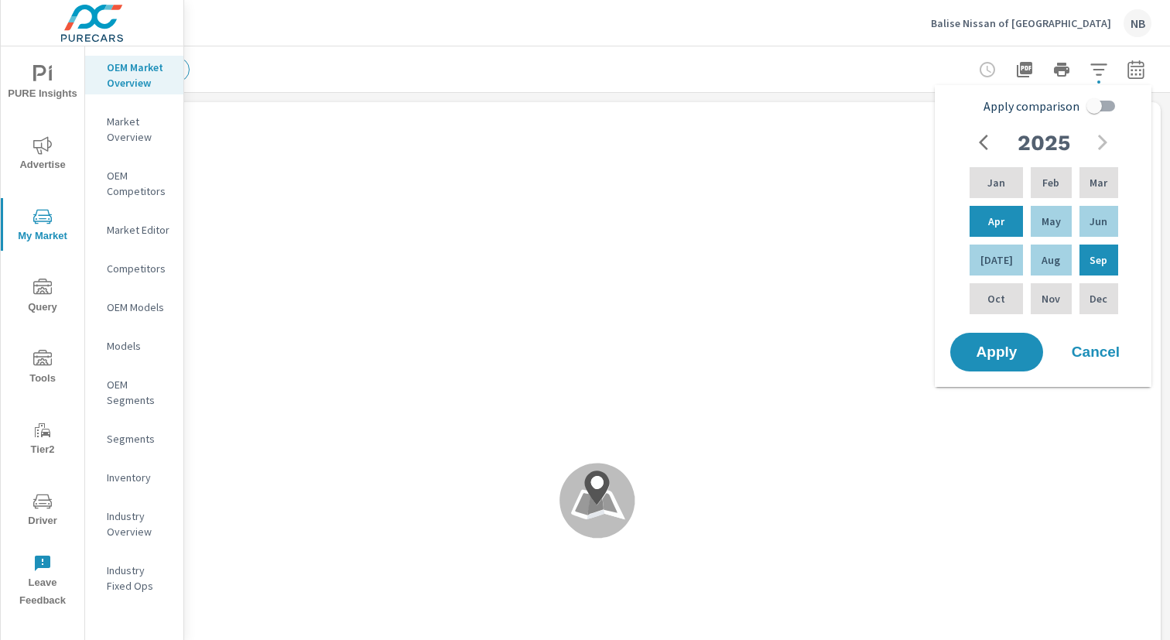
click at [1093, 104] on input "Apply comparison" at bounding box center [1094, 105] width 88 height 29
checkbox input "true"
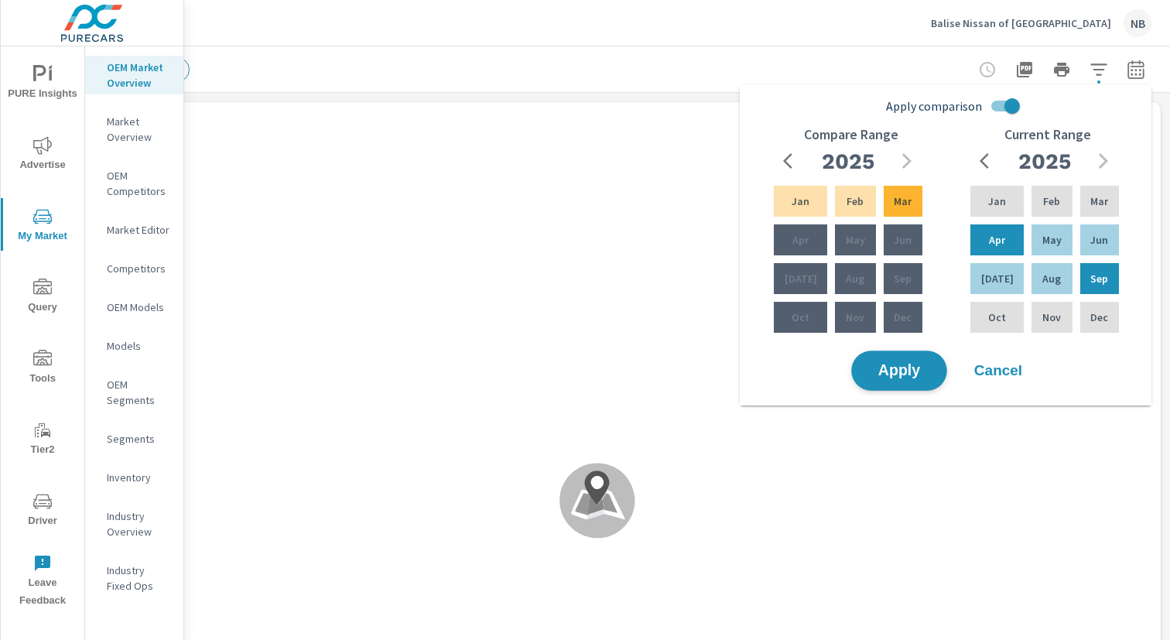
click at [902, 375] on span "Apply" at bounding box center [898, 371] width 63 height 15
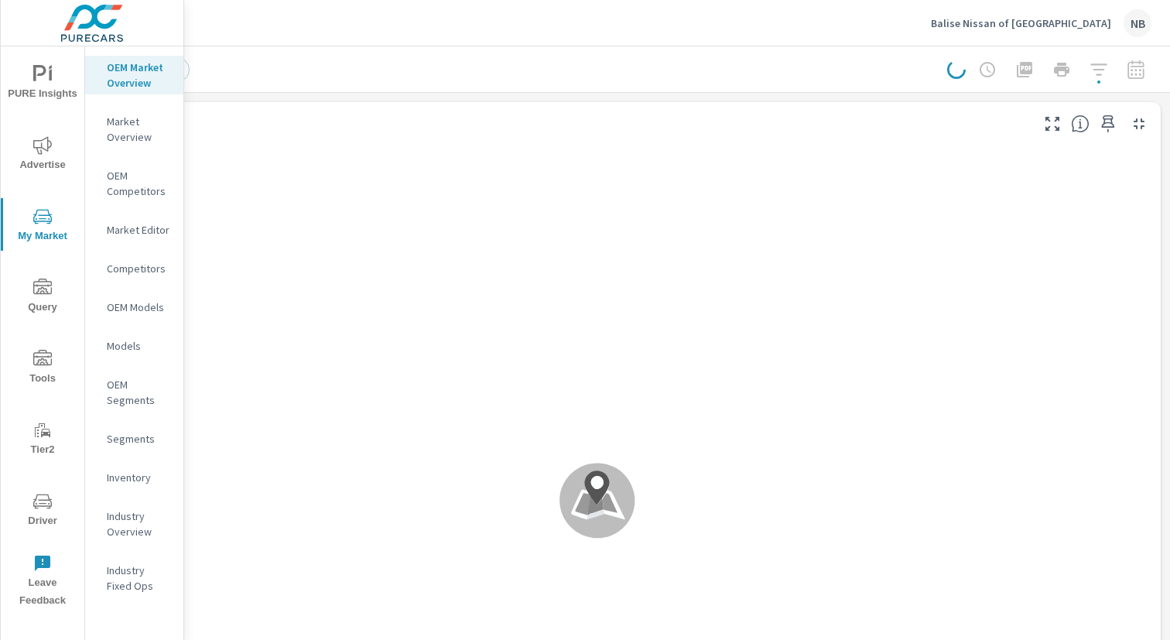
scroll to position [116, 0]
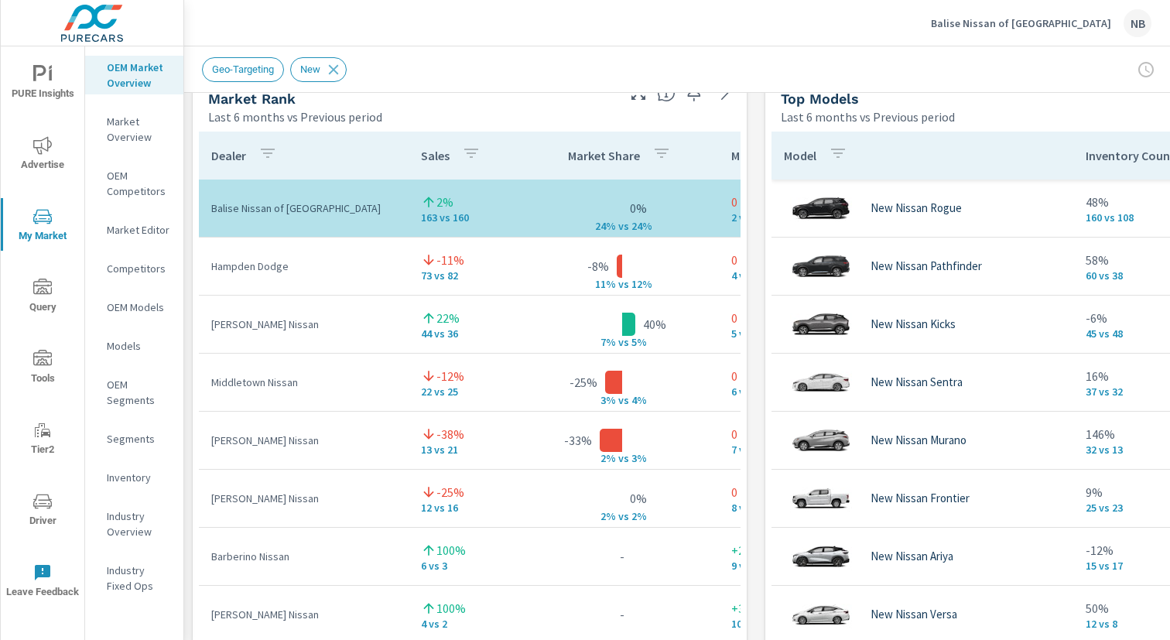
scroll to position [1028, 1]
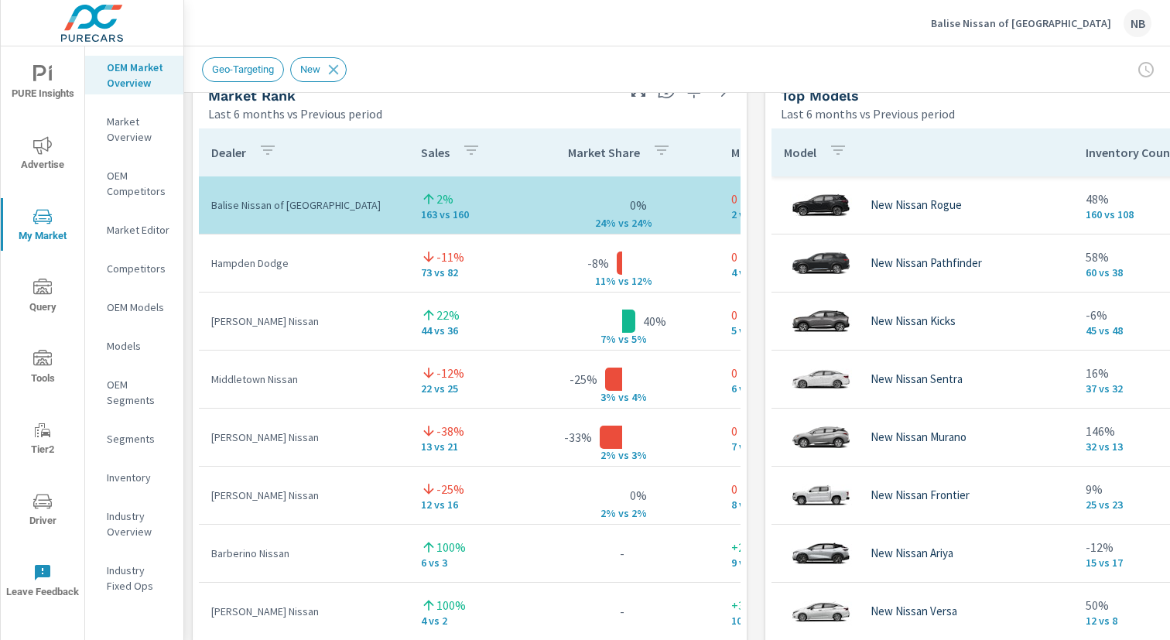
scroll to position [74, 0]
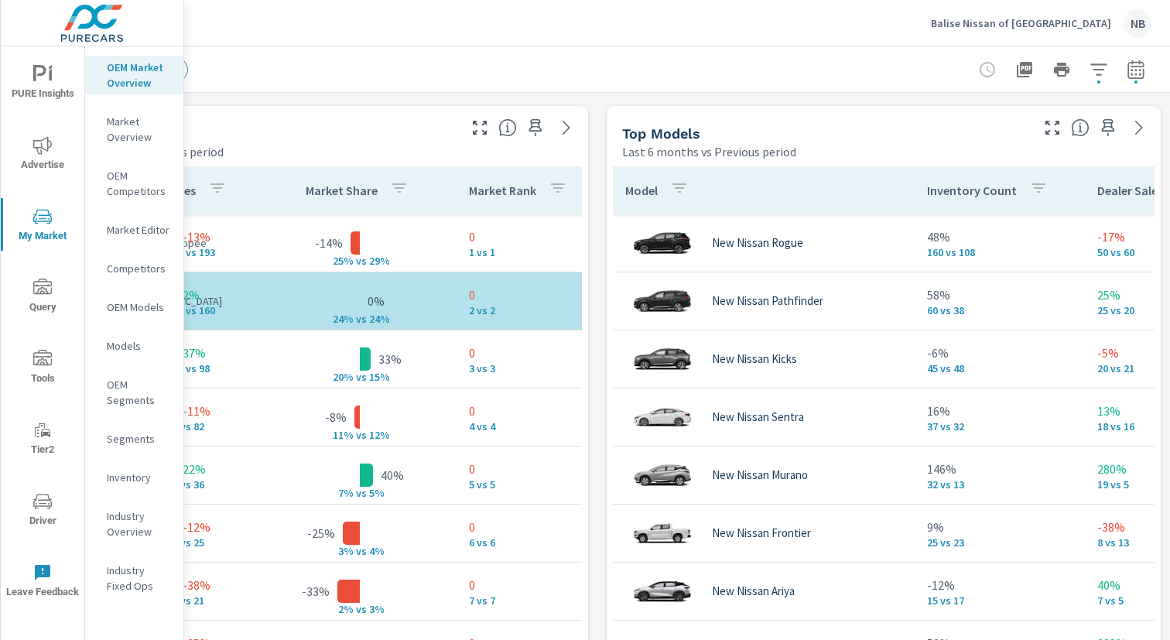
scroll to position [990, 0]
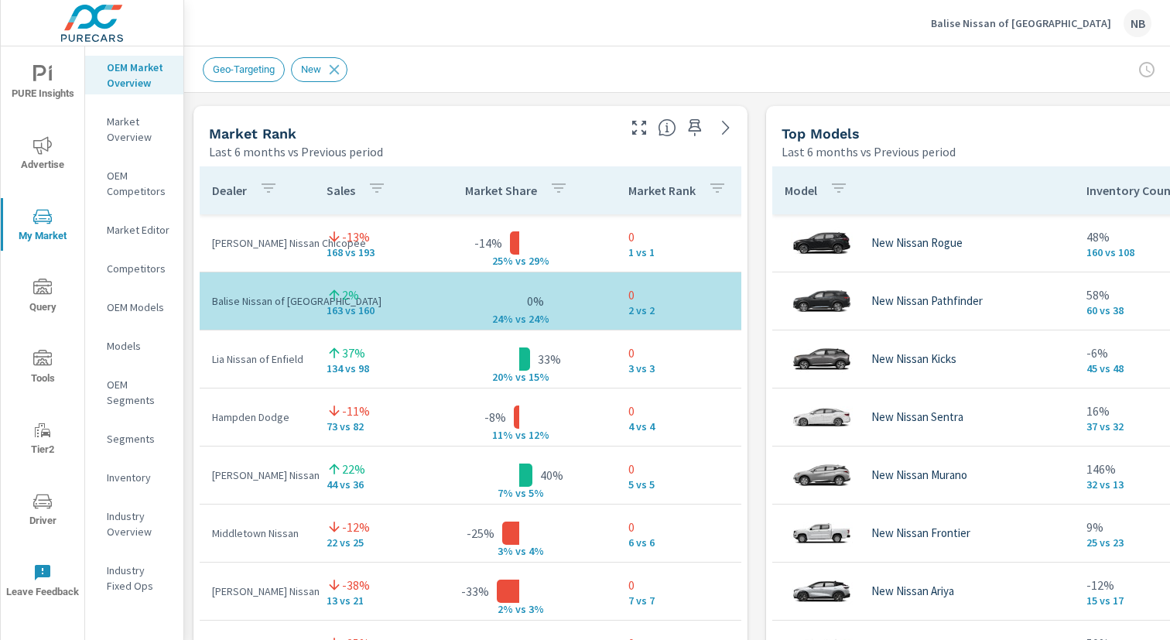
click at [747, 101] on div "Market View Last 6 months vs Previous period ← Move left → Move right ↑ Move up…" at bounding box center [756, 428] width 1145 height 2650
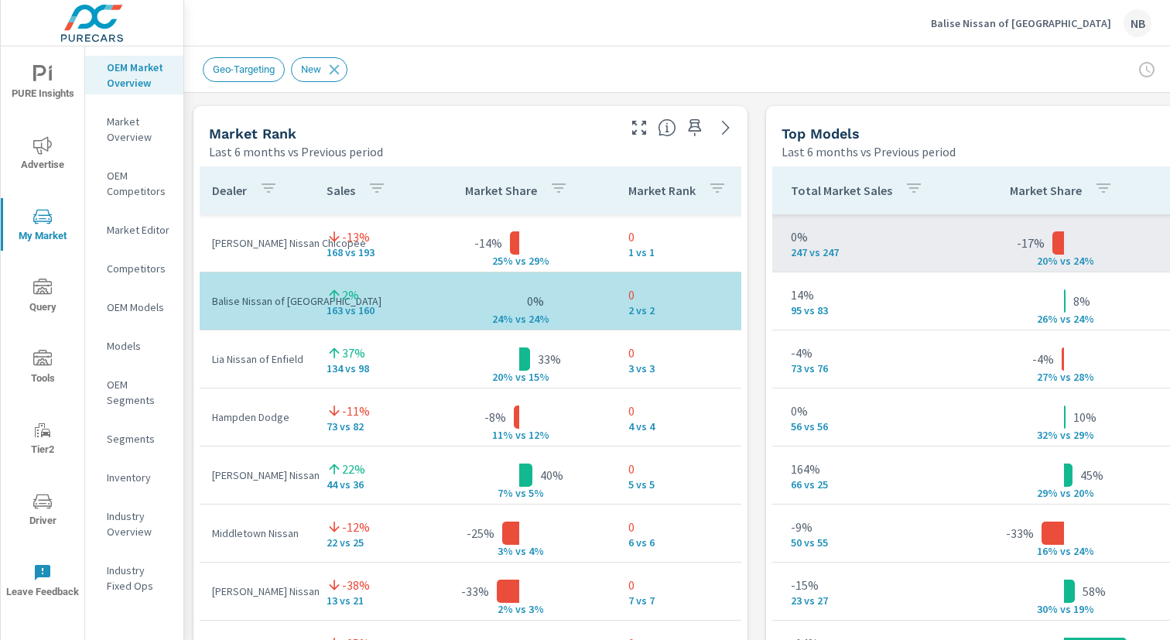
scroll to position [0, 0]
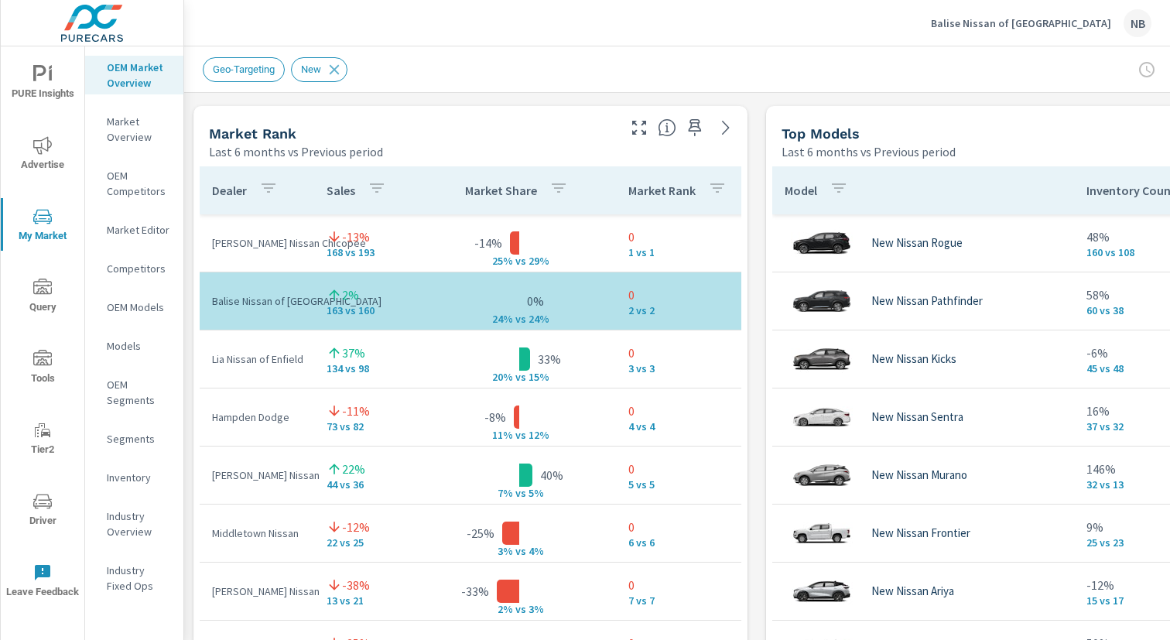
click at [985, 123] on div "Top Models Last 6 months vs Previous period" at bounding box center [979, 133] width 427 height 55
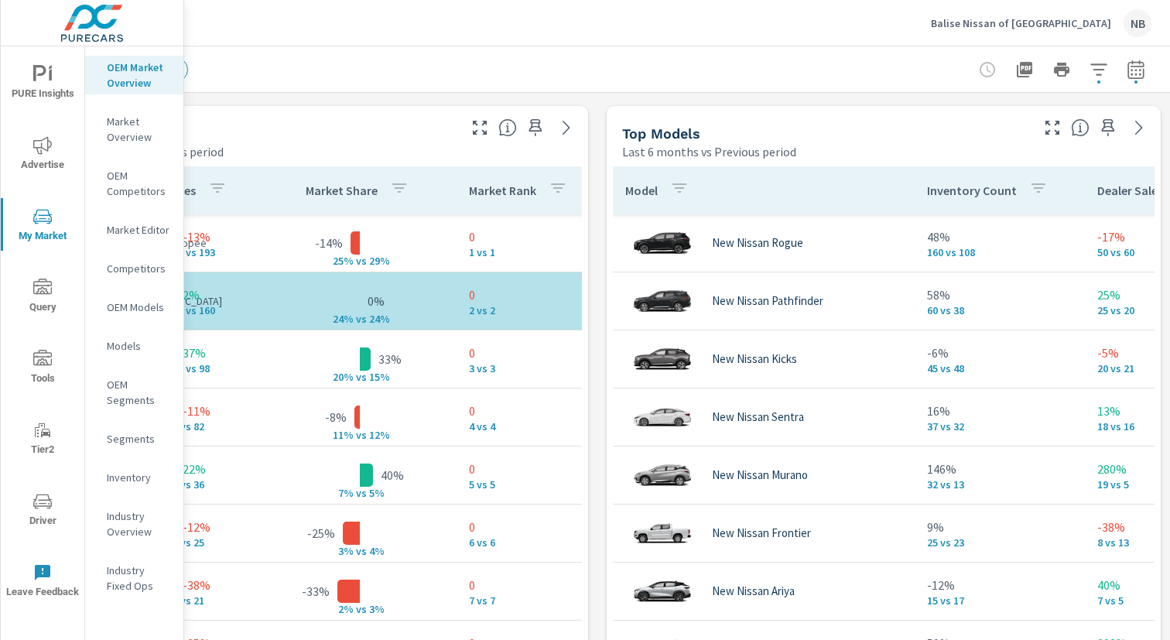
click at [1048, 129] on icon "button" at bounding box center [1052, 127] width 19 height 19
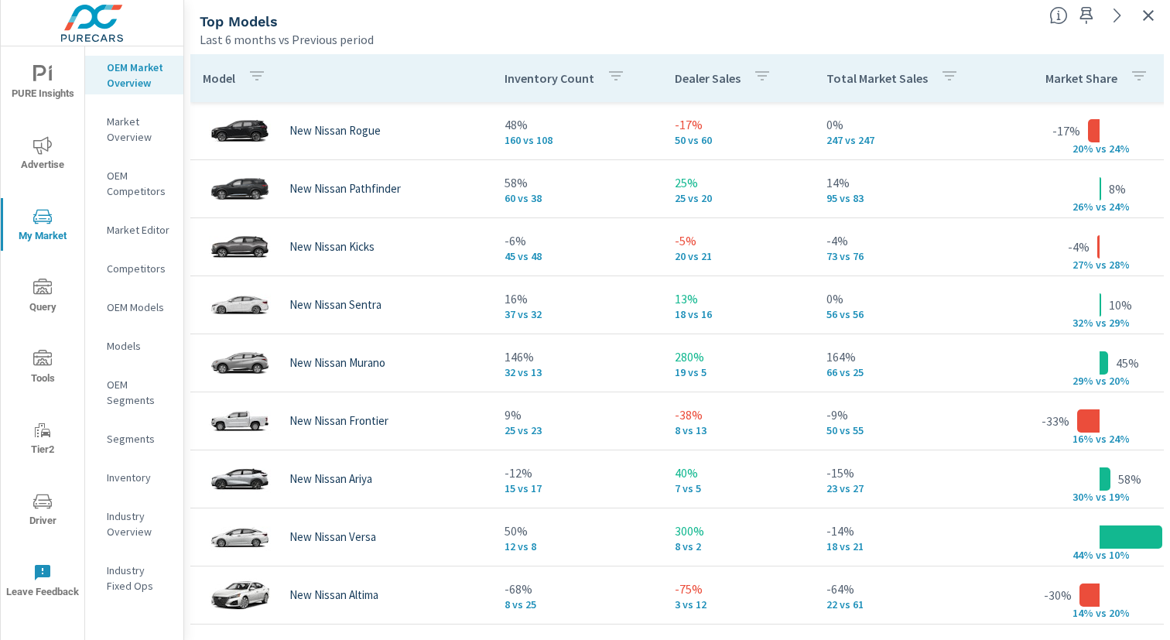
scroll to position [0, 159]
click at [1150, 15] on icon "button" at bounding box center [1148, 15] width 11 height 11
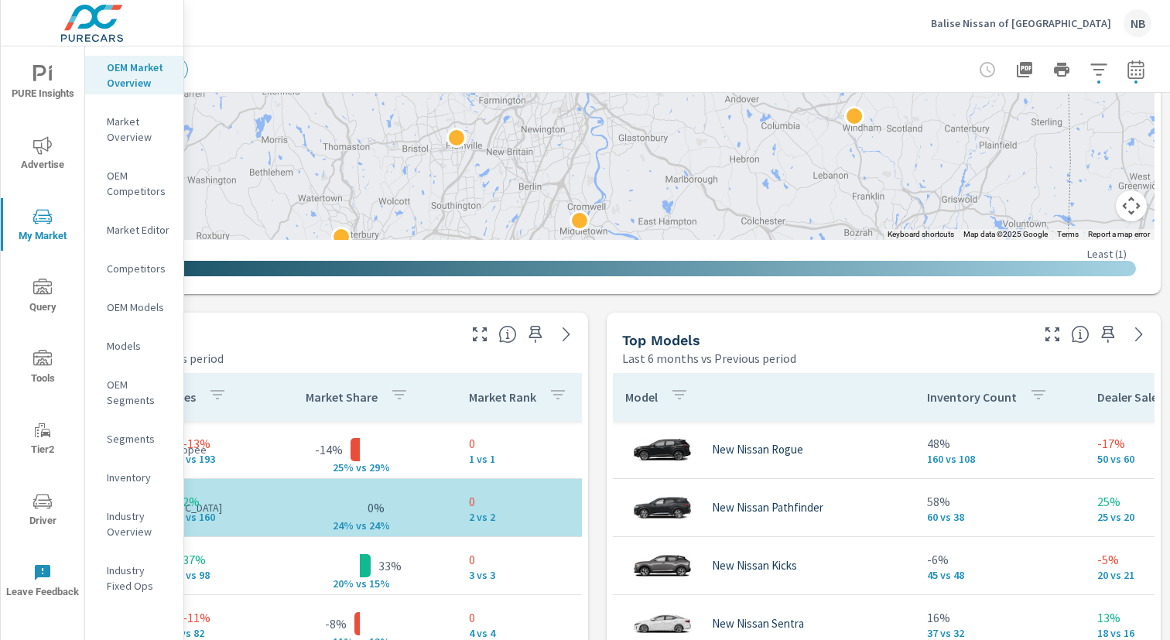
scroll to position [923, 159]
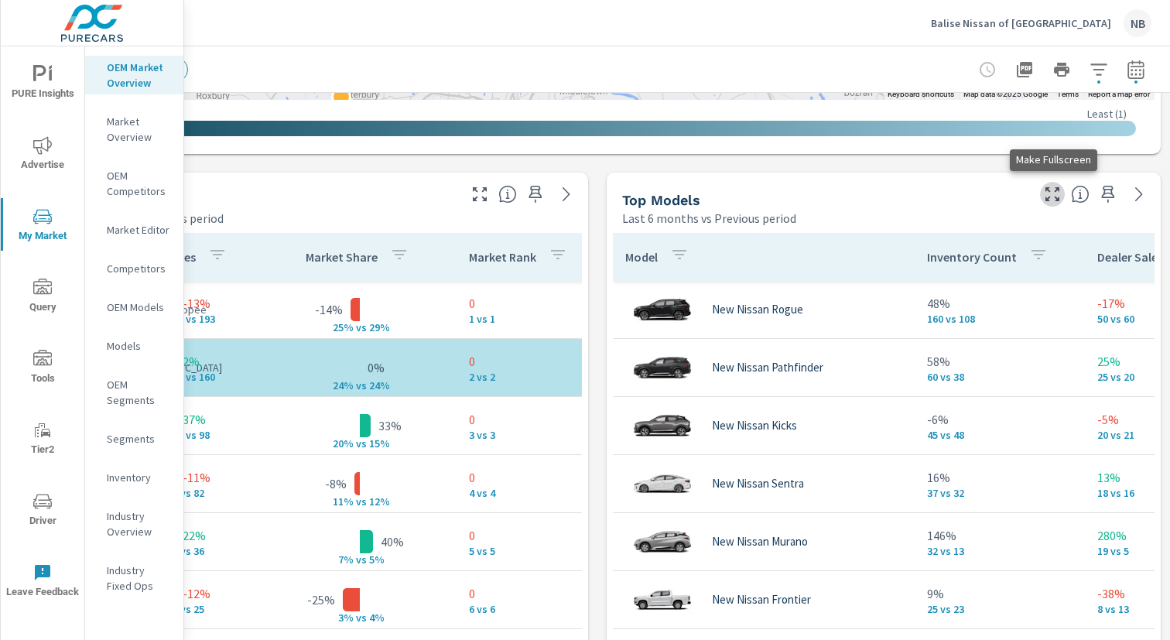
click at [1049, 197] on icon "button" at bounding box center [1052, 194] width 14 height 14
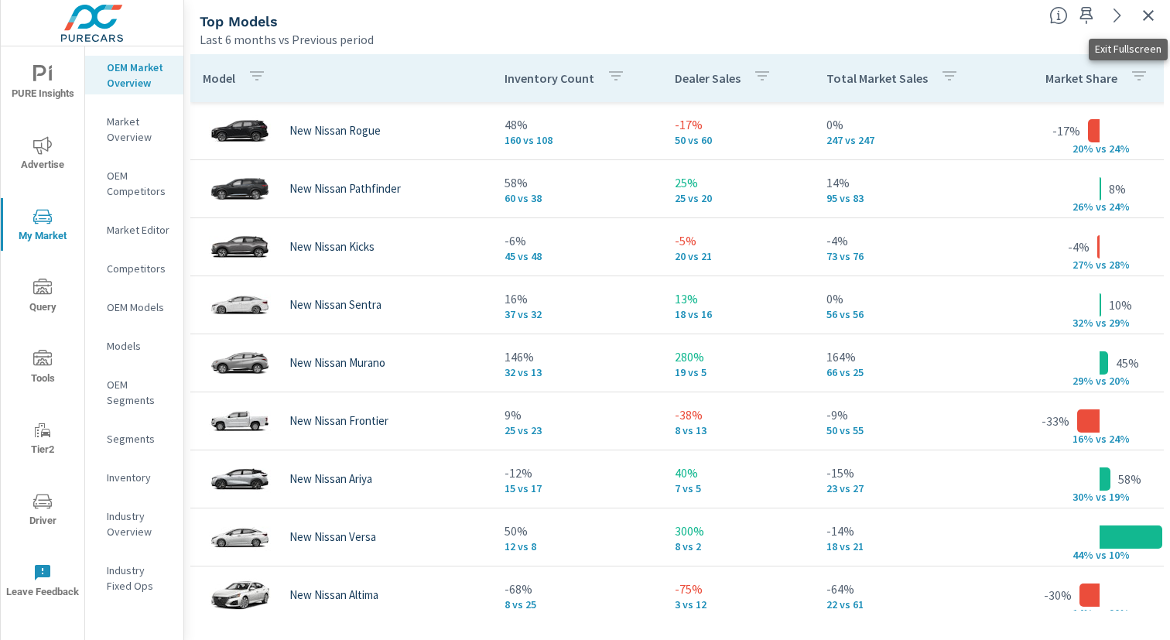
click at [1149, 16] on icon "button" at bounding box center [1148, 15] width 11 height 11
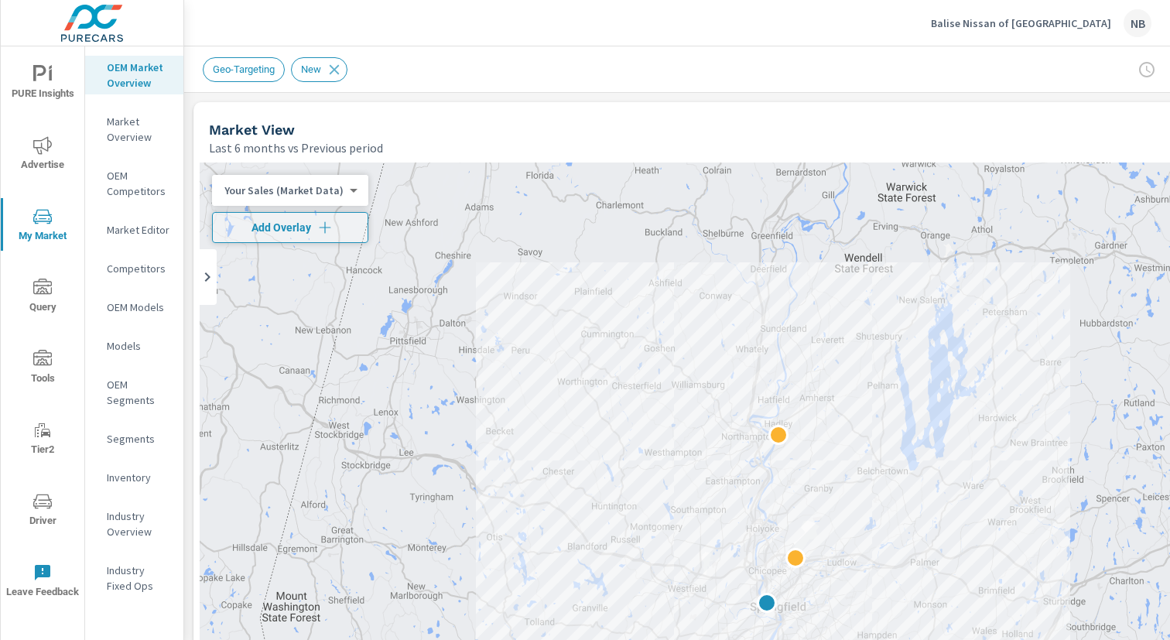
scroll to position [0, 159]
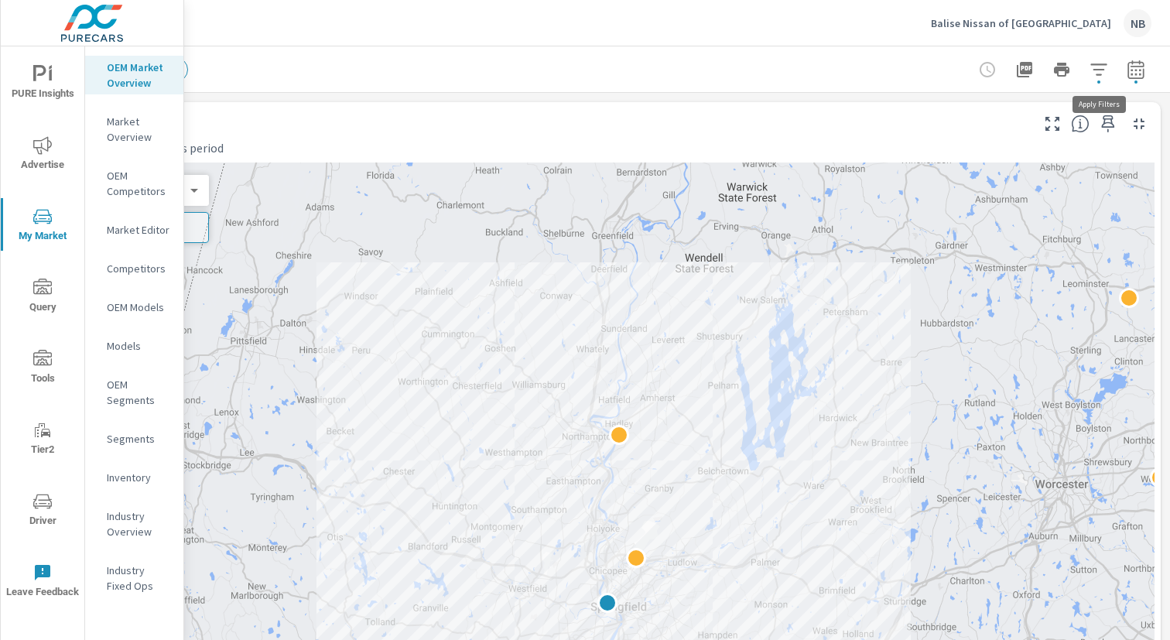
click at [1095, 70] on icon "button" at bounding box center [1099, 69] width 19 height 19
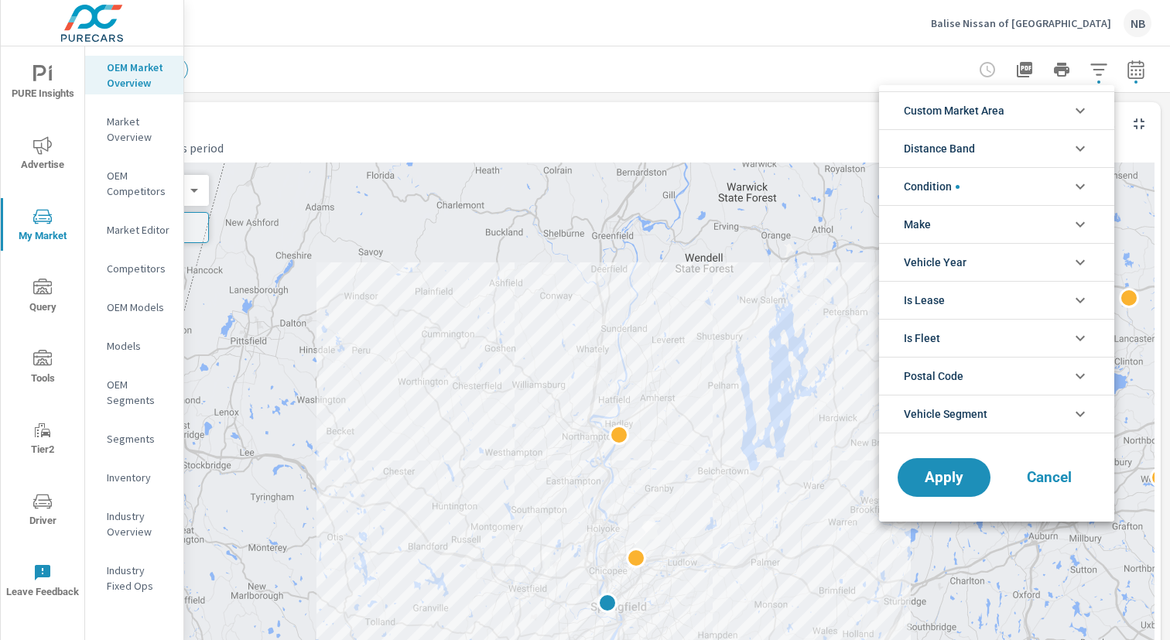
click at [987, 176] on li "Condition" at bounding box center [996, 186] width 235 height 38
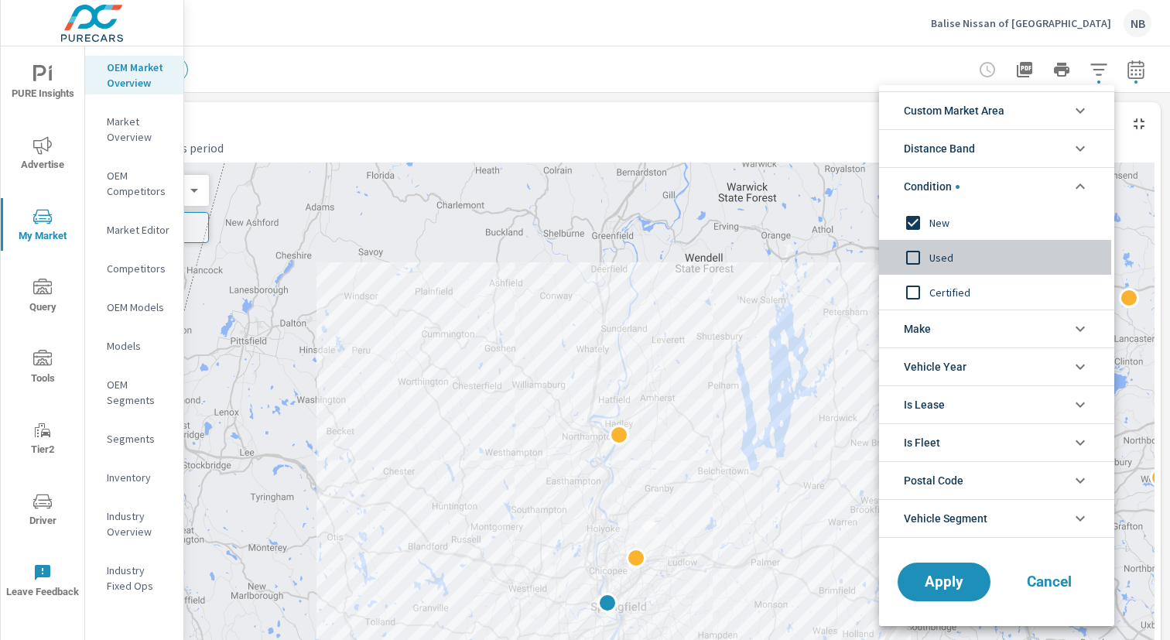
click at [941, 257] on span "Used" at bounding box center [1013, 257] width 169 height 19
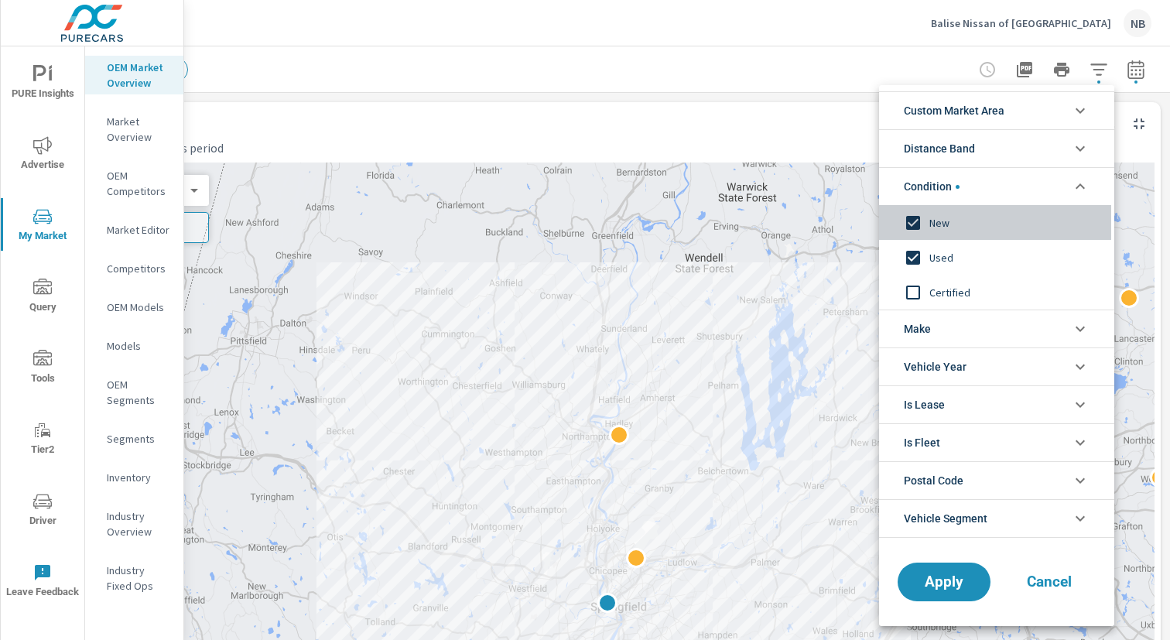
click at [937, 218] on span "New" at bounding box center [1013, 223] width 169 height 19
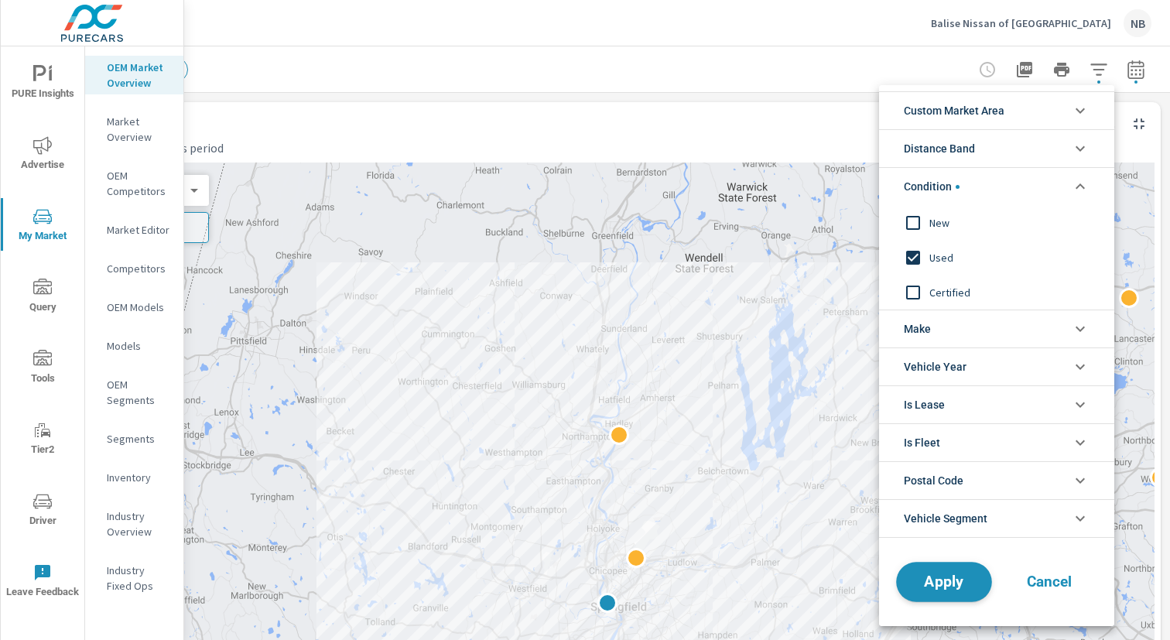
click at [955, 593] on button "Apply" at bounding box center [944, 582] width 96 height 40
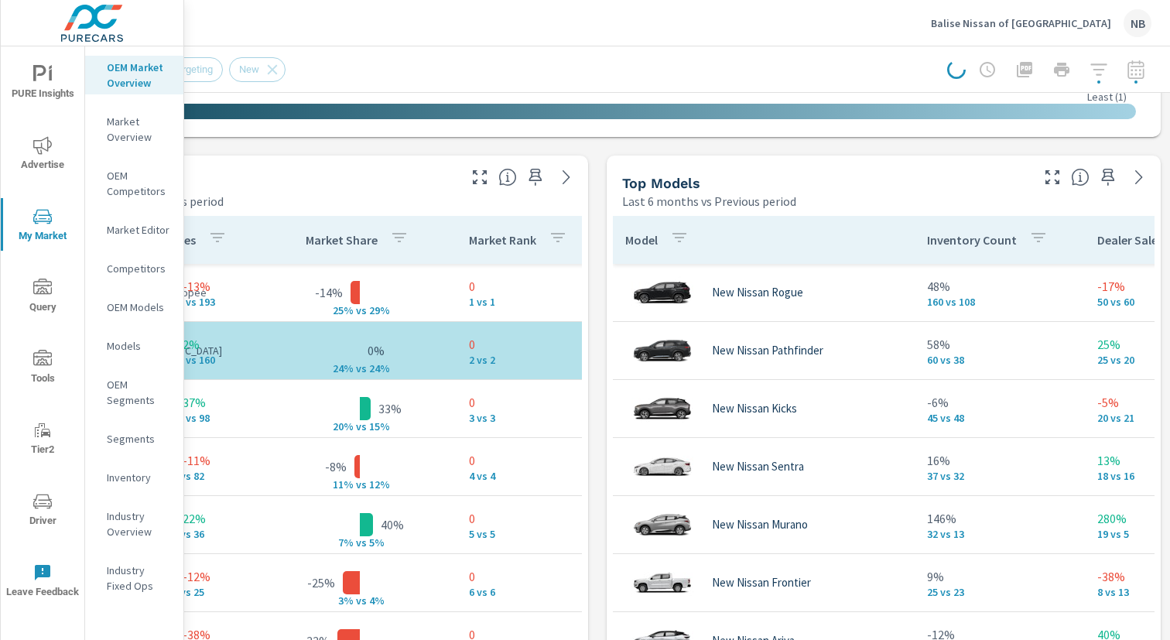
scroll to position [943, 159]
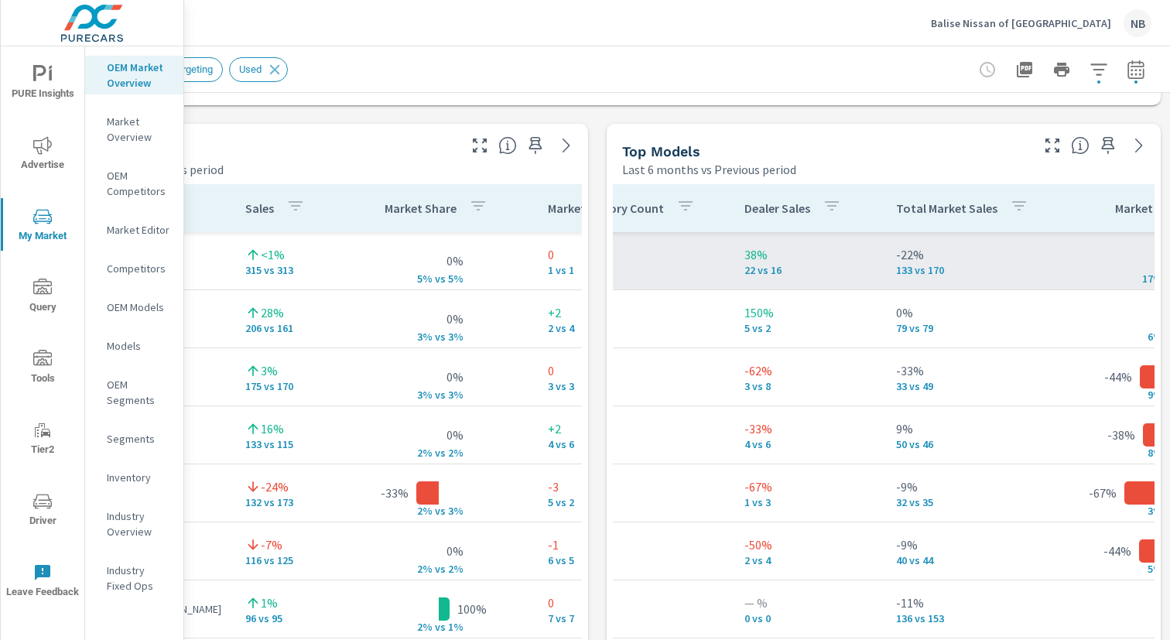
scroll to position [971, 159]
click at [1056, 144] on icon "button" at bounding box center [1052, 146] width 19 height 19
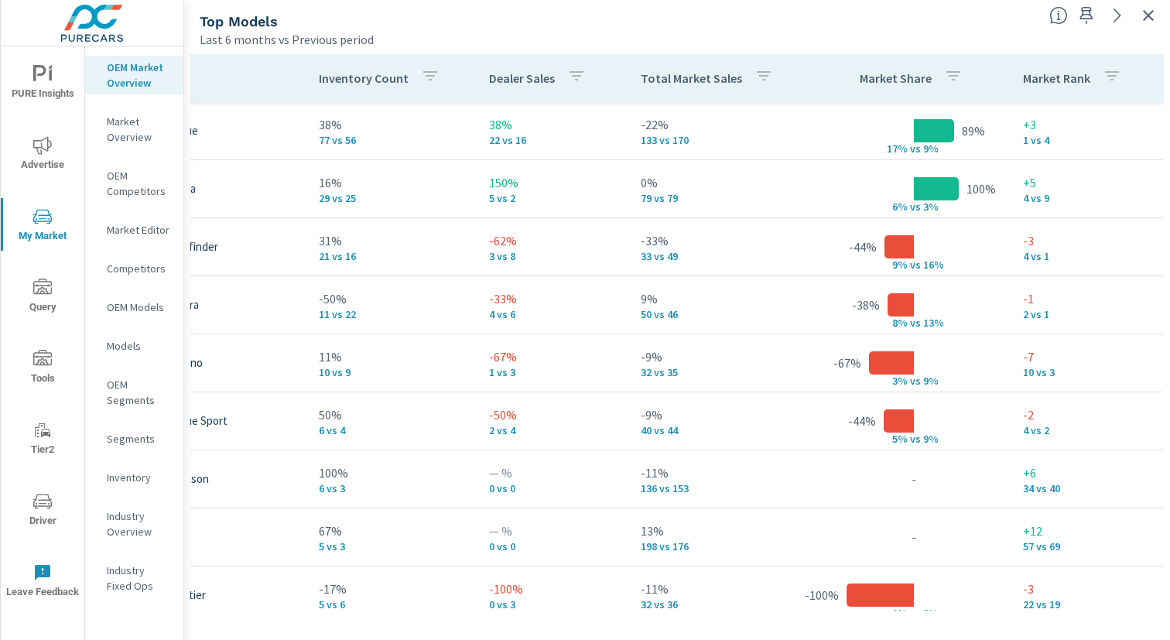
scroll to position [0, 186]
click at [672, 80] on p "Total Market Sales" at bounding box center [691, 77] width 101 height 15
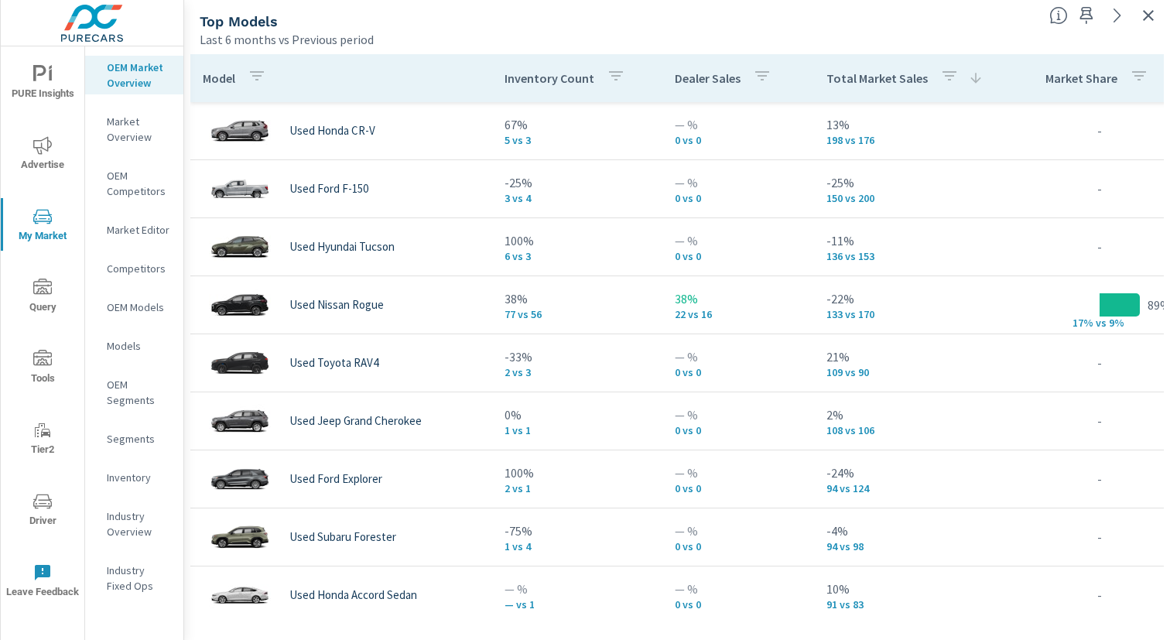
click at [61, 144] on span "Advertise" at bounding box center [42, 155] width 74 height 38
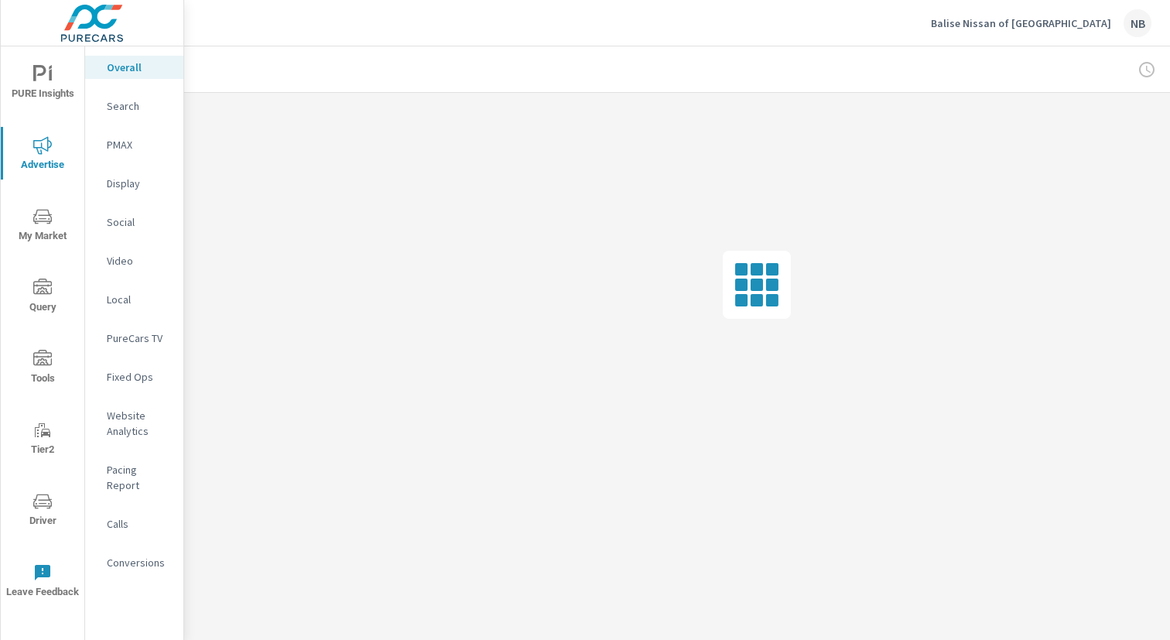
click at [1044, 27] on p "Balise Nissan of West Springfield" at bounding box center [1021, 23] width 180 height 14
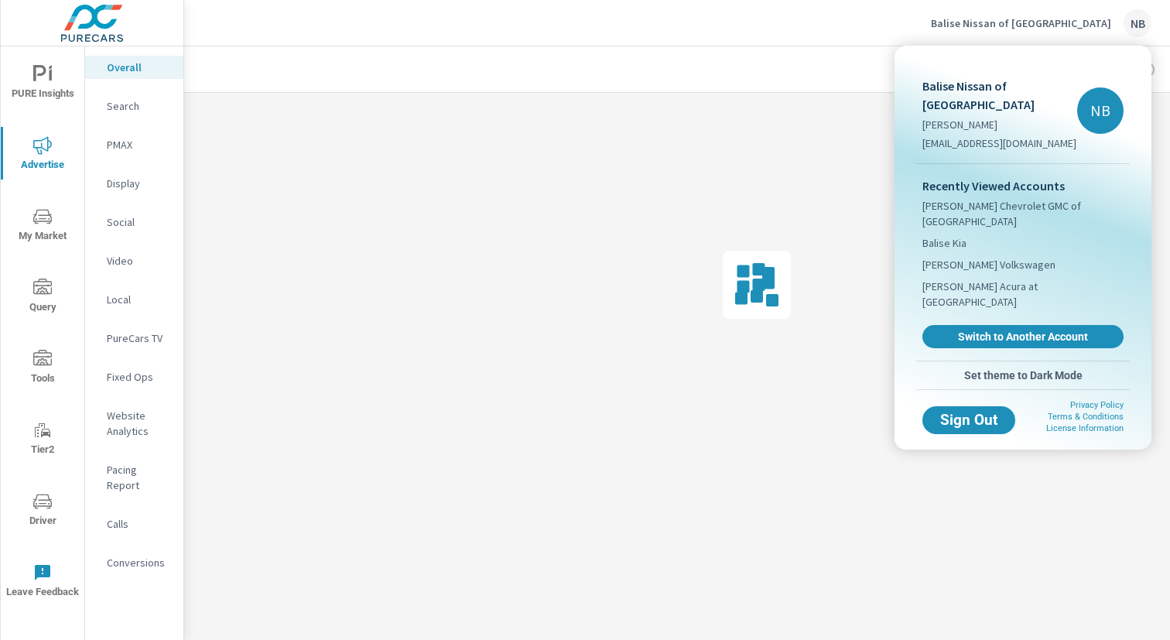
click at [819, 58] on div at bounding box center [585, 320] width 1170 height 640
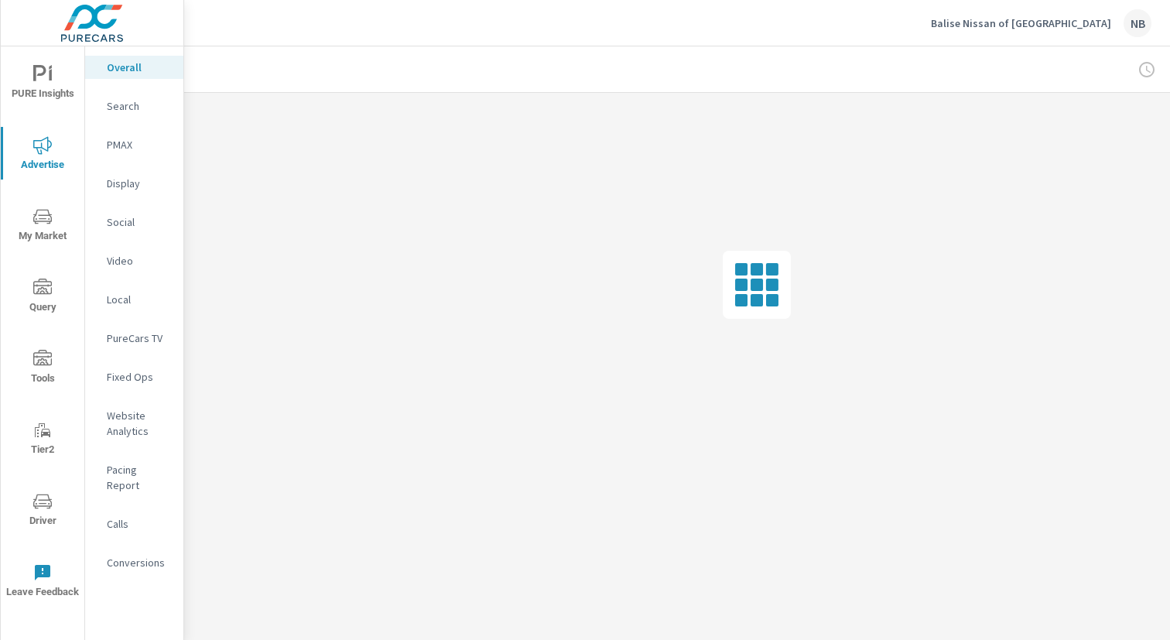
scroll to position [0, 159]
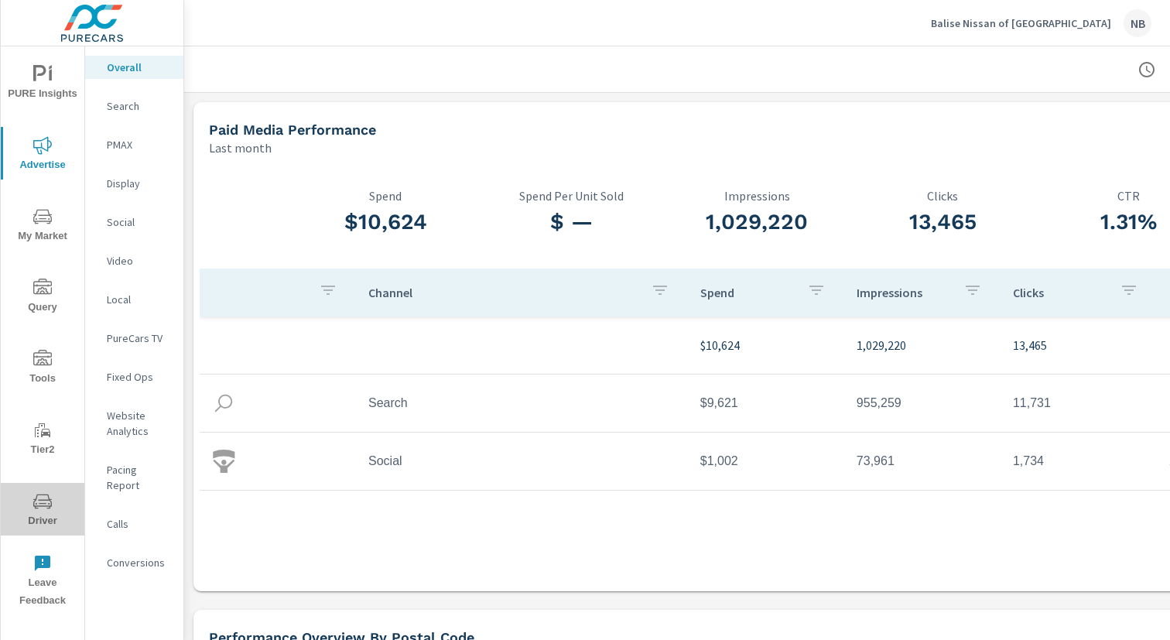
click at [47, 504] on icon "nav menu" at bounding box center [42, 501] width 19 height 19
click at [109, 142] on p "PMAX" at bounding box center [139, 144] width 64 height 15
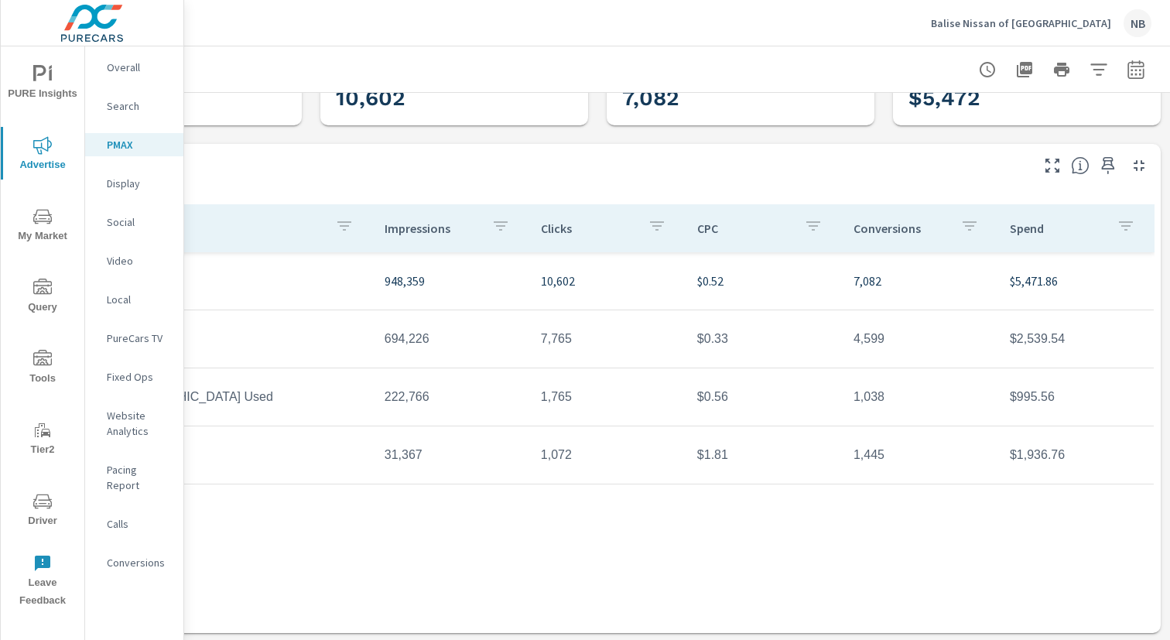
scroll to position [86, 159]
drag, startPoint x: 1011, startPoint y: 340, endPoint x: 1105, endPoint y: 336, distance: 94.5
click at [1105, 336] on td "$2,539.54" at bounding box center [1075, 338] width 156 height 39
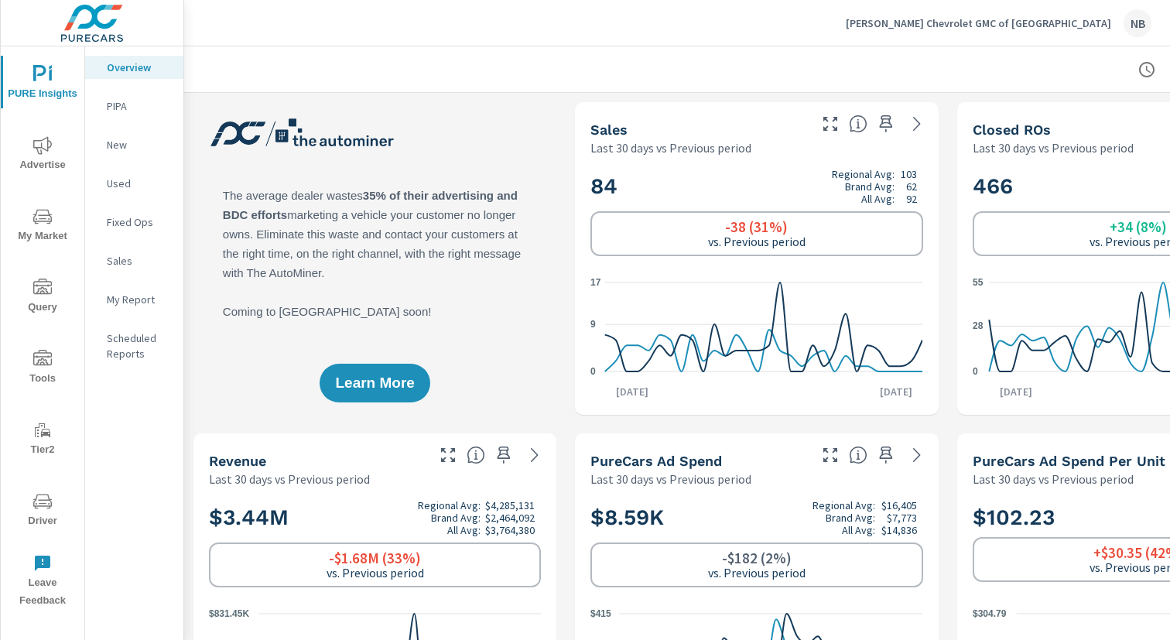
scroll to position [58, 0]
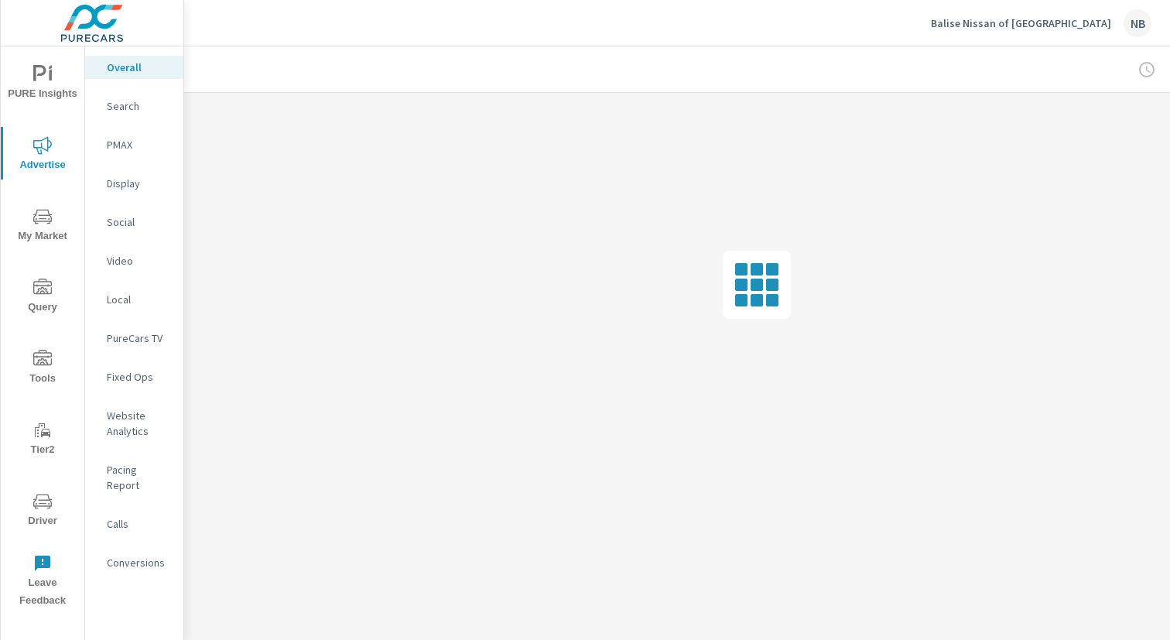
scroll to position [0, 2]
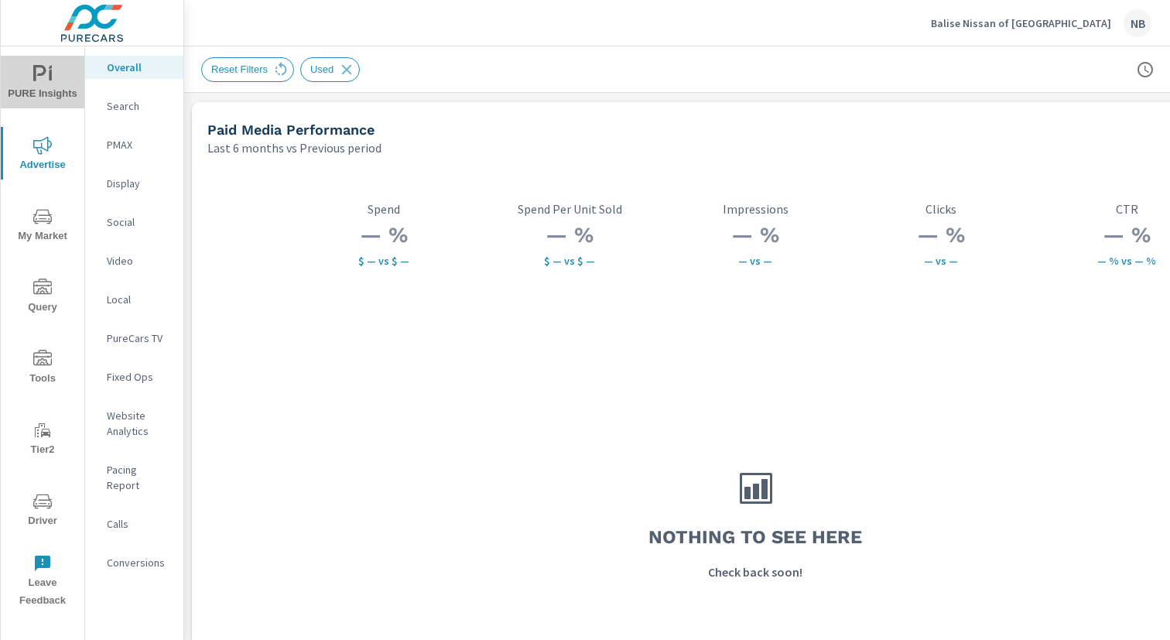
click at [56, 77] on span "PURE Insights" at bounding box center [42, 84] width 74 height 38
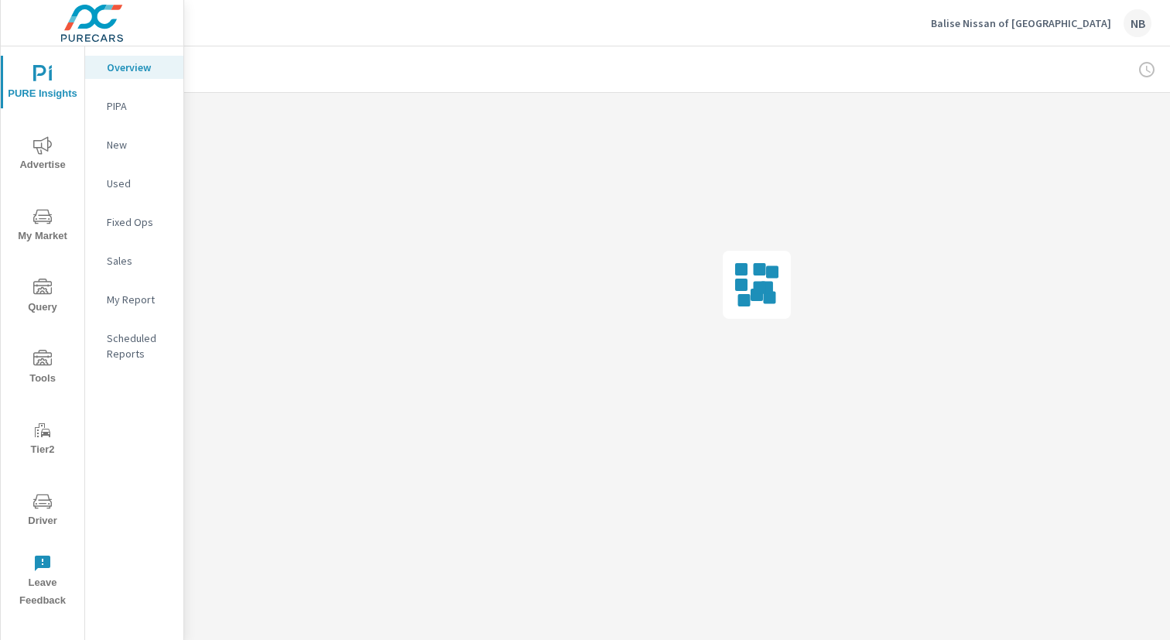
click at [53, 77] on span "PURE Insights" at bounding box center [42, 84] width 74 height 38
click at [148, 181] on p "Used" at bounding box center [139, 183] width 64 height 15
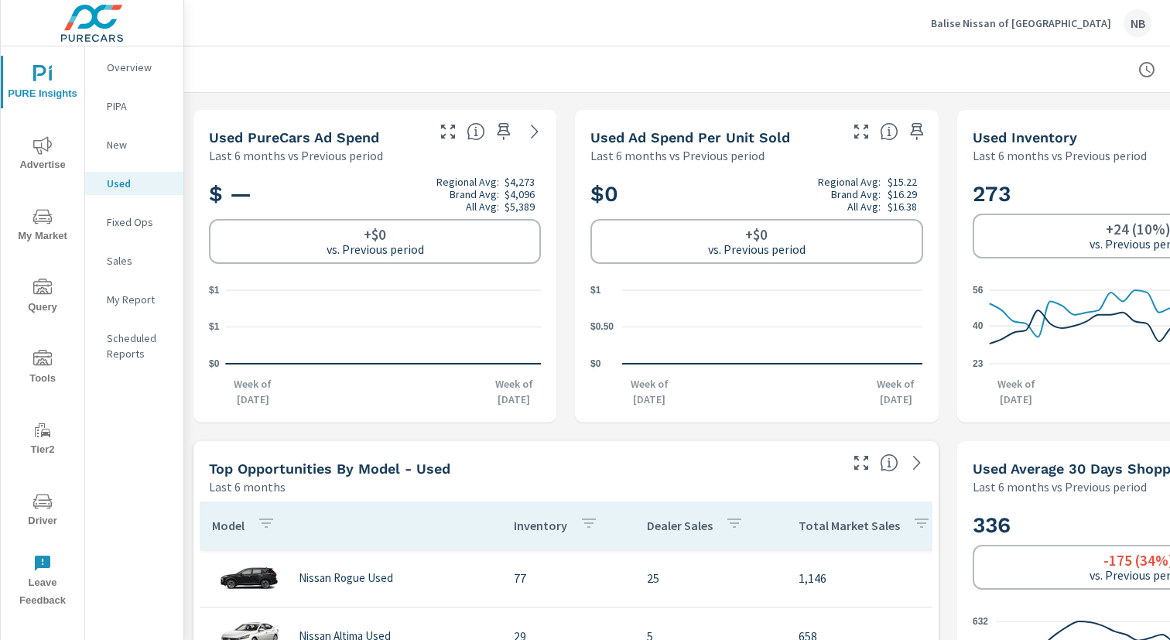
scroll to position [323, 159]
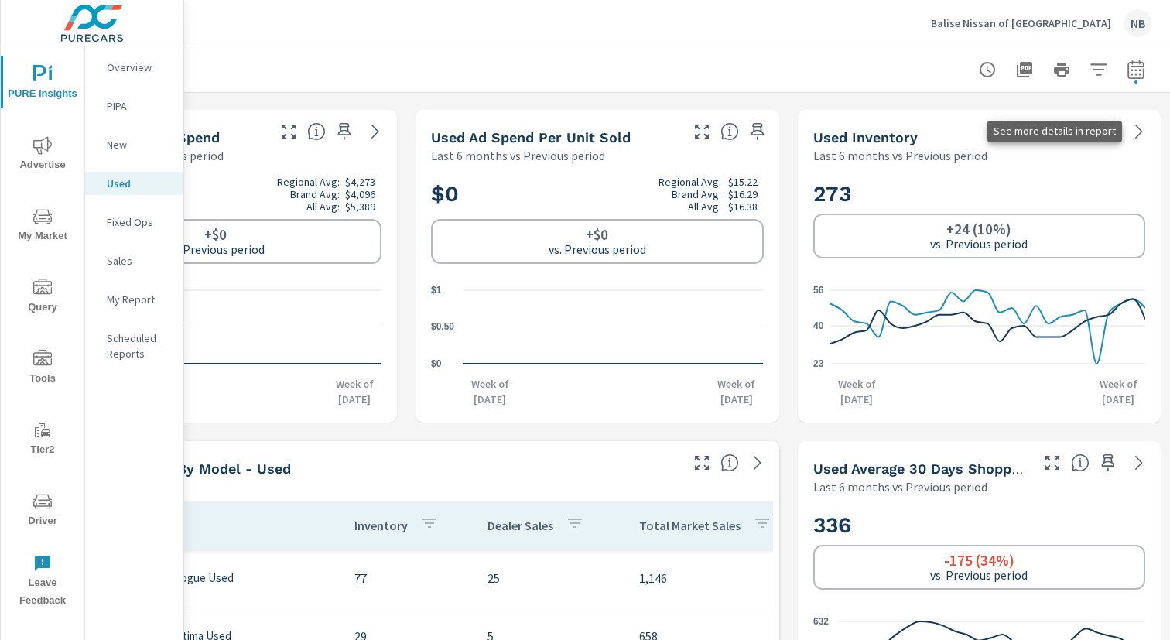
click at [1138, 132] on icon at bounding box center [1139, 131] width 19 height 19
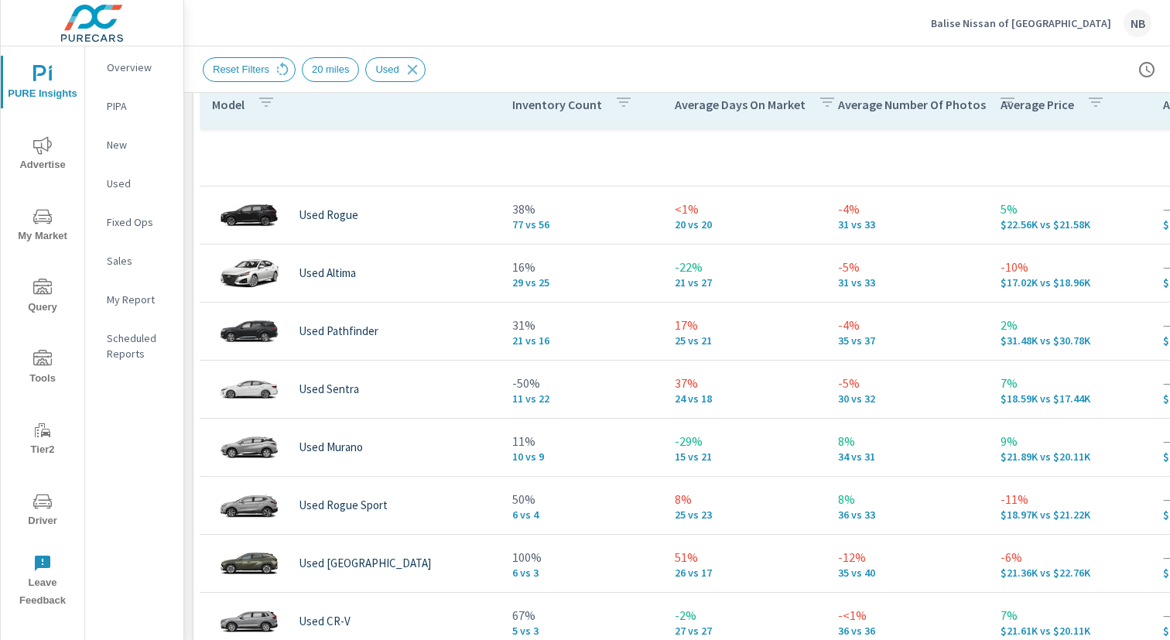
scroll to position [726, 0]
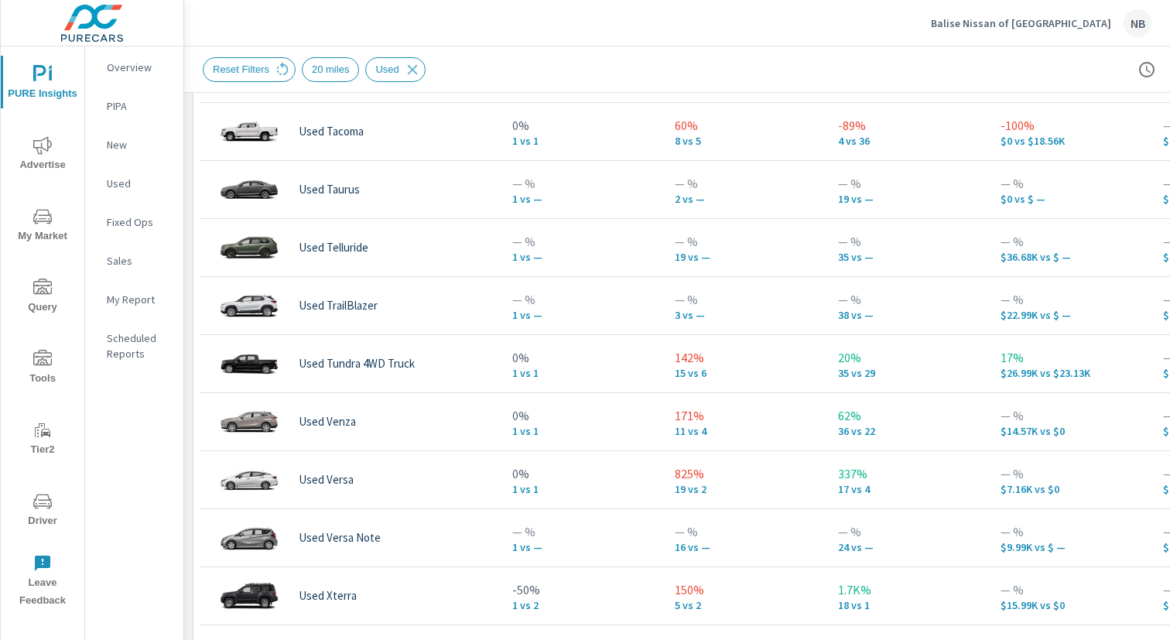
scroll to position [1109, 0]
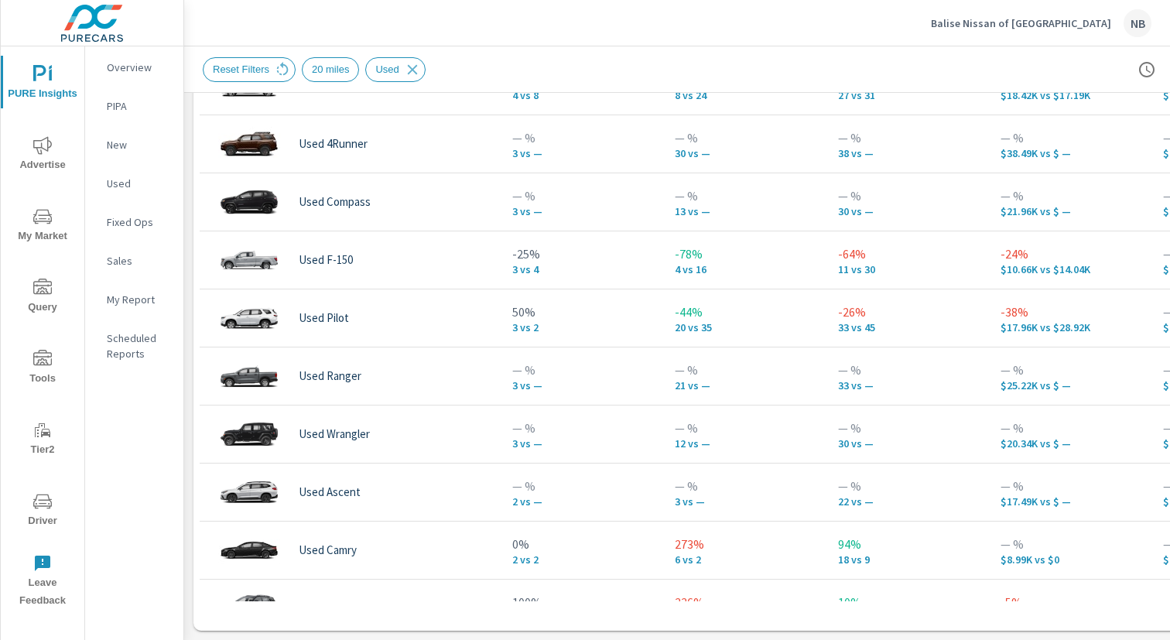
scroll to position [234, 0]
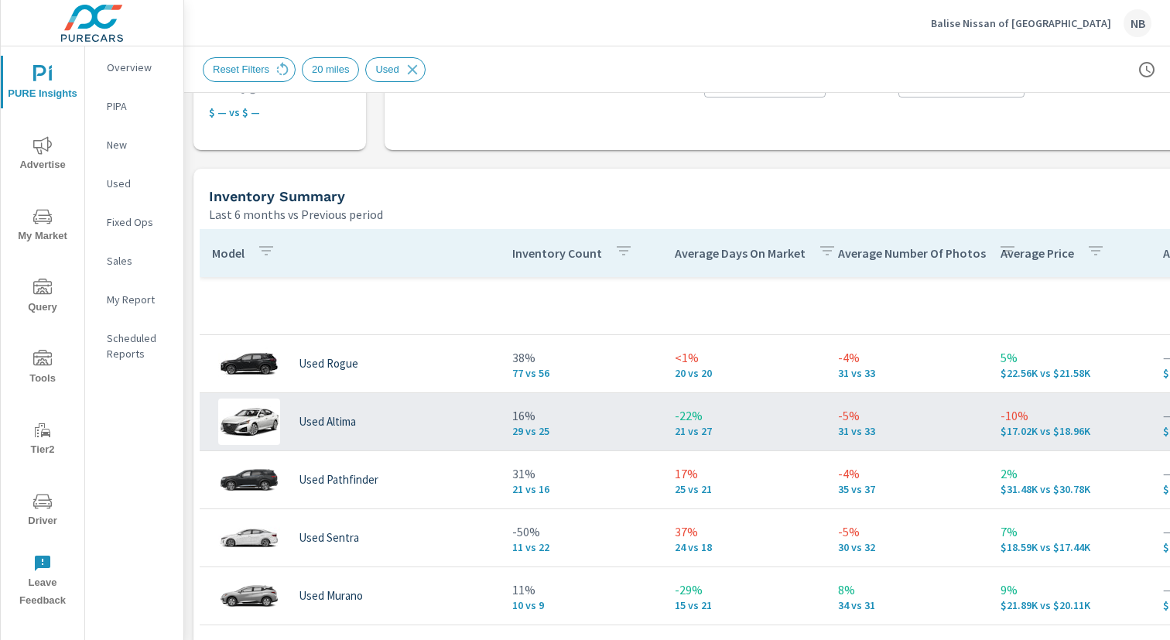
scroll to position [592, 0]
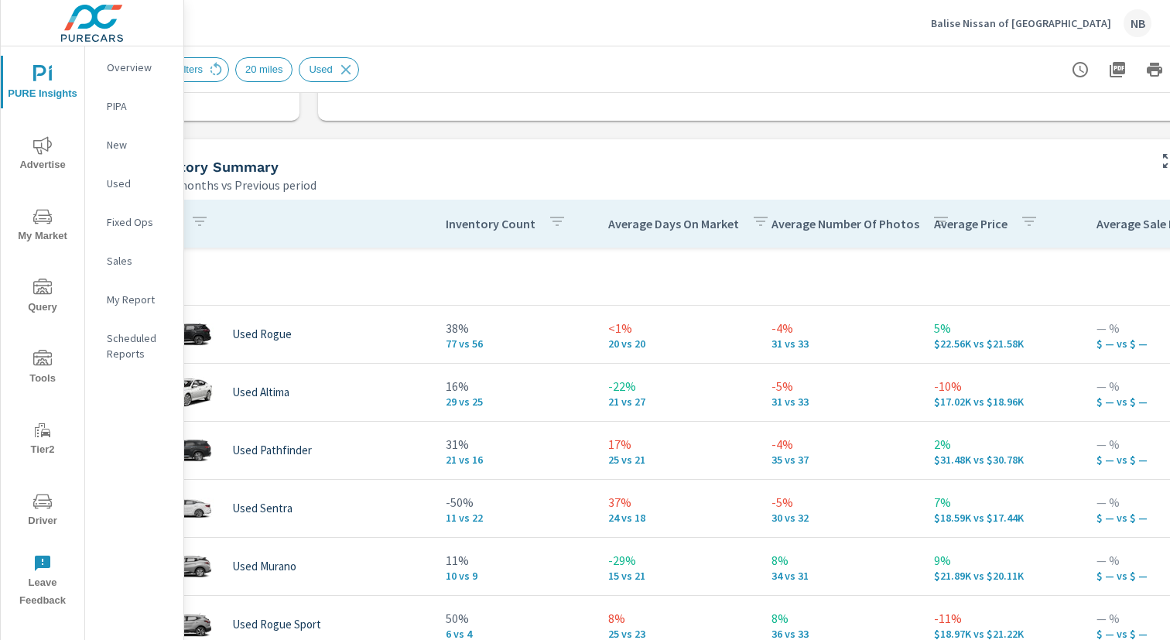
scroll to position [625, 0]
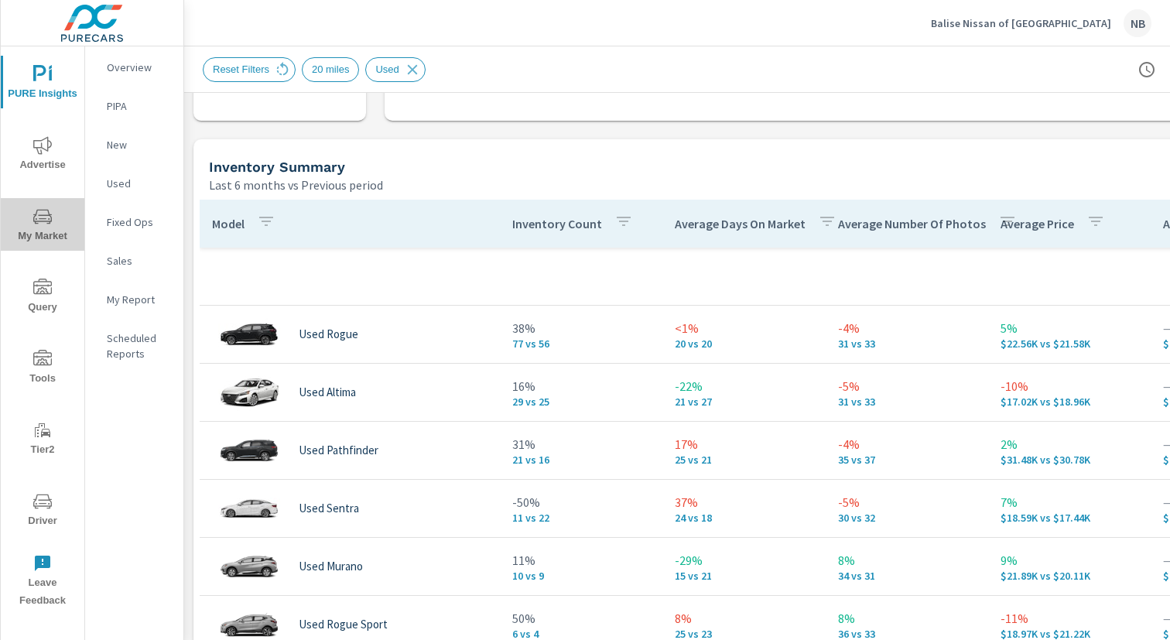
click at [35, 215] on icon "nav menu" at bounding box center [42, 216] width 19 height 15
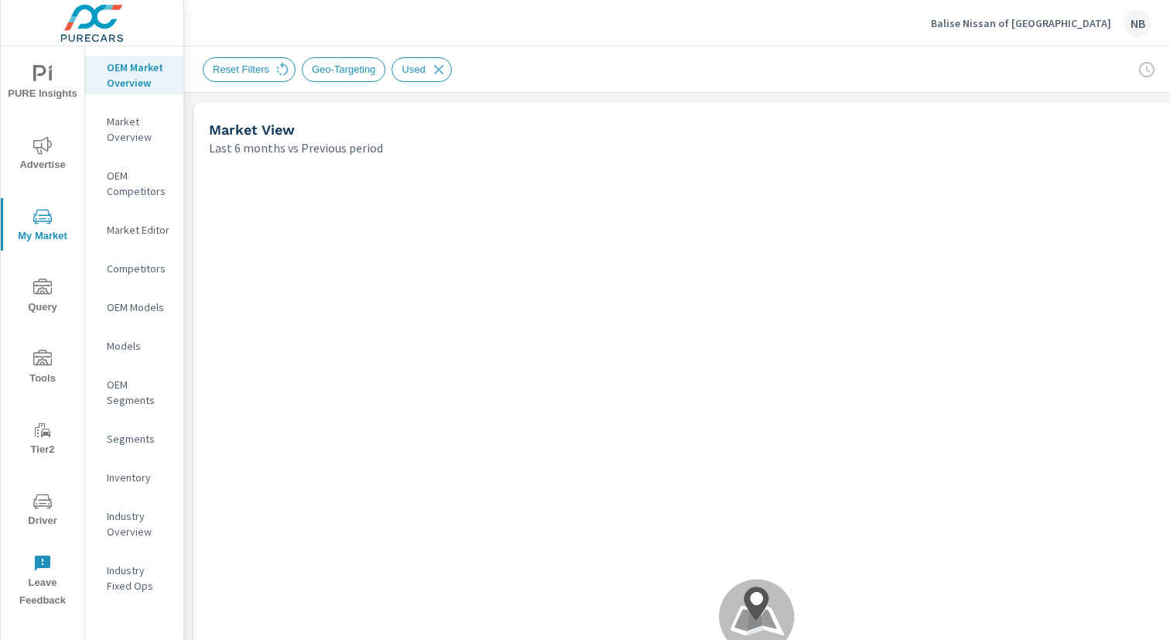
click at [186, 212] on div "PURE Insights Advertise My Market Query Tools Tier2 Driver Leave Feedback OEM M…" at bounding box center [585, 320] width 1170 height 640
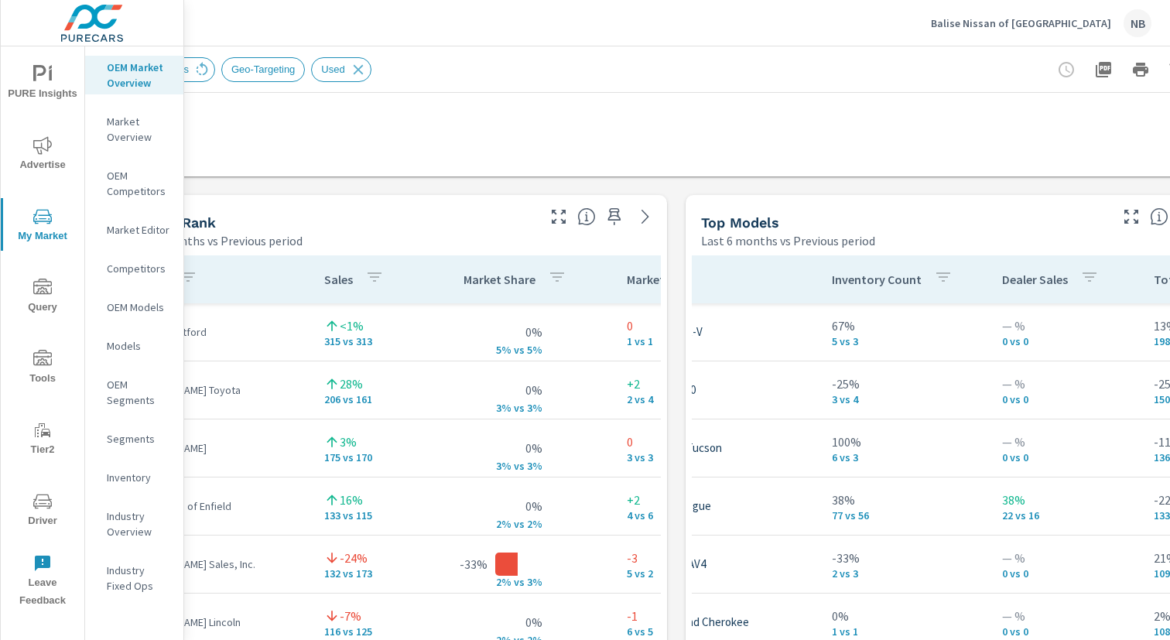
scroll to position [901, 159]
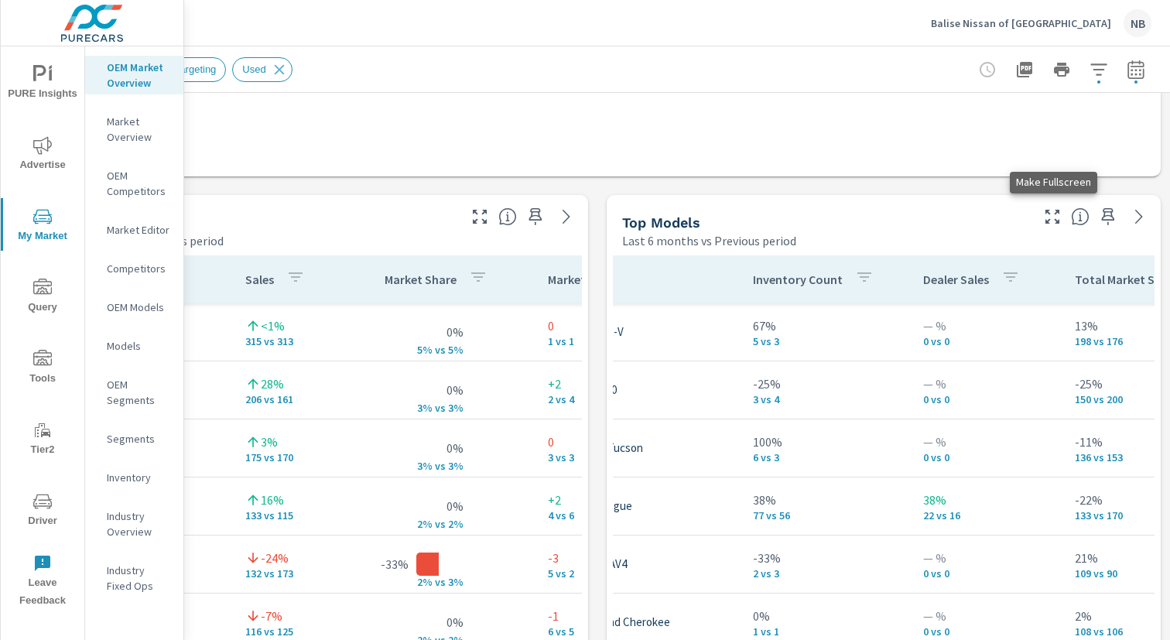
click at [1050, 218] on icon "button" at bounding box center [1052, 216] width 19 height 19
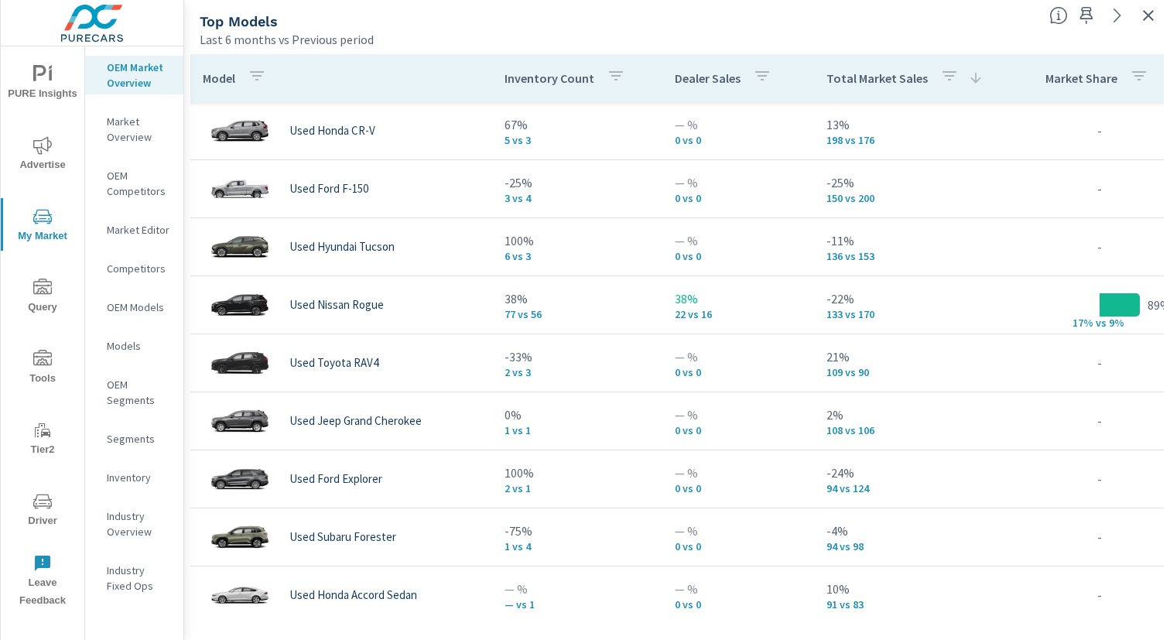
click at [1147, 15] on icon "button" at bounding box center [1148, 15] width 19 height 19
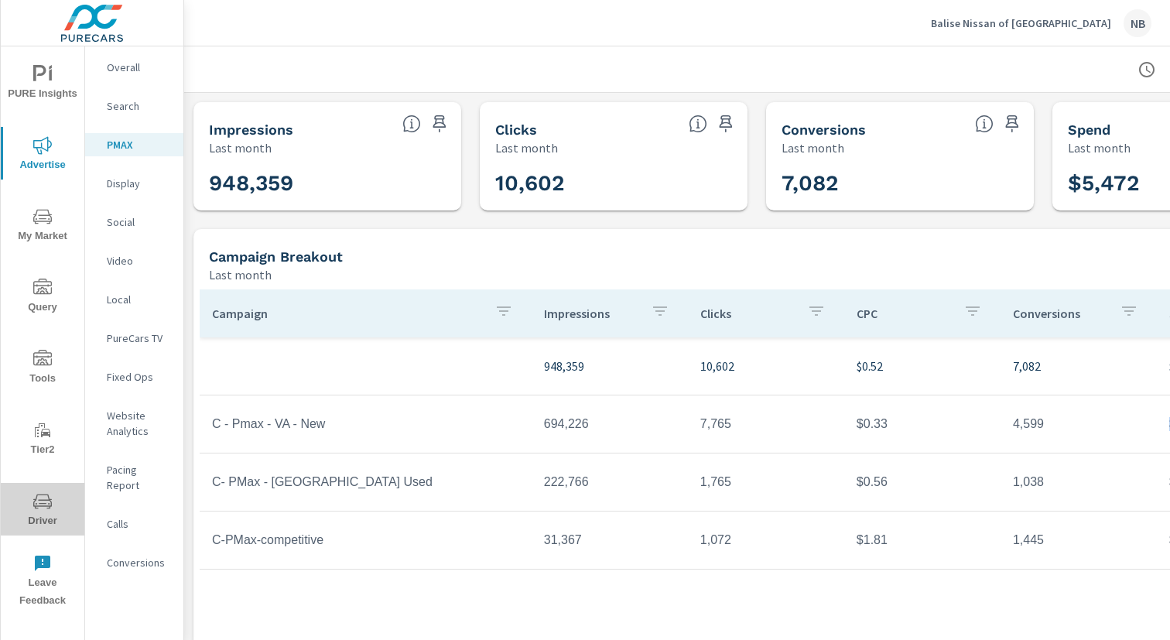
click at [36, 500] on icon "nav menu" at bounding box center [42, 501] width 19 height 19
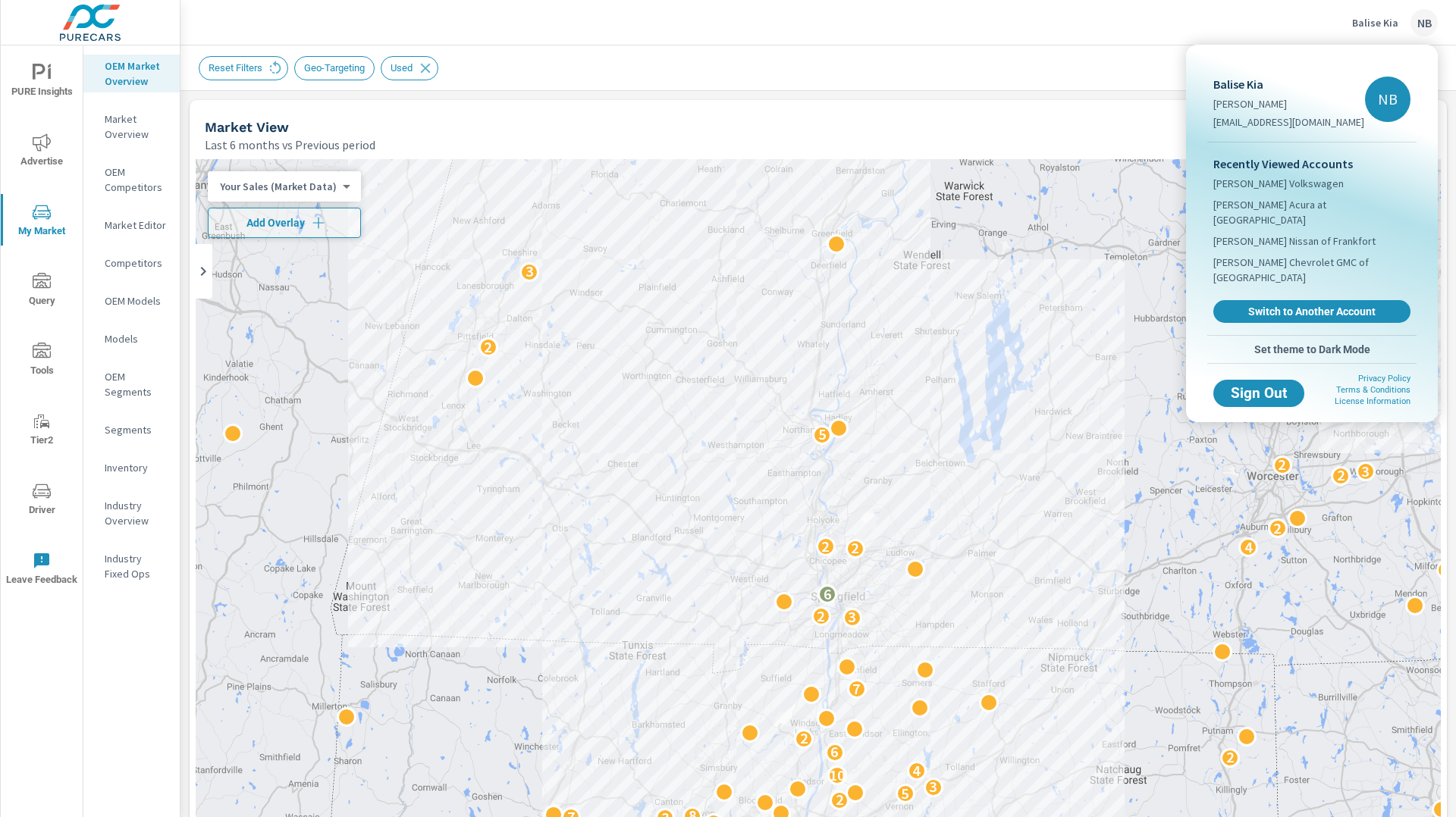
scroll to position [170, 0]
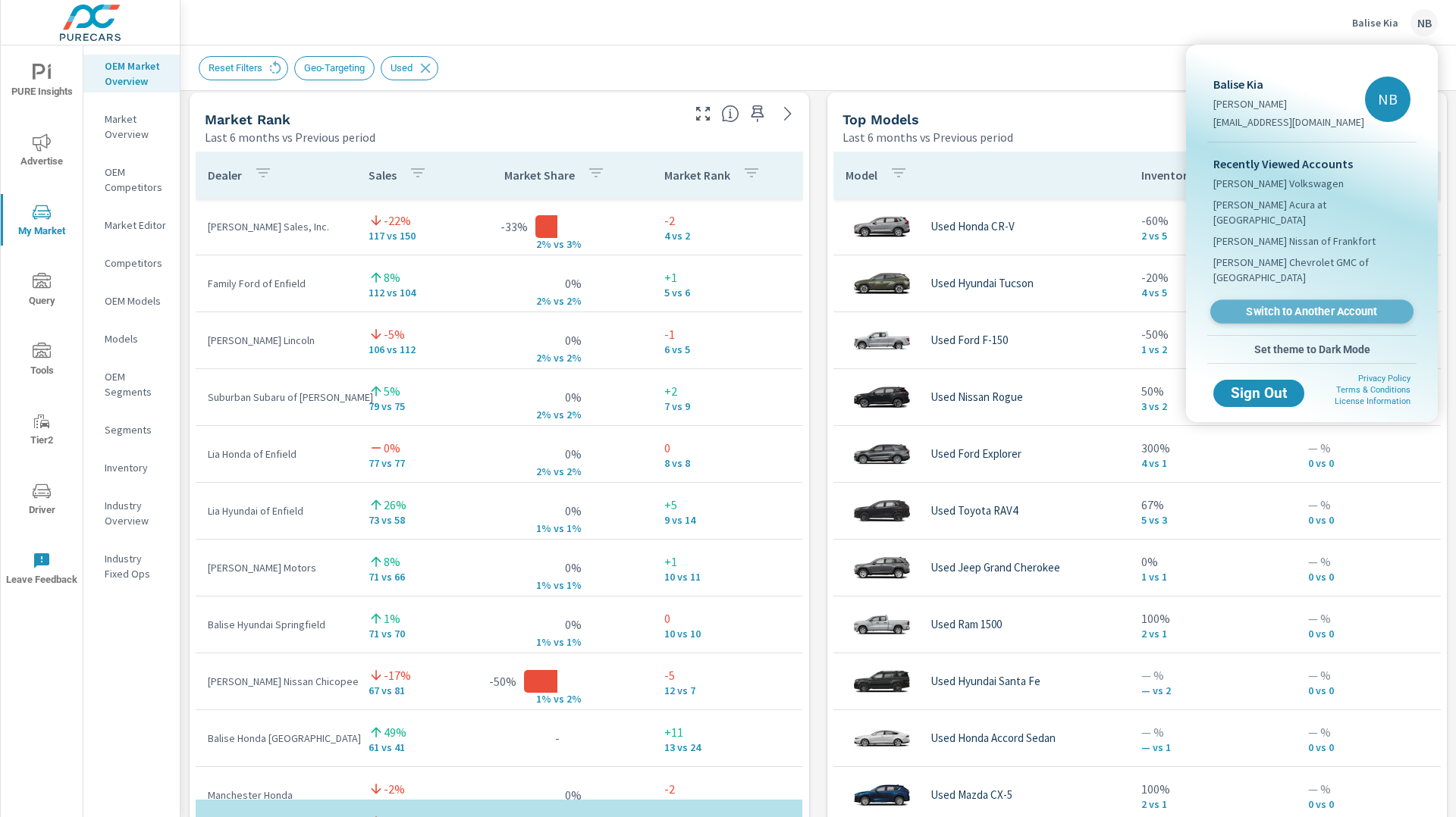
click at [1307, 305] on span "Switch to Another Account" at bounding box center [1312, 312] width 186 height 15
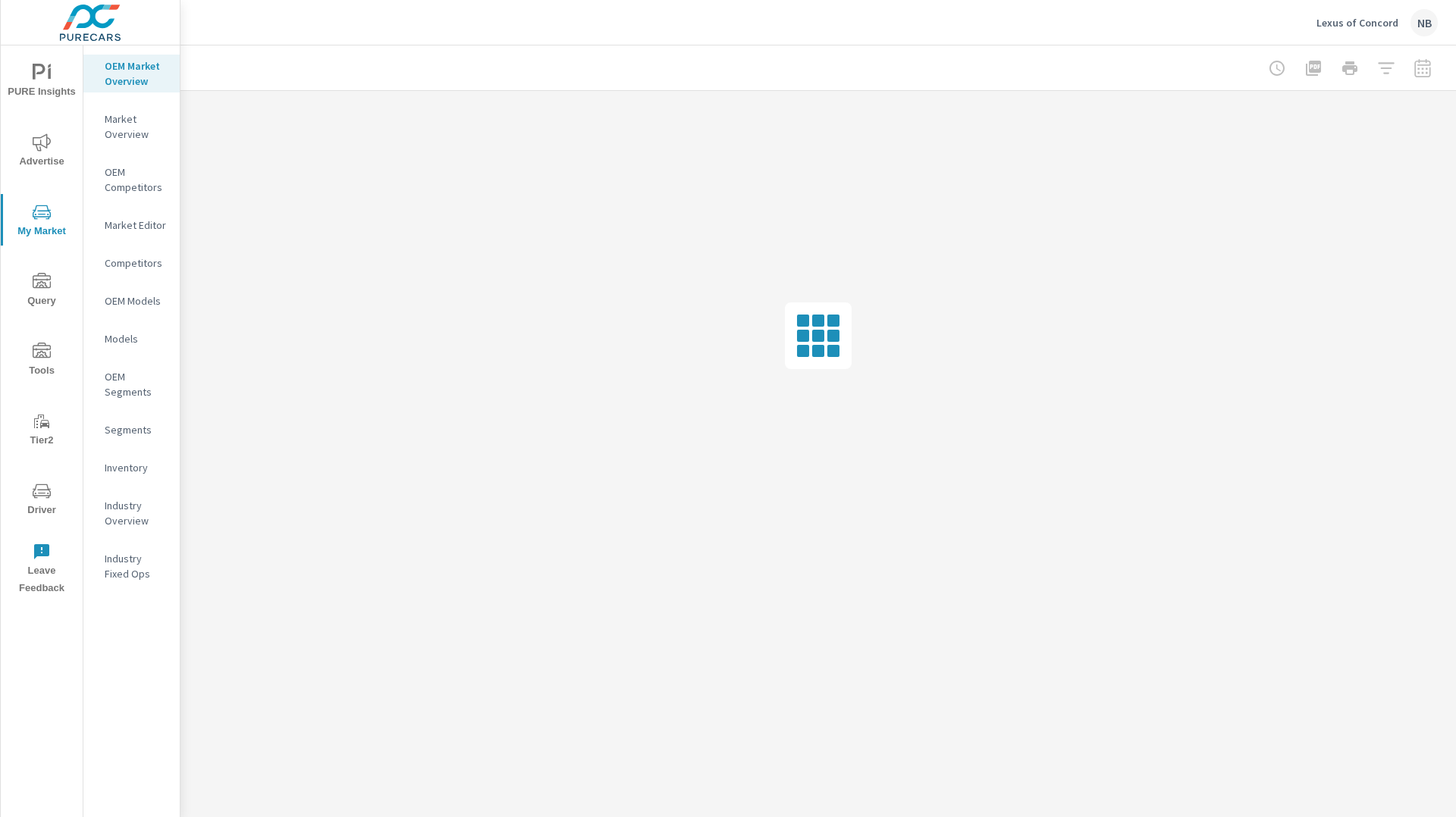
click at [49, 78] on icon "nav menu" at bounding box center [49, 73] width 3 height 12
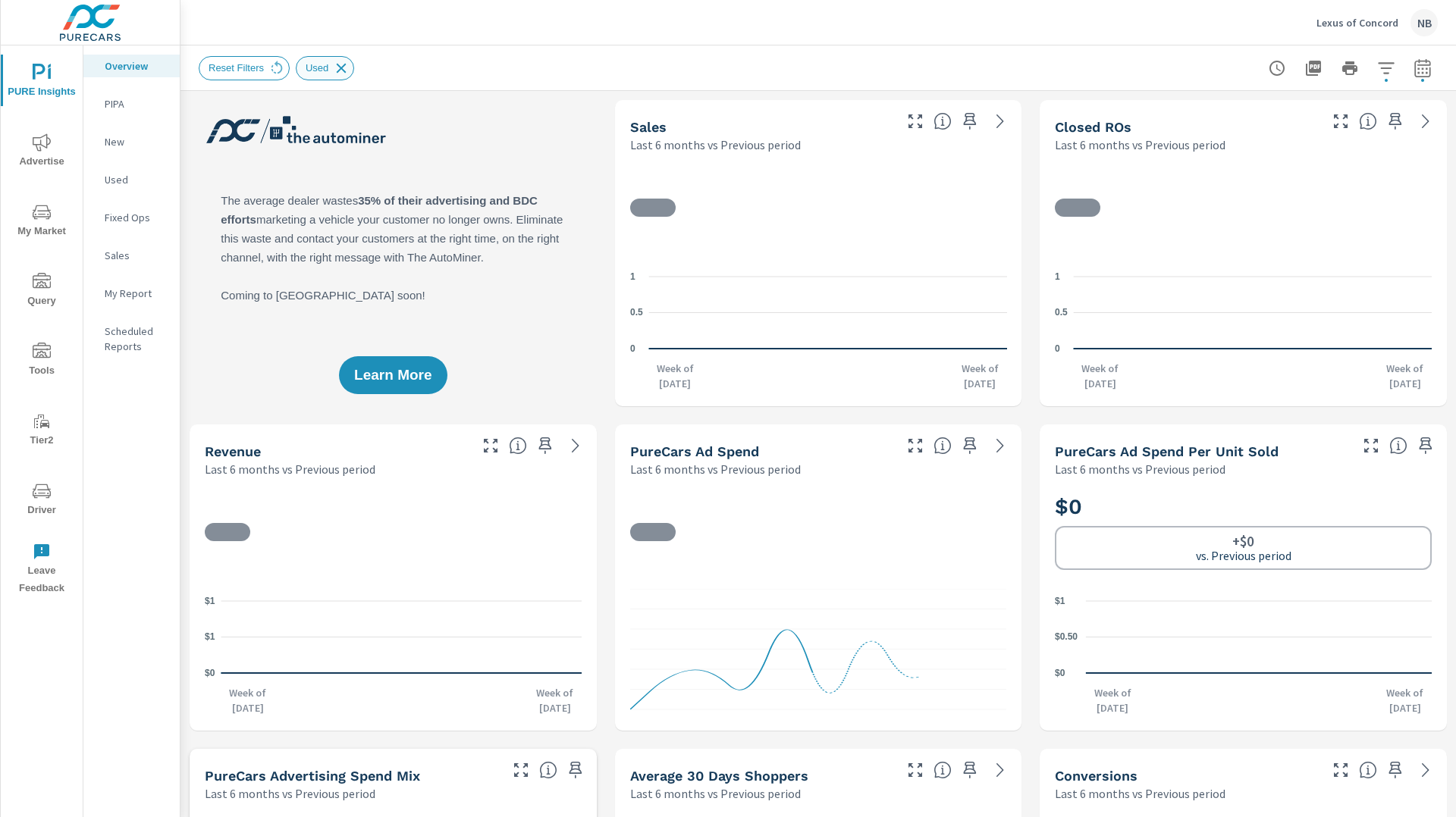
click at [345, 69] on icon at bounding box center [341, 68] width 17 height 17
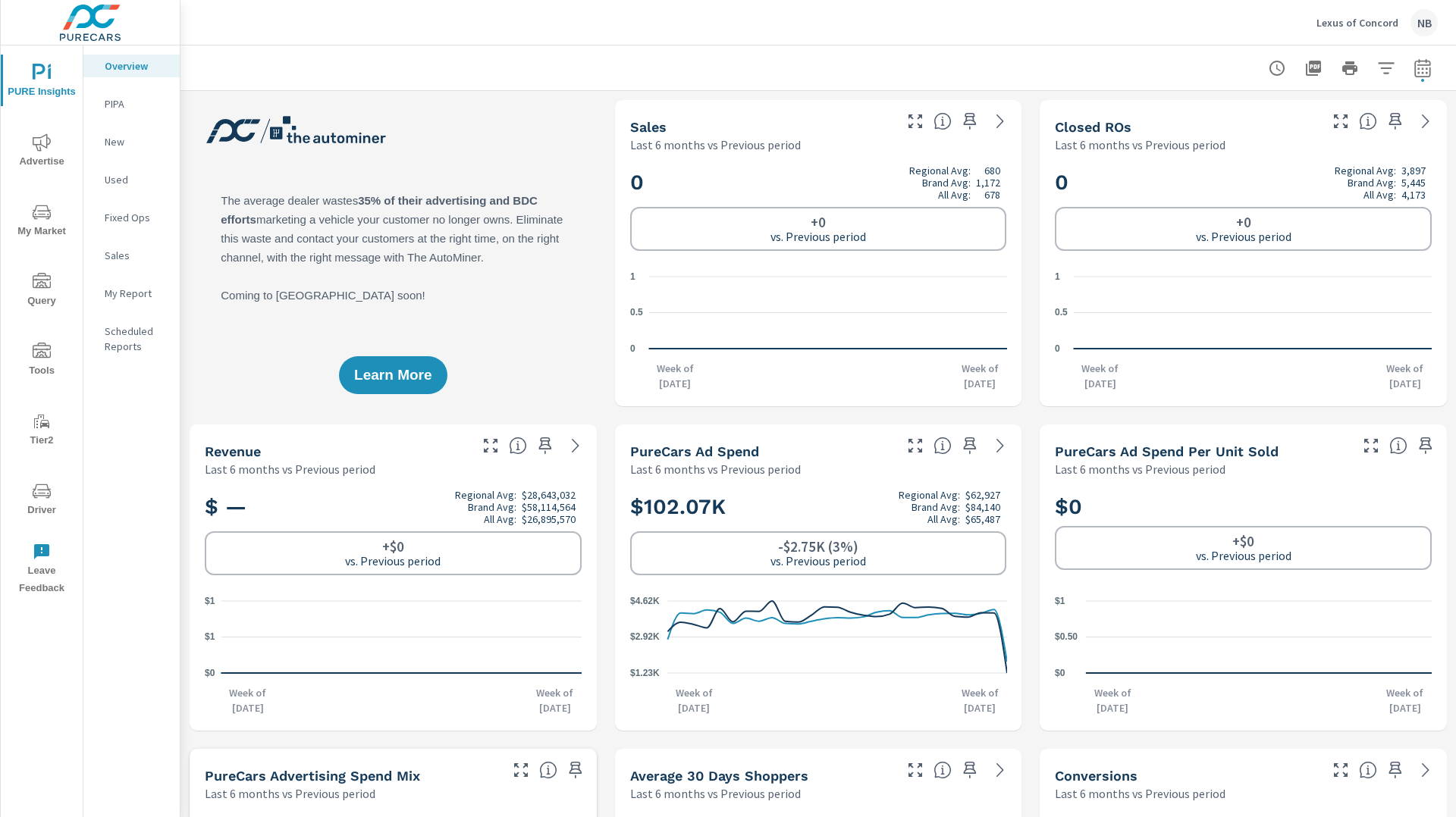
scroll to position [3354, 0]
